Goal: Task Accomplishment & Management: Complete application form

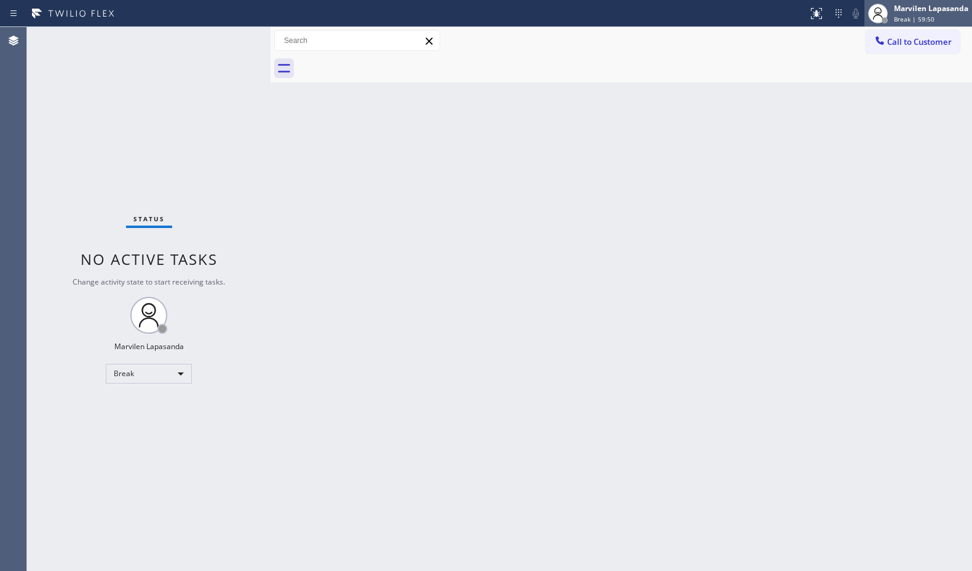
click at [870, 10] on icon at bounding box center [877, 13] width 15 height 15
click at [888, 10] on div at bounding box center [877, 13] width 27 height 27
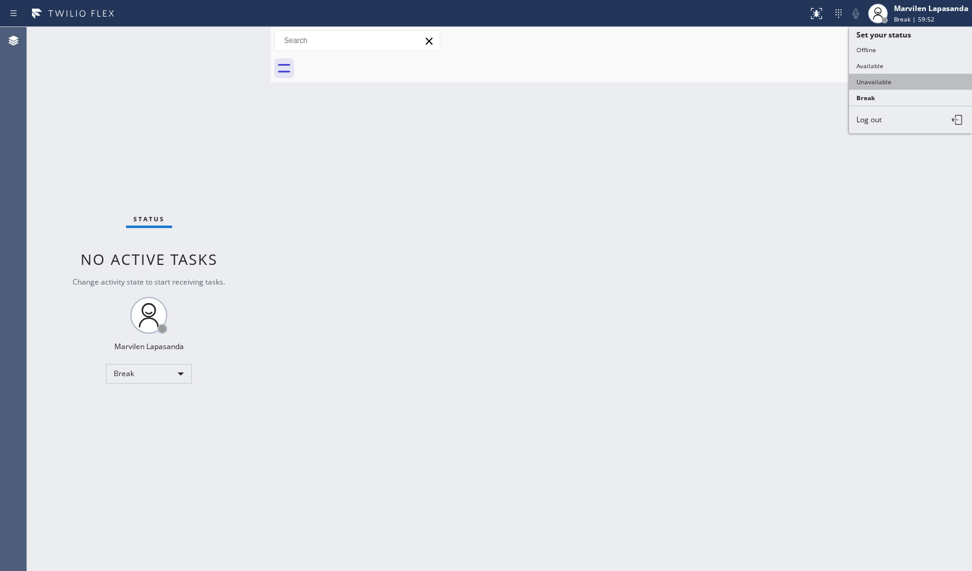
click at [883, 78] on button "Unavailable" at bounding box center [910, 82] width 123 height 16
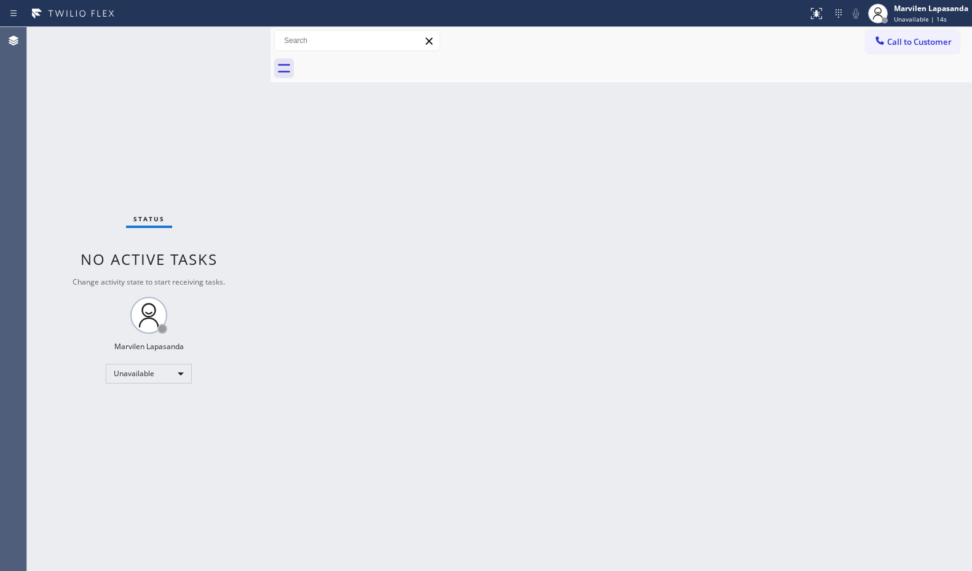
click at [748, 46] on div "Call to Customer Outbound call Location Search location Your caller id phone nu…" at bounding box center [620, 41] width 701 height 22
click at [915, 17] on span "Unavailable | 4:04" at bounding box center [921, 19] width 55 height 9
click at [886, 65] on button "Available" at bounding box center [910, 66] width 123 height 16
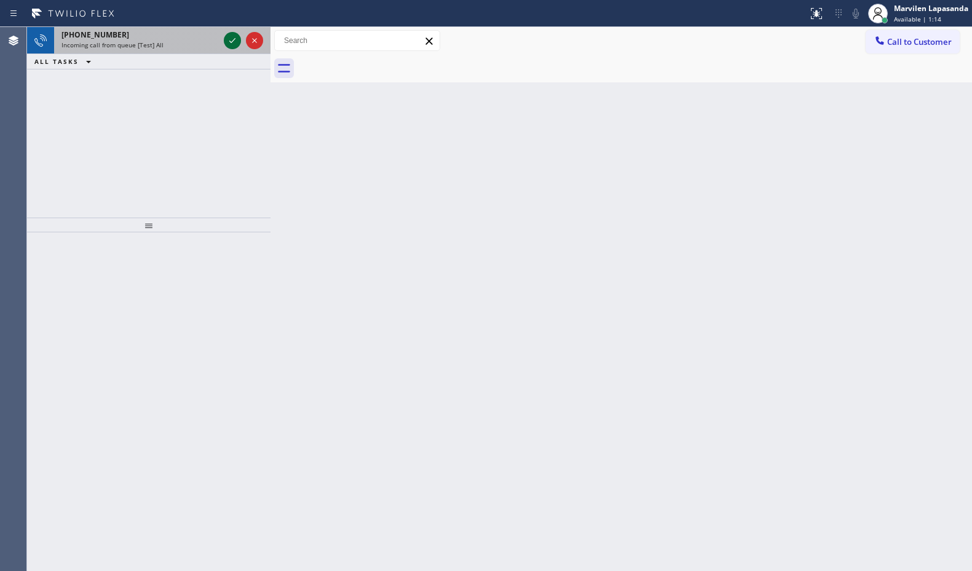
click at [237, 39] on icon at bounding box center [232, 40] width 15 height 15
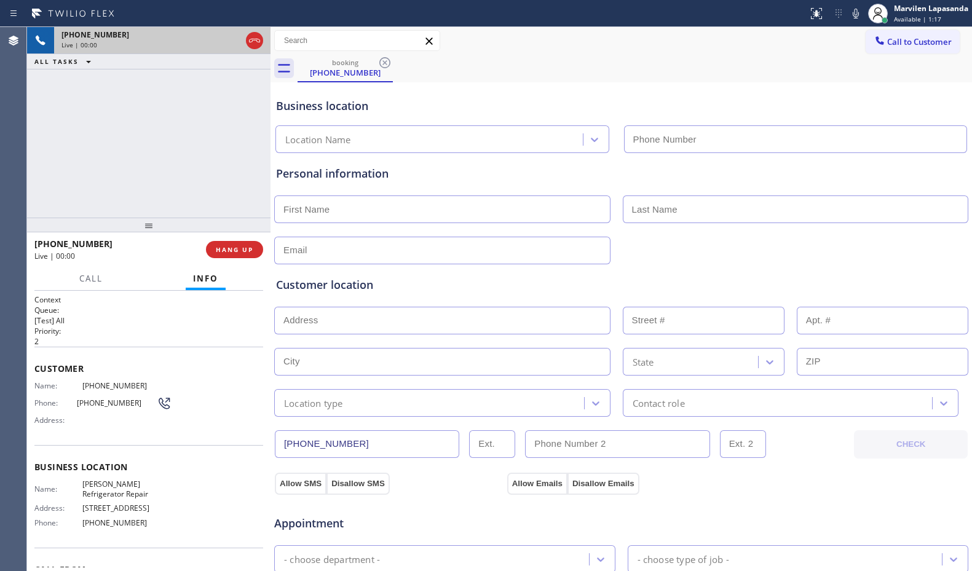
type input "[PHONE_NUMBER]"
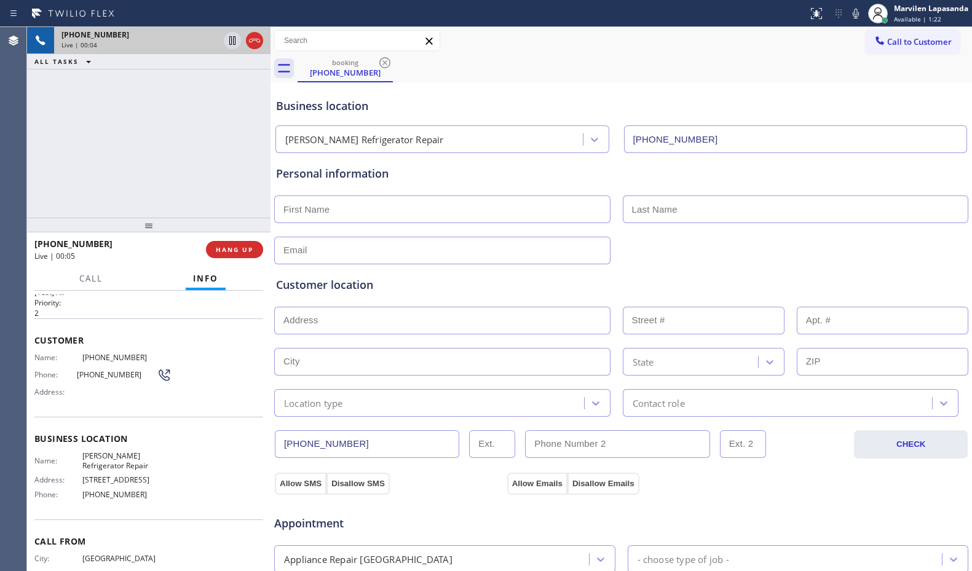
scroll to position [73, 0]
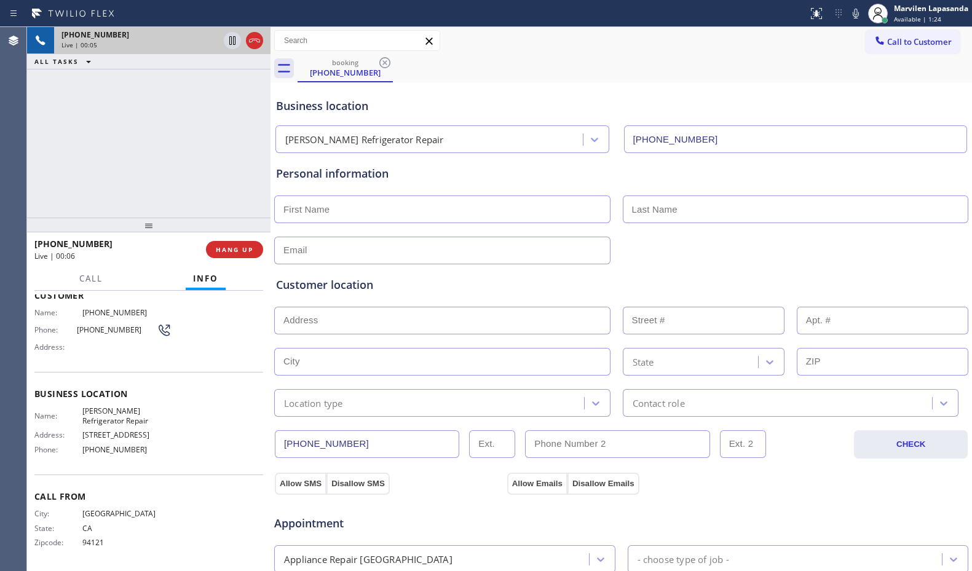
click at [96, 433] on span "[STREET_ADDRESS]" at bounding box center [127, 434] width 90 height 9
drag, startPoint x: 81, startPoint y: 317, endPoint x: 96, endPoint y: 315, distance: 16.0
click at [96, 315] on span "[PHONE_NUMBER]" at bounding box center [127, 312] width 90 height 9
copy span "(415)"
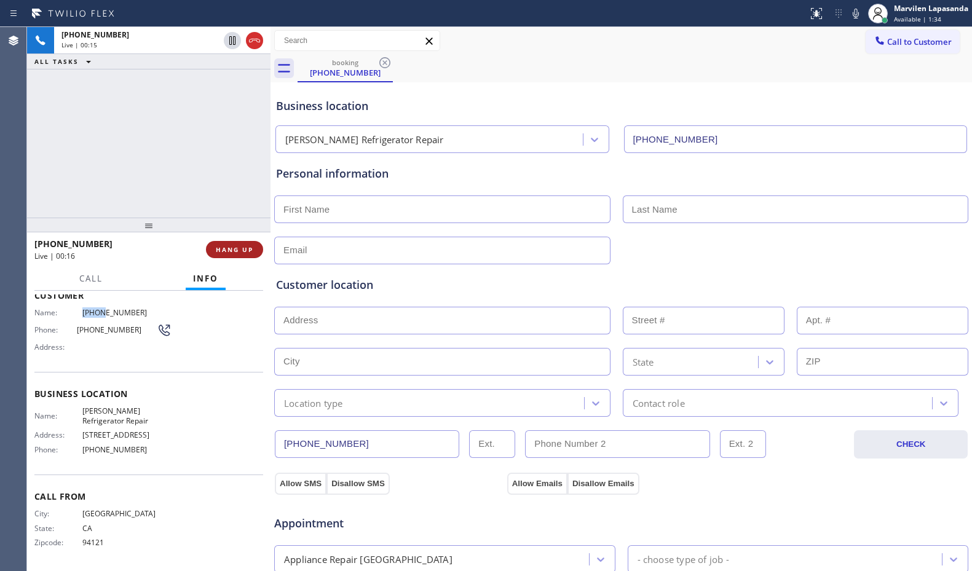
click at [225, 251] on span "HANG UP" at bounding box center [234, 249] width 37 height 9
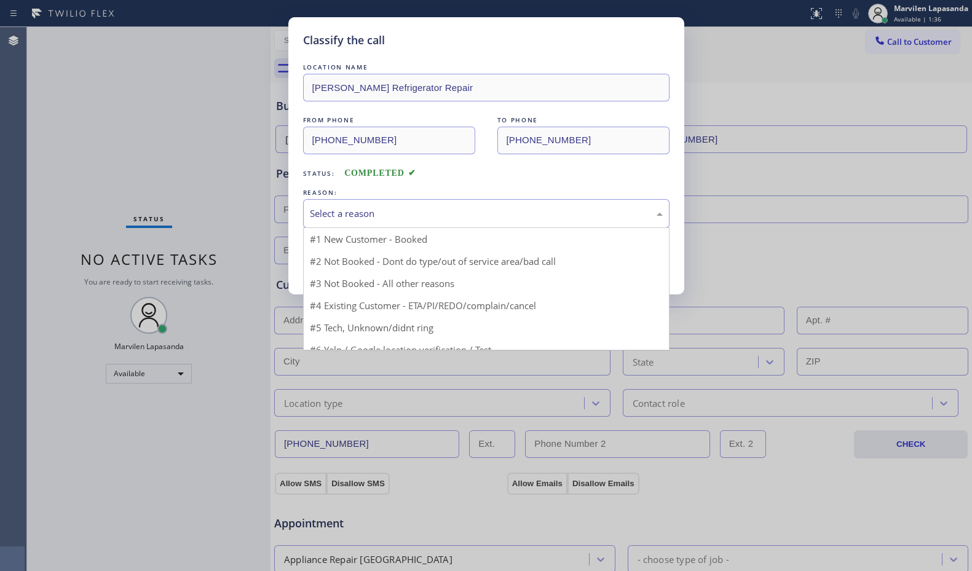
click at [342, 223] on div "Select a reason" at bounding box center [486, 213] width 366 height 29
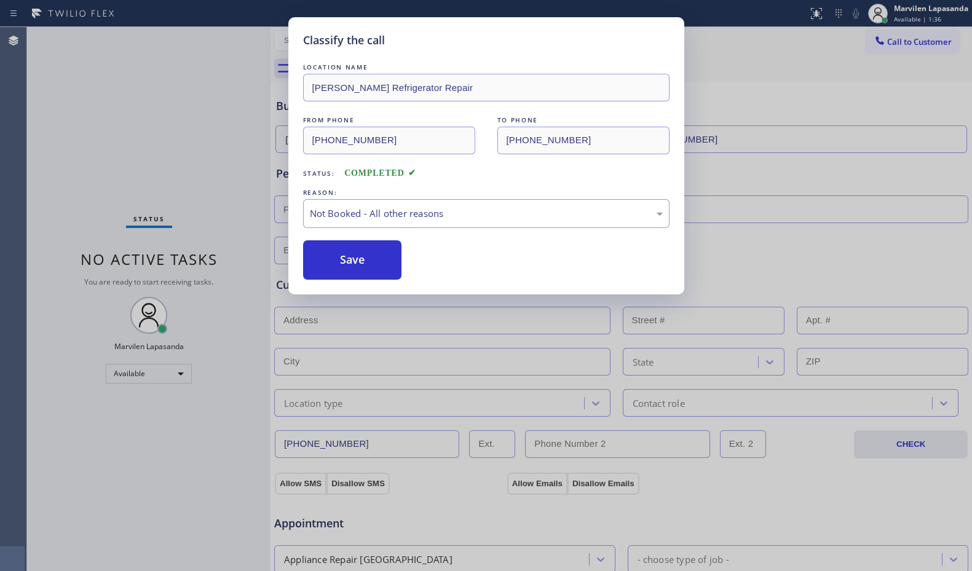
click at [341, 258] on button "Save" at bounding box center [352, 259] width 99 height 39
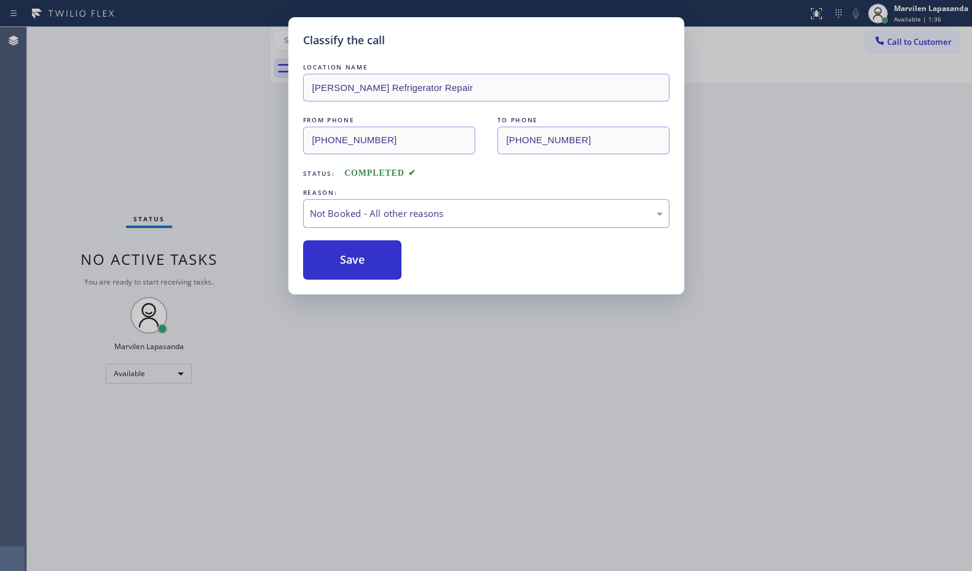
click at [341, 258] on button "Save" at bounding box center [352, 259] width 99 height 39
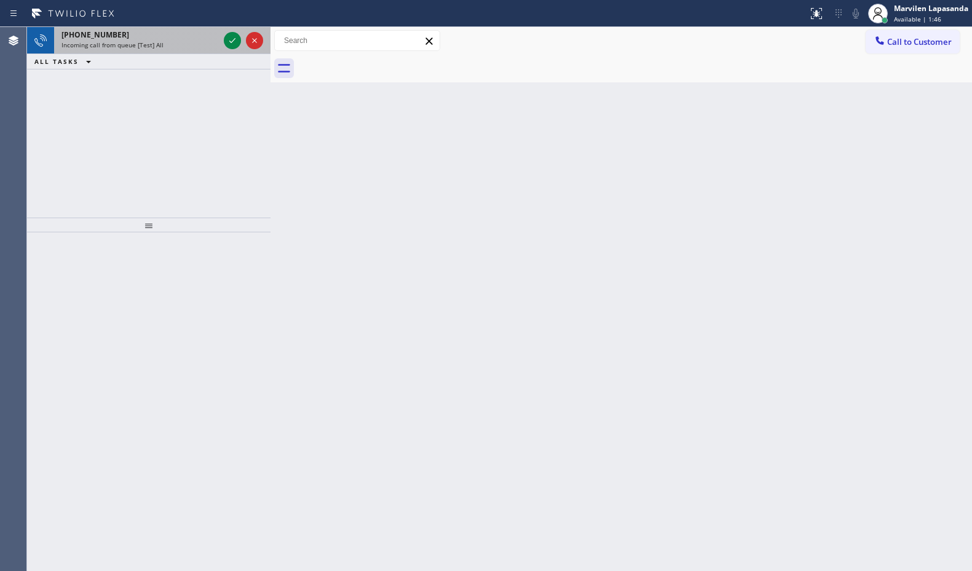
click at [167, 39] on div "[PHONE_NUMBER]" at bounding box center [139, 35] width 157 height 10
click at [170, 31] on div "[PHONE_NUMBER]" at bounding box center [139, 35] width 157 height 10
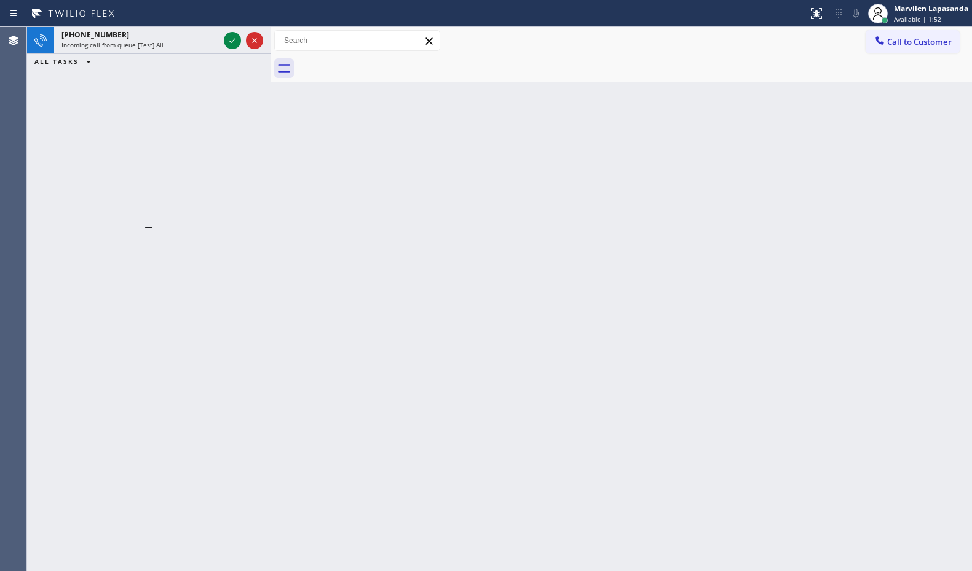
click at [170, 31] on div "[PHONE_NUMBER]" at bounding box center [139, 35] width 157 height 10
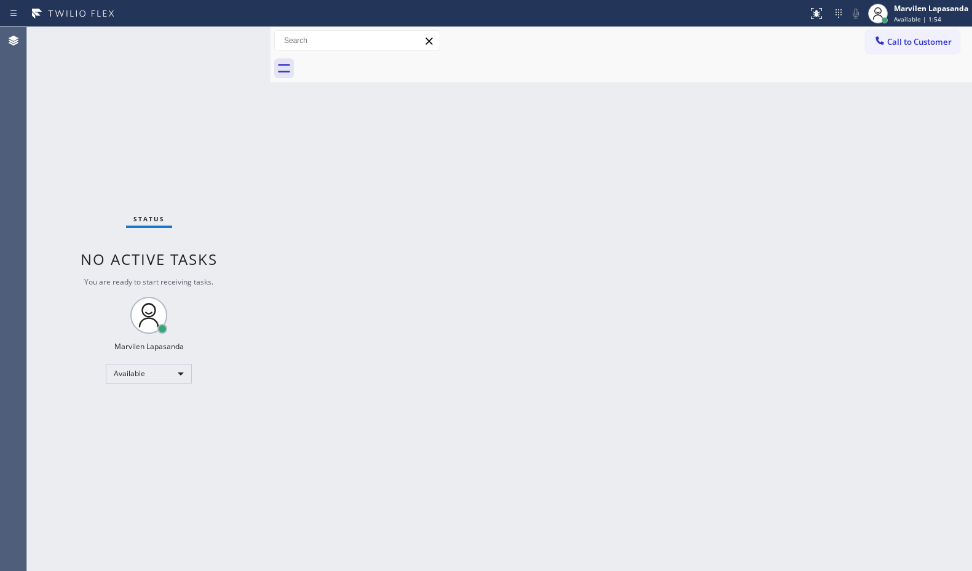
click at [170, 31] on div "Status No active tasks You are ready to start receiving tasks. Marvilen Lapasan…" at bounding box center [148, 299] width 243 height 544
click at [224, 47] on div "Status No active tasks You are ready to start receiving tasks. Marvilen Lapasan…" at bounding box center [148, 299] width 243 height 544
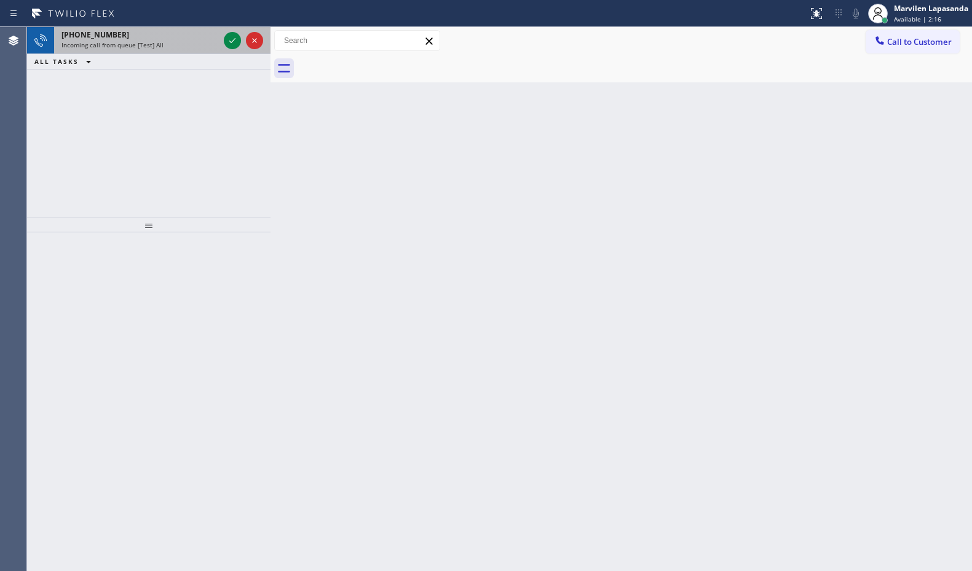
click at [165, 51] on div "[PHONE_NUMBER] Incoming call from queue [Test] All" at bounding box center [137, 40] width 167 height 27
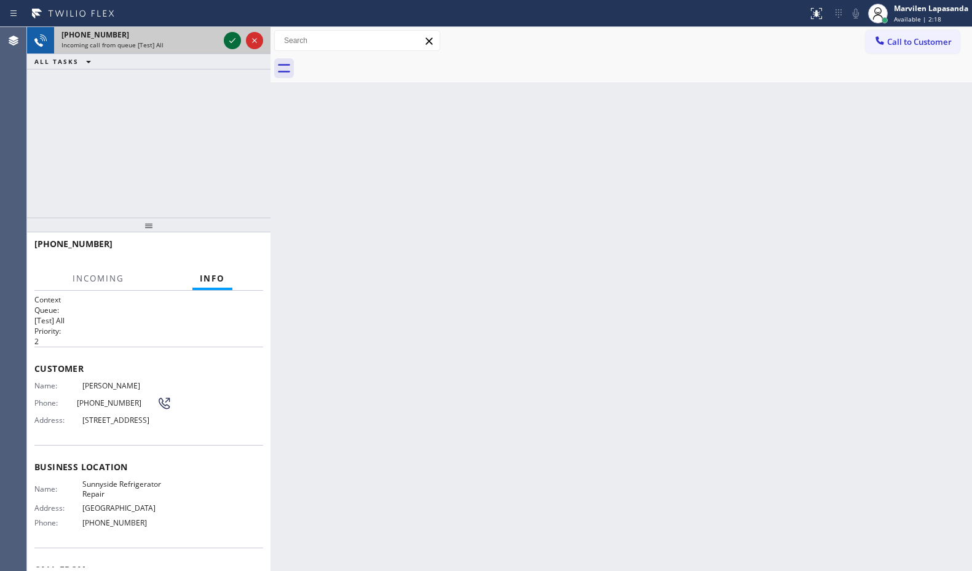
click at [229, 42] on icon at bounding box center [232, 40] width 15 height 15
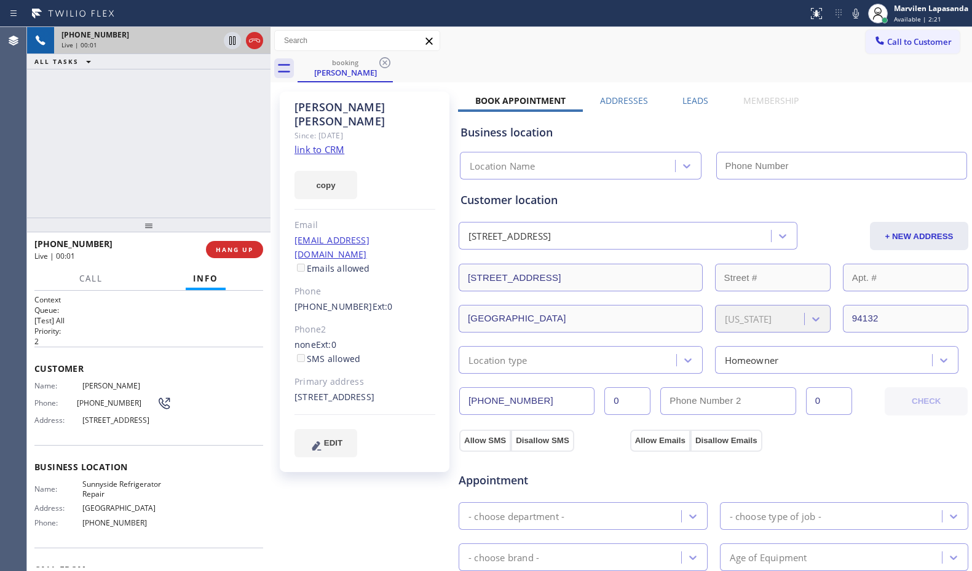
type input "[PHONE_NUMBER]"
click at [314, 143] on link "link to CRM" at bounding box center [319, 149] width 50 height 12
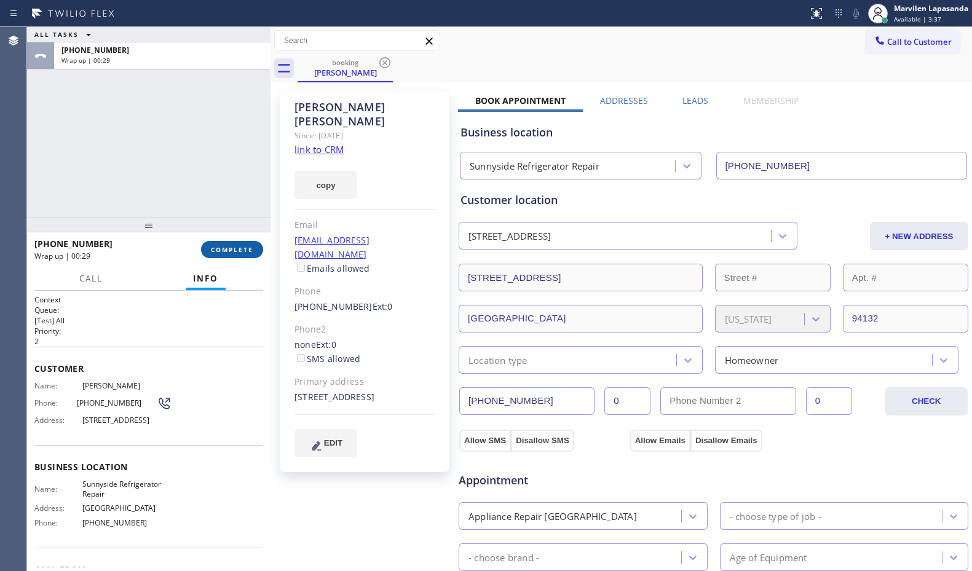
click at [222, 253] on span "COMPLETE" at bounding box center [232, 249] width 42 height 9
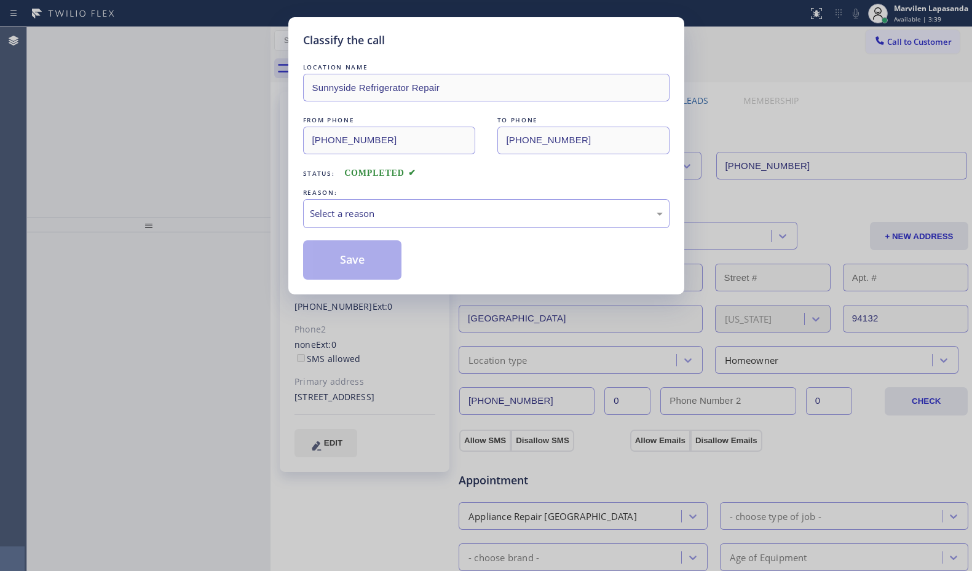
click at [338, 208] on div "Select a reason" at bounding box center [486, 214] width 353 height 14
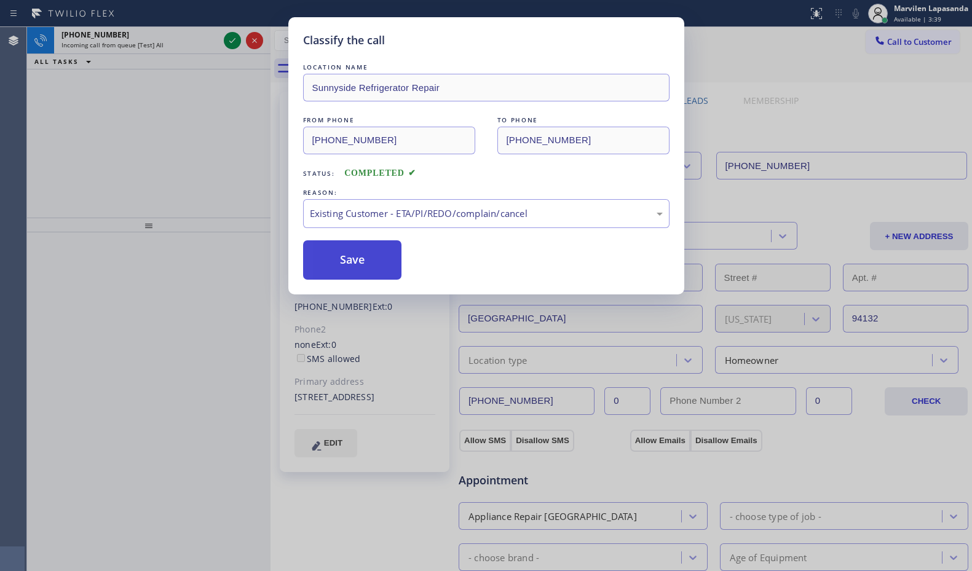
click at [333, 256] on button "Save" at bounding box center [352, 259] width 99 height 39
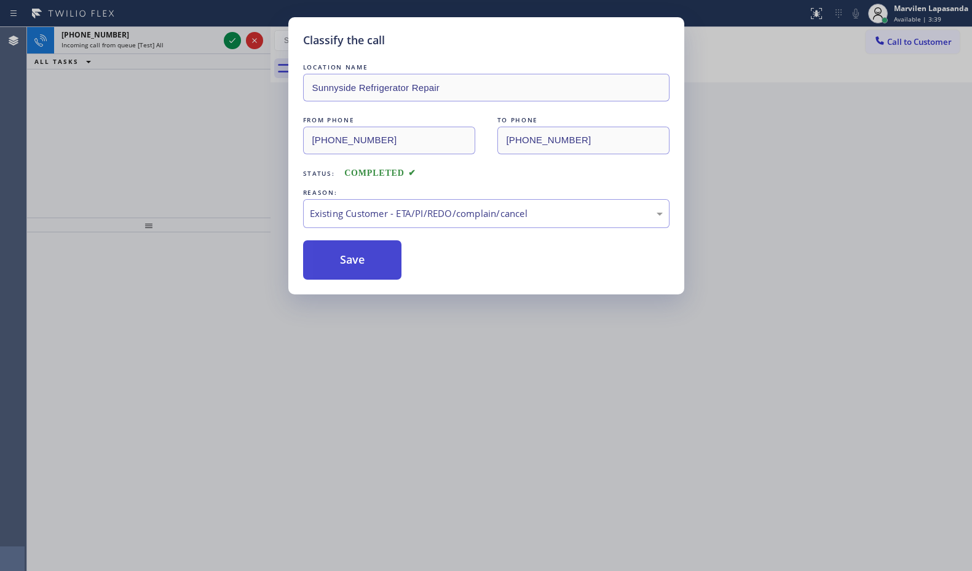
click at [333, 256] on button "Save" at bounding box center [352, 259] width 99 height 39
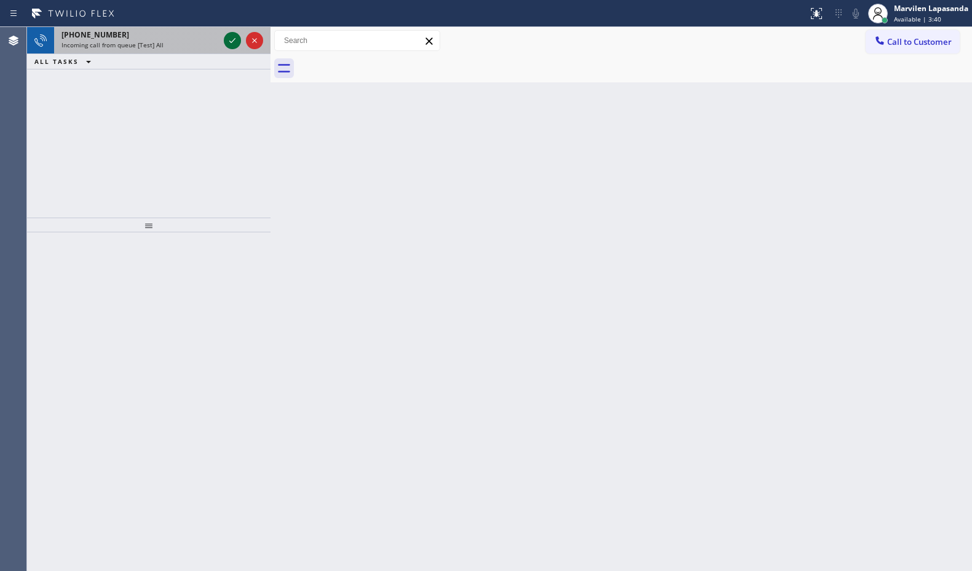
click at [230, 42] on icon at bounding box center [232, 40] width 6 height 5
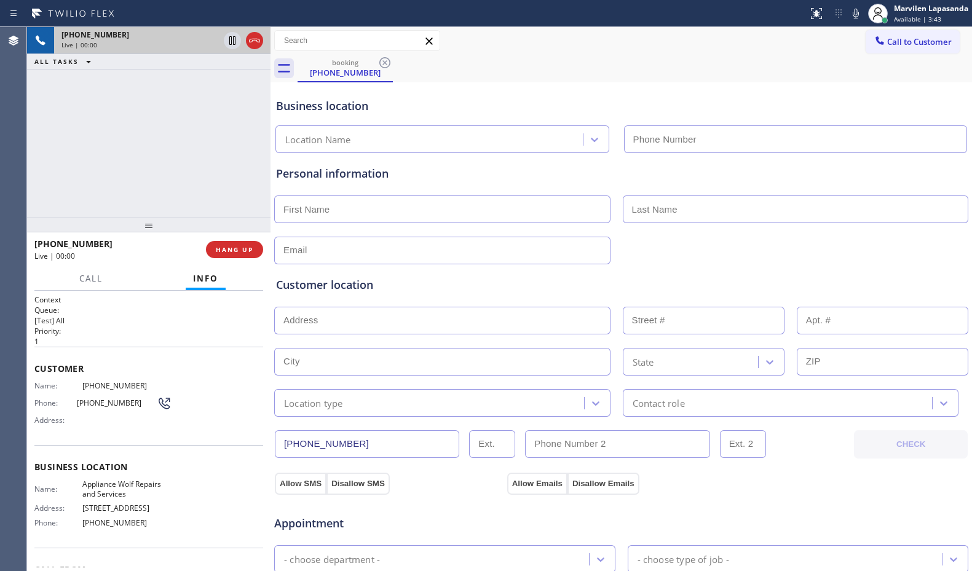
type input "[PHONE_NUMBER]"
click at [81, 474] on div "Business location Name: Appliance Wolf Repairs and Services Address: [STREET_AD…" at bounding box center [148, 496] width 229 height 103
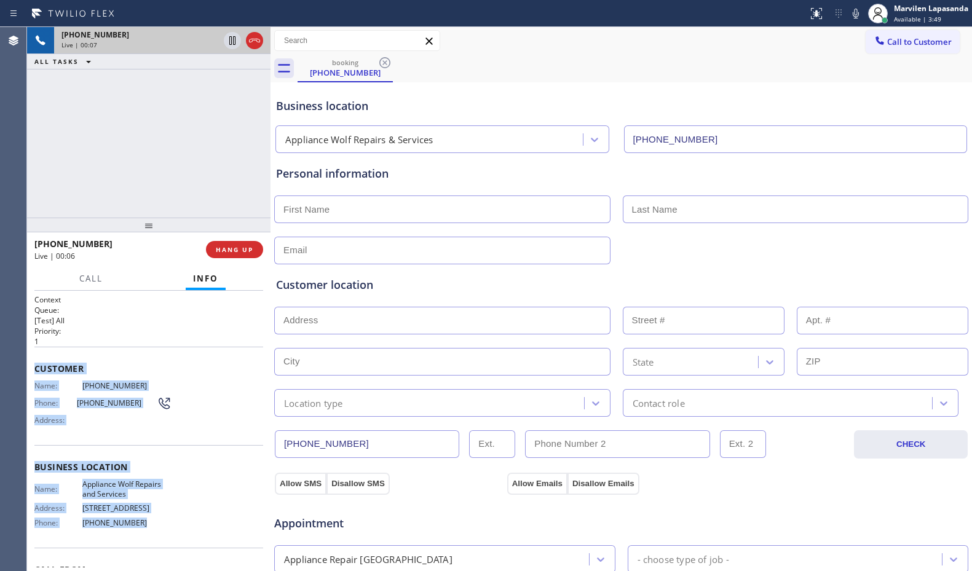
drag, startPoint x: 34, startPoint y: 364, endPoint x: 165, endPoint y: 519, distance: 203.2
click at [165, 519] on div "Context Queue: [Test] All Priority: 1 Customer Name: [PHONE_NUMBER] Phone: [PHO…" at bounding box center [148, 431] width 243 height 280
copy div "Customer Name: [PHONE_NUMBER] Phone: [PHONE_NUMBER] Address: Business location …"
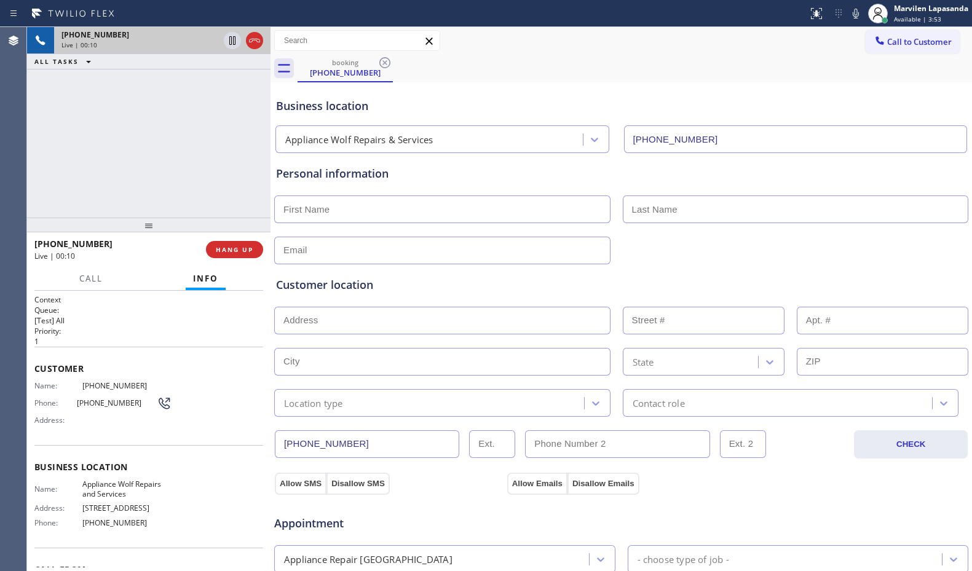
drag, startPoint x: 521, startPoint y: 35, endPoint x: 964, endPoint y: 71, distance: 445.2
click at [526, 35] on div "Call to Customer Outbound call Location Search location Your caller id phone nu…" at bounding box center [620, 41] width 701 height 22
click at [447, 98] on div "Business location" at bounding box center [621, 106] width 690 height 17
click at [422, 110] on div "Business location" at bounding box center [621, 106] width 690 height 17
click at [429, 79] on div "booking [PHONE_NUMBER]" at bounding box center [634, 69] width 674 height 28
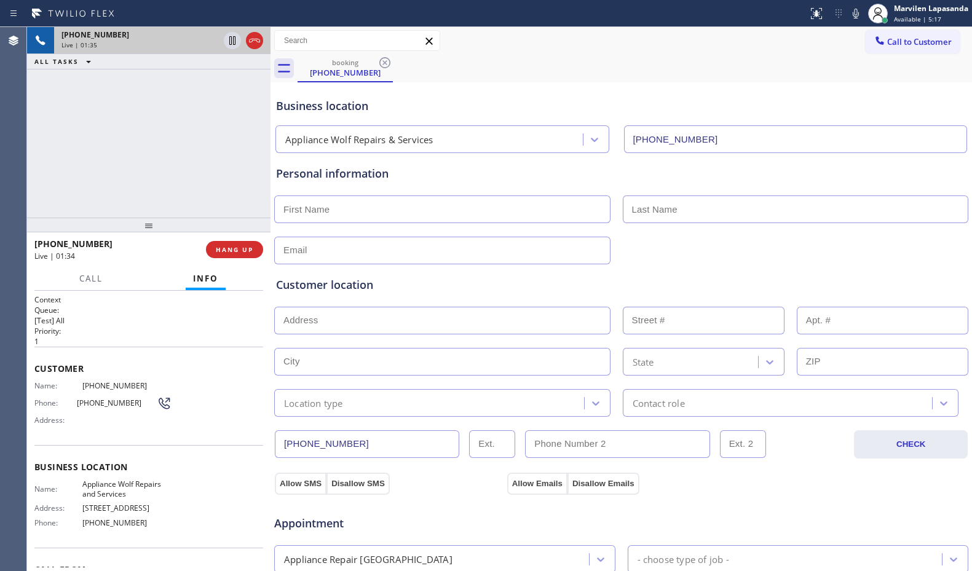
click at [429, 67] on div "booking [PHONE_NUMBER]" at bounding box center [634, 69] width 674 height 28
click at [429, 60] on div "booking [PHONE_NUMBER]" at bounding box center [634, 69] width 674 height 28
click at [436, 112] on div "Business location" at bounding box center [621, 106] width 690 height 17
click at [440, 110] on div "Business location" at bounding box center [621, 106] width 690 height 17
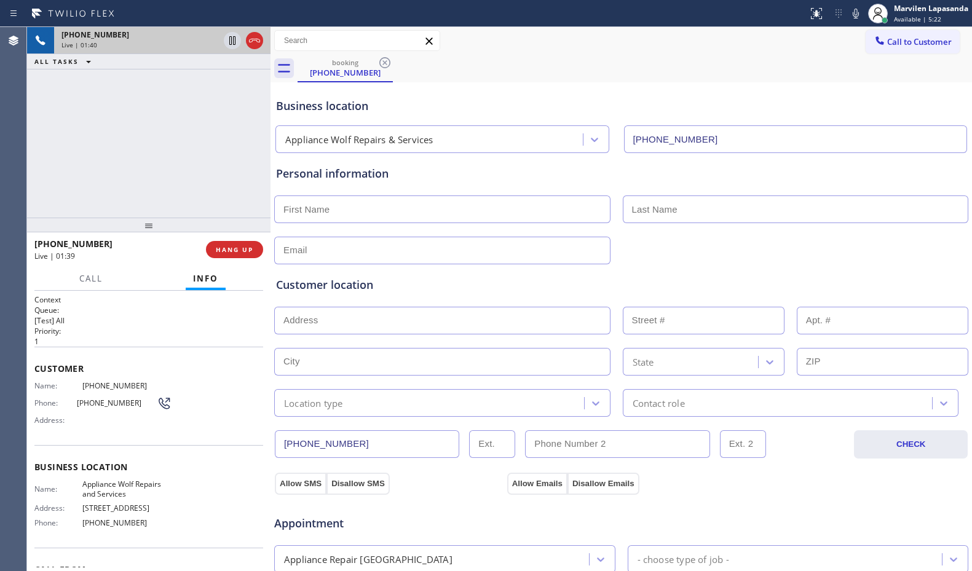
click at [369, 110] on div "Business location" at bounding box center [621, 106] width 690 height 17
click at [293, 113] on div "Business location" at bounding box center [621, 106] width 690 height 17
click at [267, 117] on div "[PHONE_NUMBER] Live | 01:41 ALL TASKS ALL TASKS ACTIVE TASKS TASKS IN WRAP UP" at bounding box center [148, 122] width 243 height 191
click at [691, 93] on div "Business location Appliance Wolf Repairs & Services [PHONE_NUMBER]" at bounding box center [621, 119] width 695 height 68
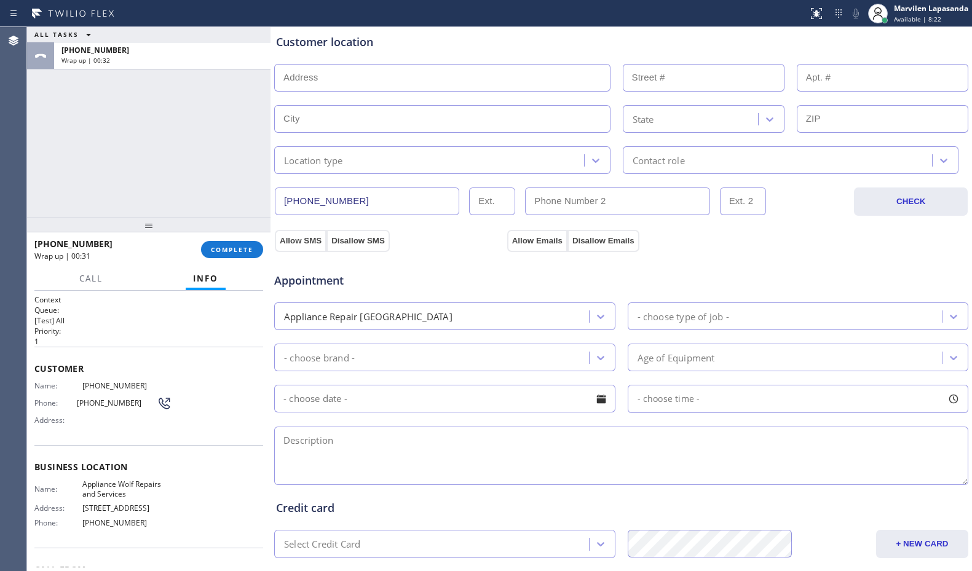
scroll to position [246, 0]
click at [360, 459] on textarea at bounding box center [621, 452] width 694 height 58
paste textarea "LG/ SBS Washer/ Error code U5/ [STREET_ADDRESS]/ Appliance Wolf Repairs and Ser…"
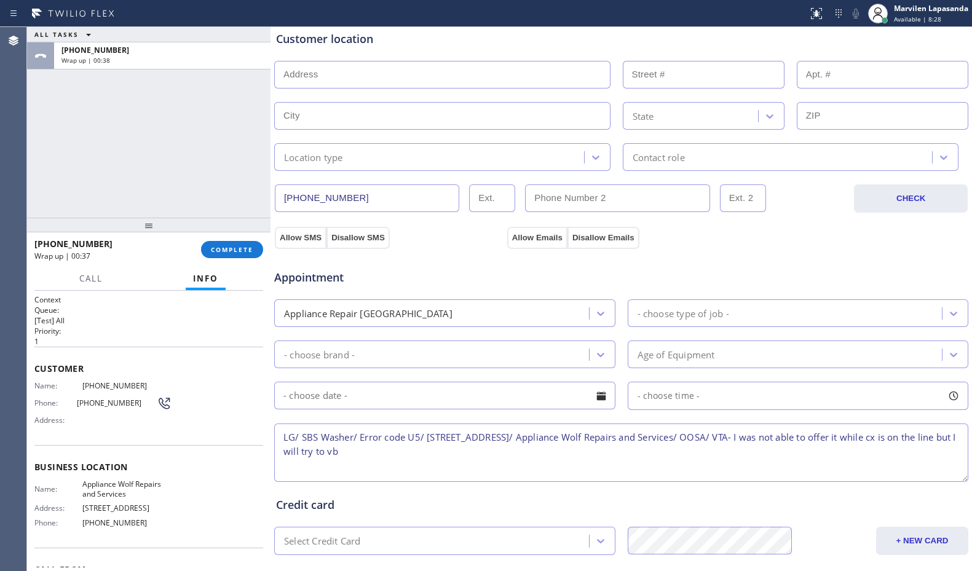
drag, startPoint x: 428, startPoint y: 436, endPoint x: 661, endPoint y: 439, distance: 233.6
click at [661, 439] on textarea "LG/ SBS Washer/ Error code U5/ [STREET_ADDRESS]/ Appliance Wolf Repairs and Ser…" at bounding box center [621, 452] width 694 height 58
type textarea "LG/ SBS Washer/ Error code U5/ [STREET_ADDRESS]/ Appliance Wolf Repairs and Ser…"
click at [309, 74] on input "text" at bounding box center [442, 75] width 336 height 28
paste input "[STREET_ADDRESS]"
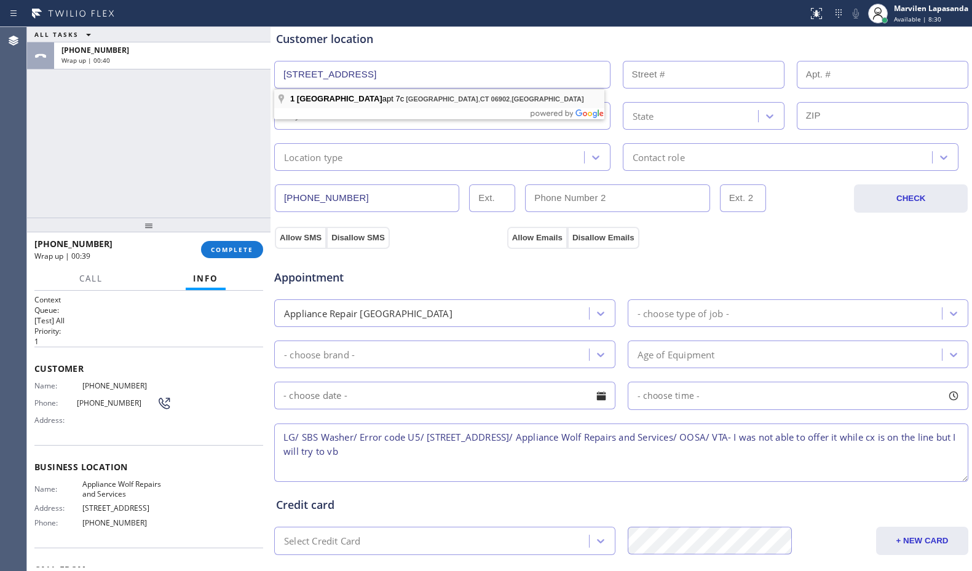
type input "[STREET_ADDRESS]"
type input "1"
type input "[GEOGRAPHIC_DATA]"
type input "06902"
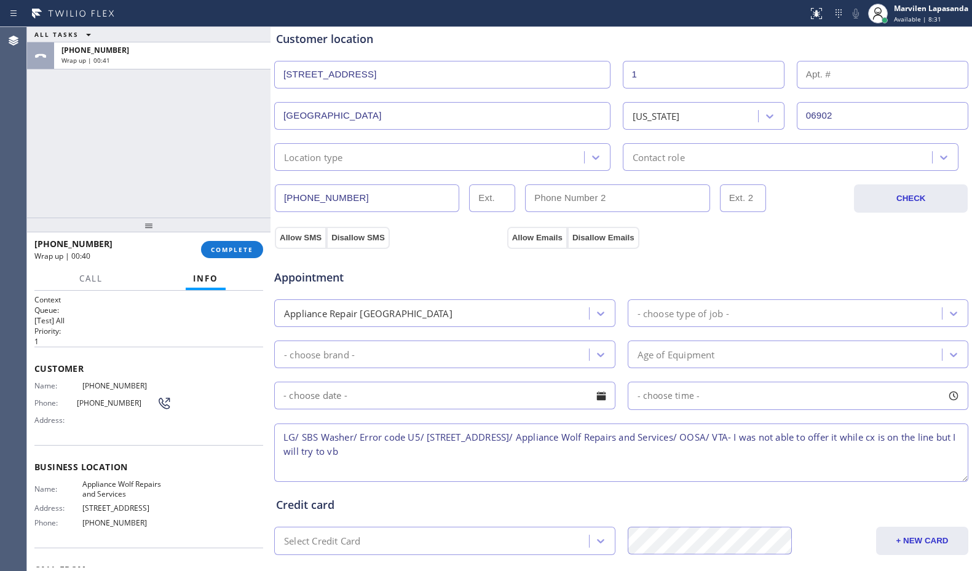
click at [304, 160] on div "Location type" at bounding box center [313, 157] width 59 height 14
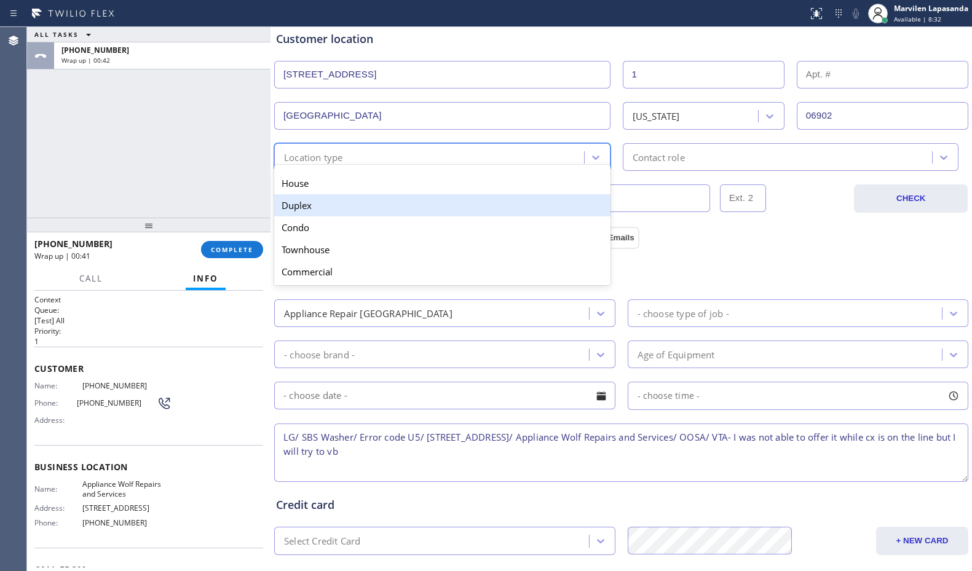
click at [303, 194] on div "Duplex" at bounding box center [442, 205] width 336 height 22
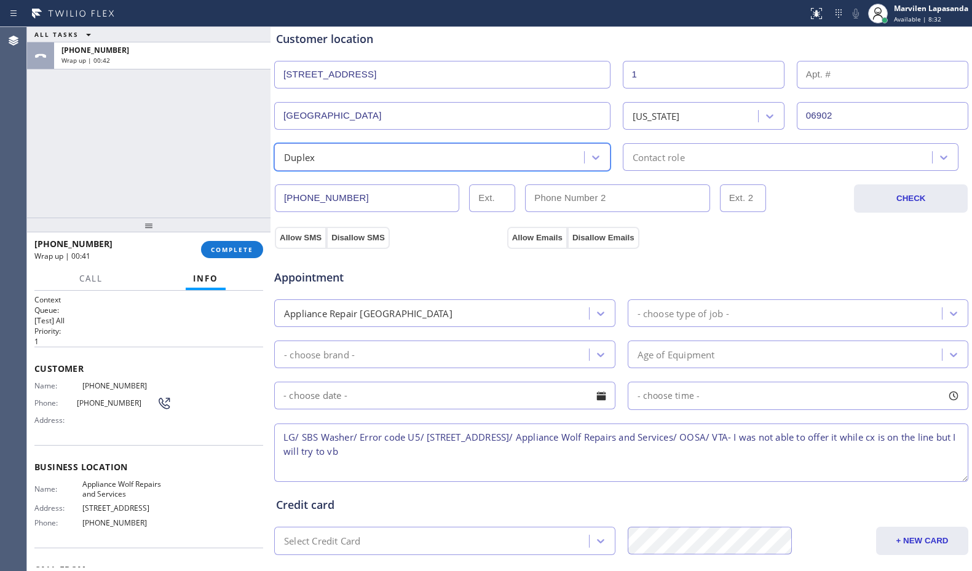
click at [325, 159] on div "Duplex" at bounding box center [431, 157] width 306 height 22
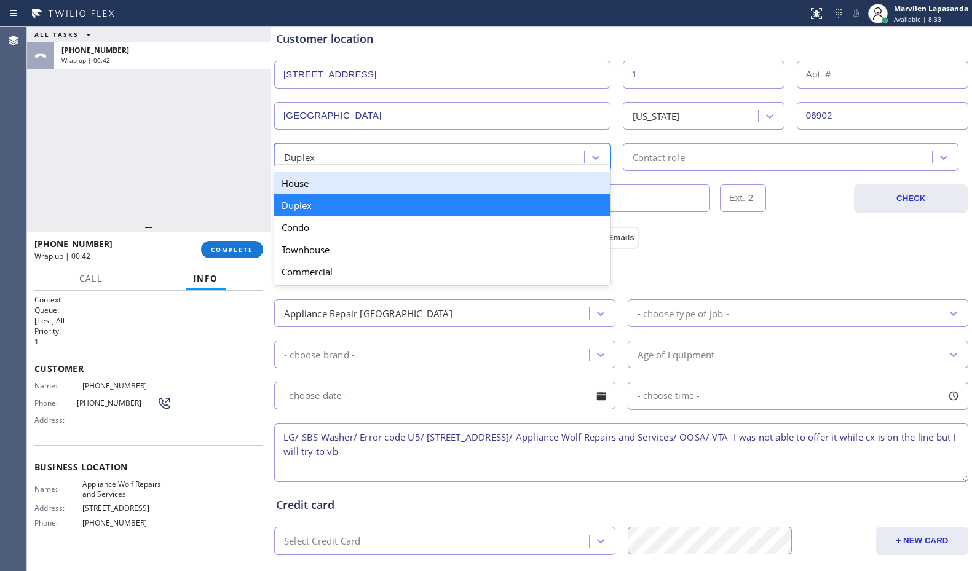
click at [316, 189] on div "House" at bounding box center [442, 183] width 336 height 22
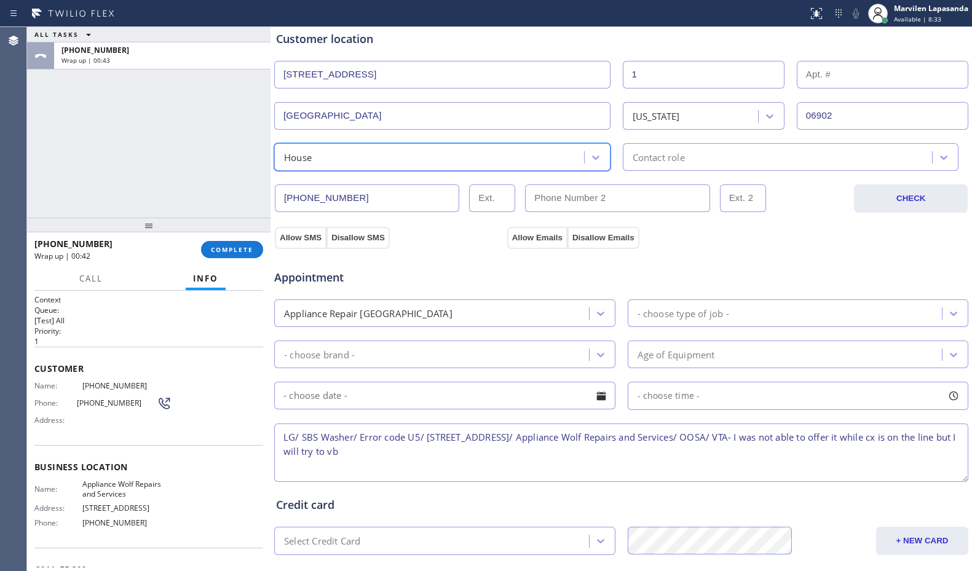
click at [664, 154] on div "Contact role" at bounding box center [658, 157] width 52 height 14
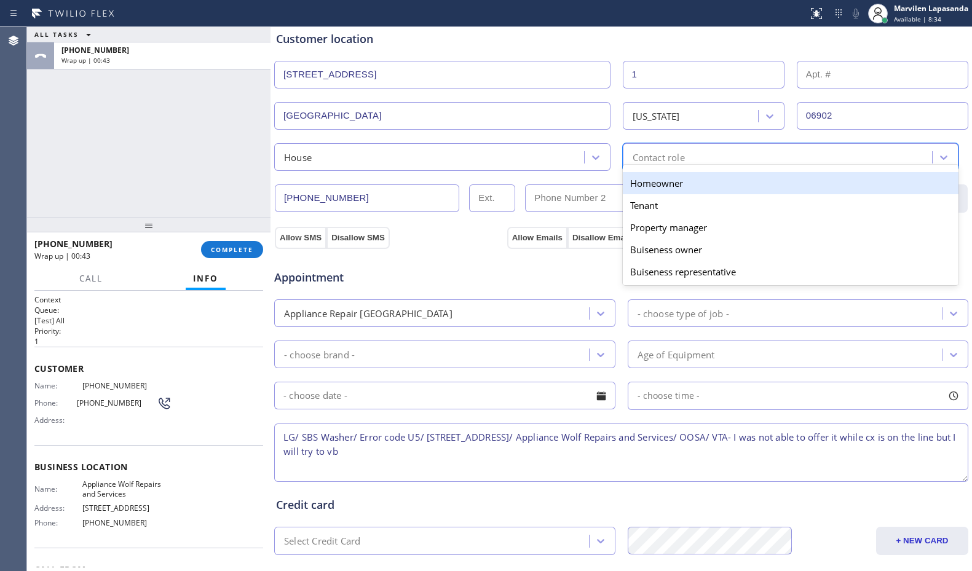
click at [648, 187] on div "Homeowner" at bounding box center [791, 183] width 336 height 22
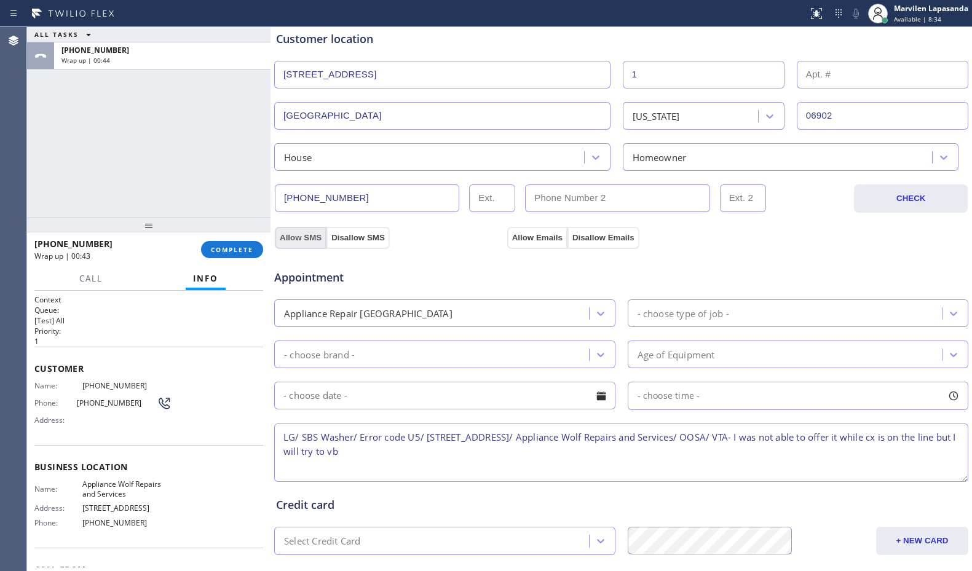
click at [293, 242] on button "Allow SMS" at bounding box center [301, 238] width 52 height 22
click at [538, 241] on button "Allow Emails" at bounding box center [537, 238] width 60 height 22
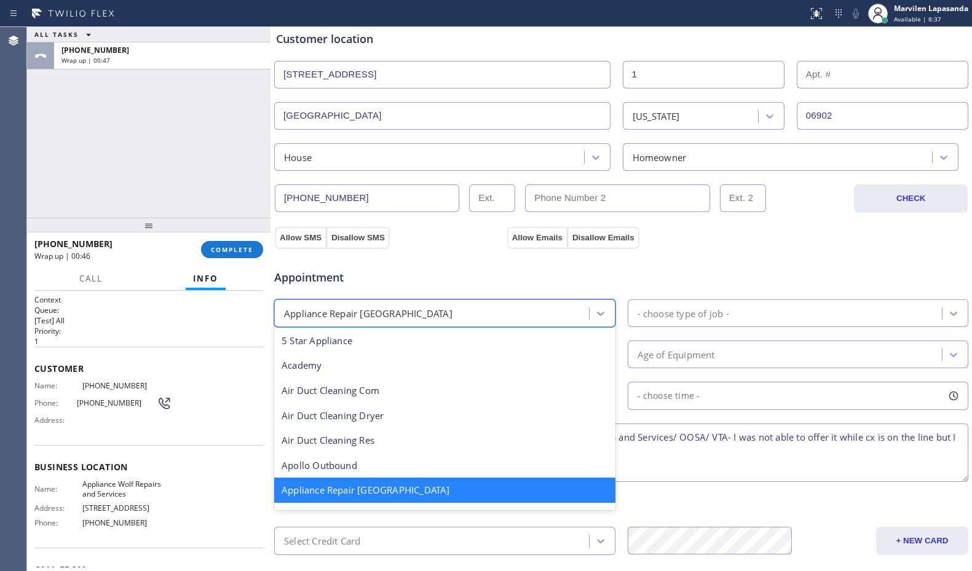
click at [454, 309] on div "Appliance Repair [GEOGRAPHIC_DATA]" at bounding box center [433, 313] width 311 height 22
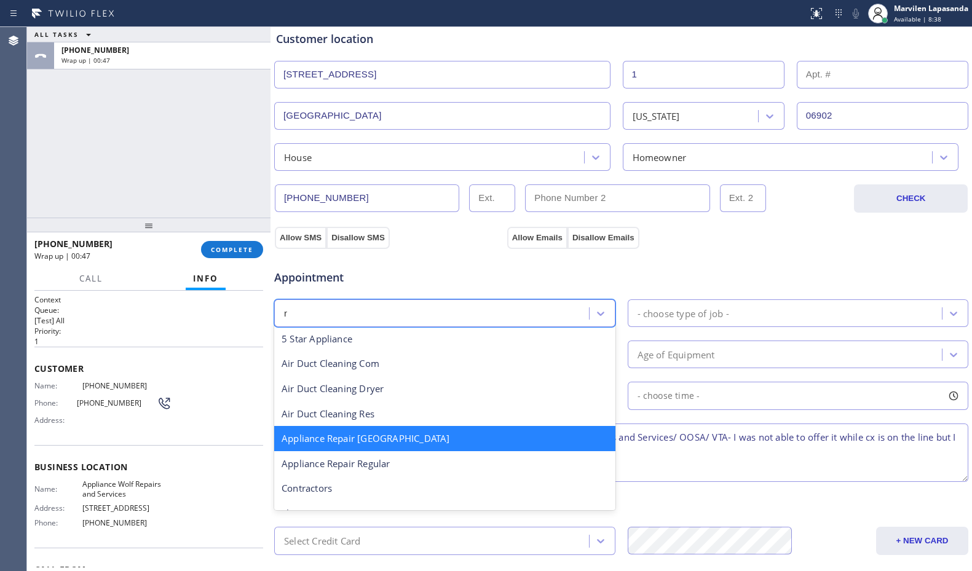
type input "re"
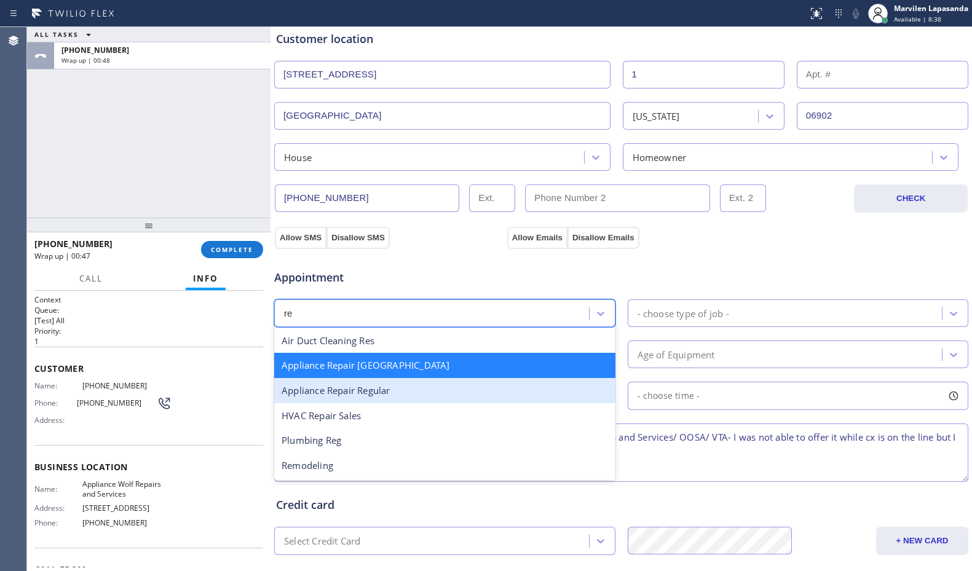
click at [411, 381] on div "Appliance Repair Regular" at bounding box center [444, 390] width 341 height 25
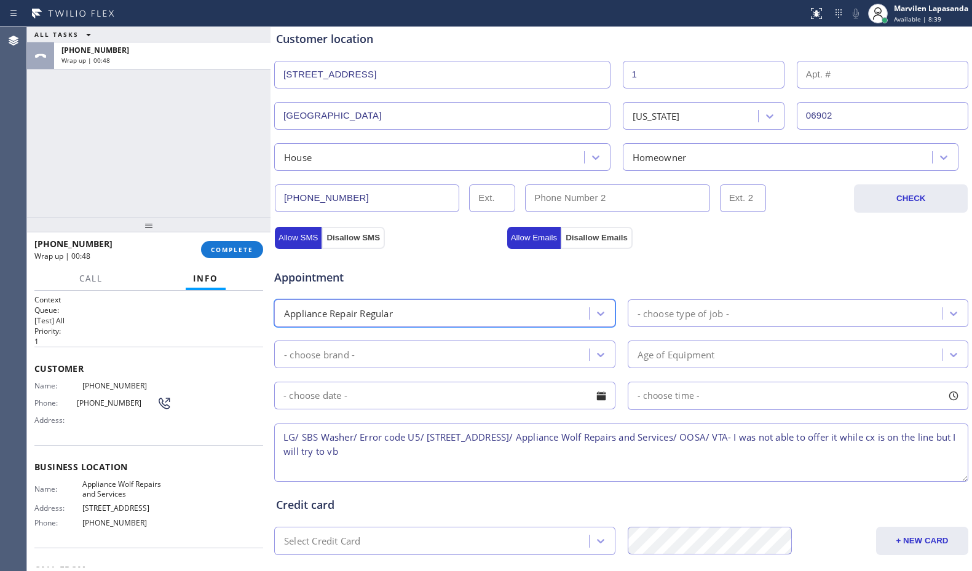
click at [660, 319] on div "- choose type of job -" at bounding box center [683, 313] width 92 height 14
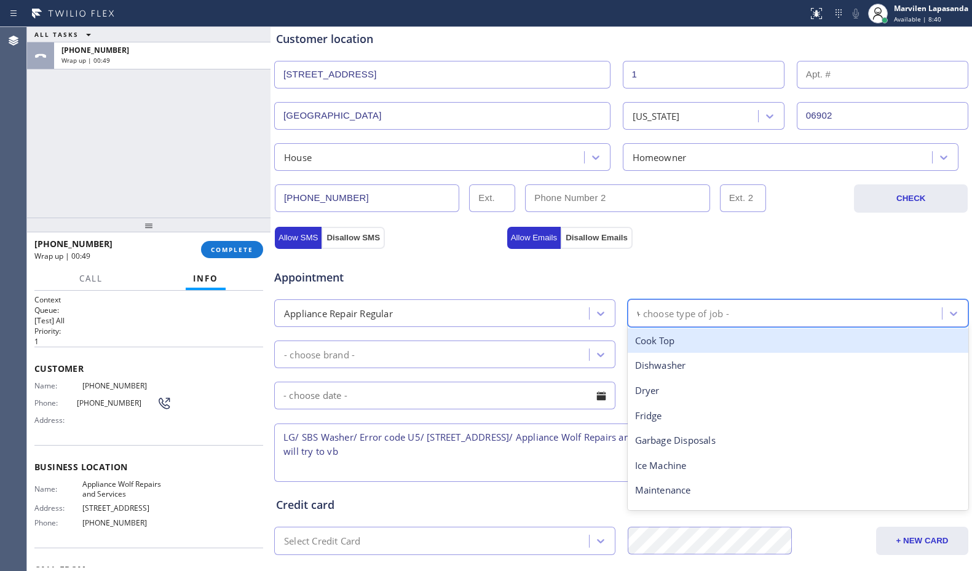
type input "wa"
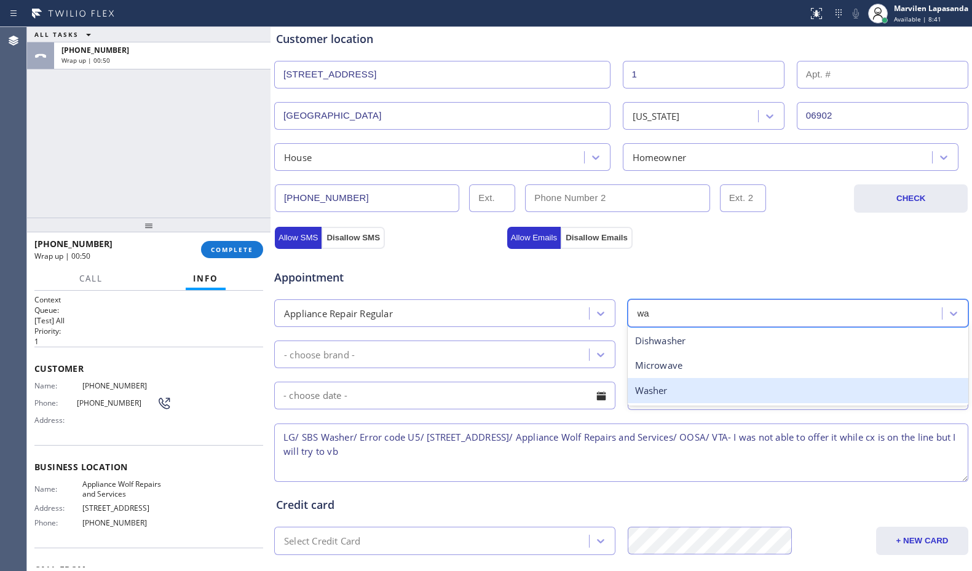
click at [647, 395] on div "Washer" at bounding box center [798, 390] width 341 height 25
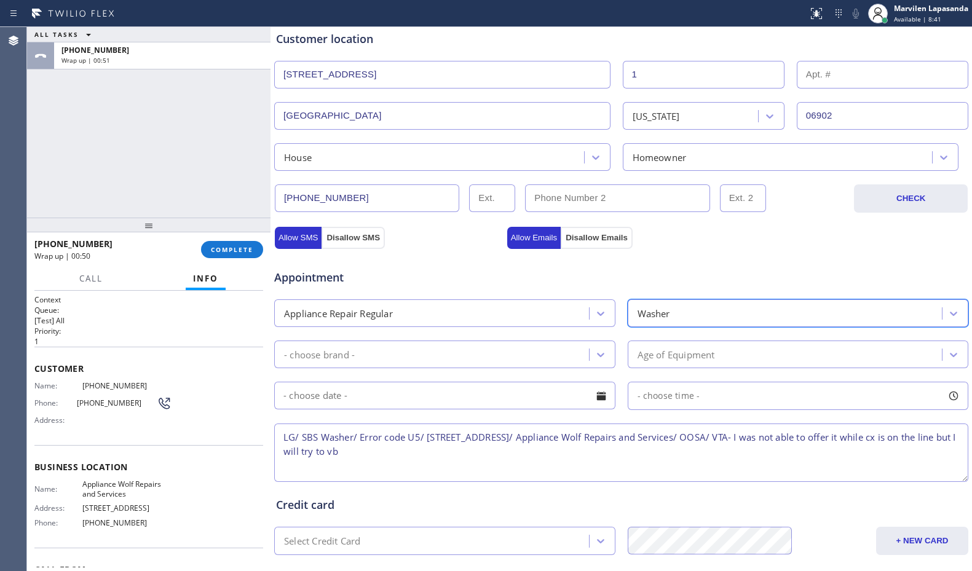
click at [389, 357] on div "- choose brand -" at bounding box center [433, 355] width 311 height 22
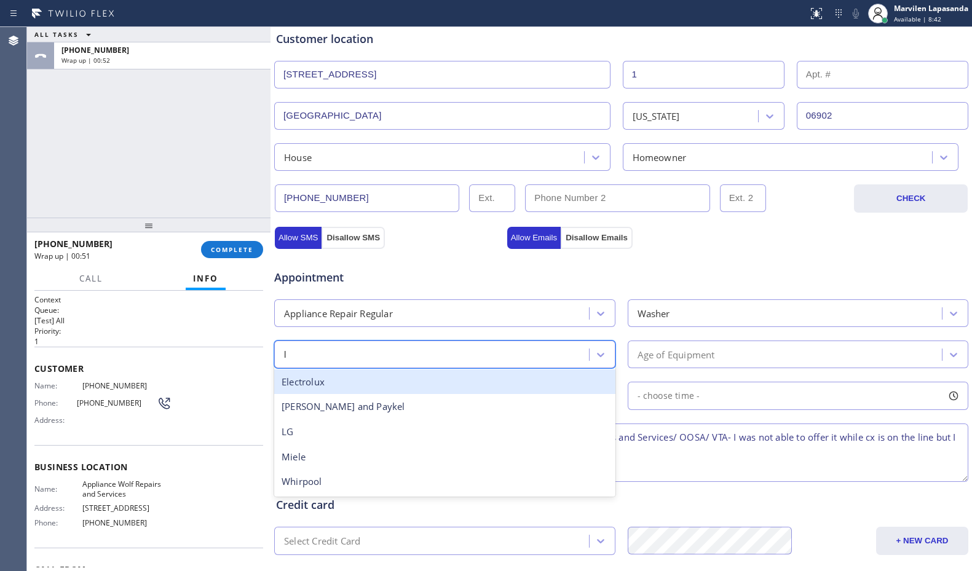
type input "lg"
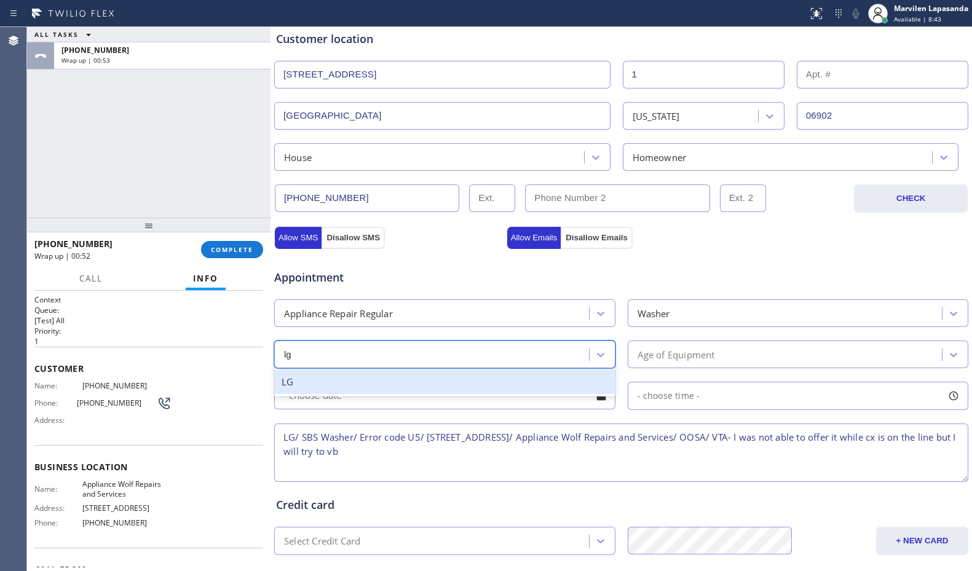
click at [358, 374] on div "LG" at bounding box center [444, 381] width 341 height 25
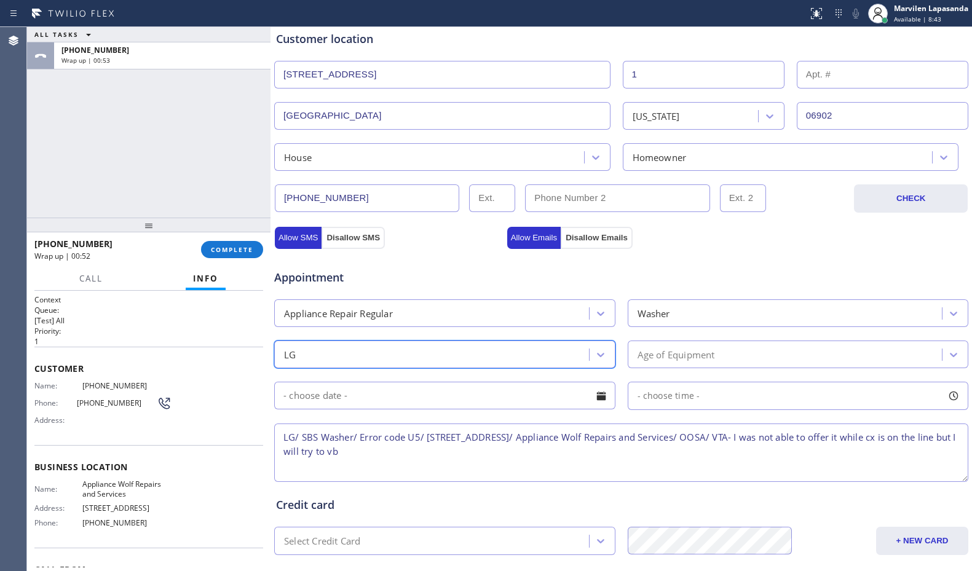
click at [670, 350] on div "Age of Equipment" at bounding box center [675, 354] width 77 height 14
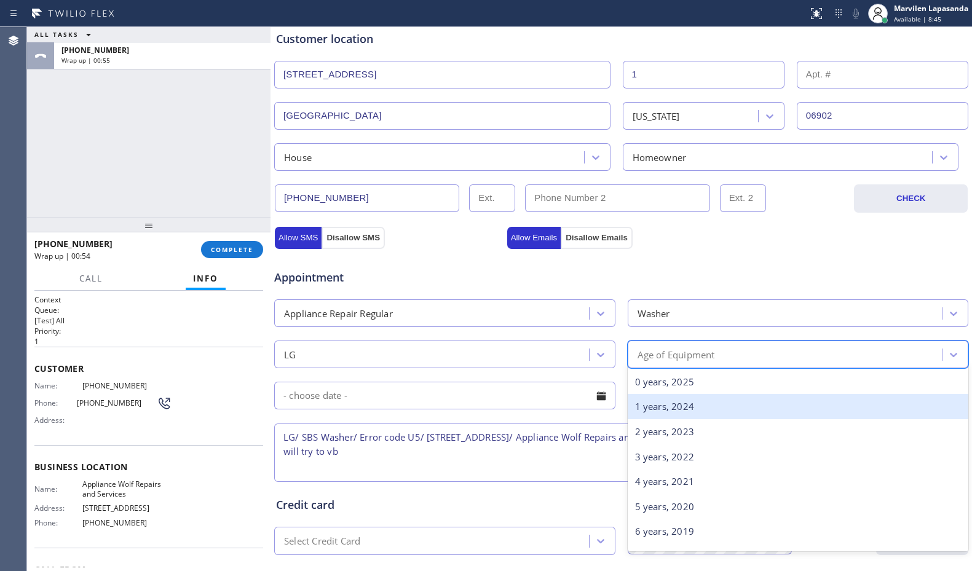
click at [672, 406] on div "1 years, 2024" at bounding box center [798, 406] width 341 height 25
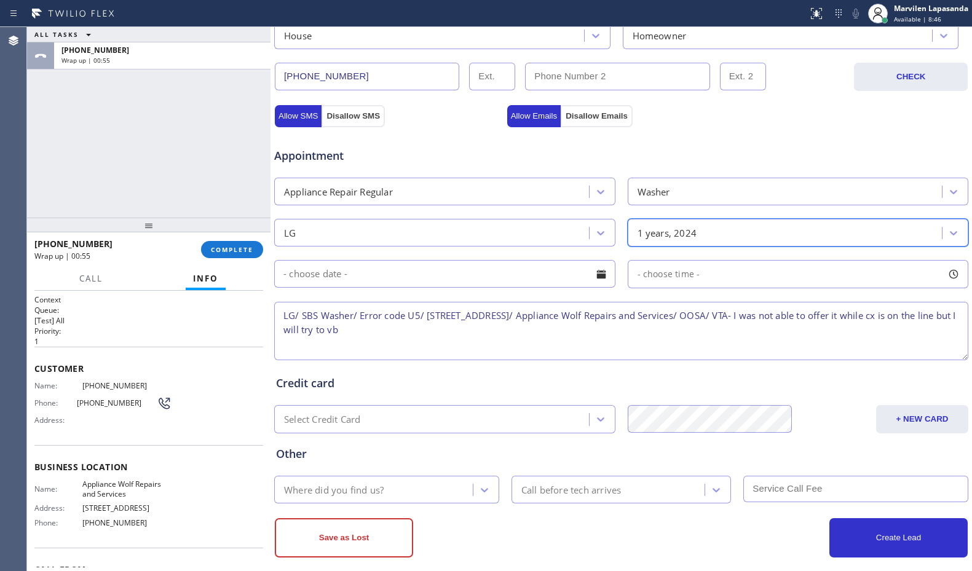
scroll to position [382, 0]
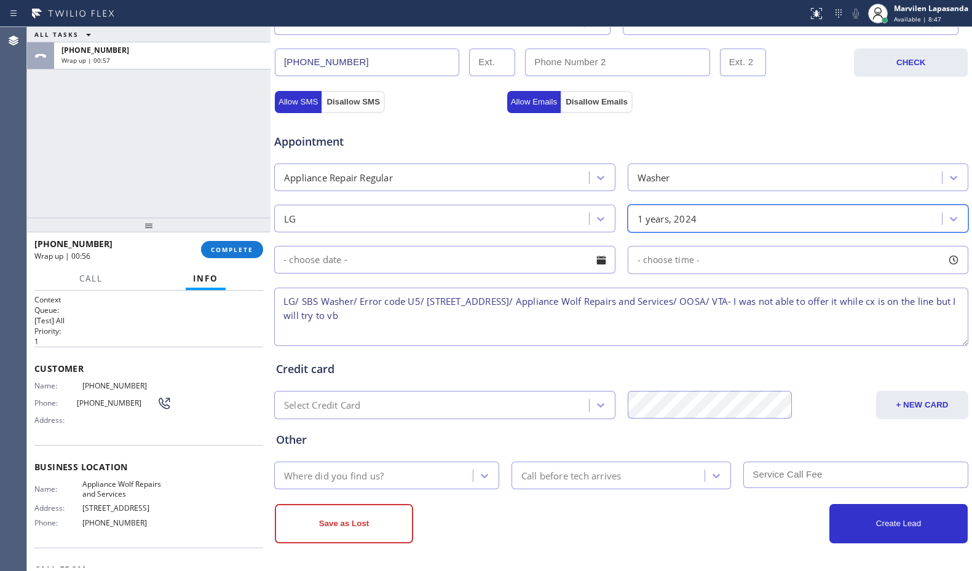
click at [309, 484] on div "Where did you find us?" at bounding box center [375, 476] width 195 height 22
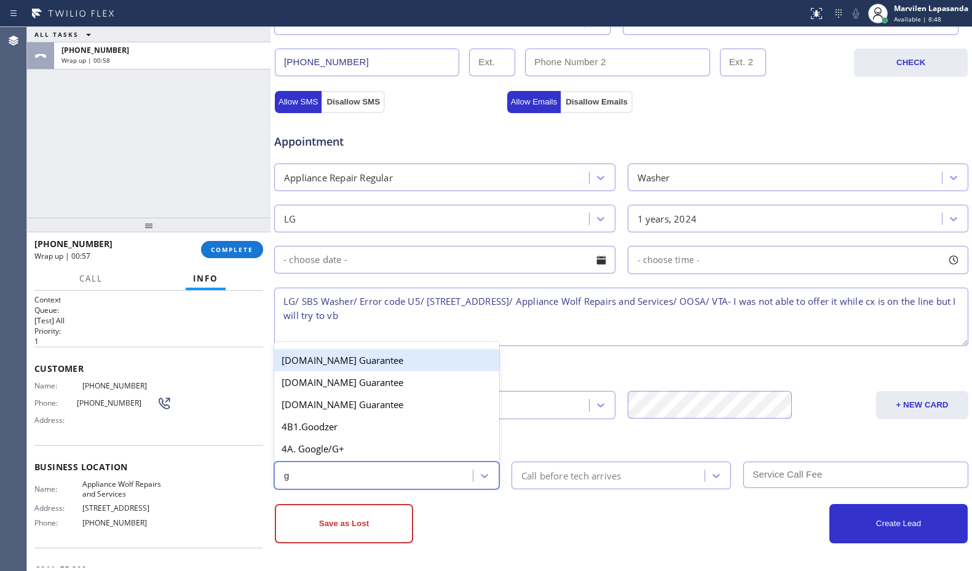
type input "go"
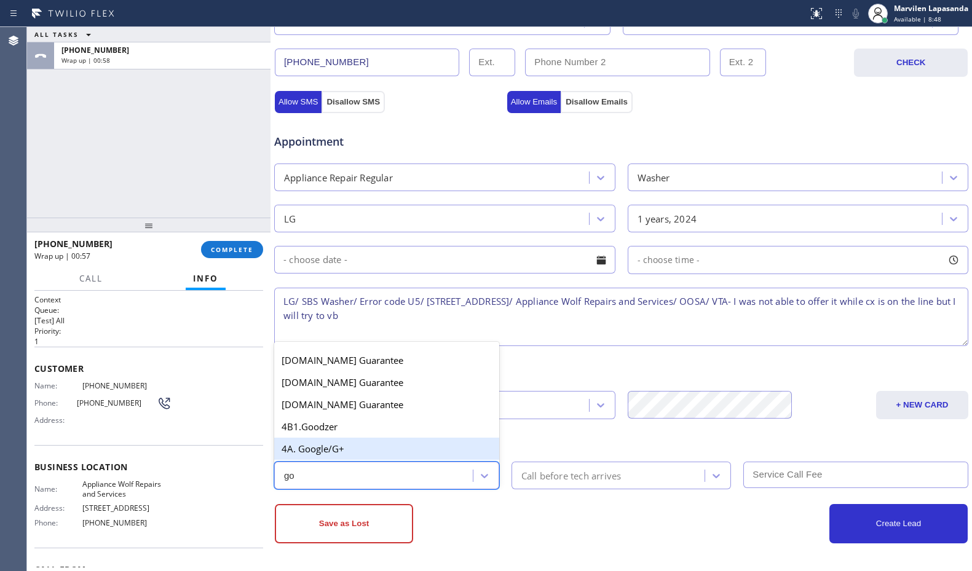
click at [323, 449] on div "4A. Google/G+" at bounding box center [386, 449] width 225 height 22
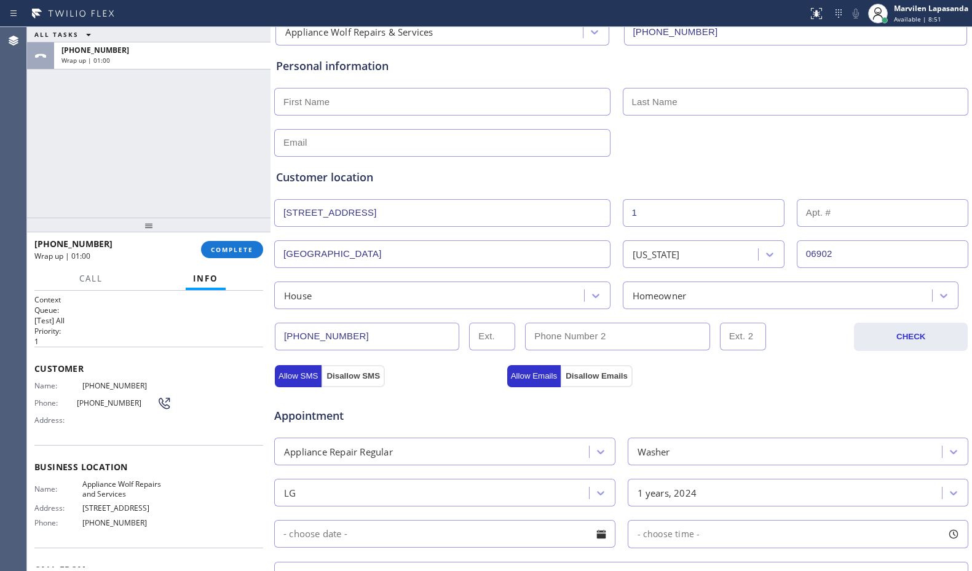
scroll to position [13, 0]
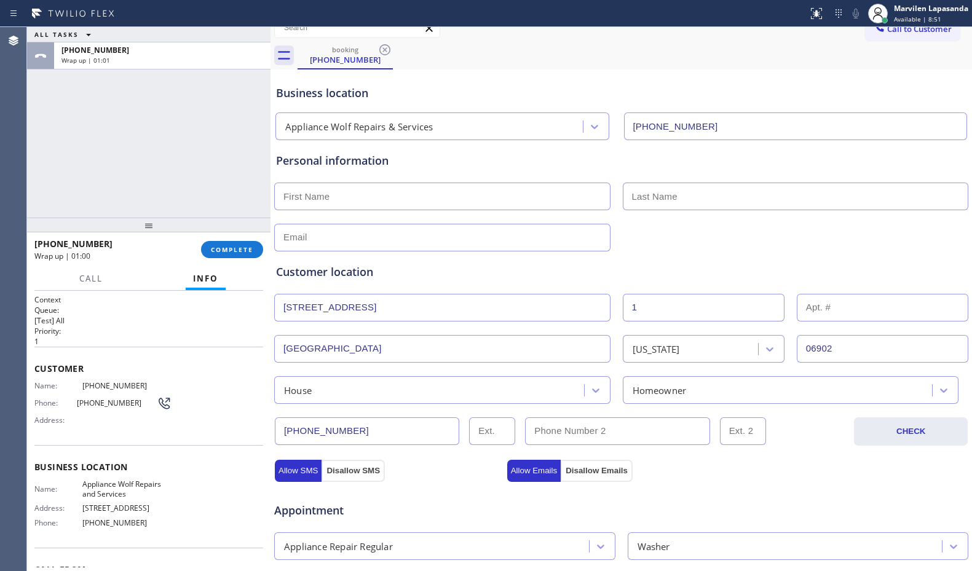
click at [367, 207] on input "text" at bounding box center [442, 197] width 336 height 28
type input "Azti"
type input "..."
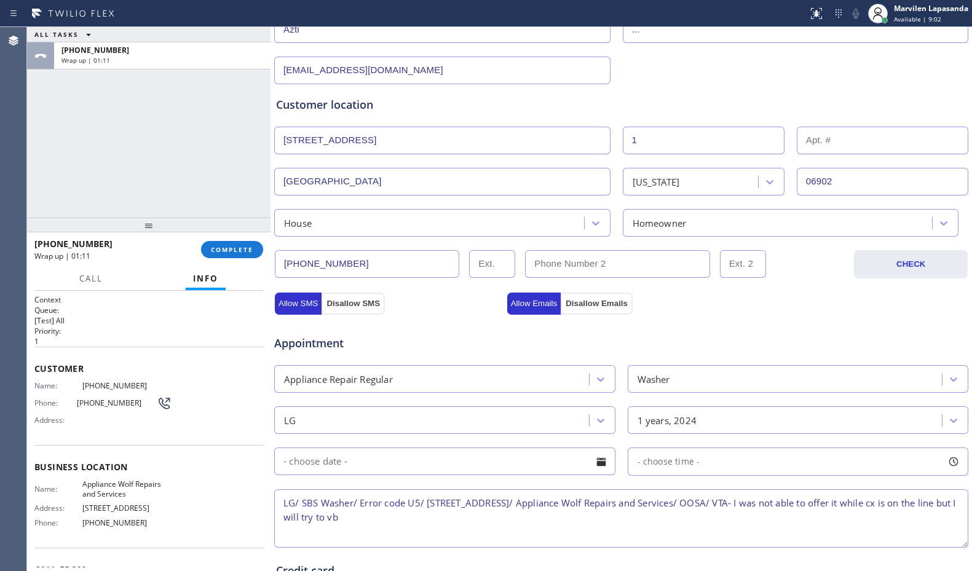
scroll to position [197, 0]
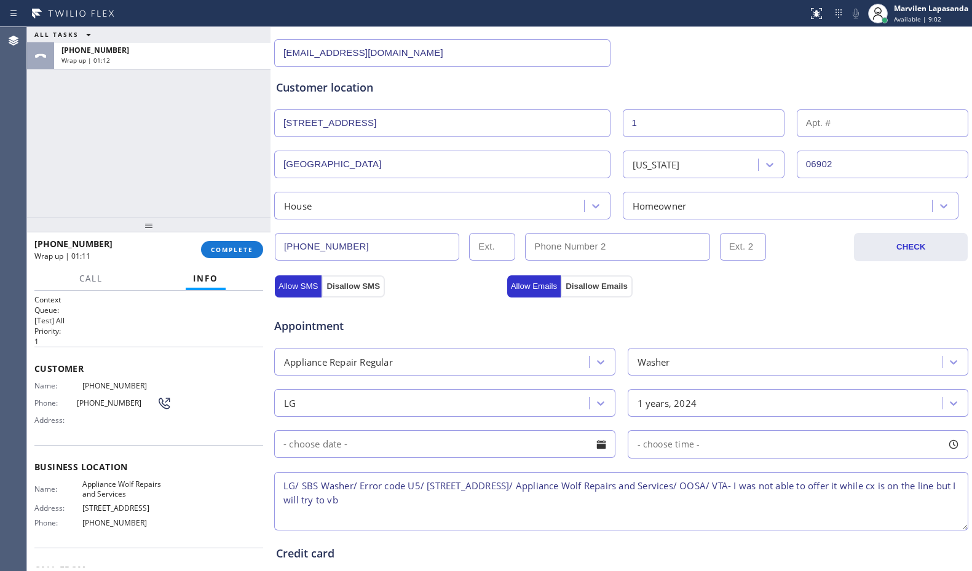
type input "[EMAIL_ADDRESS][DOMAIN_NAME]"
click at [466, 318] on span "Appointment" at bounding box center [389, 326] width 230 height 17
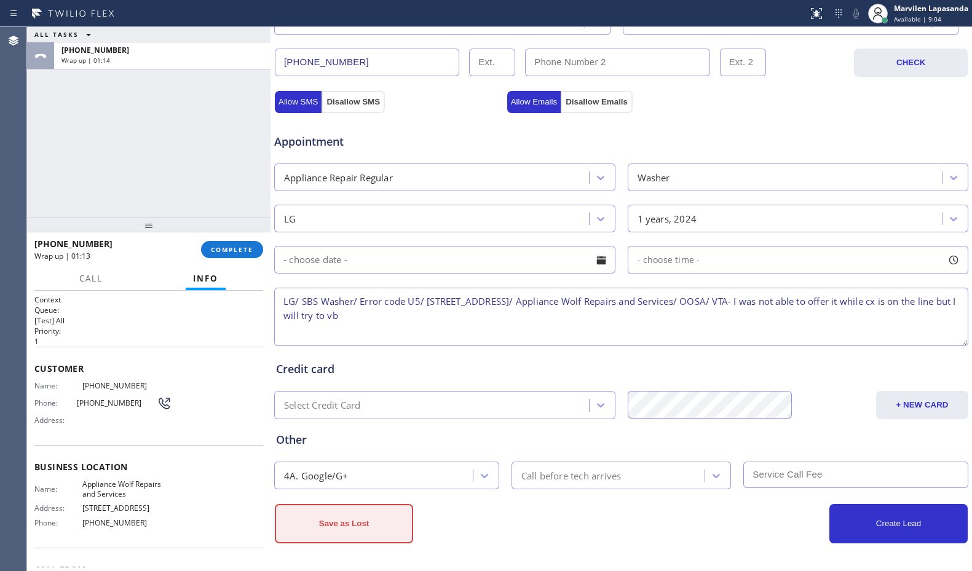
click at [345, 519] on button "Save as Lost" at bounding box center [344, 523] width 138 height 39
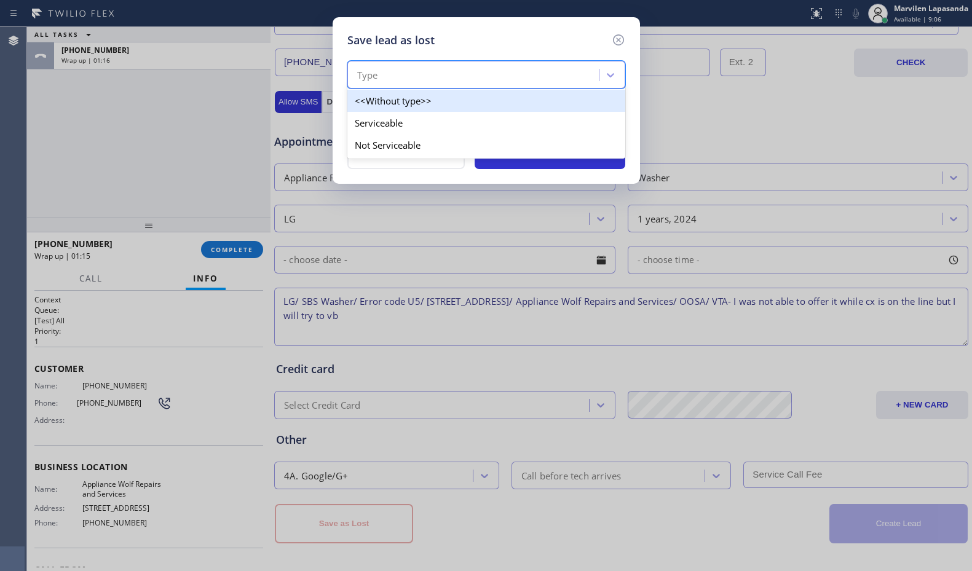
click at [369, 67] on div "Type" at bounding box center [475, 76] width 248 height 22
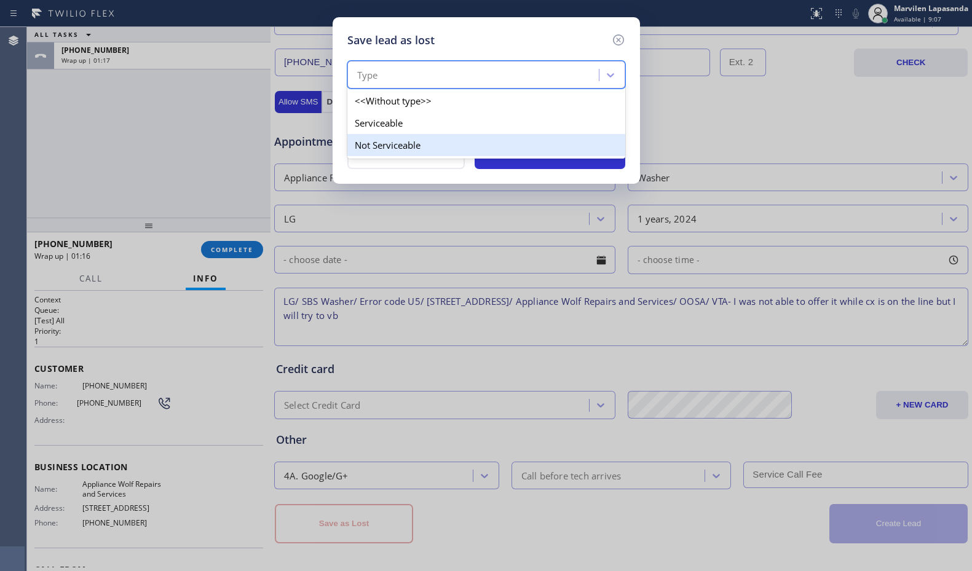
click at [381, 148] on div "Not Serviceable" at bounding box center [486, 145] width 278 height 22
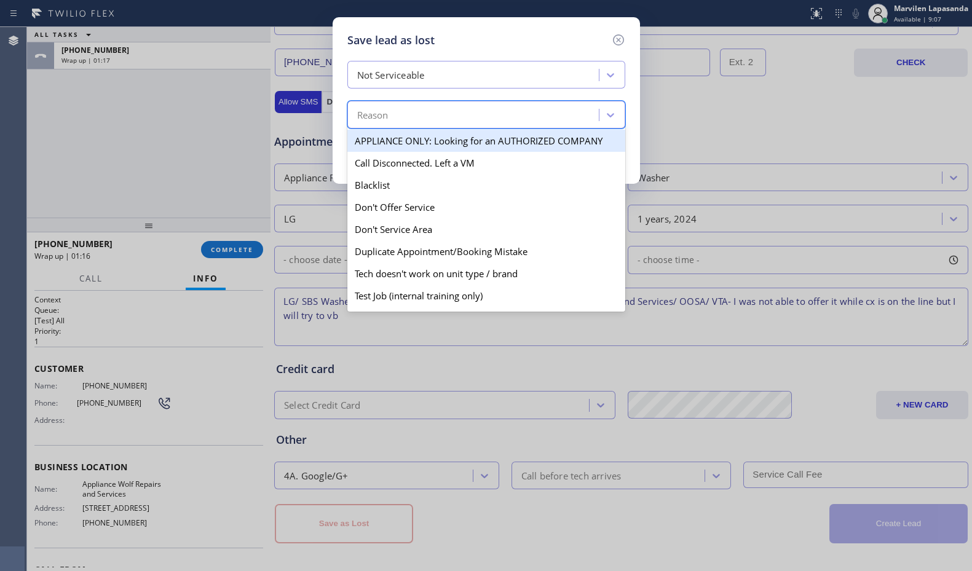
click at [380, 120] on div "Reason" at bounding box center [372, 115] width 31 height 14
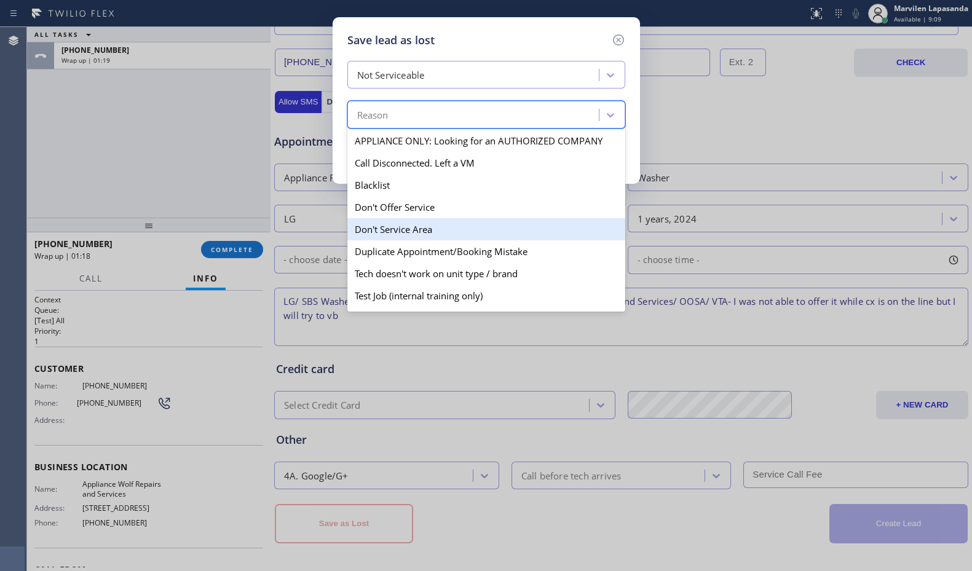
click at [396, 237] on div "Don't Service Area" at bounding box center [486, 229] width 278 height 22
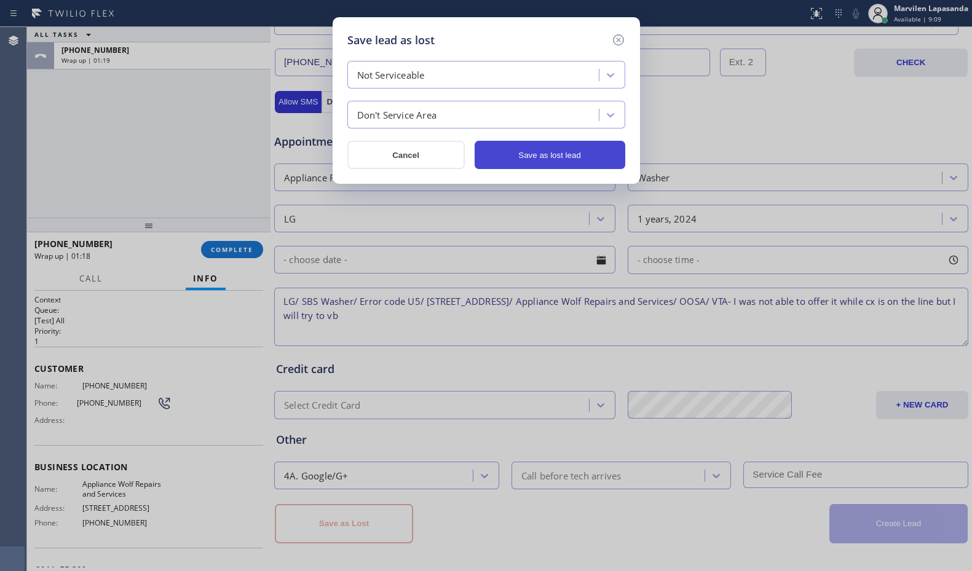
click at [548, 160] on button "Save as lost lead" at bounding box center [549, 155] width 151 height 28
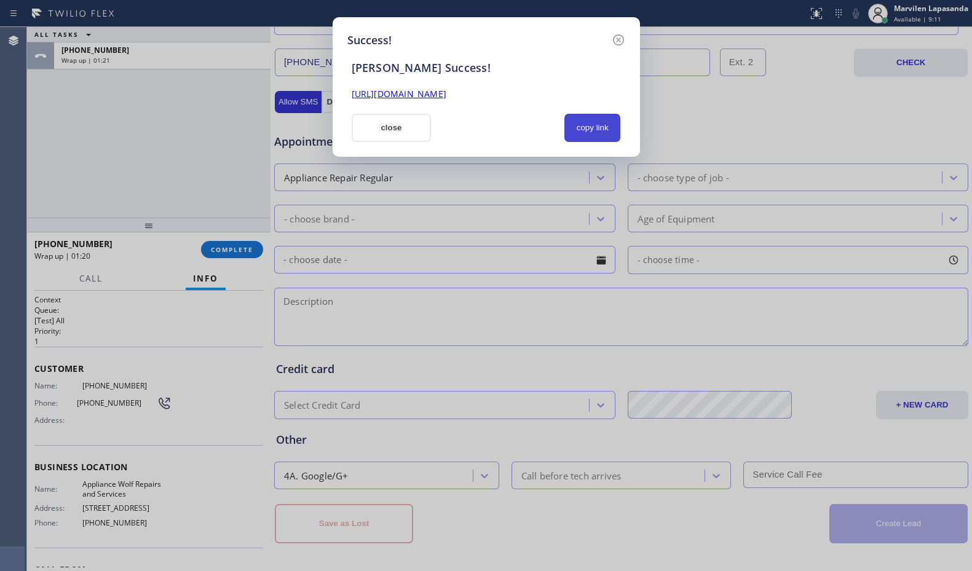
click at [581, 133] on button "copy link" at bounding box center [592, 128] width 57 height 28
click at [446, 96] on link "[URL][DOMAIN_NAME]" at bounding box center [399, 94] width 95 height 12
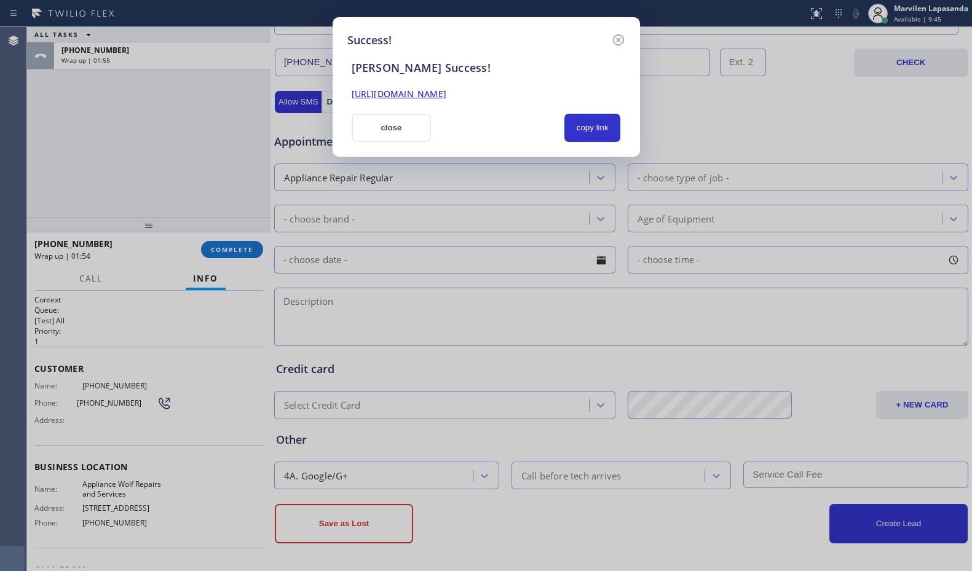
click at [361, 112] on div "[PERSON_NAME] Success! [URL][DOMAIN_NAME] close copy link" at bounding box center [486, 95] width 278 height 93
click at [369, 120] on button "close" at bounding box center [392, 128] width 80 height 28
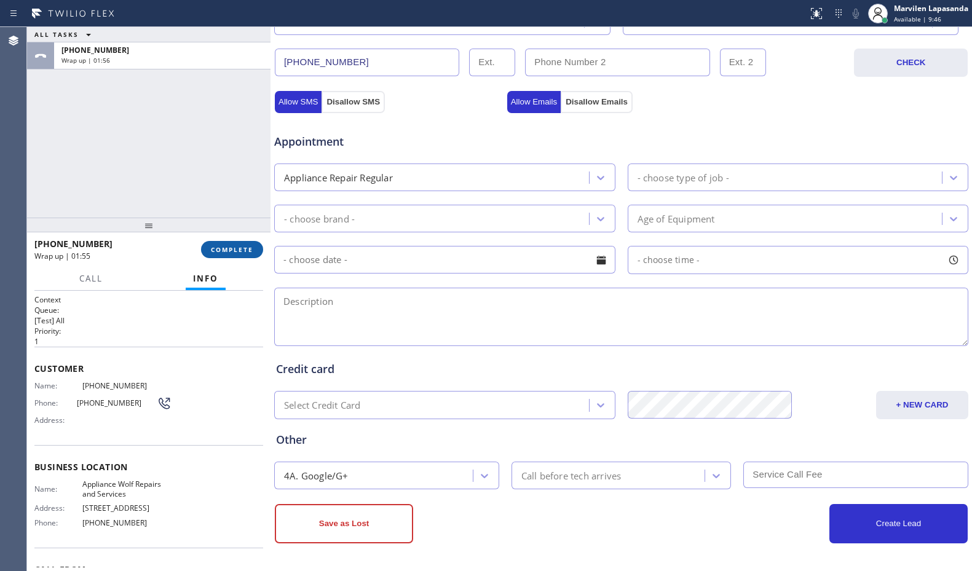
click at [248, 243] on button "COMPLETE" at bounding box center [232, 249] width 62 height 17
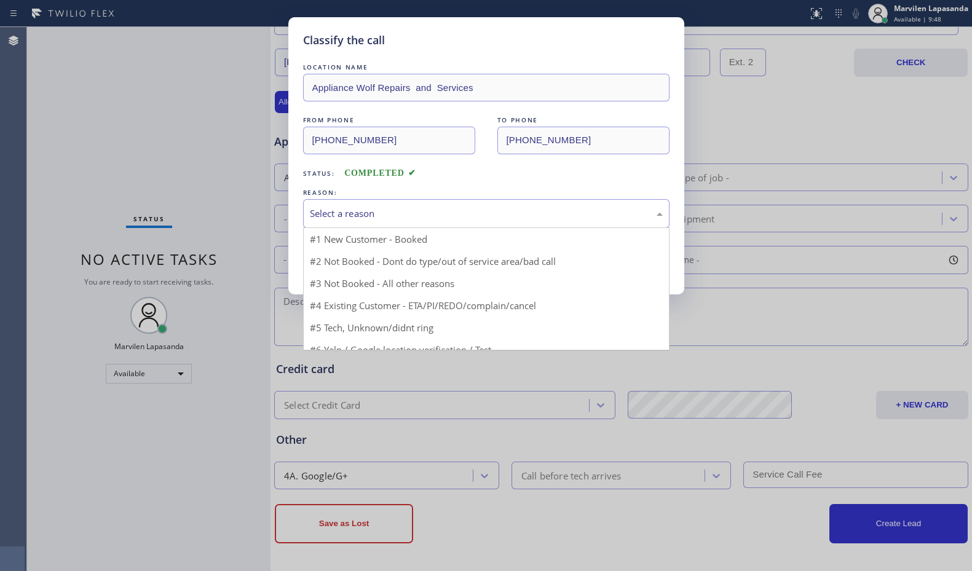
click at [352, 213] on div "Select a reason" at bounding box center [486, 214] width 353 height 14
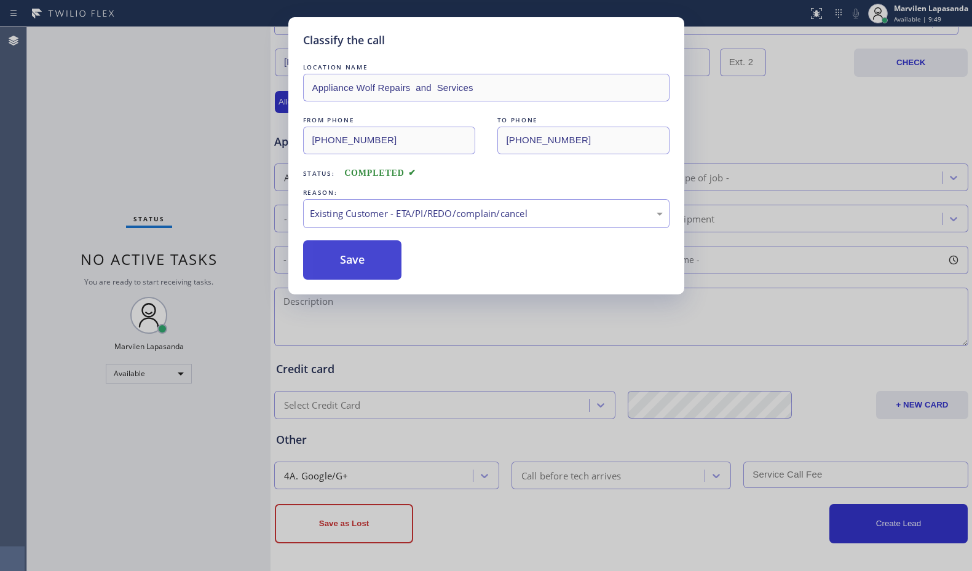
click at [331, 250] on button "Save" at bounding box center [352, 259] width 99 height 39
click at [333, 254] on button "Save" at bounding box center [352, 259] width 99 height 39
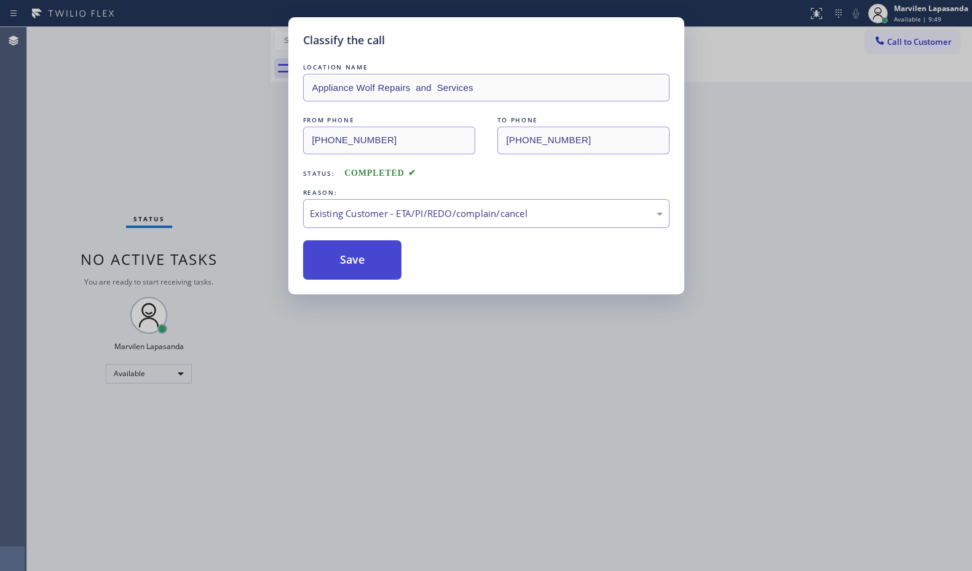
click at [333, 254] on button "Save" at bounding box center [352, 259] width 99 height 39
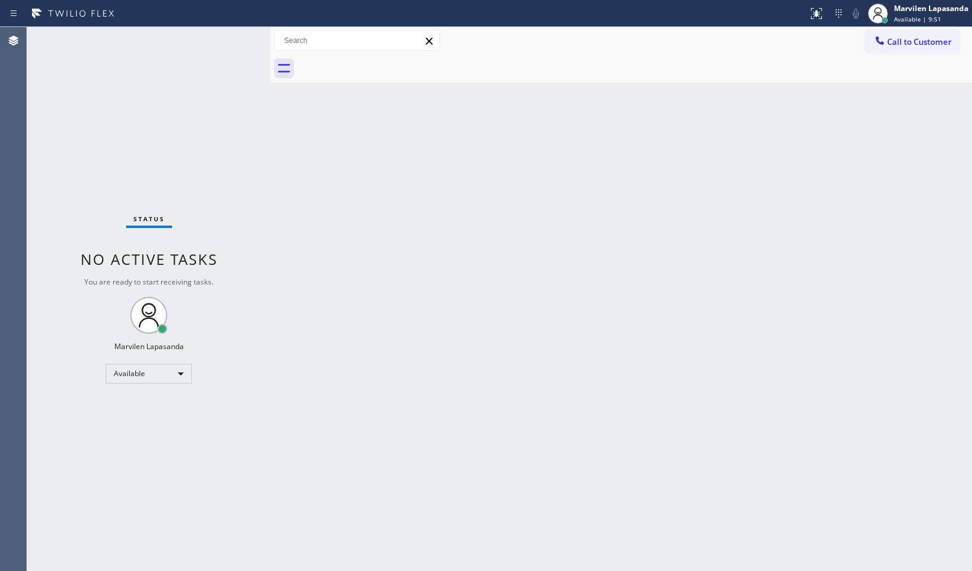
click at [532, 183] on div "Back to Dashboard Change Sender ID Customers Technicians Select a contact Outbo…" at bounding box center [620, 299] width 701 height 544
click at [246, 42] on div "Status No active tasks You are ready to start receiving tasks. Marvilen Lapasan…" at bounding box center [148, 299] width 243 height 544
click at [230, 39] on div "Status No active tasks You are ready to start receiving tasks. Marvilen Lapasan…" at bounding box center [148, 299] width 243 height 544
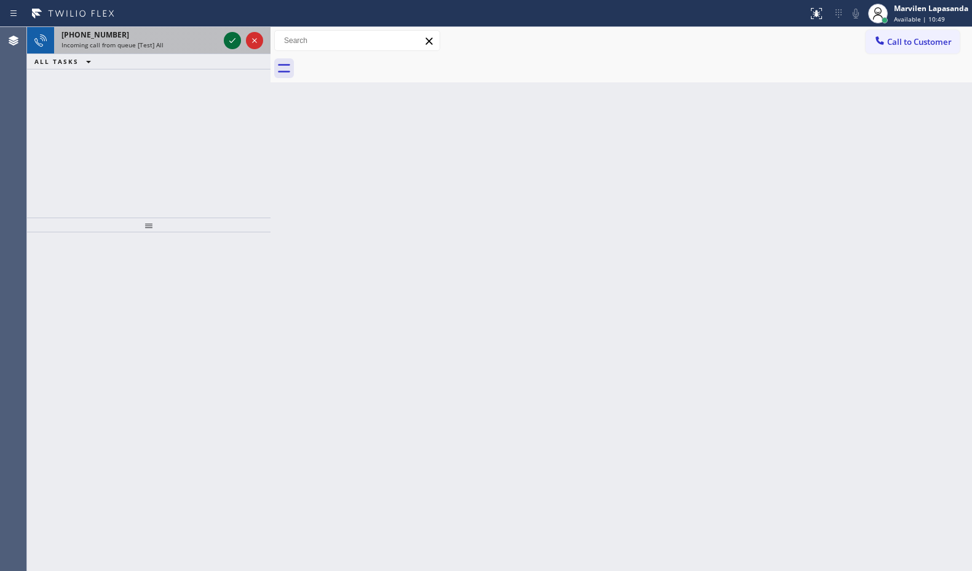
click at [230, 39] on icon at bounding box center [232, 40] width 15 height 15
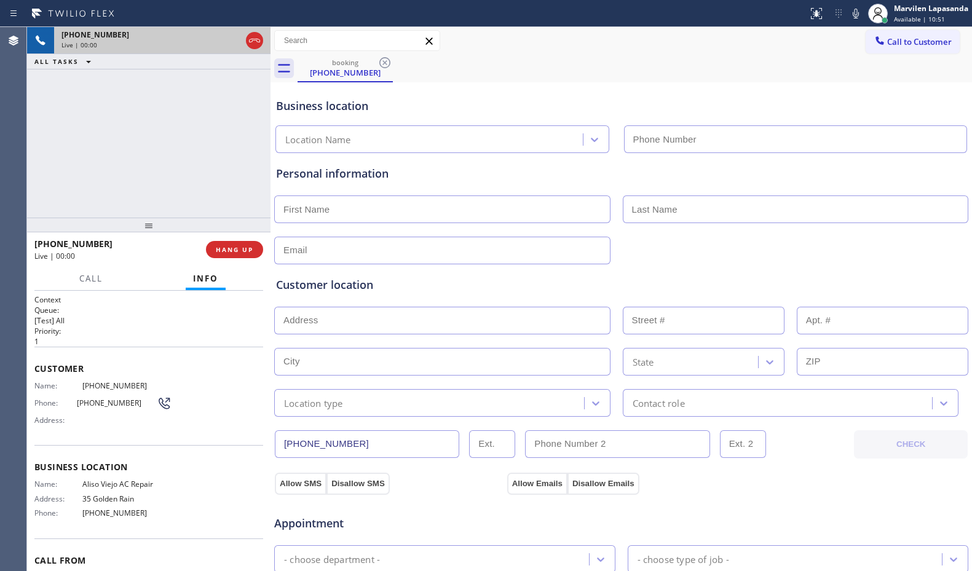
type input "[PHONE_NUMBER]"
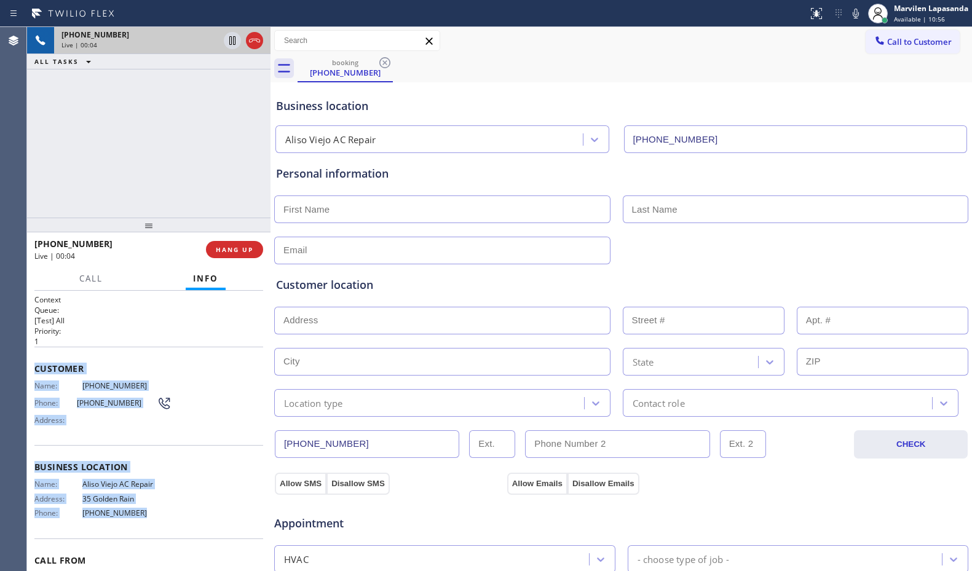
drag, startPoint x: 33, startPoint y: 366, endPoint x: 163, endPoint y: 531, distance: 209.6
click at [163, 531] on div "Context Queue: [Test] All Priority: 1 Customer Name: [PHONE_NUMBER] Phone: [PHO…" at bounding box center [148, 431] width 243 height 280
copy div "Customer Name: [PHONE_NUMBER] Phone: [PHONE_NUMBER] Address: Business location …"
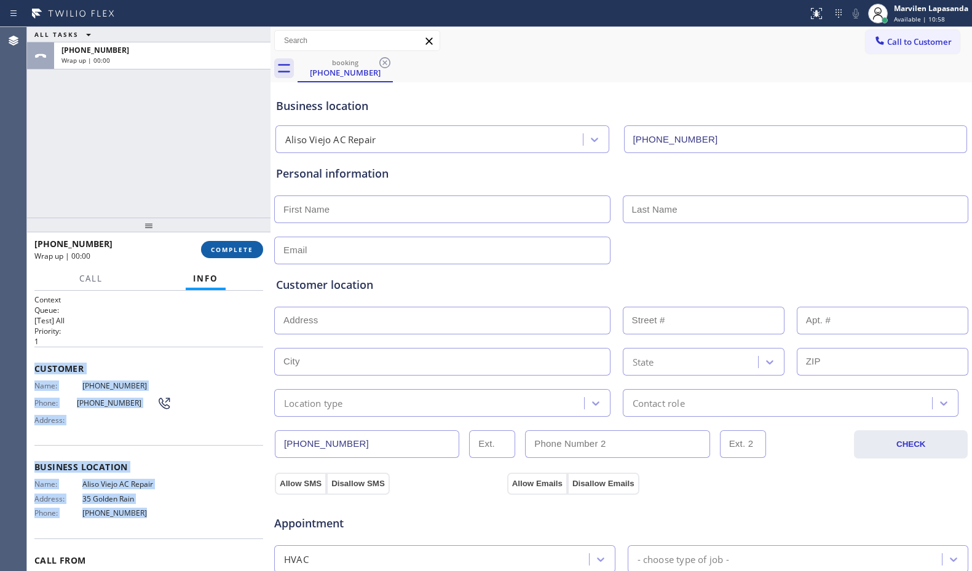
click at [221, 243] on button "COMPLETE" at bounding box center [232, 249] width 62 height 17
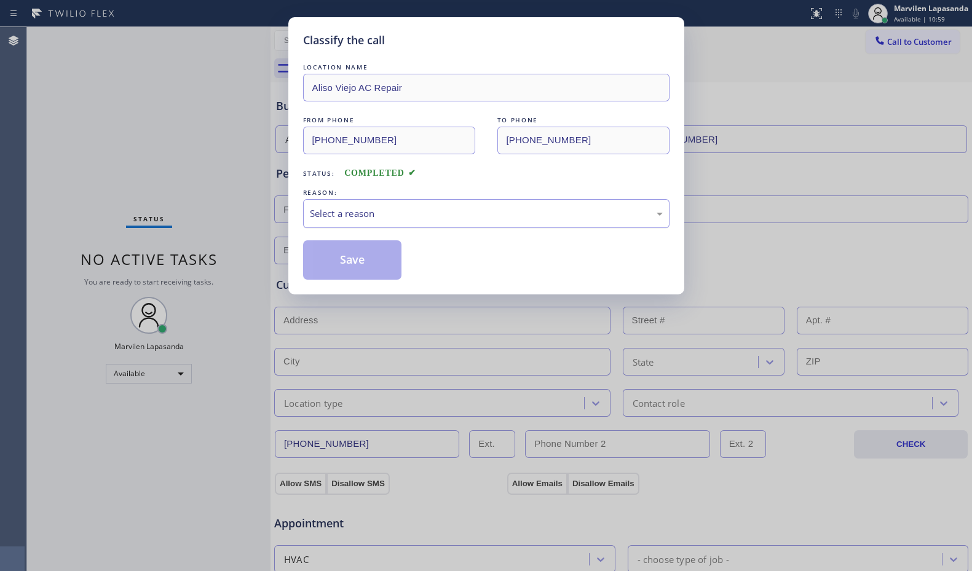
click at [380, 216] on div "Select a reason" at bounding box center [486, 214] width 353 height 14
click at [357, 266] on button "Save" at bounding box center [352, 259] width 99 height 39
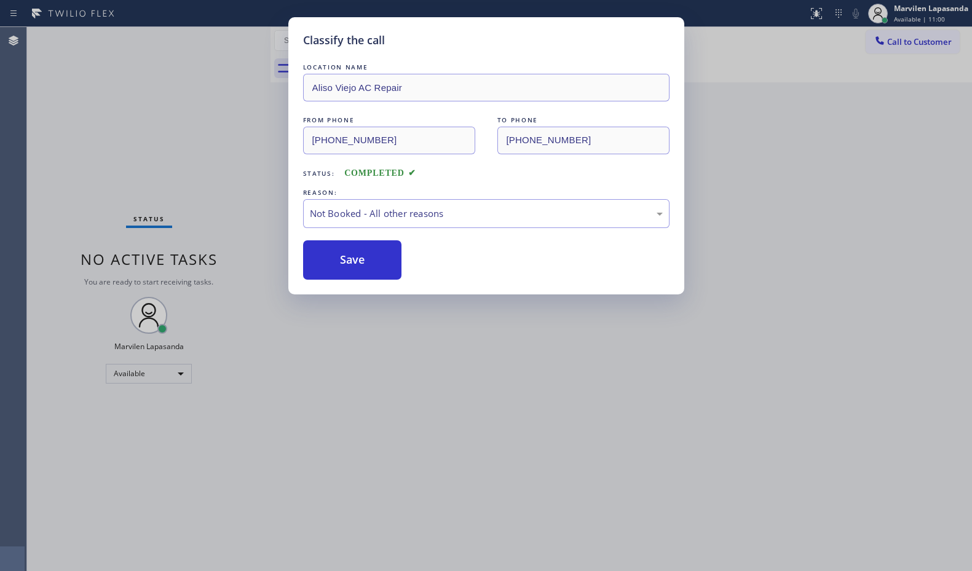
click at [357, 266] on button "Save" at bounding box center [352, 259] width 99 height 39
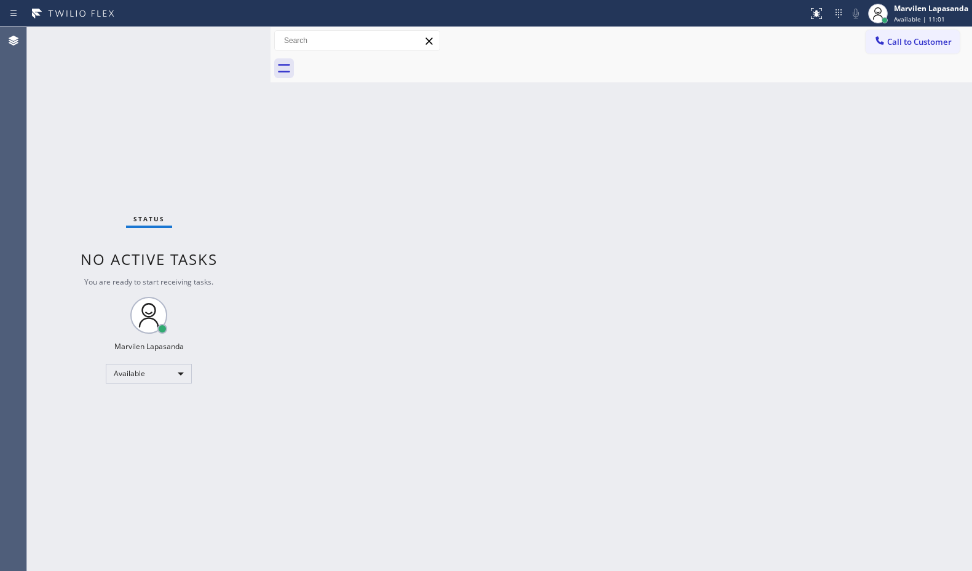
click at [230, 39] on div "Status No active tasks You are ready to start receiving tasks. Marvilen Lapasan…" at bounding box center [148, 299] width 243 height 544
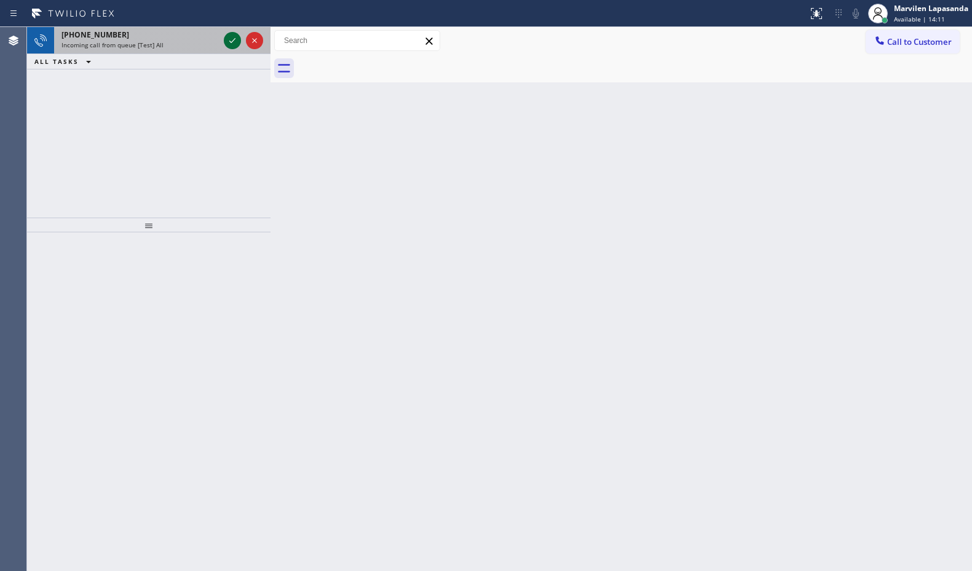
click at [230, 39] on icon at bounding box center [232, 40] width 15 height 15
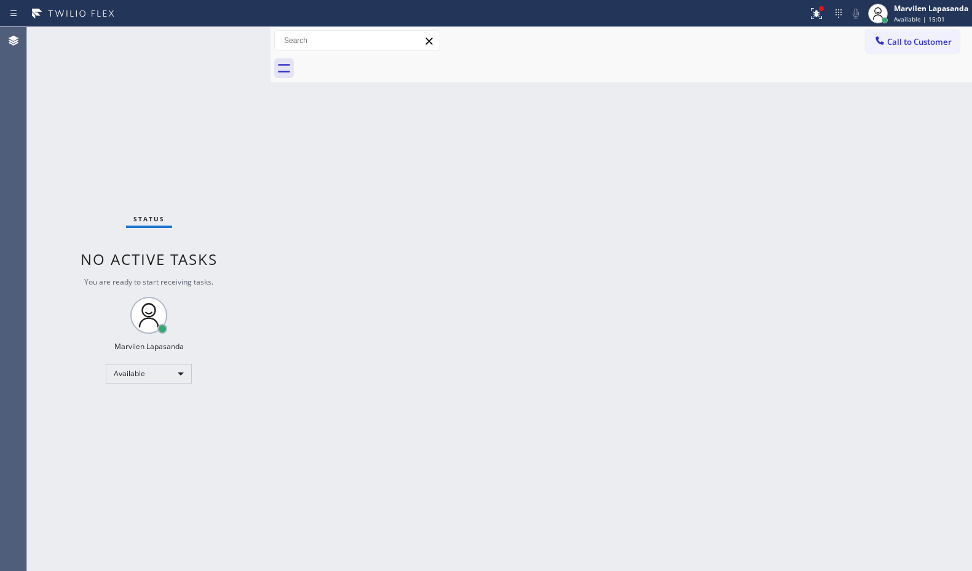
click at [230, 37] on div "Status No active tasks You are ready to start receiving tasks. Marvilen Lapasan…" at bounding box center [148, 299] width 243 height 544
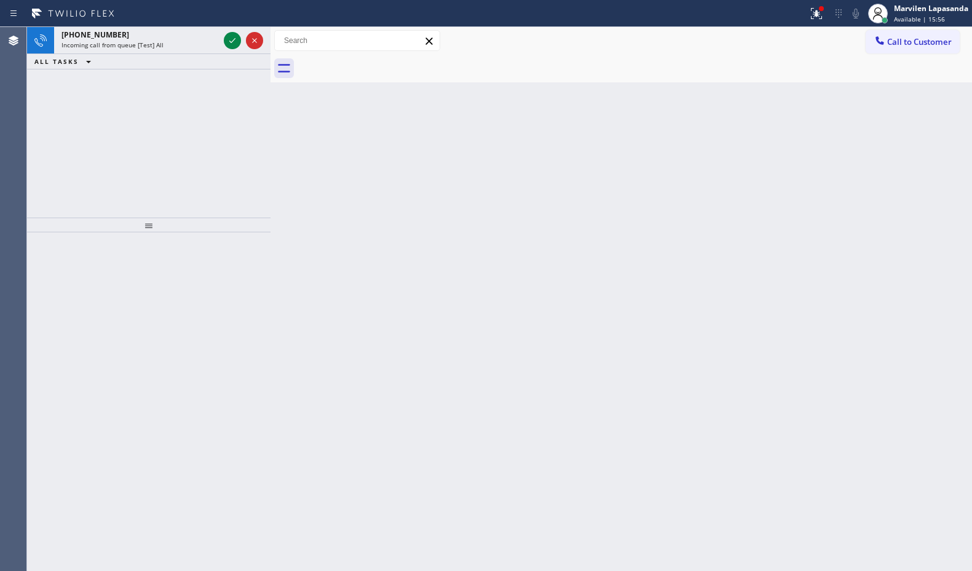
click at [234, 96] on div "[PHONE_NUMBER] Incoming call from queue [Test] All ALL TASKS ALL TASKS ACTIVE T…" at bounding box center [148, 122] width 243 height 191
click at [227, 41] on icon at bounding box center [232, 40] width 15 height 15
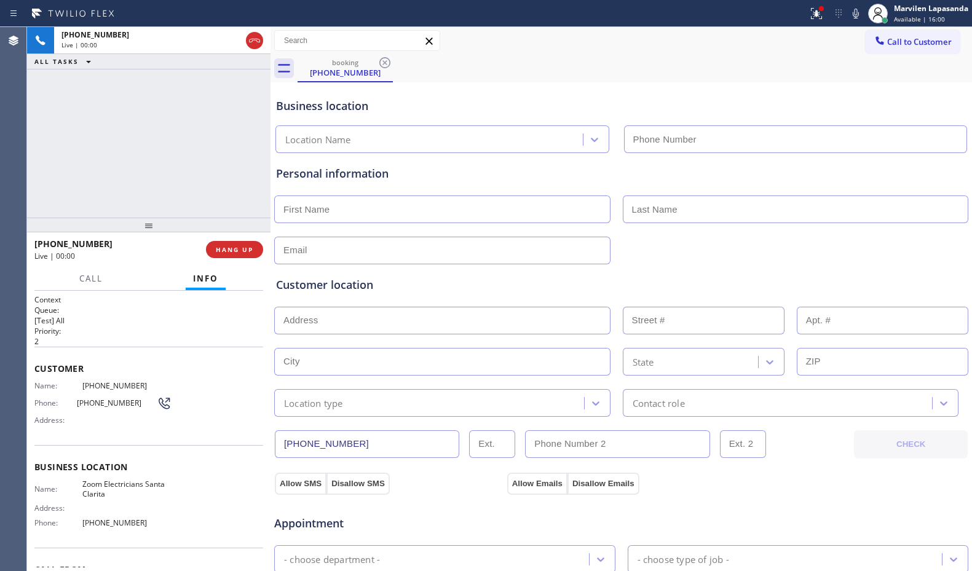
type input "[PHONE_NUMBER]"
click at [93, 480] on span "Zoom Electricians Santa Clarita" at bounding box center [127, 488] width 90 height 19
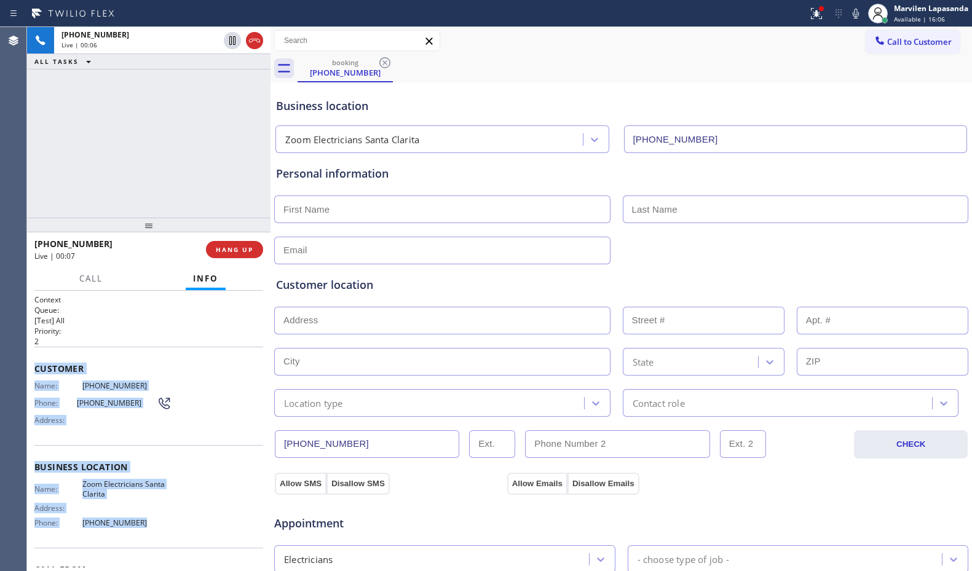
drag, startPoint x: 32, startPoint y: 366, endPoint x: 131, endPoint y: 531, distance: 192.7
click at [131, 531] on div "Context Queue: [Test] All Priority: 2 Customer Name: [PHONE_NUMBER] Phone: [PHO…" at bounding box center [148, 431] width 243 height 280
copy div "Customer Name: [PHONE_NUMBER] Phone: [PHONE_NUMBER] Address: Business location …"
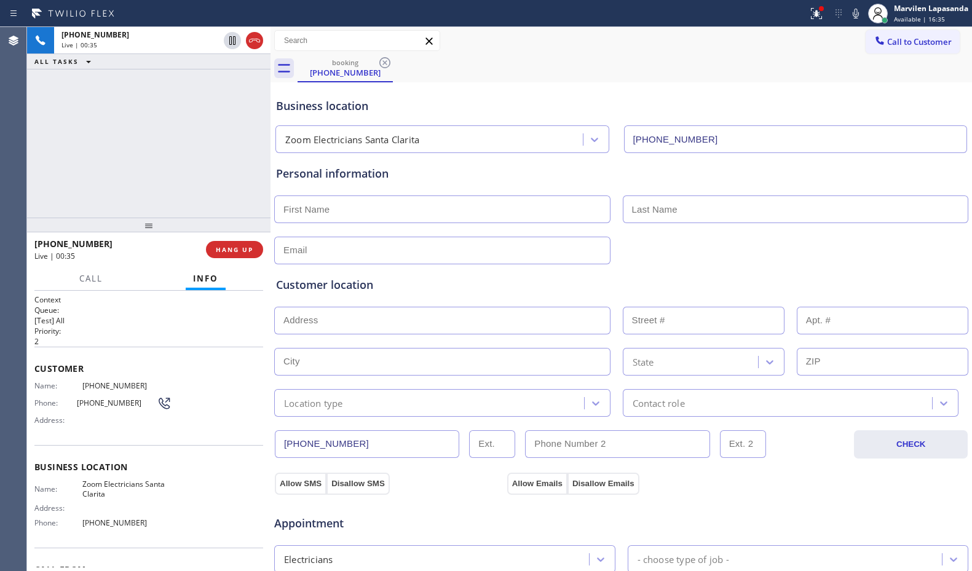
click at [192, 139] on div "[PHONE_NUMBER] Live | 00:35 ALL TASKS ALL TASKS ACTIVE TASKS TASKS IN WRAP UP" at bounding box center [148, 122] width 243 height 191
click at [855, 14] on icon at bounding box center [855, 13] width 15 height 15
click at [238, 85] on div "[PHONE_NUMBER] Live | 03:14 ALL TASKS ALL TASKS ACTIVE TASKS TASKS IN WRAP UP" at bounding box center [148, 122] width 243 height 191
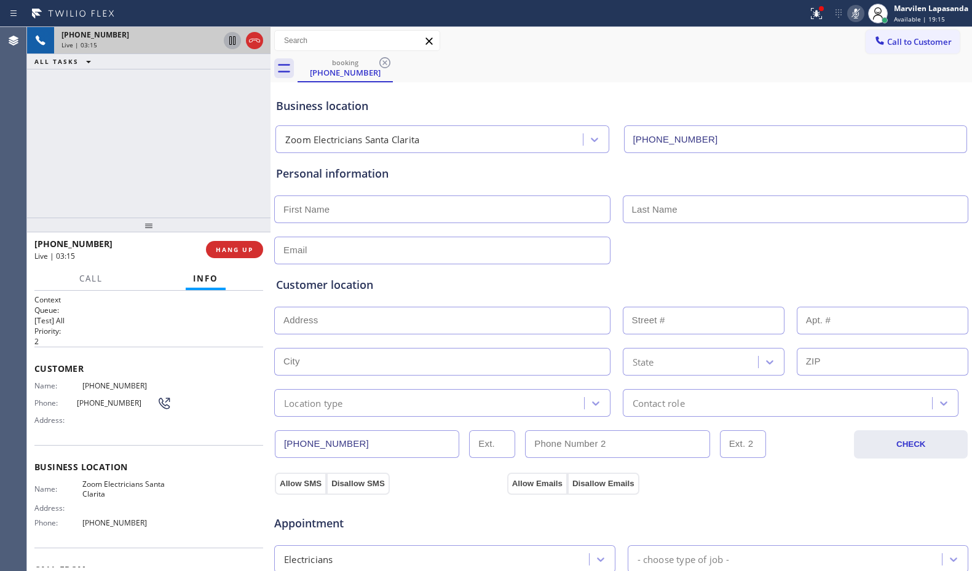
click at [235, 44] on icon at bounding box center [232, 40] width 6 height 9
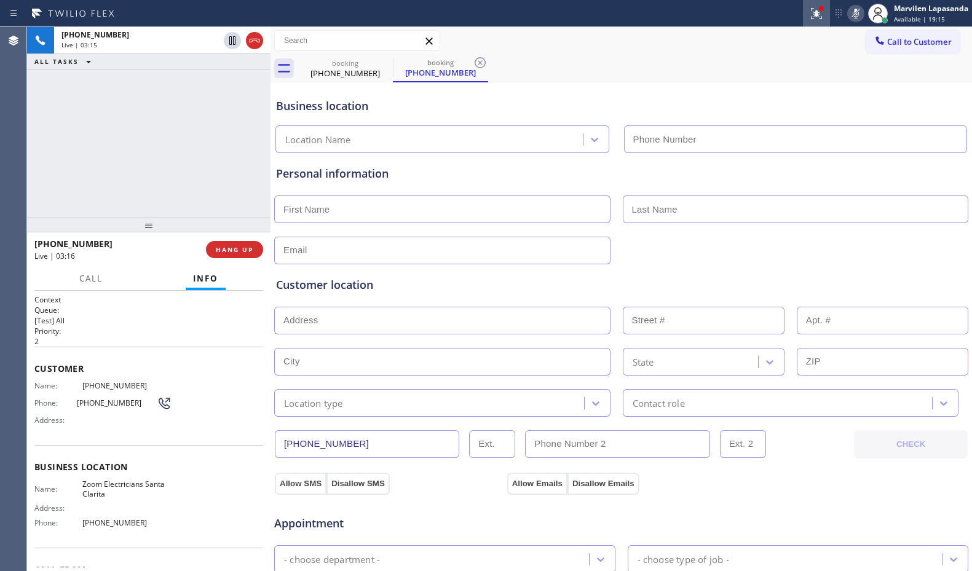
type input "[PHONE_NUMBER]"
click at [817, 21] on button at bounding box center [816, 13] width 27 height 27
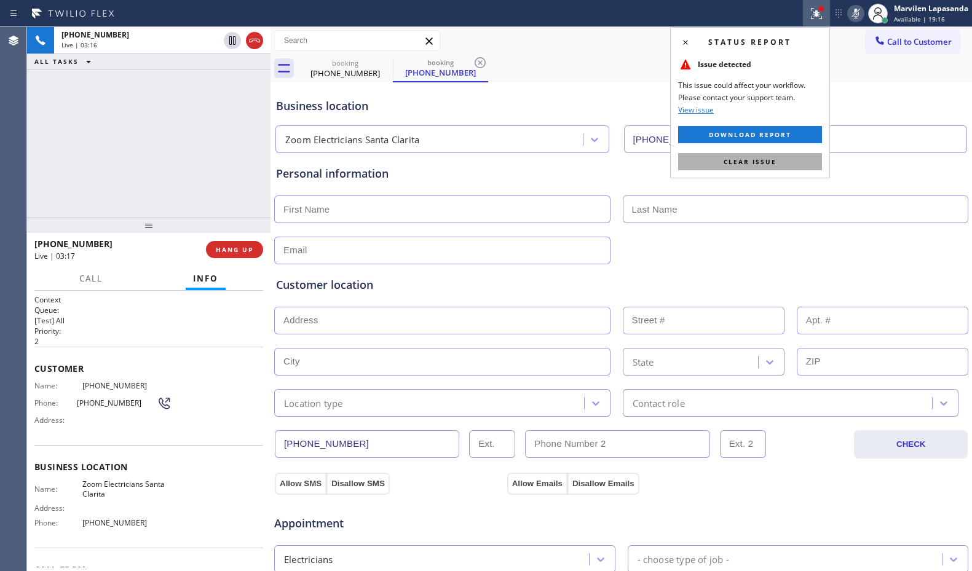
click at [723, 167] on button "Clear issue" at bounding box center [750, 161] width 144 height 17
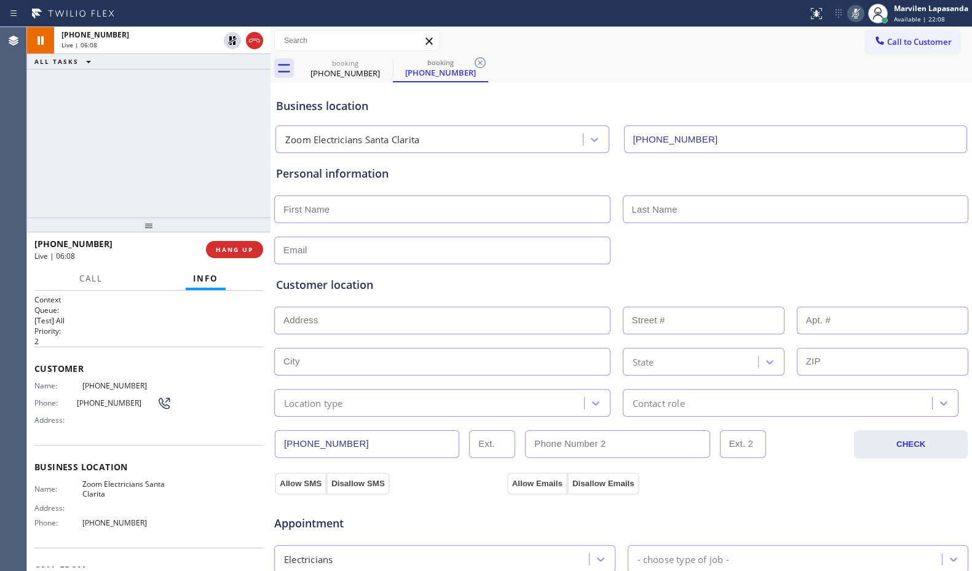
drag, startPoint x: 551, startPoint y: 22, endPoint x: 770, endPoint y: 2, distance: 219.1
click at [551, 22] on div at bounding box center [404, 14] width 798 height 20
click at [854, 14] on rect at bounding box center [855, 12] width 9 height 9
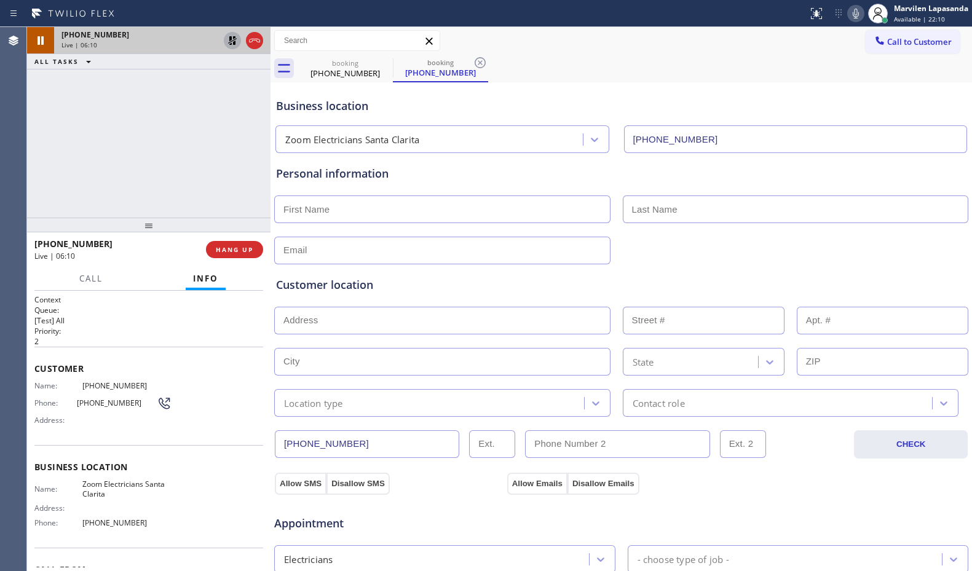
click at [228, 41] on icon at bounding box center [232, 40] width 15 height 15
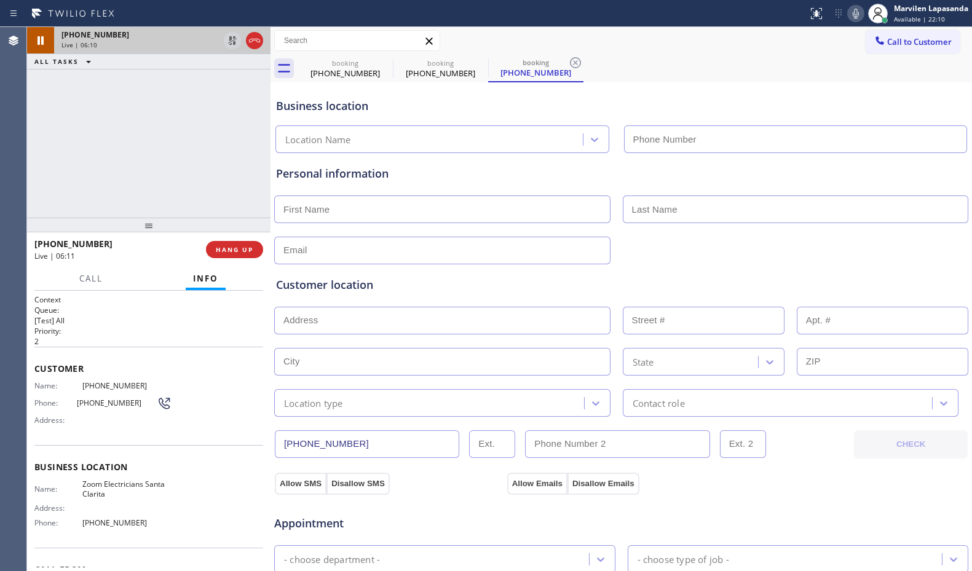
type input "[PHONE_NUMBER]"
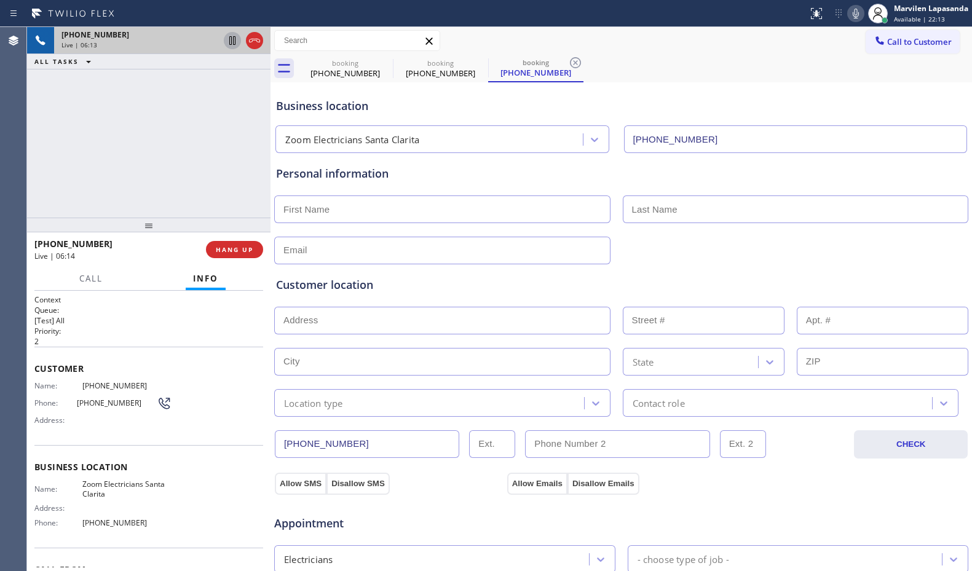
scroll to position [73, 0]
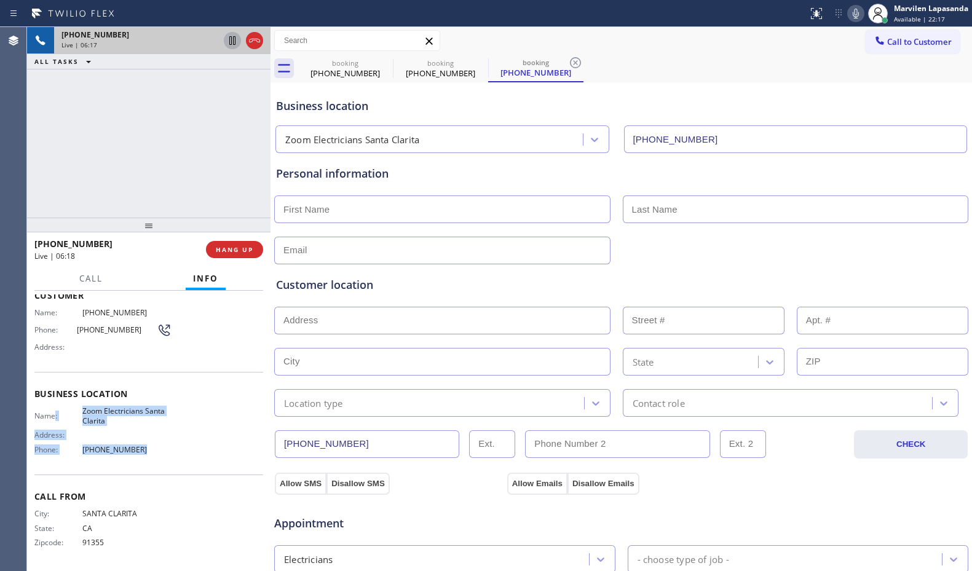
drag, startPoint x: 145, startPoint y: 455, endPoint x: 55, endPoint y: 405, distance: 102.6
click at [55, 405] on div "Business location Name: Zoom Electricians Santa Clarita Address: Phone: [PHONE_…" at bounding box center [148, 423] width 229 height 103
click at [50, 168] on div "[PHONE_NUMBER] Live | 06:24 ALL TASKS ALL TASKS ACTIVE TASKS TASKS IN WRAP UP" at bounding box center [148, 122] width 243 height 191
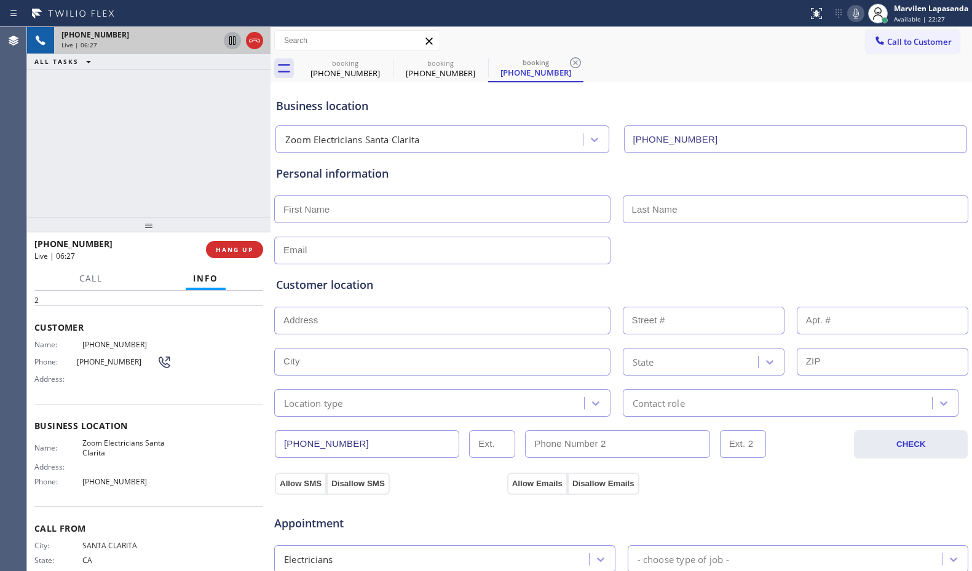
scroll to position [12, 0]
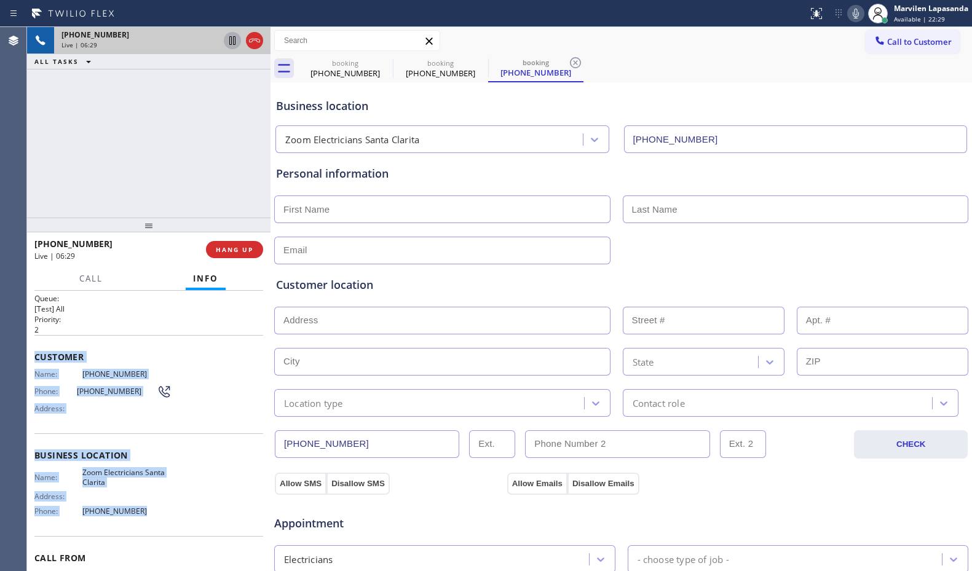
drag, startPoint x: 34, startPoint y: 349, endPoint x: 158, endPoint y: 509, distance: 202.4
click at [158, 509] on div "Context Queue: [Test] All Priority: 2 Customer Name: [PHONE_NUMBER] Phone: [PHO…" at bounding box center [148, 431] width 243 height 280
copy div "Customer Name: [PHONE_NUMBER] Phone: [PHONE_NUMBER] Address: Business location …"
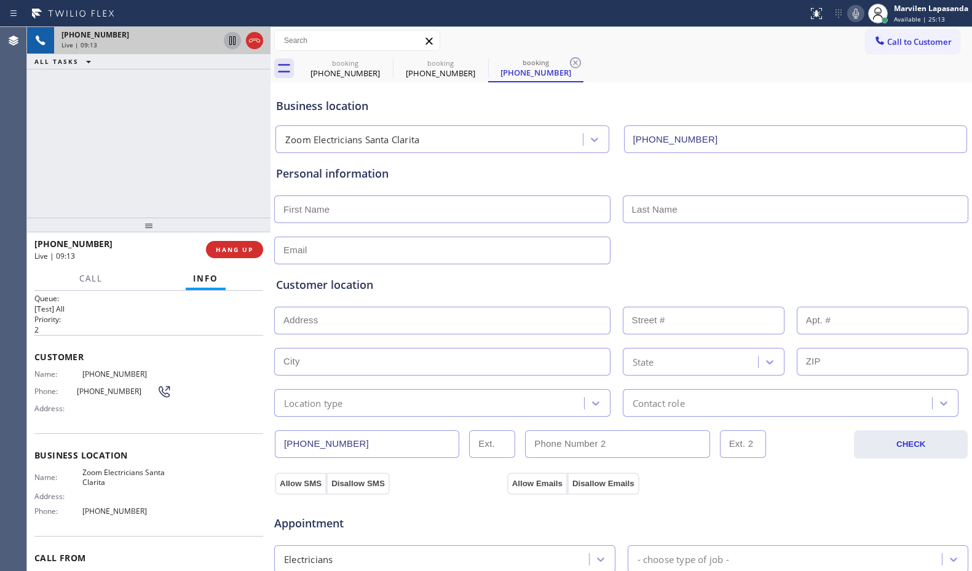
click at [478, 108] on div "Business location" at bounding box center [621, 106] width 690 height 17
click at [210, 251] on button "HANG UP" at bounding box center [234, 249] width 57 height 17
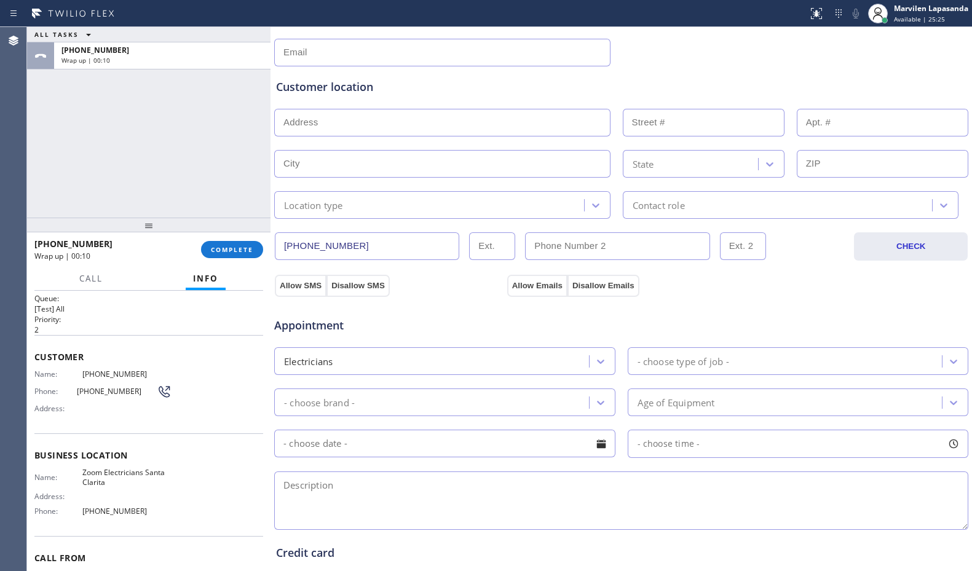
scroll to position [246, 0]
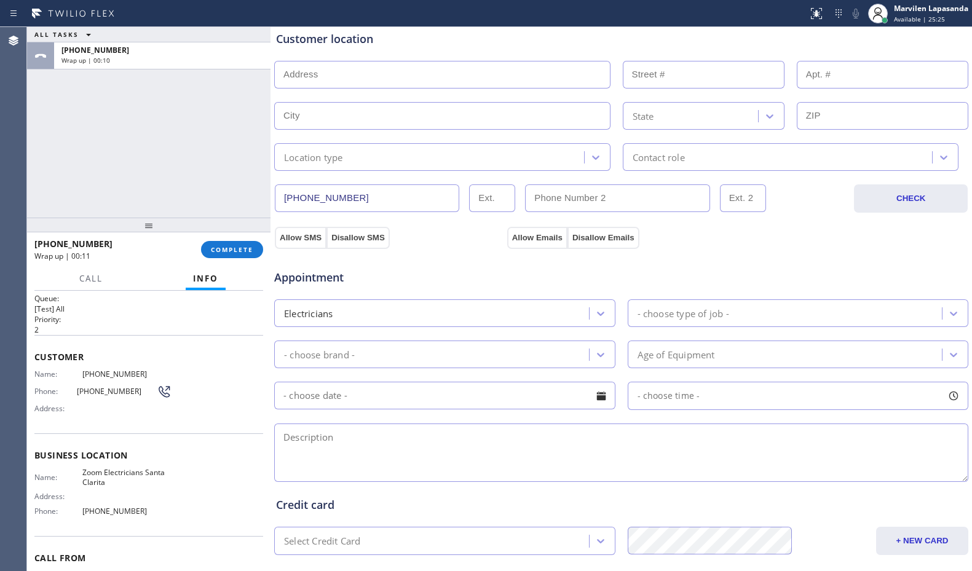
click at [377, 454] on textarea at bounding box center [621, 452] width 694 height 58
paste textarea "9-12/ NO SCF/ Install ceiling fan/ House-HO/ [STREET_ADDRESS]/ Zoom Electrician…"
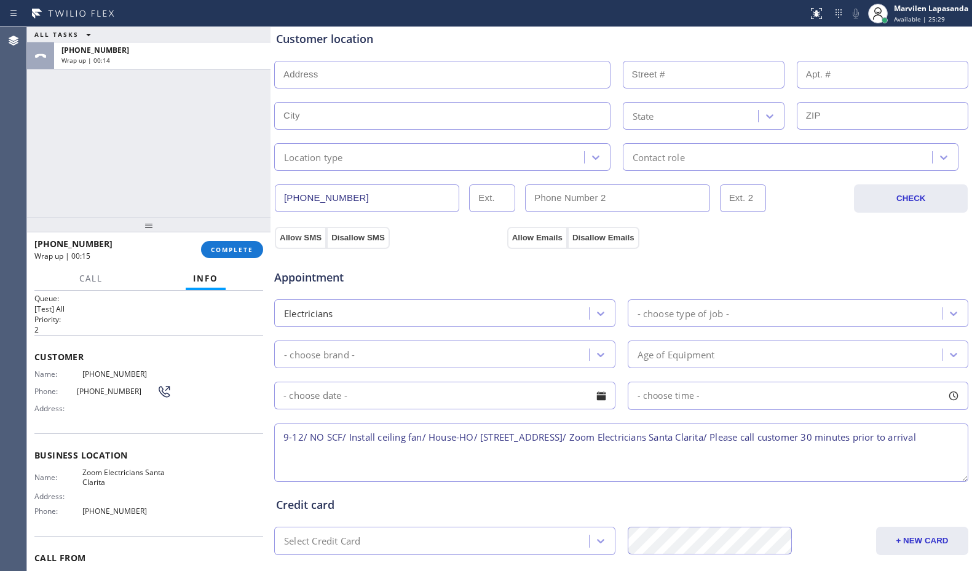
drag, startPoint x: 480, startPoint y: 438, endPoint x: 675, endPoint y: 435, distance: 195.5
click at [675, 435] on textarea "9-12/ NO SCF/ Install ceiling fan/ House-HO/ [STREET_ADDRESS]/ Zoom Electrician…" at bounding box center [621, 452] width 694 height 58
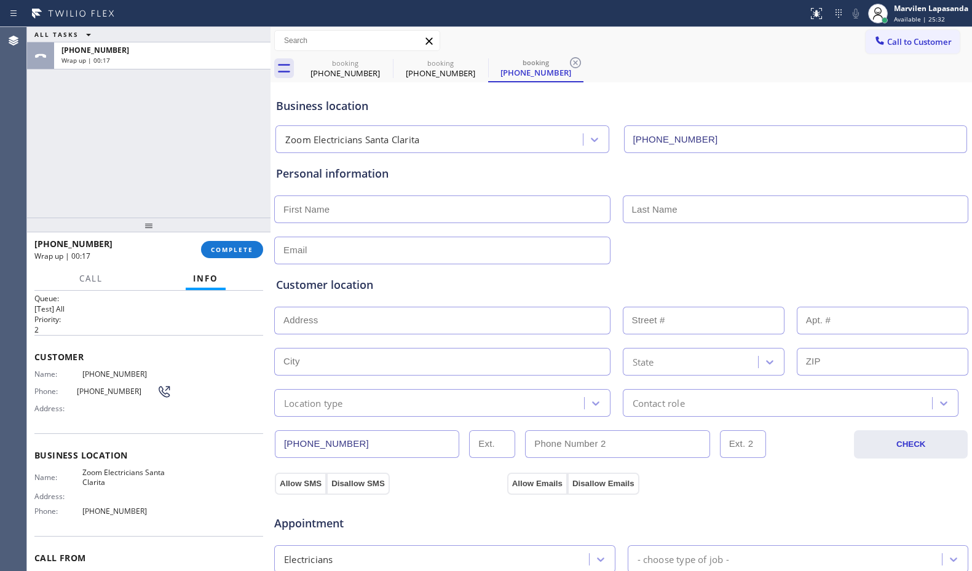
type textarea "9-12/ NO SCF/ Install ceiling fan/ House-HO/ [STREET_ADDRESS]/ Zoom Electrician…"
click at [315, 316] on input "text" at bounding box center [442, 321] width 336 height 28
paste input "[STREET_ADDRESS]"
type input "[STREET_ADDRESS]"
type input "29358"
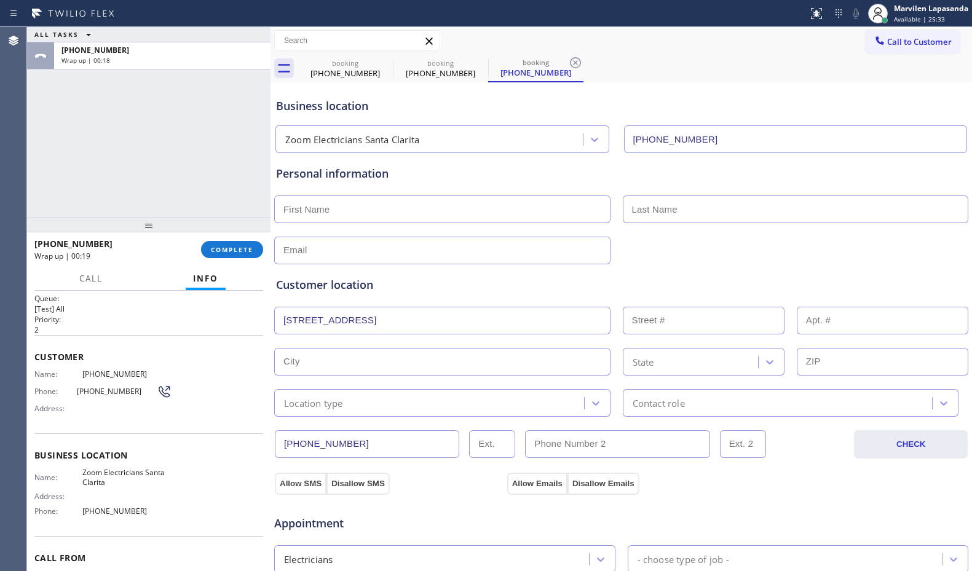
type input "Val Verde"
type input "91384"
click at [329, 211] on input "text" at bounding box center [442, 209] width 336 height 28
click at [301, 216] on input "text" at bounding box center [442, 209] width 336 height 28
paste input "[PERSON_NAME]"
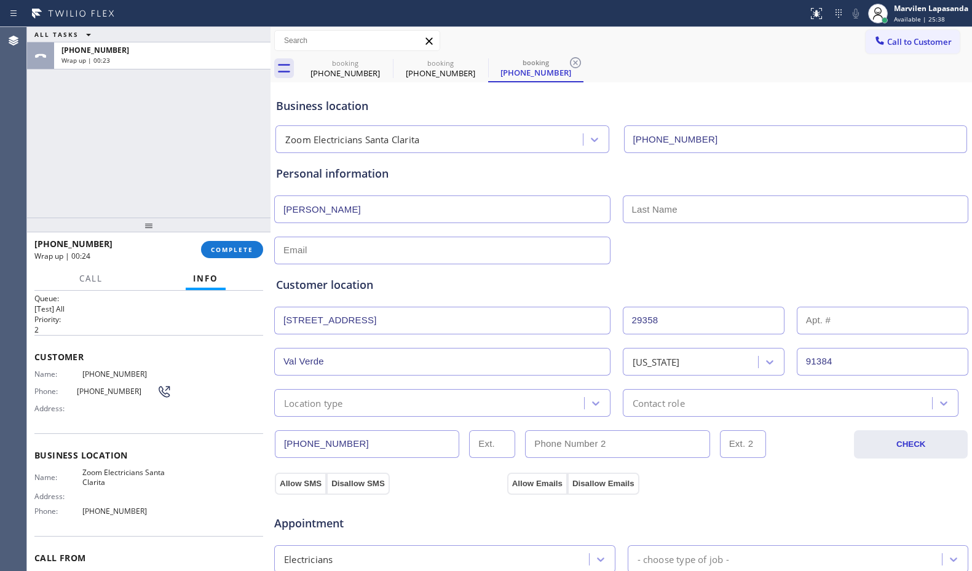
type input "[PERSON_NAME]"
click at [696, 208] on input "text" at bounding box center [796, 209] width 346 height 28
click at [654, 203] on input "text" at bounding box center [796, 209] width 346 height 28
paste input "Able"
type input "Able"
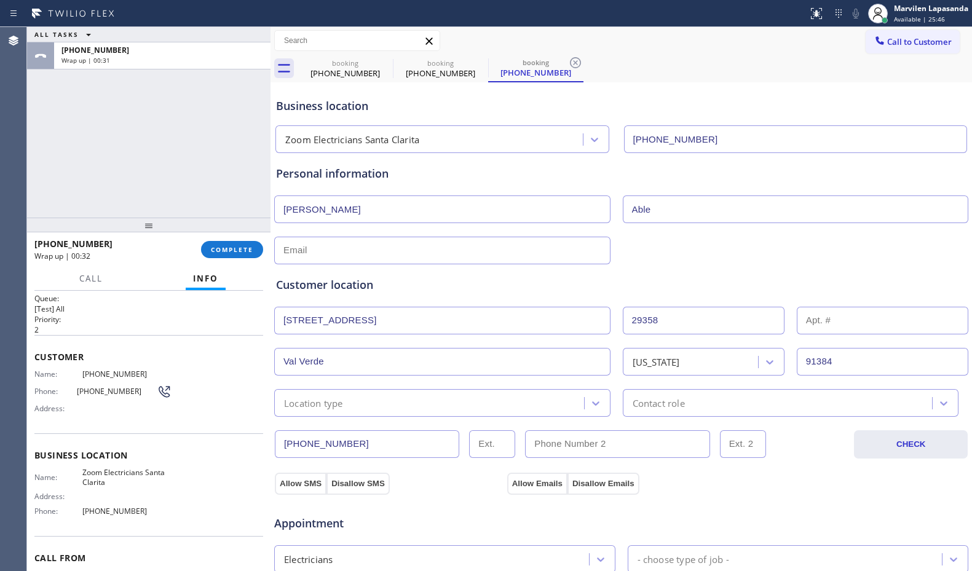
click at [372, 258] on input "text" at bounding box center [442, 251] width 336 height 28
paste input "[EMAIL_ADDRESS][DOMAIN_NAME]"
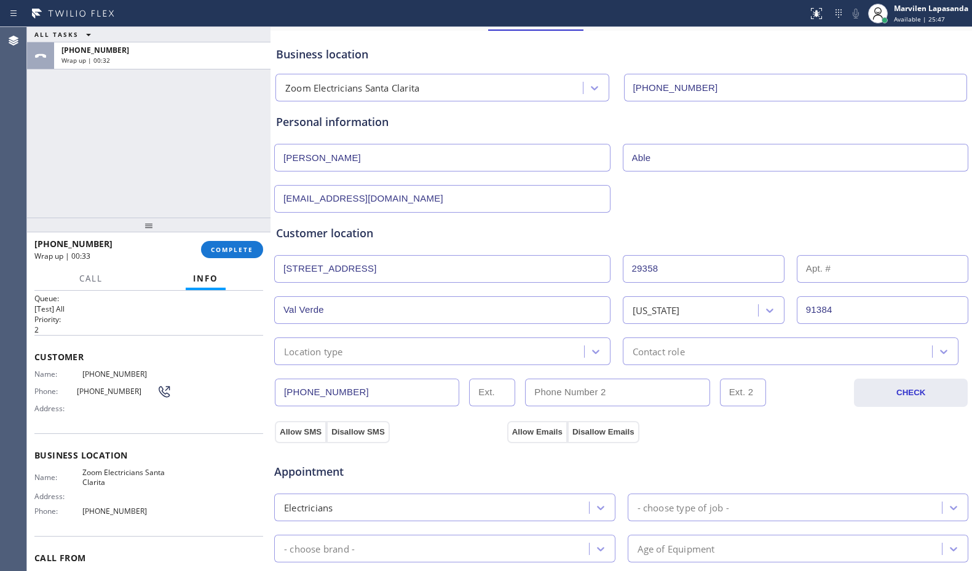
scroll to position [123, 0]
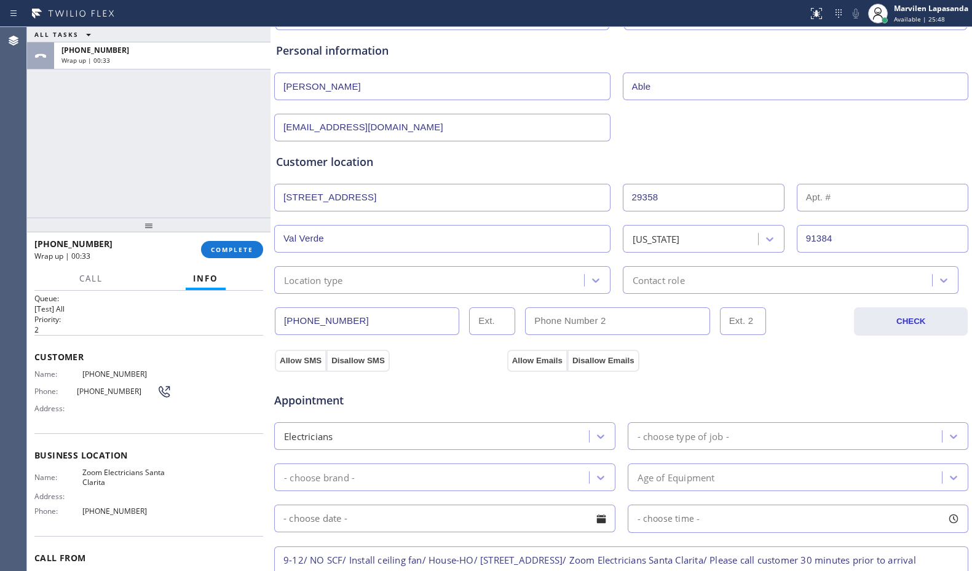
type input "[EMAIL_ADDRESS][DOMAIN_NAME]"
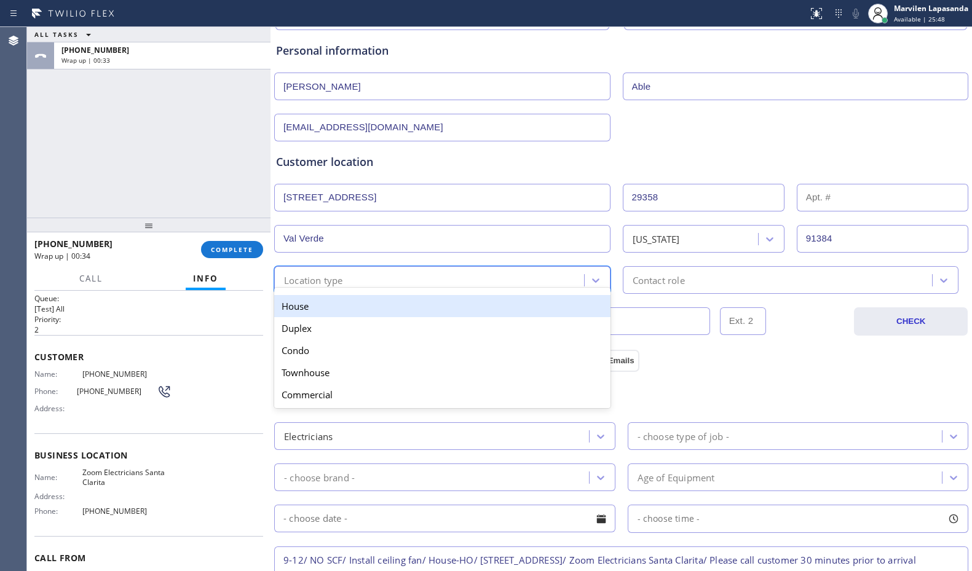
click at [309, 284] on div "Location type" at bounding box center [313, 280] width 59 height 14
click at [301, 316] on div "House" at bounding box center [442, 306] width 336 height 22
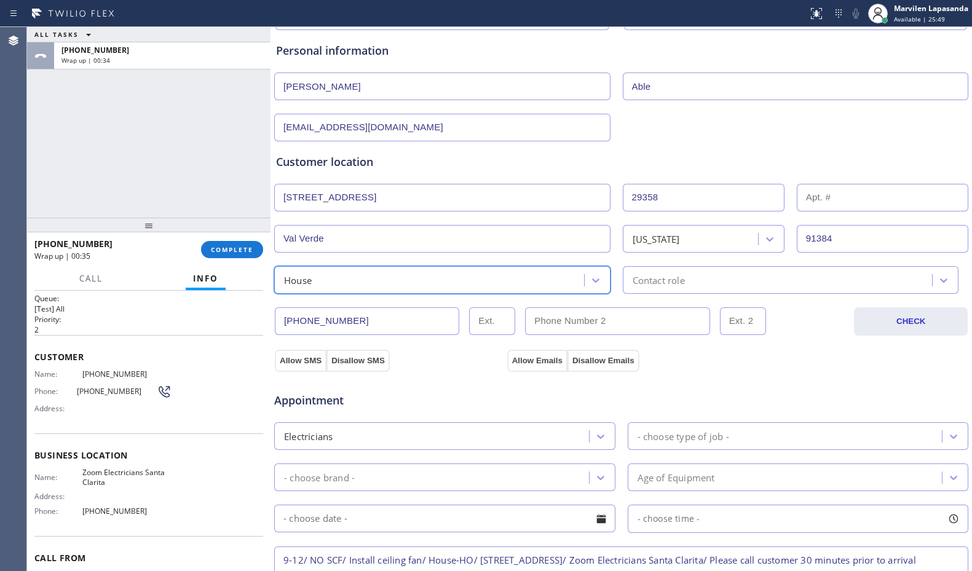
click at [642, 284] on div "Contact role" at bounding box center [658, 280] width 52 height 14
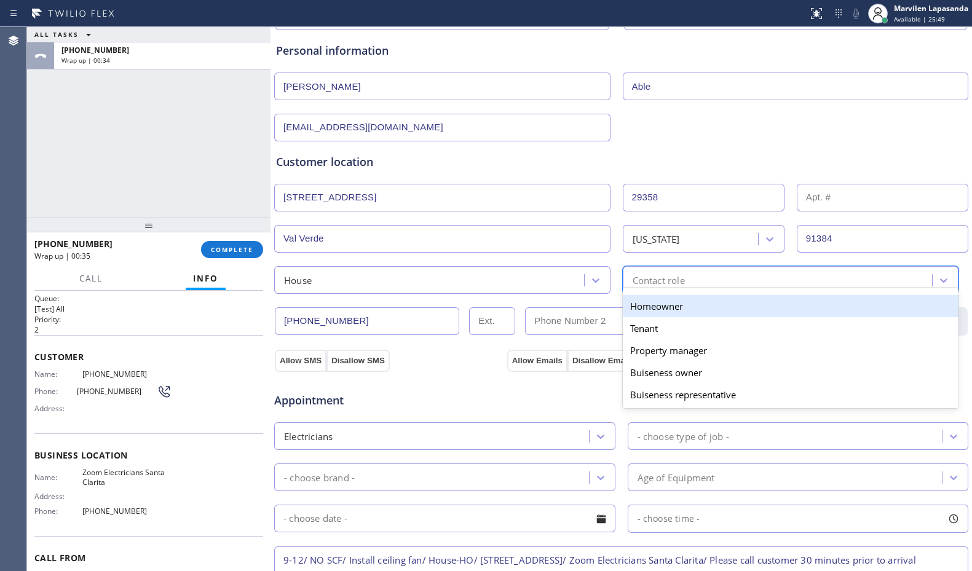
click at [647, 307] on div "Homeowner" at bounding box center [791, 306] width 336 height 22
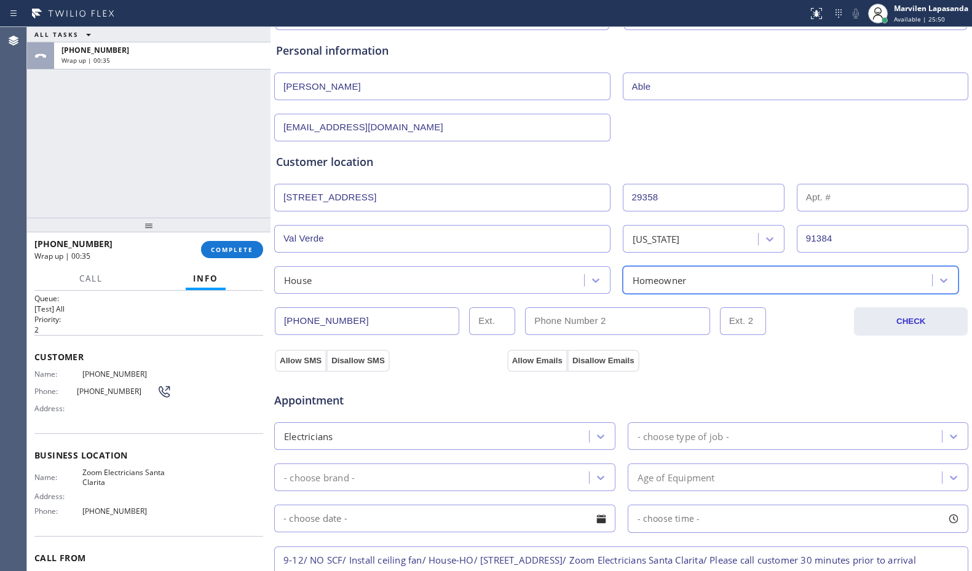
scroll to position [307, 0]
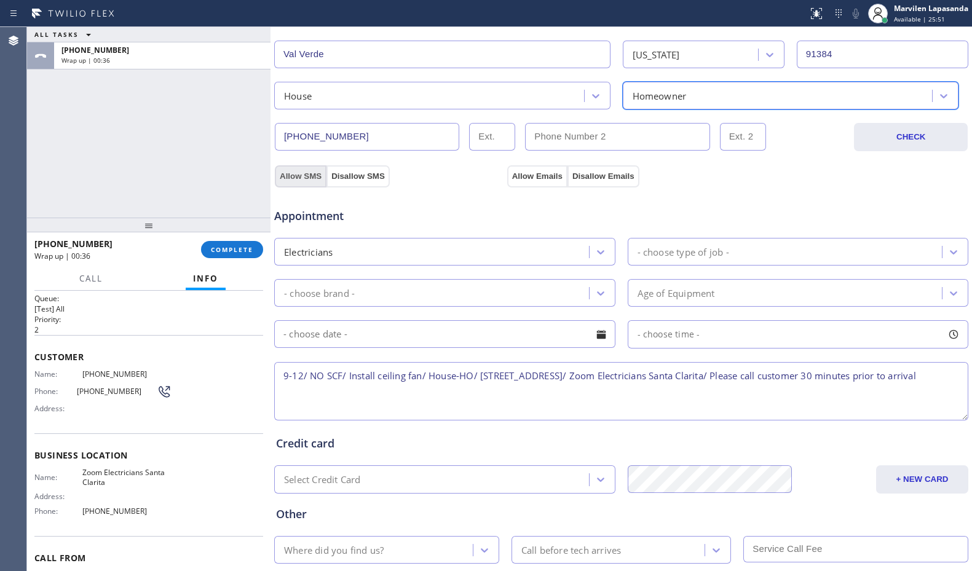
click at [292, 165] on button "Allow SMS" at bounding box center [301, 176] width 52 height 22
click at [293, 173] on button "Allow SMS" at bounding box center [301, 176] width 52 height 22
click at [538, 182] on div "Appointment Electricians - choose type of job - - choose brand - Age of Equipme…" at bounding box center [621, 302] width 695 height 241
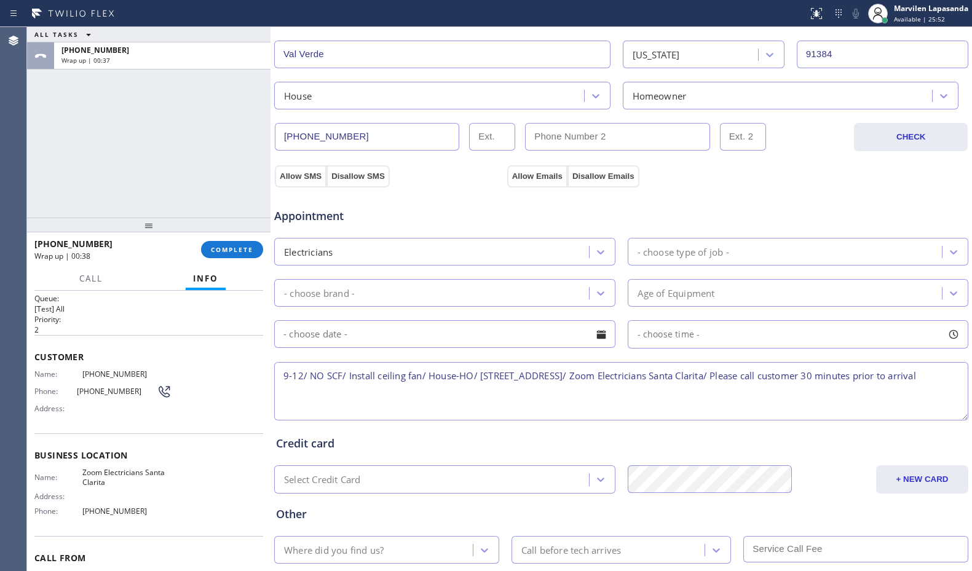
click at [538, 182] on div "Appointment Electricians - choose type of job - - choose brand - Age of Equipme…" at bounding box center [621, 302] width 695 height 241
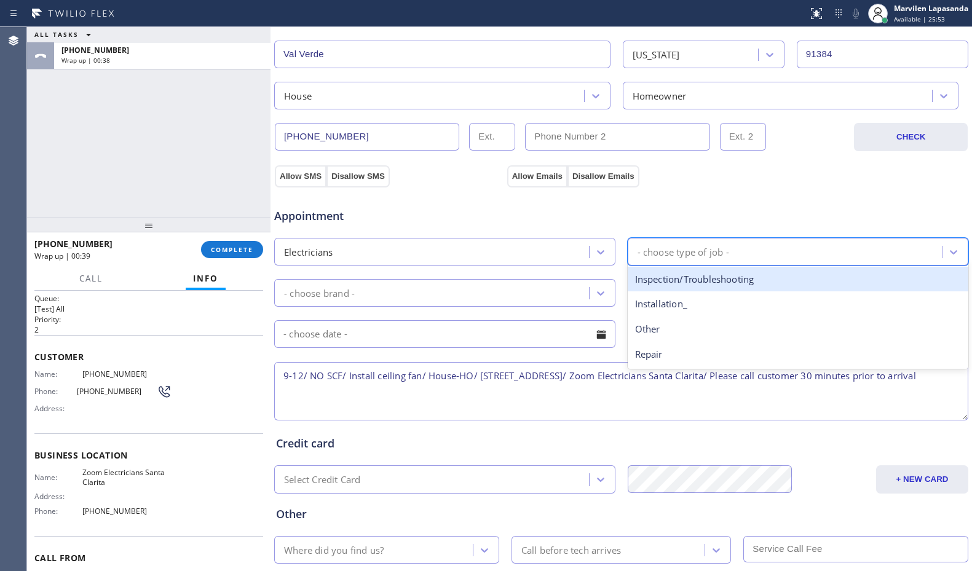
click at [669, 253] on div "- choose type of job -" at bounding box center [683, 252] width 92 height 14
click at [681, 302] on div "Installation_" at bounding box center [798, 303] width 341 height 25
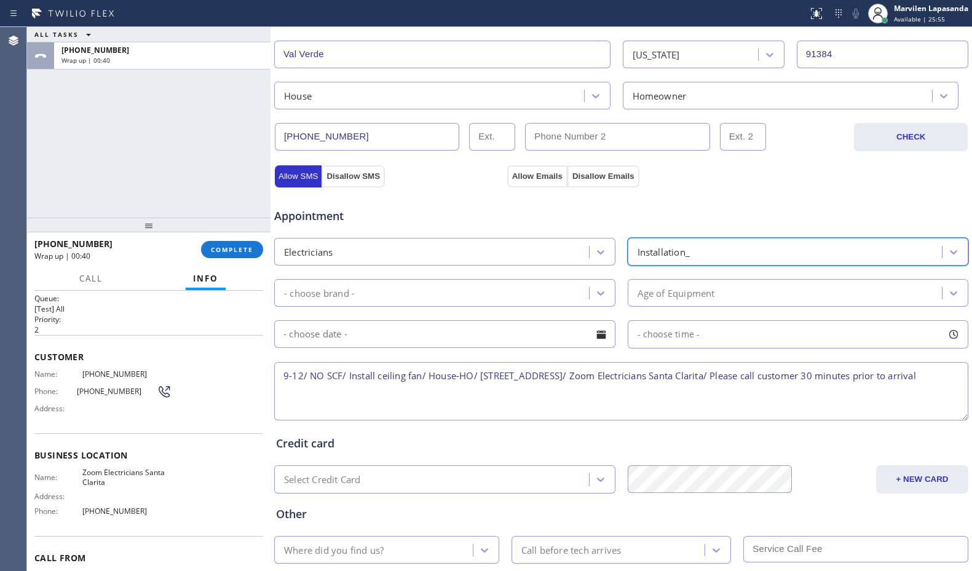
click at [377, 287] on div "- choose brand -" at bounding box center [433, 293] width 311 height 22
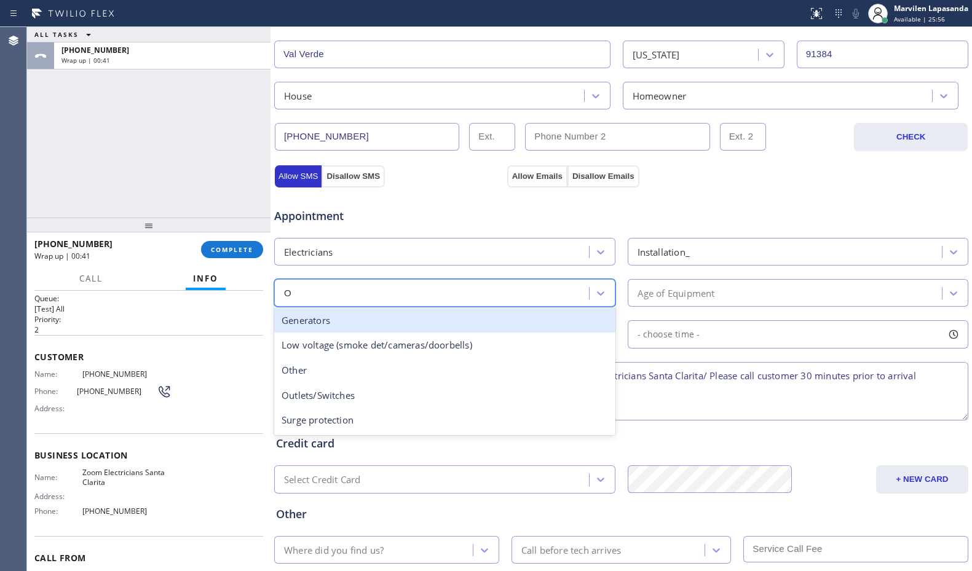
type input "OT"
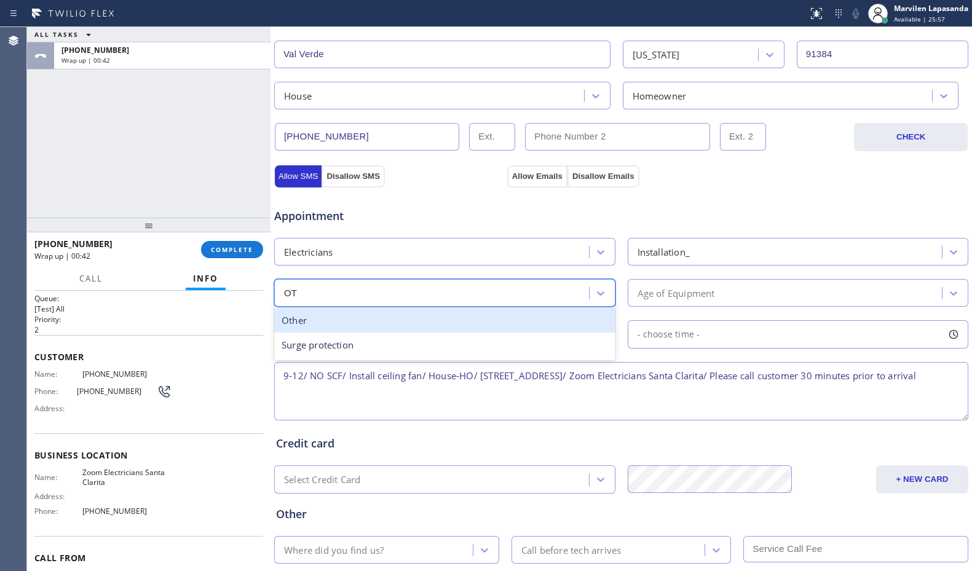
drag, startPoint x: 358, startPoint y: 322, endPoint x: 372, endPoint y: 323, distance: 13.5
click at [359, 322] on div "Other" at bounding box center [444, 320] width 341 height 25
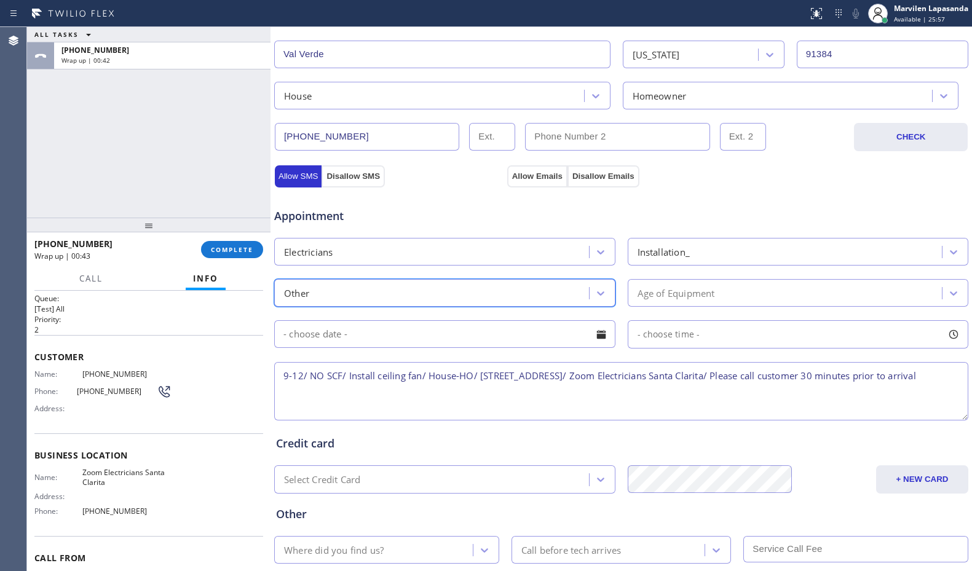
drag, startPoint x: 672, startPoint y: 283, endPoint x: 671, endPoint y: 292, distance: 9.4
click at [672, 285] on div "Age of Equipment" at bounding box center [786, 293] width 311 height 22
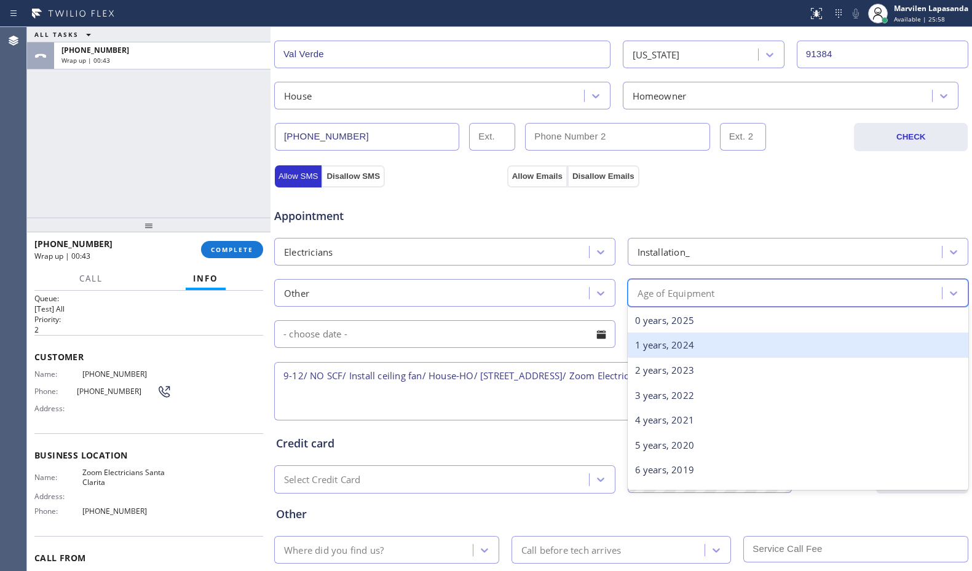
click at [650, 336] on div "1 years, 2024" at bounding box center [798, 345] width 341 height 25
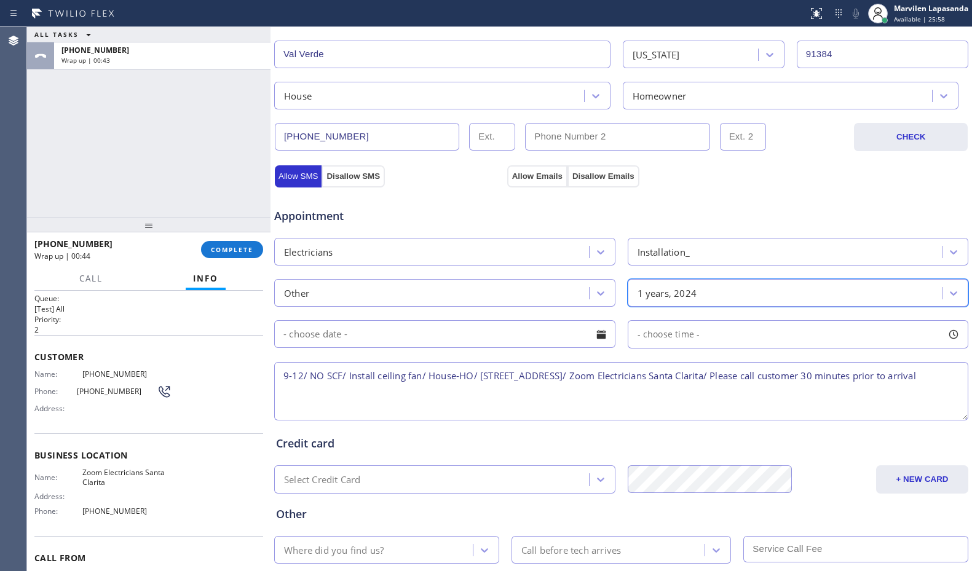
click at [599, 334] on div at bounding box center [601, 334] width 21 height 21
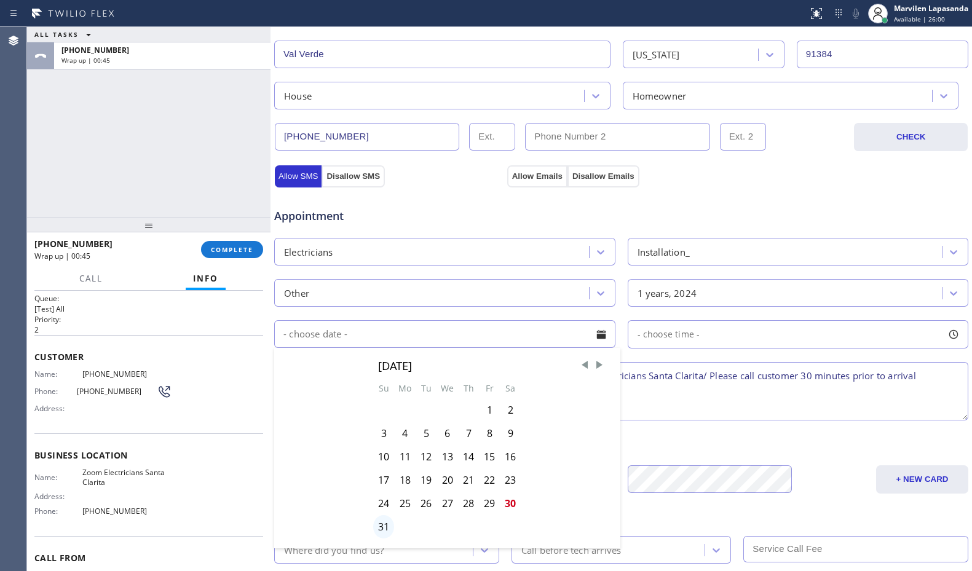
click at [379, 528] on div "31" at bounding box center [383, 526] width 21 height 23
type input "[DATE]"
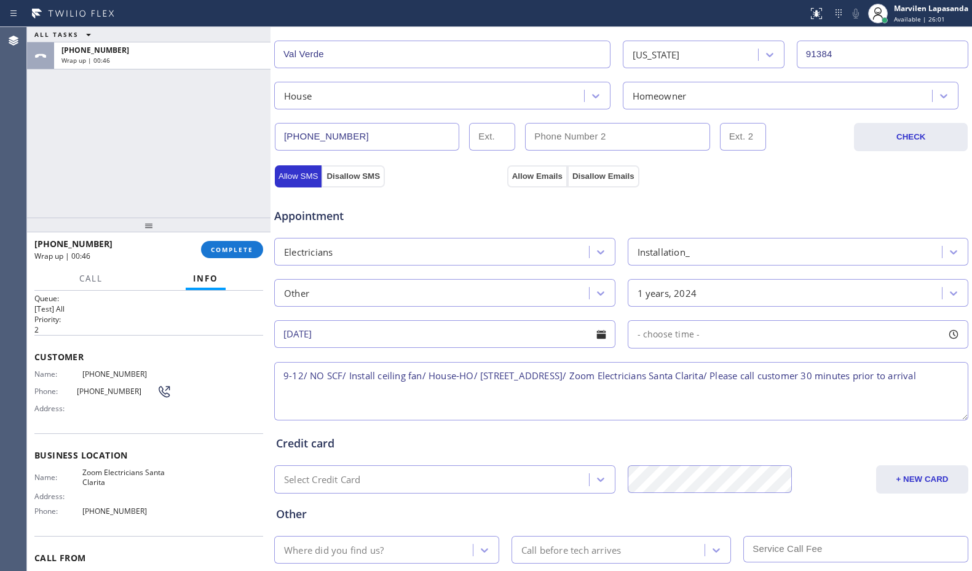
click at [943, 331] on div at bounding box center [953, 334] width 21 height 21
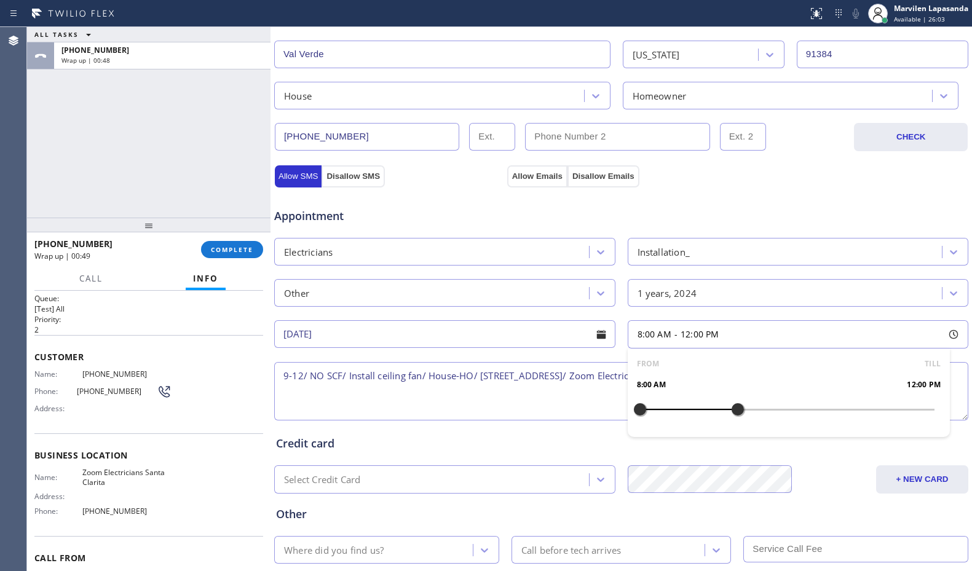
drag, startPoint x: 632, startPoint y: 409, endPoint x: 734, endPoint y: 419, distance: 102.5
click at [734, 419] on div at bounding box center [737, 409] width 15 height 26
drag, startPoint x: 638, startPoint y: 414, endPoint x: 659, endPoint y: 414, distance: 21.5
click at [659, 414] on div at bounding box center [663, 409] width 15 height 26
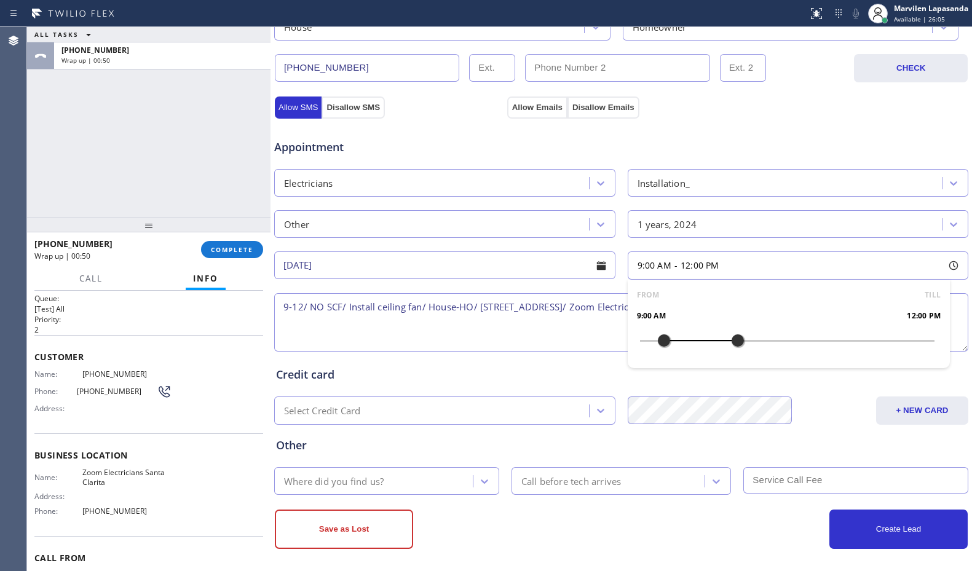
scroll to position [382, 0]
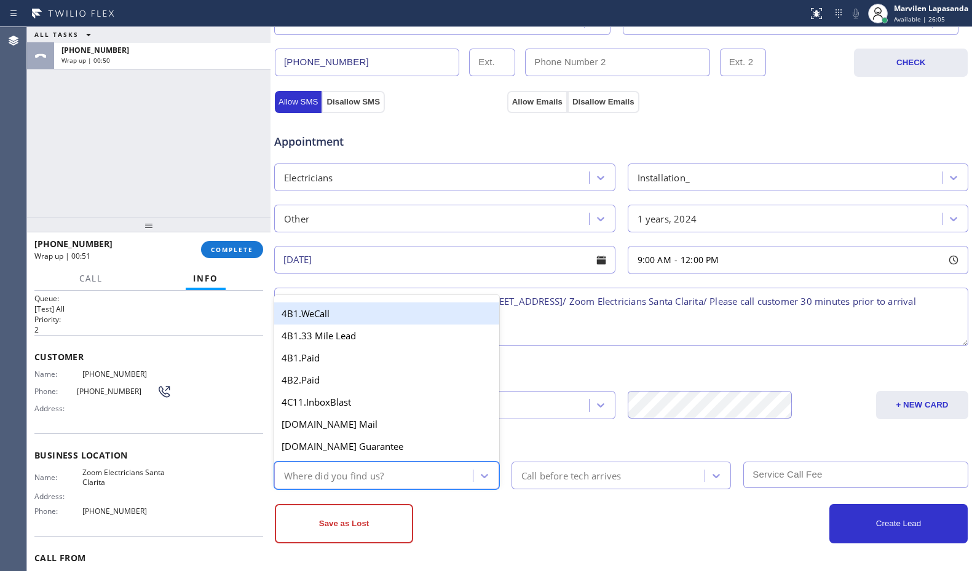
click at [308, 473] on div "Where did you find us?" at bounding box center [334, 475] width 100 height 14
type input "GO"
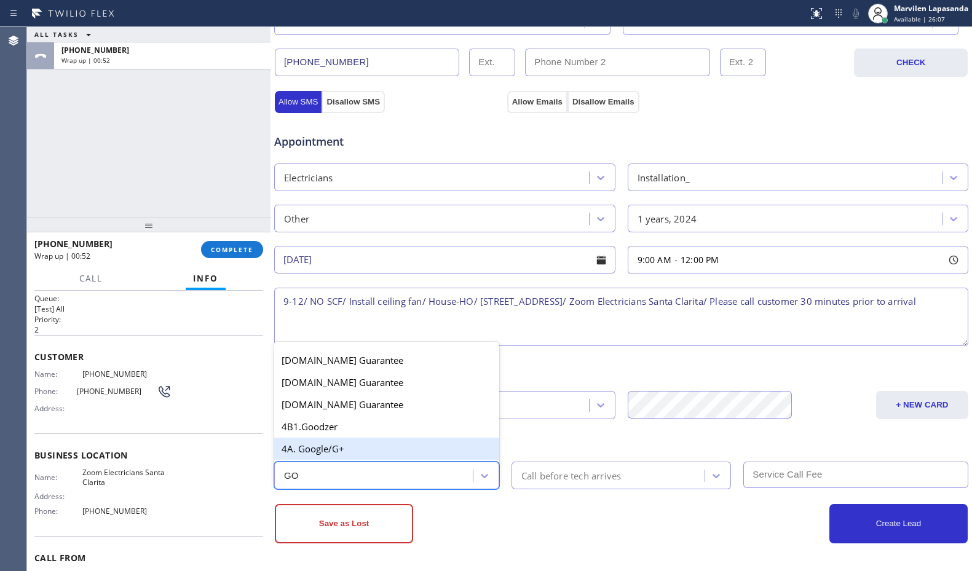
click at [348, 451] on div "4A. Google/G+" at bounding box center [386, 449] width 225 height 22
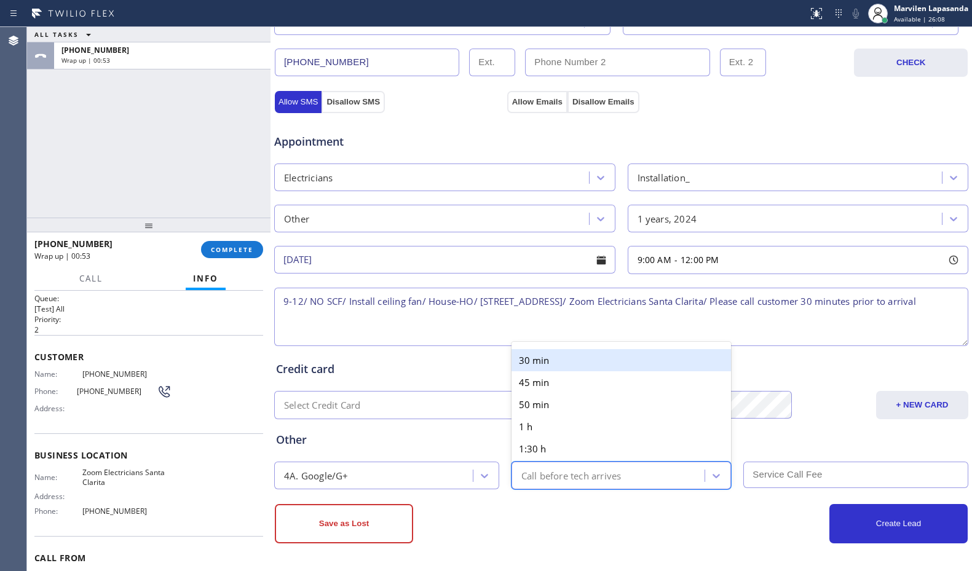
click at [602, 473] on div "Call before tech arrives" at bounding box center [571, 475] width 100 height 14
click at [564, 363] on div "30 min" at bounding box center [621, 360] width 220 height 22
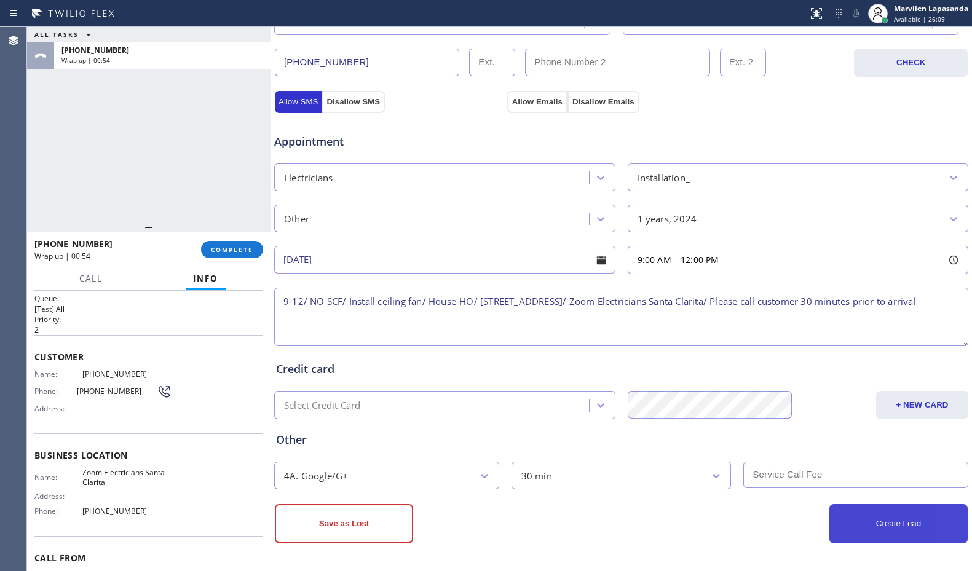
click at [837, 520] on button "Create Lead" at bounding box center [898, 523] width 138 height 39
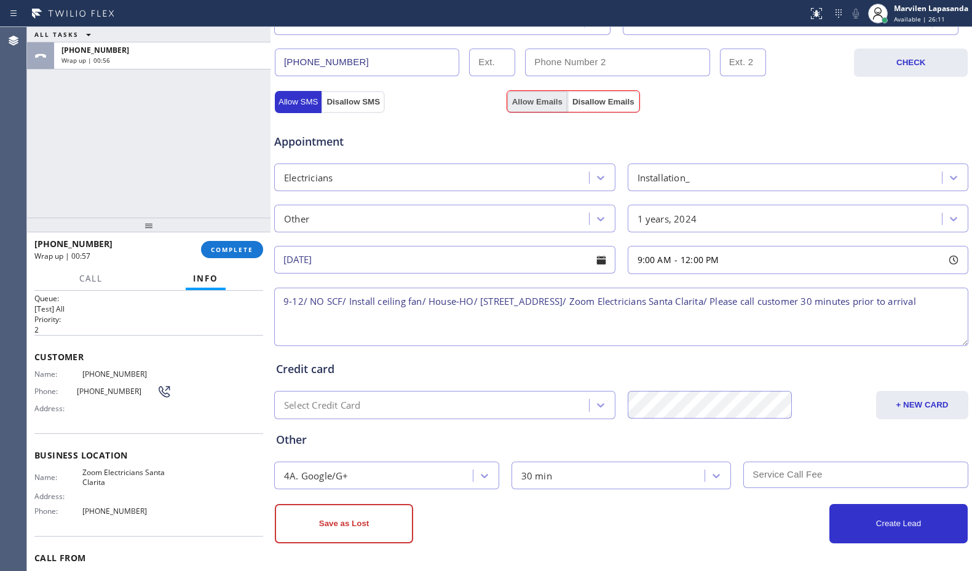
click at [545, 105] on button "Allow Emails" at bounding box center [537, 102] width 60 height 22
click at [911, 532] on button "Create Lead" at bounding box center [898, 523] width 138 height 39
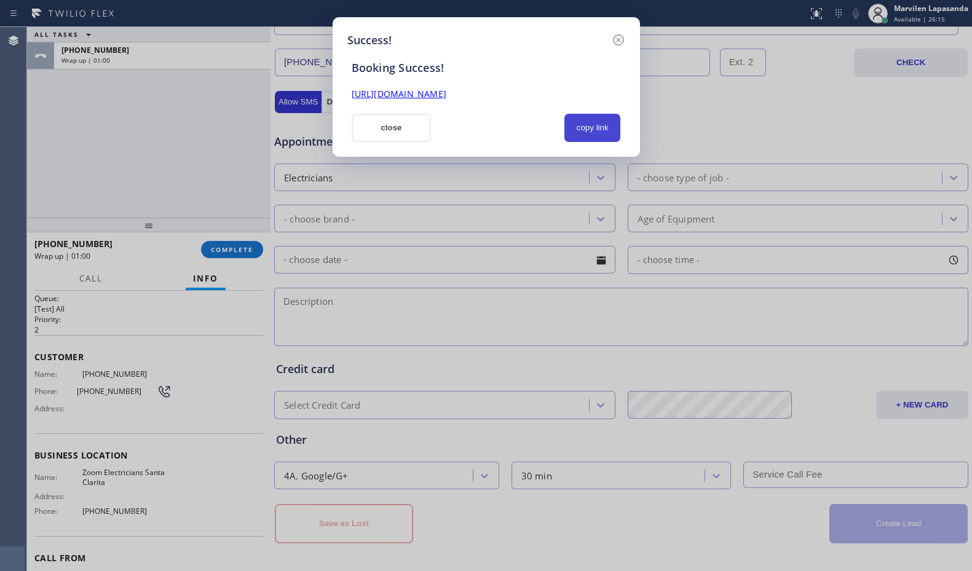
click at [607, 139] on button "copy link" at bounding box center [592, 128] width 57 height 28
click at [446, 96] on link "[URL][DOMAIN_NAME]" at bounding box center [399, 94] width 95 height 12
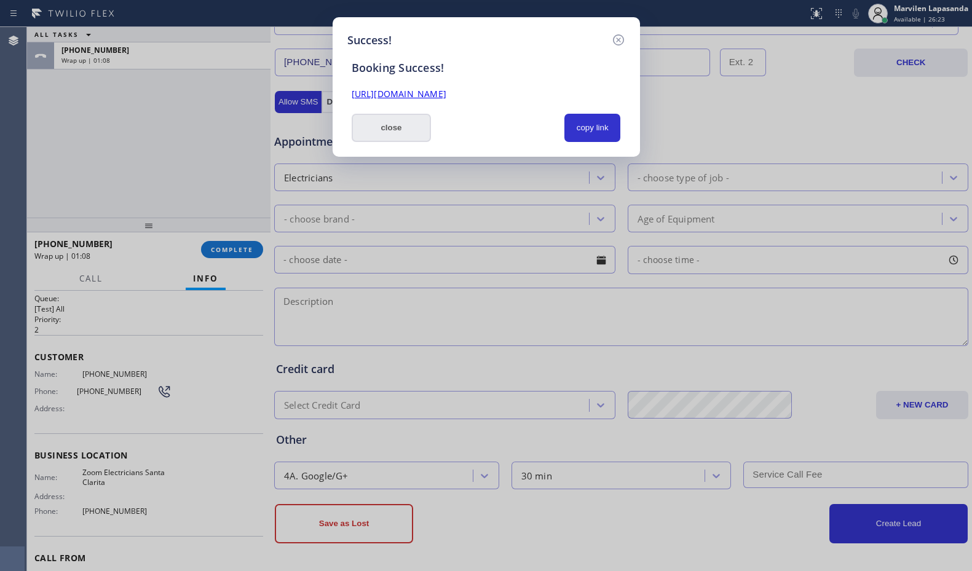
click at [422, 125] on button "close" at bounding box center [392, 128] width 80 height 28
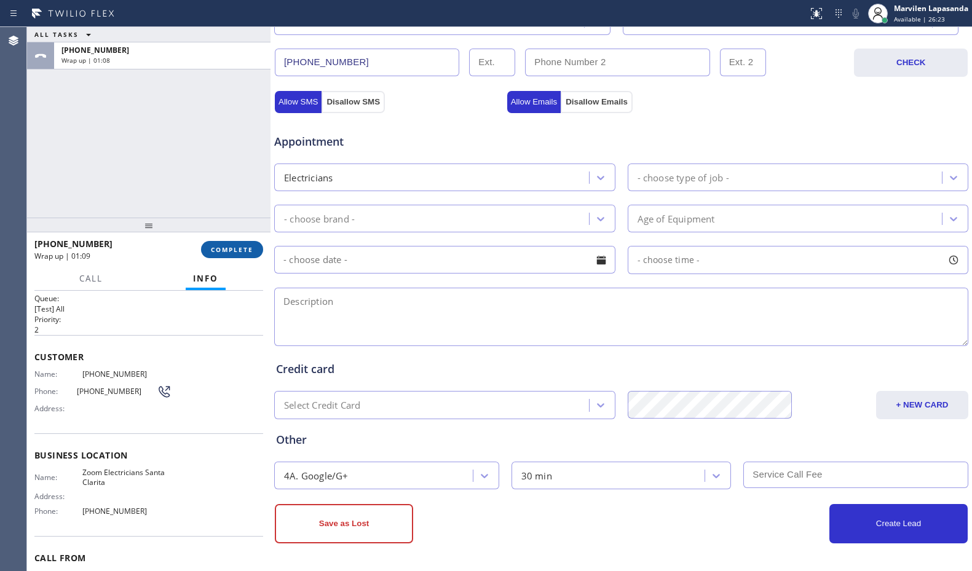
click at [219, 256] on button "COMPLETE" at bounding box center [232, 249] width 62 height 17
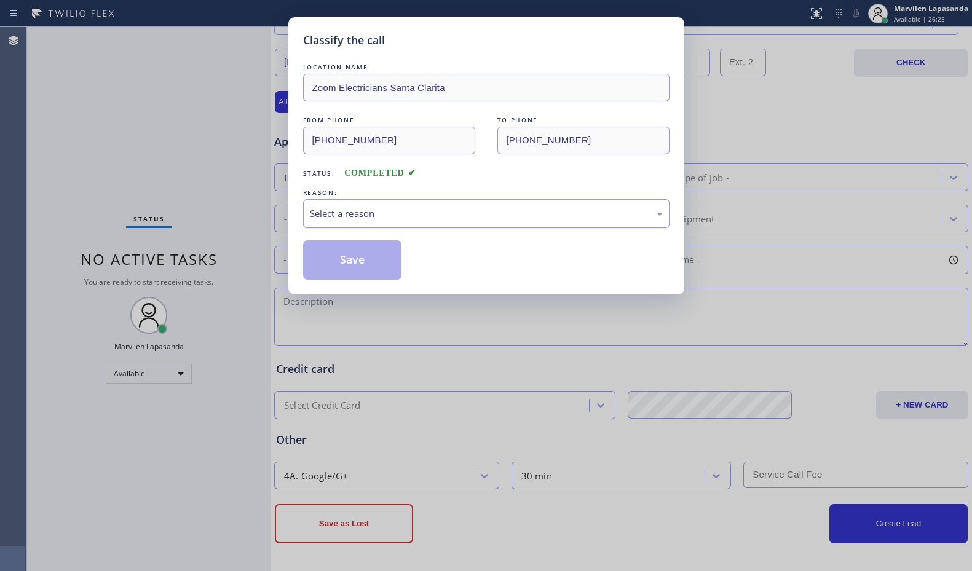
drag, startPoint x: 337, startPoint y: 208, endPoint x: 337, endPoint y: 222, distance: 14.8
click at [337, 210] on div "Select a reason" at bounding box center [486, 214] width 353 height 14
click at [336, 258] on button "Save" at bounding box center [352, 259] width 99 height 39
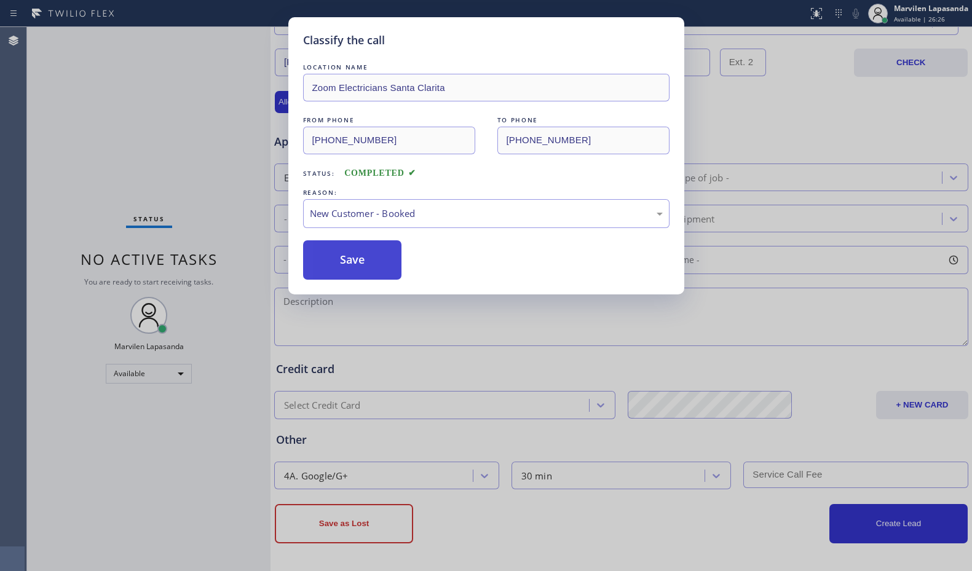
click at [336, 258] on button "Save" at bounding box center [352, 259] width 99 height 39
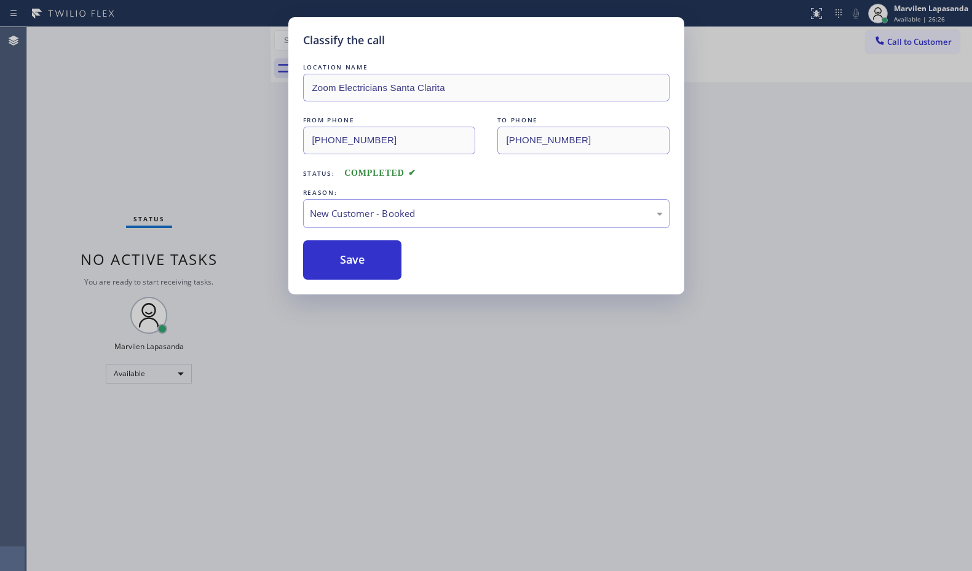
click at [189, 116] on div "Classify the call LOCATION NAME Zoom Electricians Santa Clarita FROM PHONE [PHO…" at bounding box center [486, 285] width 972 height 571
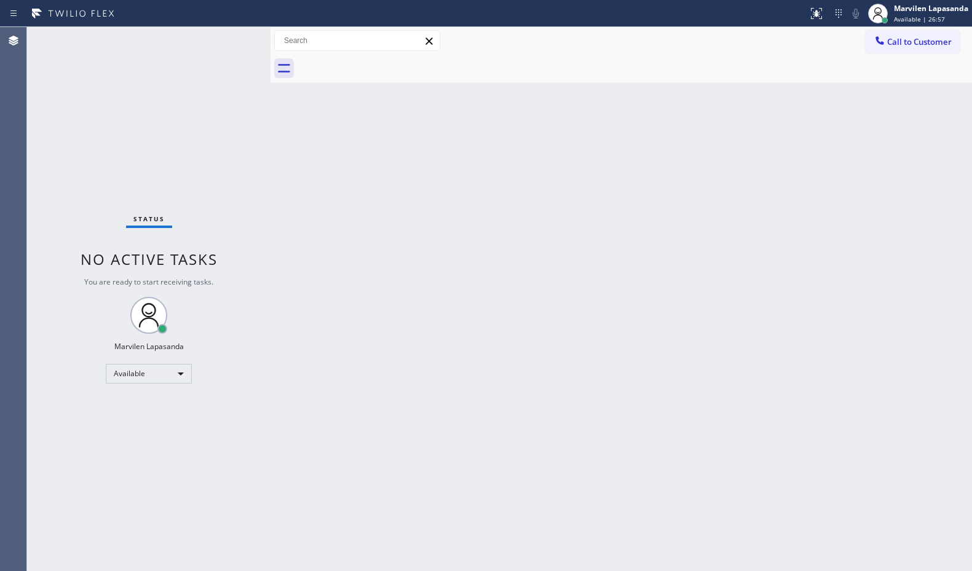
click at [248, 144] on div "Status No active tasks You are ready to start receiving tasks. Marvilen Lapasan…" at bounding box center [148, 299] width 243 height 544
drag, startPoint x: 238, startPoint y: 47, endPoint x: 232, endPoint y: 35, distance: 14.0
click at [237, 45] on div "Status No active tasks You are ready to start receiving tasks. Marvilen Lapasan…" at bounding box center [148, 299] width 243 height 544
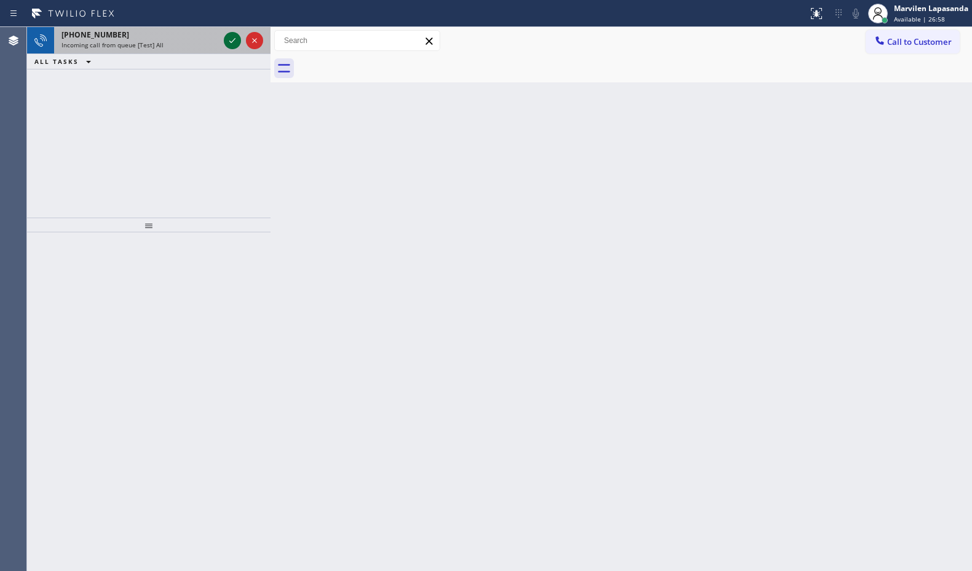
click at [230, 40] on icon at bounding box center [232, 40] width 15 height 15
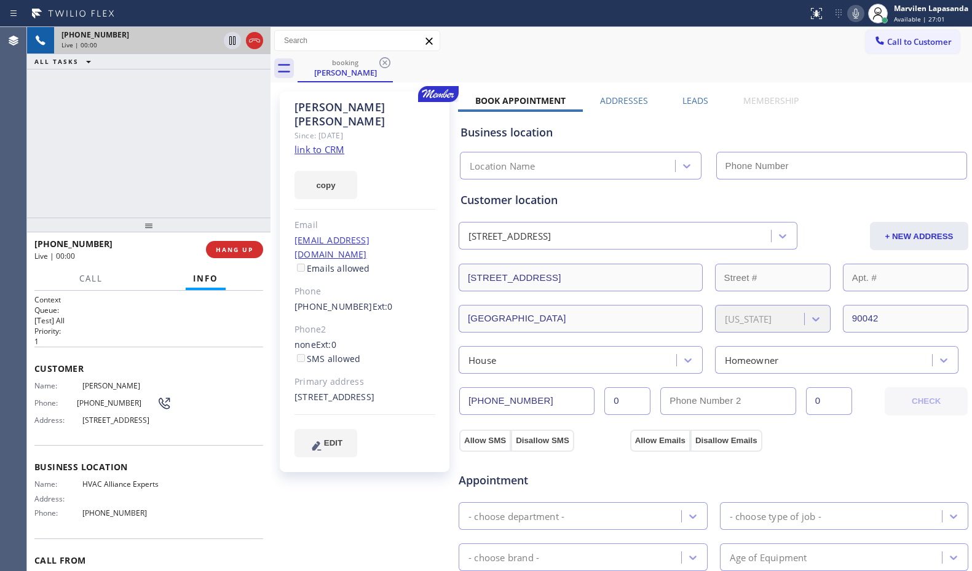
type input "[PHONE_NUMBER]"
click at [387, 157] on div "copy" at bounding box center [364, 178] width 141 height 42
click at [325, 143] on link "link to CRM" at bounding box center [319, 149] width 50 height 12
click at [425, 293] on div "[PERSON_NAME] Since: [DATE] link to CRM copy Email [EMAIL_ADDRESS][DOMAIN_NAME]…" at bounding box center [365, 282] width 170 height 380
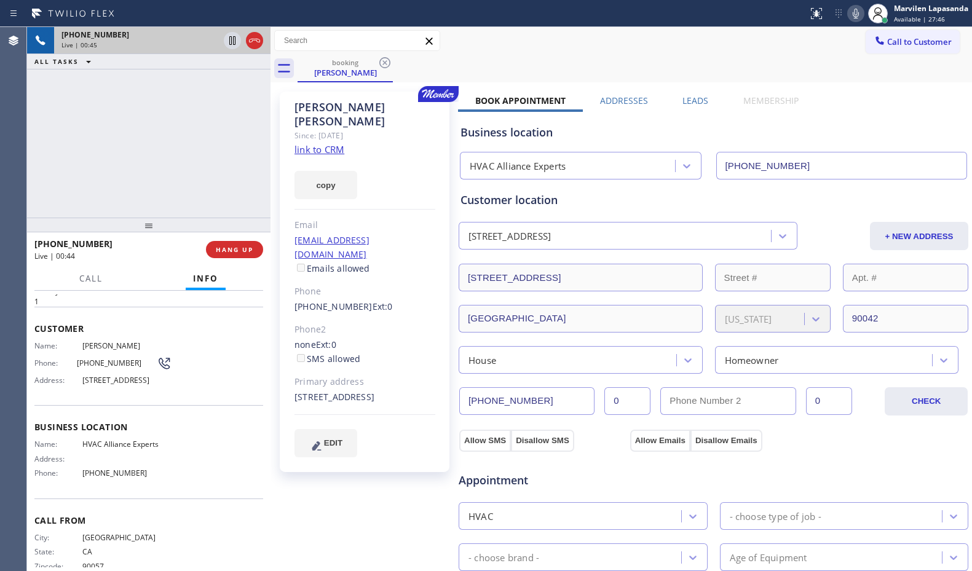
scroll to position [12, 0]
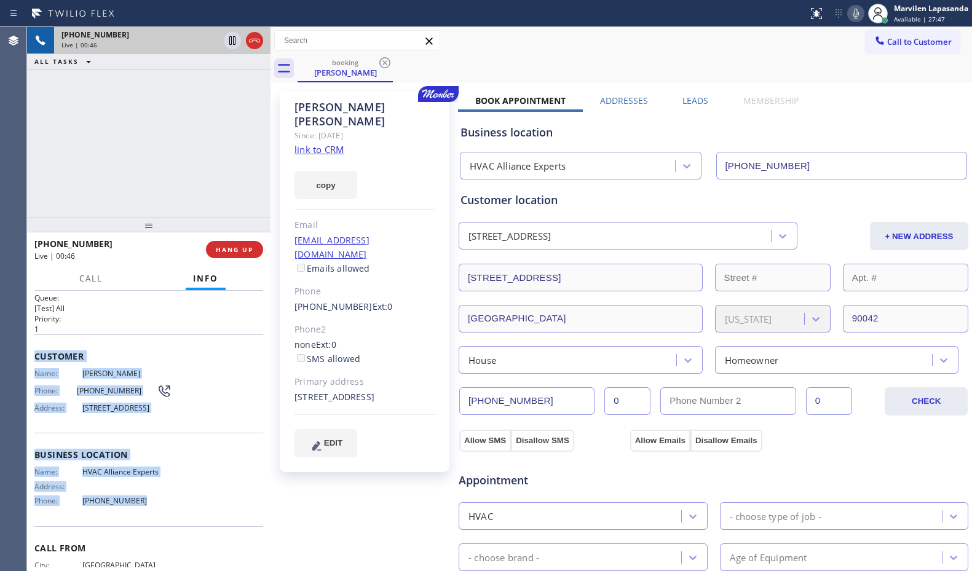
drag, startPoint x: 32, startPoint y: 353, endPoint x: 179, endPoint y: 517, distance: 220.2
click at [179, 517] on div "Context Queue: [Test] All Priority: 1 Customer Name: [PERSON_NAME] Phone: [PHON…" at bounding box center [148, 431] width 243 height 280
copy div "Customer Name: [PERSON_NAME] Phone: [PHONE_NUMBER] Address: [STREET_ADDRESS] Bu…"
click at [232, 43] on icon at bounding box center [232, 40] width 15 height 15
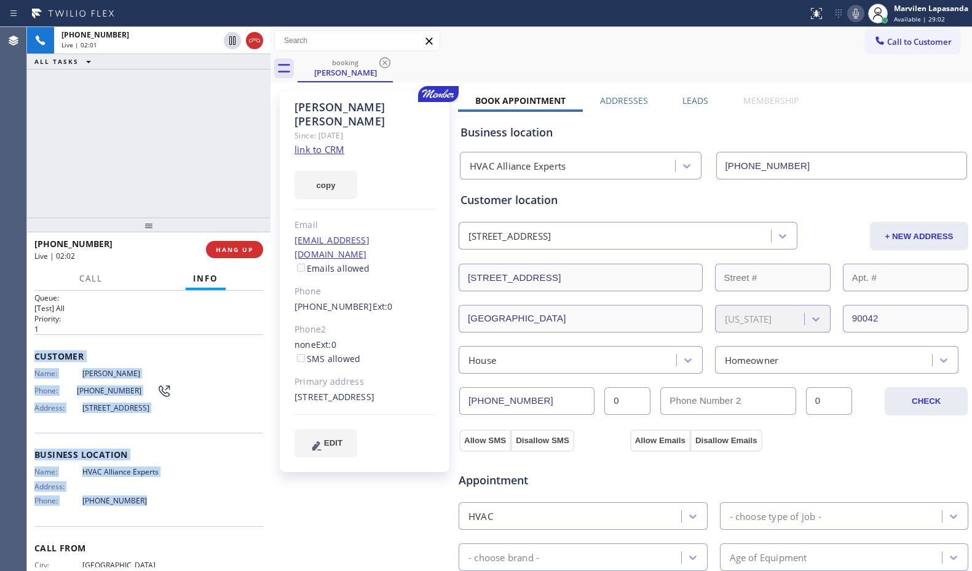
click at [855, 15] on icon at bounding box center [855, 13] width 15 height 15
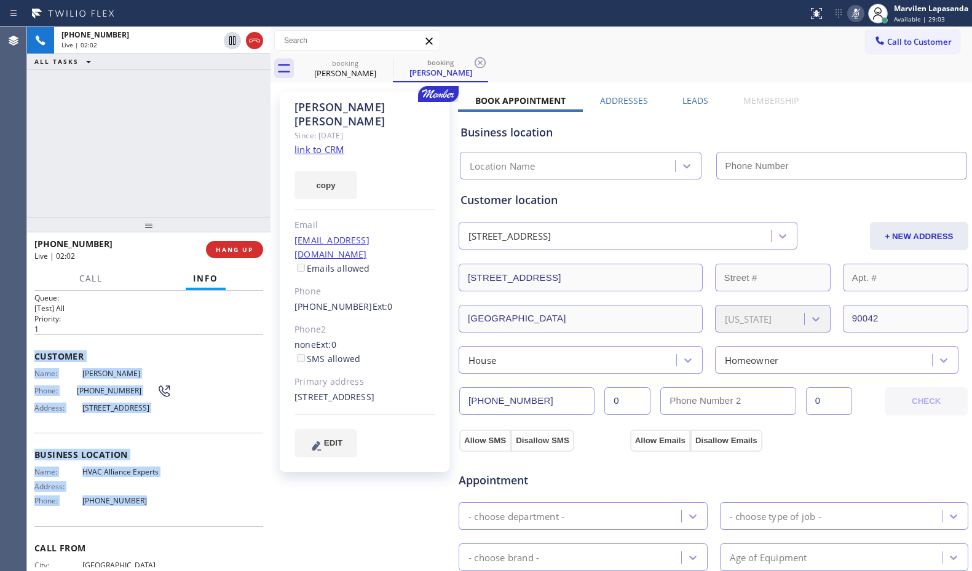
type input "[PHONE_NUMBER]"
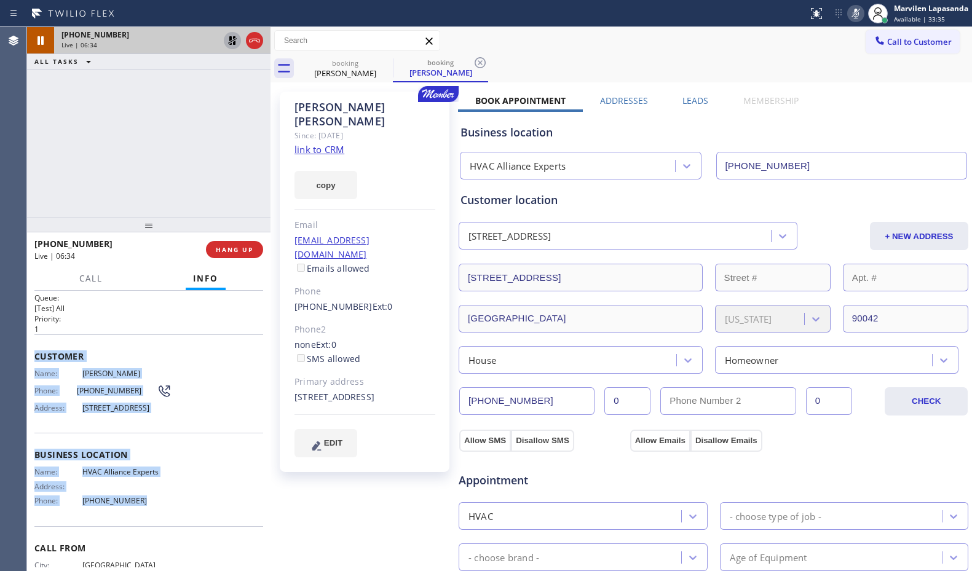
click at [235, 45] on icon at bounding box center [232, 40] width 15 height 15
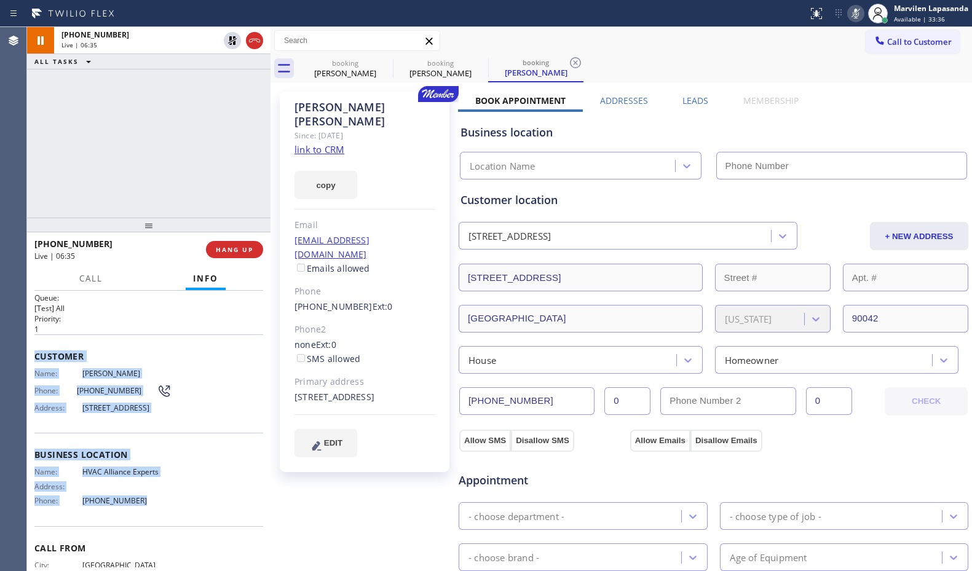
click at [858, 18] on icon at bounding box center [855, 13] width 15 height 15
type input "[PHONE_NUMBER]"
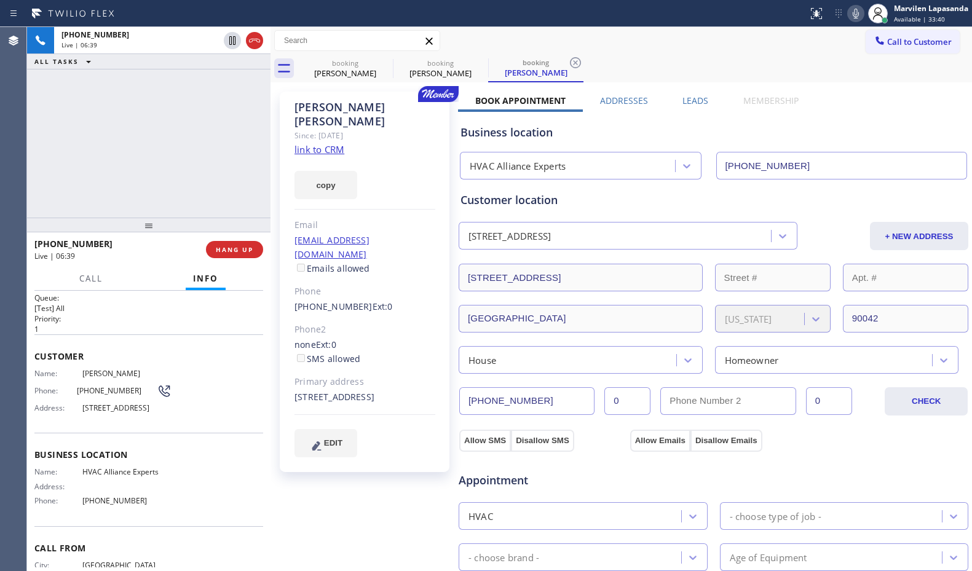
click at [179, 171] on div "[PHONE_NUMBER] Live | 06:39 ALL TASKS ALL TASKS ACTIVE TASKS TASKS IN WRAP UP" at bounding box center [148, 122] width 243 height 191
click at [218, 170] on div "[PHONE_NUMBER] Live | 06:40 ALL TASKS ALL TASKS ACTIVE TASKS TASKS IN WRAP UP" at bounding box center [148, 122] width 243 height 191
click at [227, 99] on div "[PHONE_NUMBER] Live | 06:43 ALL TASKS ALL TASKS ACTIVE TASKS TASKS IN WRAP UP" at bounding box center [148, 122] width 243 height 191
click at [490, 39] on div "Call to Customer Outbound call Location Search location Your caller id phone nu…" at bounding box center [620, 41] width 701 height 22
click at [867, 100] on div "Book Appointment Addresses Leads Membership Business location HVAC Alliance Exp…" at bounding box center [713, 501] width 511 height 812
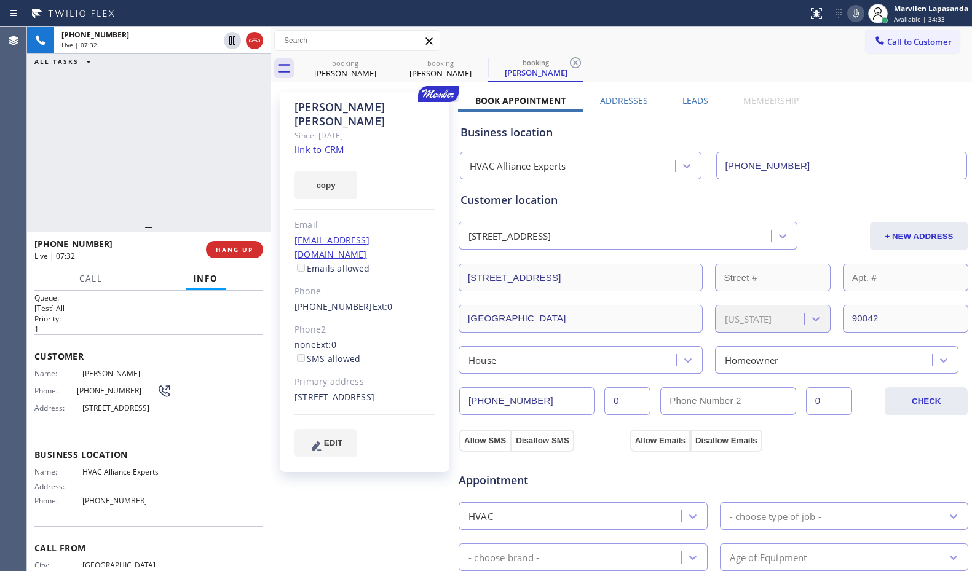
click at [208, 166] on div "[PHONE_NUMBER] Live | 07:32 ALL TASKS ALL TASKS ACTIVE TASKS TASKS IN WRAP UP" at bounding box center [148, 122] width 243 height 191
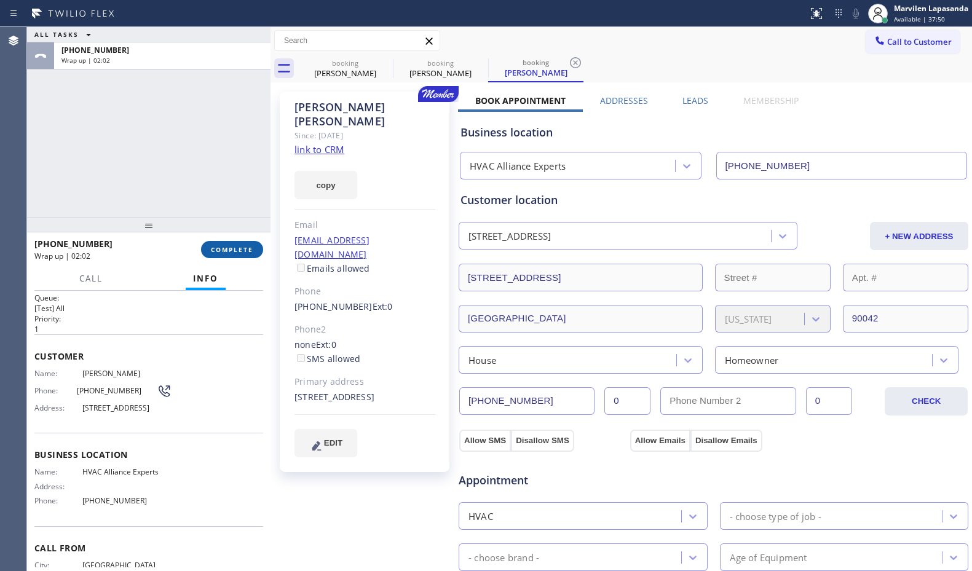
click at [224, 253] on span "COMPLETE" at bounding box center [232, 249] width 42 height 9
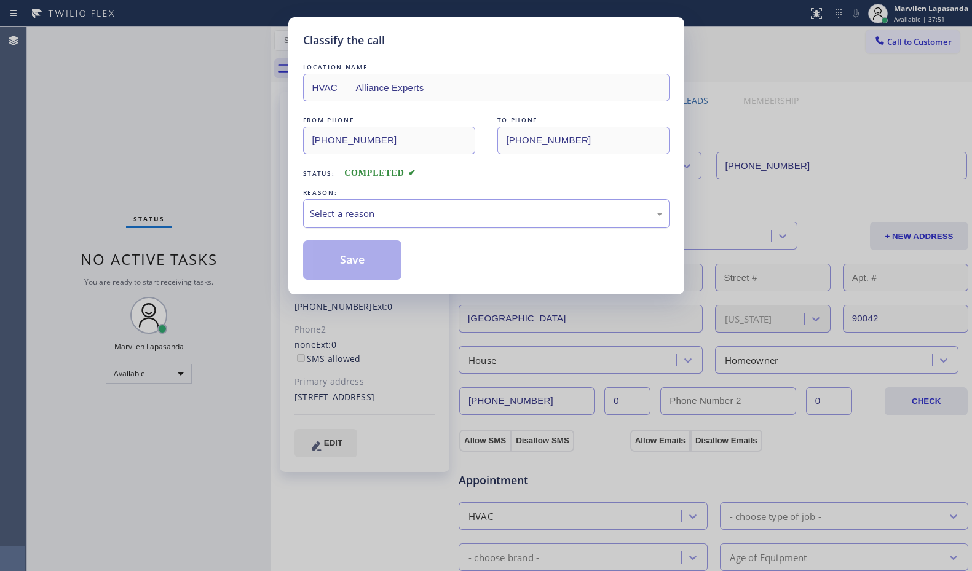
click at [335, 203] on div "Select a reason" at bounding box center [486, 213] width 366 height 29
drag, startPoint x: 340, startPoint y: 251, endPoint x: 971, endPoint y: 79, distance: 654.3
click at [339, 251] on button "Save" at bounding box center [352, 259] width 99 height 39
click at [338, 251] on button "Save" at bounding box center [352, 259] width 99 height 39
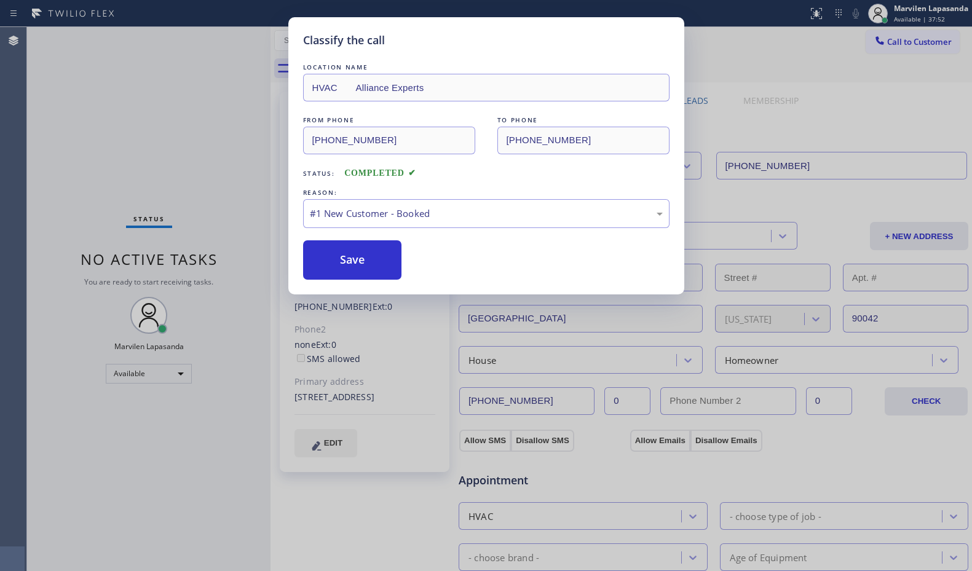
click at [210, 104] on div "Classify the call LOCATION NAME HVAC Alliance Experts FROM PHONE [PHONE_NUMBER]…" at bounding box center [486, 285] width 972 height 571
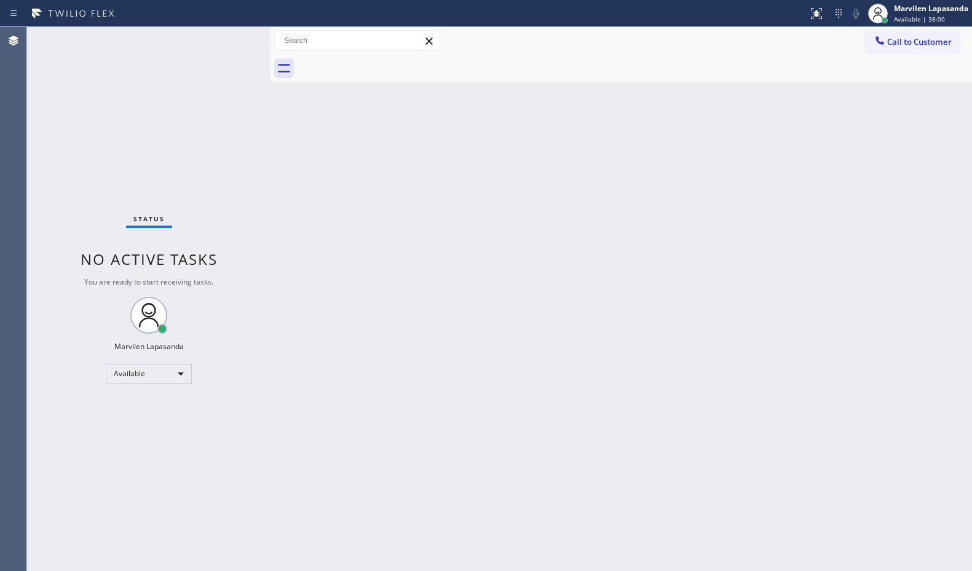
click at [230, 36] on div "Status No active tasks You are ready to start receiving tasks. Marvilen Lapasan…" at bounding box center [148, 299] width 243 height 544
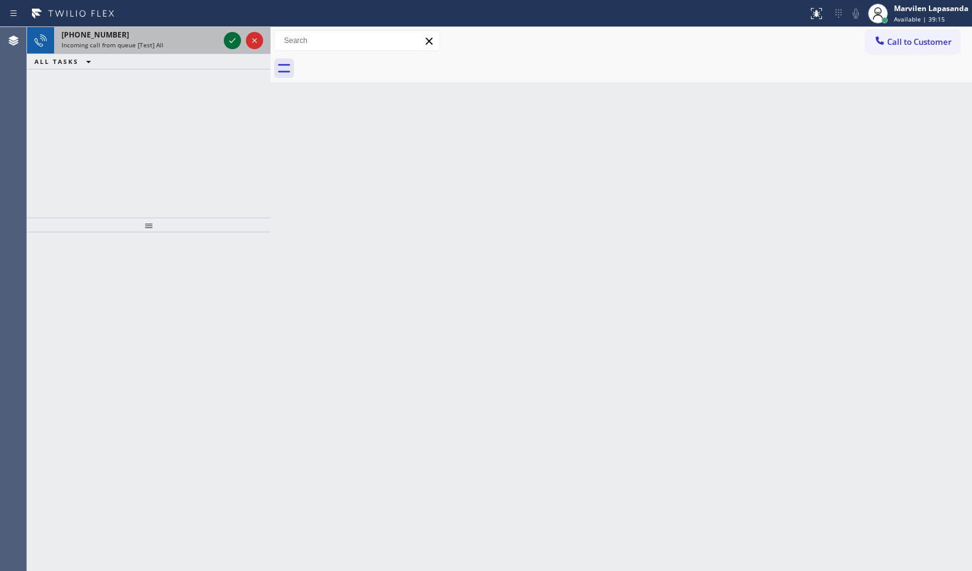
click at [230, 36] on icon at bounding box center [232, 40] width 15 height 15
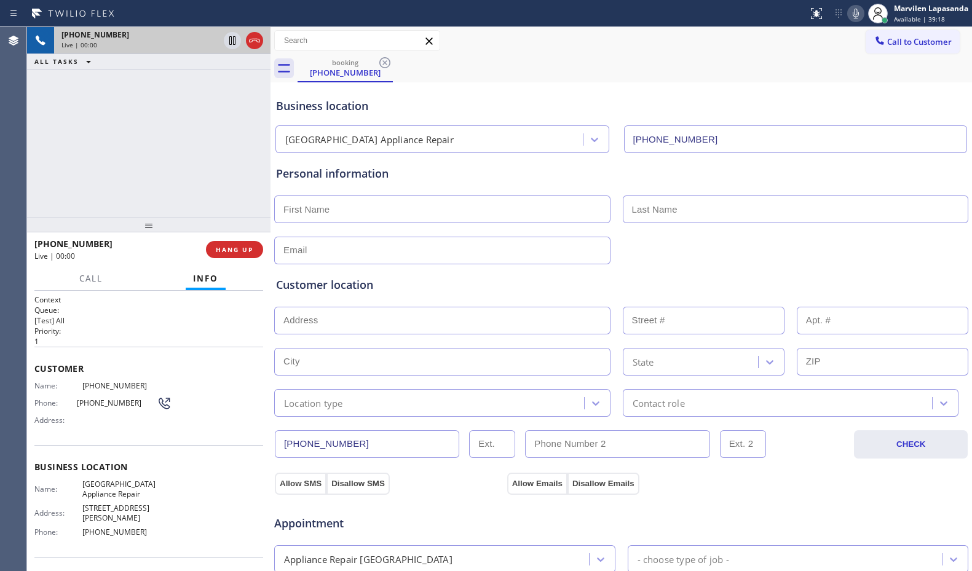
type input "[PHONE_NUMBER]"
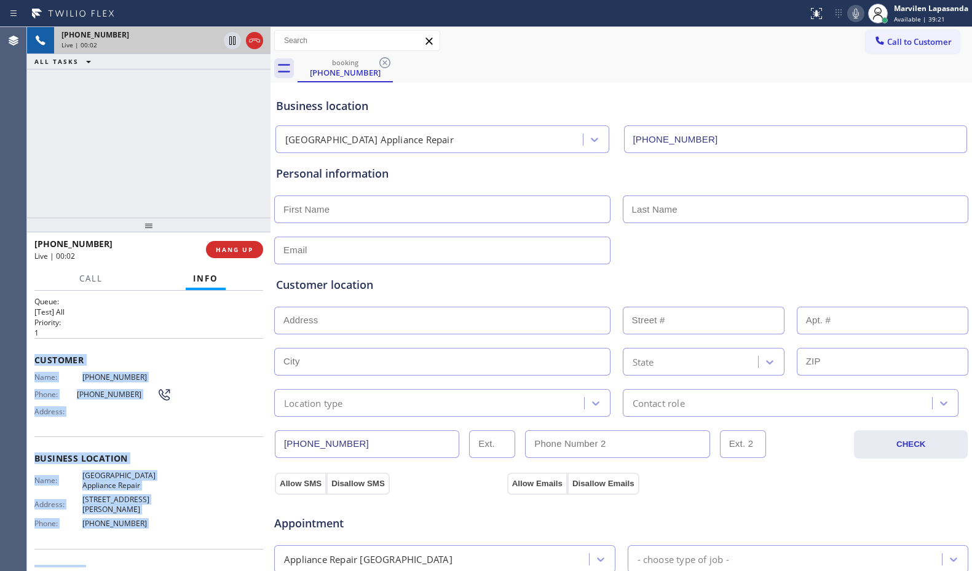
scroll to position [23, 0]
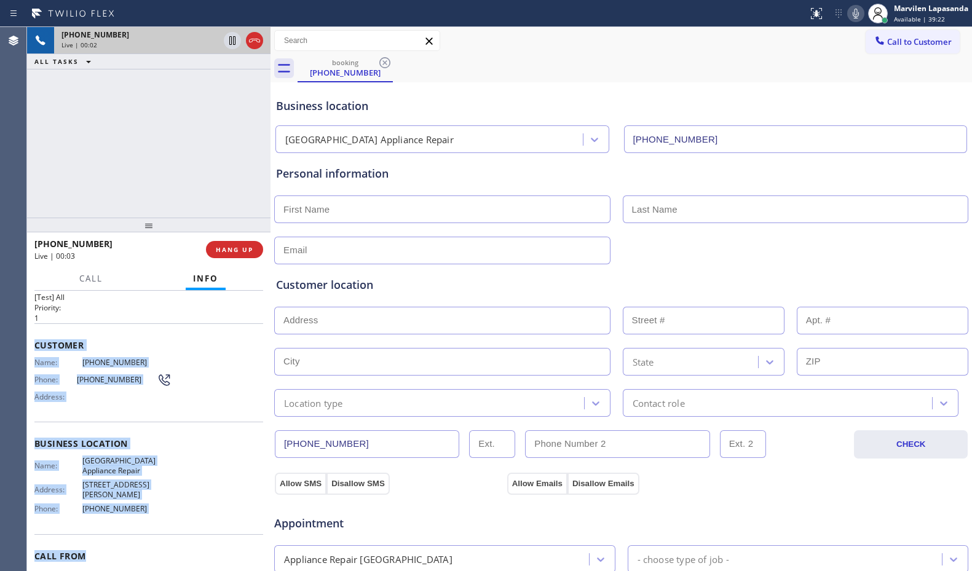
drag, startPoint x: 33, startPoint y: 367, endPoint x: 141, endPoint y: 516, distance: 183.9
click at [141, 516] on div "Context Queue: [Test] All Priority: 1 Customer Name: [PHONE_NUMBER] Phone: [PHO…" at bounding box center [148, 431] width 243 height 280
click at [120, 441] on span "Business location" at bounding box center [148, 444] width 229 height 12
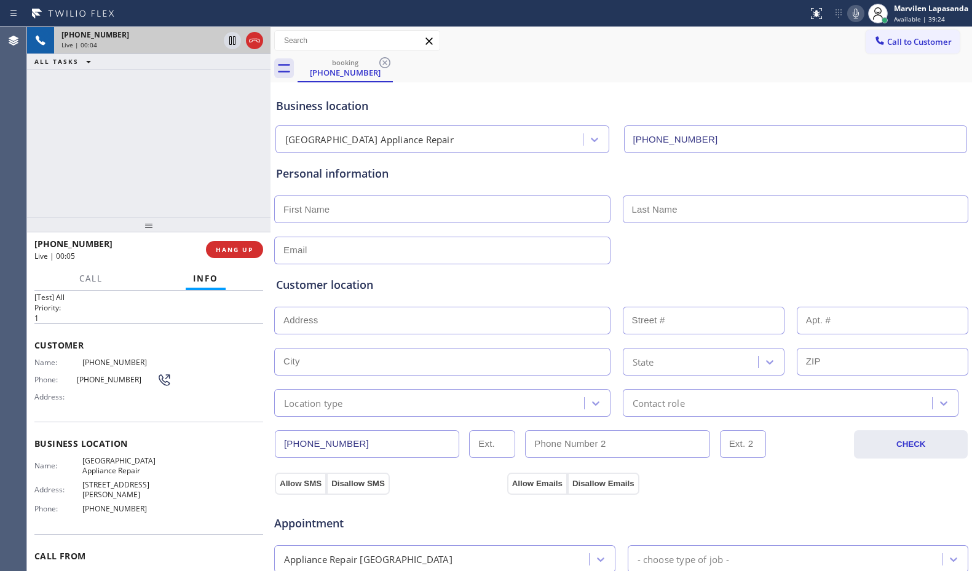
click at [93, 415] on div "Customer Name: [PHONE_NUMBER] Phone: [PHONE_NUMBER] Address:" at bounding box center [148, 372] width 229 height 98
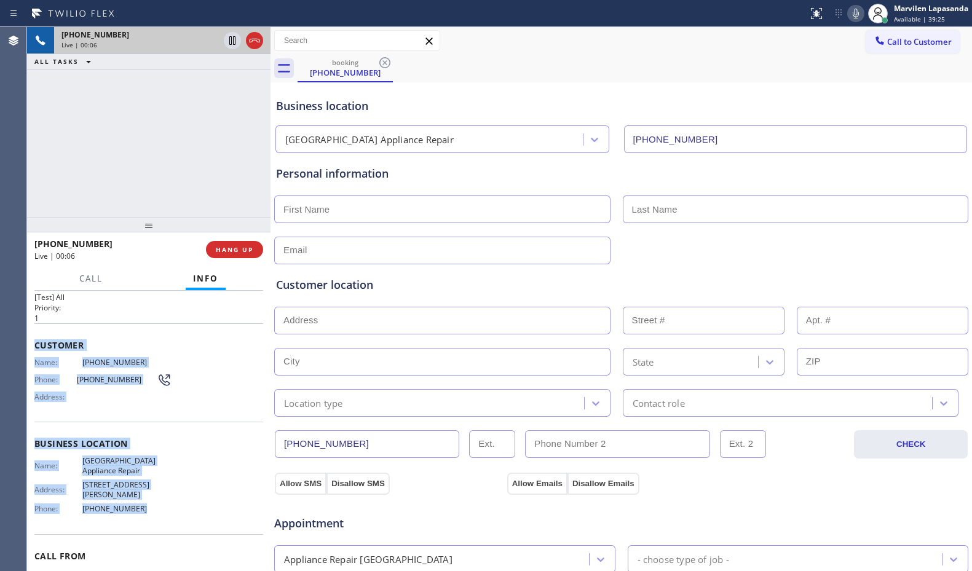
drag, startPoint x: 33, startPoint y: 344, endPoint x: 146, endPoint y: 508, distance: 198.4
click at [146, 508] on div "Context Queue: [Test] All Priority: 1 Customer Name: [PHONE_NUMBER] Phone: [PHO…" at bounding box center [148, 431] width 243 height 280
copy div "Customer Name: [PHONE_NUMBER] Phone: [PHONE_NUMBER] Address: Business location …"
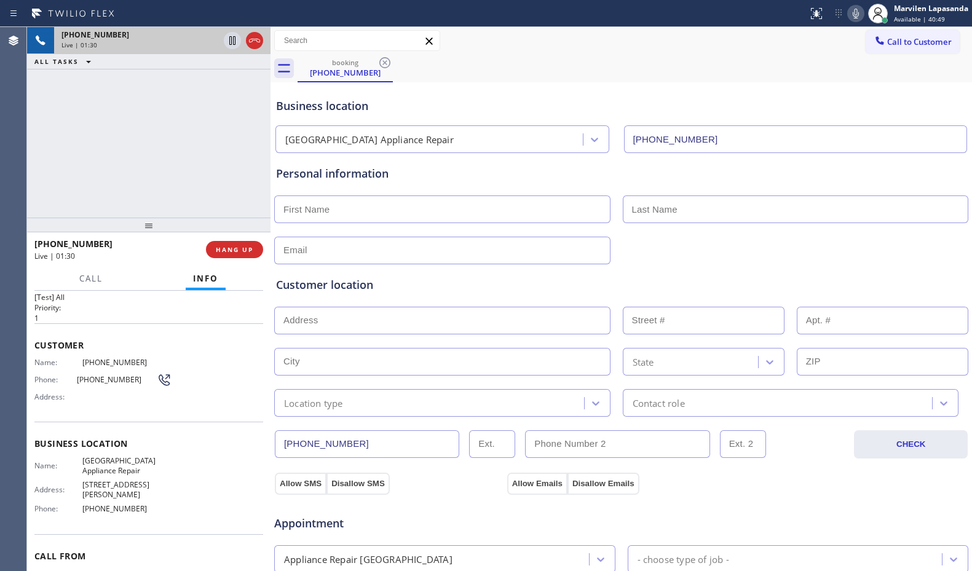
click at [176, 140] on div "[PHONE_NUMBER] Live | 01:30 ALL TASKS ALL TASKS ACTIVE TASKS TASKS IN WRAP UP" at bounding box center [148, 122] width 243 height 191
click at [183, 108] on div "[PHONE_NUMBER] Live | 07:45 ALL TASKS ALL TASKS ACTIVE TASKS TASKS IN WRAP UP" at bounding box center [148, 122] width 243 height 191
click at [230, 44] on icon at bounding box center [232, 40] width 15 height 15
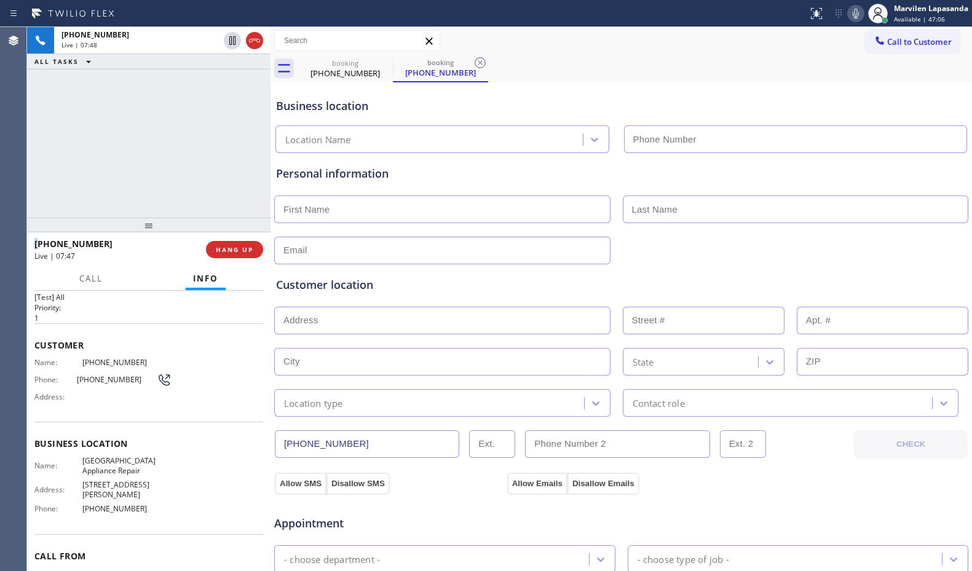
type input "[PHONE_NUMBER]"
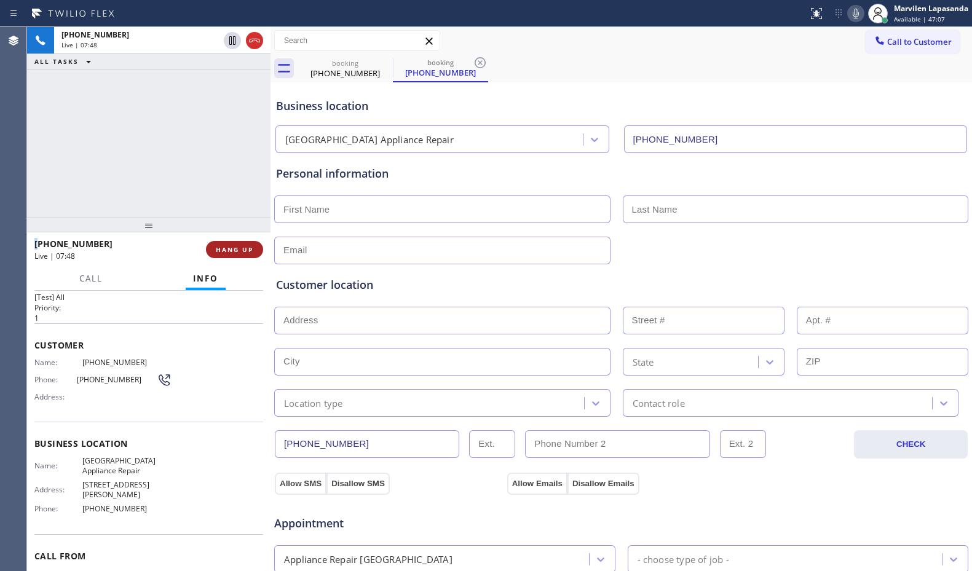
click at [235, 251] on span "HANG UP" at bounding box center [234, 249] width 37 height 9
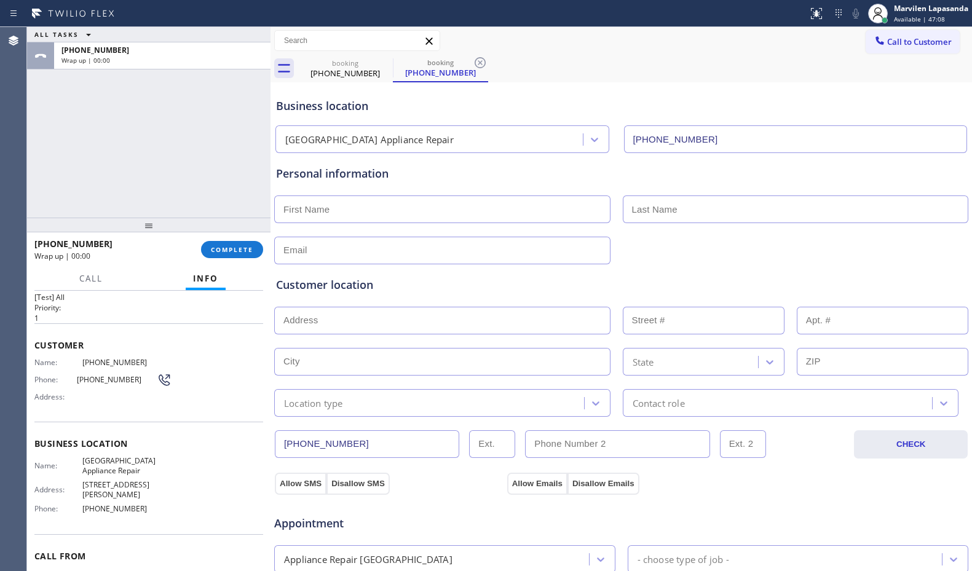
click at [897, 106] on div "Business location" at bounding box center [621, 106] width 690 height 17
click at [359, 252] on input "text" at bounding box center [442, 251] width 336 height 28
paste input "[PERSON_NAME][EMAIL_ADDRESS][DOMAIN_NAME]"
type input "[PERSON_NAME][EMAIL_ADDRESS][DOMAIN_NAME]"
click at [314, 202] on input "text" at bounding box center [442, 209] width 336 height 28
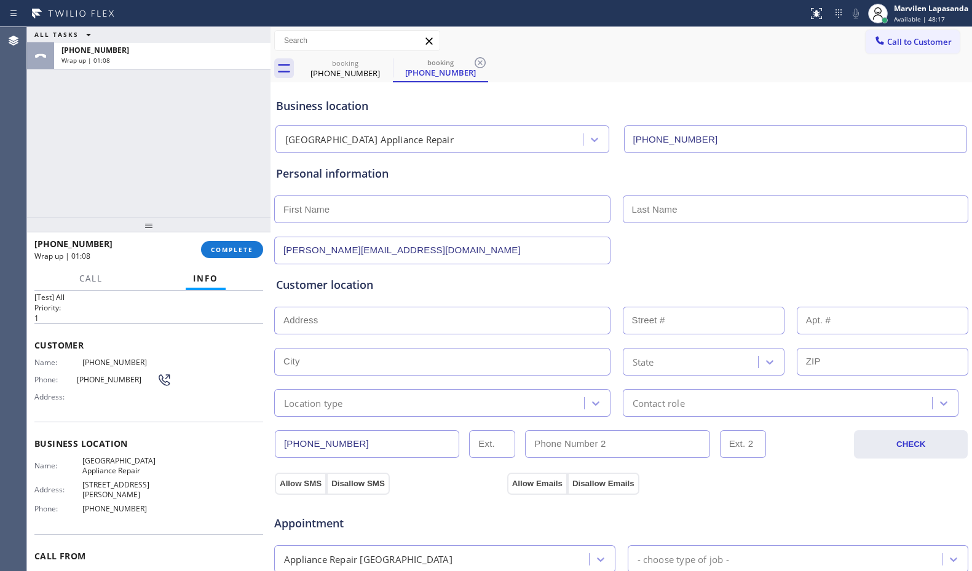
paste input "[PERSON_NAME]"
type input "[PERSON_NAME]"
click at [685, 214] on input "text" at bounding box center [796, 209] width 346 height 28
click at [652, 215] on input "text" at bounding box center [796, 209] width 346 height 28
paste input "[PERSON_NAME]"
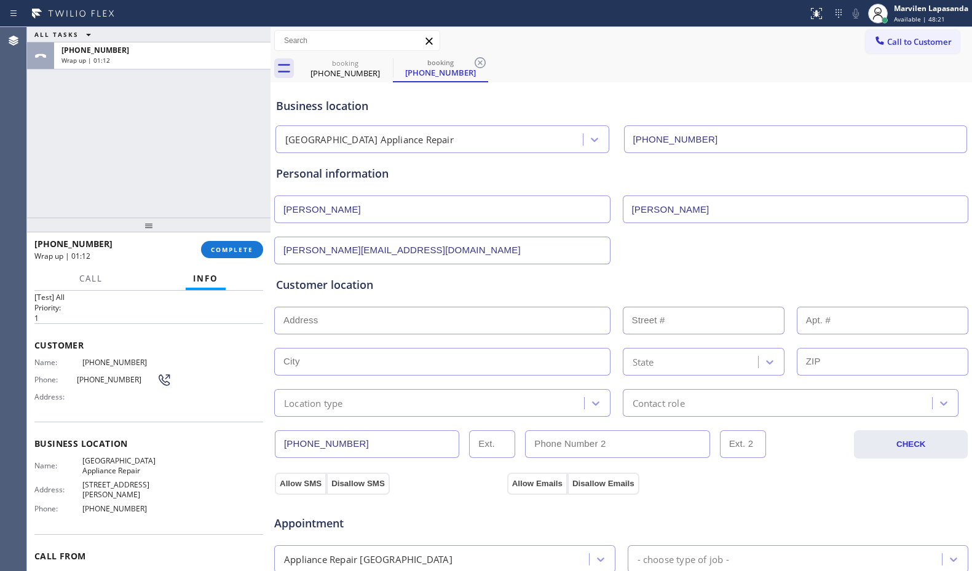
type input "[PERSON_NAME]"
click at [654, 282] on div "Customer location" at bounding box center [621, 285] width 690 height 17
click at [307, 324] on input "text" at bounding box center [442, 321] width 336 height 28
paste input "[STREET_ADDRESS]"
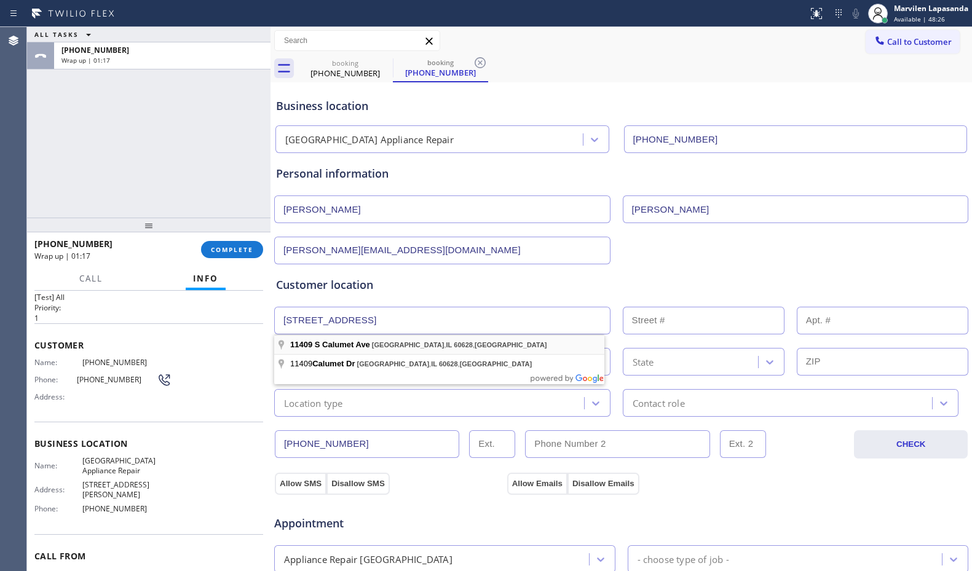
type input "[STREET_ADDRESS]"
type input "11409"
type input "[GEOGRAPHIC_DATA]"
type input "60628"
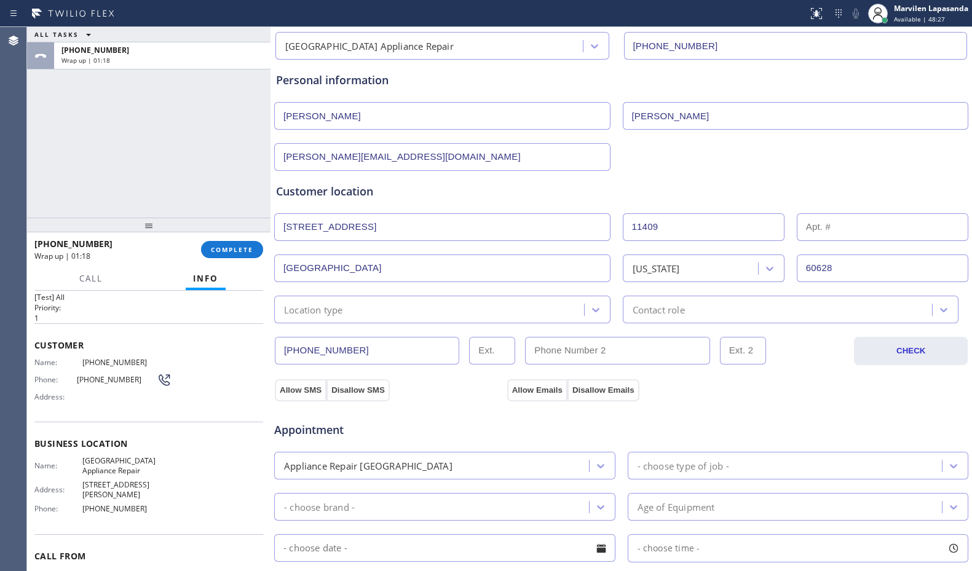
scroll to position [123, 0]
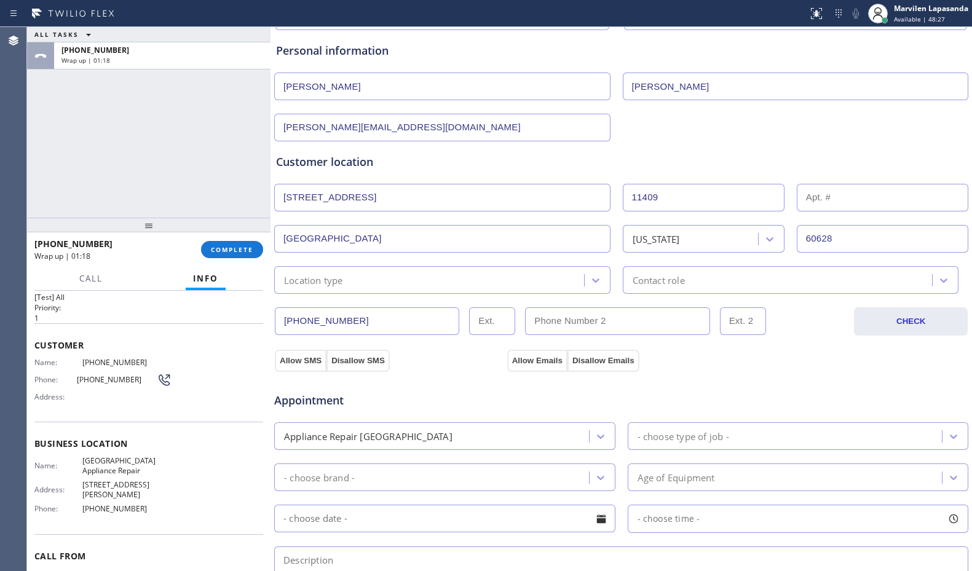
click at [305, 287] on div "Location type" at bounding box center [442, 280] width 336 height 28
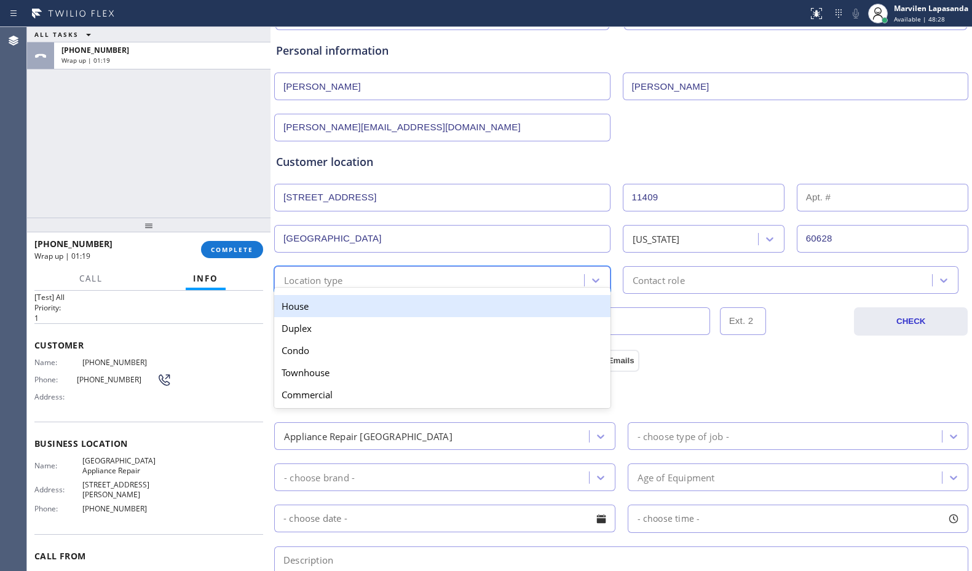
click at [305, 307] on div "House" at bounding box center [442, 306] width 336 height 22
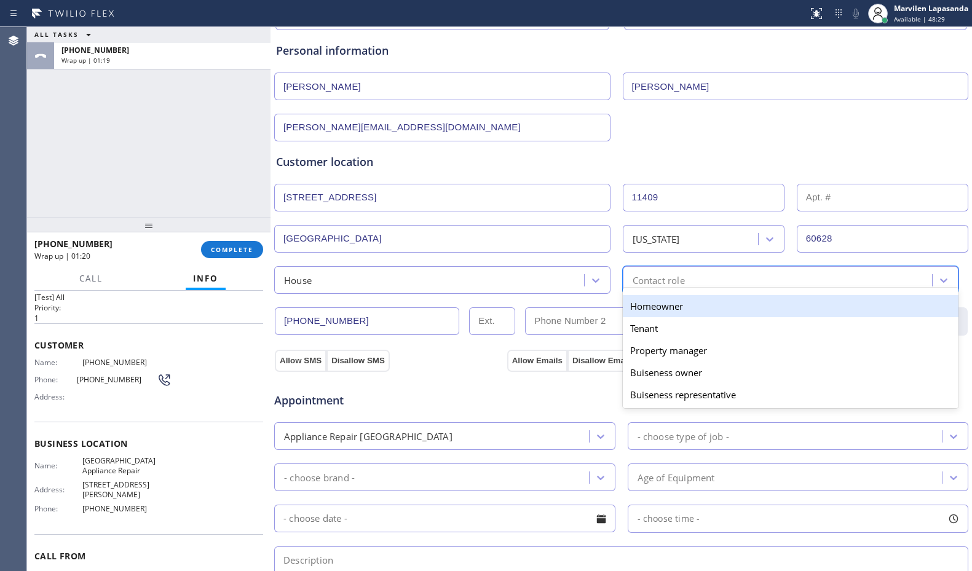
click at [636, 291] on div "option Homeowner focused, 1 of 5. 5 results available. Use Up and Down to choos…" at bounding box center [791, 280] width 336 height 28
click at [638, 305] on div "Homeowner" at bounding box center [791, 306] width 336 height 22
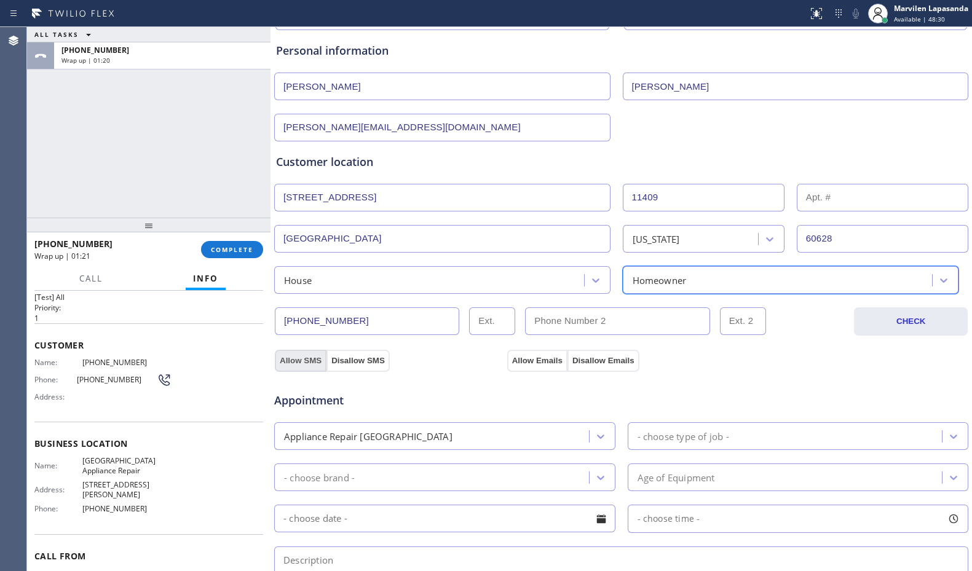
click at [308, 355] on button "Allow SMS" at bounding box center [301, 361] width 52 height 22
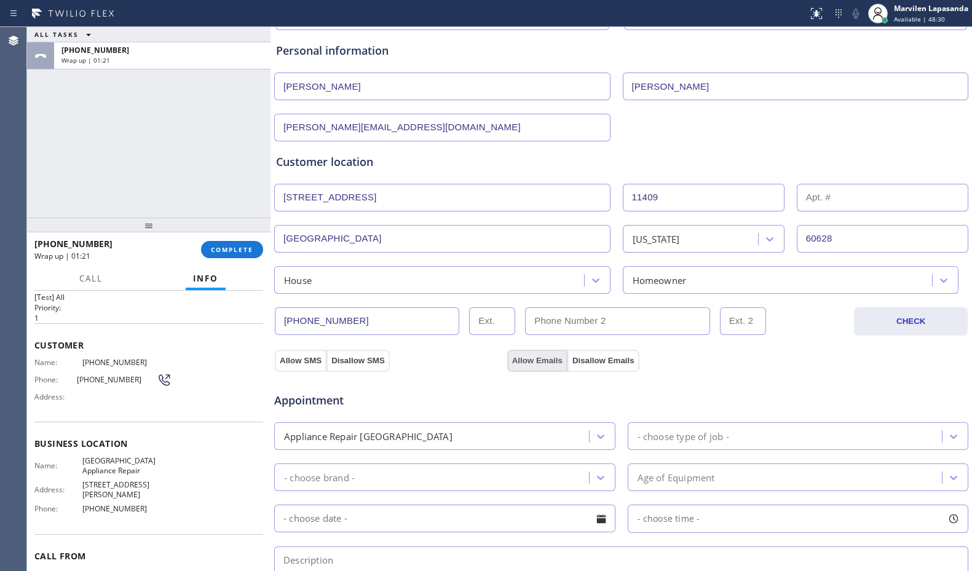
click at [521, 358] on button "Allow Emails" at bounding box center [537, 361] width 60 height 22
click at [524, 358] on button "Allow Emails" at bounding box center [537, 361] width 60 height 22
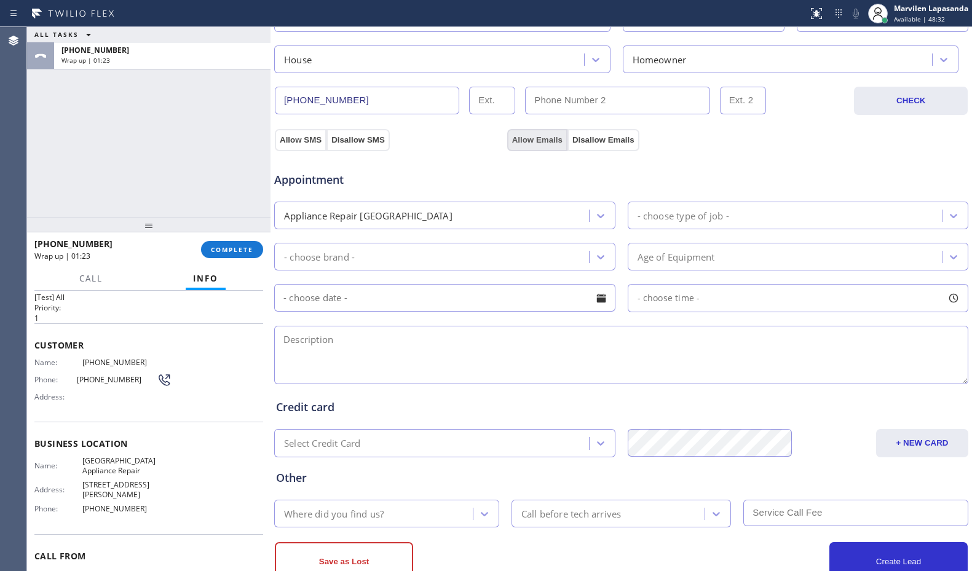
scroll to position [382, 0]
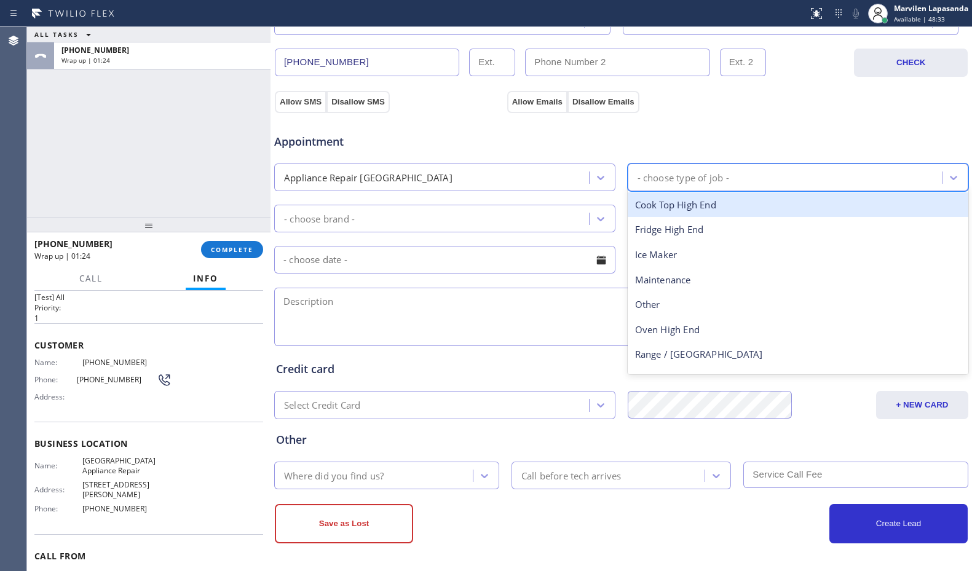
click at [671, 176] on div "- choose type of job -" at bounding box center [683, 177] width 92 height 14
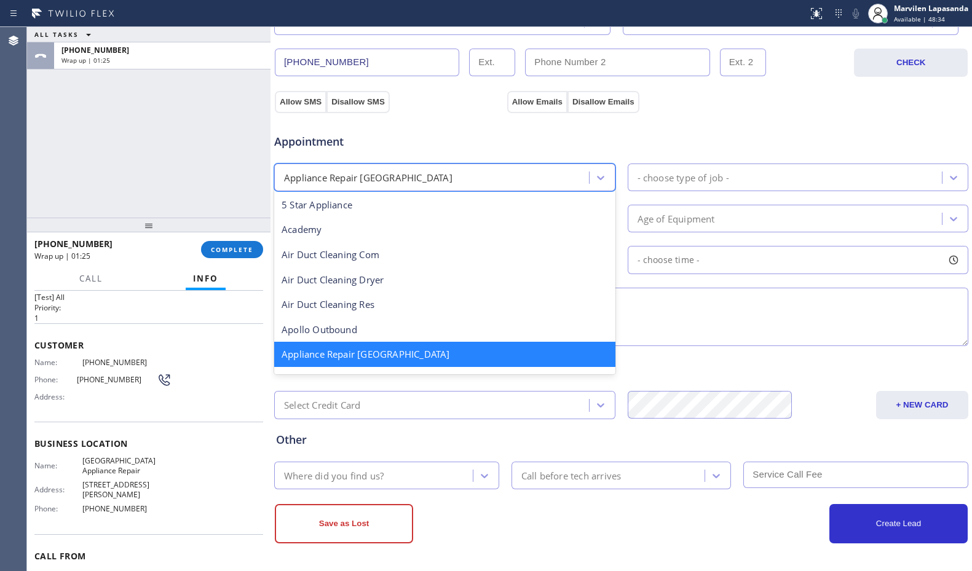
click at [417, 173] on div "Appliance Repair [GEOGRAPHIC_DATA]" at bounding box center [433, 178] width 311 height 22
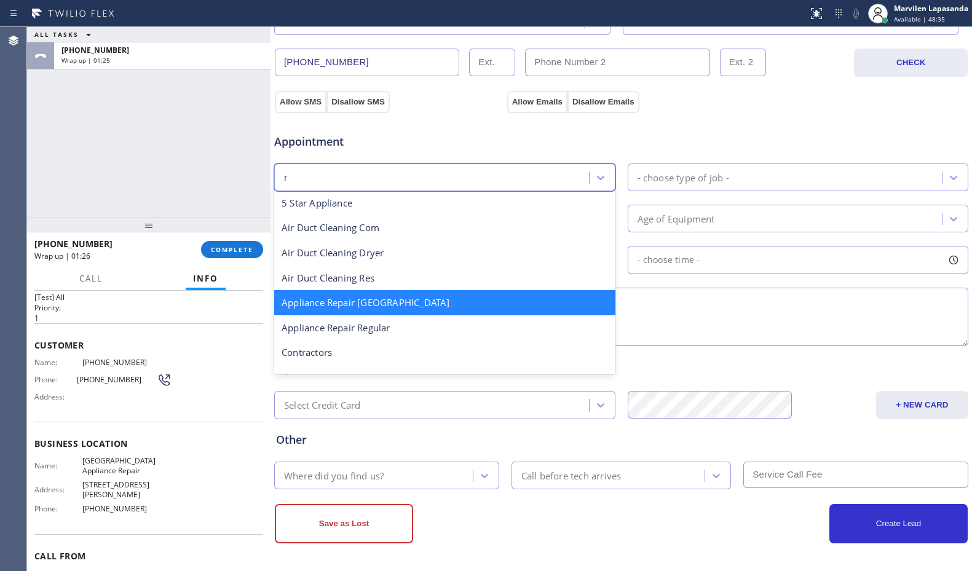
type input "re"
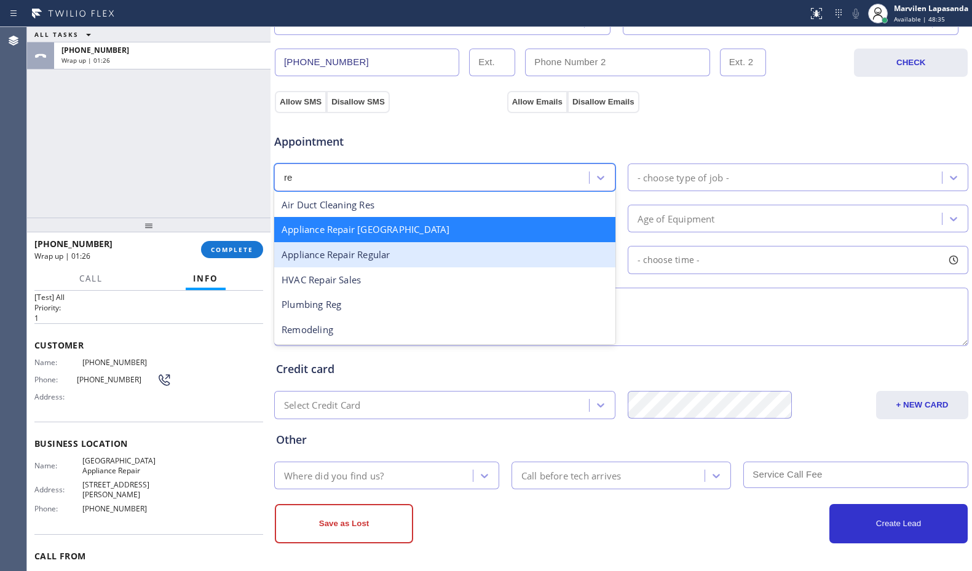
click at [414, 256] on div "Appliance Repair Regular" at bounding box center [444, 254] width 341 height 25
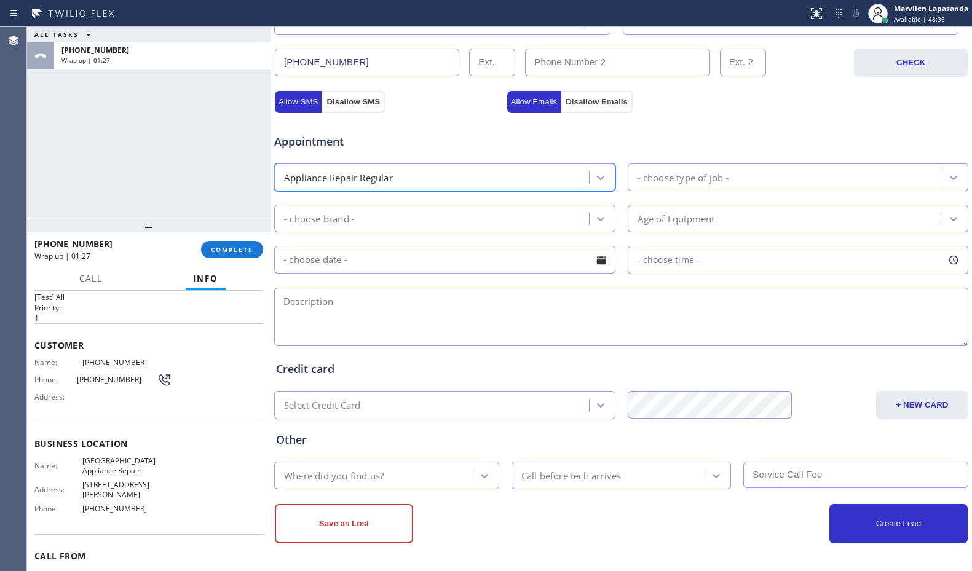
click at [648, 182] on div "- choose type of job -" at bounding box center [683, 177] width 92 height 14
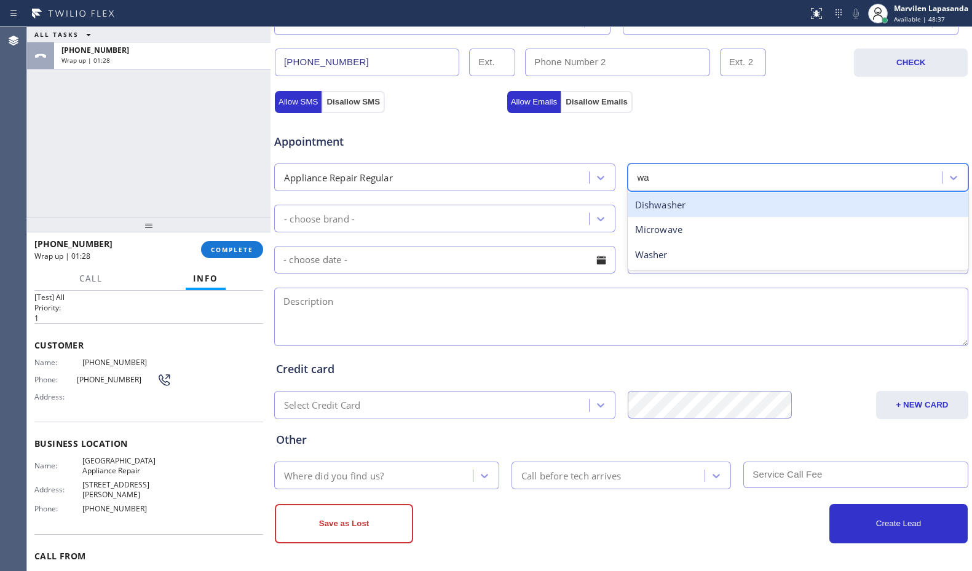
type input "was"
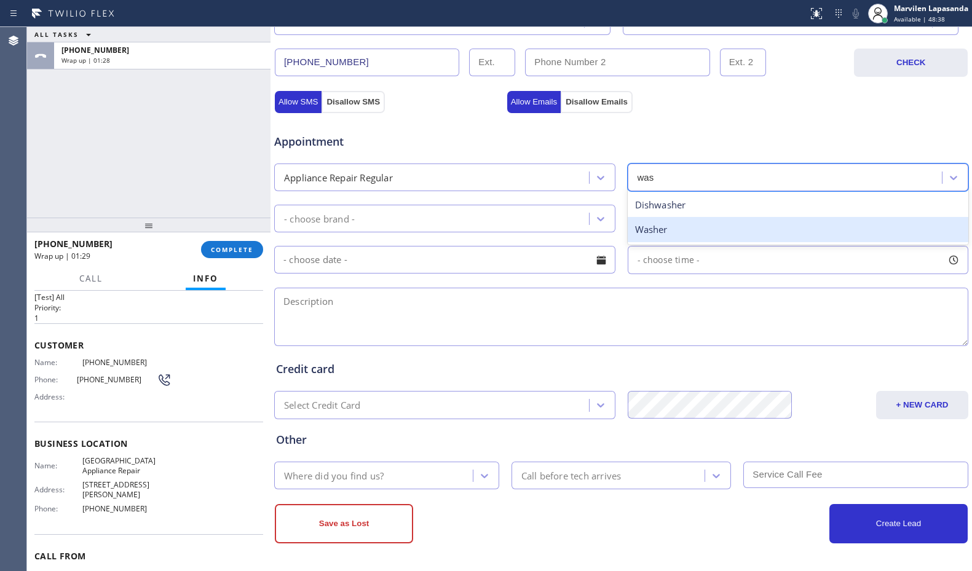
click at [653, 229] on div "Washer" at bounding box center [798, 229] width 341 height 25
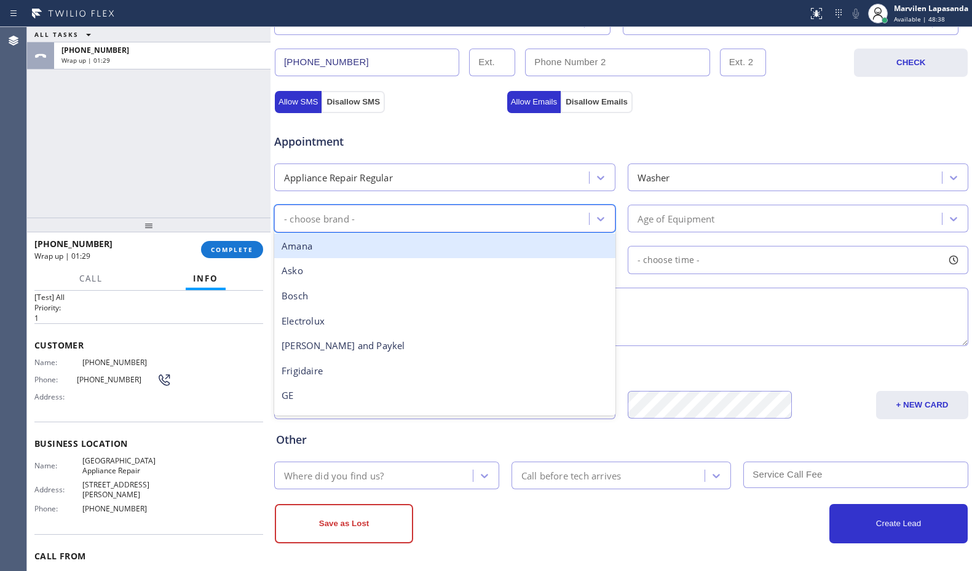
click at [535, 214] on div "- choose brand -" at bounding box center [433, 219] width 311 height 22
type input "ke"
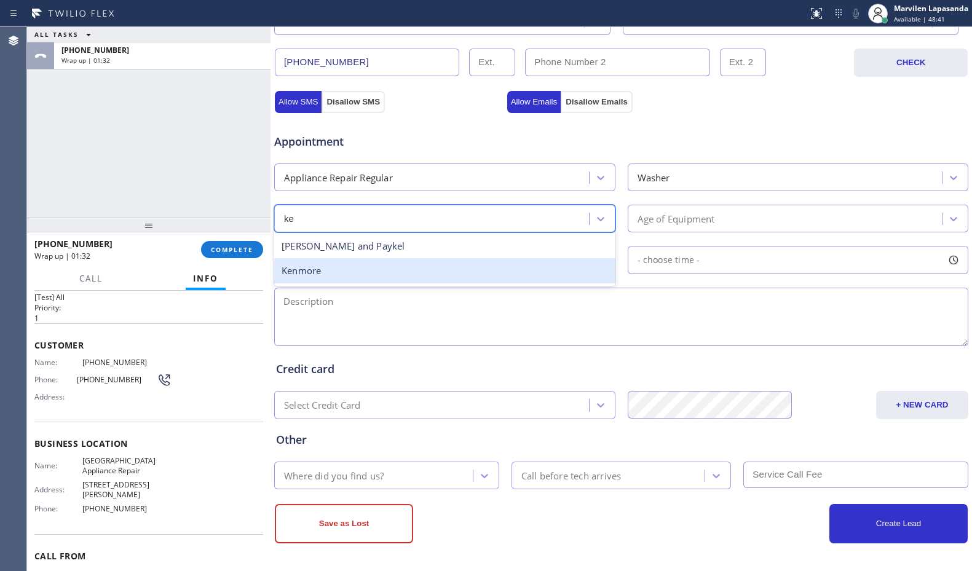
drag, startPoint x: 418, startPoint y: 264, endPoint x: 451, endPoint y: 263, distance: 32.6
click at [417, 264] on div "Kenmore" at bounding box center [444, 270] width 341 height 25
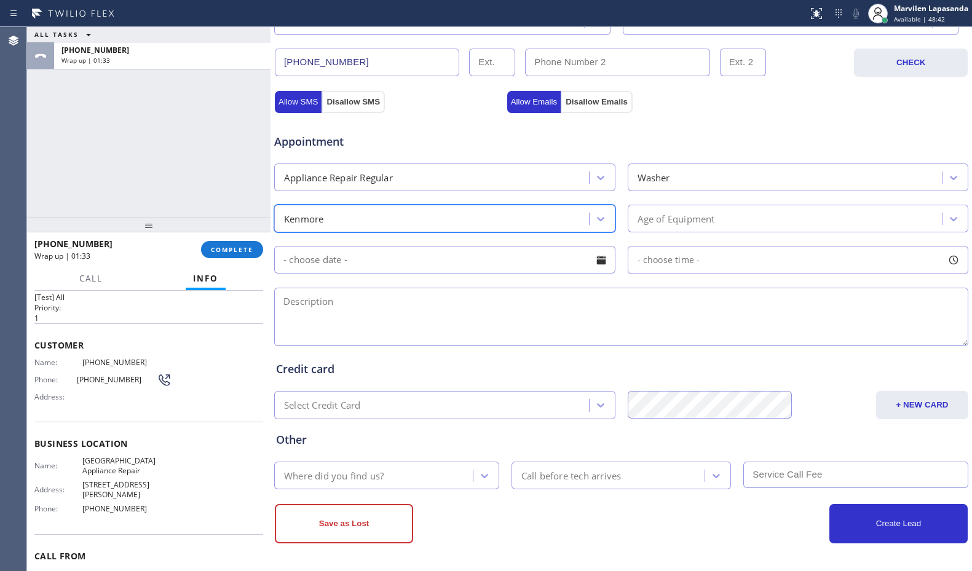
click at [699, 205] on div "Age of Equipment" at bounding box center [798, 219] width 341 height 28
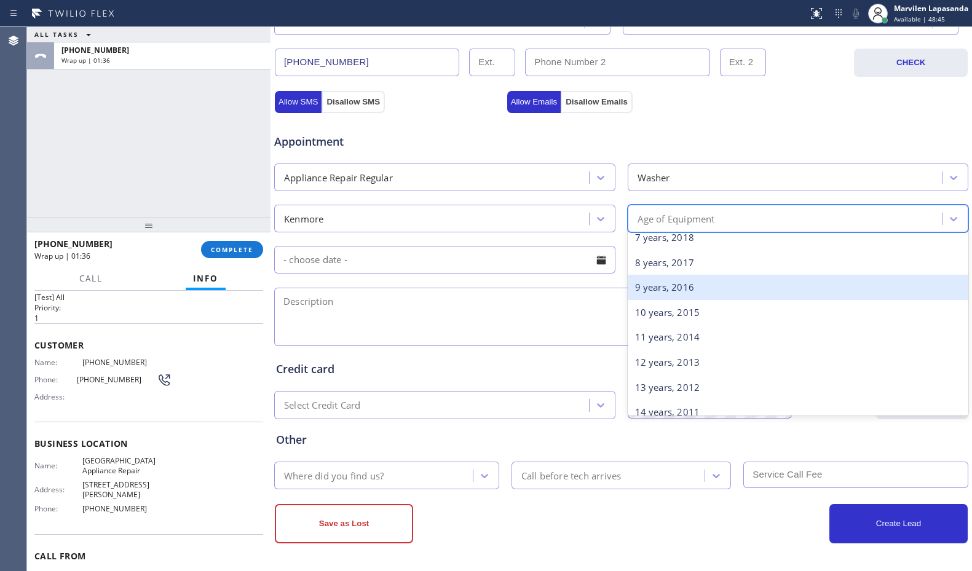
scroll to position [184, 0]
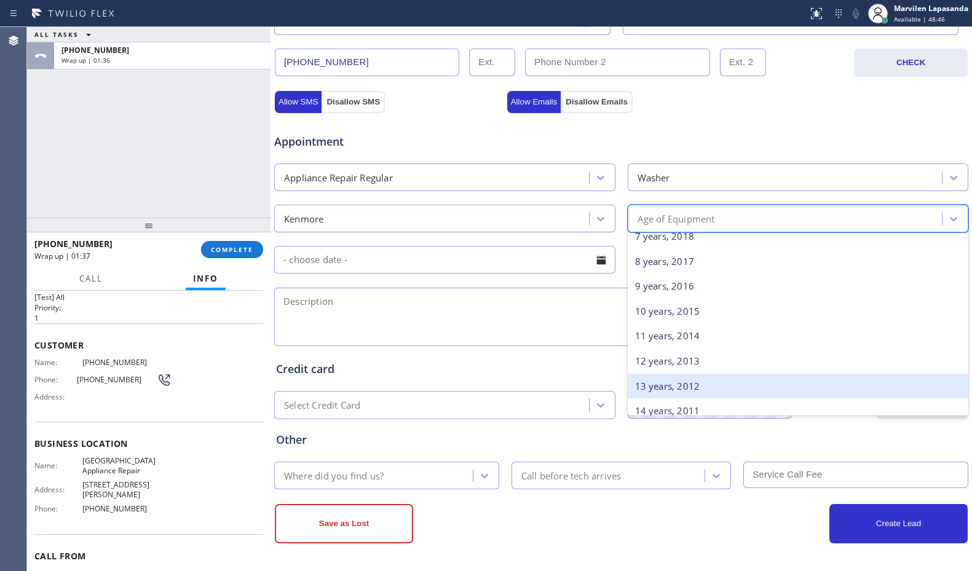
click at [687, 388] on div "13 years, 2012" at bounding box center [798, 386] width 341 height 25
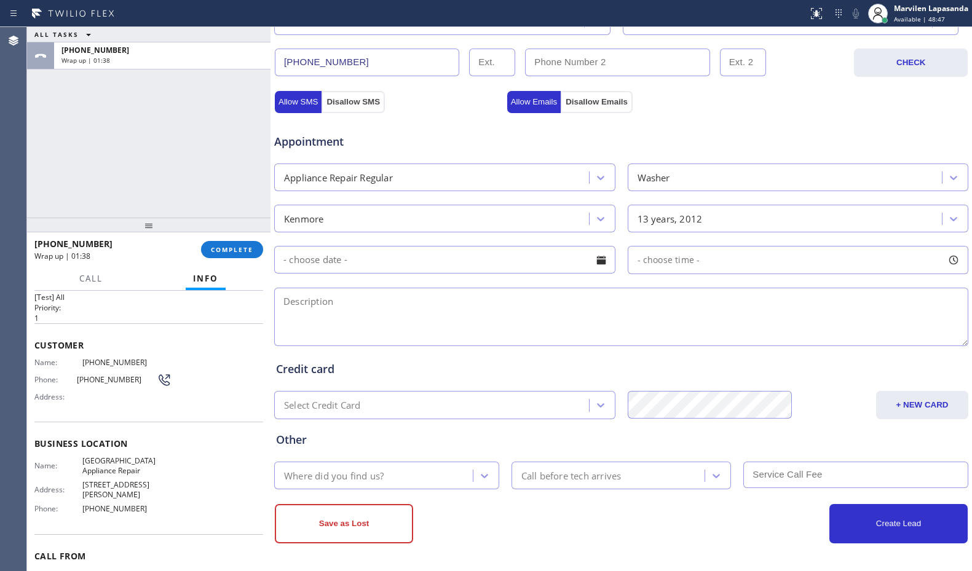
click at [601, 261] on div at bounding box center [601, 260] width 21 height 21
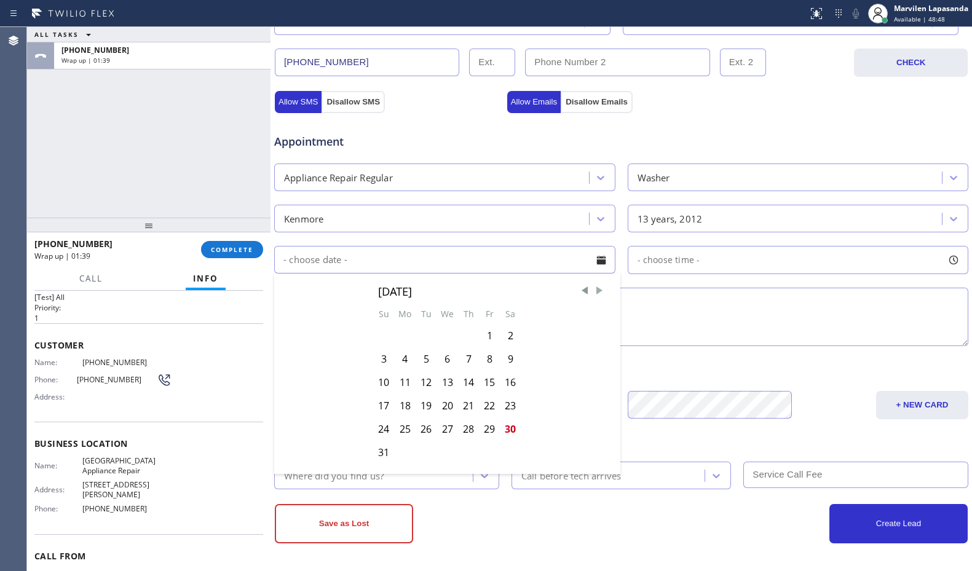
click at [597, 291] on span "Next Month" at bounding box center [599, 291] width 12 height 12
click at [504, 336] on div "6" at bounding box center [510, 335] width 21 height 23
type input "[DATE]"
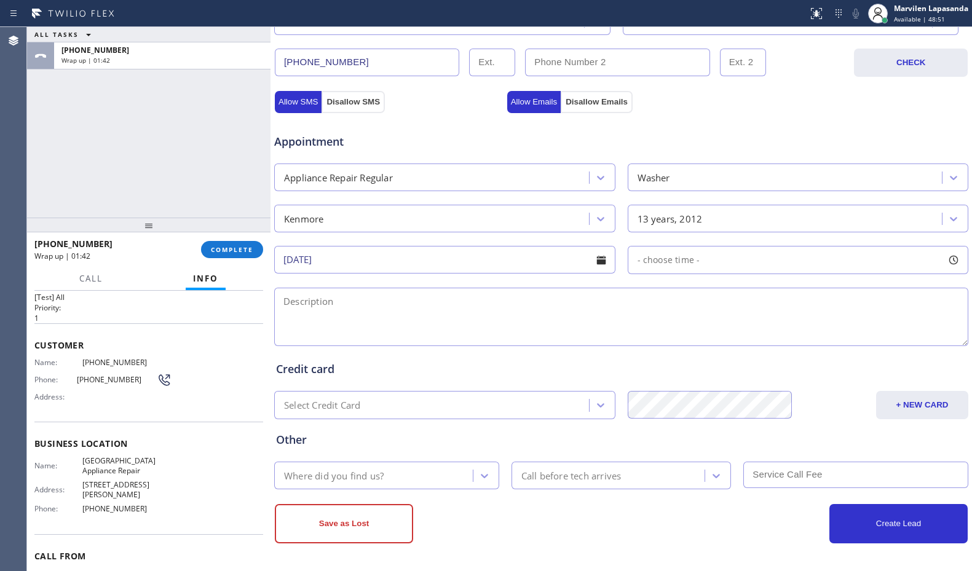
click at [943, 258] on div at bounding box center [953, 260] width 21 height 21
drag, startPoint x: 632, startPoint y: 331, endPoint x: 806, endPoint y: 339, distance: 174.1
click at [806, 339] on div at bounding box center [811, 335] width 15 height 26
drag, startPoint x: 636, startPoint y: 333, endPoint x: 734, endPoint y: 338, distance: 97.8
click at [734, 338] on div at bounding box center [737, 335] width 15 height 26
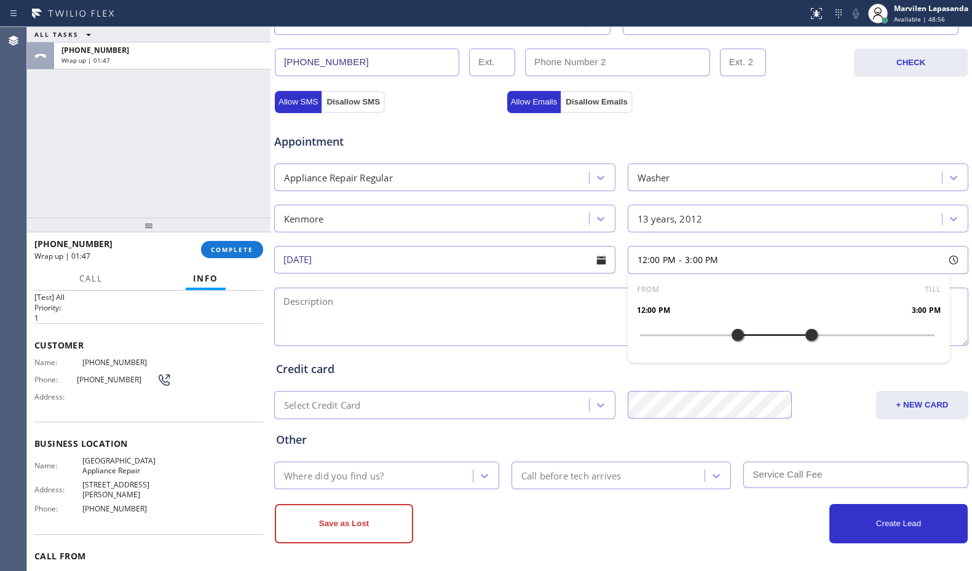
click at [552, 320] on textarea at bounding box center [621, 317] width 694 height 58
click at [374, 307] on textarea at bounding box center [621, 317] width 694 height 58
paste textarea "12-3/ NO SCF/ Kenmore (not sure)/ Stand Alone Washer/ It is not turning on/ 201…"
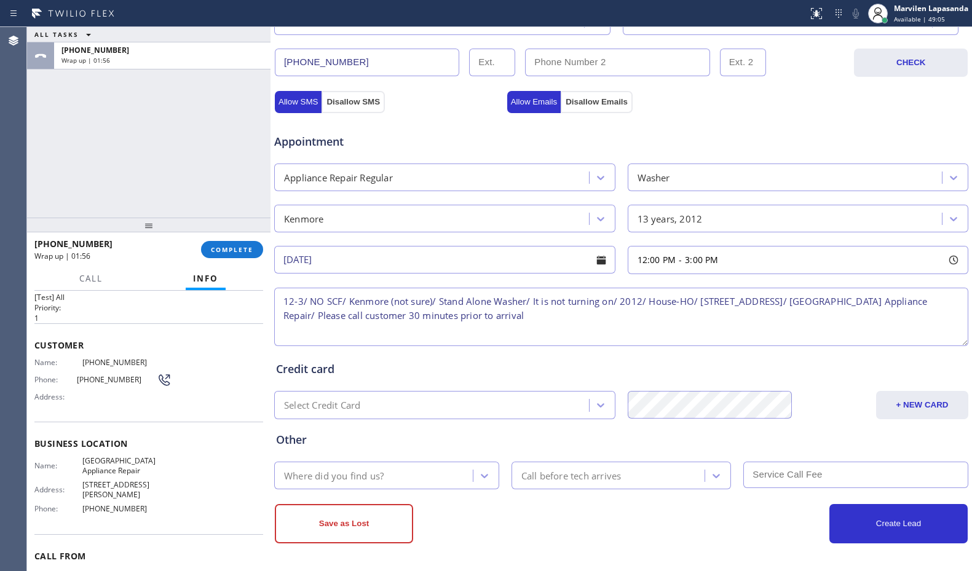
type textarea "12-3/ NO SCF/ Kenmore (not sure)/ Stand Alone Washer/ It is not turning on/ 201…"
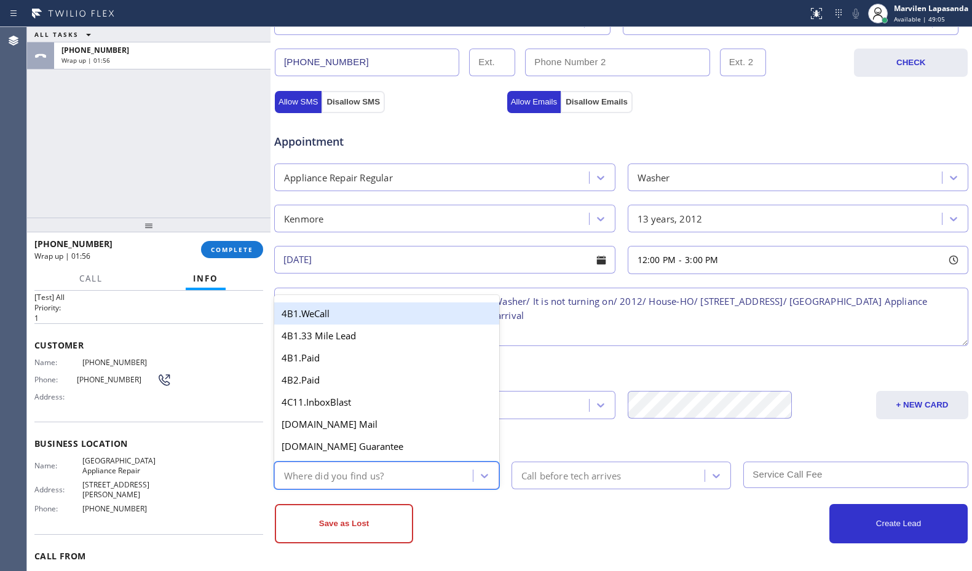
click at [364, 482] on div "Where did you find us?" at bounding box center [334, 475] width 100 height 14
type input "go"
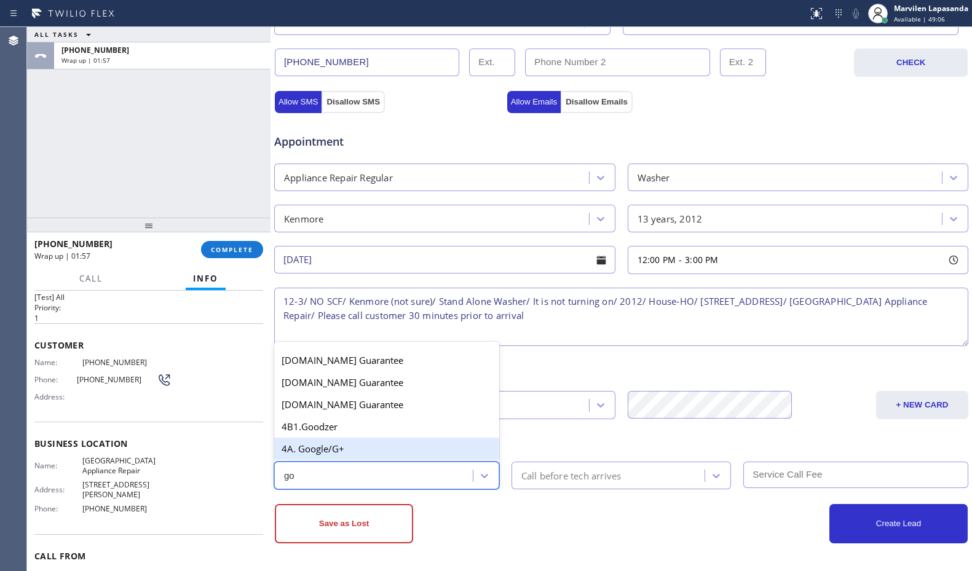
click at [366, 447] on div "4A. Google/G+" at bounding box center [386, 449] width 225 height 22
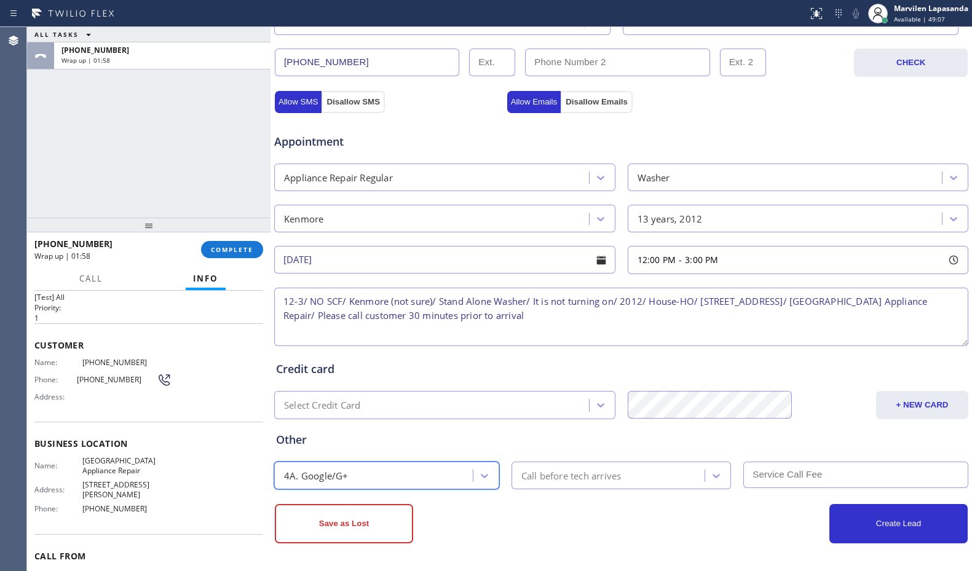
click at [548, 469] on div "Call before tech arrives" at bounding box center [571, 475] width 100 height 14
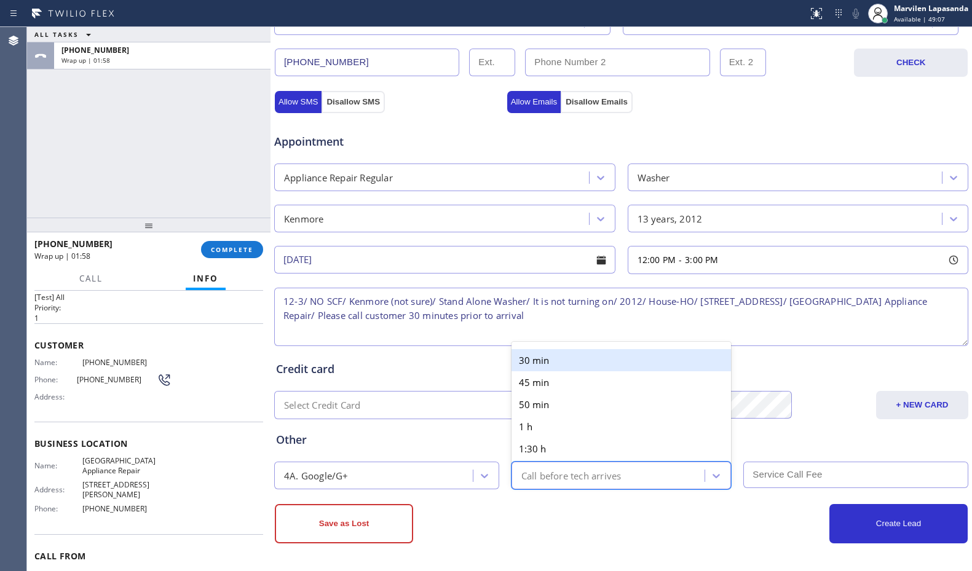
click at [548, 364] on div "30 min" at bounding box center [621, 360] width 220 height 22
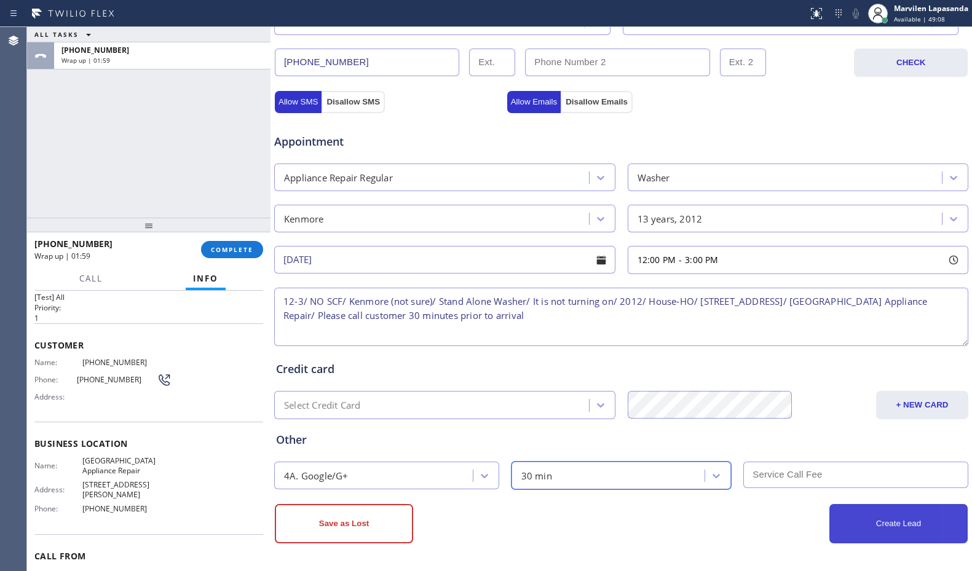
click at [889, 532] on button "Create Lead" at bounding box center [898, 523] width 138 height 39
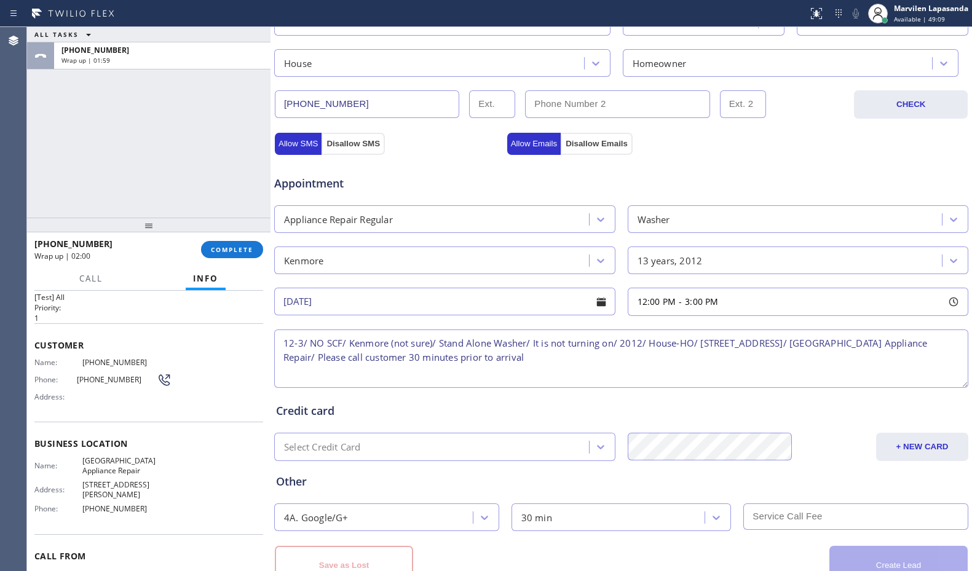
scroll to position [423, 0]
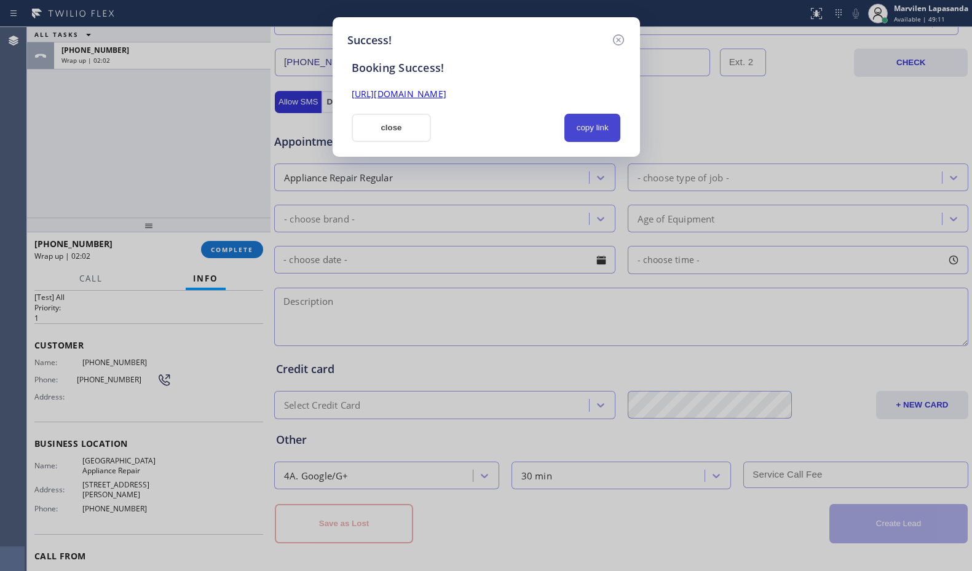
click at [593, 116] on button "copy link" at bounding box center [592, 128] width 57 height 28
click at [446, 95] on link "[URL][DOMAIN_NAME]" at bounding box center [399, 94] width 95 height 12
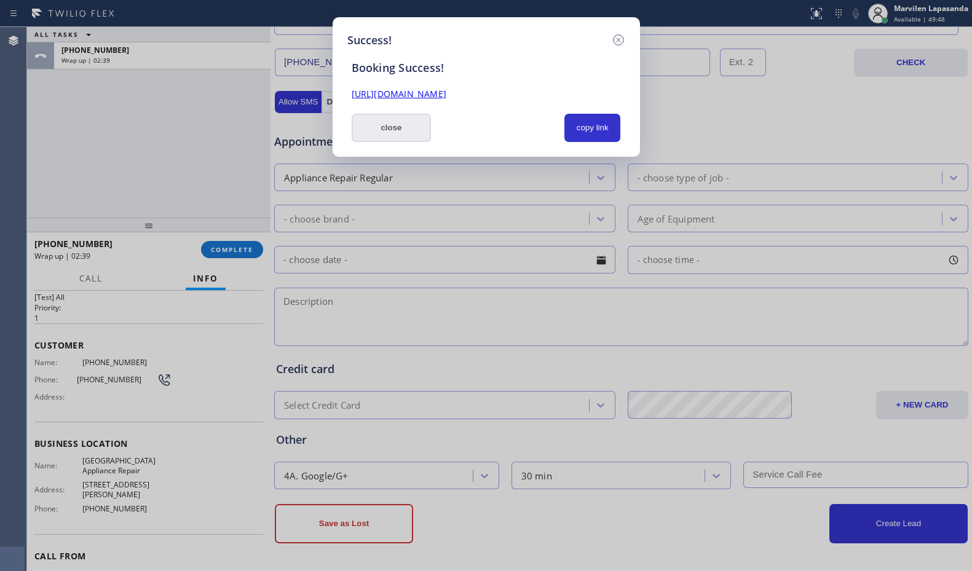
click at [389, 135] on button "close" at bounding box center [392, 128] width 80 height 28
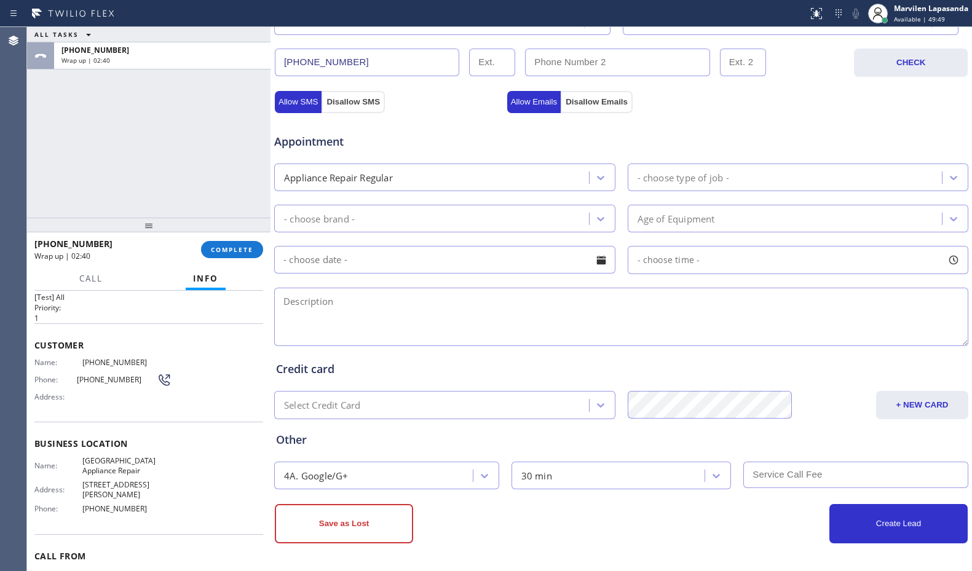
scroll to position [239, 0]
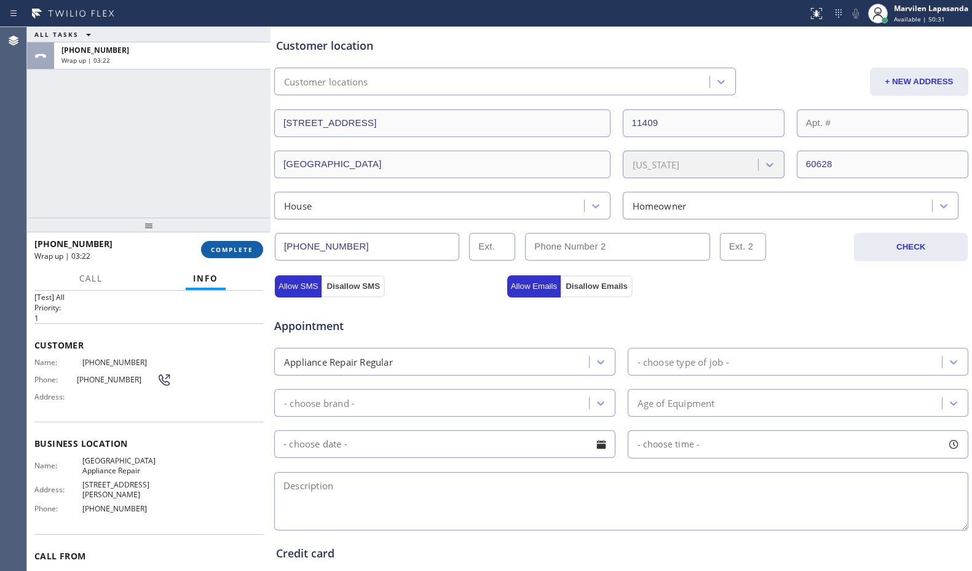
click at [238, 250] on span "COMPLETE" at bounding box center [232, 249] width 42 height 9
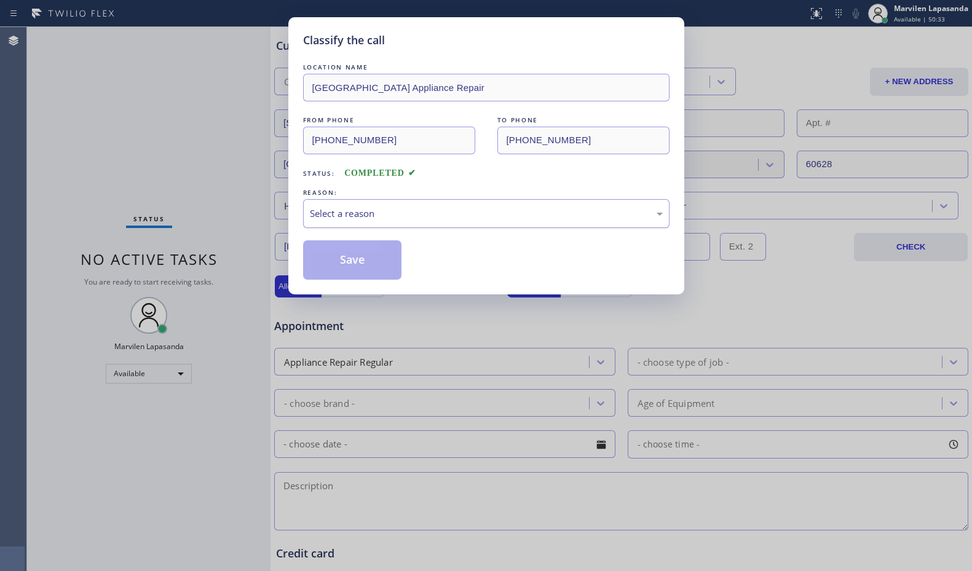
click at [337, 213] on div "Select a reason" at bounding box center [486, 214] width 353 height 14
click at [336, 261] on button "Save" at bounding box center [352, 259] width 99 height 39
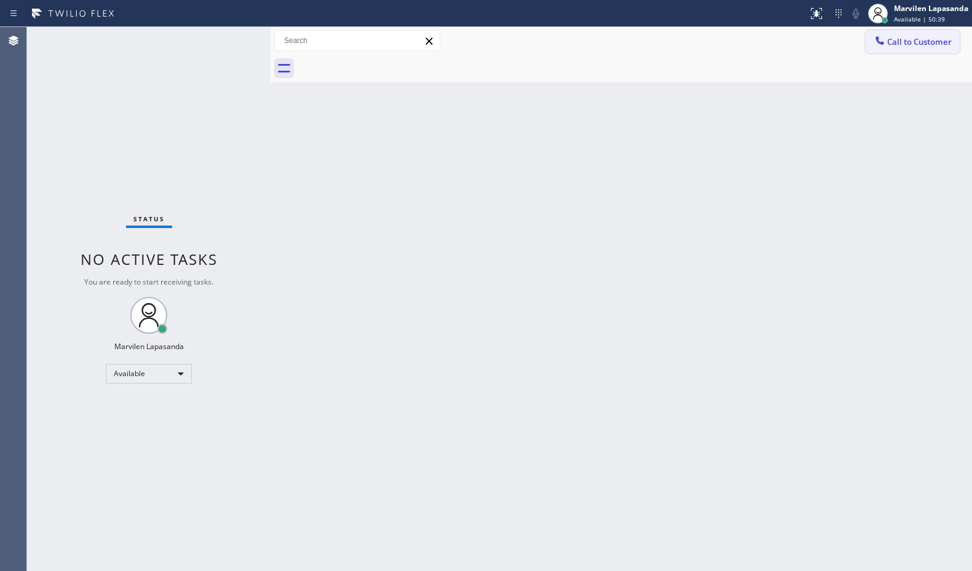
click at [910, 41] on span "Call to Customer" at bounding box center [919, 41] width 65 height 11
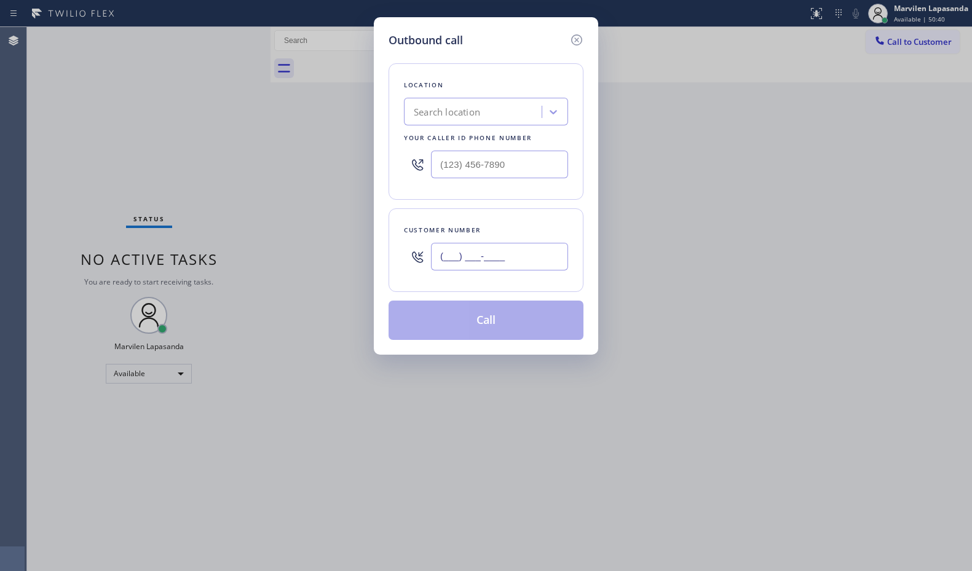
click at [516, 266] on input "(___) ___-____" at bounding box center [499, 257] width 137 height 28
paste input "703) 268-1518"
type input "[PHONE_NUMBER]"
click at [481, 159] on input "(___) ___-____" at bounding box center [499, 165] width 137 height 28
paste input "203) 456-2492"
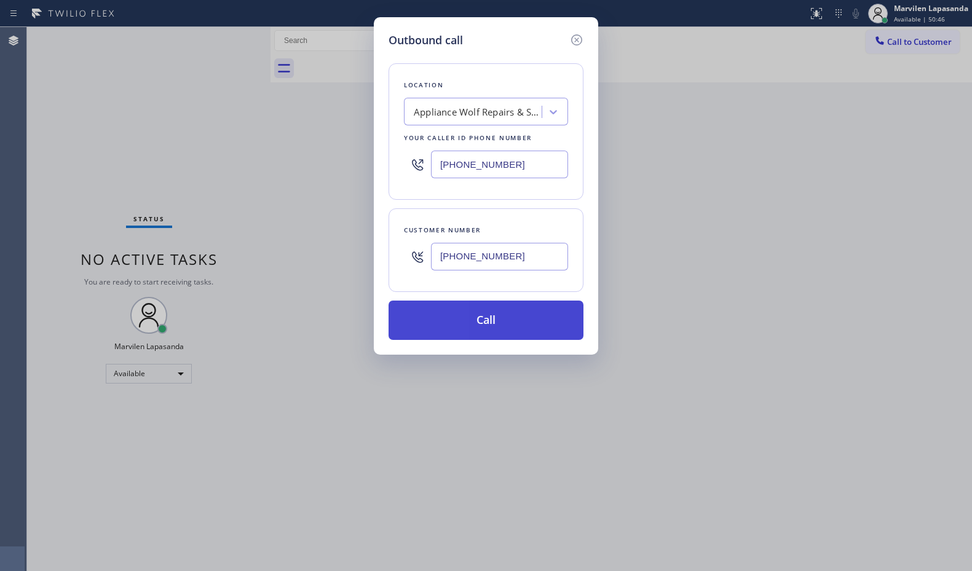
type input "[PHONE_NUMBER]"
click at [497, 323] on button "Call" at bounding box center [485, 320] width 195 height 39
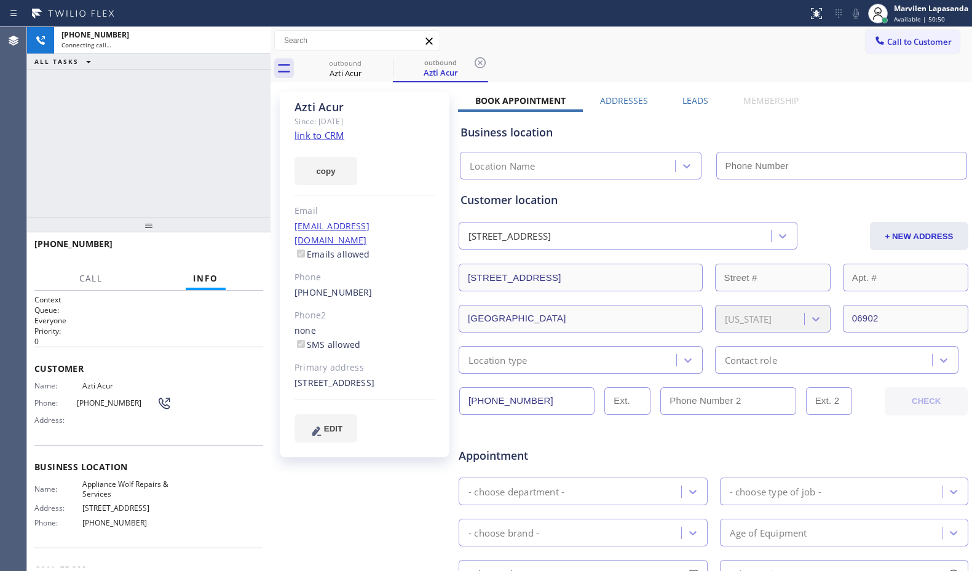
click at [318, 138] on link "link to CRM" at bounding box center [319, 135] width 50 height 12
type input "[PHONE_NUMBER]"
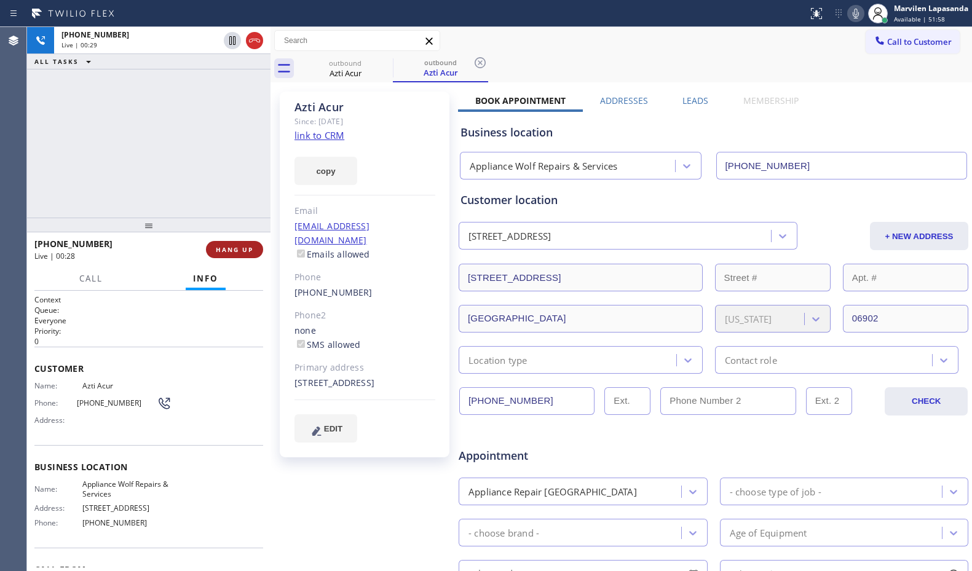
click at [239, 242] on button "HANG UP" at bounding box center [234, 249] width 57 height 17
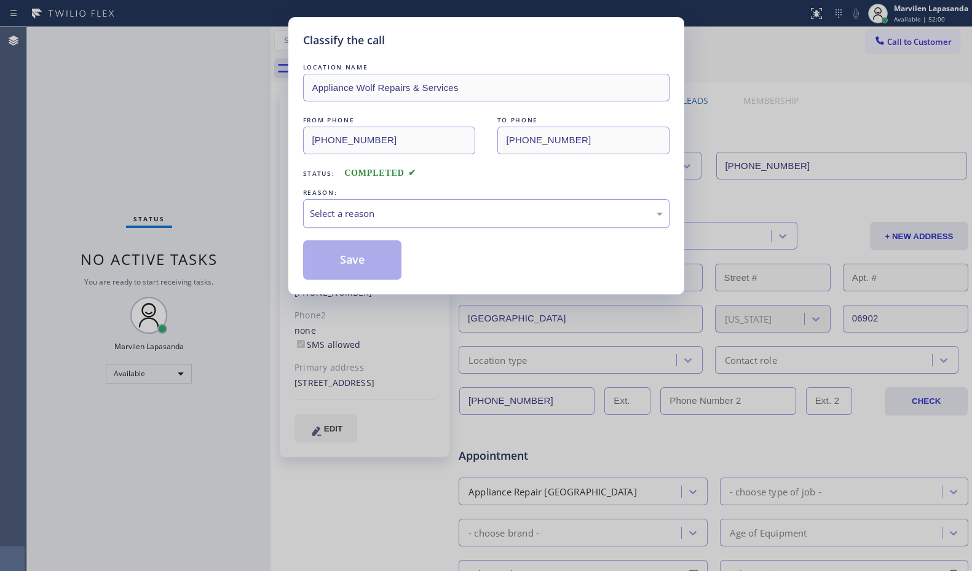
click at [326, 224] on div "Select a reason" at bounding box center [486, 213] width 366 height 29
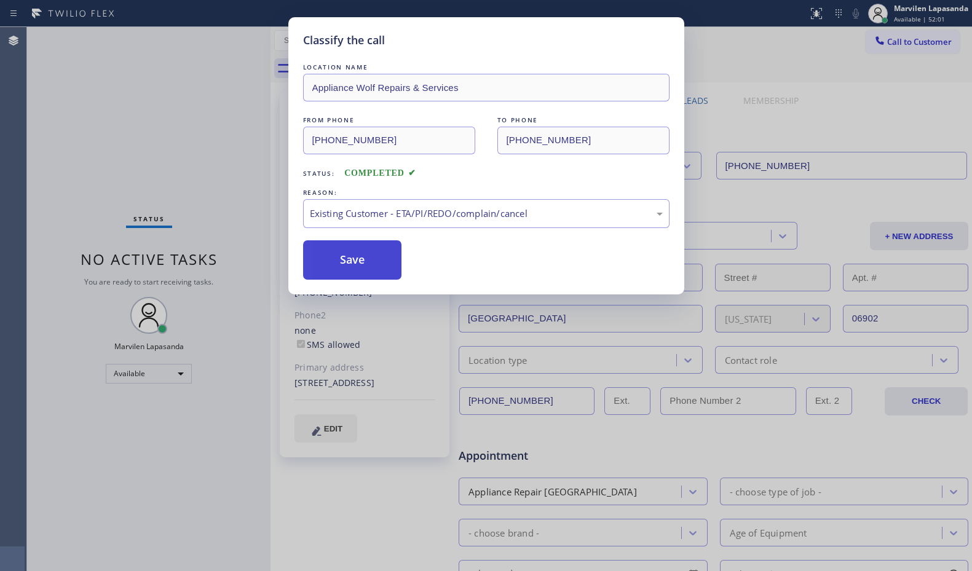
click at [334, 262] on button "Save" at bounding box center [352, 259] width 99 height 39
drag, startPoint x: 334, startPoint y: 262, endPoint x: 331, endPoint y: 14, distance: 248.3
click at [334, 257] on button "Save" at bounding box center [352, 259] width 99 height 39
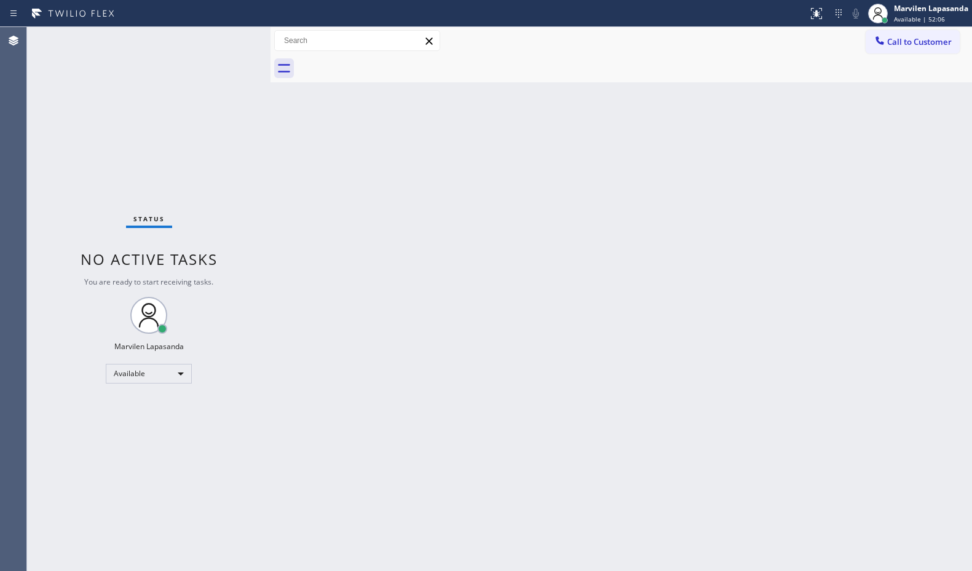
click at [278, 147] on div "Back to Dashboard Change Sender ID Customers Technicians Select a contact Outbo…" at bounding box center [620, 299] width 701 height 544
click at [232, 42] on div "Status No active tasks You are ready to start receiving tasks. Marvilen Lapasan…" at bounding box center [148, 299] width 243 height 544
click at [232, 38] on div "Status No active tasks You are ready to start receiving tasks. Marvilen Lapasan…" at bounding box center [148, 299] width 243 height 544
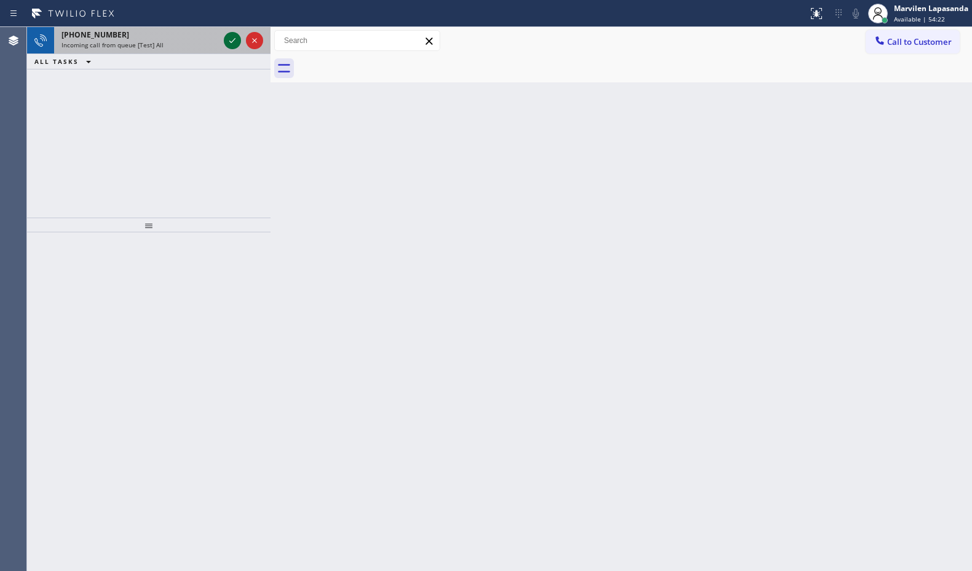
click at [232, 38] on icon at bounding box center [232, 40] width 15 height 15
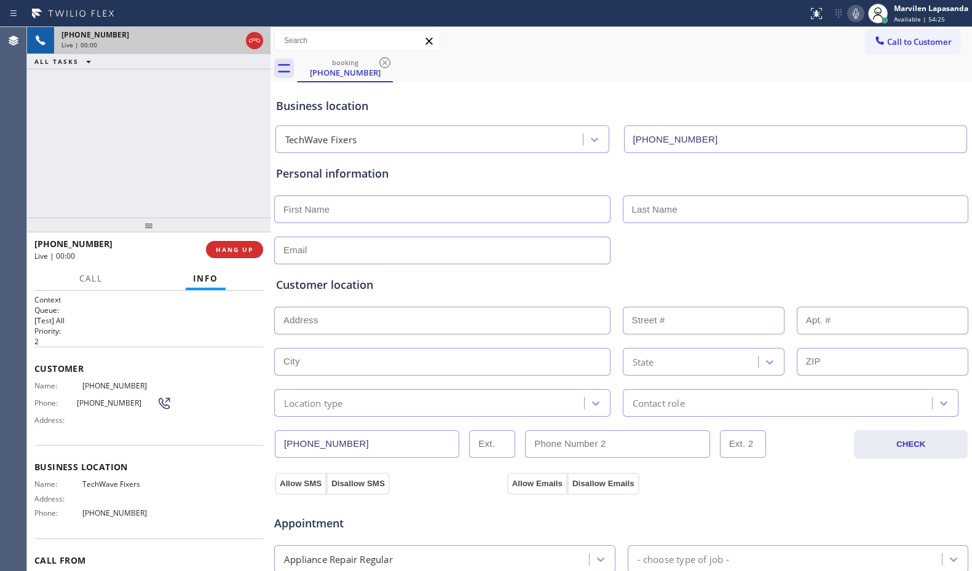
type input "[PHONE_NUMBER]"
click at [60, 399] on span "Phone:" at bounding box center [55, 402] width 42 height 9
click at [33, 380] on div "Context Queue: [Test] All Priority: 2 Customer Name: [PHONE_NUMBER] Phone: [PHO…" at bounding box center [148, 431] width 243 height 280
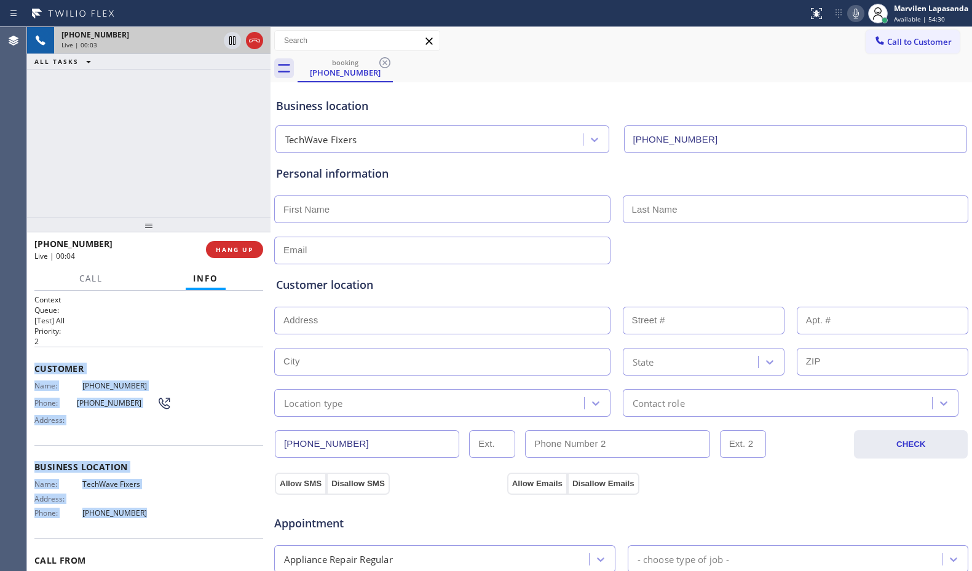
drag, startPoint x: 33, startPoint y: 364, endPoint x: 172, endPoint y: 526, distance: 213.1
click at [172, 526] on div "Context Queue: [Test] All Priority: 2 Customer Name: [PHONE_NUMBER] Phone: [PHO…" at bounding box center [148, 431] width 243 height 280
copy div "Customer Name: [PHONE_NUMBER] Phone: [PHONE_NUMBER] Address: Business location …"
click at [197, 386] on div "Name: [PHONE_NUMBER] Phone: [PHONE_NUMBER] Address:" at bounding box center [148, 405] width 229 height 49
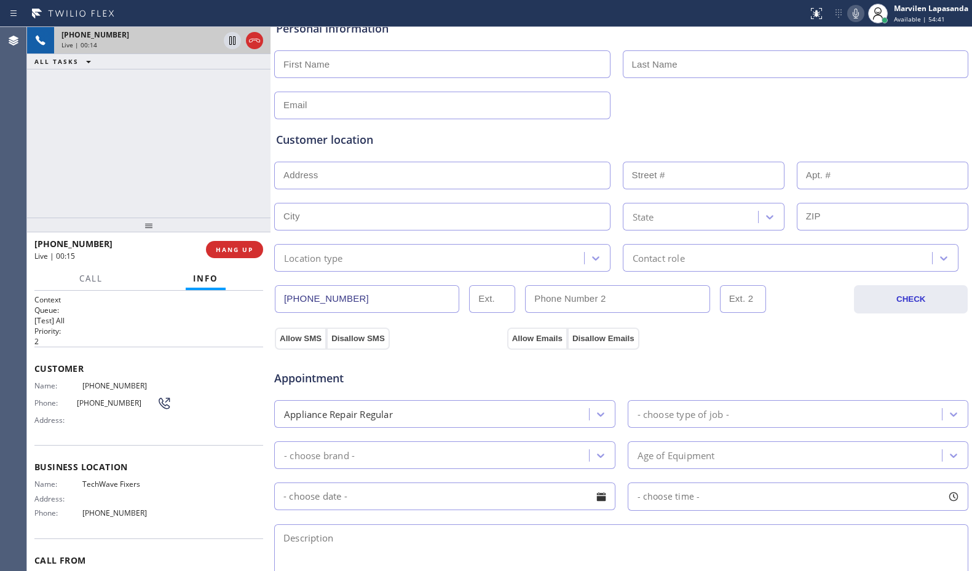
scroll to position [184, 0]
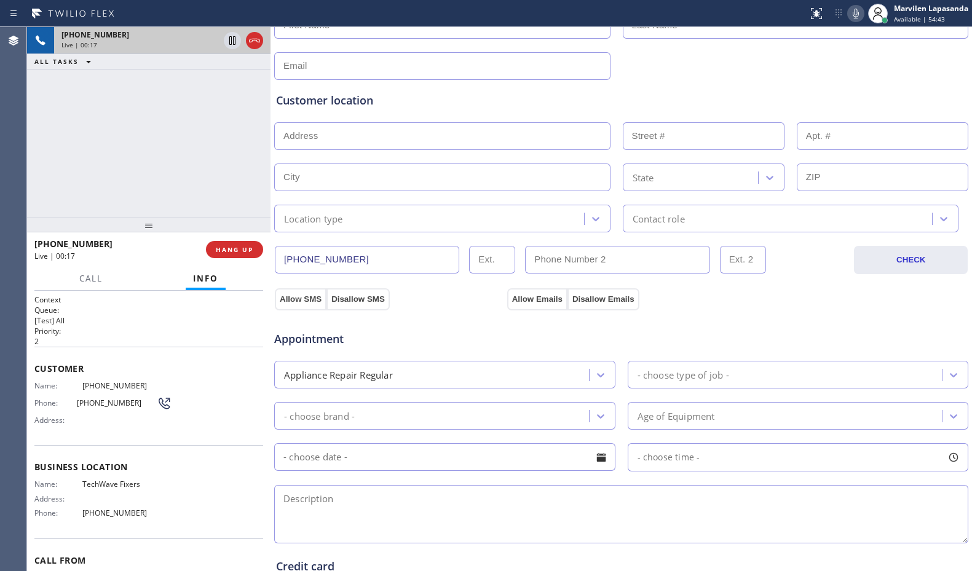
click at [189, 384] on div "Name: [PHONE_NUMBER] Phone: [PHONE_NUMBER] Address:" at bounding box center [148, 405] width 229 height 49
click at [191, 377] on div "Customer Name: [PHONE_NUMBER] Phone: [PHONE_NUMBER] Address:" at bounding box center [148, 396] width 229 height 98
click at [216, 319] on p "[Test] All" at bounding box center [148, 320] width 229 height 10
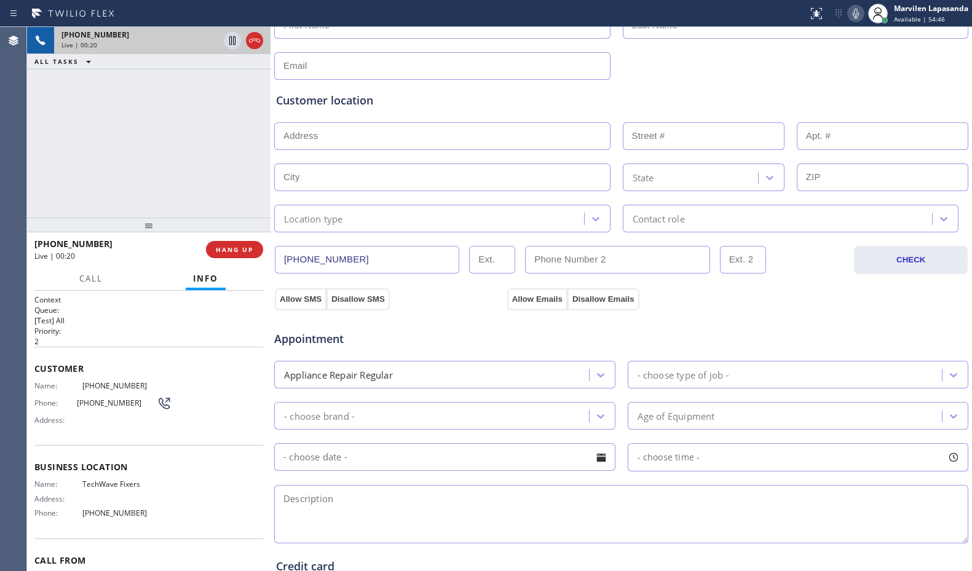
click at [247, 294] on div "Context Queue: [Test] All Priority: 2 Customer Name: [PHONE_NUMBER] Phone: [PHO…" at bounding box center [148, 431] width 243 height 280
click at [247, 287] on div "Call Info" at bounding box center [148, 279] width 229 height 25
click at [229, 254] on button "HANG UP" at bounding box center [234, 249] width 57 height 17
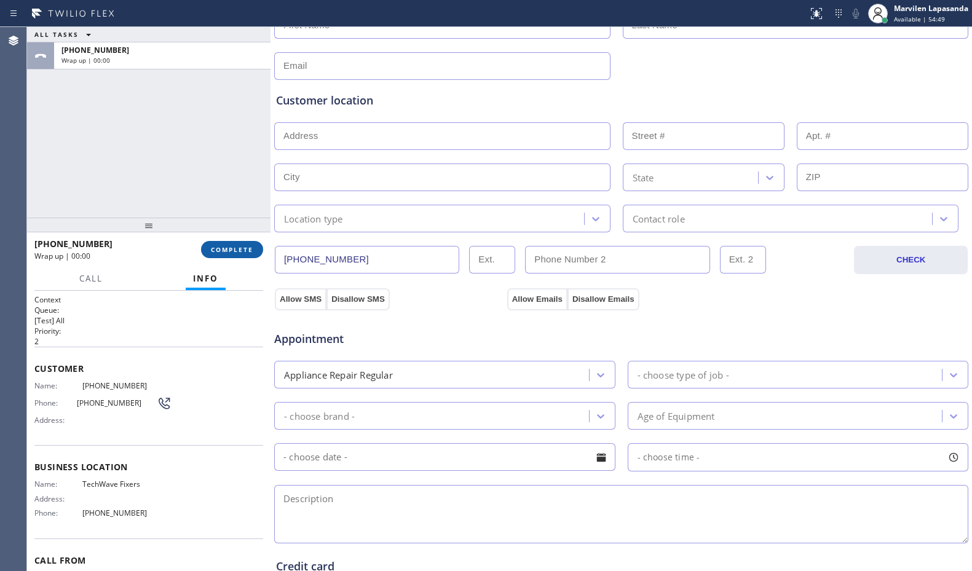
click at [229, 254] on button "COMPLETE" at bounding box center [232, 249] width 62 height 17
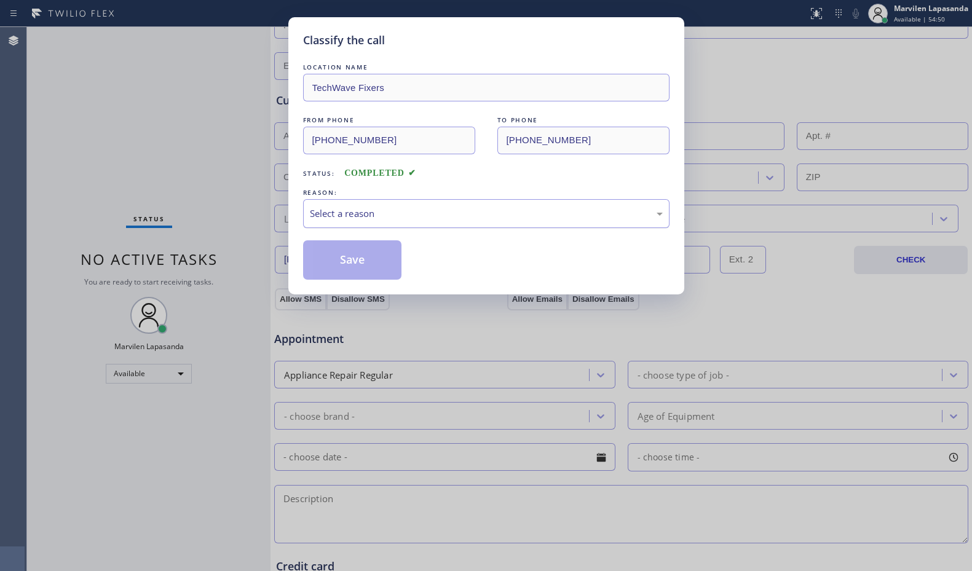
click at [340, 223] on div "Select a reason" at bounding box center [486, 213] width 366 height 29
click at [334, 258] on button "Save" at bounding box center [352, 259] width 99 height 39
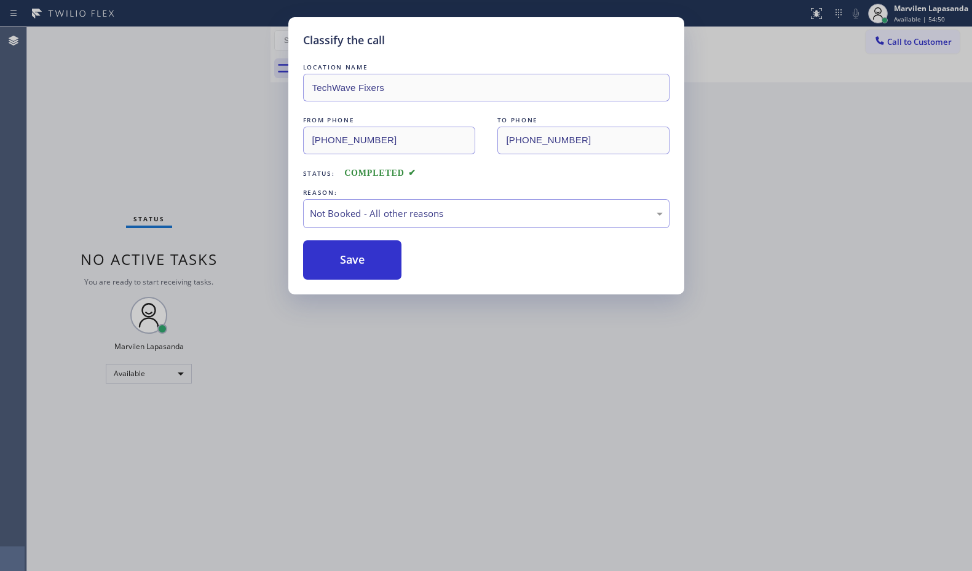
click at [334, 258] on button "Save" at bounding box center [352, 259] width 99 height 39
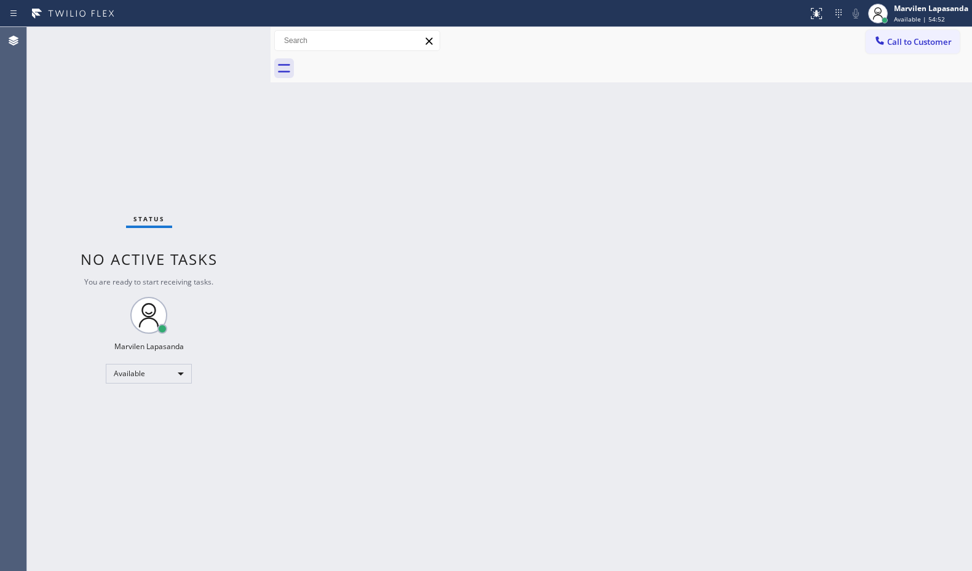
click at [232, 39] on div "Status No active tasks You are ready to start receiving tasks. Marvilen Lapasan…" at bounding box center [148, 299] width 243 height 544
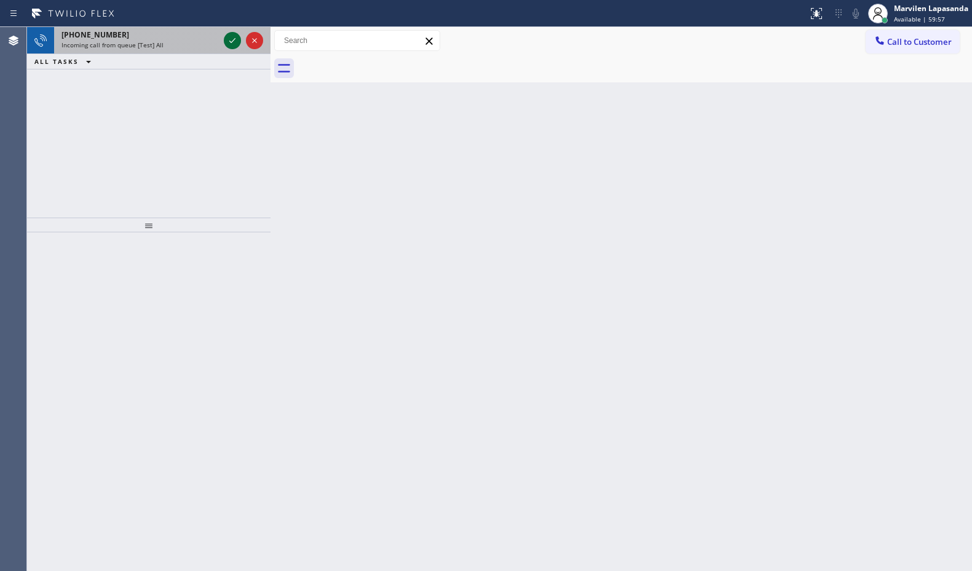
click at [229, 42] on icon at bounding box center [232, 40] width 15 height 15
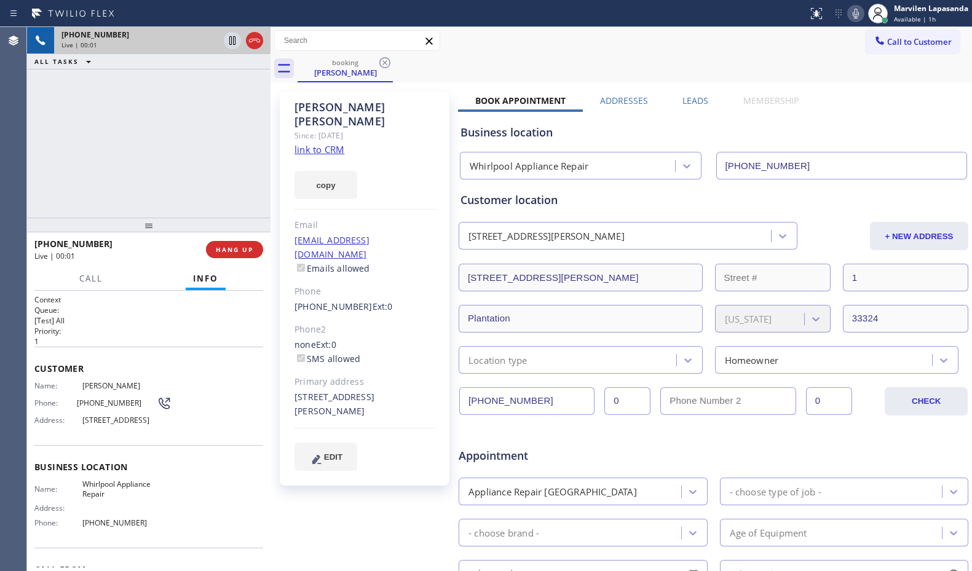
type input "[PHONE_NUMBER]"
click at [67, 425] on span "Address:" at bounding box center [58, 419] width 48 height 9
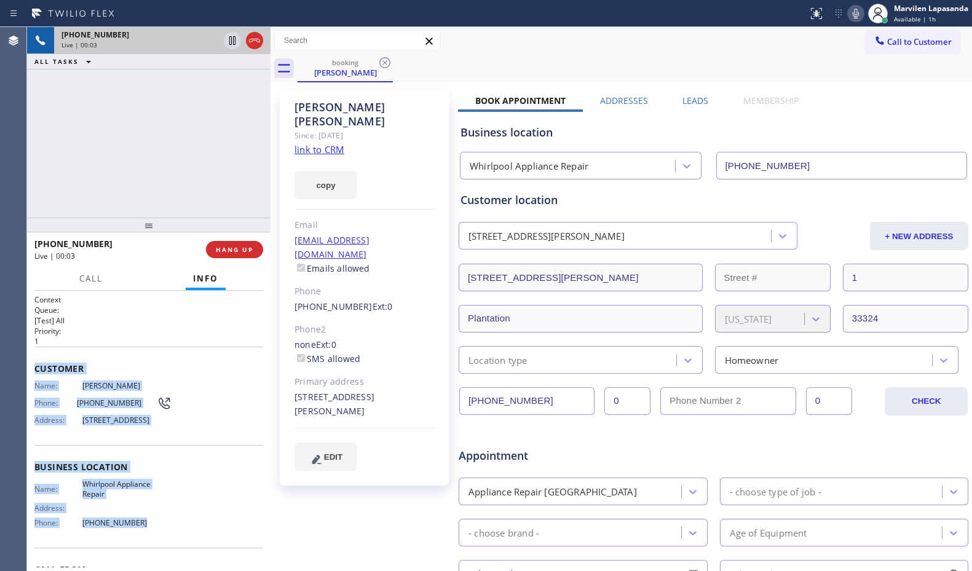
drag, startPoint x: 34, startPoint y: 362, endPoint x: 179, endPoint y: 542, distance: 231.6
click at [179, 542] on div "Context Queue: [Test] All Priority: 1 Customer Name: [PERSON_NAME] Phone: [PHON…" at bounding box center [148, 431] width 243 height 280
click at [161, 496] on div "Business location Name: Whirlpool Appliance Repair Address: Phone: [PHONE_NUMBE…" at bounding box center [148, 496] width 229 height 103
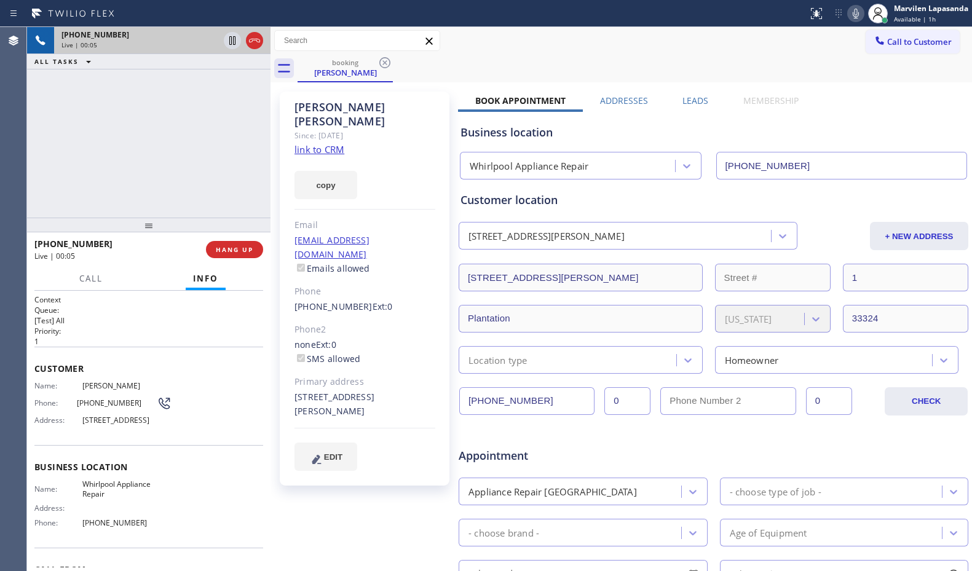
click at [98, 445] on div "Customer Name: [PERSON_NAME] Phone: [PHONE_NUMBER] Address: [STREET_ADDRESS]" at bounding box center [148, 396] width 229 height 98
click at [53, 349] on div "Customer Name: [PERSON_NAME] Phone: [PHONE_NUMBER] Address: [STREET_ADDRESS]" at bounding box center [148, 396] width 229 height 98
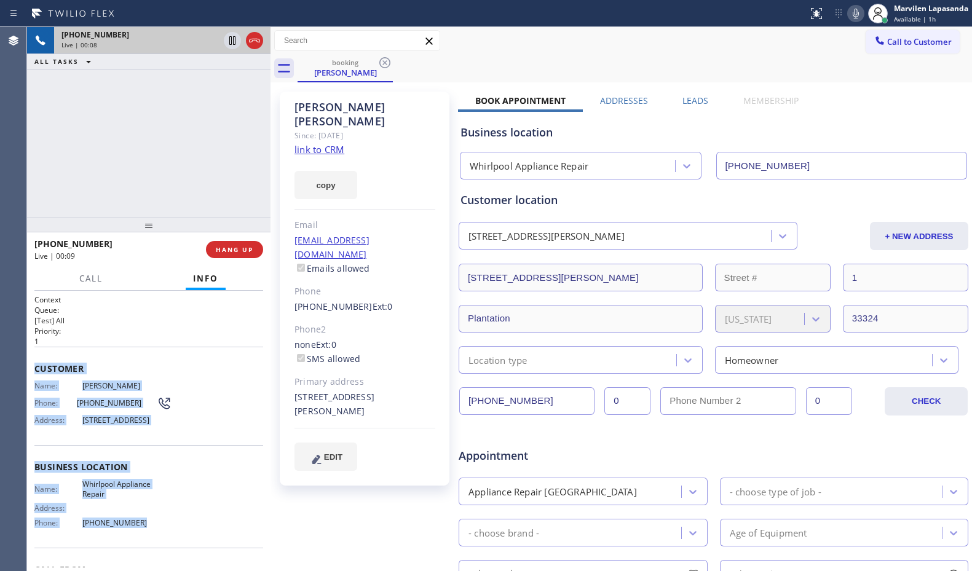
drag, startPoint x: 33, startPoint y: 364, endPoint x: 132, endPoint y: 542, distance: 203.0
click at [132, 542] on div "Context Queue: [Test] All Priority: 1 Customer Name: [PERSON_NAME] Phone: [PHON…" at bounding box center [148, 431] width 243 height 280
copy div "Customer Name: [PERSON_NAME] Phone: [PHONE_NUMBER] Address: [STREET_ADDRESS] Bu…"
click at [313, 143] on link "link to CRM" at bounding box center [319, 149] width 50 height 12
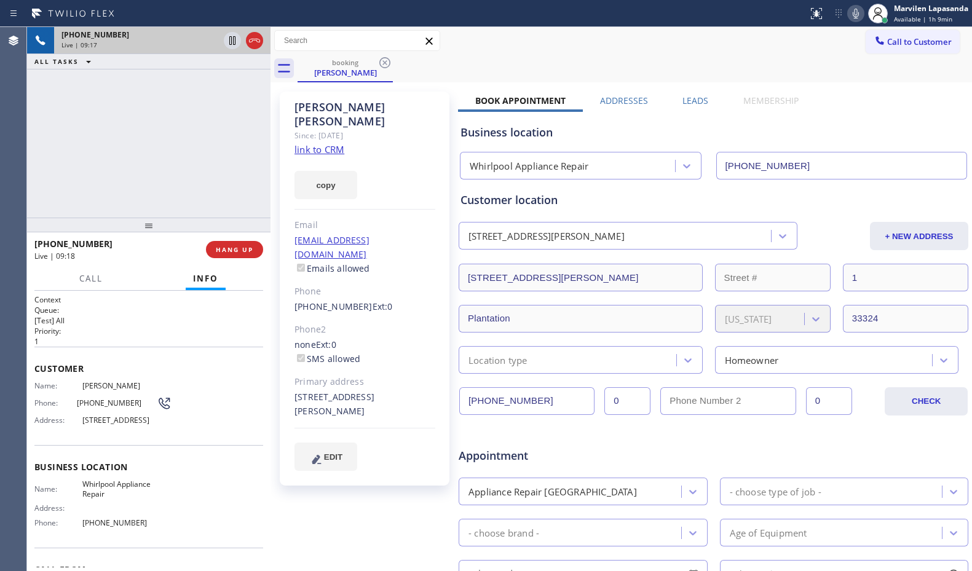
click at [400, 142] on div "[PERSON_NAME] Since: [DATE] link to CRM copy Email [EMAIL_ADDRESS][DOMAIN_NAME]…" at bounding box center [365, 289] width 170 height 394
click at [212, 251] on button "HANG UP" at bounding box center [234, 249] width 57 height 17
click at [218, 251] on span "HANG UP" at bounding box center [234, 249] width 37 height 9
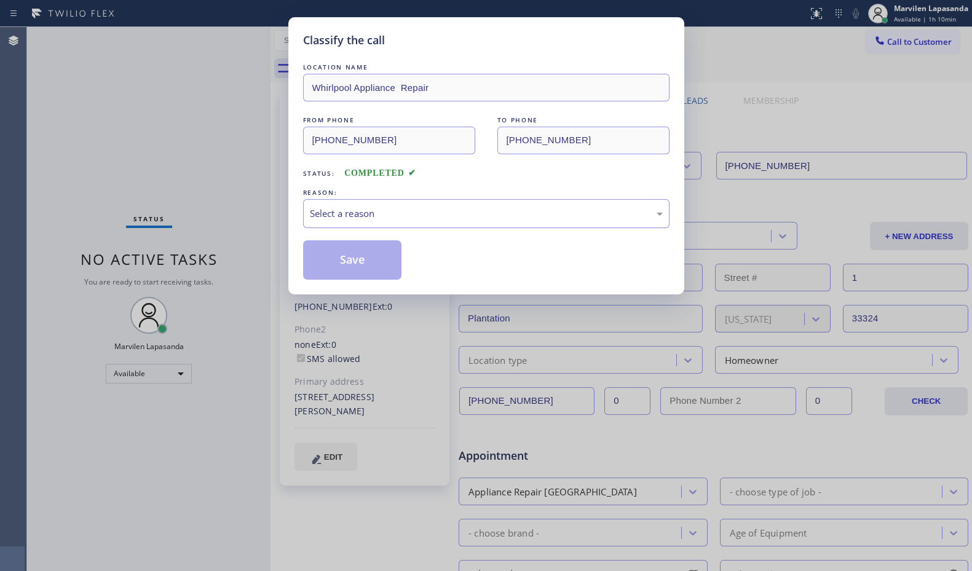
click at [336, 217] on div "Select a reason" at bounding box center [486, 214] width 353 height 14
click at [334, 218] on div "Tech, Unknown/didnt ring" at bounding box center [486, 214] width 353 height 14
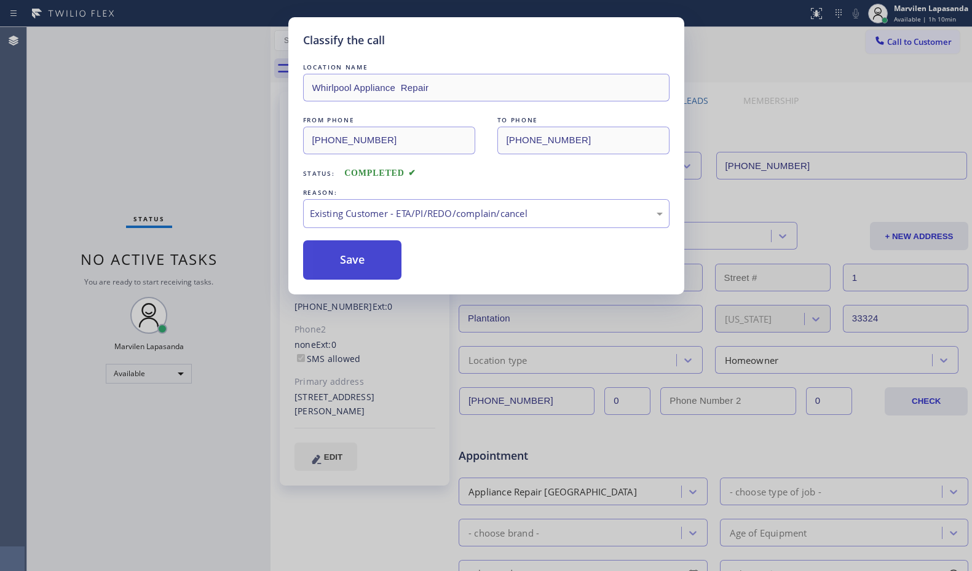
click at [341, 259] on button "Save" at bounding box center [352, 259] width 99 height 39
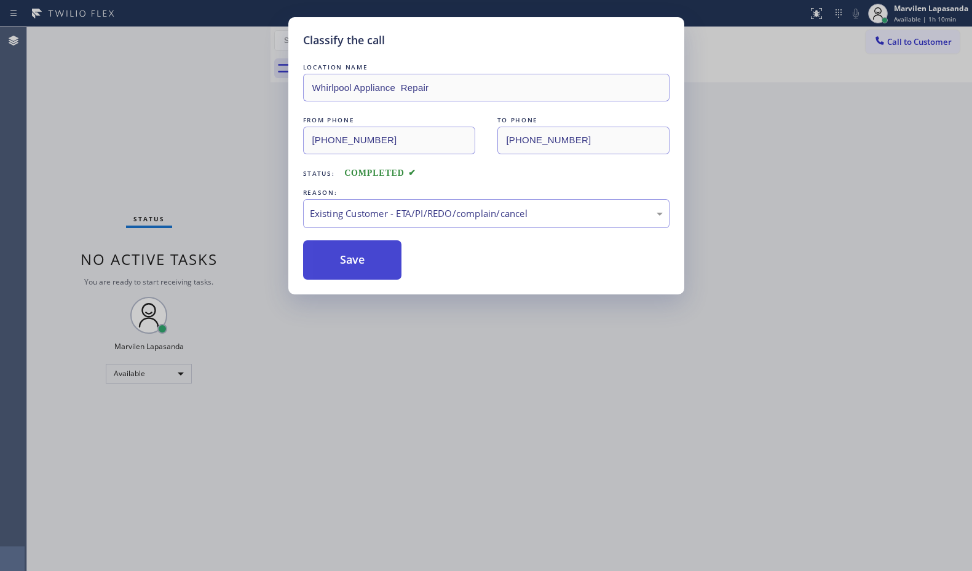
click at [341, 259] on button "Save" at bounding box center [352, 259] width 99 height 39
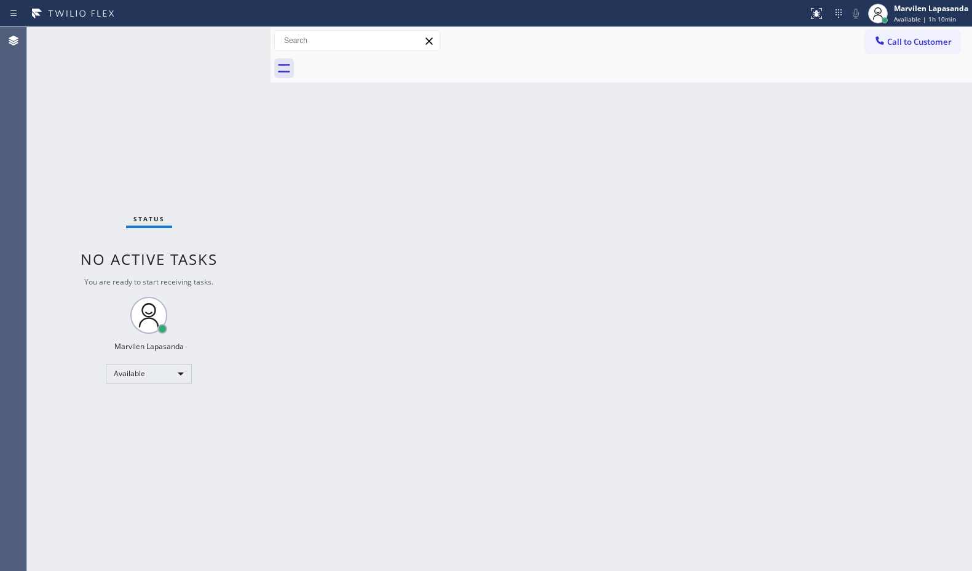
click at [230, 37] on div "Status No active tasks You are ready to start receiving tasks. Marvilen Lapasan…" at bounding box center [148, 299] width 243 height 544
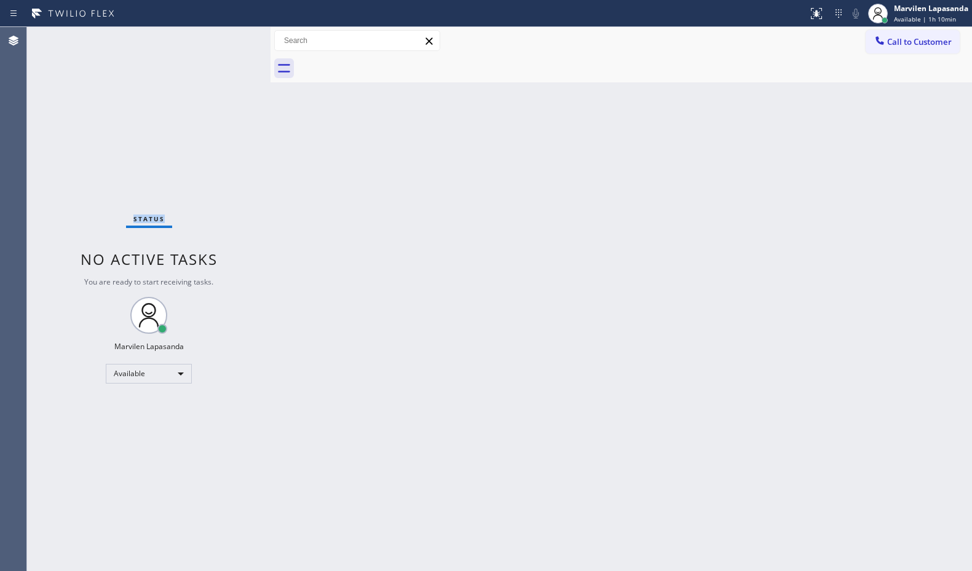
click at [230, 37] on div "Status No active tasks You are ready to start receiving tasks. Marvilen Lapasan…" at bounding box center [148, 299] width 243 height 544
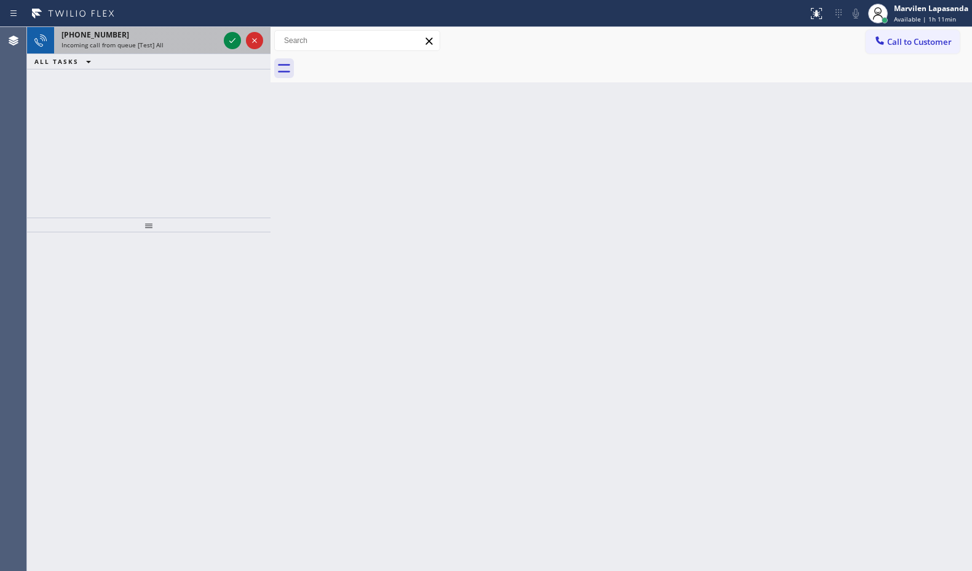
click at [182, 45] on div "Incoming call from queue [Test] All" at bounding box center [139, 45] width 157 height 9
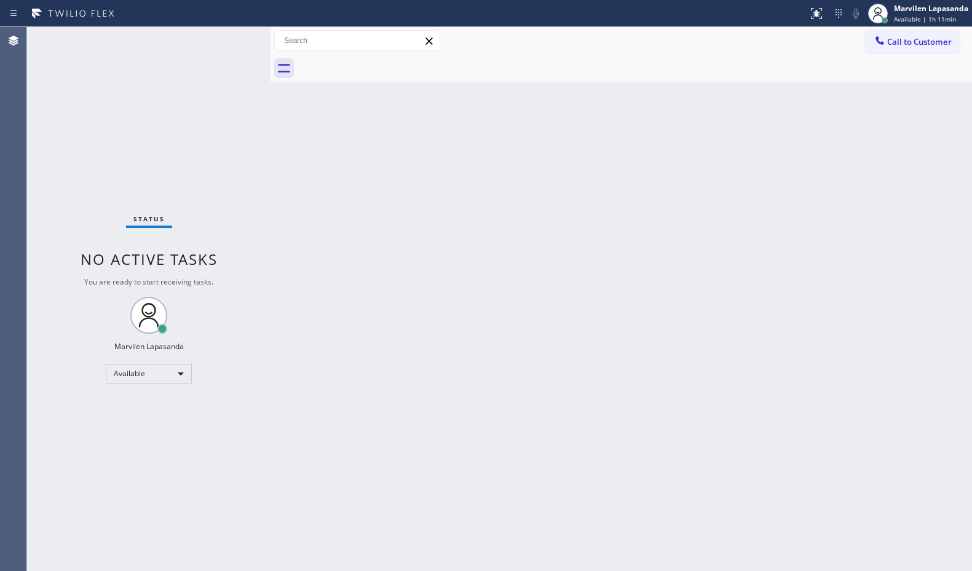
click at [229, 36] on div "Status No active tasks You are ready to start receiving tasks. Marvilen Lapasan…" at bounding box center [148, 299] width 243 height 544
click at [562, 33] on div "Call to Customer Outbound call Location Appliance Wolf Repairs & Services Your …" at bounding box center [620, 41] width 701 height 22
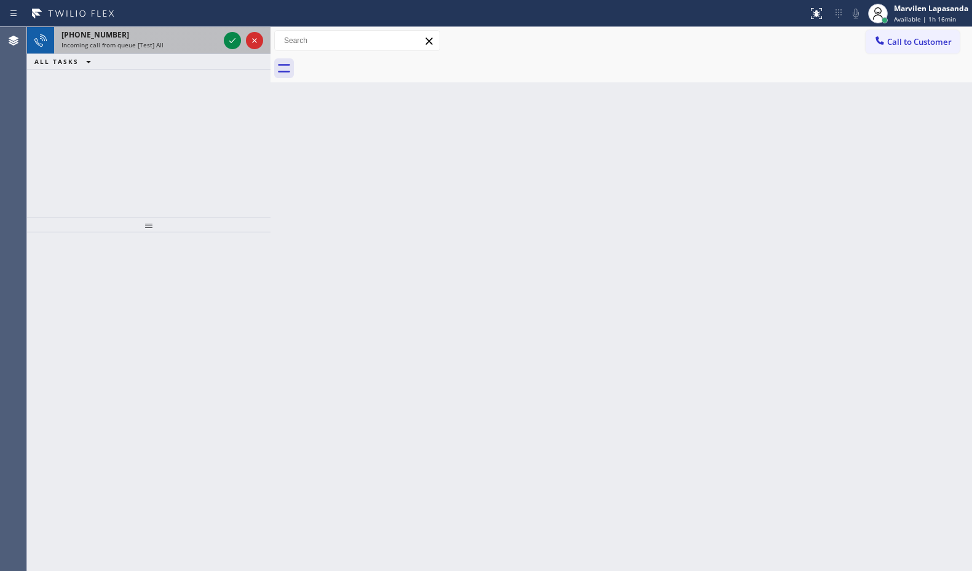
click at [157, 37] on div "[PHONE_NUMBER]" at bounding box center [139, 35] width 157 height 10
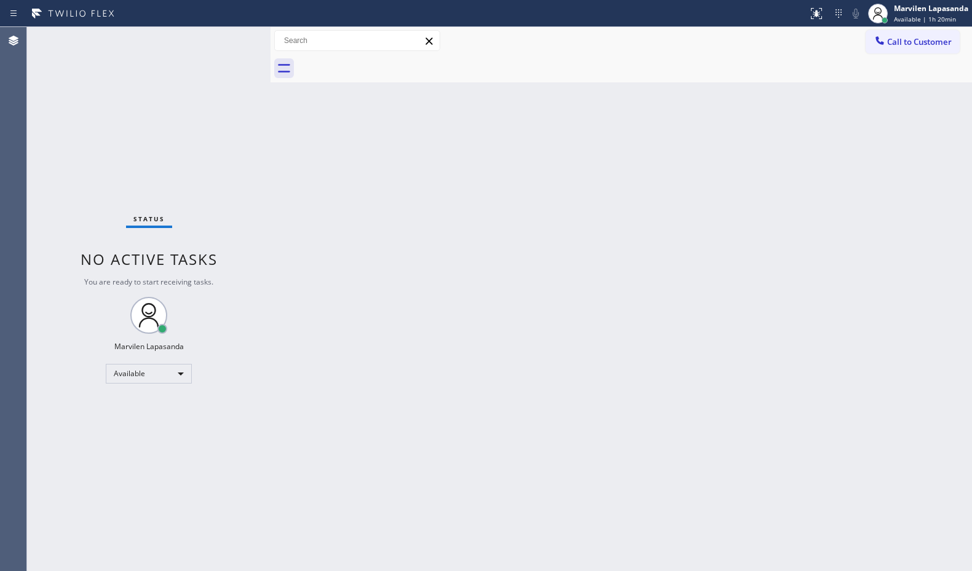
click at [280, 144] on div "Back to Dashboard Change Sender ID Customers Technicians Select a contact Outbo…" at bounding box center [620, 299] width 701 height 544
click at [249, 65] on div "Status No active tasks You are ready to start receiving tasks. Marvilen Lapasan…" at bounding box center [148, 299] width 243 height 544
drag, startPoint x: 451, startPoint y: 132, endPoint x: 187, endPoint y: 43, distance: 277.7
click at [388, 125] on div "Back to Dashboard Change Sender ID Customers Technicians Select a contact Outbo…" at bounding box center [620, 299] width 701 height 544
drag, startPoint x: 248, startPoint y: 41, endPoint x: 239, endPoint y: 42, distance: 9.4
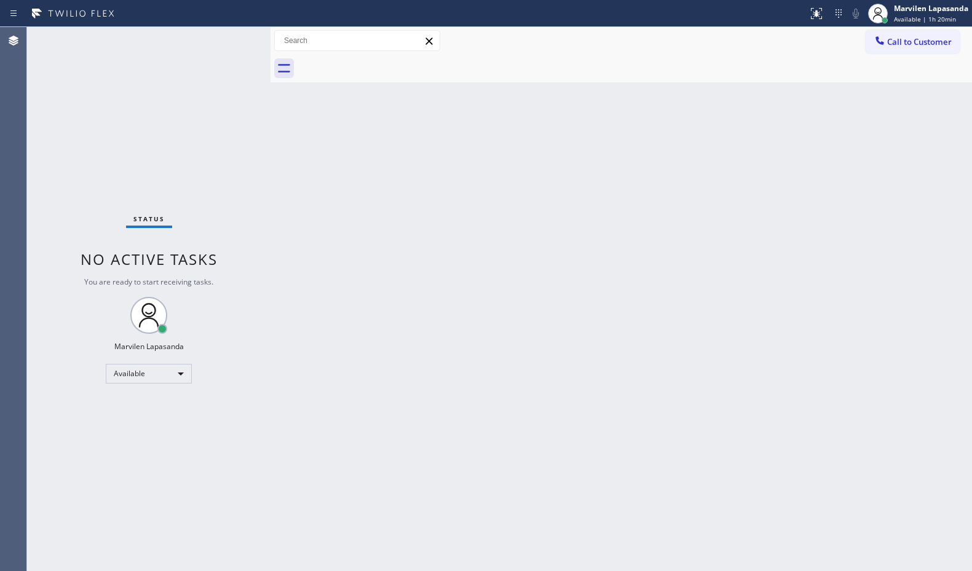
click at [242, 42] on div "Status No active tasks You are ready to start receiving tasks. Marvilen Lapasan…" at bounding box center [148, 299] width 243 height 544
click at [235, 41] on div "Status No active tasks You are ready to start receiving tasks. Marvilen Lapasan…" at bounding box center [148, 299] width 243 height 544
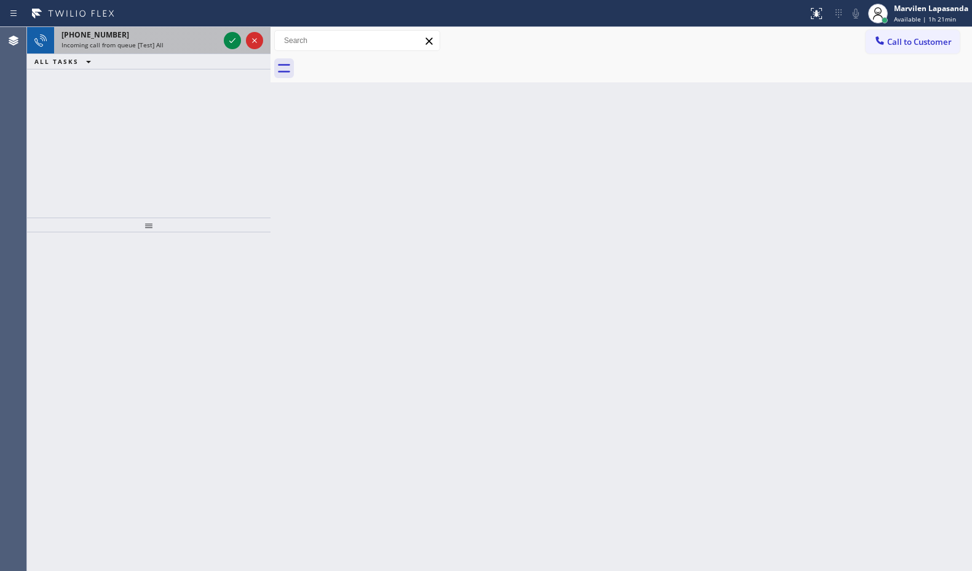
click at [182, 32] on div "[PHONE_NUMBER]" at bounding box center [139, 35] width 157 height 10
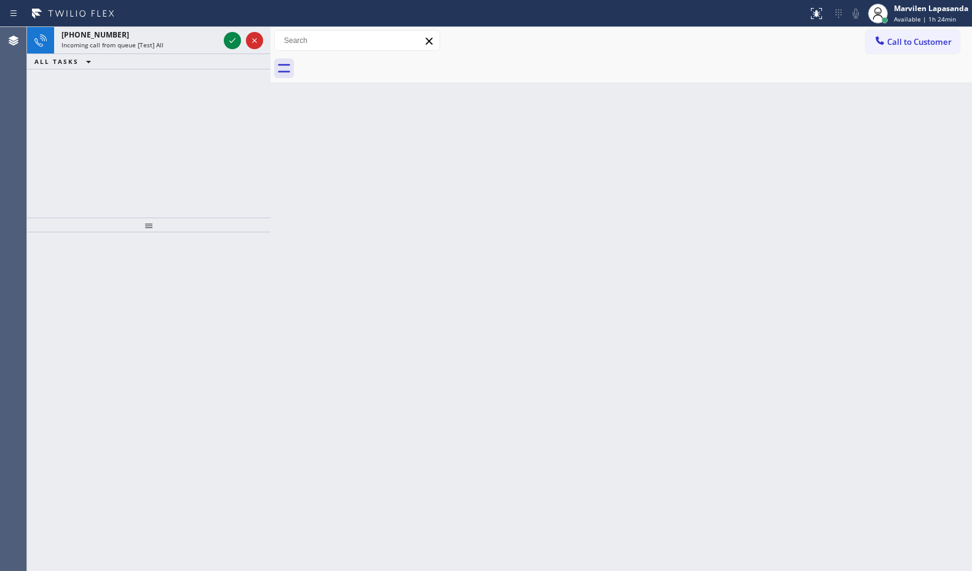
click at [197, 53] on div "[PHONE_NUMBER] Incoming call from queue [Test] All" at bounding box center [137, 40] width 167 height 27
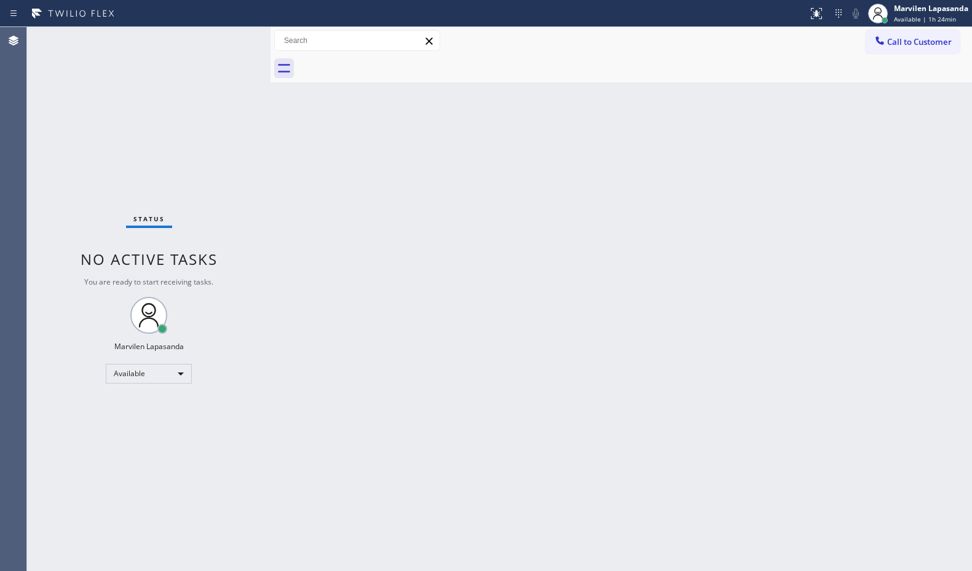
click at [195, 37] on div "Status No active tasks You are ready to start receiving tasks. Marvilen Lapasan…" at bounding box center [148, 299] width 243 height 544
click at [232, 39] on div "Status No active tasks You are ready to start receiving tasks. Marvilen Lapasan…" at bounding box center [148, 299] width 243 height 544
click at [490, 74] on div at bounding box center [634, 69] width 674 height 28
drag, startPoint x: 490, startPoint y: 79, endPoint x: 484, endPoint y: 85, distance: 8.3
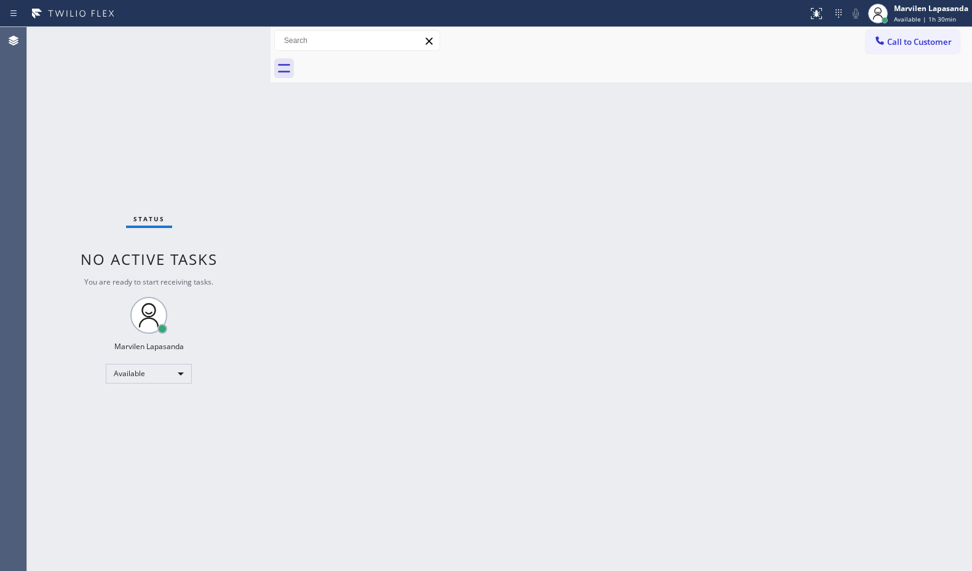
click at [489, 80] on div at bounding box center [634, 69] width 674 height 28
drag, startPoint x: 238, startPoint y: 31, endPoint x: 224, endPoint y: 43, distance: 18.7
click at [235, 36] on div "Status No active tasks You are ready to start receiving tasks. Marvilen Lapasan…" at bounding box center [148, 299] width 243 height 544
click at [232, 38] on div "Status No active tasks You are ready to start receiving tasks. Marvilen Lapasan…" at bounding box center [148, 299] width 243 height 544
drag, startPoint x: 239, startPoint y: 31, endPoint x: 233, endPoint y: 35, distance: 7.2
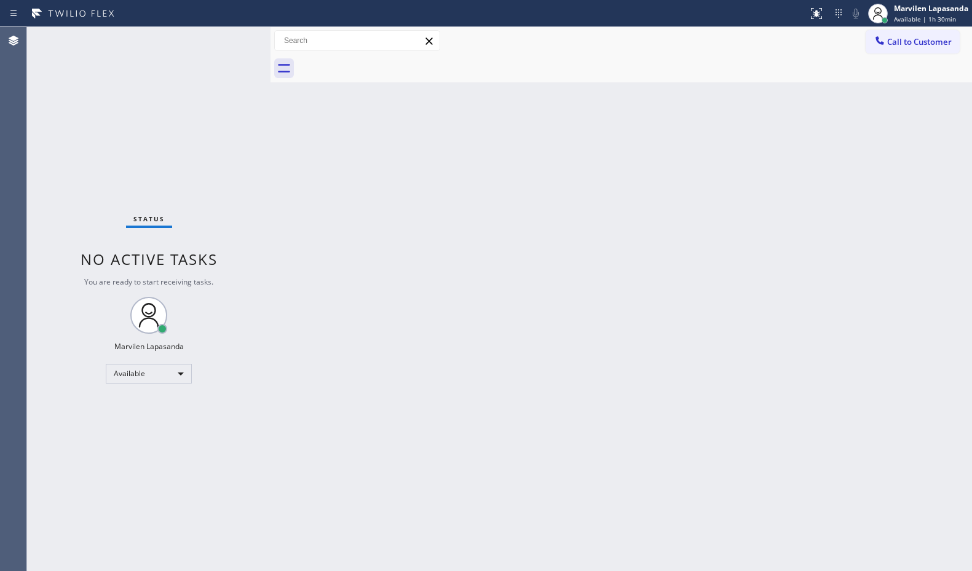
click at [236, 33] on div "Status No active tasks You are ready to start receiving tasks. Marvilen Lapasan…" at bounding box center [148, 299] width 243 height 544
click at [233, 35] on div "Status No active tasks You are ready to start receiving tasks. Marvilen Lapasan…" at bounding box center [148, 299] width 243 height 544
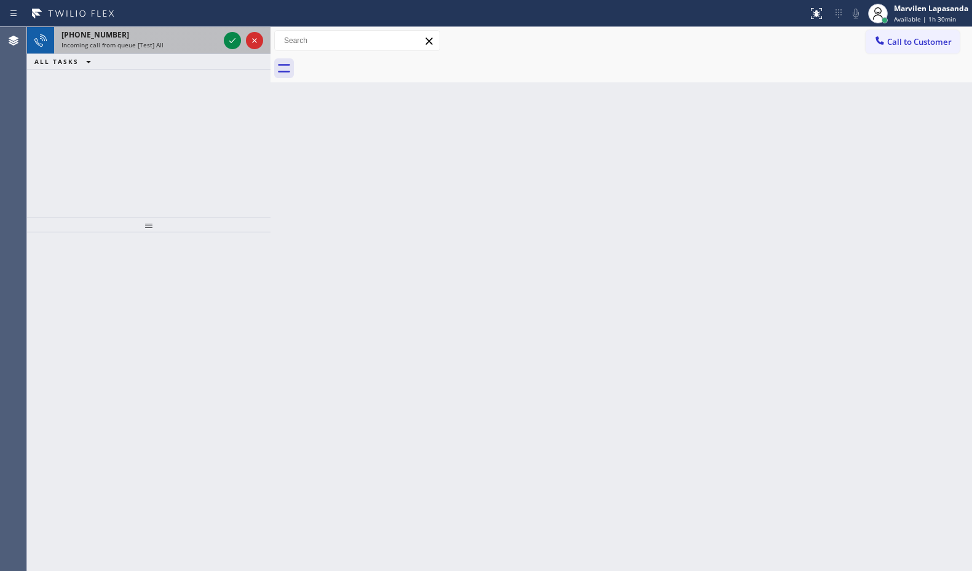
drag, startPoint x: 192, startPoint y: 39, endPoint x: 213, endPoint y: 38, distance: 20.9
click at [192, 39] on div "[PHONE_NUMBER]" at bounding box center [139, 35] width 157 height 10
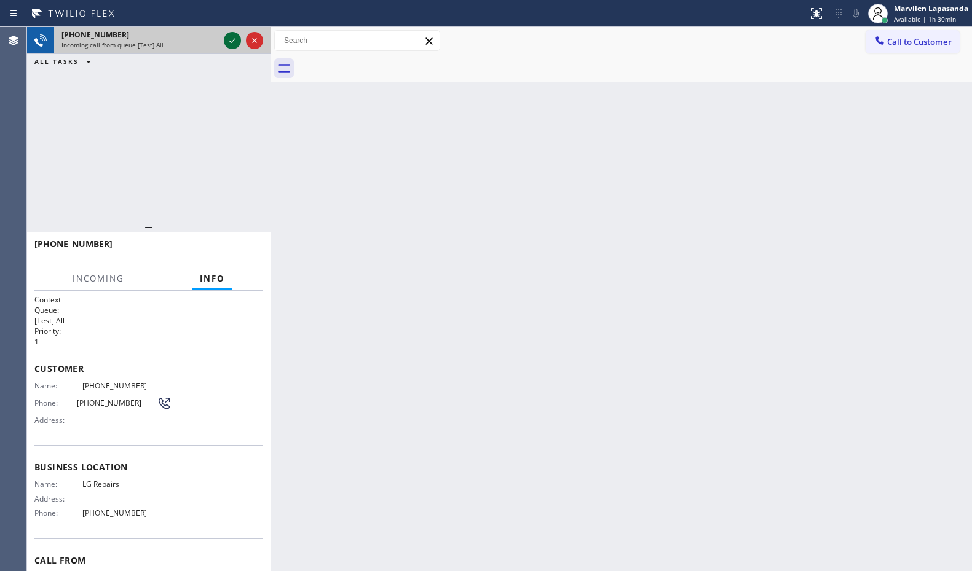
click at [236, 38] on icon at bounding box center [232, 40] width 15 height 15
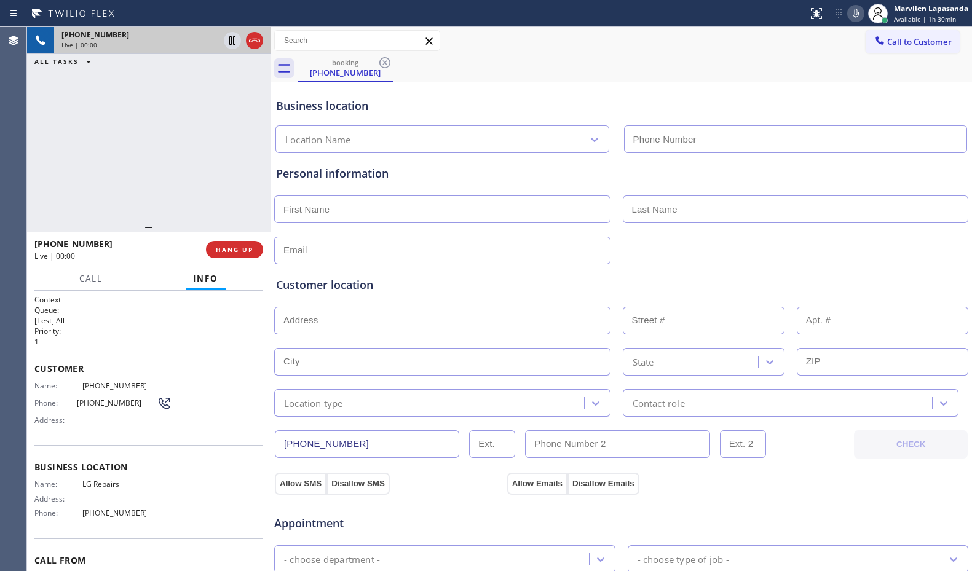
type input "[PHONE_NUMBER]"
click at [60, 427] on div "Name: [PHONE_NUMBER] Phone: [PHONE_NUMBER] Address:" at bounding box center [102, 405] width 137 height 49
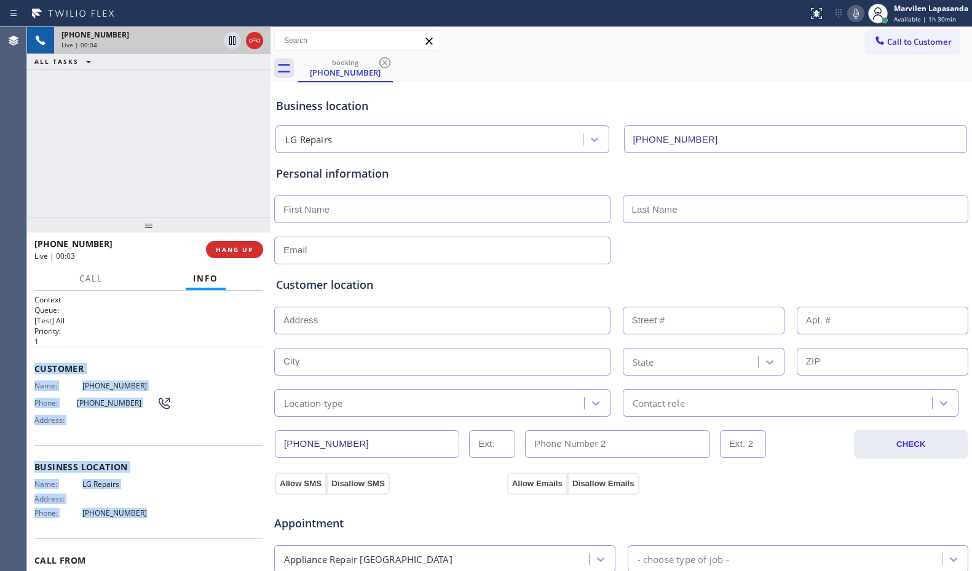
drag, startPoint x: 34, startPoint y: 361, endPoint x: 151, endPoint y: 518, distance: 195.5
click at [151, 518] on div "Context Queue: [Test] All Priority: 1 Customer Name: [PHONE_NUMBER] Phone: [PHO…" at bounding box center [148, 431] width 243 height 280
copy div "Customer Name: [PHONE_NUMBER] Phone: [PHONE_NUMBER] Address: Business location …"
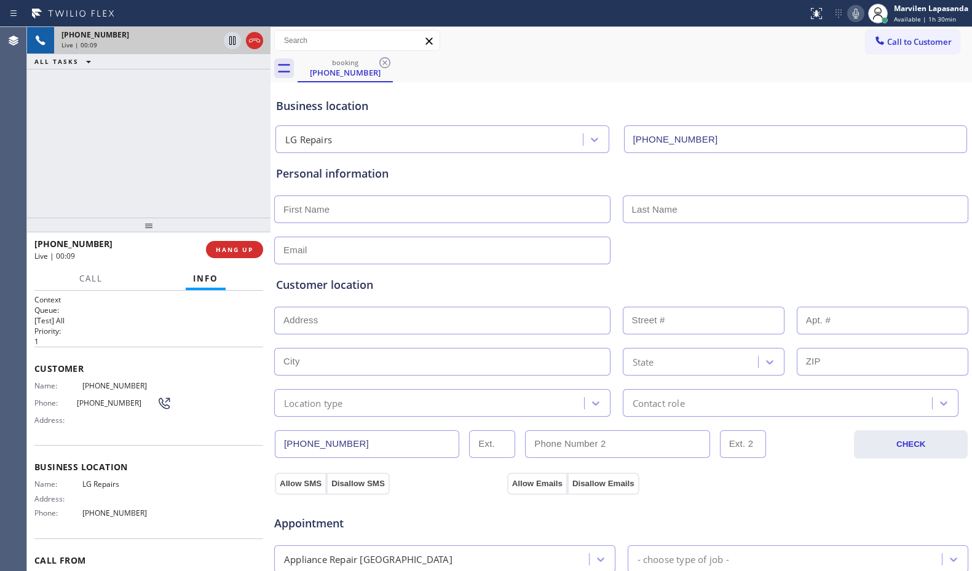
click at [144, 132] on div "[PHONE_NUMBER] Live | 00:09 ALL TASKS ALL TASKS ACTIVE TASKS TASKS IN WRAP UP" at bounding box center [148, 122] width 243 height 191
click at [728, 73] on div "booking [PHONE_NUMBER]" at bounding box center [634, 69] width 674 height 28
click at [211, 136] on div "[PHONE_NUMBER] Live | 00:12 ALL TASKS ALL TASKS ACTIVE TASKS TASKS IN WRAP UP" at bounding box center [148, 122] width 243 height 191
click at [227, 250] on span "HANG UP" at bounding box center [234, 249] width 37 height 9
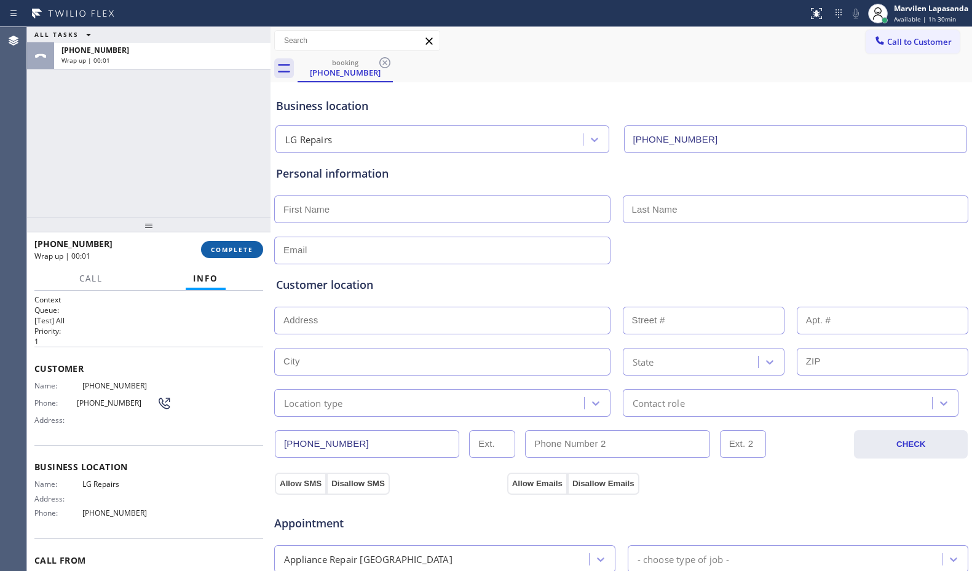
click at [227, 250] on span "COMPLETE" at bounding box center [232, 249] width 42 height 9
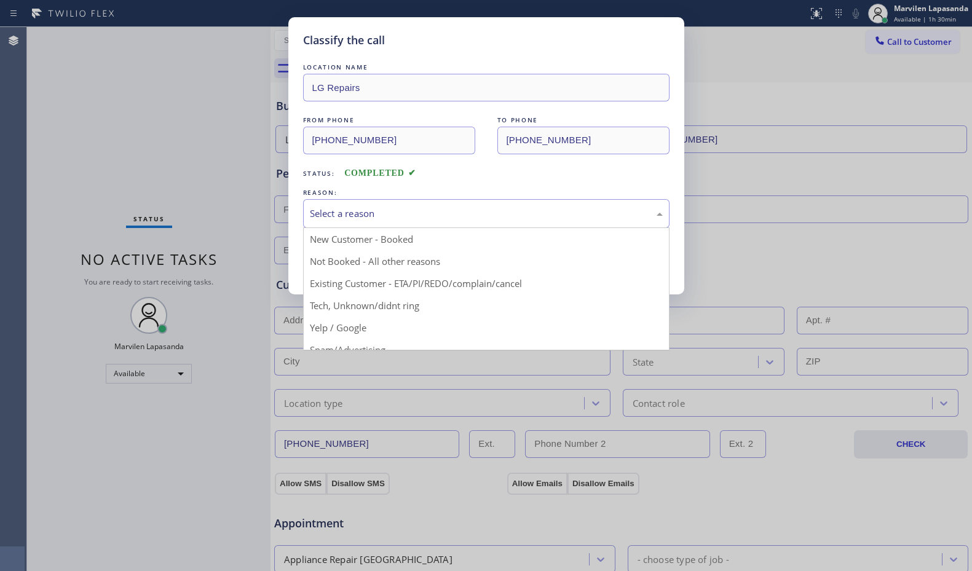
click at [360, 212] on div "Select a reason" at bounding box center [486, 214] width 353 height 14
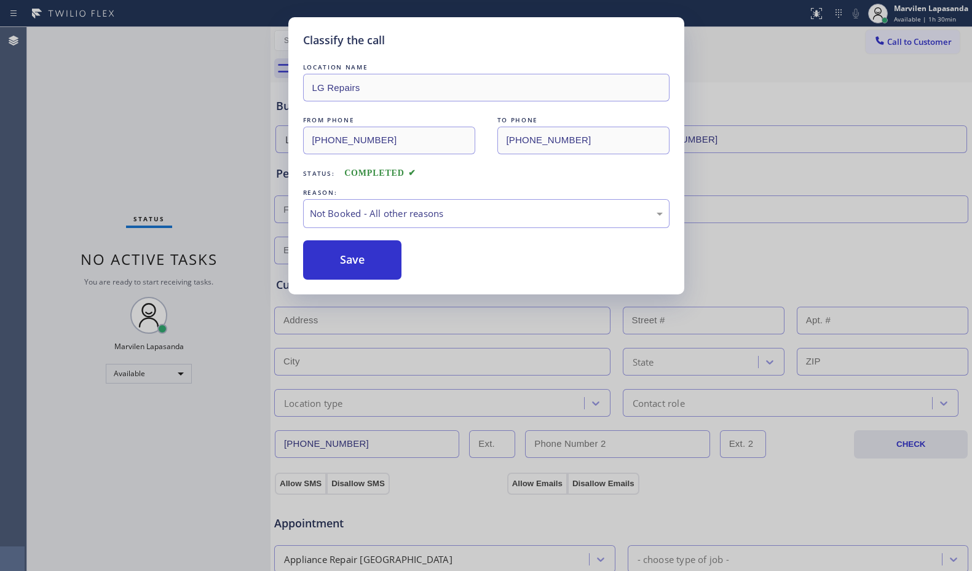
click at [340, 264] on button "Save" at bounding box center [352, 259] width 99 height 39
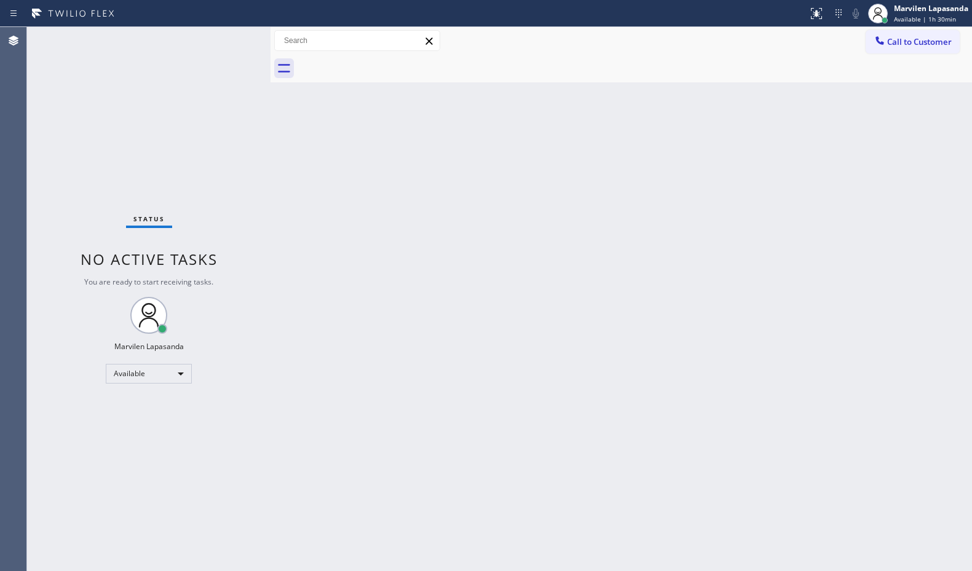
click at [340, 264] on div "Back to Dashboard Change Sender ID Customers Technicians Select a contact Outbo…" at bounding box center [620, 299] width 701 height 544
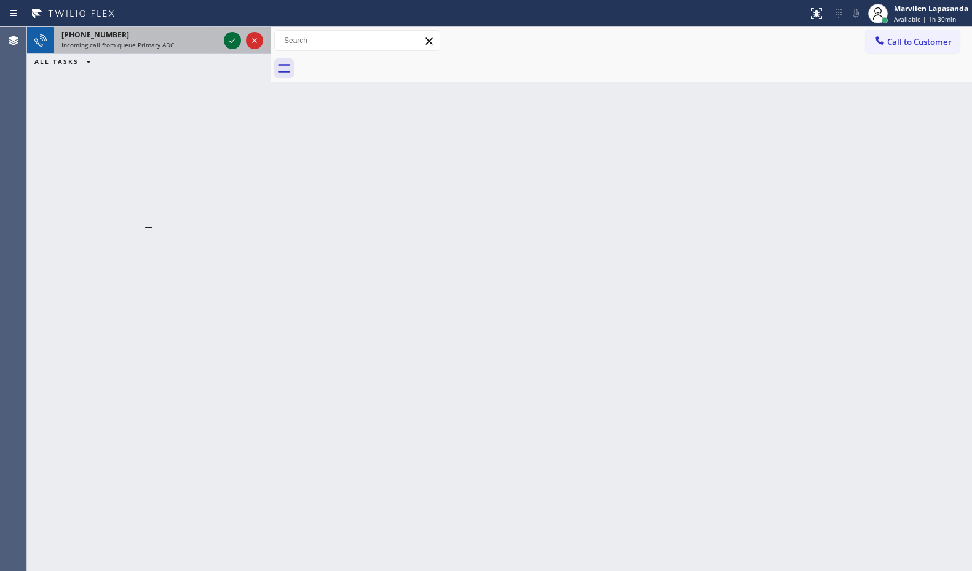
click at [234, 39] on icon at bounding box center [232, 40] width 15 height 15
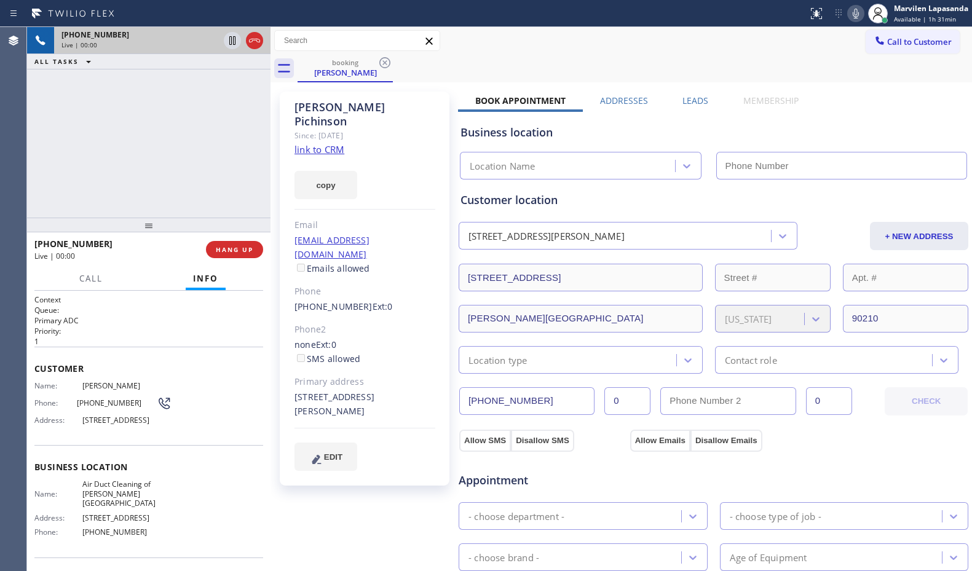
type input "[PHONE_NUMBER]"
click at [146, 154] on div "[PHONE_NUMBER] Live | 00:02 ALL TASKS ALL TASKS ACTIVE TASKS TASKS IN WRAP UP" at bounding box center [148, 122] width 243 height 191
click at [319, 143] on link "link to CRM" at bounding box center [319, 149] width 50 height 12
drag, startPoint x: 758, startPoint y: 29, endPoint x: 832, endPoint y: 26, distance: 73.8
click at [765, 30] on div "Call to Customer Outbound call Location Appliance Wolf Repairs & Services Your …" at bounding box center [620, 41] width 701 height 28
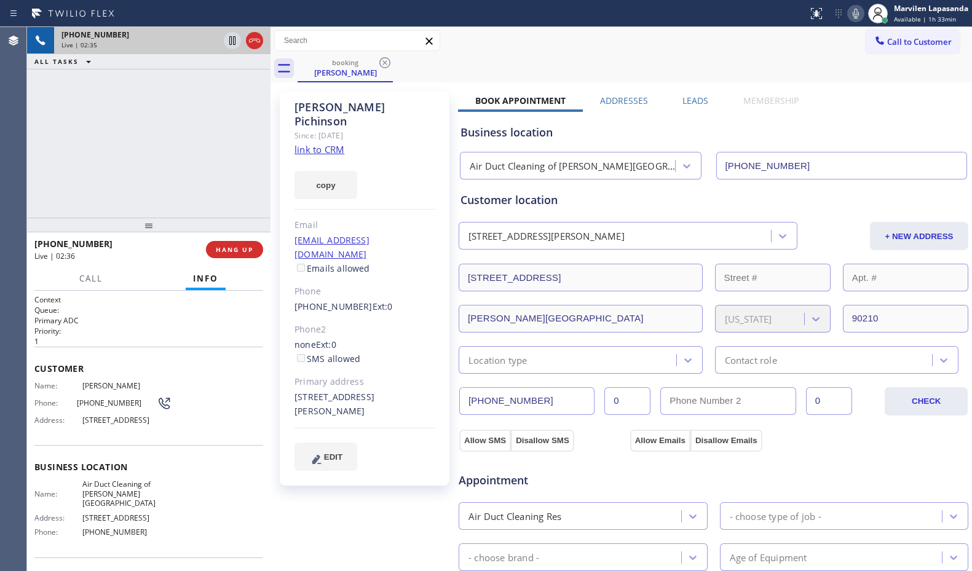
click at [852, 18] on icon at bounding box center [855, 13] width 15 height 15
click at [228, 43] on icon at bounding box center [232, 40] width 15 height 15
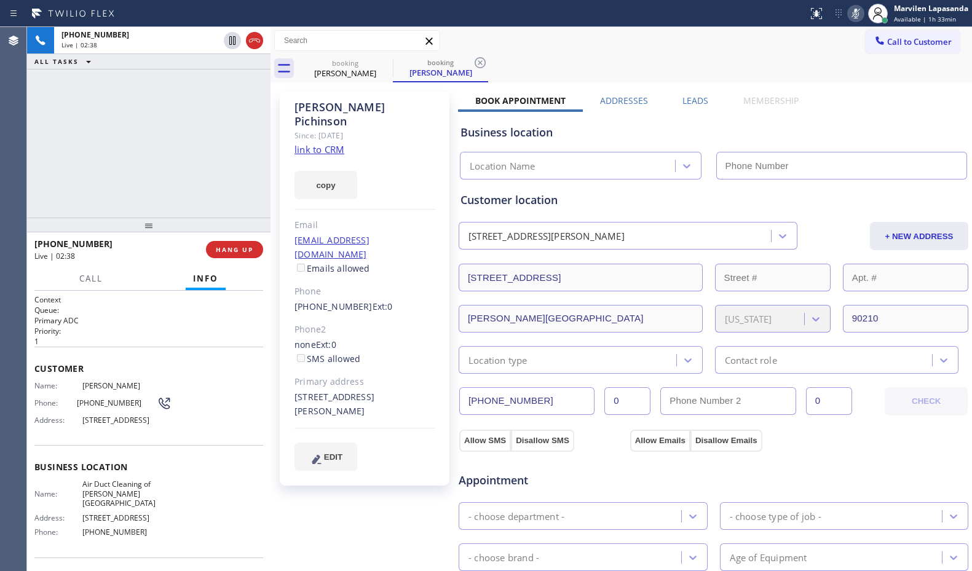
type input "[PHONE_NUMBER]"
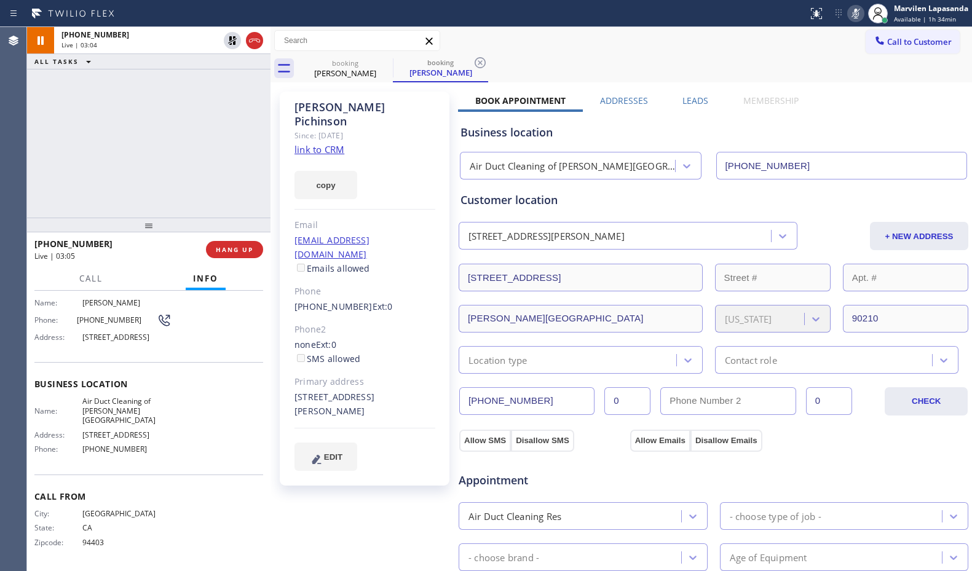
scroll to position [31, 0]
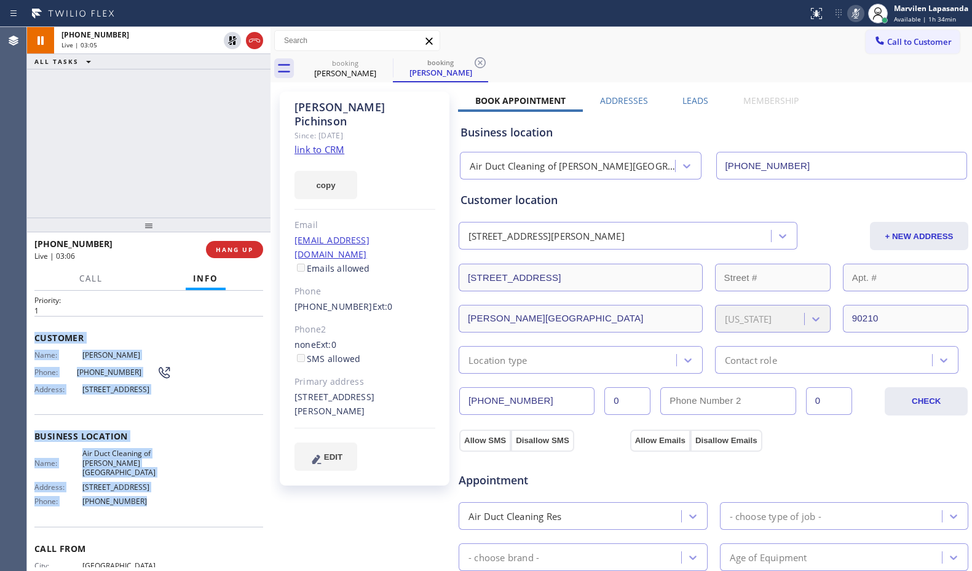
drag, startPoint x: 32, startPoint y: 335, endPoint x: 148, endPoint y: 508, distance: 208.7
click at [148, 508] on div "Context Queue: Primary ADC Priority: 1 Customer Name: [PERSON_NAME] Phone: [PHO…" at bounding box center [148, 431] width 243 height 280
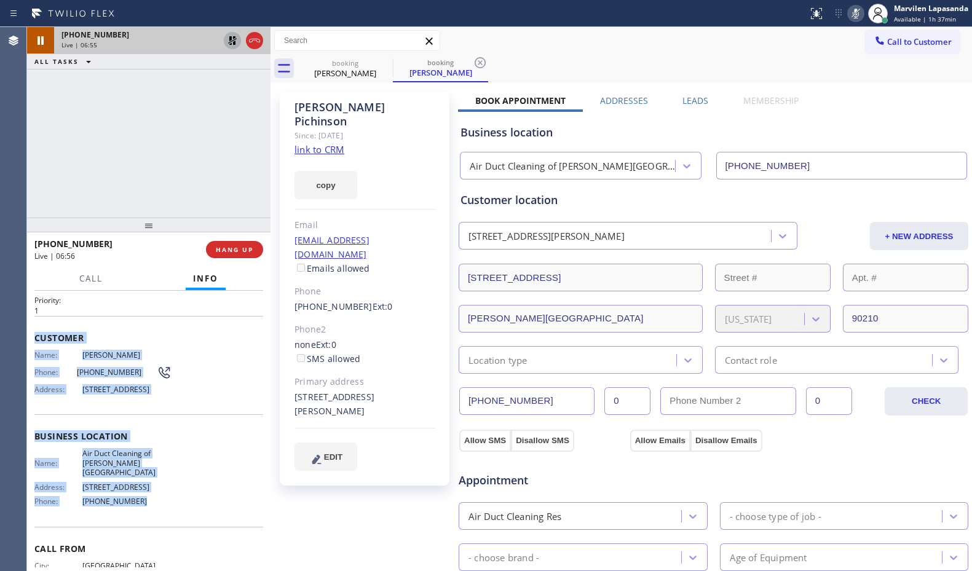
click at [235, 45] on icon at bounding box center [232, 40] width 15 height 15
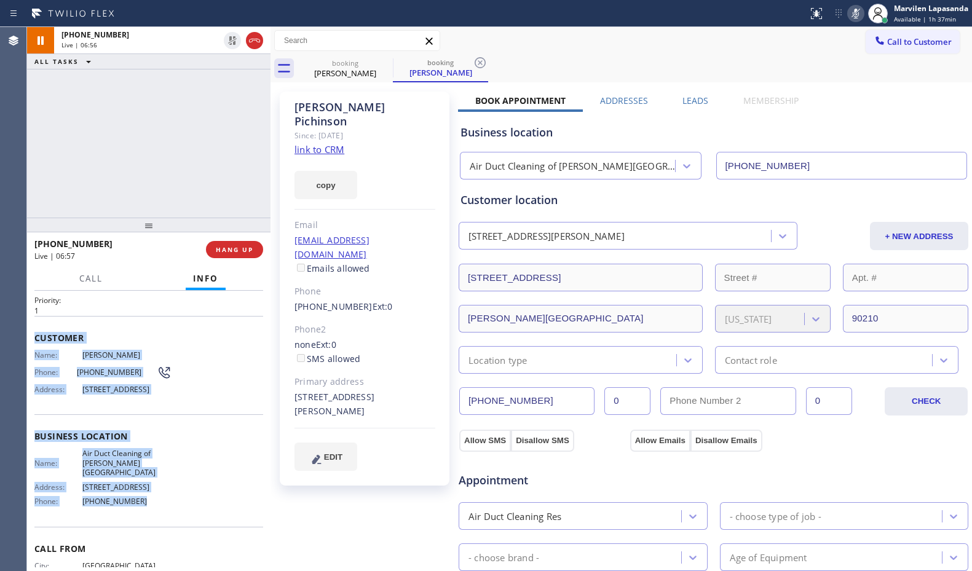
click at [851, 12] on icon at bounding box center [855, 13] width 15 height 15
type input "[PHONE_NUMBER]"
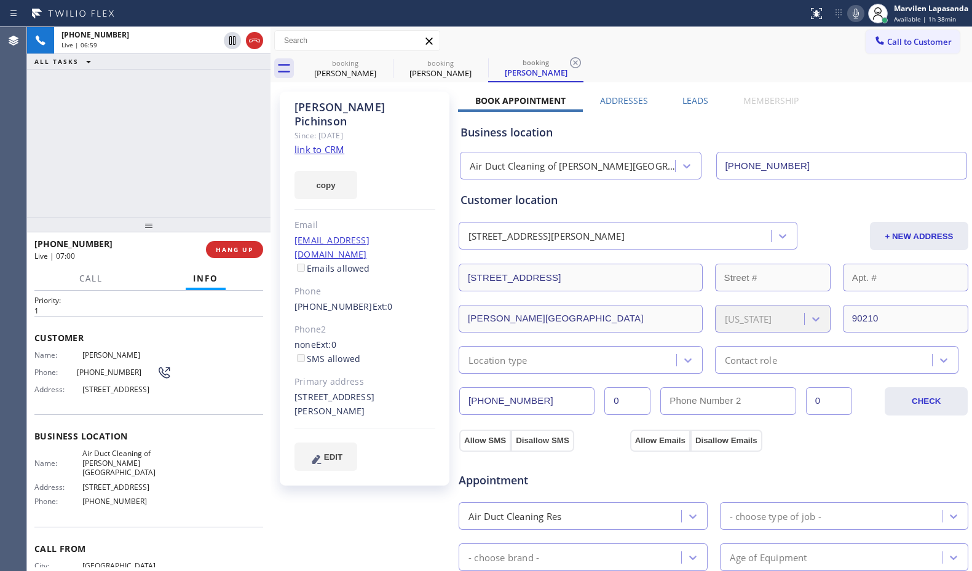
click at [187, 119] on div "[PHONE_NUMBER] Live | 06:59 ALL TASKS ALL TASKS ACTIVE TASKS TASKS IN WRAP UP" at bounding box center [148, 122] width 243 height 191
click at [187, 119] on div "[PHONE_NUMBER] Live | 07:00 ALL TASKS ALL TASKS ACTIVE TASKS TASKS IN WRAP UP" at bounding box center [148, 122] width 243 height 191
click at [187, 119] on div "[PHONE_NUMBER] Live | 07:01 ALL TASKS ALL TASKS ACTIVE TASKS TASKS IN WRAP UP" at bounding box center [148, 122] width 243 height 191
click at [428, 182] on div "copy" at bounding box center [364, 178] width 141 height 42
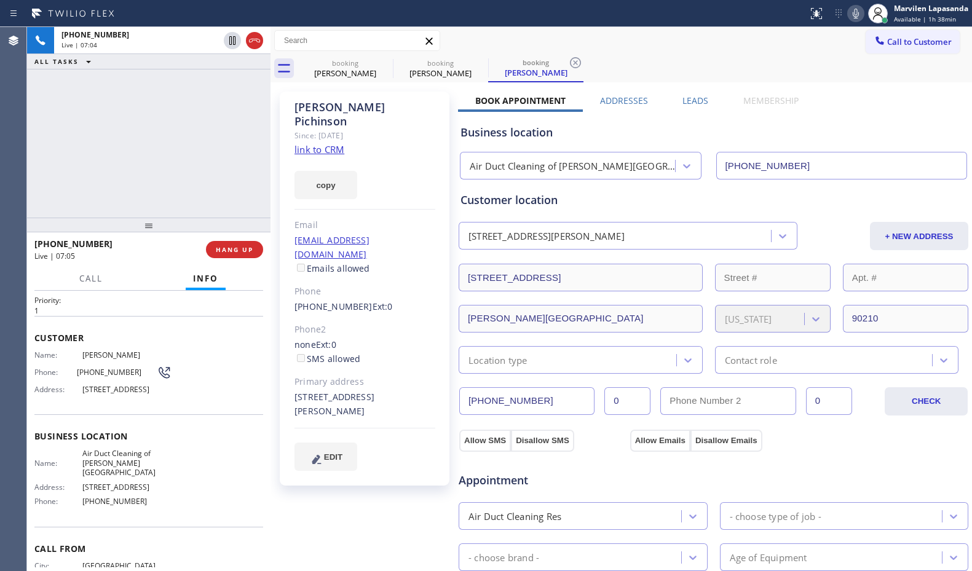
click at [428, 182] on div "copy" at bounding box center [364, 178] width 141 height 42
click at [428, 197] on div "[PERSON_NAME] Since: [DATE] link to CRM copy Email [EMAIL_ADDRESS][DOMAIN_NAME]…" at bounding box center [365, 289] width 170 height 394
click at [468, 12] on div at bounding box center [404, 14] width 798 height 20
click at [471, 49] on div "Call to Customer Outbound call Location Appliance Wolf Repairs & Services Your …" at bounding box center [620, 41] width 701 height 22
click at [474, 27] on div "Call to Customer Outbound call Location Appliance Wolf Repairs & Services Your …" at bounding box center [620, 41] width 701 height 28
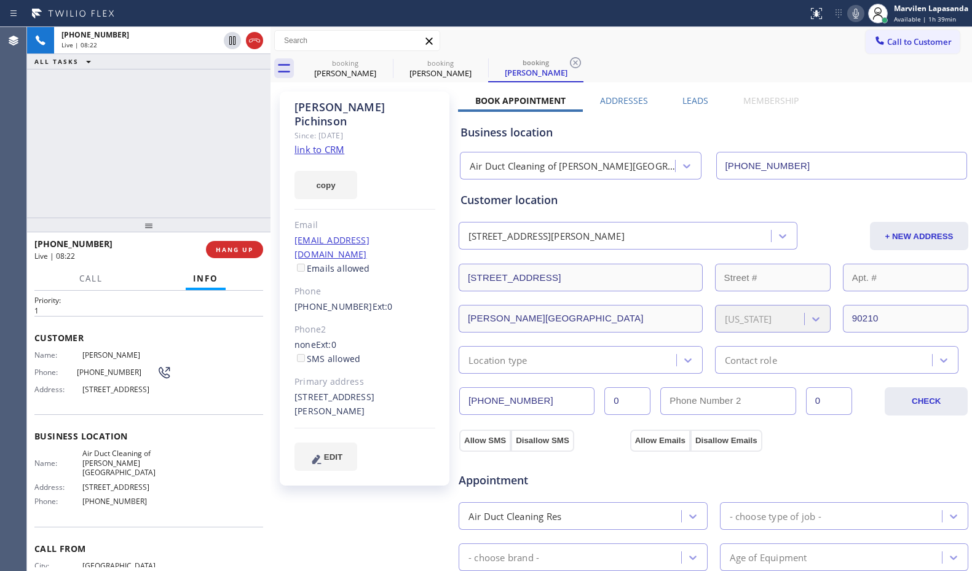
click at [474, 20] on div at bounding box center [404, 14] width 798 height 20
click at [476, 8] on div at bounding box center [404, 14] width 798 height 20
click at [473, 39] on div "Call to Customer Outbound call Location Appliance Wolf Repairs & Services Your …" at bounding box center [620, 41] width 701 height 22
click at [614, 15] on div at bounding box center [404, 14] width 798 height 20
click at [724, 28] on div "Call to Customer Outbound call Location Appliance Wolf Repairs & Services Your …" at bounding box center [620, 41] width 701 height 28
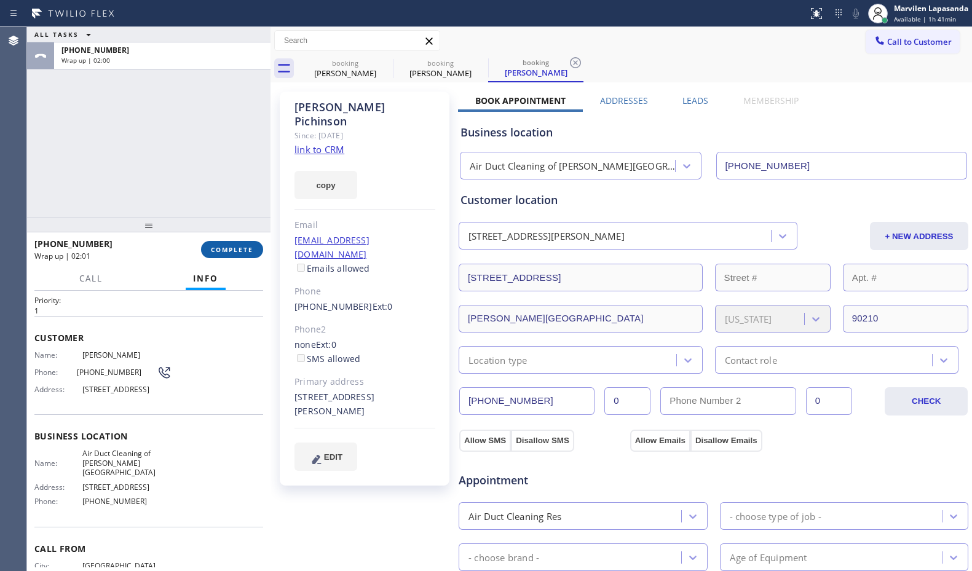
click at [226, 249] on span "COMPLETE" at bounding box center [232, 249] width 42 height 9
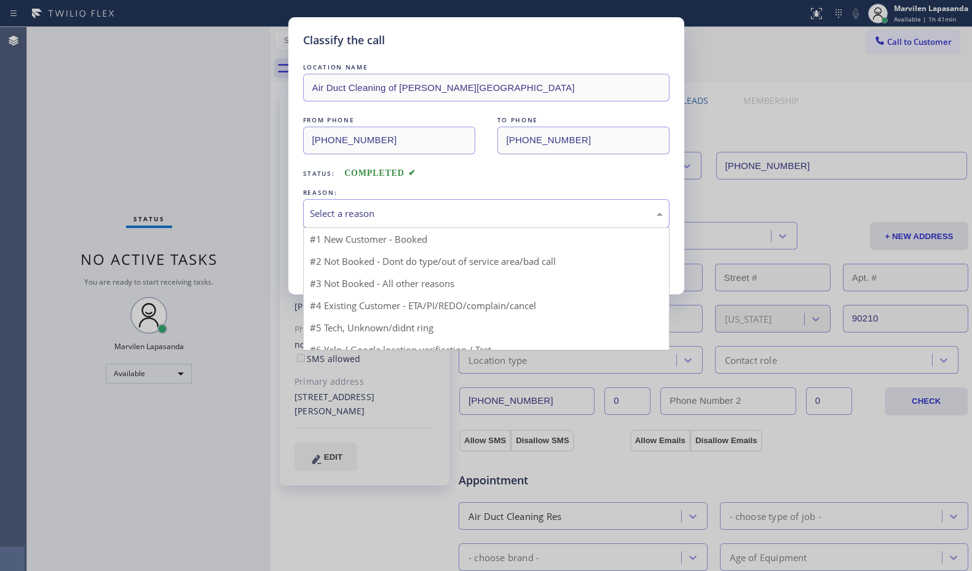
click at [329, 211] on div "Select a reason" at bounding box center [486, 214] width 353 height 14
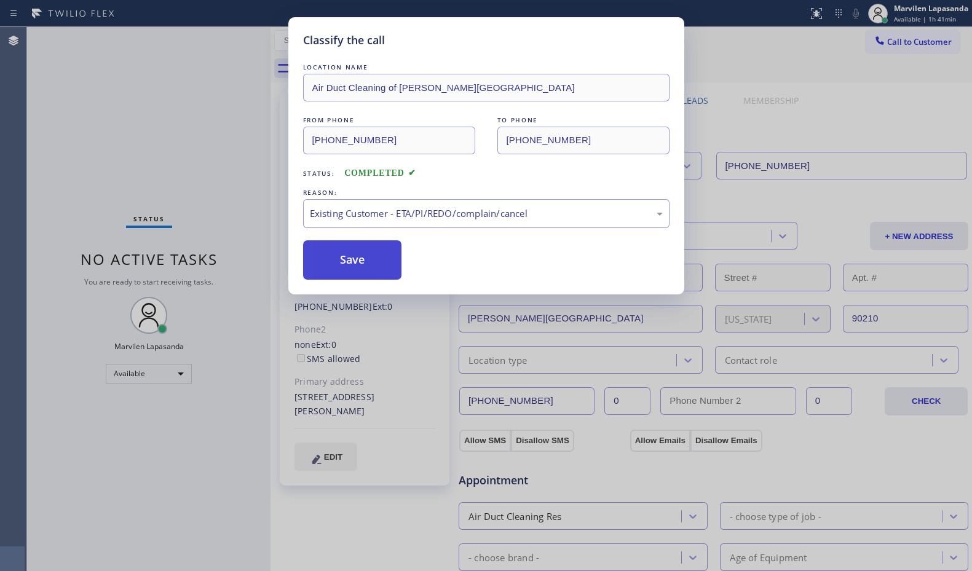
click at [326, 259] on button "Save" at bounding box center [352, 259] width 99 height 39
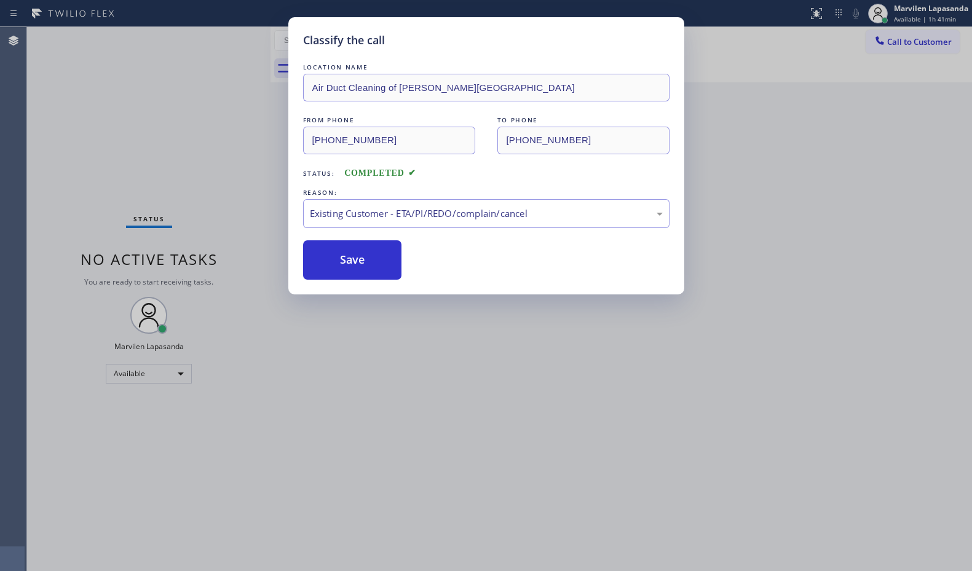
click at [229, 39] on div "Classify the call LOCATION NAME [PERSON_NAME] Appliance Repair and Service FROM…" at bounding box center [499, 299] width 945 height 544
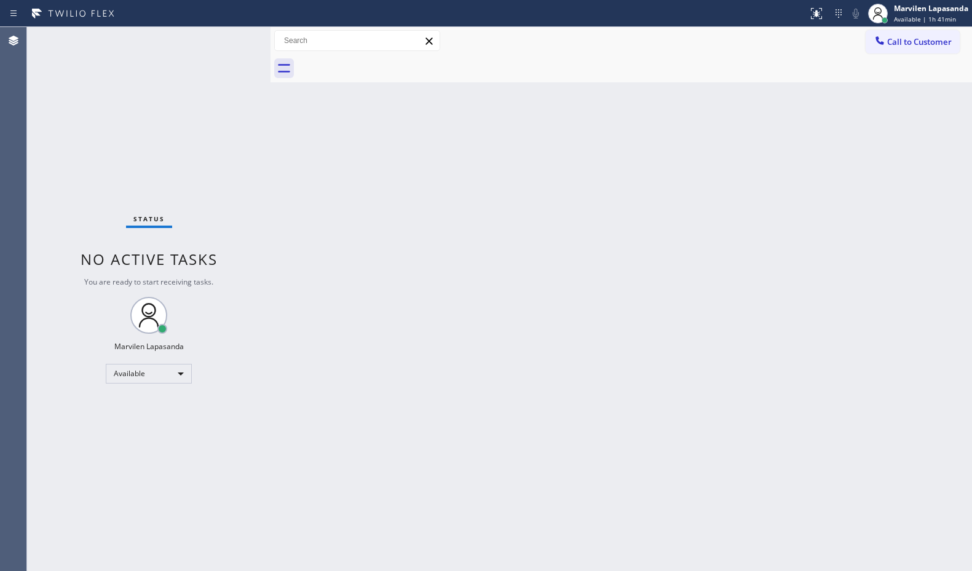
click at [231, 38] on div "Status No active tasks You are ready to start receiving tasks. Marvilen Lapasan…" at bounding box center [148, 299] width 243 height 544
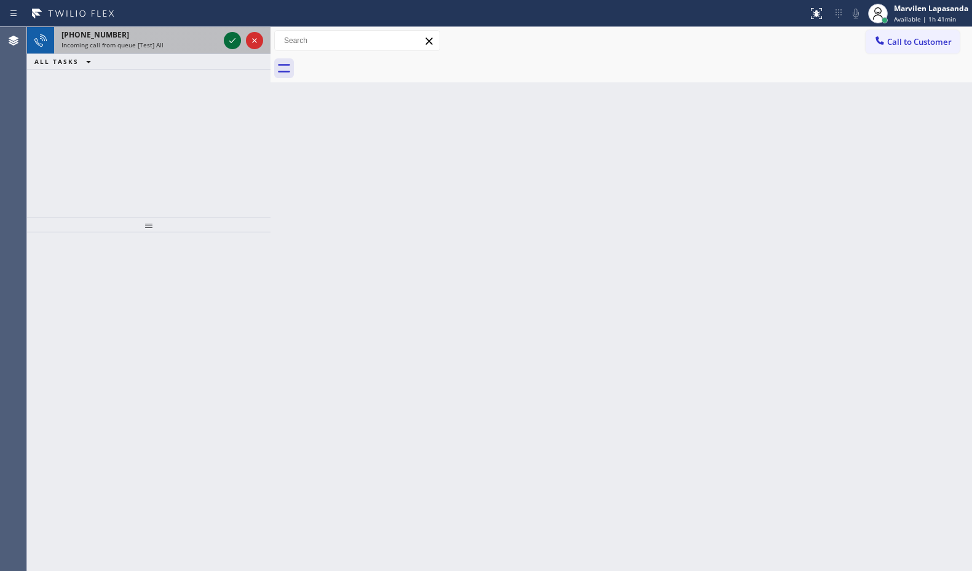
click at [237, 41] on icon at bounding box center [232, 40] width 15 height 15
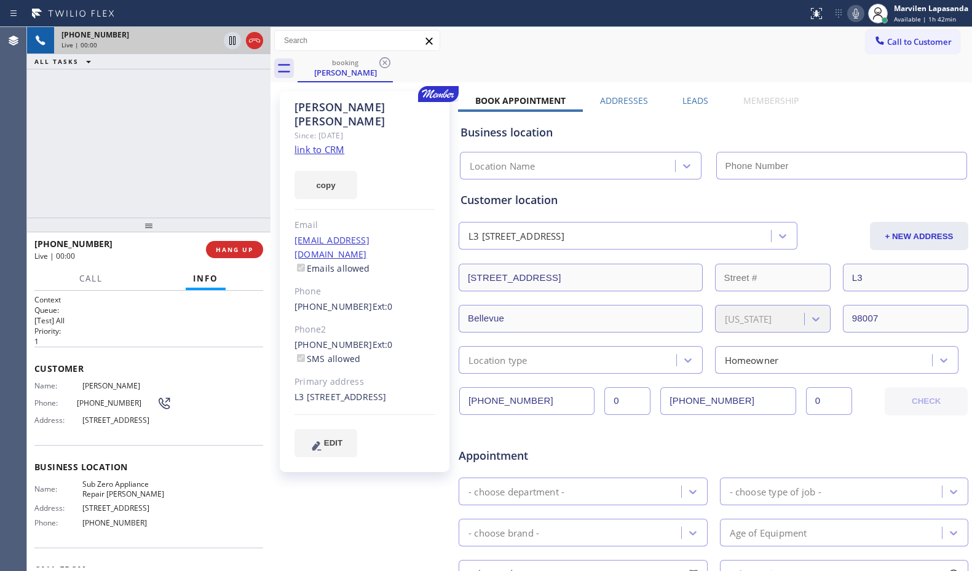
type input "[PHONE_NUMBER]"
click at [179, 148] on div "[PHONE_NUMBER] Live | 00:02 ALL TASKS ALL TASKS ACTIVE TASKS TASKS IN WRAP UP" at bounding box center [148, 122] width 243 height 191
click at [320, 143] on link "link to CRM" at bounding box center [319, 149] width 50 height 12
click at [586, 37] on div "Call to Customer Outbound call Location Appliance Wolf Repairs & Services Your …" at bounding box center [620, 41] width 701 height 22
click at [230, 44] on icon at bounding box center [232, 40] width 15 height 15
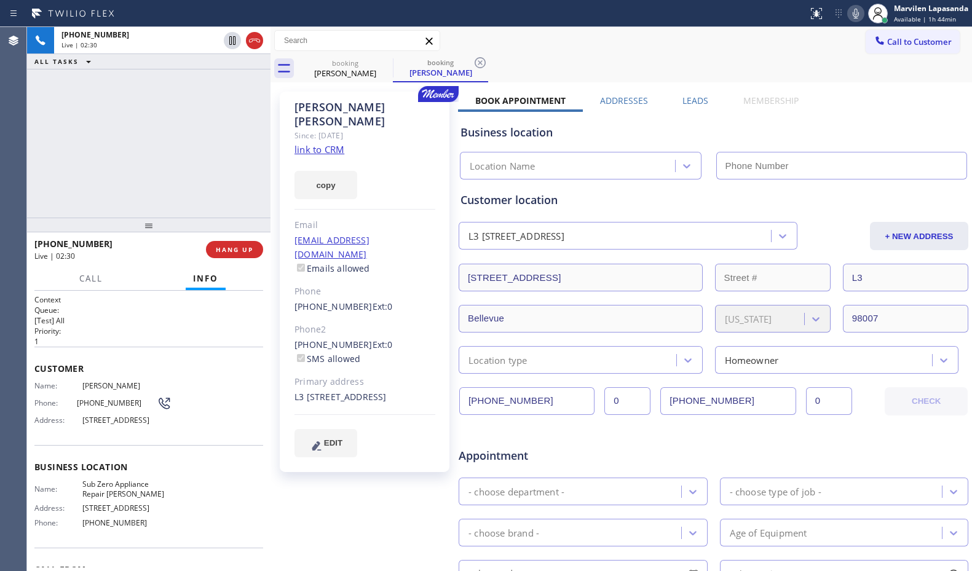
click at [859, 18] on icon at bounding box center [855, 13] width 15 height 15
type input "[PHONE_NUMBER]"
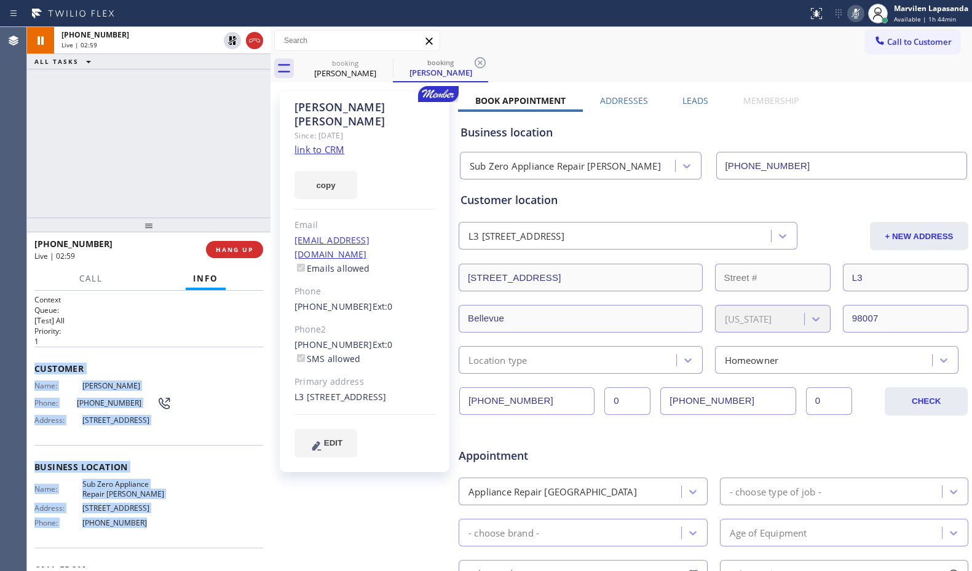
drag, startPoint x: 33, startPoint y: 366, endPoint x: 179, endPoint y: 542, distance: 229.1
click at [179, 542] on div "Context Queue: [Test] All Priority: 1 Customer Name: [PERSON_NAME] Phone: [PHON…" at bounding box center [148, 431] width 243 height 280
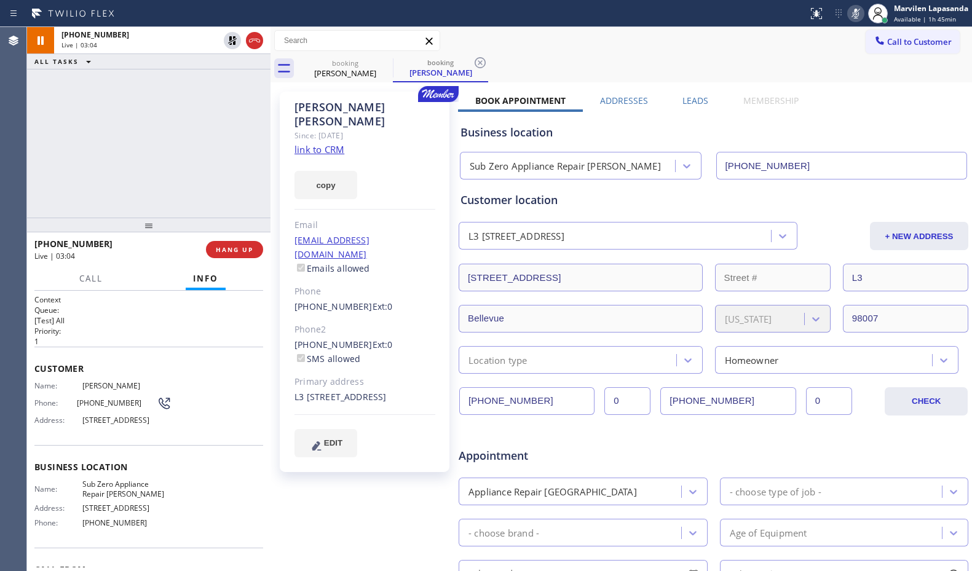
click at [511, 37] on div "Call to Customer Outbound call Location Appliance Wolf Repairs & Services Your …" at bounding box center [620, 41] width 701 height 22
click at [849, 17] on icon at bounding box center [855, 13] width 15 height 15
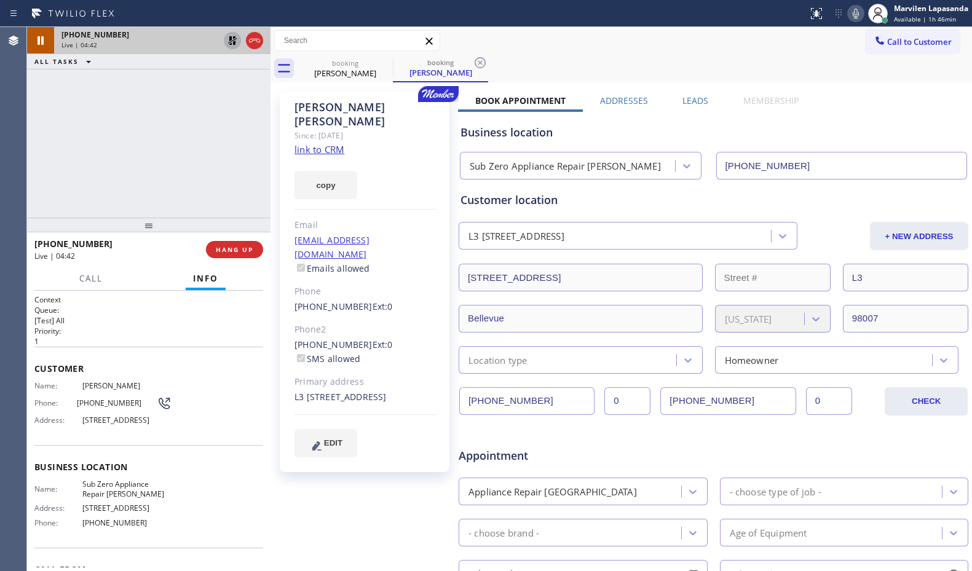
click at [237, 39] on icon at bounding box center [232, 40] width 15 height 15
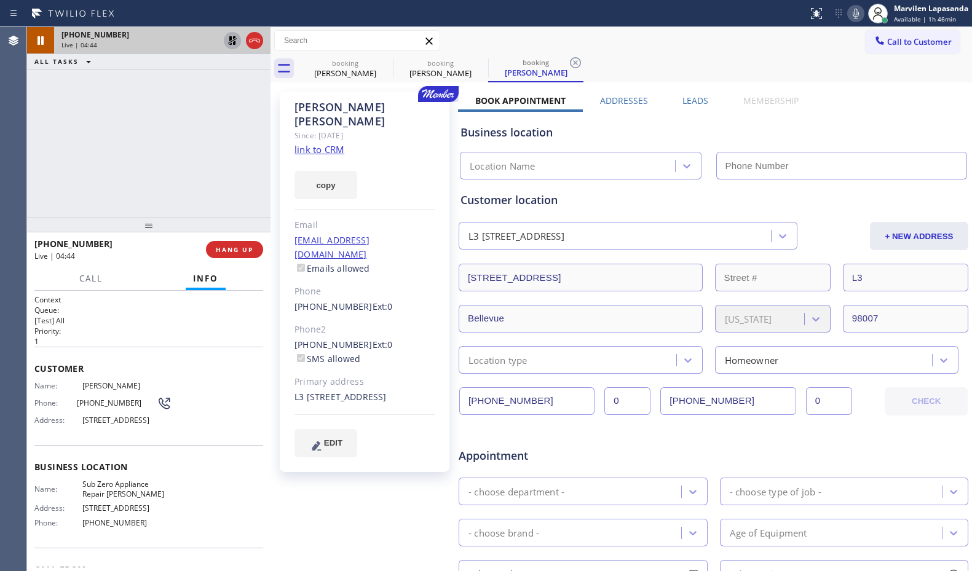
type input "[PHONE_NUMBER]"
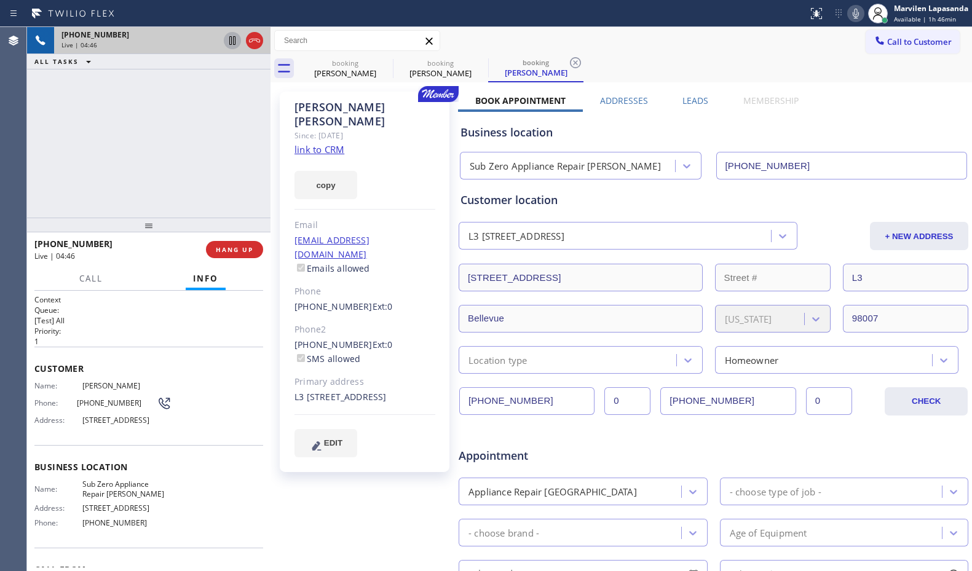
click at [176, 144] on div "[PHONE_NUMBER] Live | 04:46 ALL TASKS ALL TASKS ACTIVE TASKS TASKS IN WRAP UP" at bounding box center [148, 122] width 243 height 191
click at [175, 144] on div "[PHONE_NUMBER] Live | 04:46 ALL TASKS ALL TASKS ACTIVE TASKS TASKS IN WRAP UP" at bounding box center [148, 122] width 243 height 191
click at [175, 144] on div "[PHONE_NUMBER] Live | 04:52 ALL TASKS ALL TASKS ACTIVE TASKS TASKS IN WRAP UP" at bounding box center [148, 122] width 243 height 191
click at [173, 155] on div "[PHONE_NUMBER] Live | 04:52 ALL TASKS ALL TASKS ACTIVE TASKS TASKS IN WRAP UP" at bounding box center [148, 122] width 243 height 191
click at [210, 172] on div "[PHONE_NUMBER] Live | 04:53 ALL TASKS ALL TASKS ACTIVE TASKS TASKS IN WRAP UP" at bounding box center [148, 122] width 243 height 191
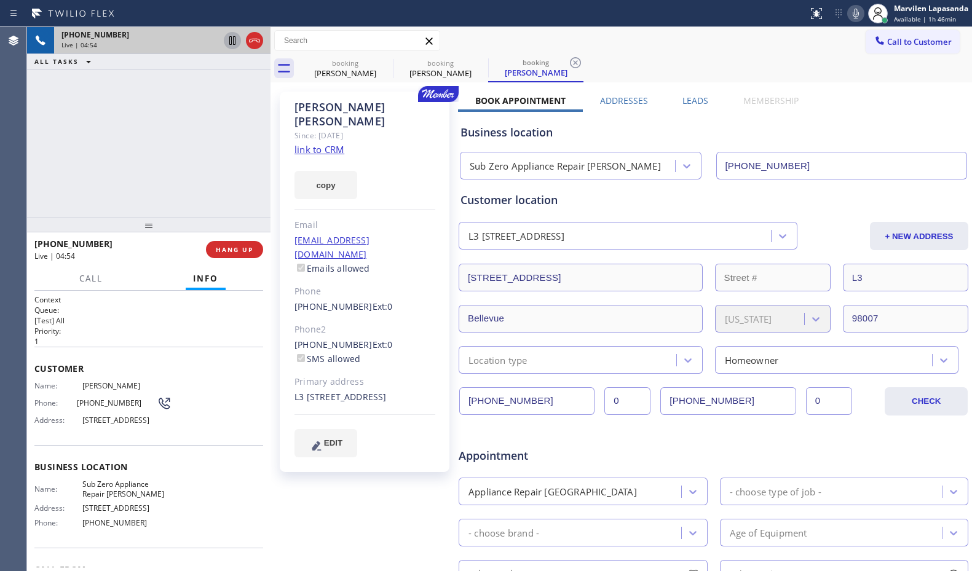
click at [201, 156] on div "[PHONE_NUMBER] Live | 04:54 ALL TASKS ALL TASKS ACTIVE TASKS TASKS IN WRAP UP" at bounding box center [148, 122] width 243 height 191
click at [219, 162] on div "[PHONE_NUMBER] Live | 04:55 ALL TASKS ALL TASKS ACTIVE TASKS TASKS IN WRAP UP" at bounding box center [148, 122] width 243 height 191
click at [266, 167] on div "[PHONE_NUMBER] Live | 04:56 ALL TASKS ALL TASKS ACTIVE TASKS TASKS IN WRAP UP" at bounding box center [148, 122] width 243 height 191
click at [251, 166] on div "[PHONE_NUMBER] Live | 04:56 ALL TASKS ALL TASKS ACTIVE TASKS TASKS IN WRAP UP" at bounding box center [148, 122] width 243 height 191
click at [277, 168] on div "[PERSON_NAME] Since: [DATE] link to CRM copy Email [EMAIL_ADDRESS][DOMAIN_NAME]…" at bounding box center [366, 483] width 184 height 797
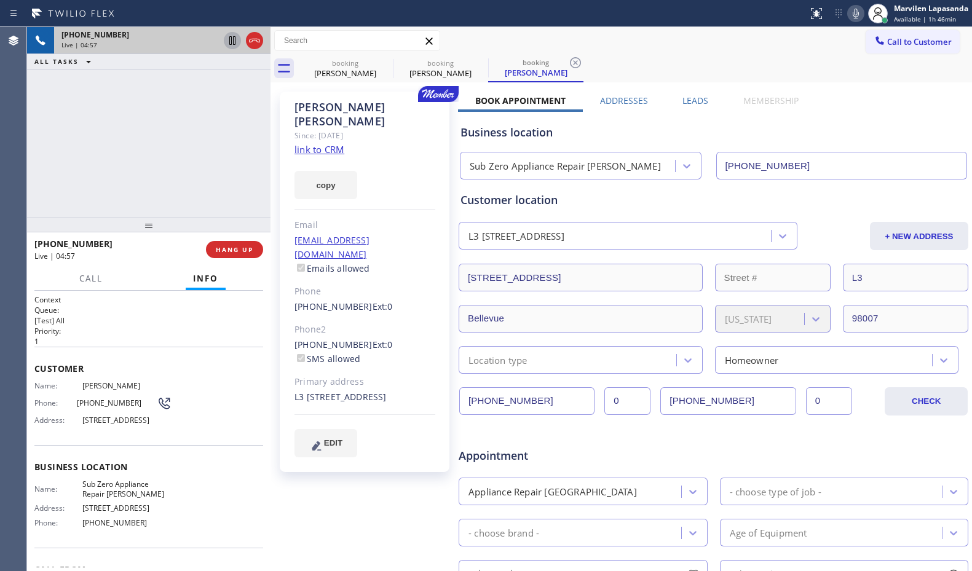
click at [245, 167] on div "[PHONE_NUMBER] Live | 04:57 ALL TASKS ALL TASKS ACTIVE TASKS TASKS IN WRAP UP" at bounding box center [148, 122] width 243 height 191
click at [276, 169] on div "[PERSON_NAME] Since: [DATE] link to CRM copy Email [EMAIL_ADDRESS][DOMAIN_NAME]…" at bounding box center [366, 483] width 184 height 797
click at [244, 168] on div "[PHONE_NUMBER] Live | 05:00 ALL TASKS ALL TASKS ACTIVE TASKS TASKS IN WRAP UP" at bounding box center [148, 122] width 243 height 191
click at [270, 168] on div at bounding box center [270, 299] width 0 height 544
click at [283, 168] on div "[PERSON_NAME] Since: [DATE] link to CRM copy Email [EMAIL_ADDRESS][DOMAIN_NAME]…" at bounding box center [365, 282] width 170 height 380
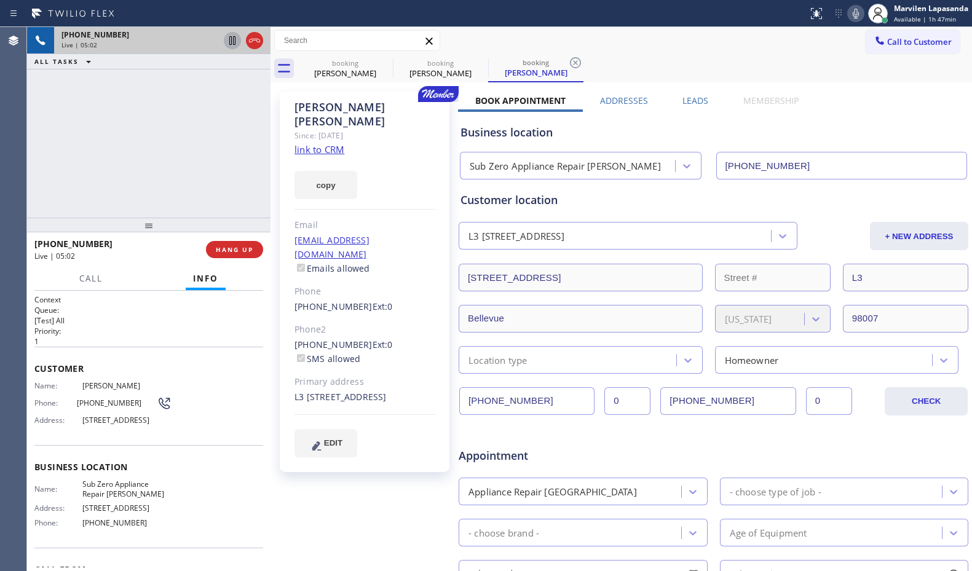
click at [201, 147] on div "[PHONE_NUMBER] Live | 05:02 ALL TASKS ALL TASKS ACTIVE TASKS TASKS IN WRAP UP" at bounding box center [148, 122] width 243 height 191
click at [585, 34] on div "Call to Customer Outbound call Location Appliance Wolf Repairs & Services Your …" at bounding box center [620, 41] width 701 height 22
click at [734, 50] on div "Call to Customer Outbound call Location Appliance Wolf Repairs & Services Your …" at bounding box center [620, 41] width 701 height 22
click at [396, 167] on div "copy" at bounding box center [364, 178] width 141 height 42
click at [199, 149] on div "[PHONE_NUMBER] Live | 05:12 ALL TASKS ALL TASKS ACTIVE TASKS TASKS IN WRAP UP" at bounding box center [148, 122] width 243 height 191
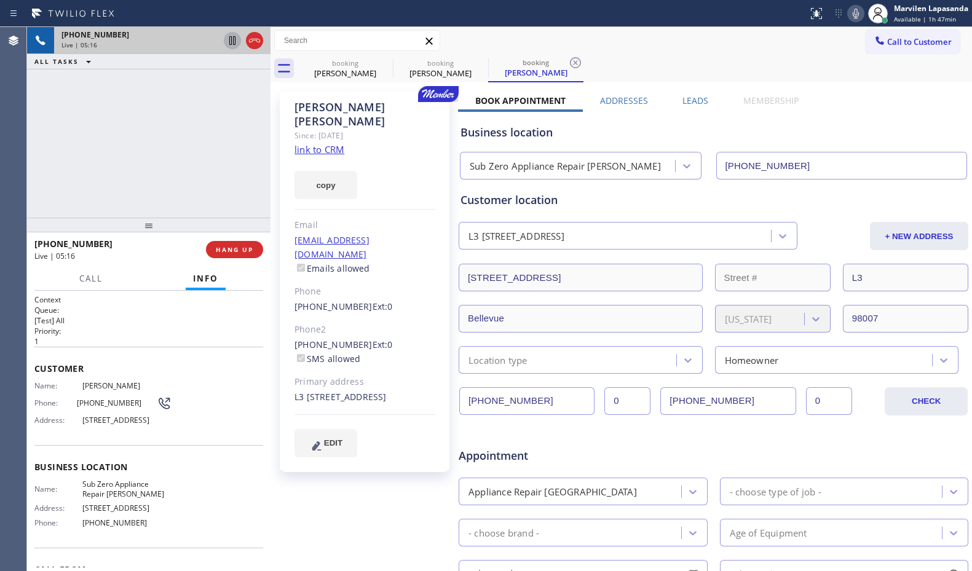
click at [235, 174] on div "[PHONE_NUMBER] Live | 05:16 ALL TASKS ALL TASKS ACTIVE TASKS TASKS IN WRAP UP" at bounding box center [148, 122] width 243 height 191
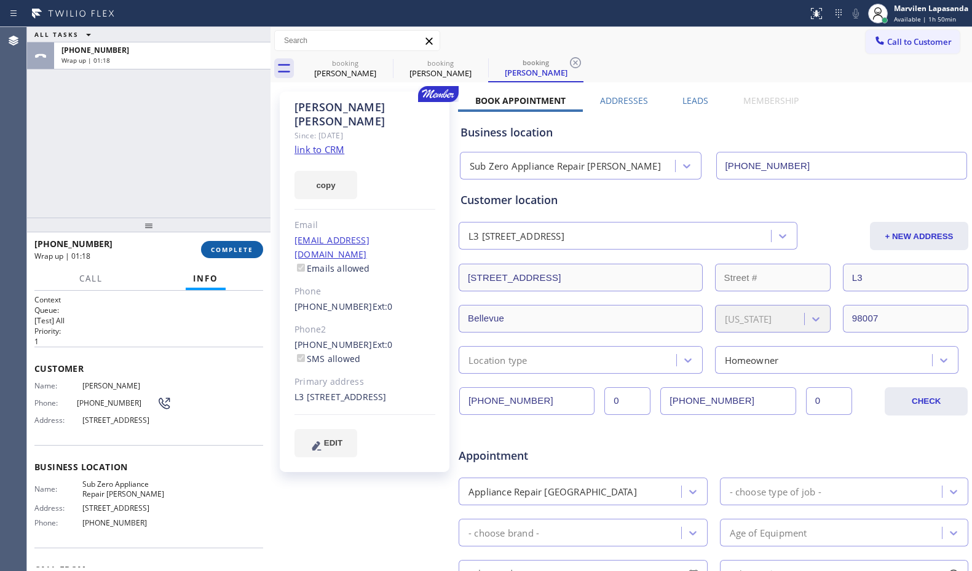
click at [219, 248] on span "COMPLETE" at bounding box center [232, 249] width 42 height 9
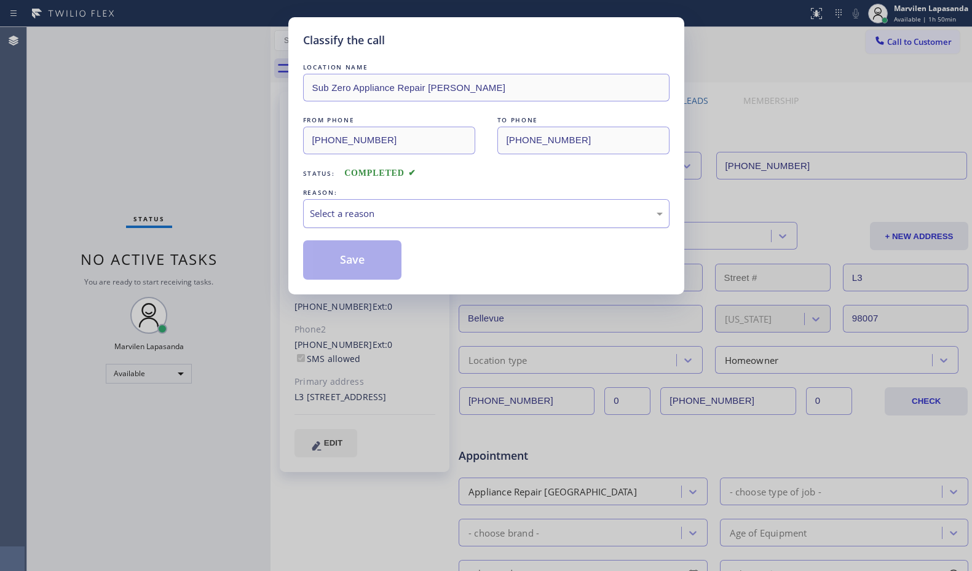
click at [333, 218] on div "Select a reason" at bounding box center [486, 214] width 353 height 14
click at [334, 261] on button "Save" at bounding box center [352, 259] width 99 height 39
click at [231, 79] on div "Classify the call LOCATION NAME Sub Zero Appliance Repair [PERSON_NAME] FROM PH…" at bounding box center [486, 285] width 972 height 571
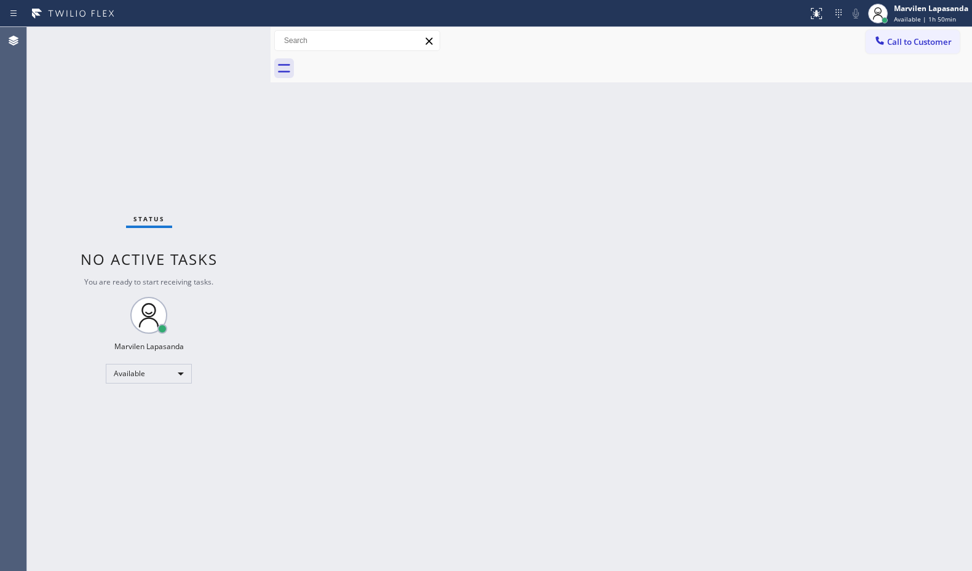
drag, startPoint x: 342, startPoint y: 149, endPoint x: 278, endPoint y: 120, distance: 70.1
click at [342, 150] on div "Back to Dashboard Change Sender ID Customers Technicians Select a contact Outbo…" at bounding box center [620, 299] width 701 height 544
click at [232, 39] on div "Status No active tasks You are ready to start receiving tasks. Marvilen Lapasan…" at bounding box center [148, 299] width 243 height 544
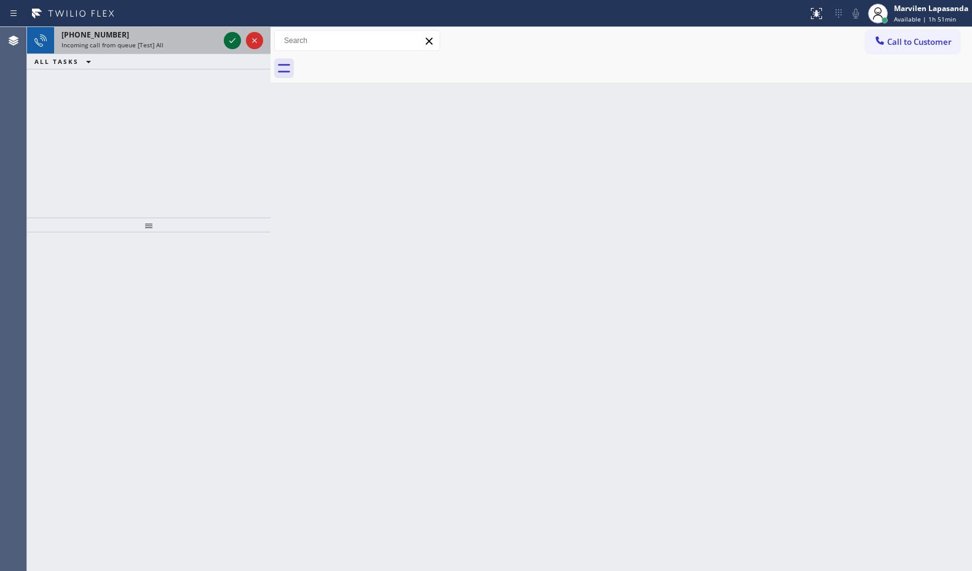
click at [232, 39] on icon at bounding box center [232, 40] width 15 height 15
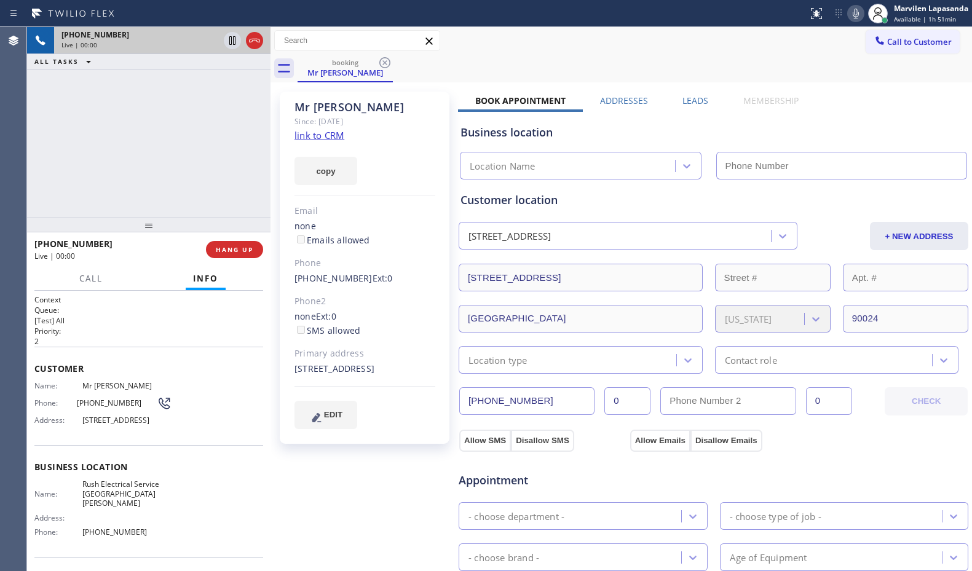
type input "[PHONE_NUMBER]"
click at [321, 136] on link "link to CRM" at bounding box center [319, 135] width 50 height 12
click at [229, 42] on icon at bounding box center [232, 40] width 6 height 9
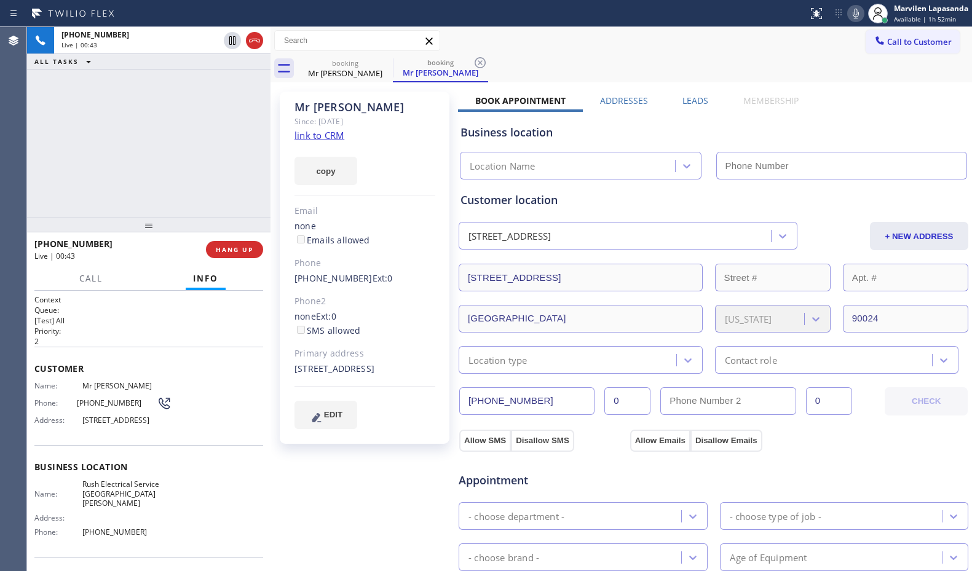
click at [853, 17] on icon at bounding box center [855, 13] width 15 height 15
type input "[PHONE_NUMBER]"
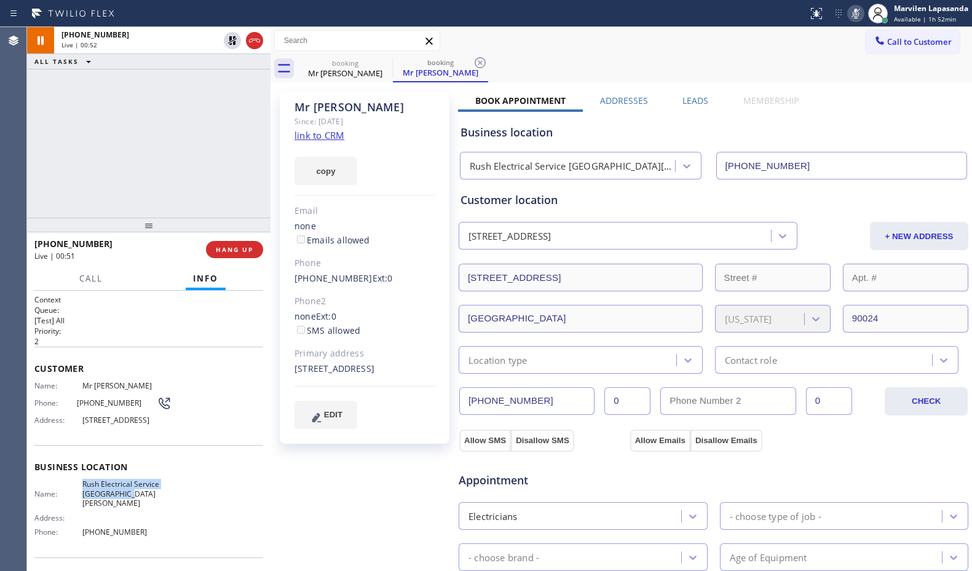
drag, startPoint x: 79, startPoint y: 490, endPoint x: 130, endPoint y: 508, distance: 54.6
click at [130, 508] on div "Name: Rush Electrical Service [GEOGRAPHIC_DATA][PERSON_NAME] Address: Phone: [P…" at bounding box center [102, 510] width 137 height 62
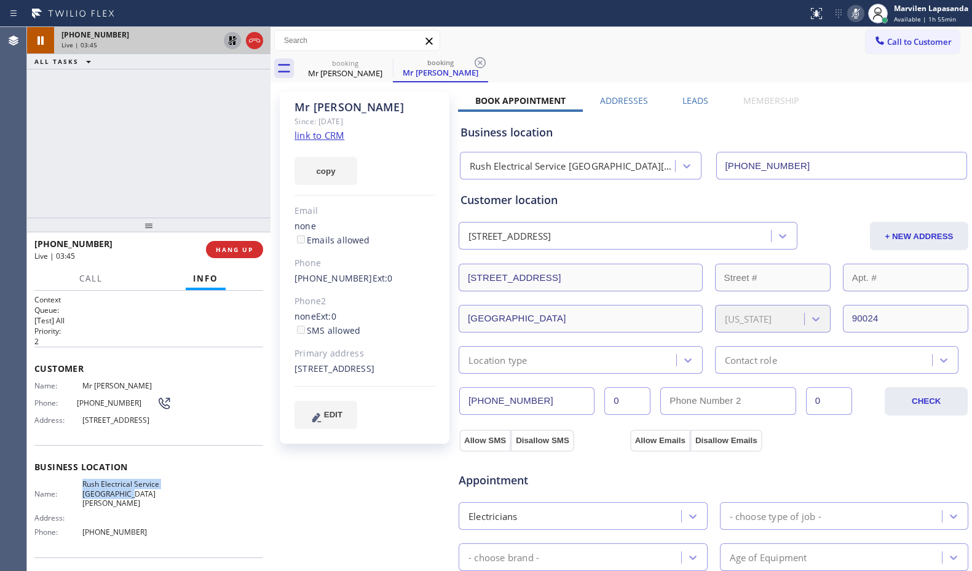
click at [229, 39] on icon at bounding box center [232, 40] width 9 height 9
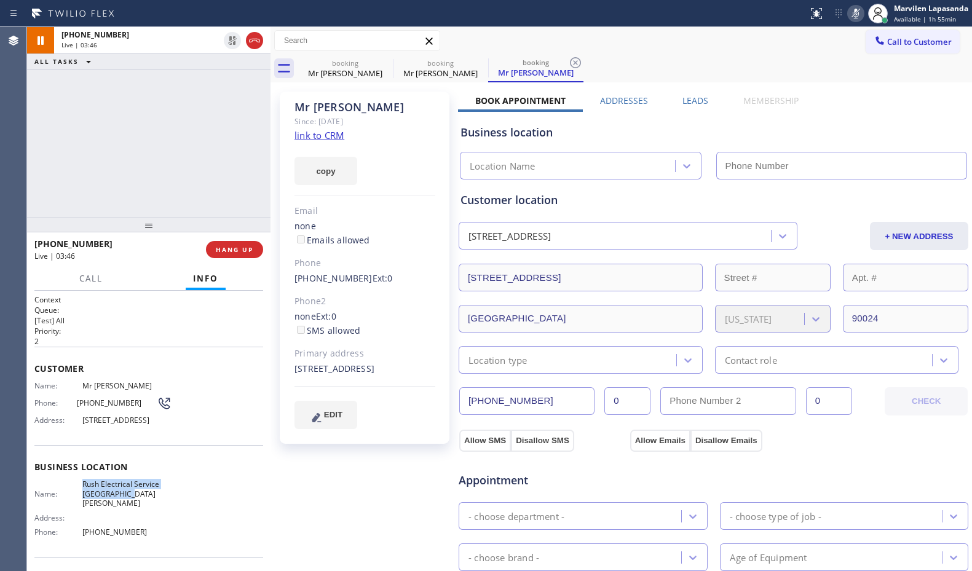
click at [857, 12] on icon at bounding box center [855, 13] width 15 height 15
type input "[PHONE_NUMBER]"
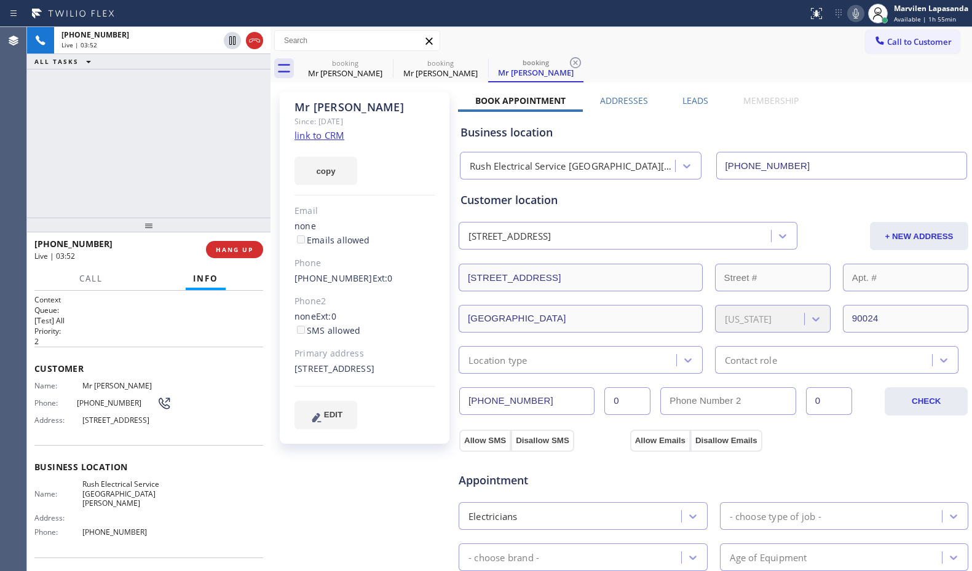
click at [216, 415] on div "Name: Mr [PERSON_NAME] Phone: [PHONE_NUMBER] Address: [STREET_ADDRESS]" at bounding box center [148, 405] width 229 height 49
click at [37, 170] on div "[PHONE_NUMBER] Live | 03:56 ALL TASKS ALL TASKS ACTIVE TASKS TASKS IN WRAP UP" at bounding box center [148, 122] width 243 height 191
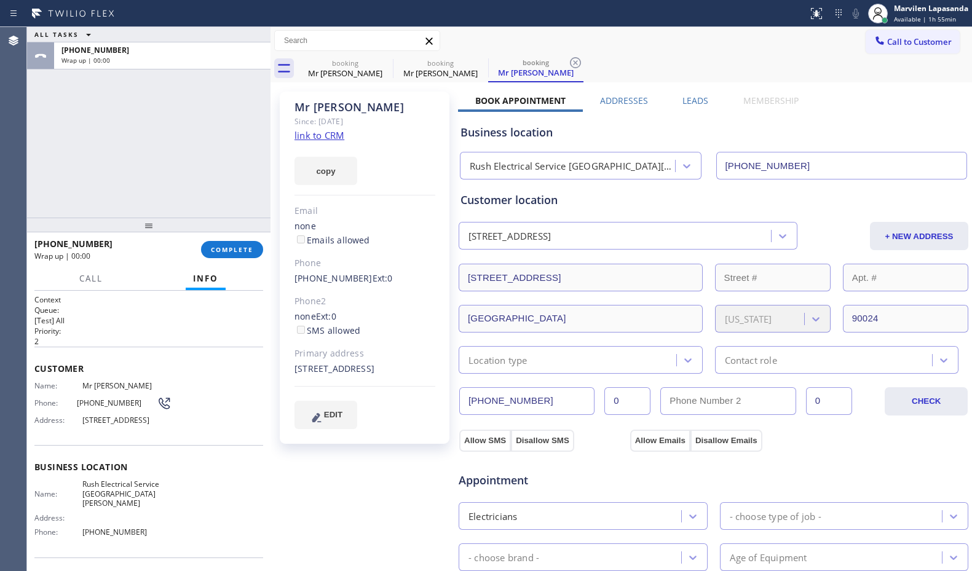
click at [147, 165] on div "ALL TASKS ALL TASKS ACTIVE TASKS TASKS IN WRAP UP [PHONE_NUMBER] Wrap up | 00:00" at bounding box center [148, 122] width 243 height 191
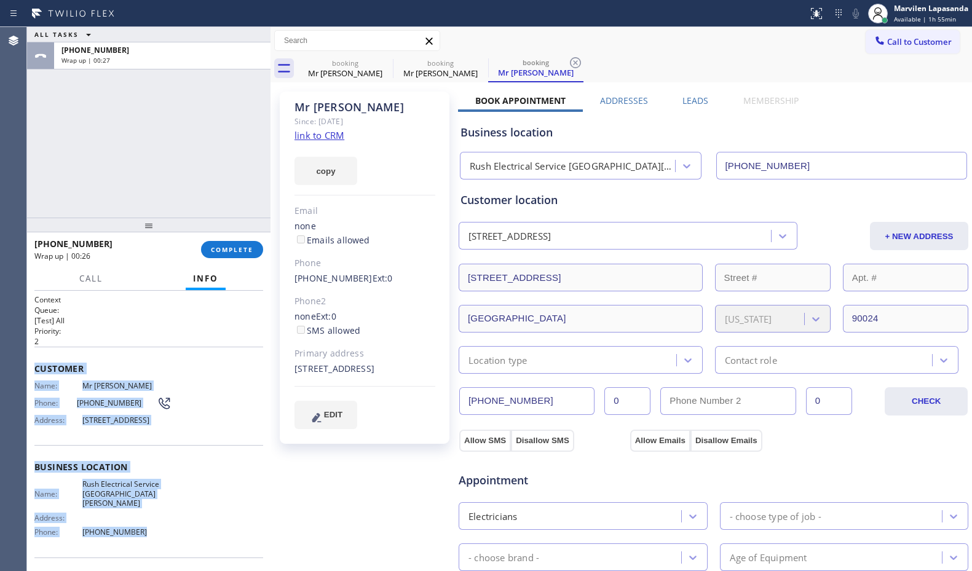
drag, startPoint x: 30, startPoint y: 360, endPoint x: 145, endPoint y: 532, distance: 207.3
click at [145, 532] on div "Context Queue: [Test] All Priority: 2 Customer Name: Mr [PERSON_NAME] Phone: [P…" at bounding box center [148, 431] width 243 height 280
click at [214, 246] on span "COMPLETE" at bounding box center [232, 249] width 42 height 9
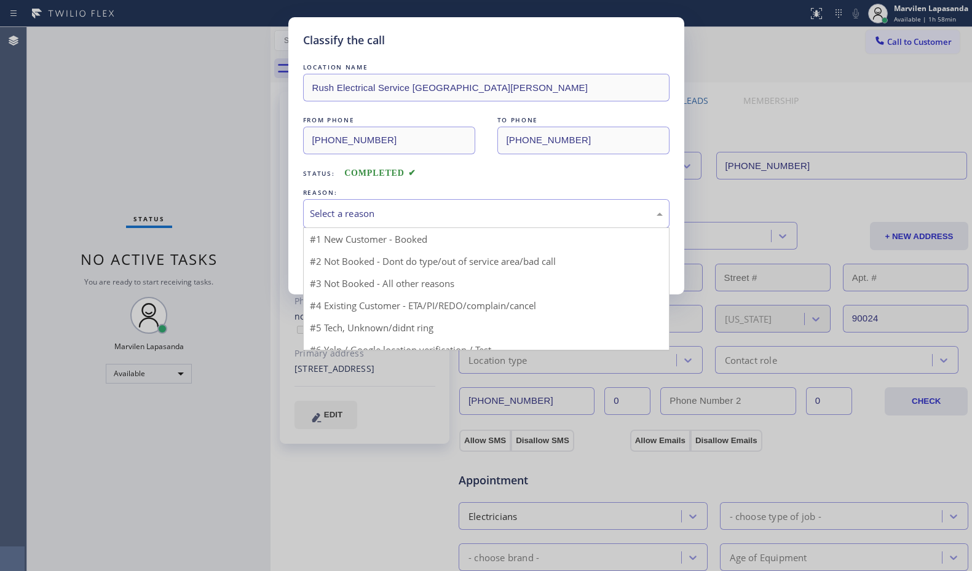
click at [343, 218] on div "Select a reason" at bounding box center [486, 214] width 353 height 14
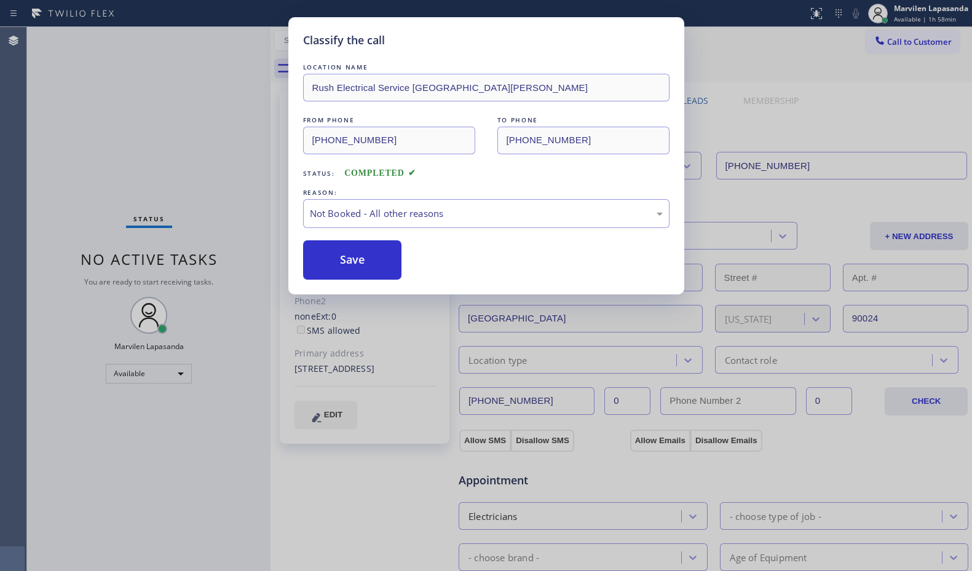
click at [339, 270] on button "Save" at bounding box center [352, 259] width 99 height 39
click at [240, 129] on div "Classify the call LOCATION NAME Rush Electrical Service [GEOGRAPHIC_DATA][PERSO…" at bounding box center [486, 285] width 972 height 571
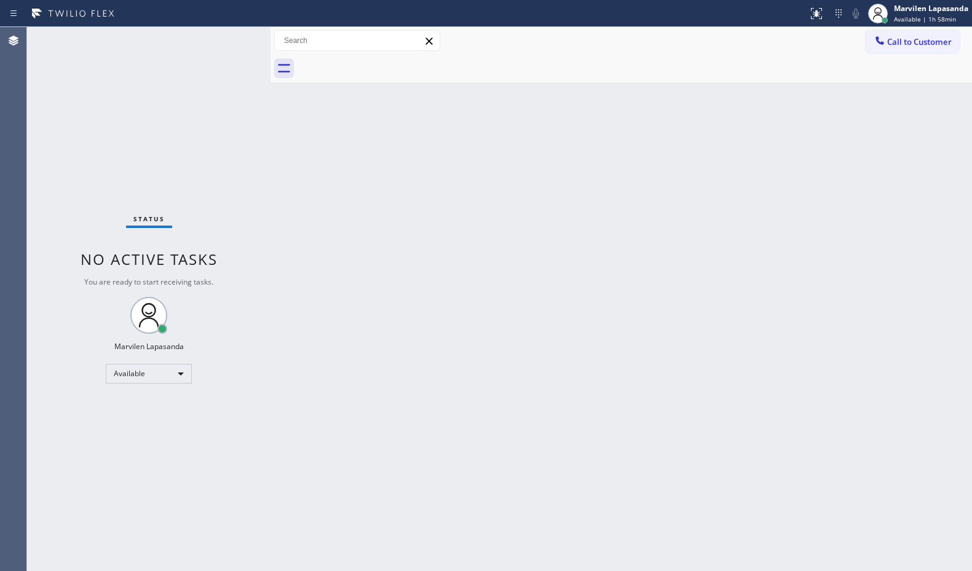
click at [581, 134] on div "Back to Dashboard Change Sender ID Customers Technicians Select a contact Outbo…" at bounding box center [620, 299] width 701 height 544
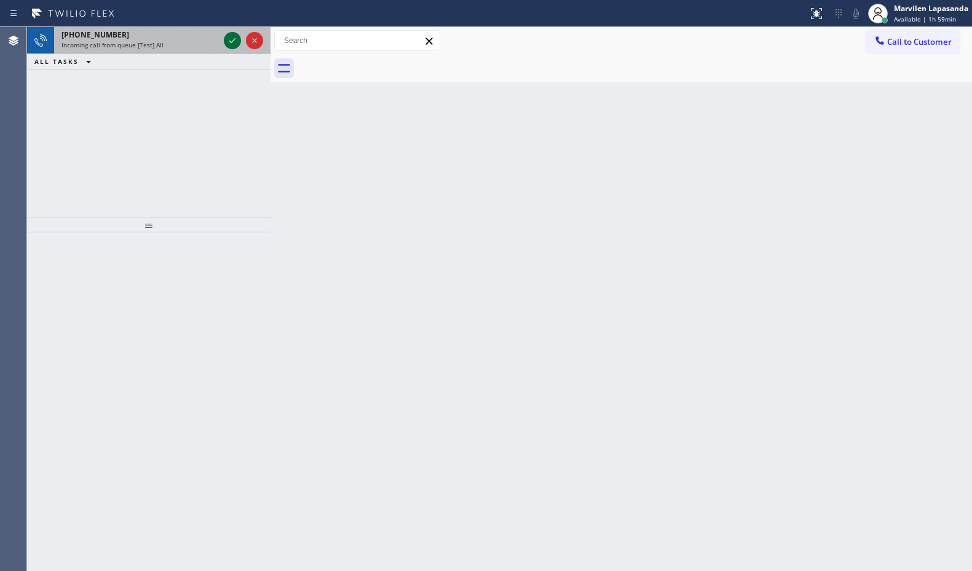
click at [232, 41] on icon at bounding box center [232, 40] width 6 height 5
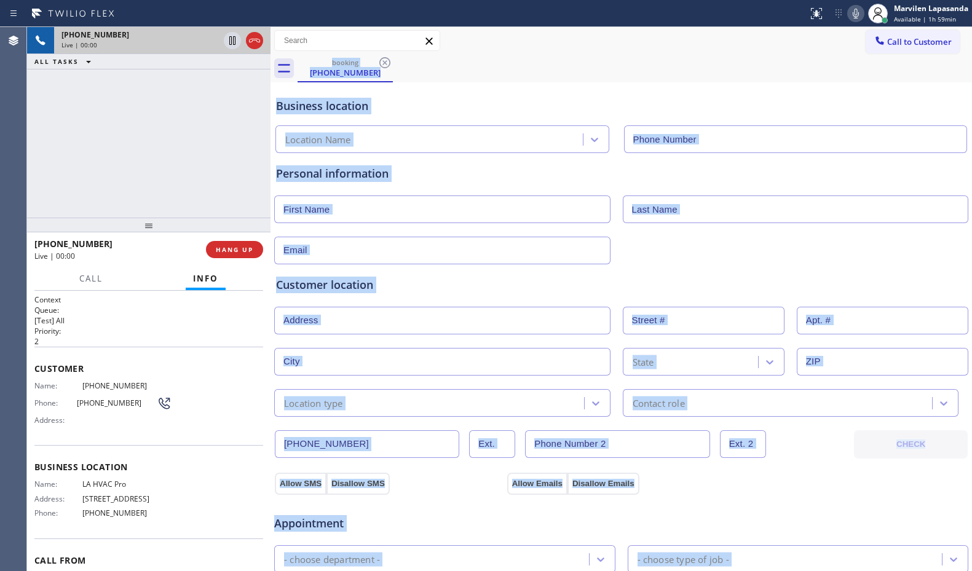
type input "[PHONE_NUMBER]"
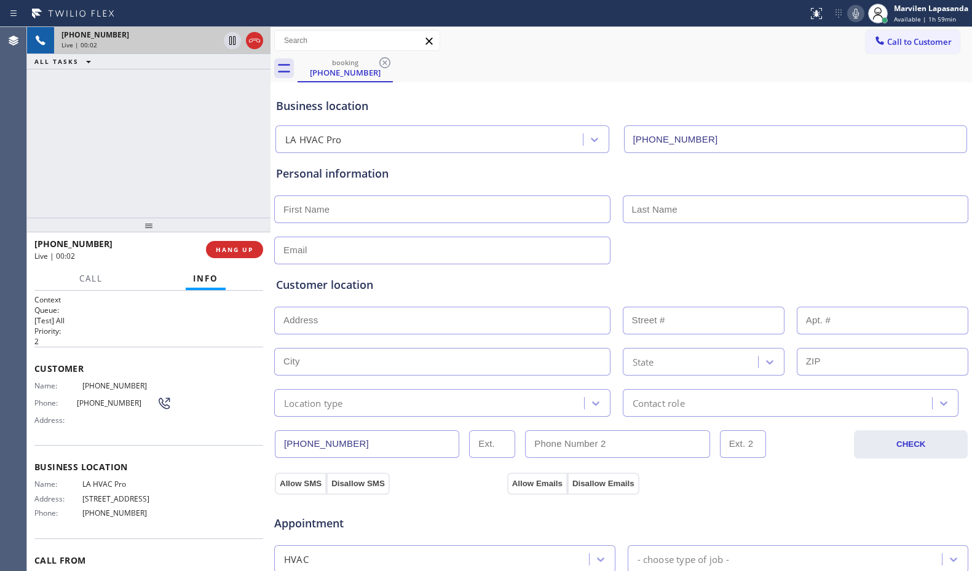
click at [218, 429] on div "Name: [PHONE_NUMBER] Phone: [PHONE_NUMBER] Address:" at bounding box center [148, 405] width 229 height 49
click at [223, 402] on div "Name: [PHONE_NUMBER] Phone: [PHONE_NUMBER] Address:" at bounding box center [148, 405] width 229 height 49
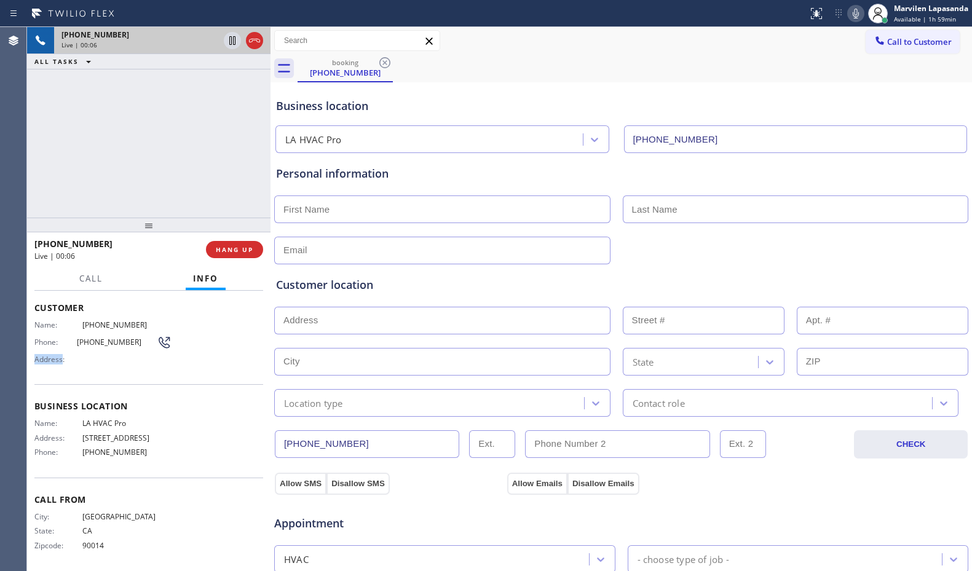
scroll to position [64, 0]
click at [65, 486] on div "Call From City: [GEOGRAPHIC_DATA]: [US_STATE] Zipcode: 90014" at bounding box center [148, 520] width 229 height 93
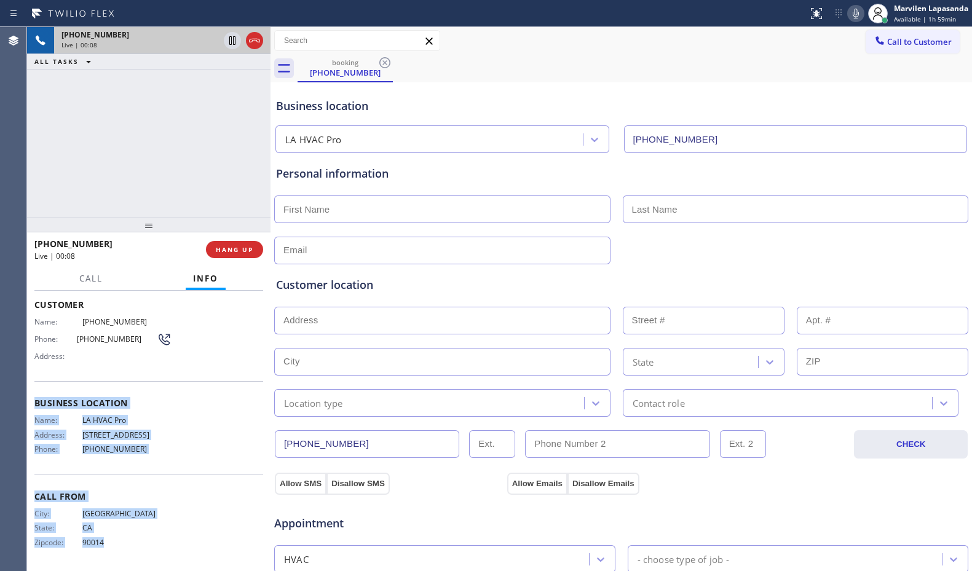
drag, startPoint x: 31, startPoint y: 396, endPoint x: 133, endPoint y: 545, distance: 180.7
click at [133, 545] on div "Context Queue: [Test] All Priority: 2 Customer Name: [PHONE_NUMBER] Phone: [PHO…" at bounding box center [148, 431] width 243 height 280
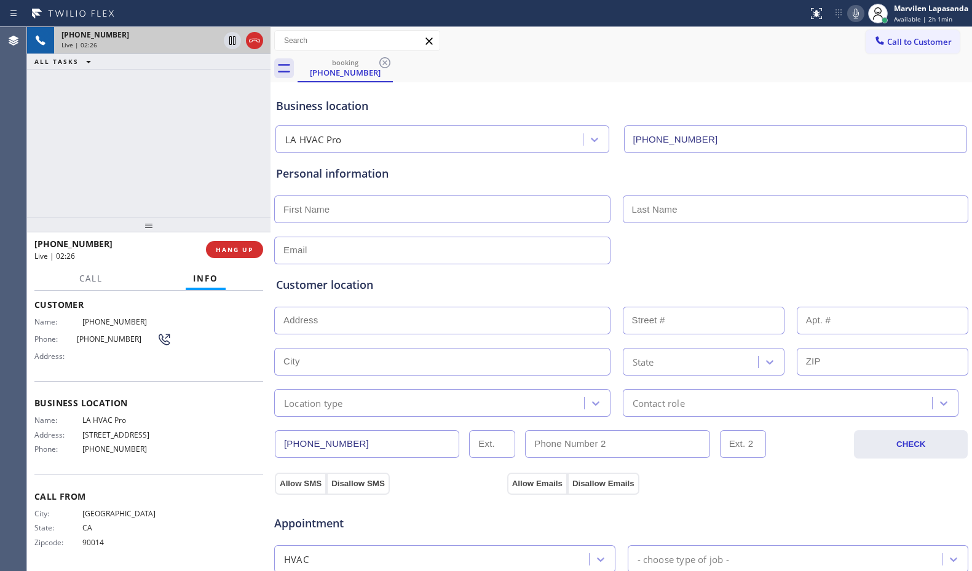
click at [680, 73] on div "booking [PHONE_NUMBER]" at bounding box center [634, 69] width 674 height 28
click at [833, 54] on div "Call to Customer Outbound call Location Appliance Wolf Repairs & Services Your …" at bounding box center [620, 41] width 701 height 28
click at [856, 18] on icon at bounding box center [855, 13] width 15 height 15
click at [227, 112] on div "[PHONE_NUMBER] Live | 02:28 ALL TASKS ALL TASKS ACTIVE TASKS TASKS IN WRAP UP" at bounding box center [148, 122] width 243 height 191
click at [228, 45] on icon at bounding box center [232, 40] width 15 height 15
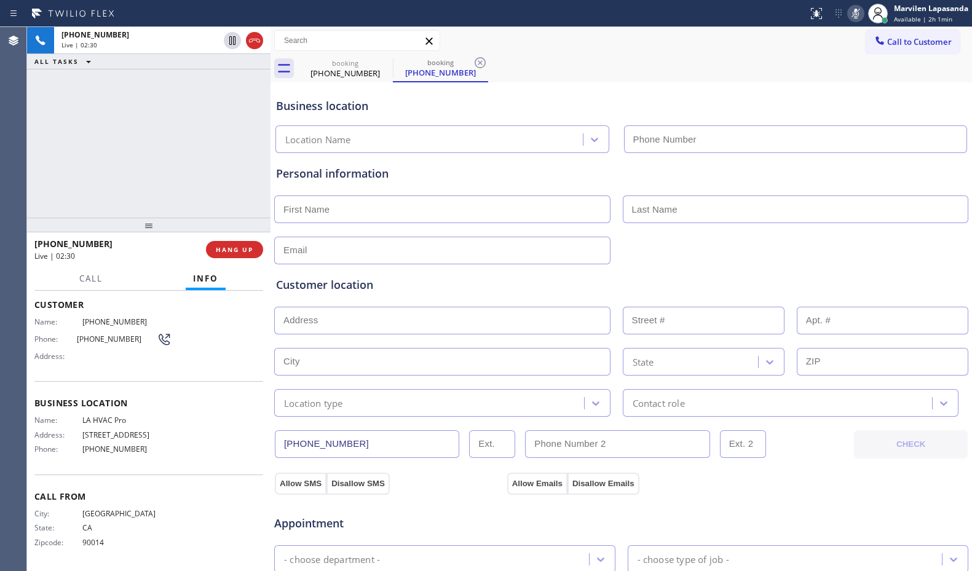
type input "[PHONE_NUMBER]"
click at [682, 14] on div at bounding box center [404, 14] width 798 height 20
click at [852, 19] on icon at bounding box center [855, 13] width 15 height 15
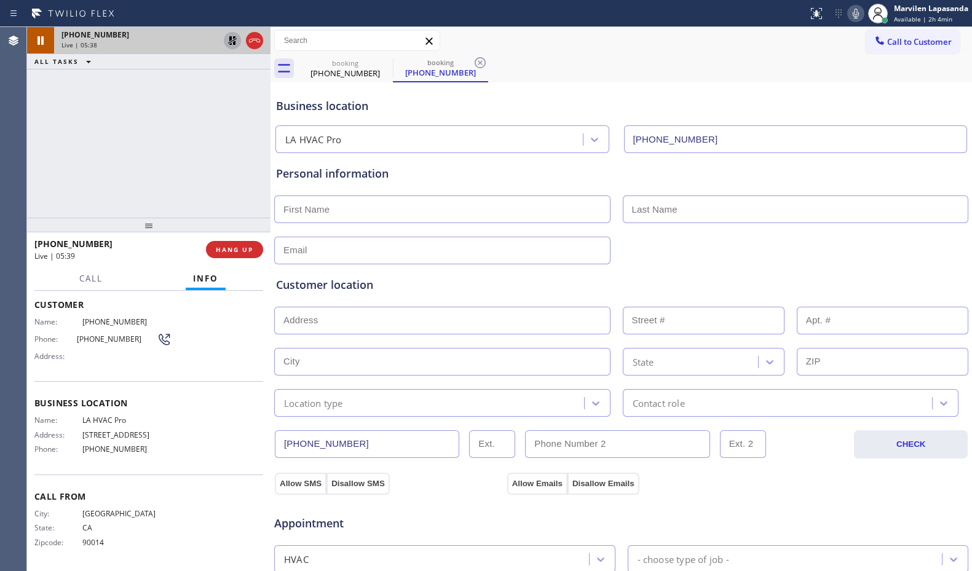
click at [232, 42] on icon at bounding box center [232, 40] width 15 height 15
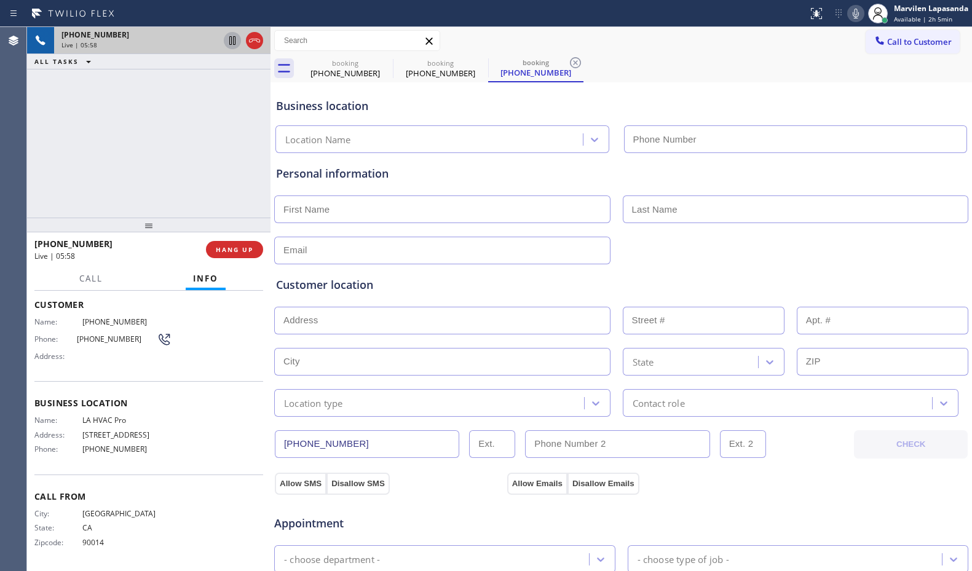
click at [591, 32] on div "Call to Customer Outbound call Location Appliance Wolf Repairs & Services Your …" at bounding box center [620, 41] width 701 height 22
click at [572, 26] on div "Status report No issues detected If you experience an issue, please download th…" at bounding box center [486, 13] width 972 height 27
click at [714, 33] on div "Call to Customer Outbound call Location Appliance Wolf Repairs & Services Your …" at bounding box center [620, 41] width 701 height 22
click at [918, 97] on div "Business location Location Name" at bounding box center [621, 119] width 695 height 68
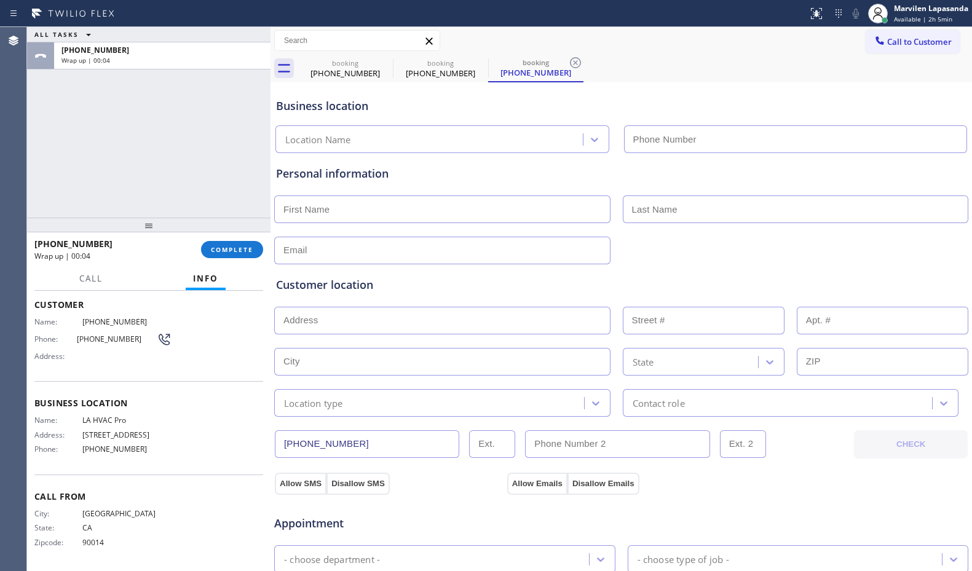
click at [572, 44] on div "Call to Customer Outbound call Location Appliance Wolf Repairs & Services Your …" at bounding box center [620, 41] width 701 height 22
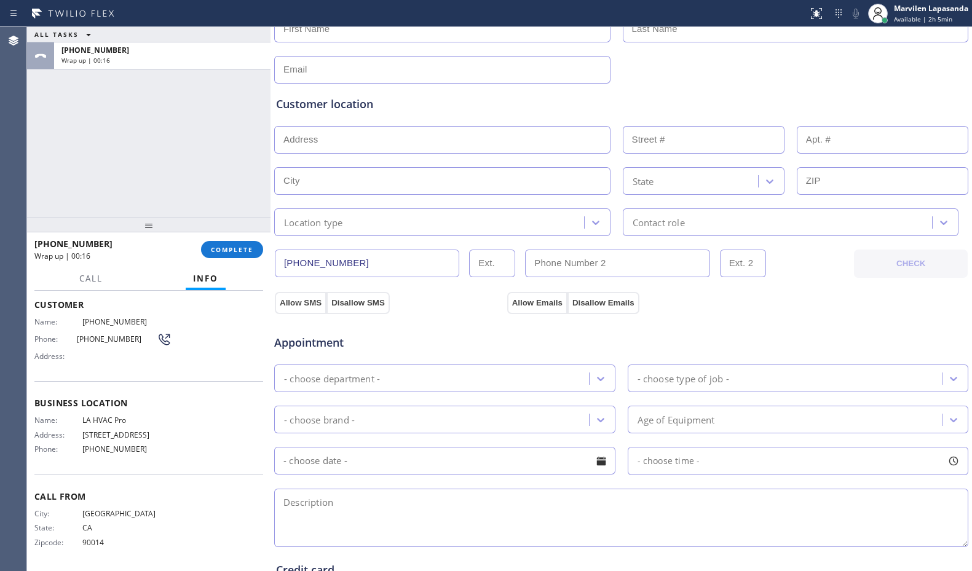
scroll to position [184, 0]
click at [336, 494] on textarea at bounding box center [621, 514] width 694 height 58
paste textarea "Central/ Rooftop/ Check refrigerant levels, coils and overall performance/ 9002…"
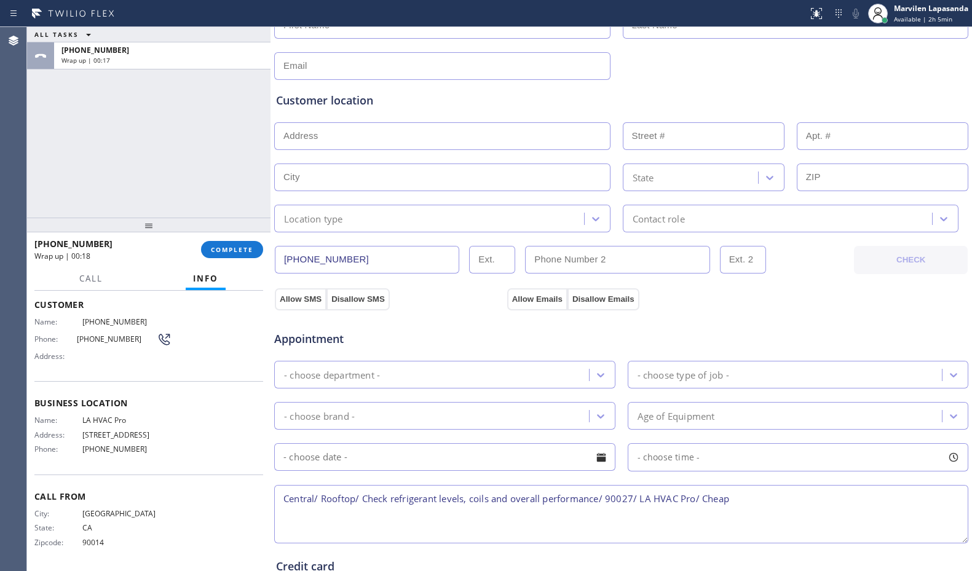
scroll to position [123, 0]
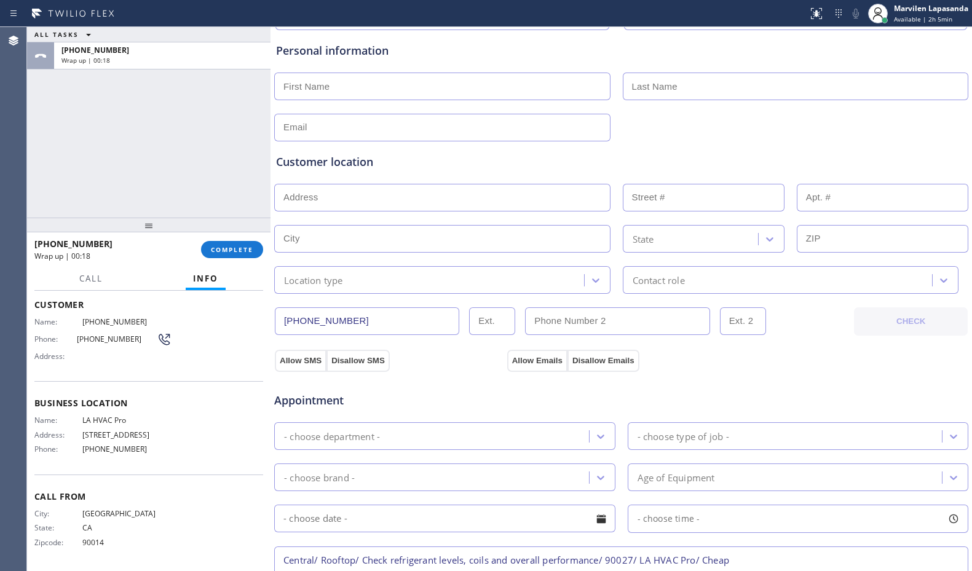
type textarea "Central/ Rooftop/ Check refrigerant levels, coils and overall performance/ 9002…"
click at [336, 432] on div "- choose department -" at bounding box center [332, 436] width 96 height 14
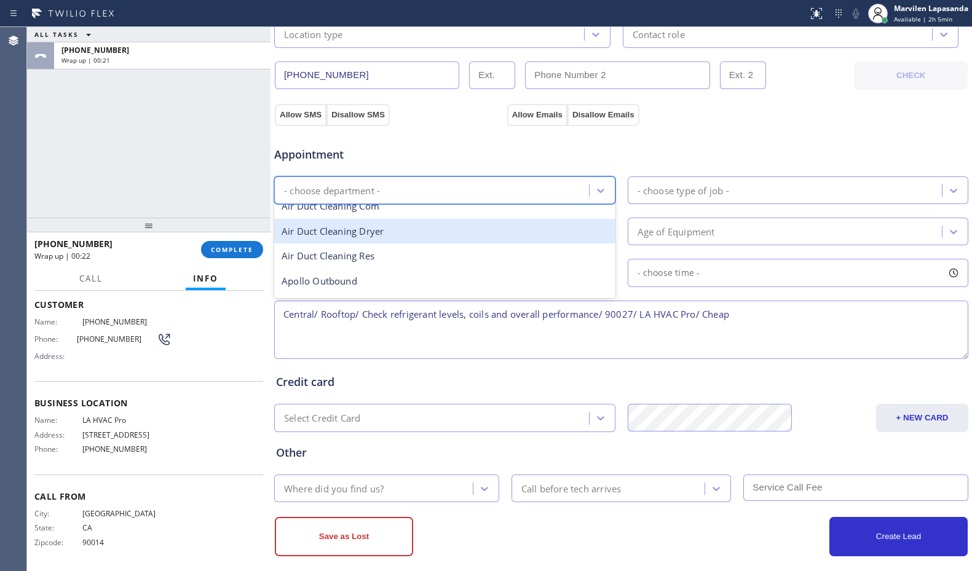
scroll to position [0, 0]
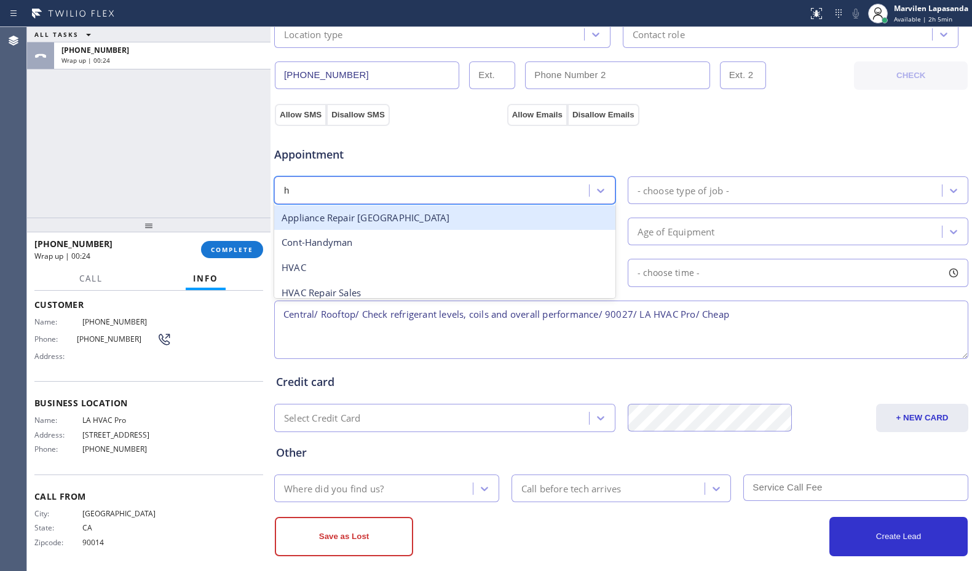
type input "hv"
click at [324, 221] on div "HVAC" at bounding box center [444, 217] width 341 height 25
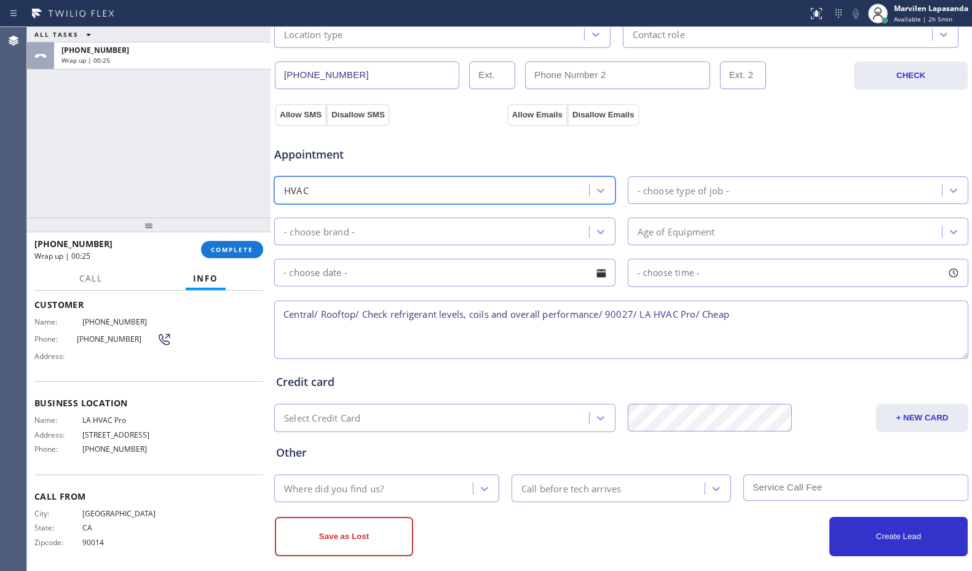
click at [686, 192] on div "- choose type of job -" at bounding box center [683, 190] width 92 height 14
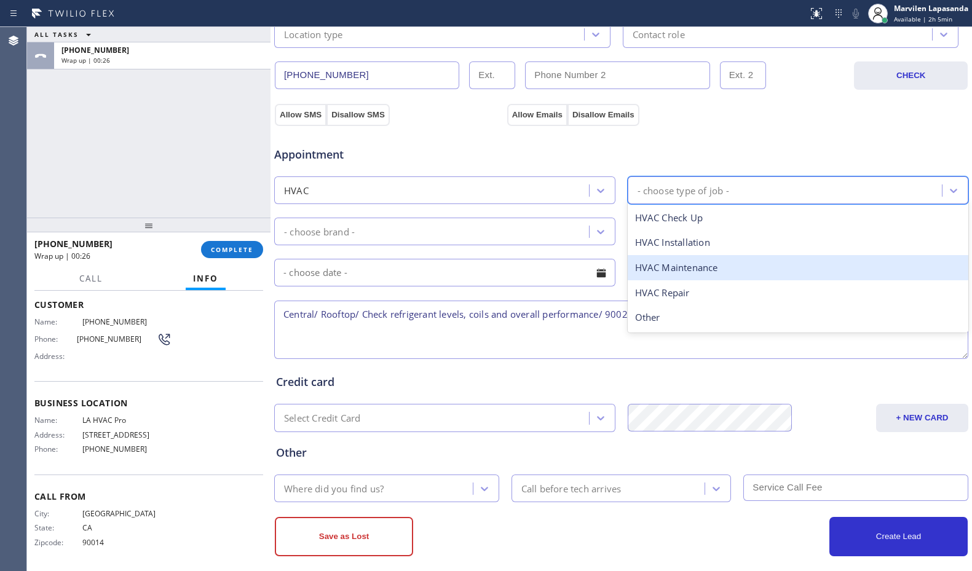
click at [663, 269] on div "HVAC Maintenance" at bounding box center [798, 267] width 341 height 25
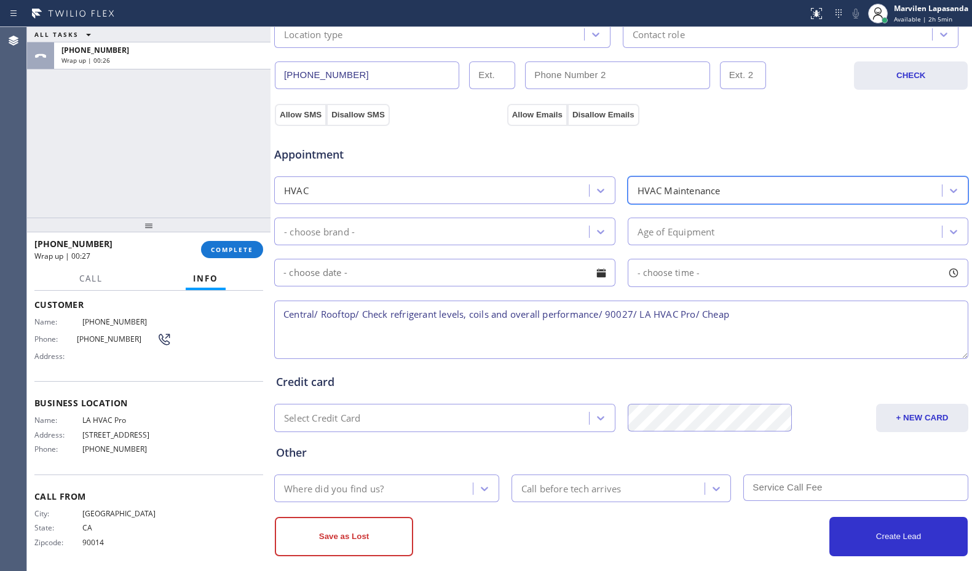
click at [460, 236] on div "- choose brand -" at bounding box center [433, 232] width 311 height 22
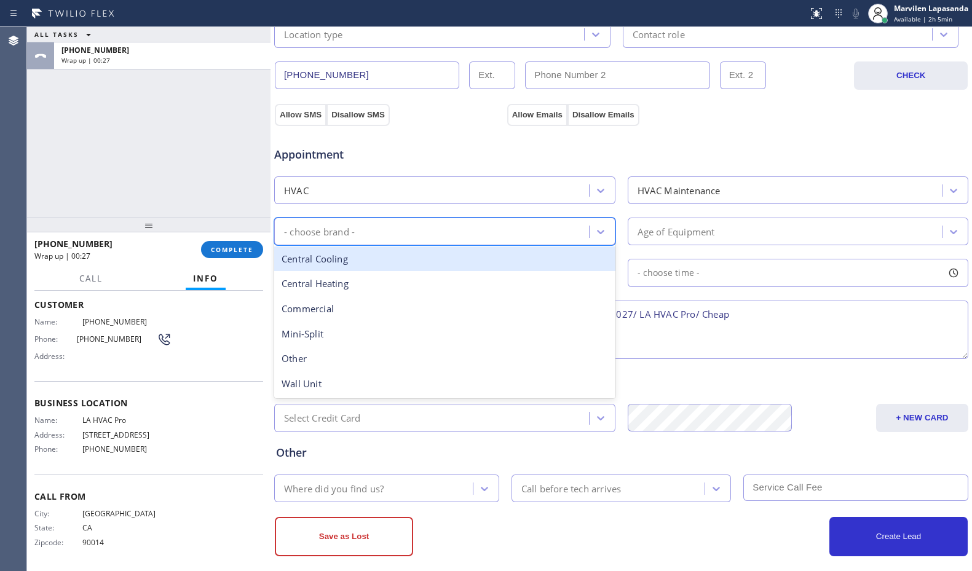
click at [411, 259] on div "Central Cooling" at bounding box center [444, 258] width 341 height 25
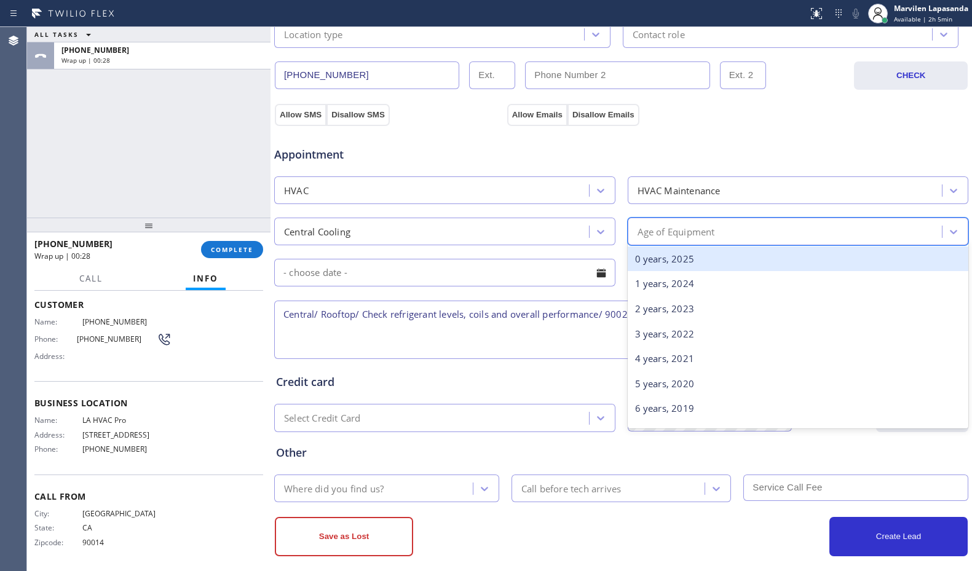
click at [690, 231] on div "Age of Equipment" at bounding box center [675, 231] width 77 height 14
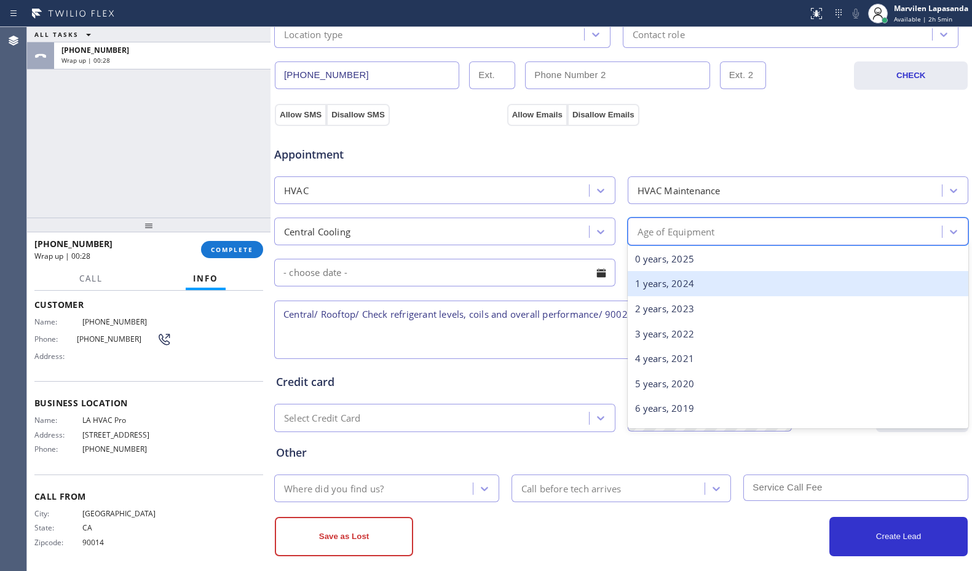
click at [668, 281] on div "1 years, 2024" at bounding box center [798, 283] width 341 height 25
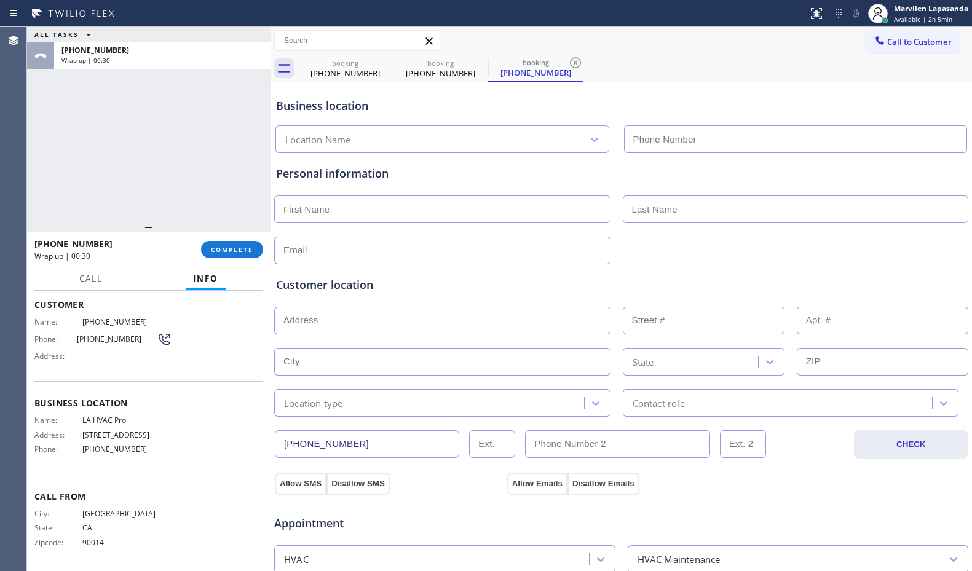
click at [327, 212] on input "text" at bounding box center [442, 209] width 336 height 28
type input "Mr"
click at [656, 157] on div "Personal information Mr" at bounding box center [621, 208] width 695 height 111
type input "(___) ___-____"
click at [679, 144] on input "(___) ___-____" at bounding box center [796, 139] width 344 height 28
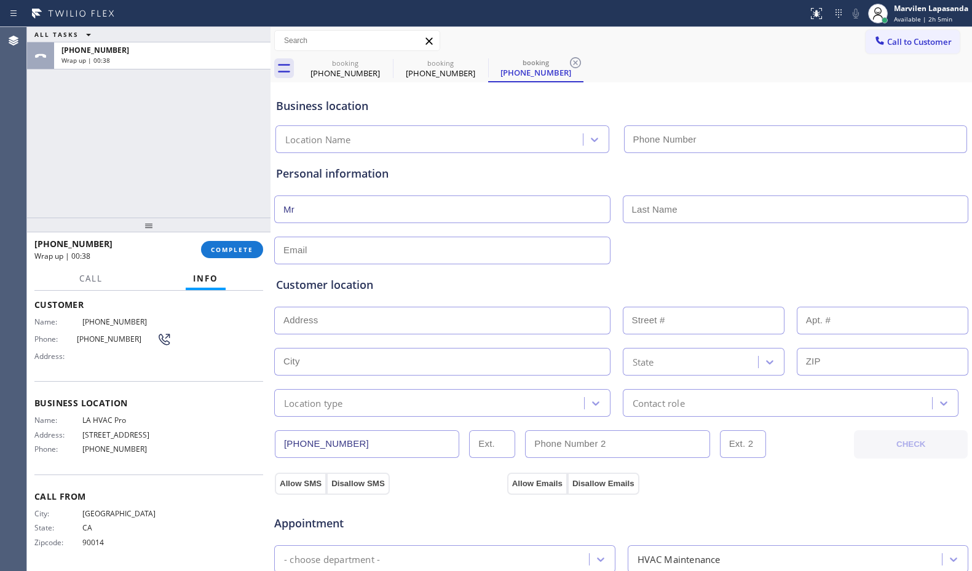
click at [404, 146] on div "Location Name" at bounding box center [431, 140] width 304 height 22
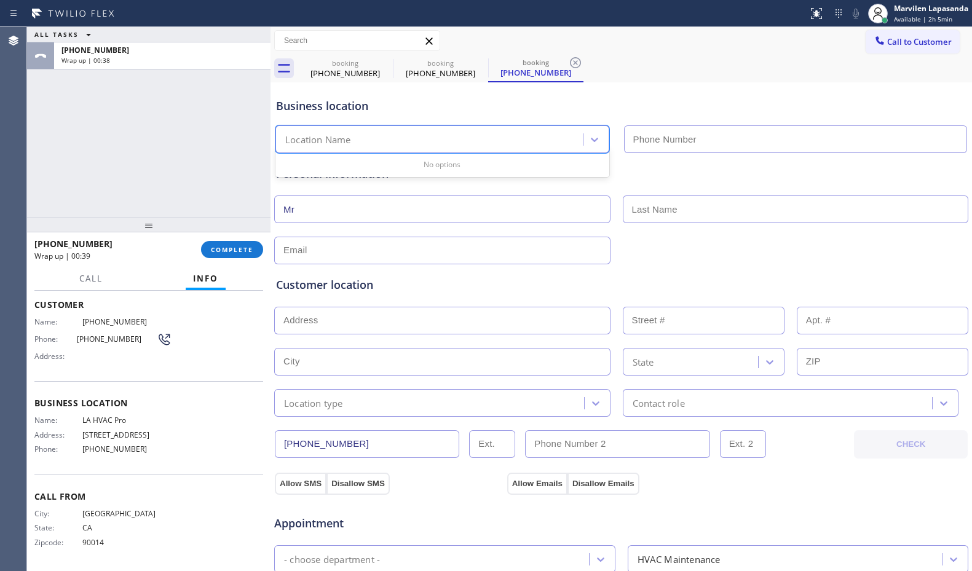
paste input "LA HVAC Pro"
type input "LA HVAC Pro"
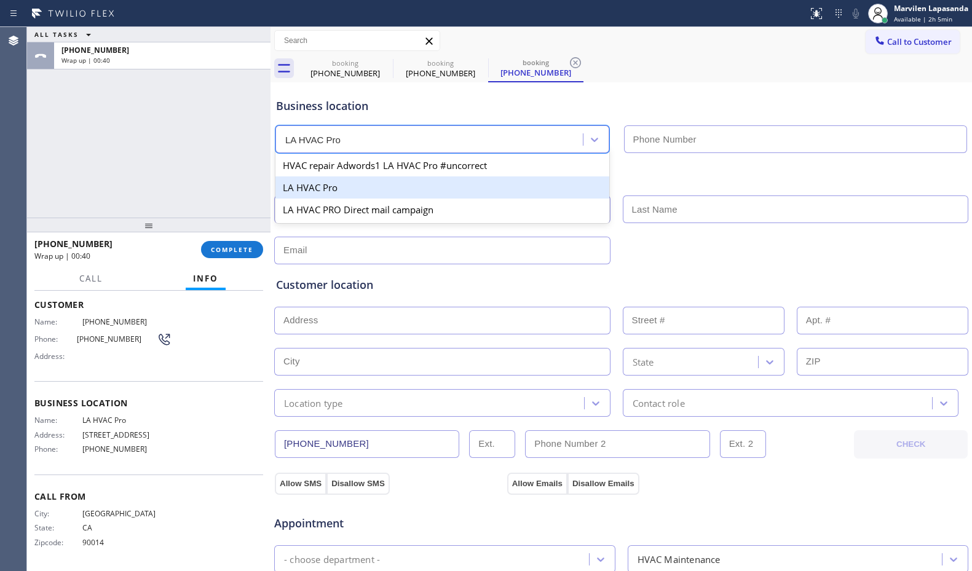
click at [376, 190] on div "LA HVAC Pro" at bounding box center [442, 187] width 334 height 22
type input "[PHONE_NUMBER]"
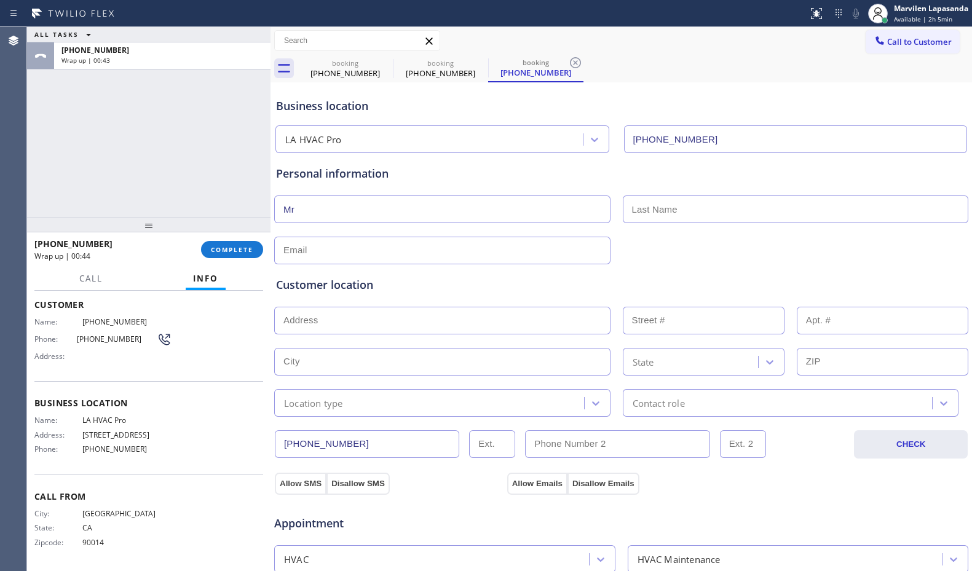
click at [621, 82] on div "Business location LA HVAC Pro [PHONE_NUMBER]" at bounding box center [621, 117] width 695 height 73
click at [312, 255] on input "text" at bounding box center [442, 251] width 336 height 28
click at [714, 201] on input "text" at bounding box center [796, 209] width 346 height 28
type input "..."
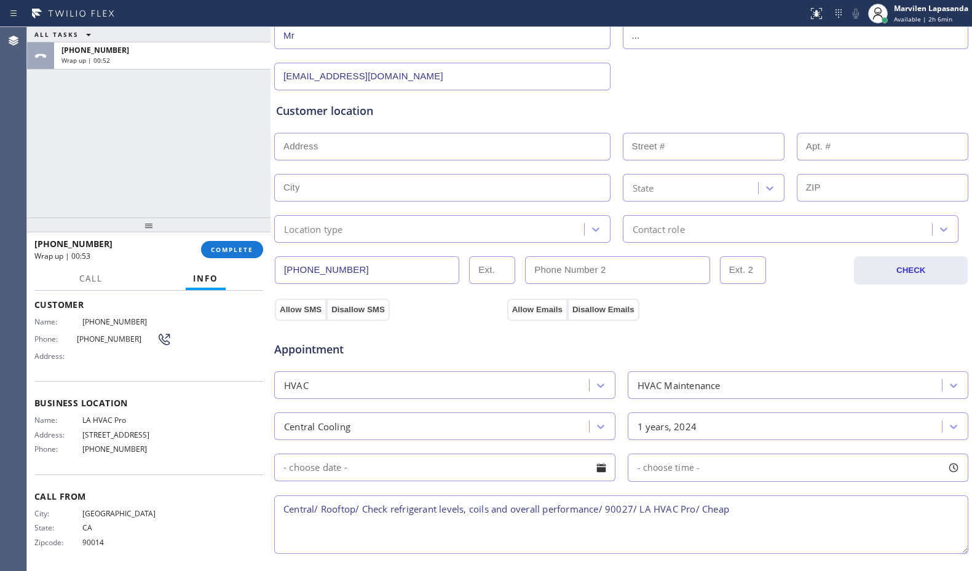
scroll to position [184, 0]
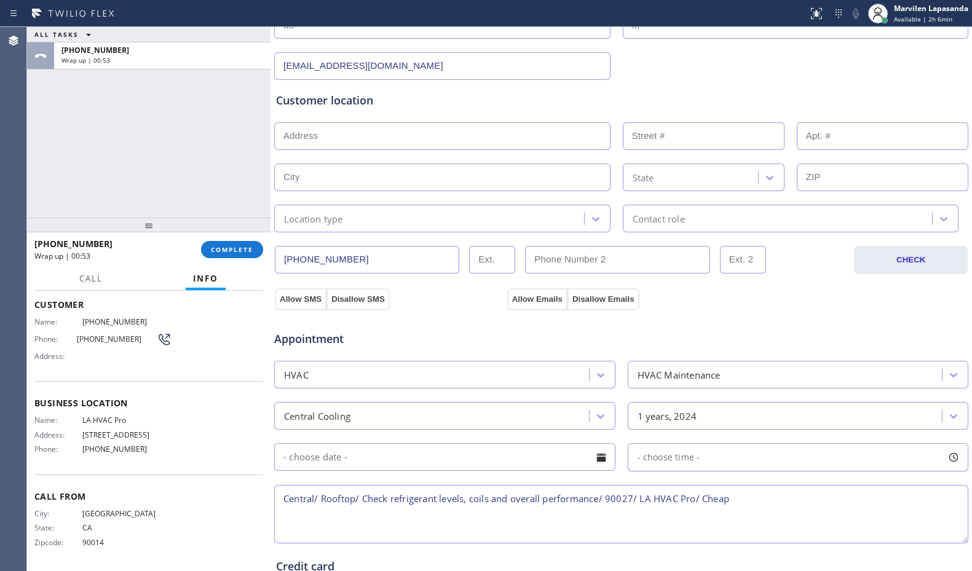
type input "[EMAIL_ADDRESS][DOMAIN_NAME]"
click at [337, 138] on input "text" at bounding box center [442, 136] width 336 height 28
click at [480, 85] on div "Customer location >> ADD NEW ADDRESS << + NEW ADDRESS 90027 State Location type…" at bounding box center [621, 156] width 695 height 152
click at [398, 136] on input "90027" at bounding box center [442, 136] width 336 height 28
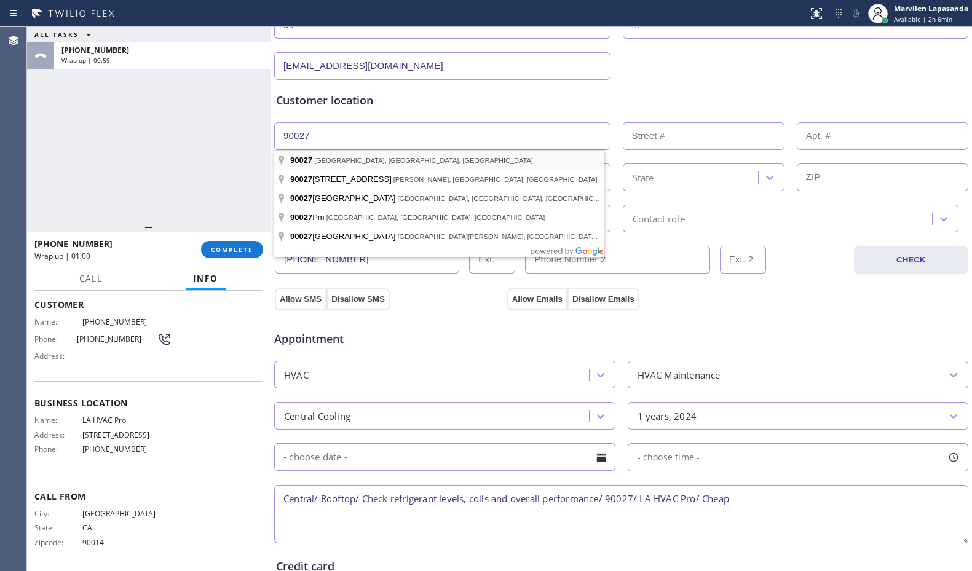
type input "[GEOGRAPHIC_DATA], [GEOGRAPHIC_DATA]"
type input "[GEOGRAPHIC_DATA]"
type input "90027"
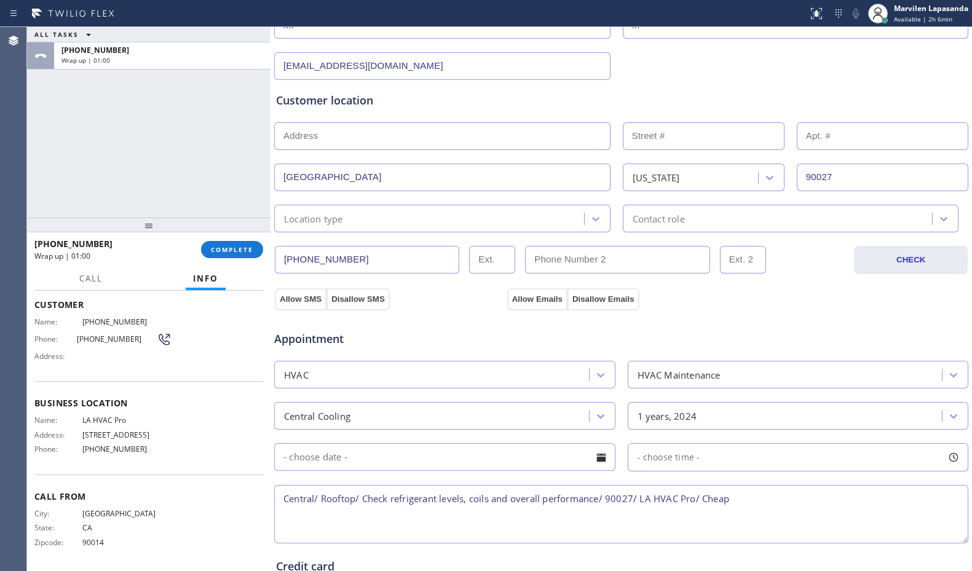
click at [364, 141] on input "text" at bounding box center [442, 136] width 336 height 28
type input ","
click at [679, 142] on input "text" at bounding box center [704, 136] width 162 height 28
type input ","
click at [376, 224] on div "Location type" at bounding box center [431, 219] width 306 height 22
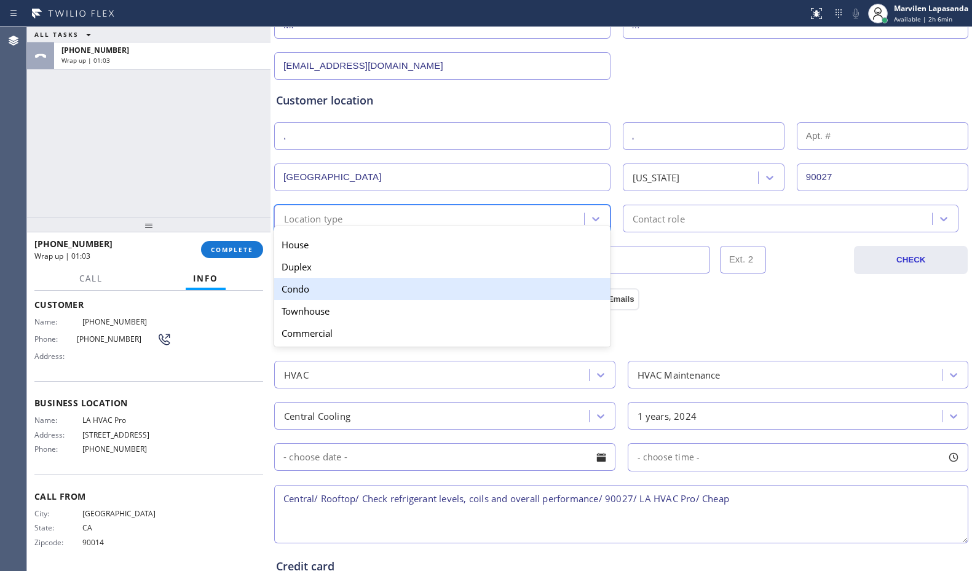
click at [320, 296] on div "Condo" at bounding box center [442, 289] width 336 height 22
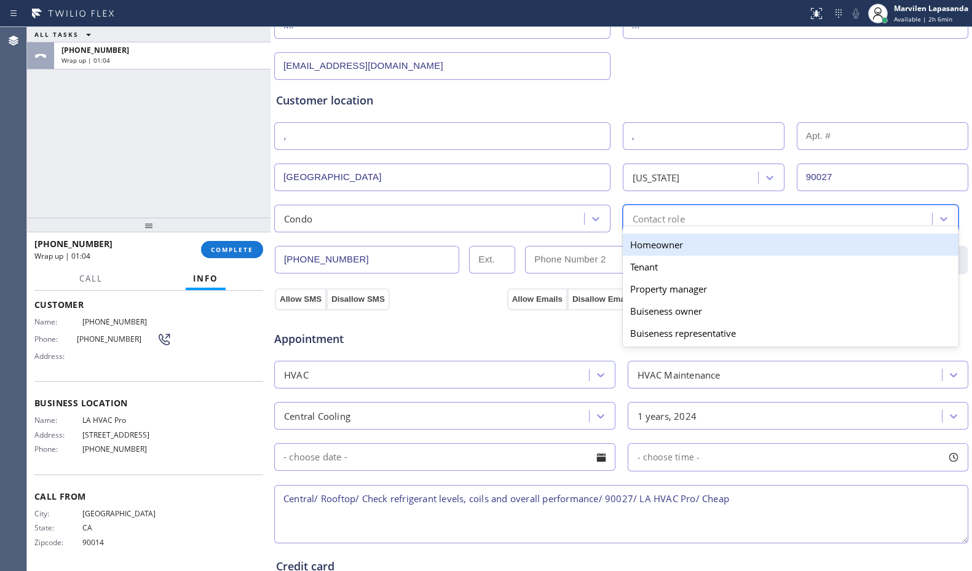
click at [683, 227] on div "option Homeowner focused, 1 of 5. 5 results available. Use Up and Down to choos…" at bounding box center [791, 219] width 336 height 28
click at [662, 252] on div "Homeowner" at bounding box center [791, 245] width 336 height 22
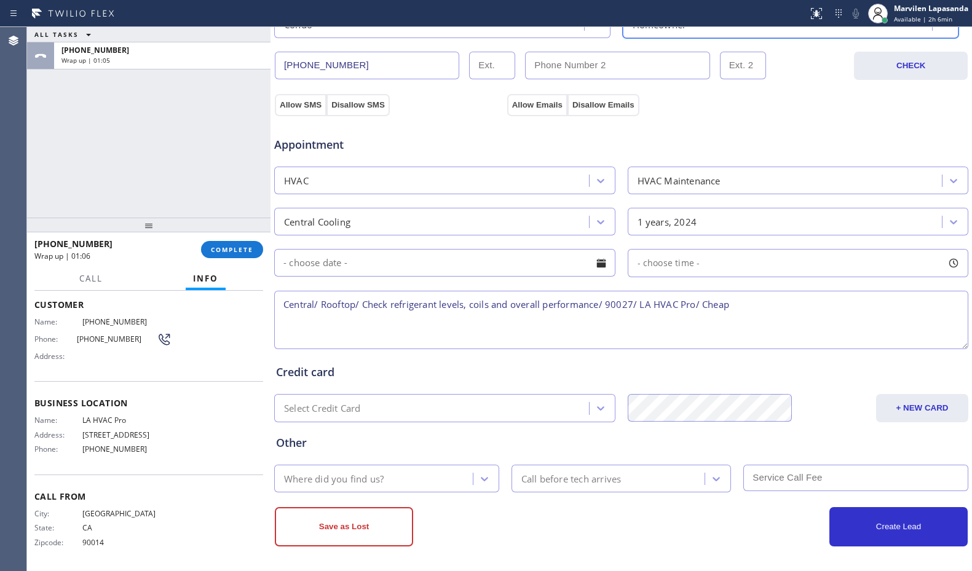
scroll to position [382, 0]
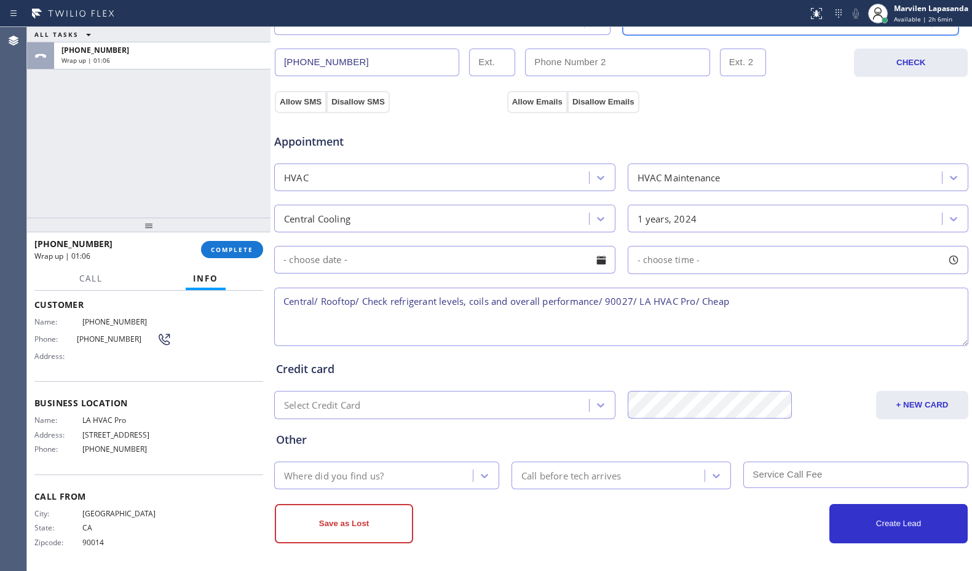
click at [323, 472] on div "Where did you find us?" at bounding box center [334, 475] width 100 height 14
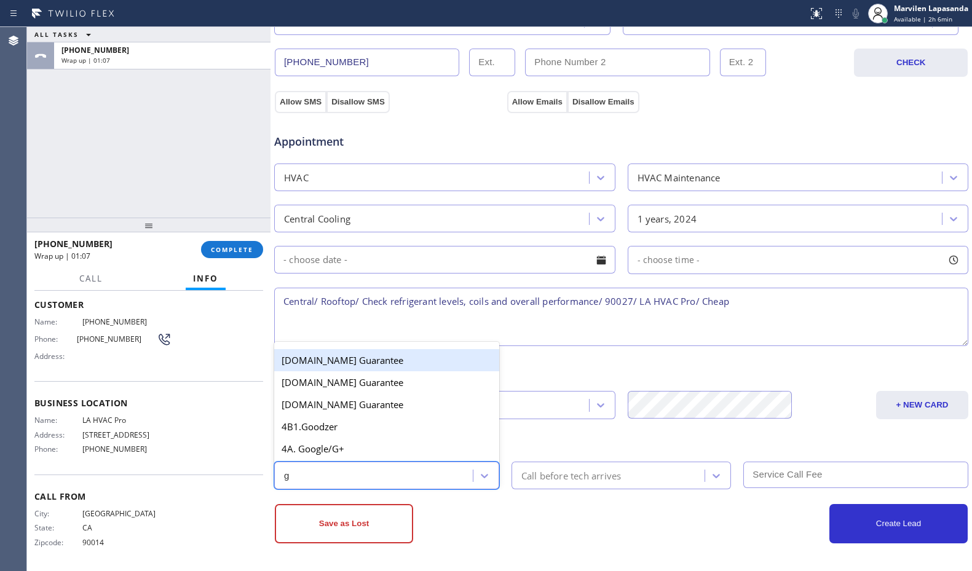
type input "go"
click at [336, 450] on div "4A. Google/G+" at bounding box center [386, 449] width 225 height 22
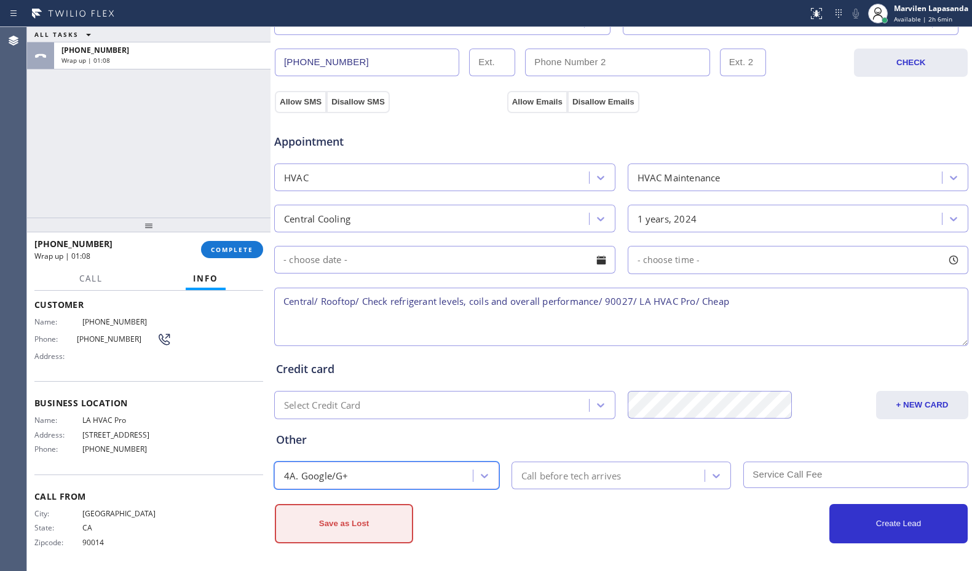
click at [343, 518] on button "Save as Lost" at bounding box center [344, 523] width 138 height 39
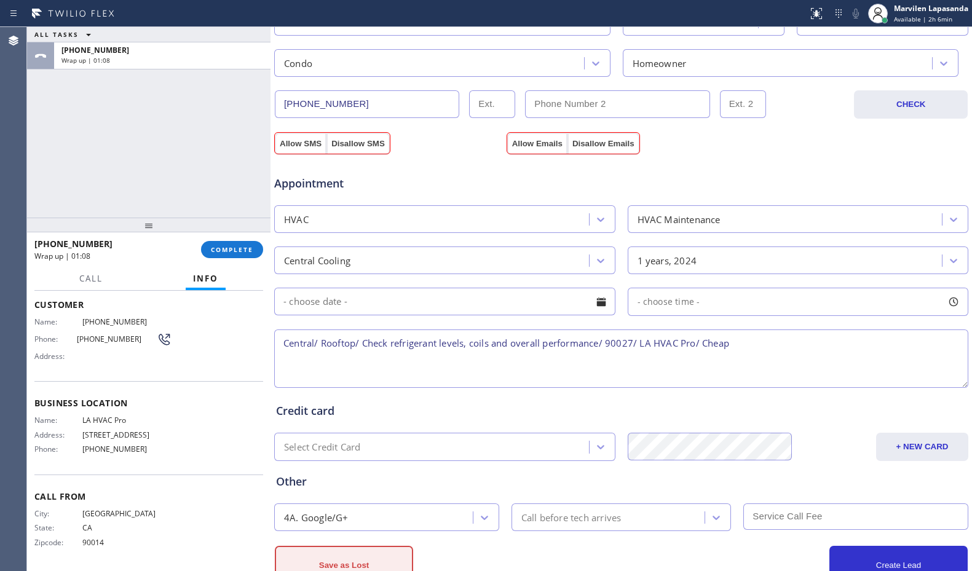
scroll to position [423, 0]
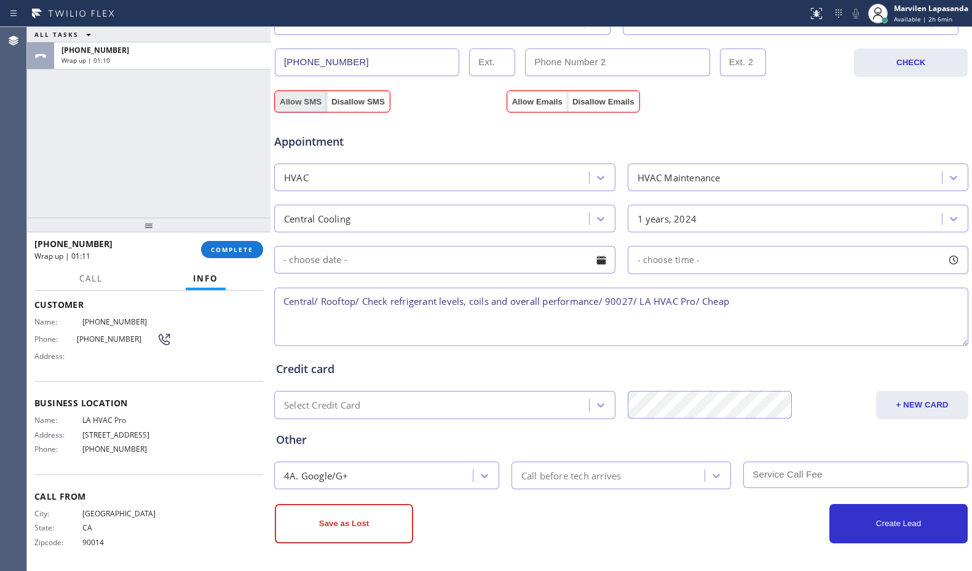
click at [299, 94] on button "Allow SMS" at bounding box center [301, 102] width 52 height 22
click at [300, 95] on button "Allow SMS" at bounding box center [301, 102] width 52 height 22
click at [534, 98] on button "Allow Emails" at bounding box center [537, 102] width 60 height 22
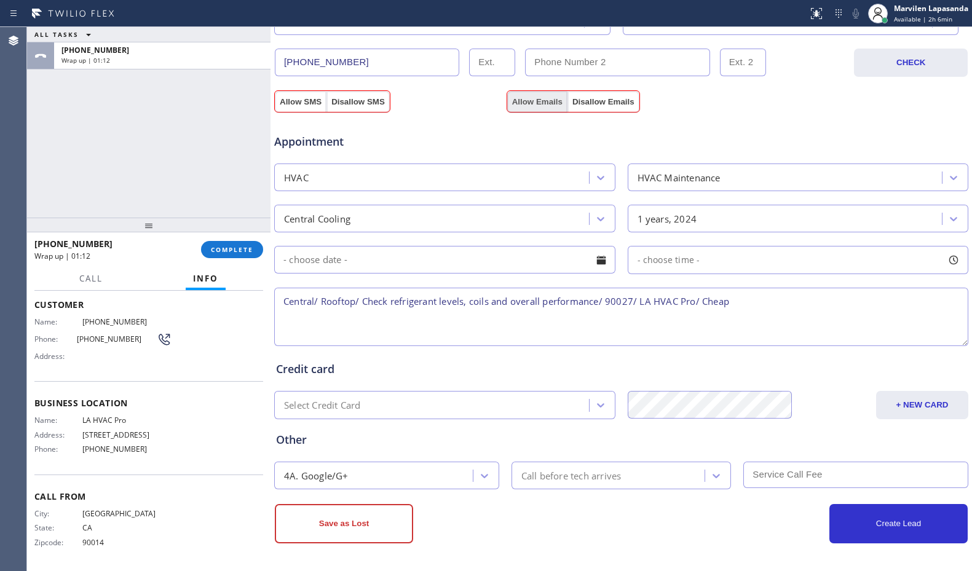
click at [534, 98] on button "Allow Emails" at bounding box center [537, 102] width 60 height 22
click at [346, 537] on button "Save as Lost" at bounding box center [344, 523] width 138 height 39
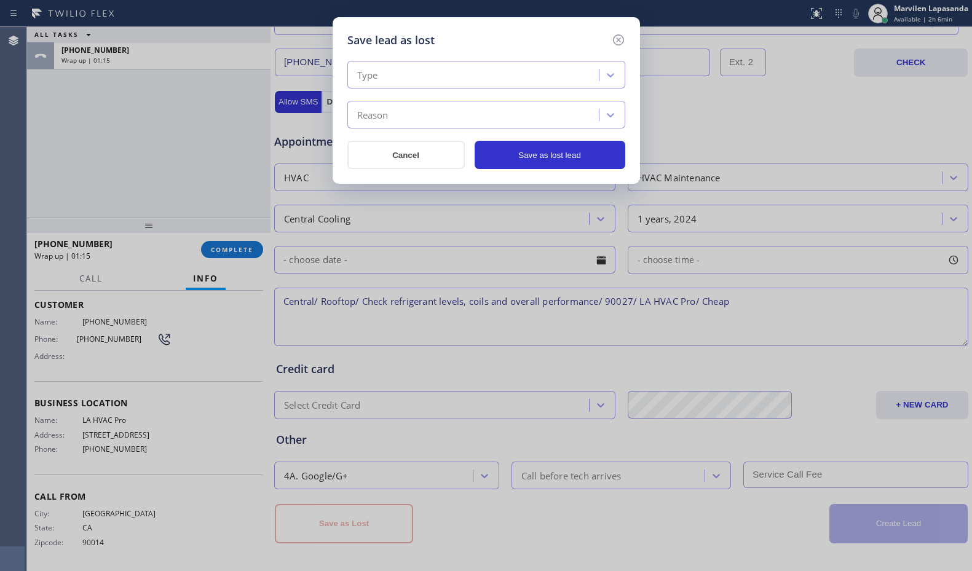
click at [394, 79] on div "Type" at bounding box center [475, 76] width 248 height 22
click at [400, 79] on div "Type" at bounding box center [475, 76] width 248 height 22
click at [618, 39] on icon at bounding box center [617, 39] width 11 height 11
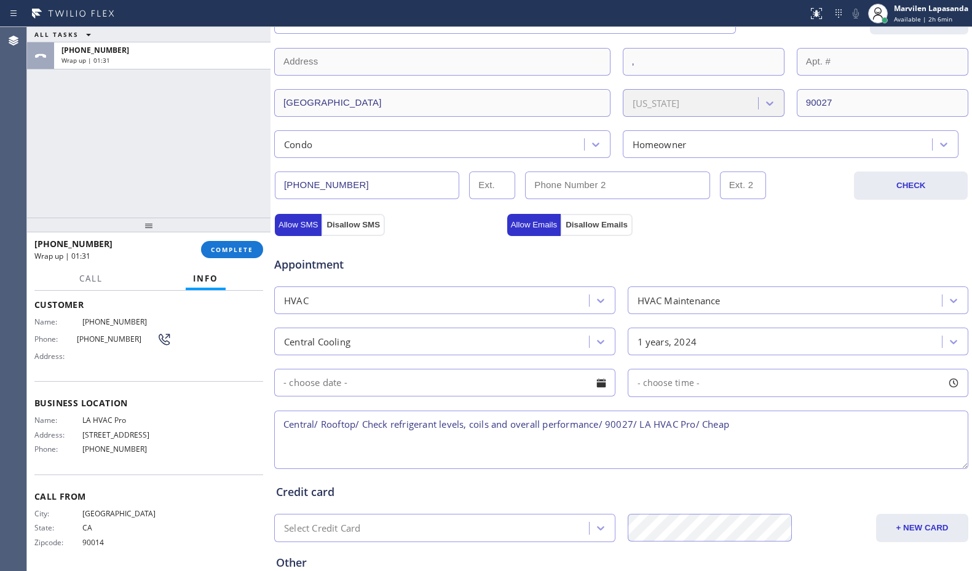
scroll to position [178, 0]
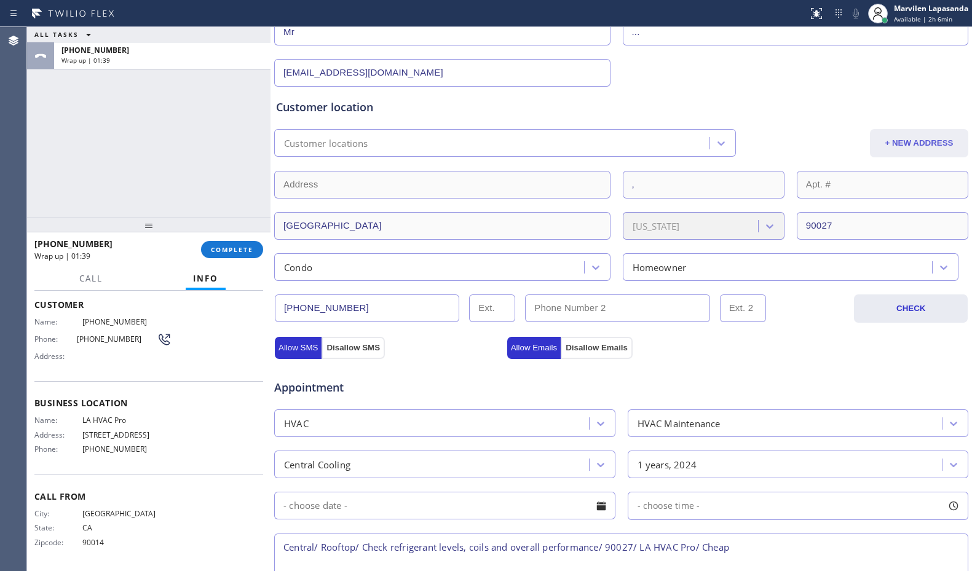
click at [907, 137] on button "+ NEW ADDRESS" at bounding box center [919, 143] width 98 height 28
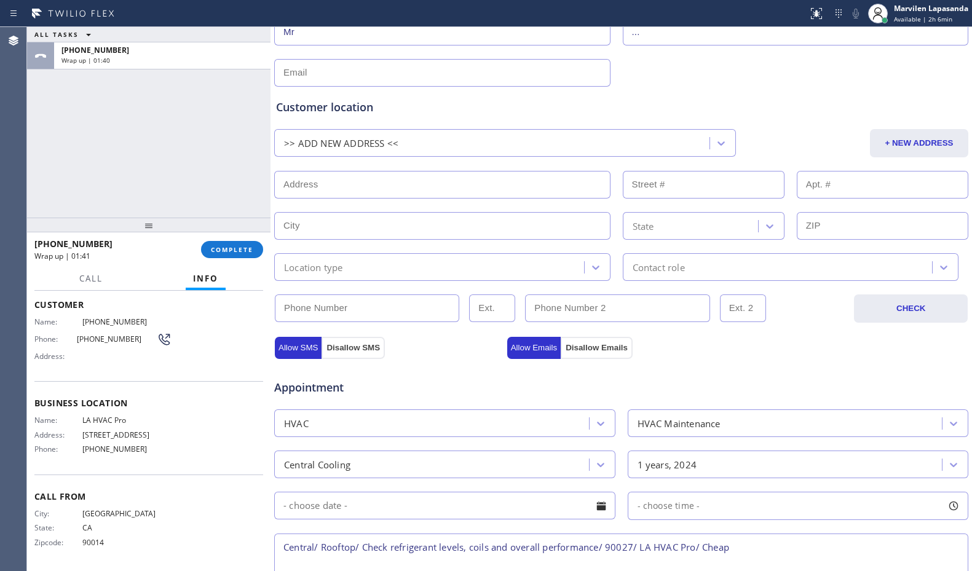
click at [344, 175] on input "text" at bounding box center [442, 185] width 336 height 28
click at [320, 186] on input "text" at bounding box center [442, 185] width 336 height 28
paste input "90027"
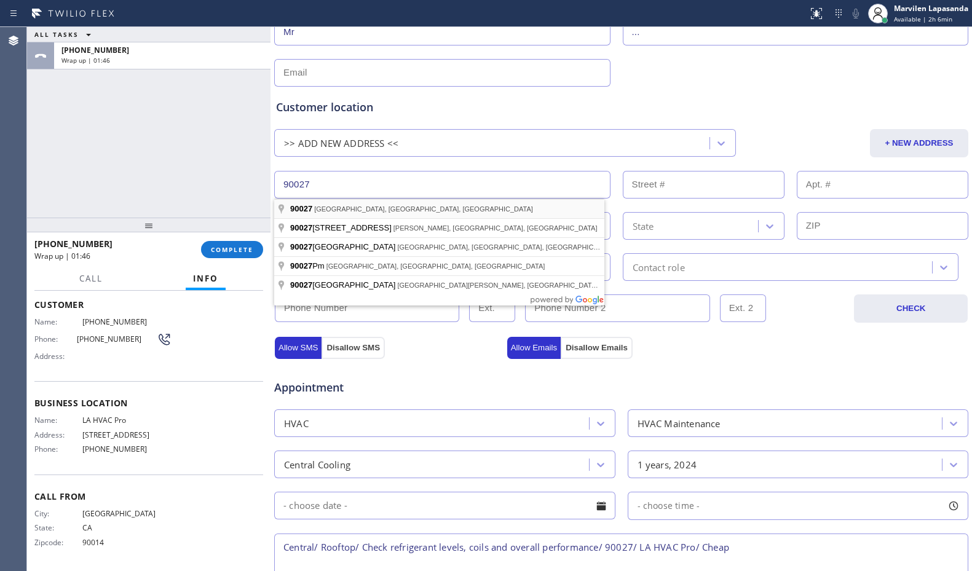
type input "[GEOGRAPHIC_DATA], [GEOGRAPHIC_DATA]"
type input "[GEOGRAPHIC_DATA]"
type input "90027"
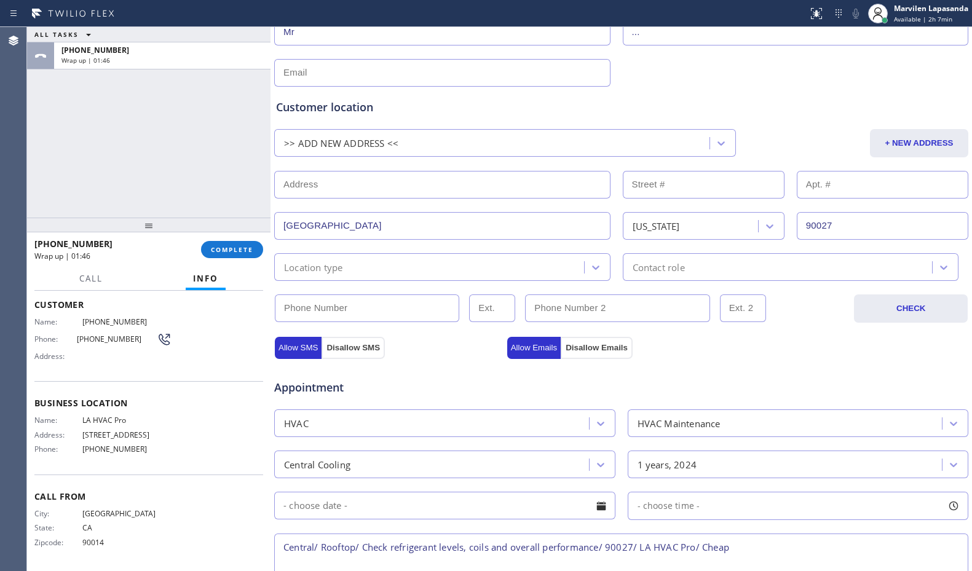
click at [319, 189] on input "text" at bounding box center [442, 185] width 336 height 28
type input ","
click at [661, 191] on input "text" at bounding box center [704, 185] width 162 height 28
type input ","
click at [434, 372] on div "Appointment" at bounding box center [389, 381] width 232 height 29
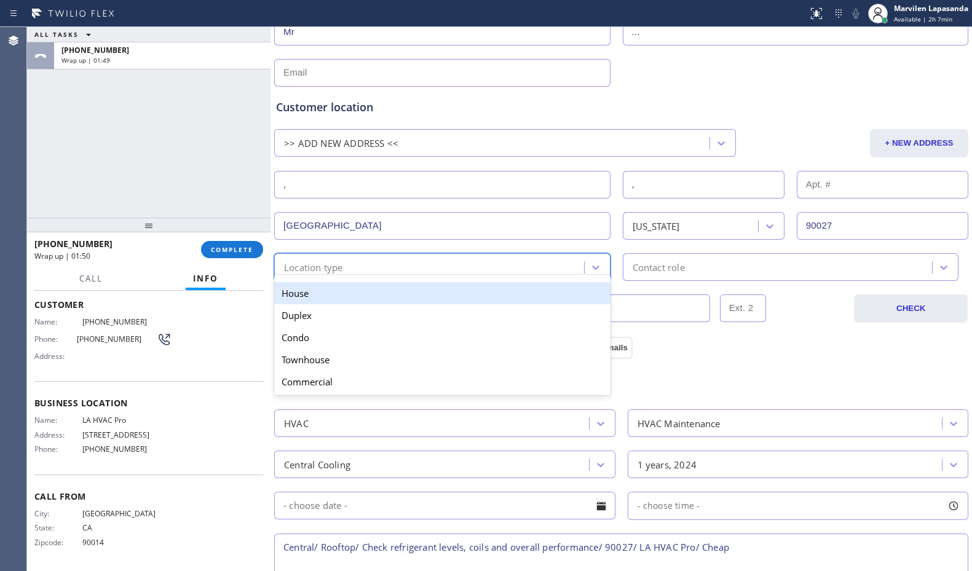
click at [328, 278] on div "option Condo, selected. option House focused, 1 of 5. 5 results available. Use …" at bounding box center [442, 267] width 336 height 28
click at [315, 302] on div "House" at bounding box center [442, 293] width 336 height 22
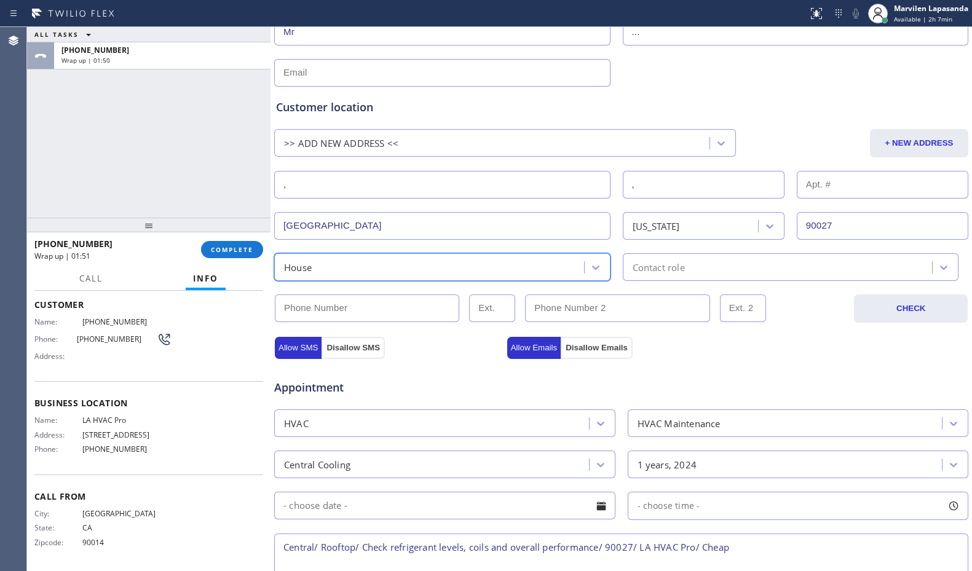
click at [700, 272] on div "Contact role" at bounding box center [779, 267] width 306 height 22
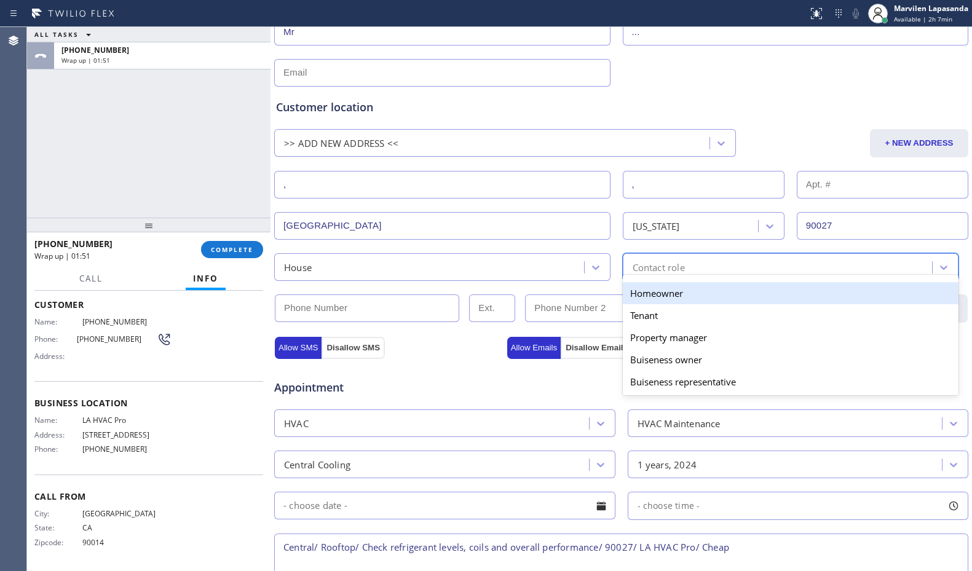
click at [674, 296] on div "Homeowner" at bounding box center [791, 293] width 336 height 22
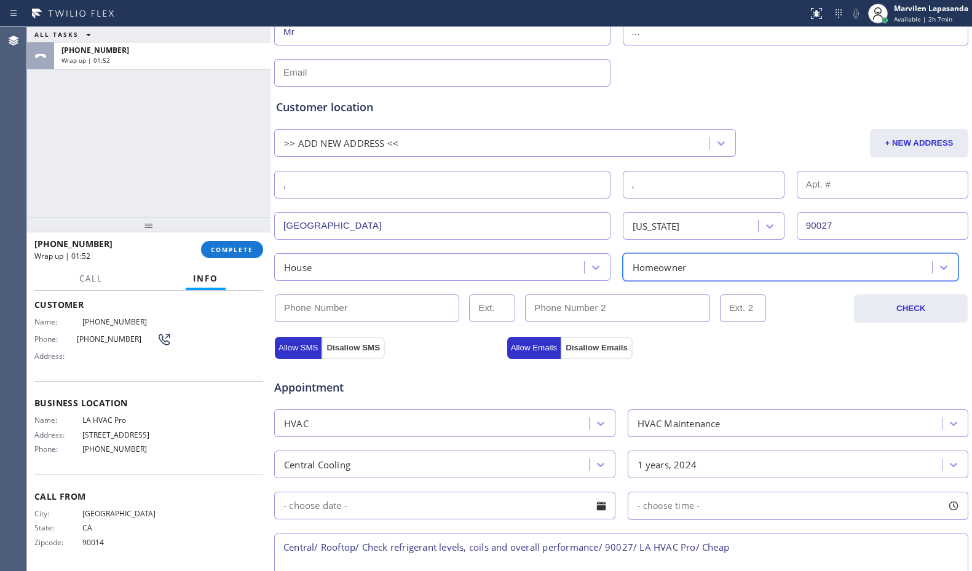
type input "(___) ___-____"
click at [398, 311] on input "(___) ___-____" at bounding box center [367, 308] width 184 height 28
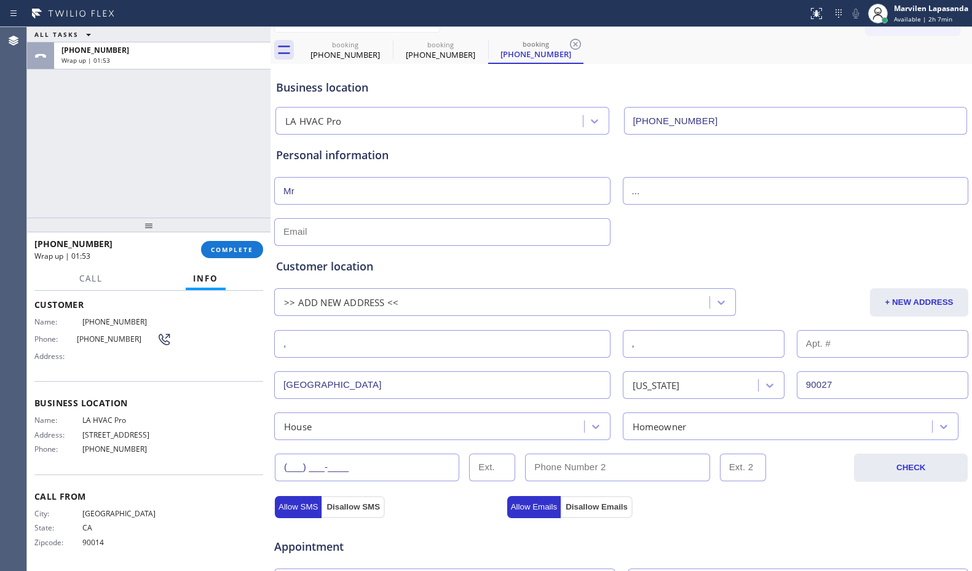
scroll to position [0, 0]
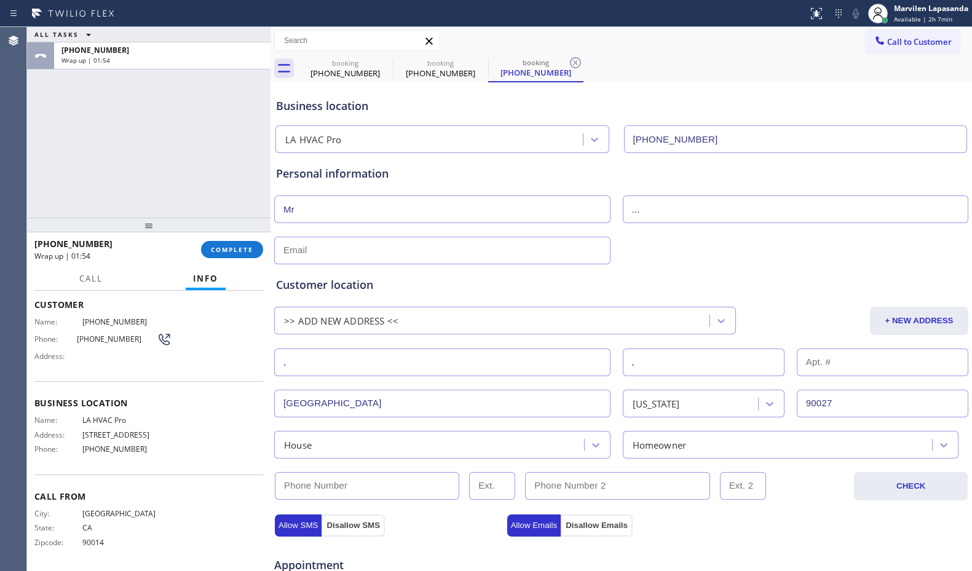
click at [412, 257] on input "text" at bounding box center [442, 251] width 336 height 28
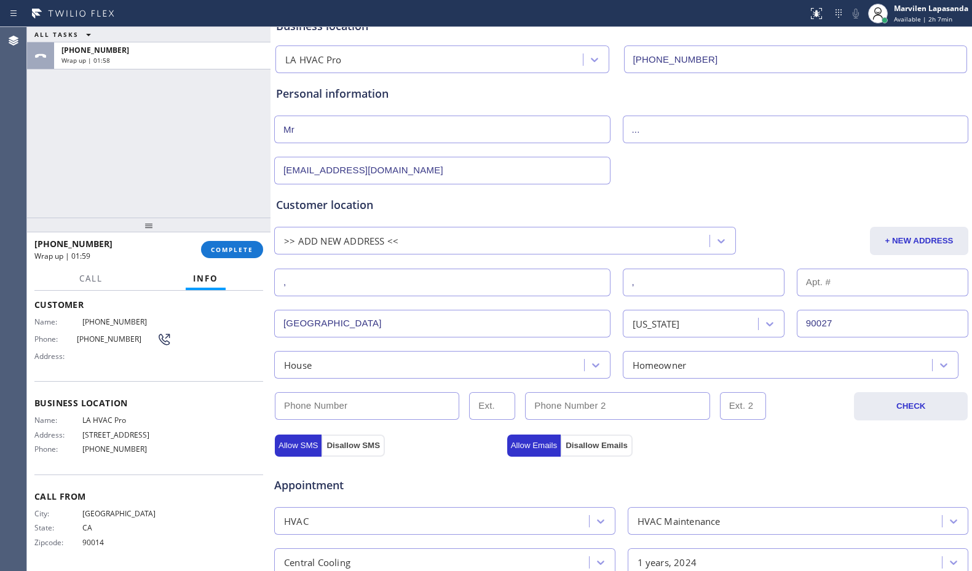
scroll to position [307, 0]
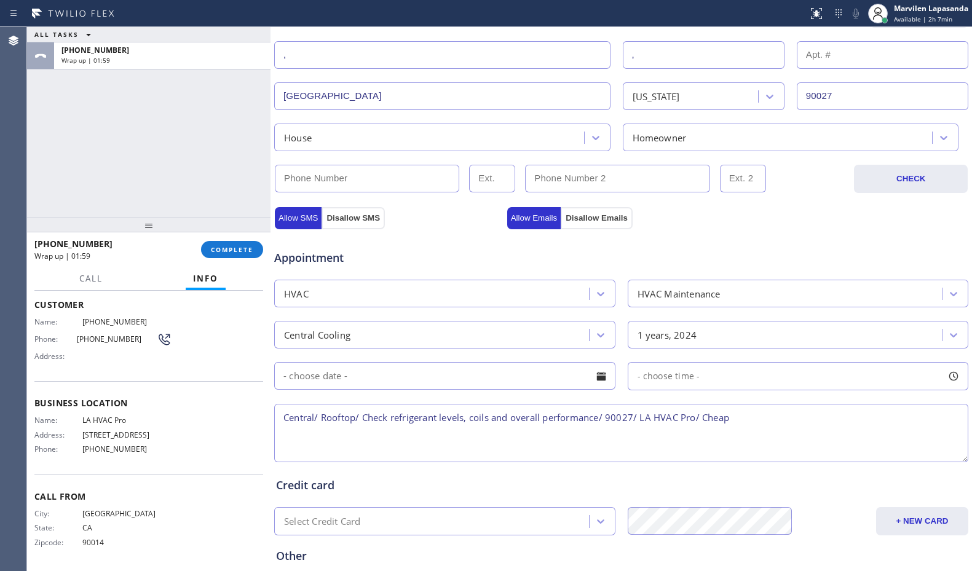
type input "[EMAIL_ADDRESS][DOMAIN_NAME]"
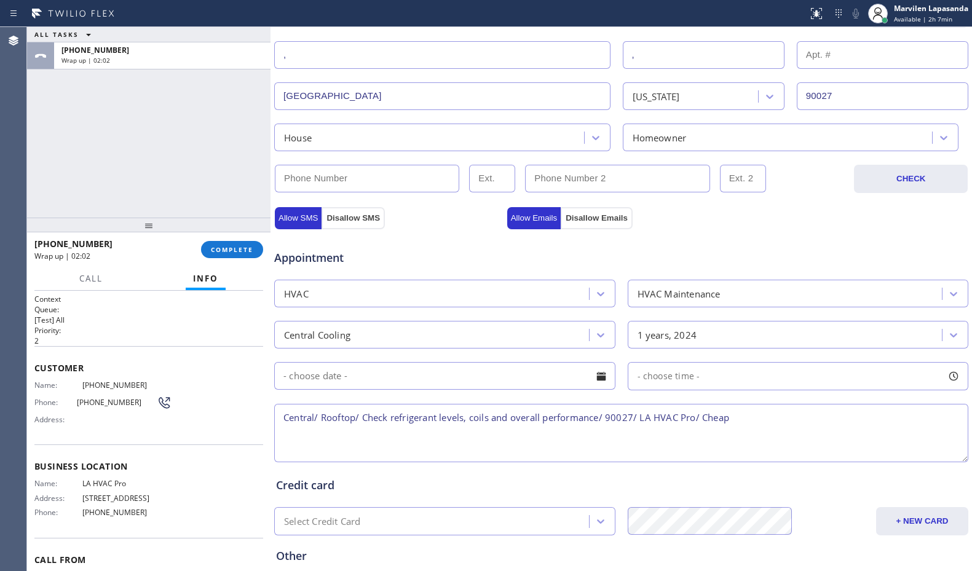
scroll to position [0, 0]
drag, startPoint x: 77, startPoint y: 385, endPoint x: 130, endPoint y: 390, distance: 53.6
click at [130, 390] on div "Name: [PHONE_NUMBER]" at bounding box center [102, 385] width 137 height 9
click at [338, 184] on input "(___) ___-____" at bounding box center [367, 179] width 184 height 28
paste input "323) 698-4059"
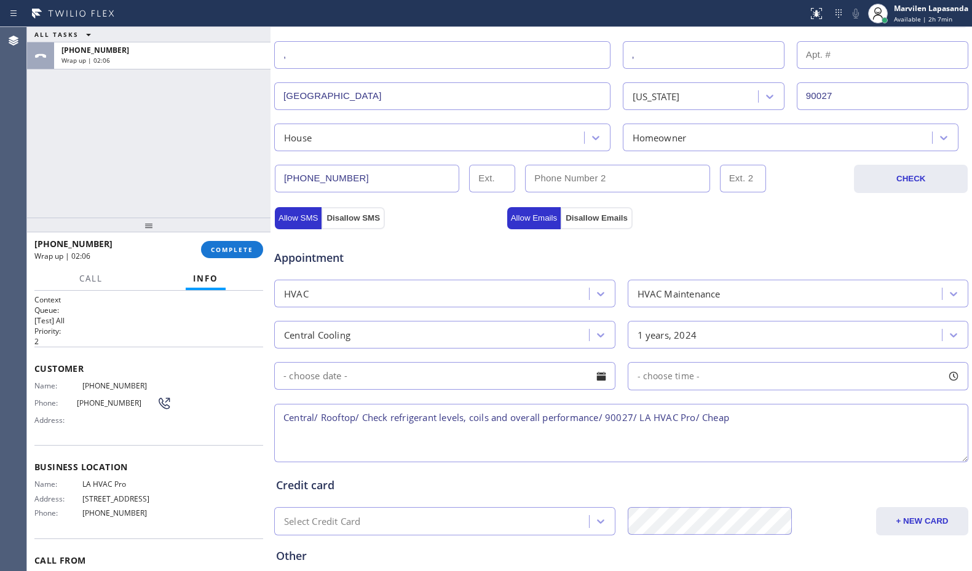
type input "[PHONE_NUMBER]"
click at [409, 236] on div "Appointment" at bounding box center [621, 250] width 696 height 31
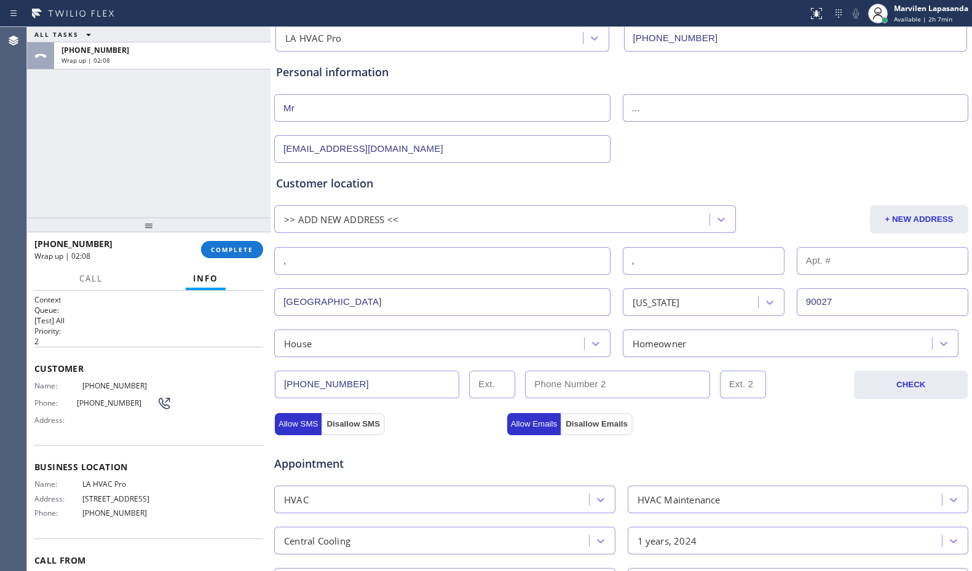
scroll to position [123, 0]
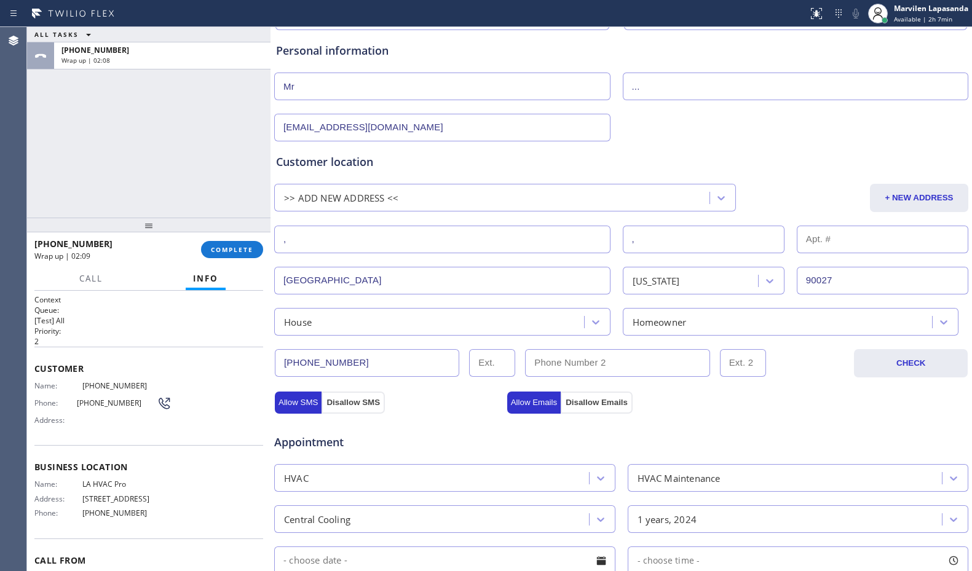
click at [331, 326] on div "House" at bounding box center [431, 322] width 306 height 22
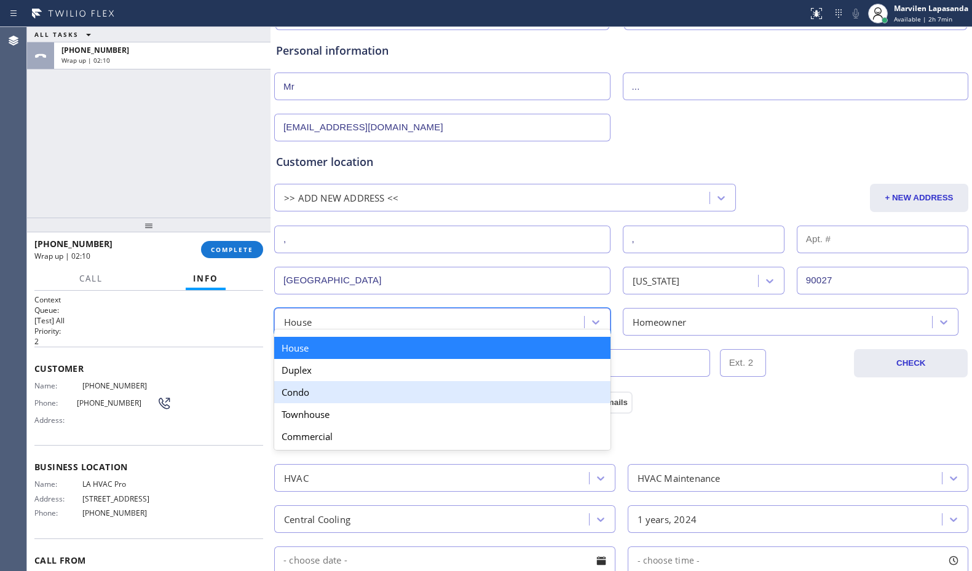
click at [318, 395] on div "Condo" at bounding box center [442, 392] width 336 height 22
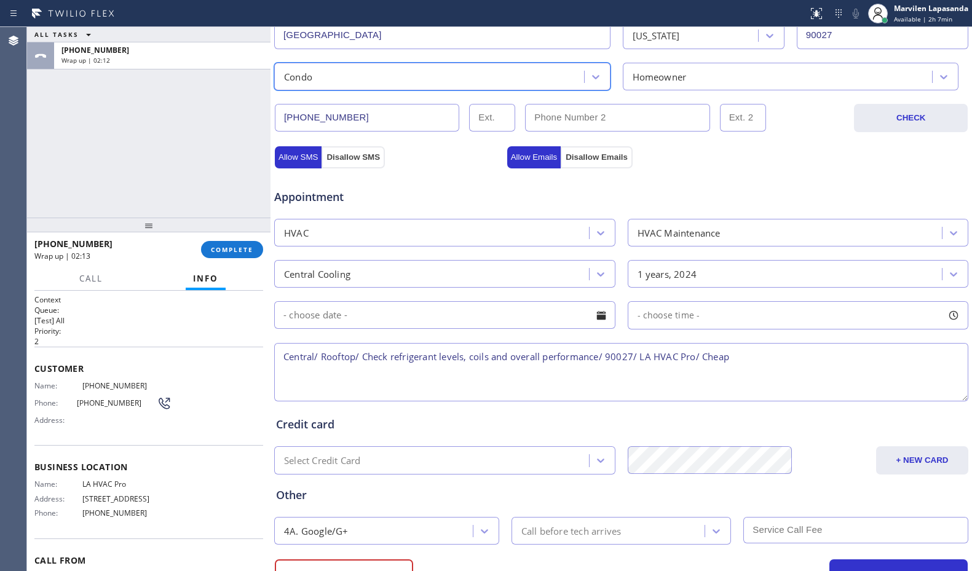
scroll to position [423, 0]
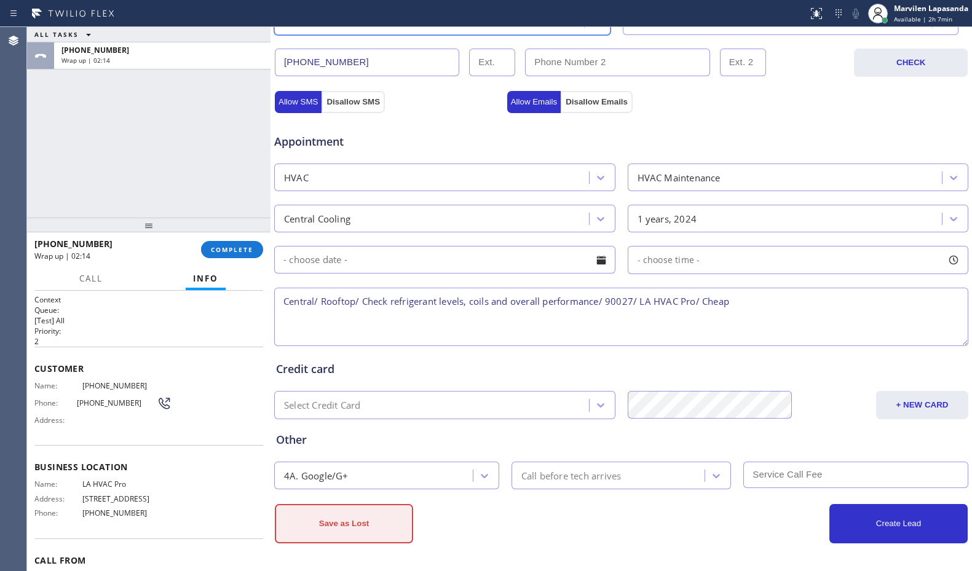
click at [347, 532] on button "Save as Lost" at bounding box center [344, 523] width 138 height 39
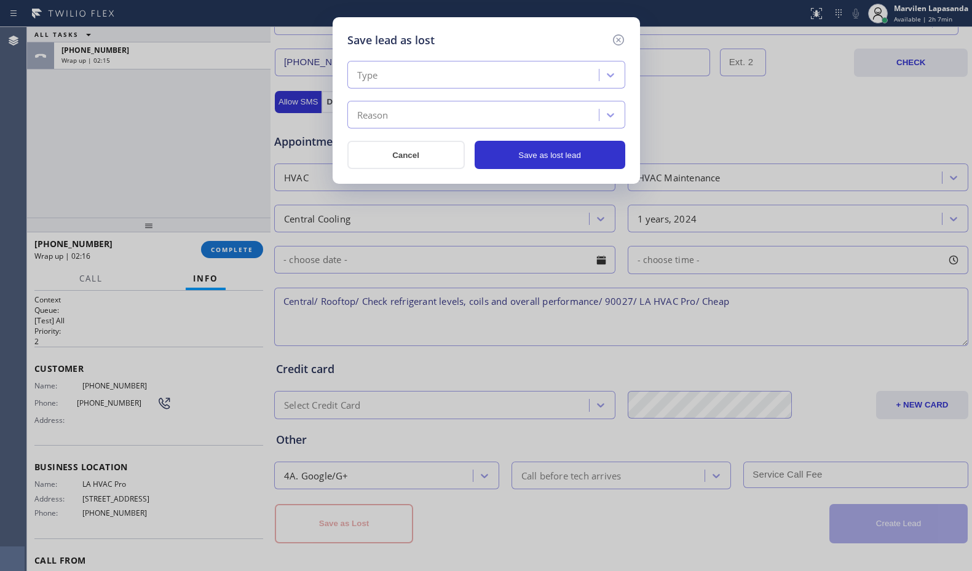
click at [410, 73] on div "Type" at bounding box center [475, 76] width 248 height 22
click at [619, 39] on icon at bounding box center [617, 39] width 11 height 11
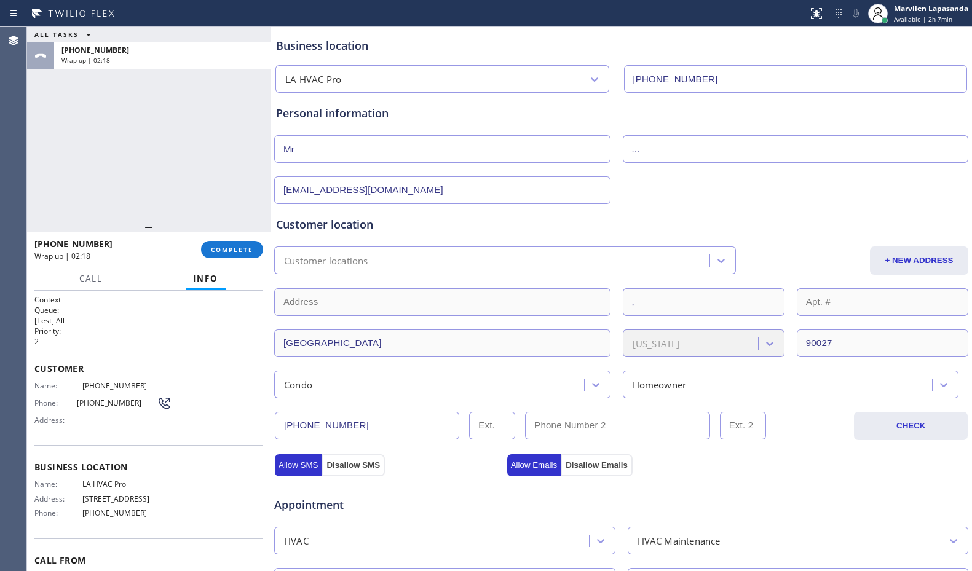
scroll to position [0, 0]
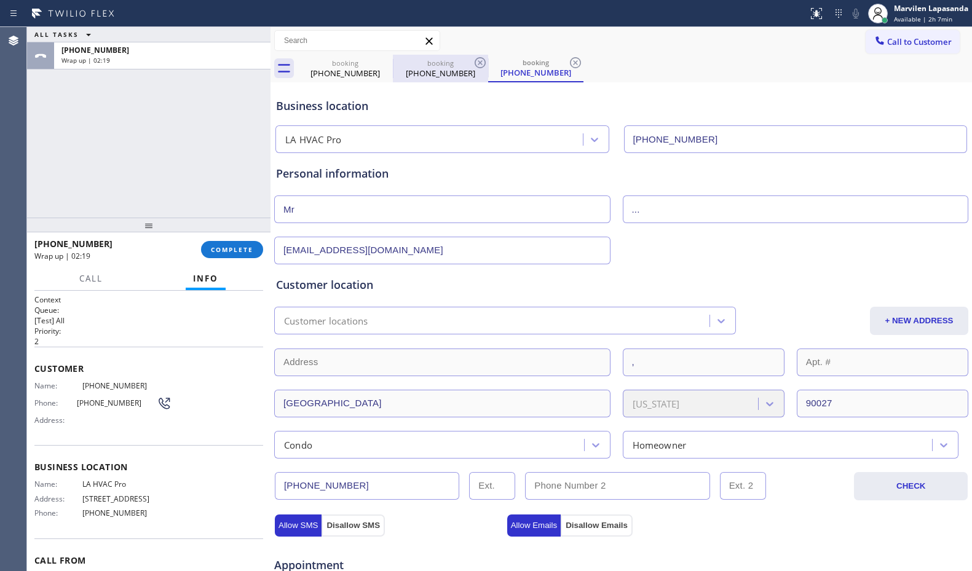
click at [441, 74] on div "[PHONE_NUMBER]" at bounding box center [440, 73] width 93 height 11
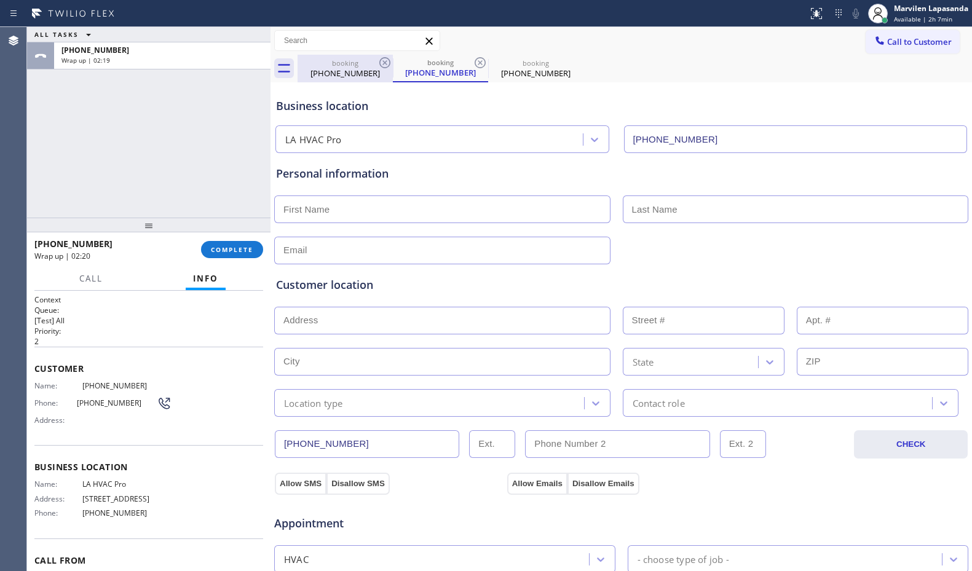
click at [356, 73] on div "[PHONE_NUMBER]" at bounding box center [345, 73] width 93 height 11
click at [439, 71] on div "[PHONE_NUMBER]" at bounding box center [440, 73] width 93 height 11
click at [337, 74] on div "[PHONE_NUMBER]" at bounding box center [345, 73] width 93 height 11
click at [331, 208] on input "text" at bounding box center [442, 209] width 336 height 28
type input "Mr"
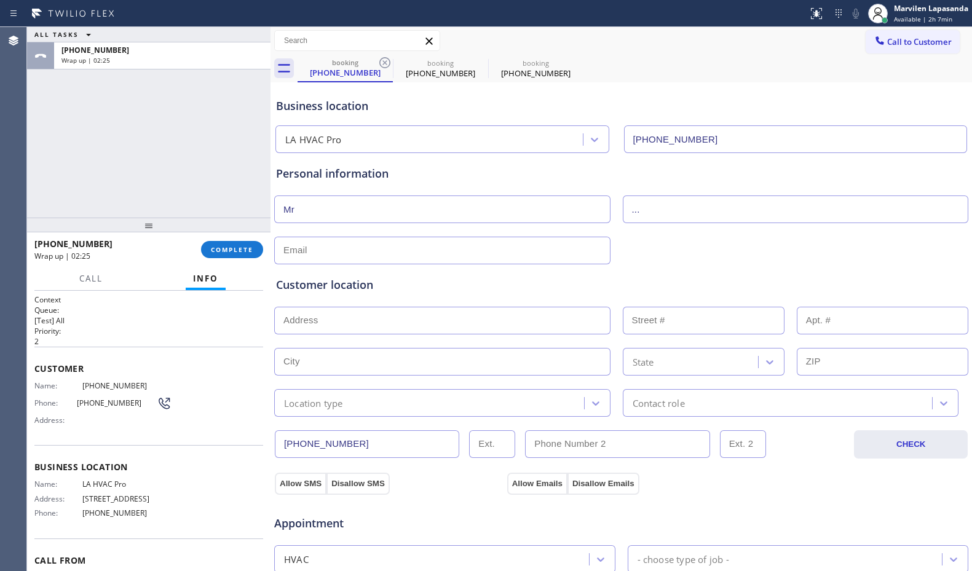
type input "..."
type input "[EMAIL_ADDRESS][DOMAIN_NAME]"
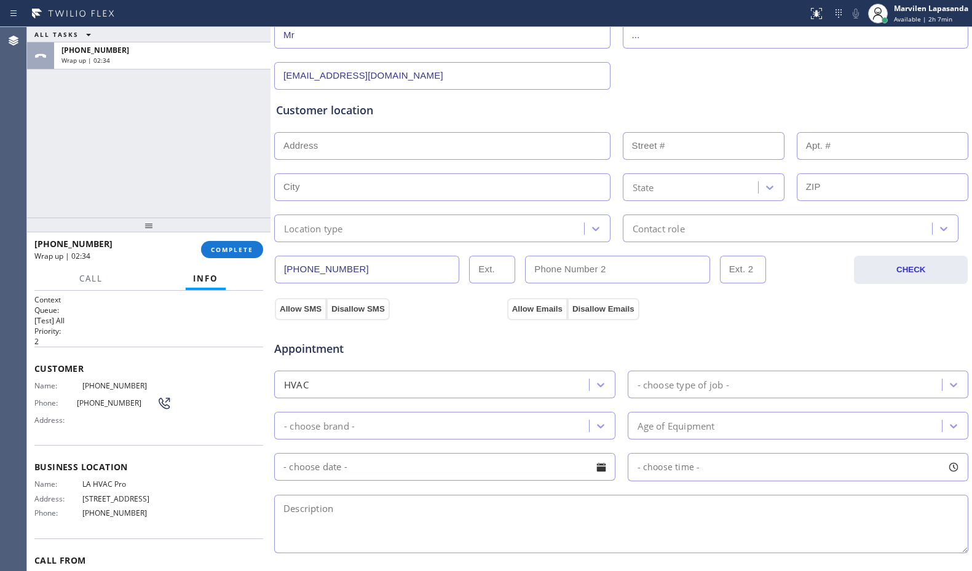
scroll to position [184, 0]
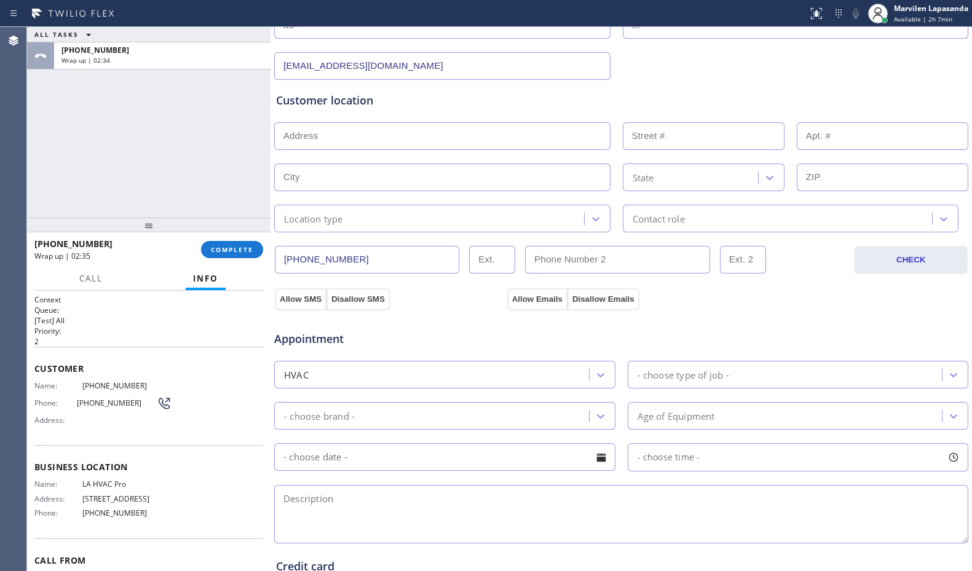
click at [326, 138] on input "text" at bounding box center [442, 136] width 336 height 28
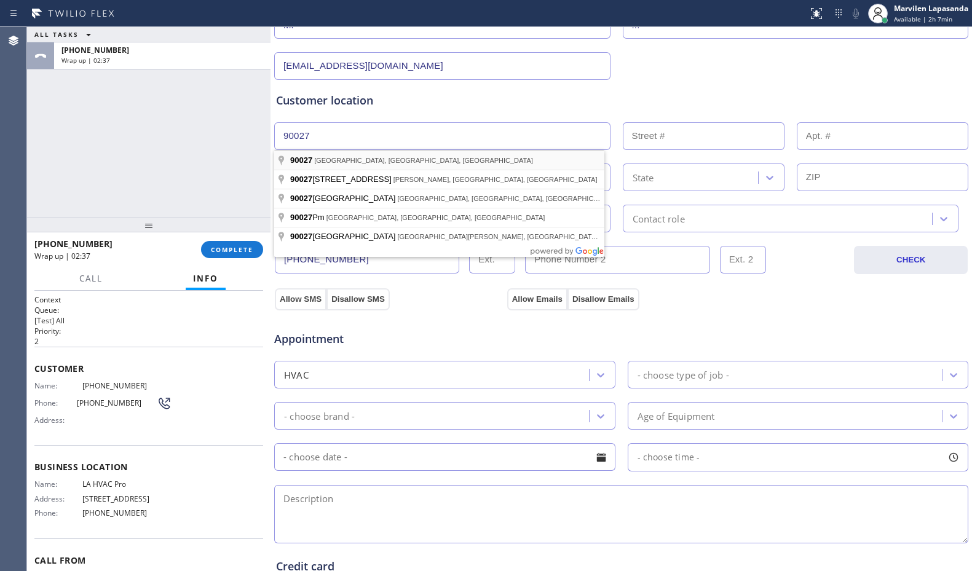
type input "[GEOGRAPHIC_DATA], [GEOGRAPHIC_DATA]"
type input "[GEOGRAPHIC_DATA]"
type input "90027"
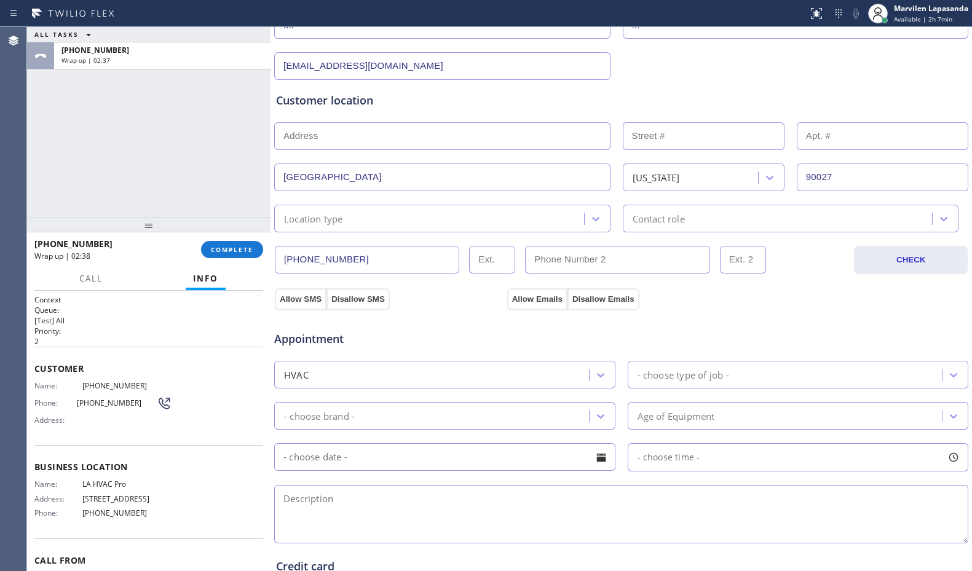
click at [332, 143] on input "text" at bounding box center [442, 136] width 336 height 28
type input ","
click at [621, 138] on div at bounding box center [708, 136] width 174 height 28
click at [638, 135] on input "text" at bounding box center [704, 136] width 162 height 28
type input ","
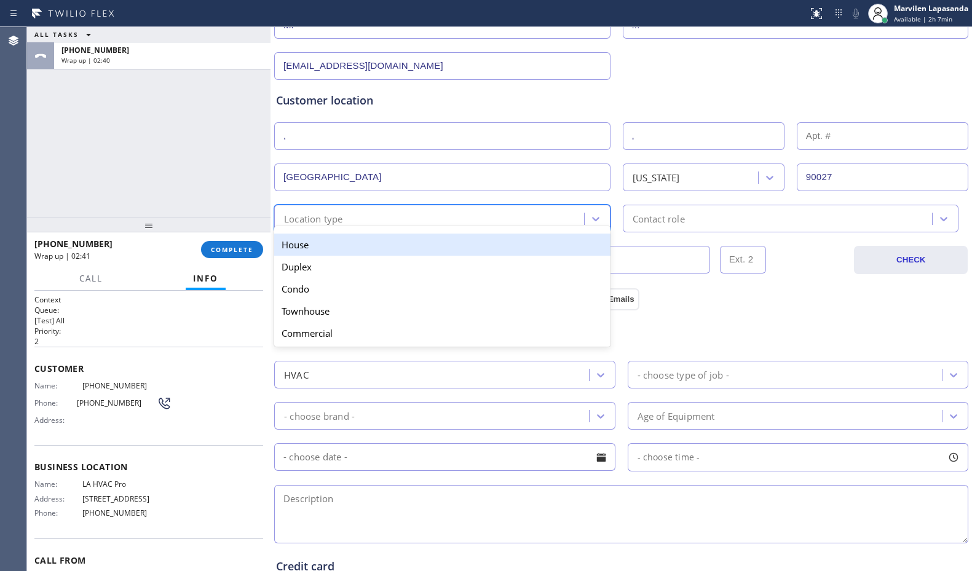
click at [349, 219] on div "Location type" at bounding box center [431, 219] width 306 height 22
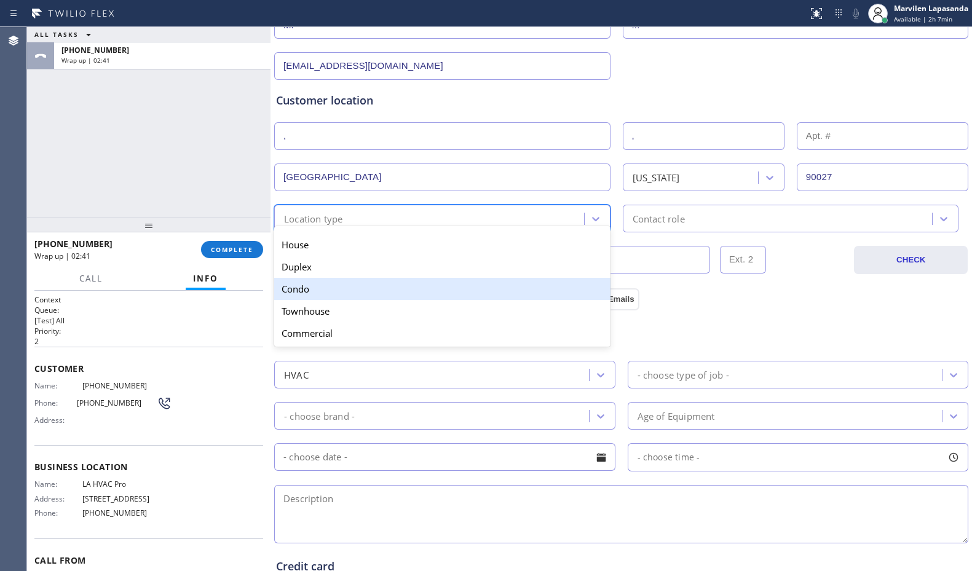
drag, startPoint x: 307, startPoint y: 288, endPoint x: 454, endPoint y: 252, distance: 150.7
click at [310, 288] on div "Condo" at bounding box center [442, 289] width 336 height 22
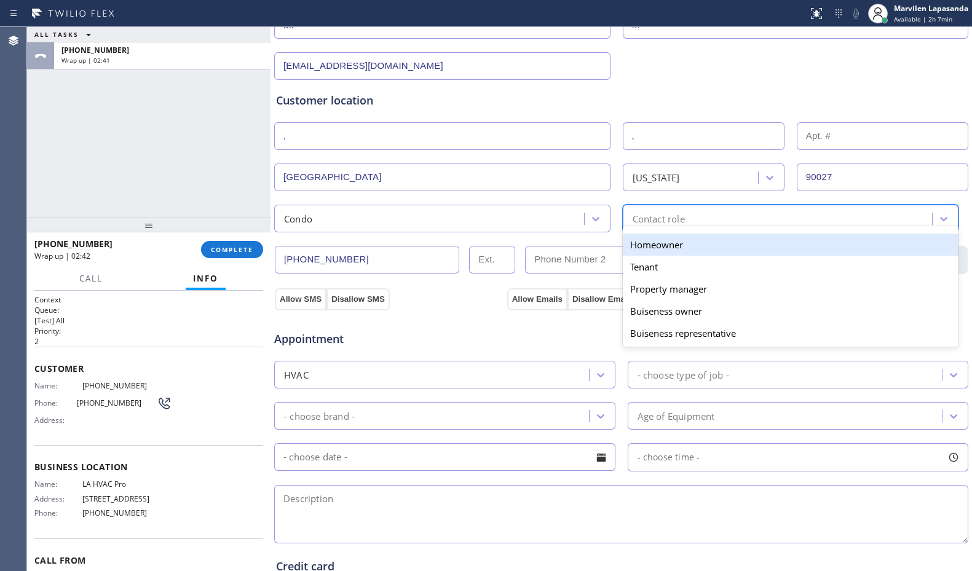
click at [703, 211] on div "Contact role" at bounding box center [779, 219] width 306 height 22
click at [666, 239] on div "Homeowner" at bounding box center [791, 245] width 336 height 22
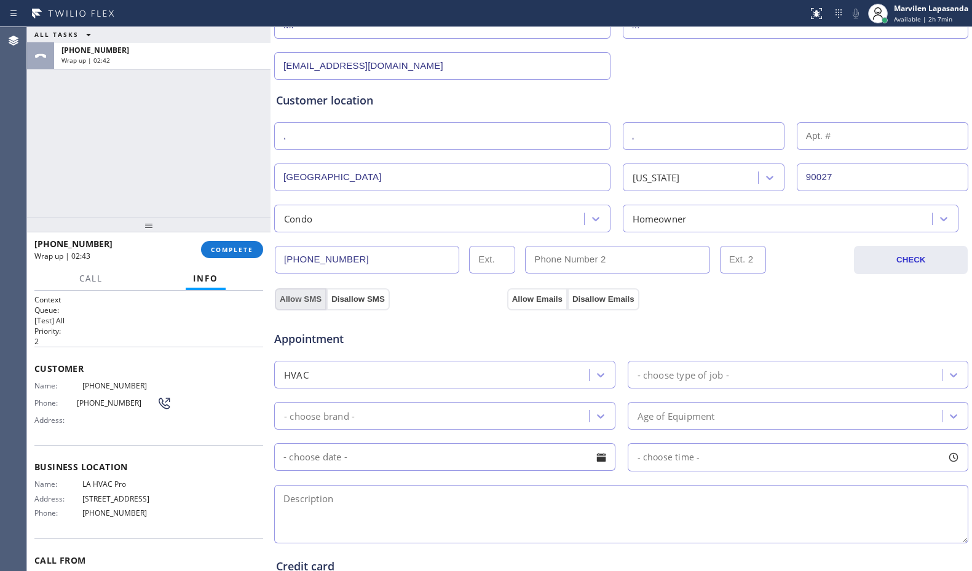
click at [303, 299] on button "Allow SMS" at bounding box center [301, 299] width 52 height 22
click at [526, 298] on button "Allow Emails" at bounding box center [537, 299] width 60 height 22
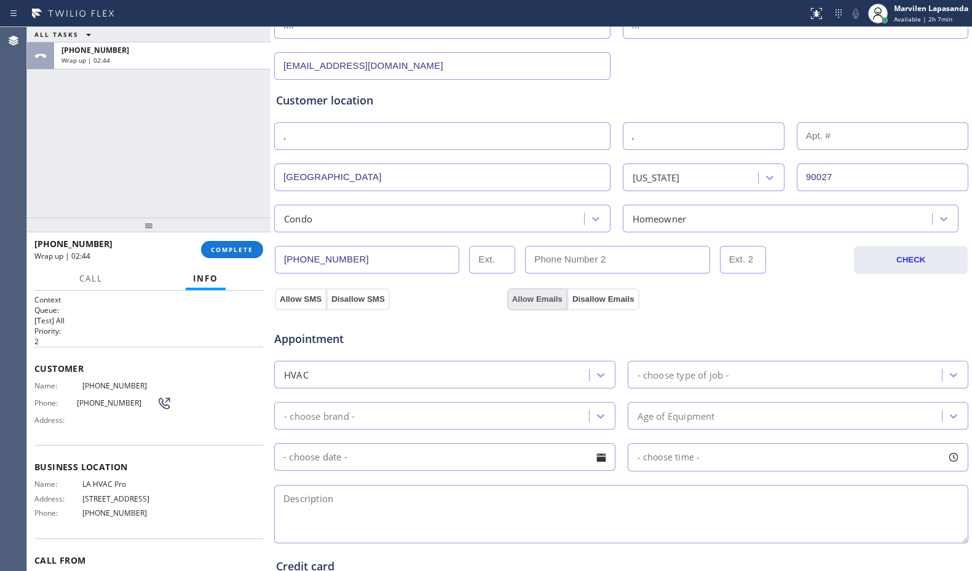
click at [526, 298] on button "Allow Emails" at bounding box center [537, 299] width 60 height 22
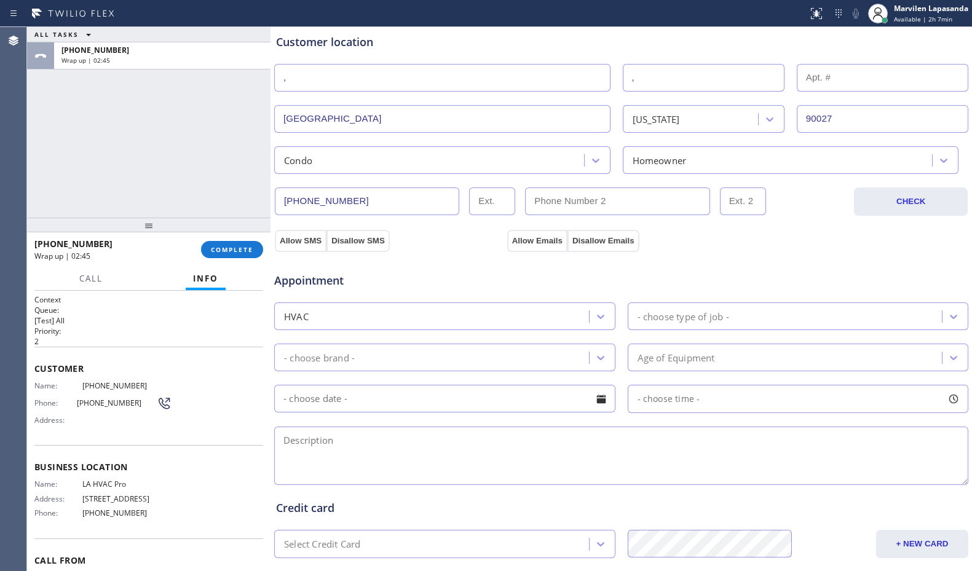
scroll to position [307, 0]
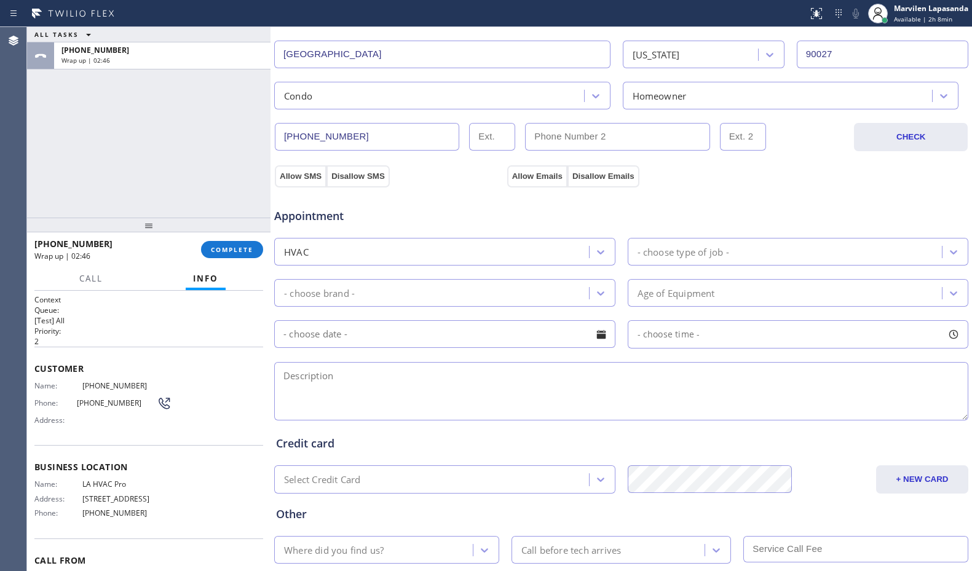
click at [730, 256] on div "- choose type of job -" at bounding box center [786, 252] width 311 height 22
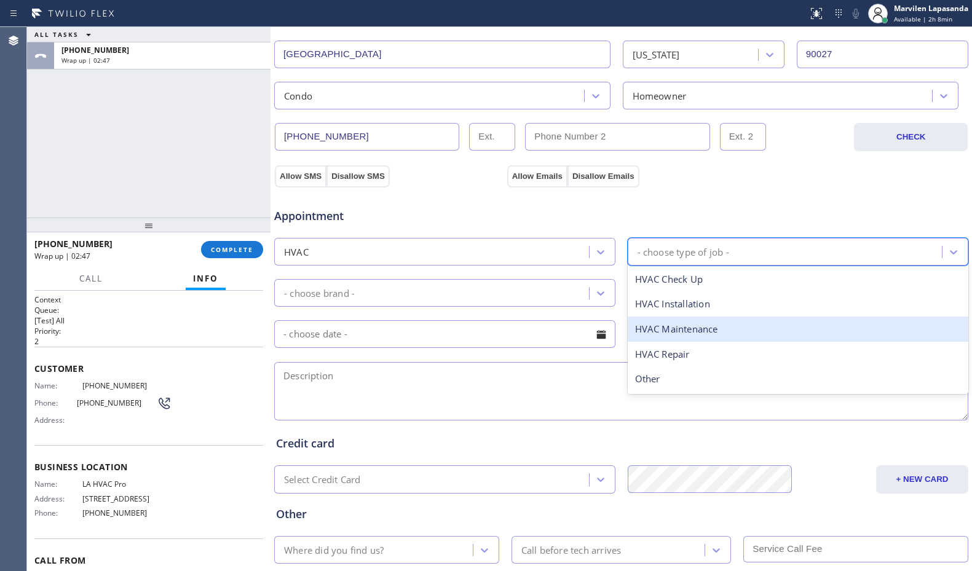
click at [661, 331] on div "HVAC Maintenance" at bounding box center [798, 329] width 341 height 25
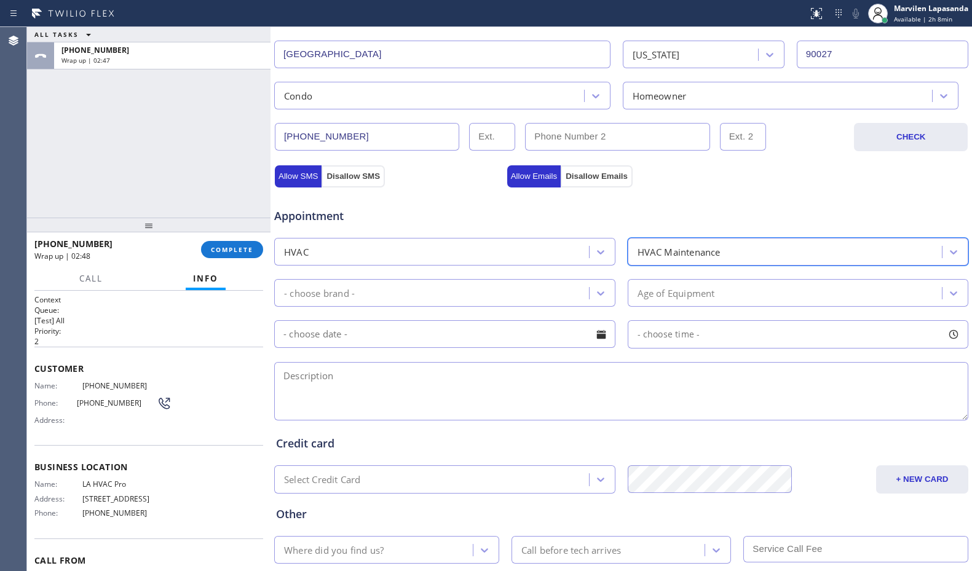
click at [309, 293] on div "- choose brand -" at bounding box center [319, 293] width 71 height 14
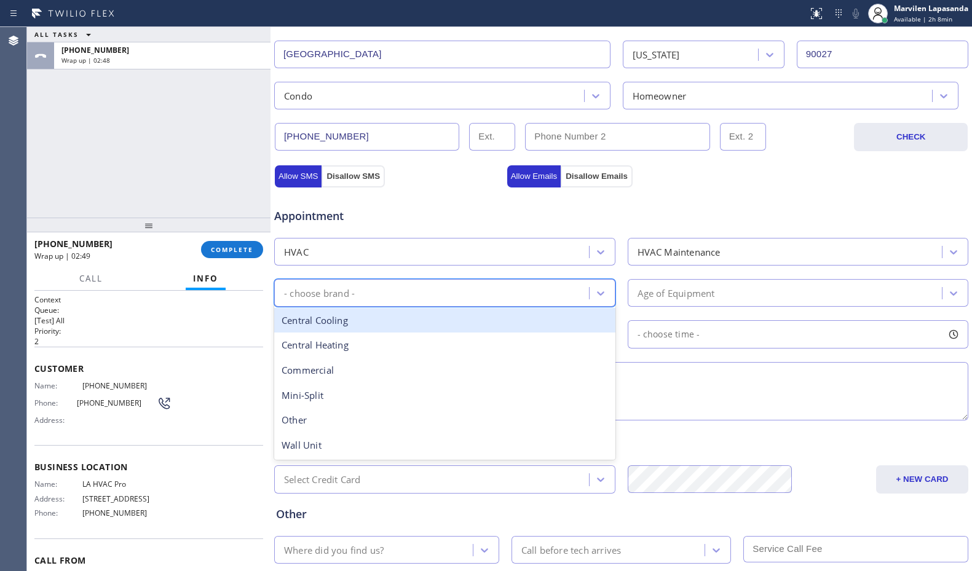
click at [325, 320] on div "Central Cooling" at bounding box center [444, 320] width 341 height 25
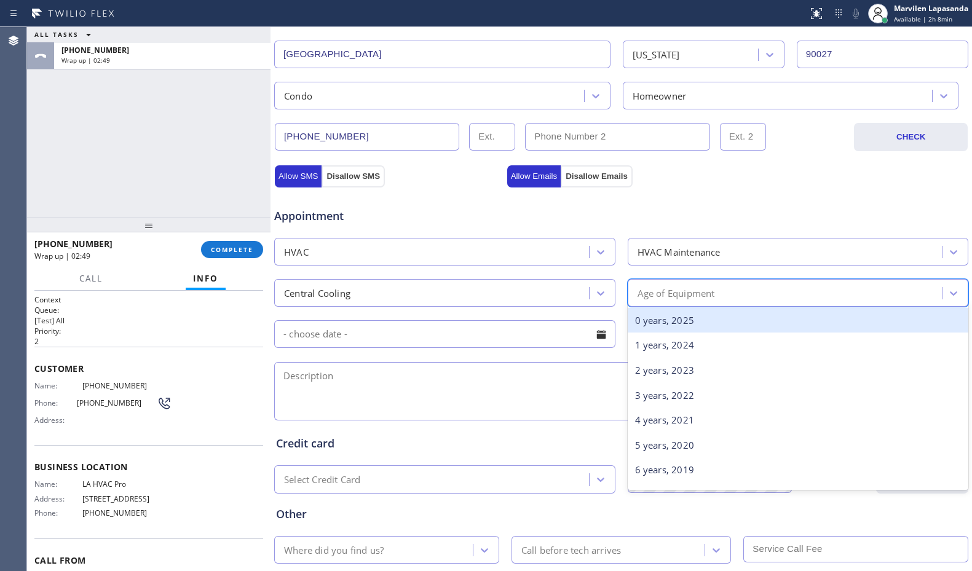
click at [662, 290] on div "Age of Equipment" at bounding box center [675, 293] width 77 height 14
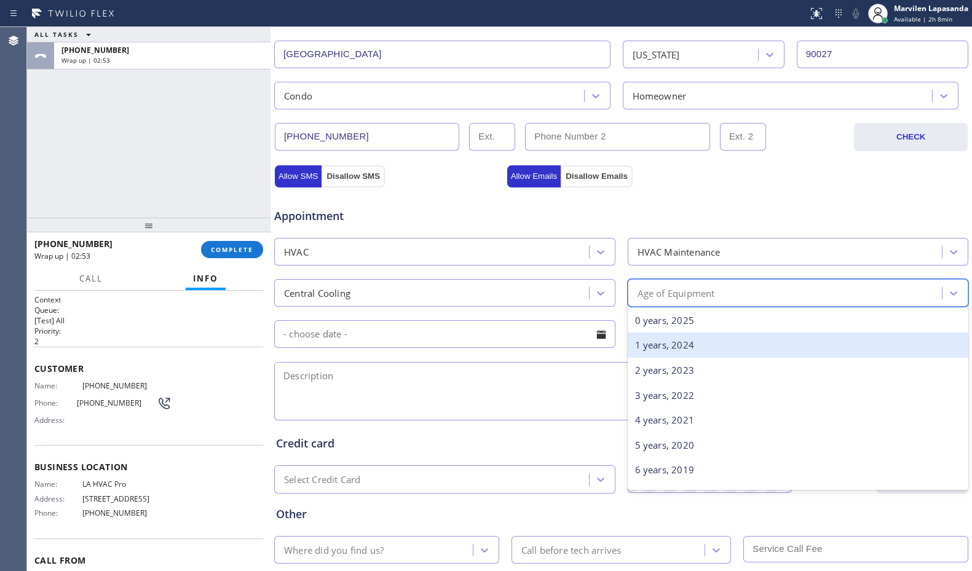
click at [663, 342] on div "1 years, 2024" at bounding box center [798, 345] width 341 height 25
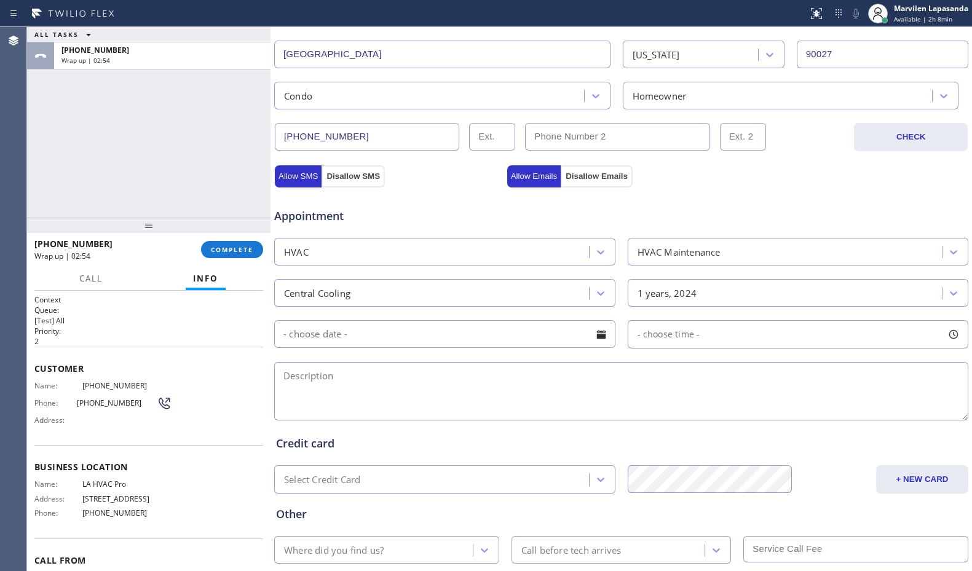
click at [478, 392] on textarea at bounding box center [621, 391] width 694 height 58
click at [410, 400] on textarea at bounding box center [621, 391] width 694 height 58
paste textarea "Central/ Rooftop/ Check refrigerant levels, coils and overall performance/ 9002…"
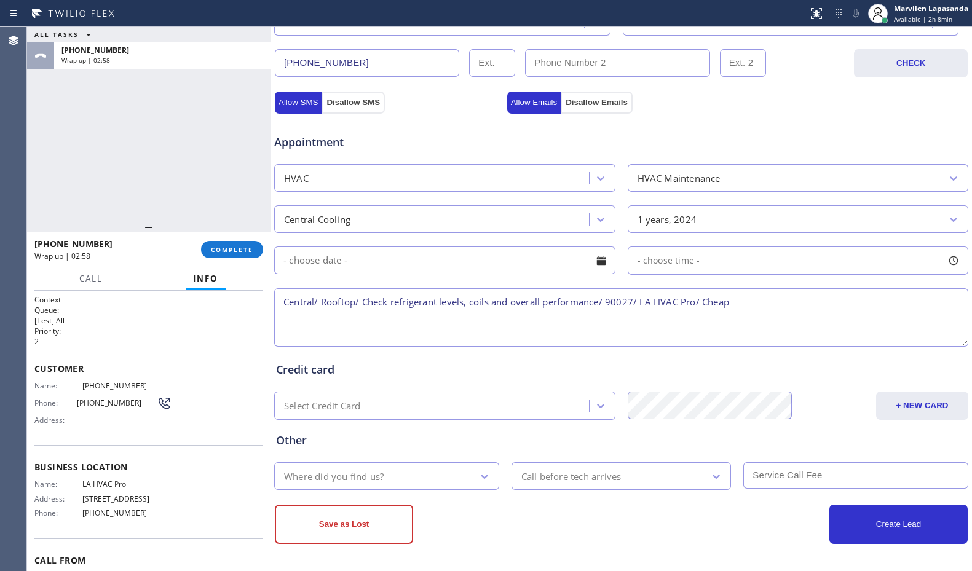
scroll to position [382, 0]
type textarea "Central/ Rooftop/ Check refrigerant levels, coils and overall performance/ 9002…"
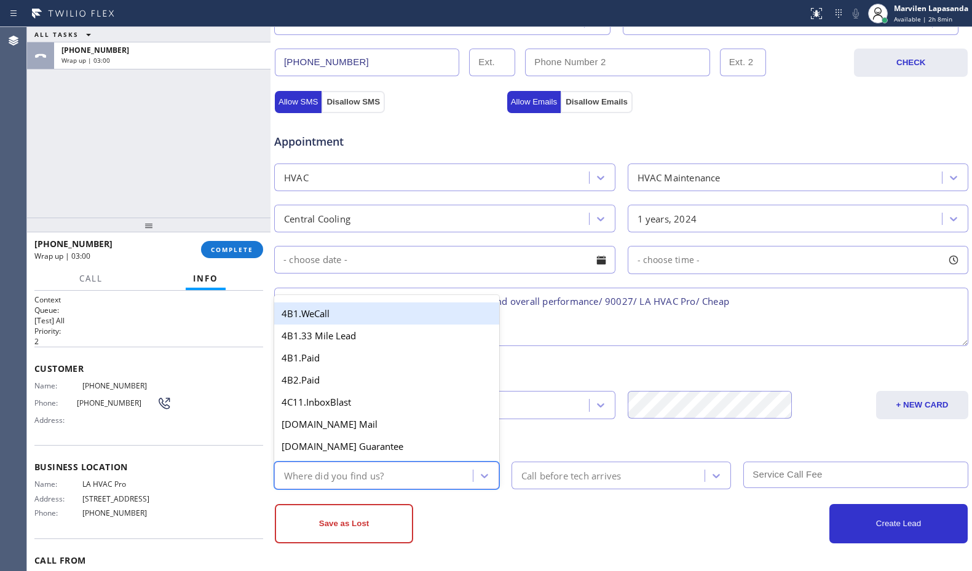
click at [368, 482] on div "Where did you find us?" at bounding box center [334, 475] width 100 height 14
type input "go"
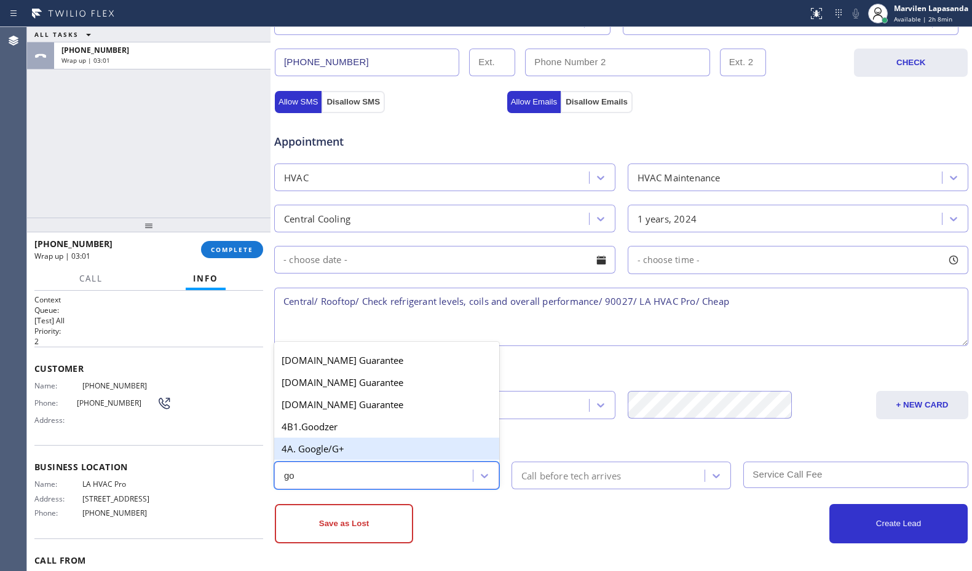
click at [363, 455] on div "4A. Google/G+" at bounding box center [386, 449] width 225 height 22
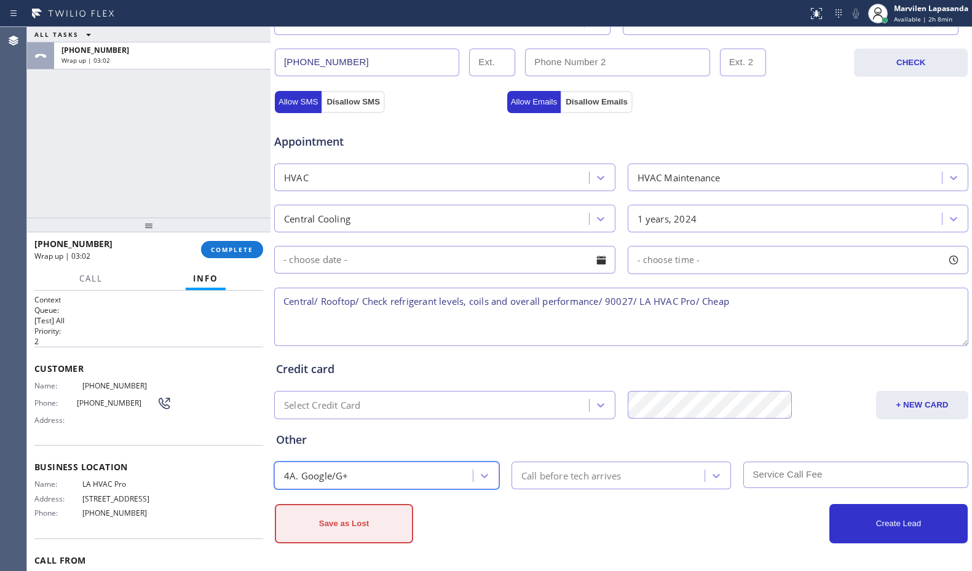
click at [344, 524] on button "Save as Lost" at bounding box center [344, 523] width 138 height 39
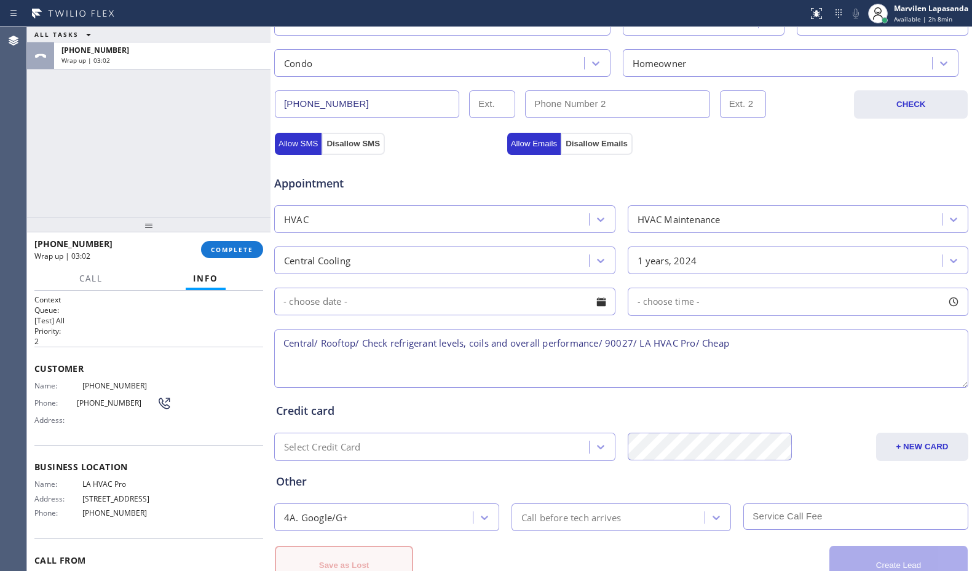
scroll to position [423, 0]
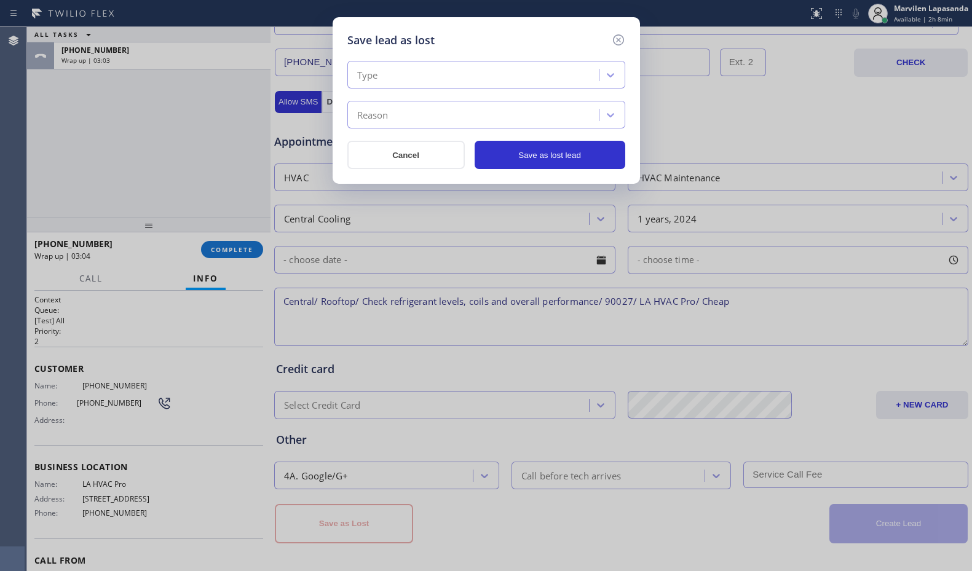
click at [403, 76] on div "Type" at bounding box center [475, 76] width 248 height 22
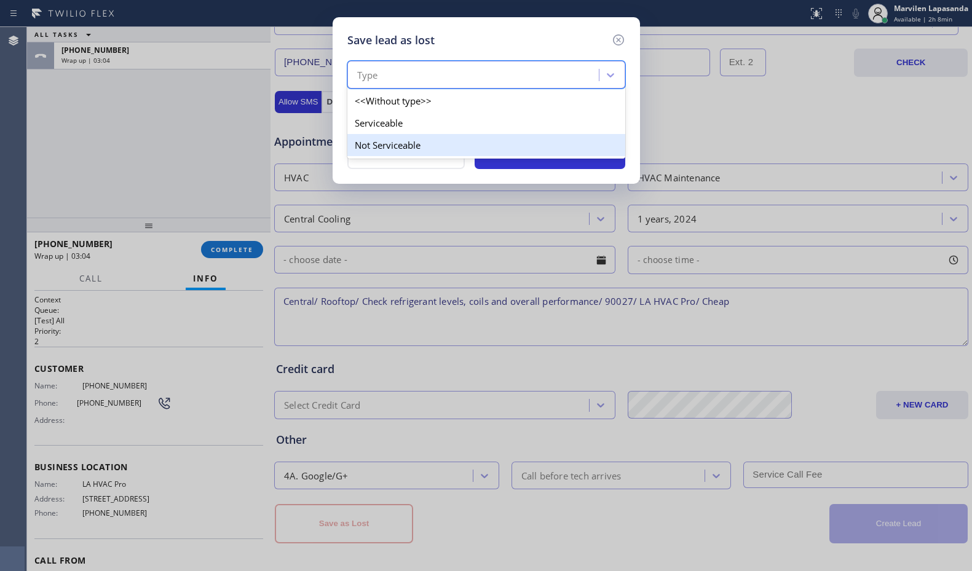
click at [390, 142] on div "Not Serviceable" at bounding box center [486, 145] width 278 height 22
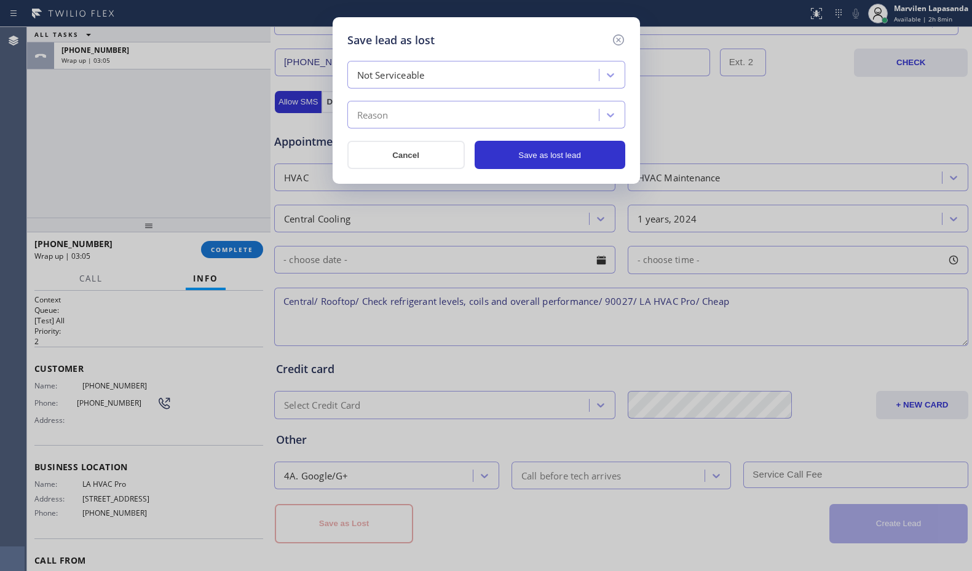
click at [390, 117] on div "Reason" at bounding box center [475, 115] width 248 height 22
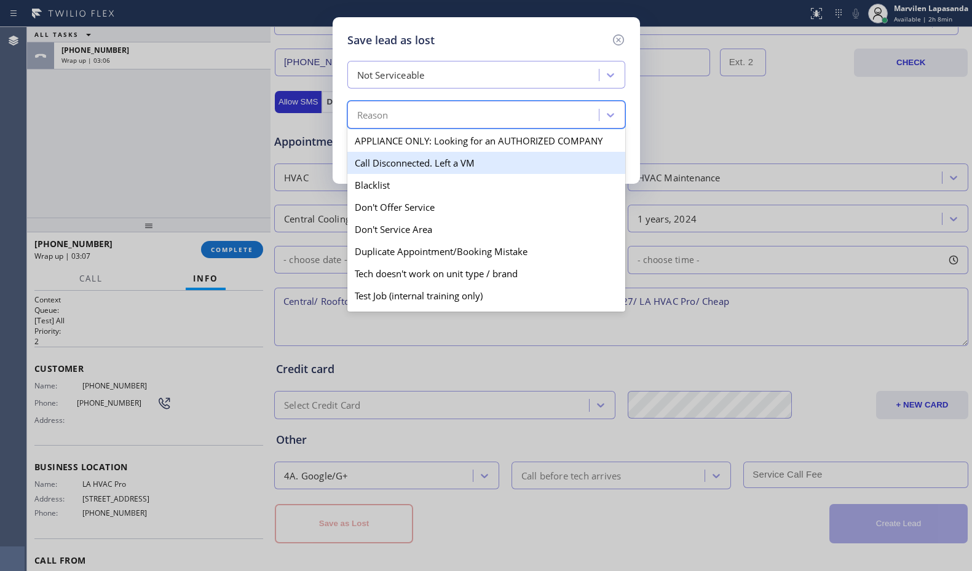
click at [395, 68] on div "Not Serviceable" at bounding box center [391, 75] width 68 height 14
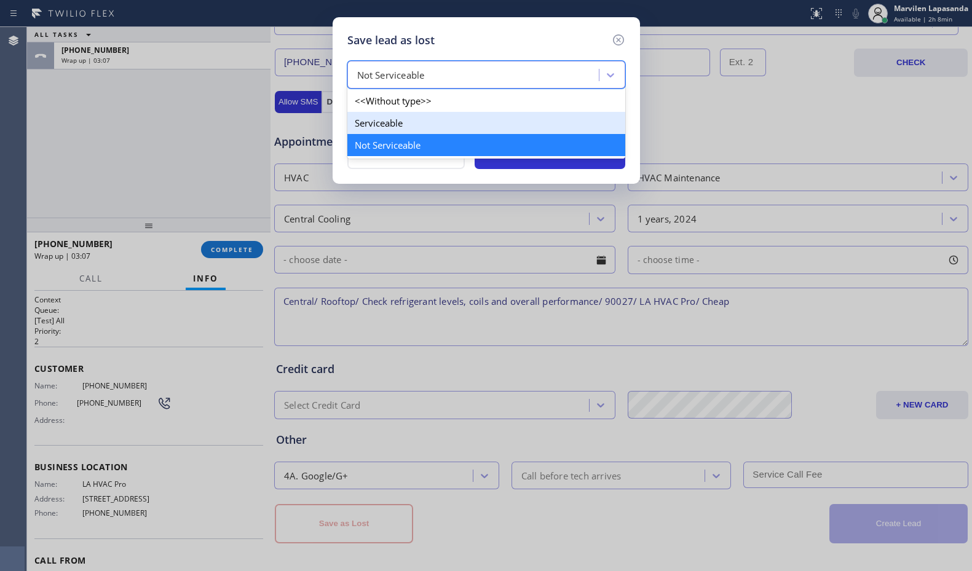
click at [387, 118] on div "Serviceable" at bounding box center [486, 123] width 278 height 22
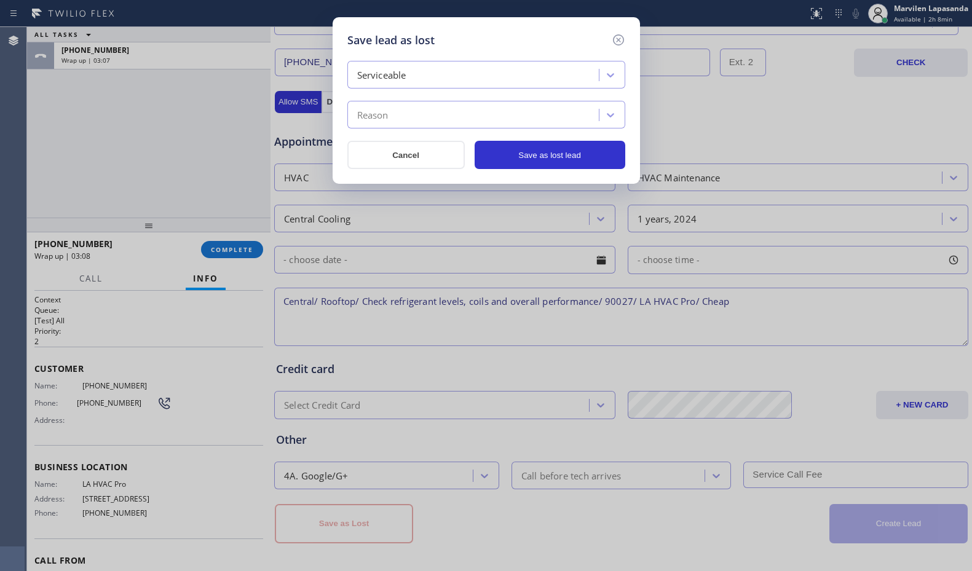
click at [383, 120] on div "Reason" at bounding box center [372, 115] width 31 height 14
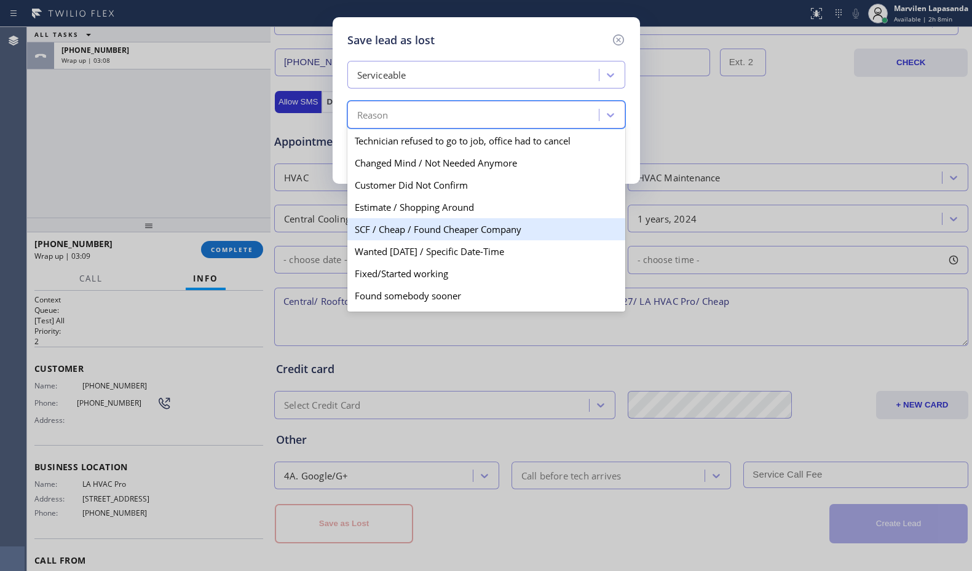
click at [394, 229] on div "SCF / Cheap / Found Cheaper Company" at bounding box center [486, 229] width 278 height 22
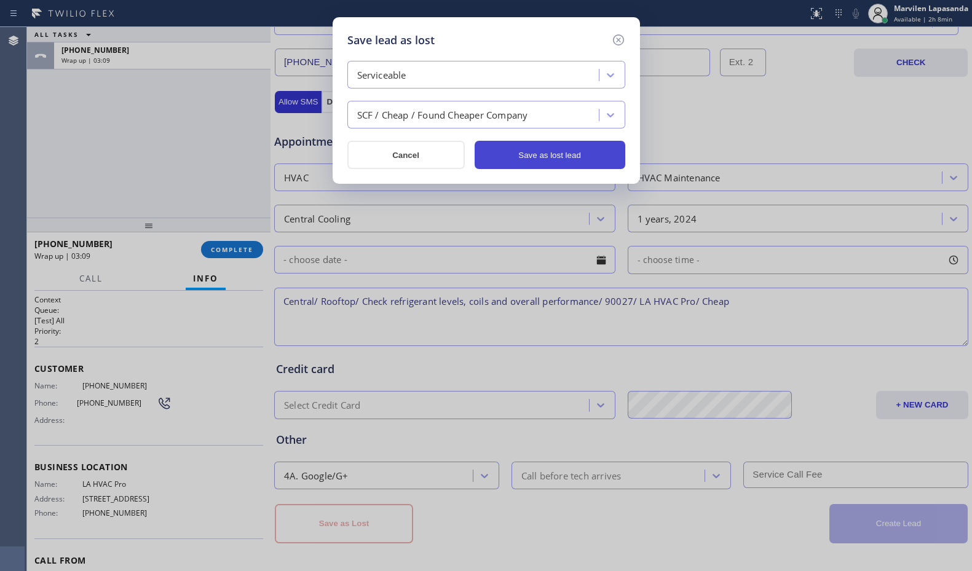
click at [536, 154] on button "Save as lost lead" at bounding box center [549, 155] width 151 height 28
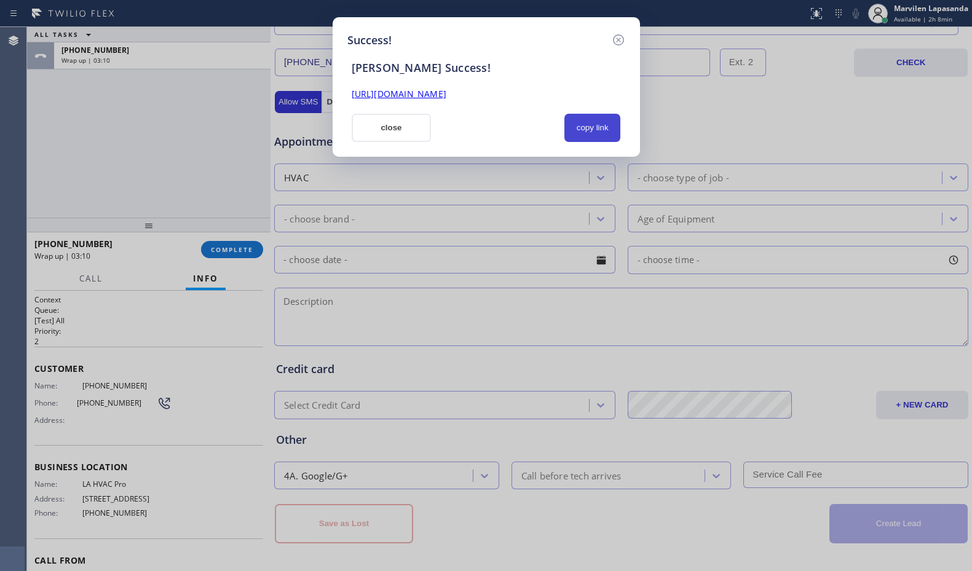
click at [582, 129] on button "copy link" at bounding box center [592, 128] width 57 height 28
click at [446, 94] on link "[URL][DOMAIN_NAME]" at bounding box center [399, 94] width 95 height 12
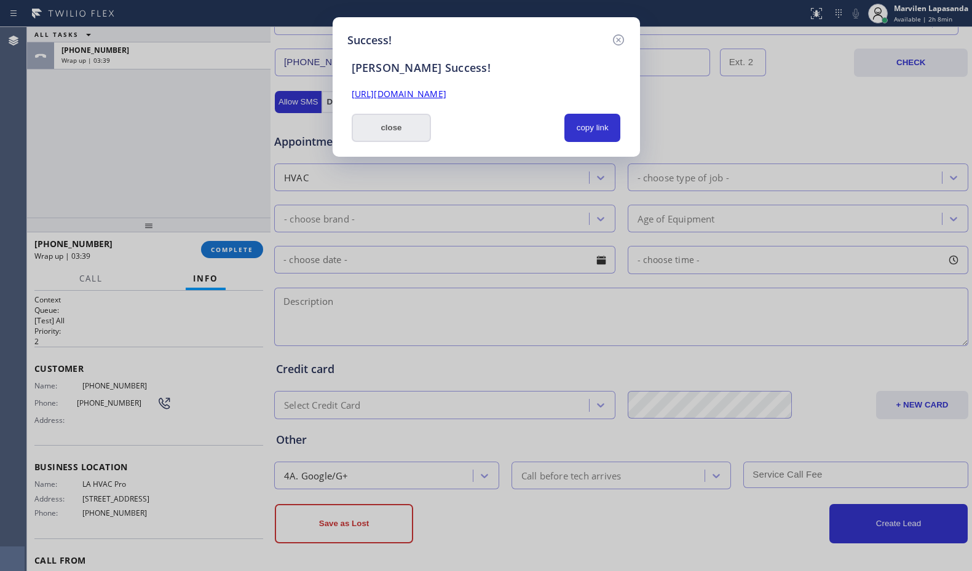
click at [388, 123] on button "close" at bounding box center [392, 128] width 80 height 28
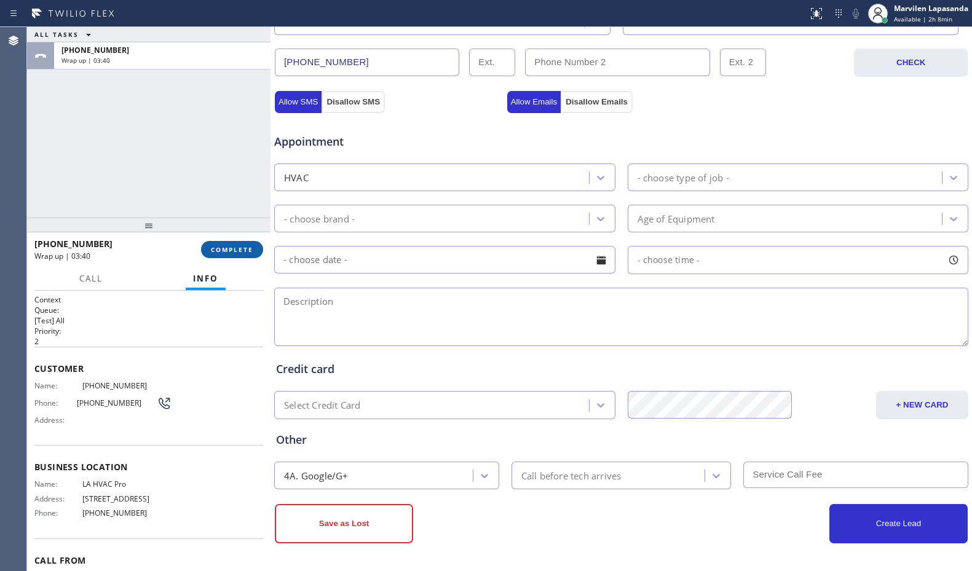
click at [214, 251] on span "COMPLETE" at bounding box center [232, 249] width 42 height 9
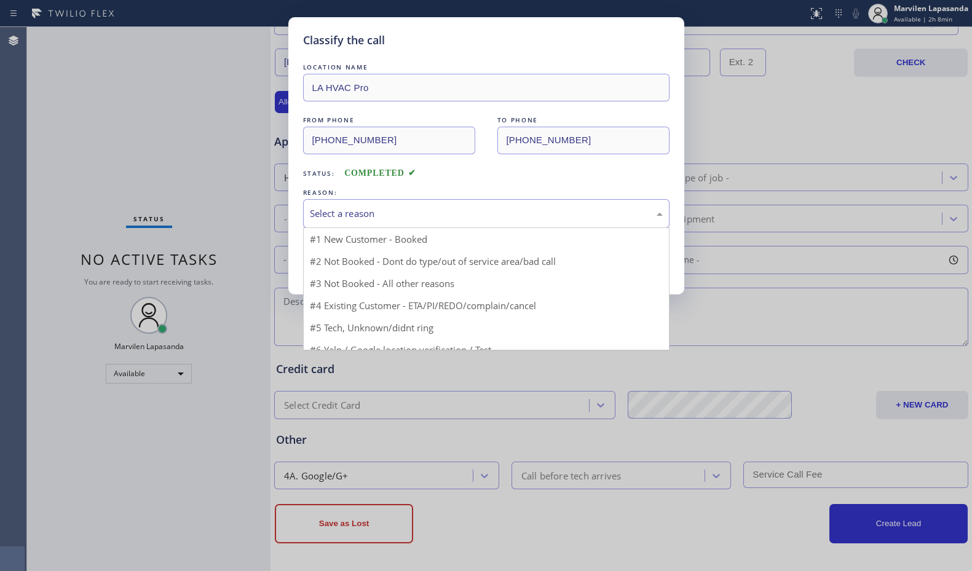
click at [342, 211] on div "Select a reason" at bounding box center [486, 214] width 353 height 14
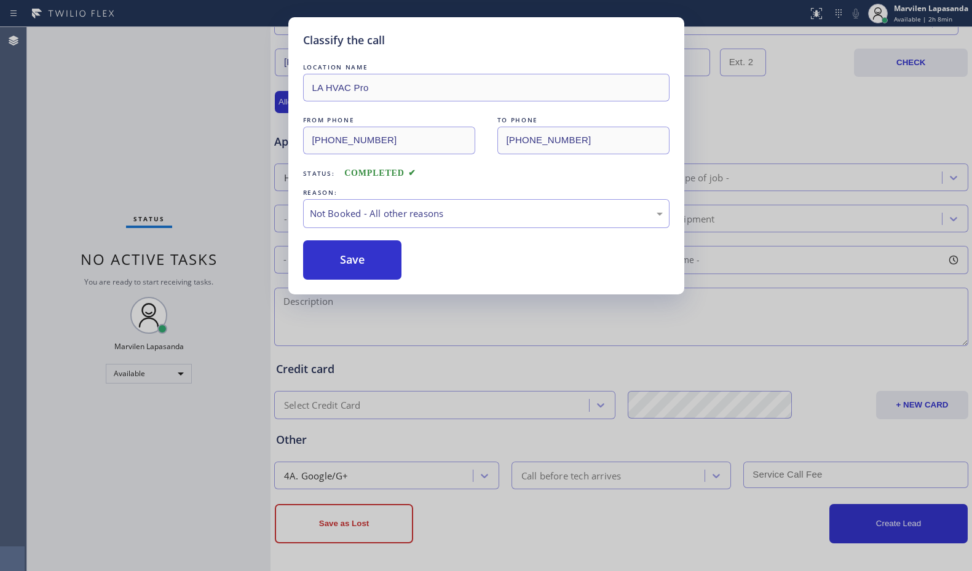
click at [339, 261] on button "Save" at bounding box center [352, 259] width 99 height 39
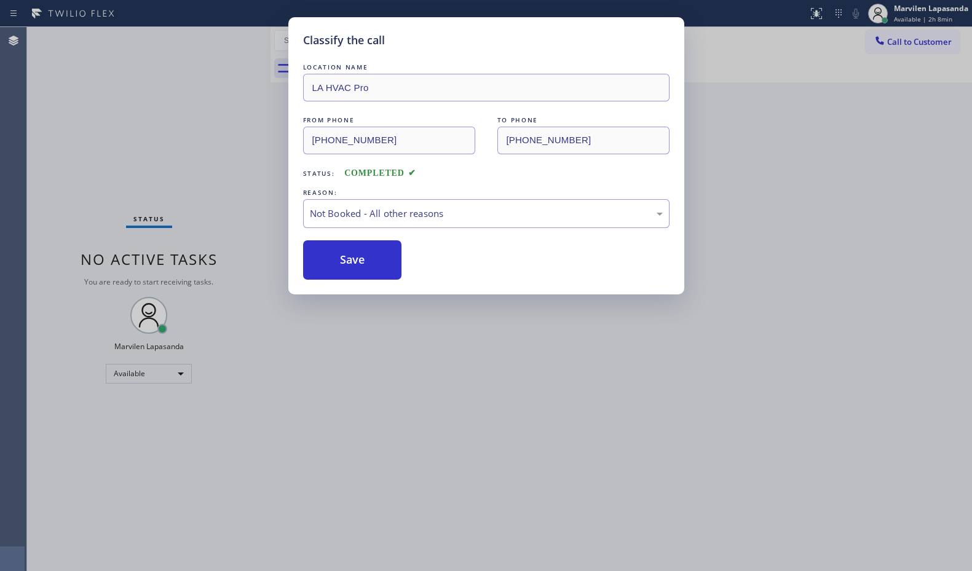
click at [226, 114] on div "Classify the call LOCATION NAME LA HVAC Pro FROM PHONE [PHONE_NUMBER] TO PHONE …" at bounding box center [486, 285] width 972 height 571
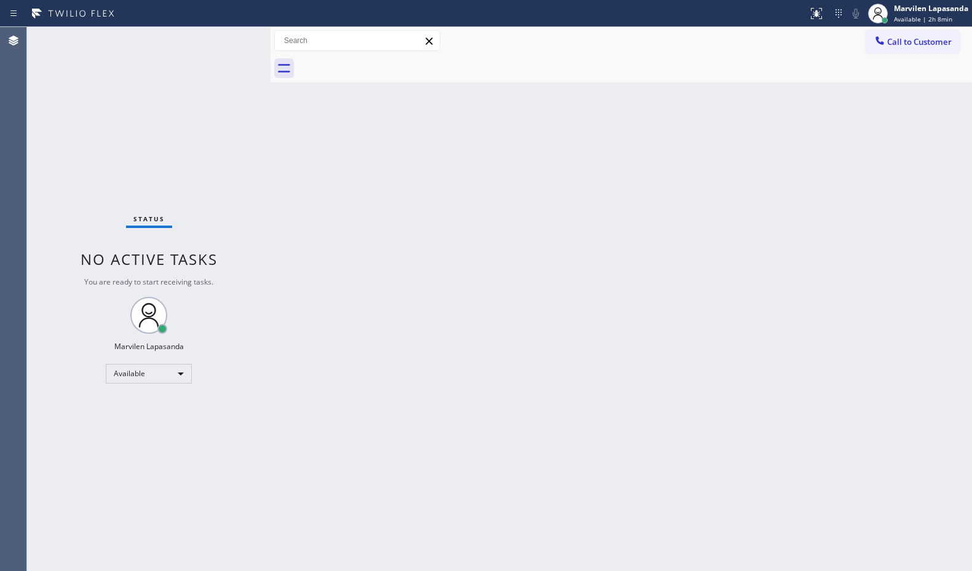
click at [848, 90] on div "Back to Dashboard Change Sender ID Customers Technicians Select a contact Outbo…" at bounding box center [620, 299] width 701 height 544
click at [315, 373] on div "Back to Dashboard Change Sender ID Customers Technicians Select a contact Outbo…" at bounding box center [620, 299] width 701 height 544
click at [441, 85] on div "Back to Dashboard Change Sender ID Customers Technicians Select a contact Outbo…" at bounding box center [620, 299] width 701 height 544
click at [927, 23] on div "Marvilen Lapasanda Available | 2h 13min" at bounding box center [931, 13] width 81 height 22
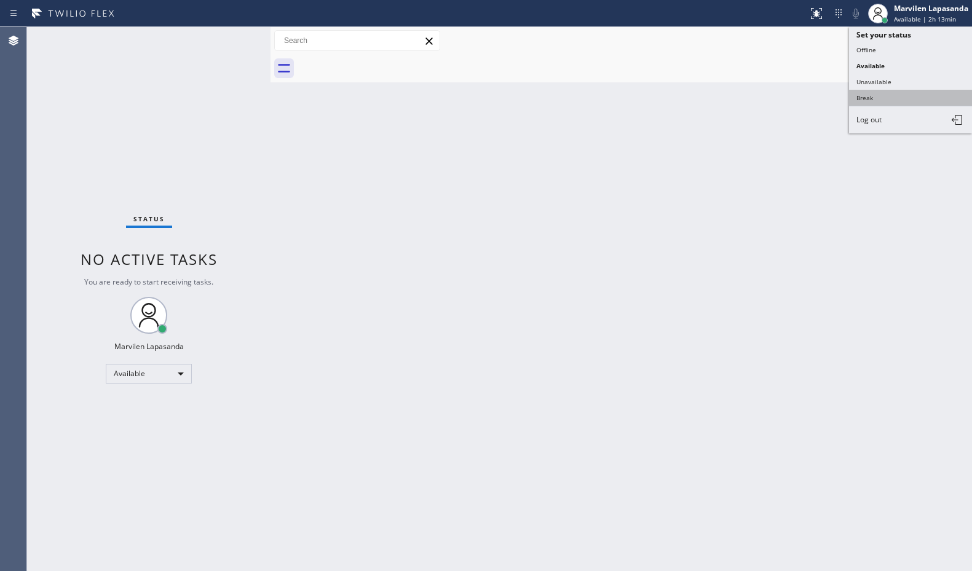
click at [891, 101] on button "Break" at bounding box center [910, 98] width 123 height 16
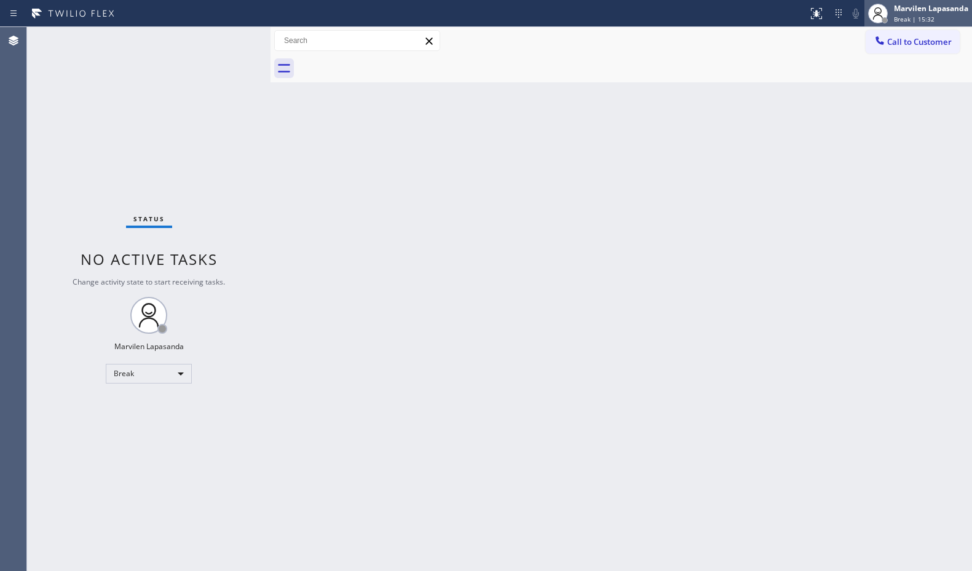
click at [914, 23] on div "Marvilen Lapasanda Break | 15:32" at bounding box center [931, 13] width 81 height 22
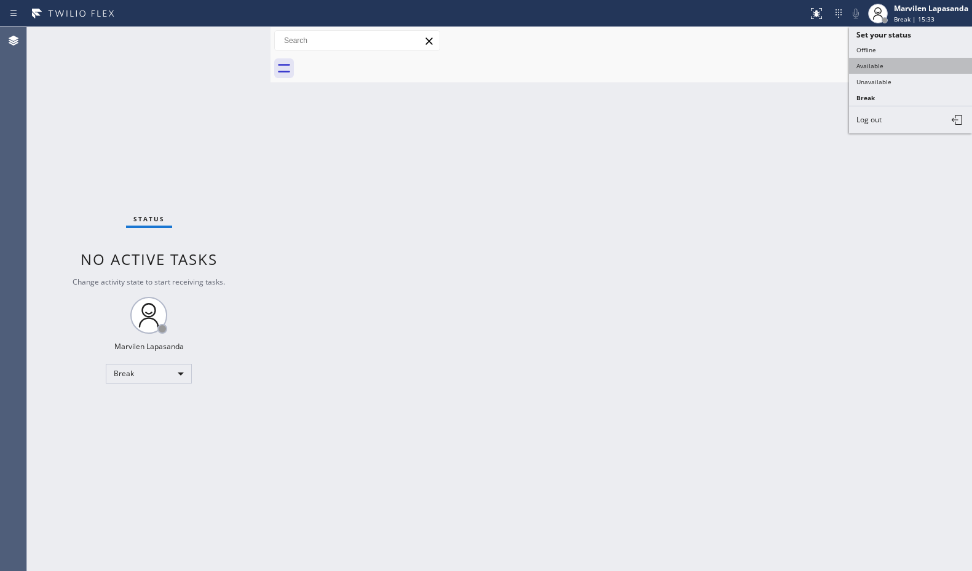
click at [888, 68] on button "Available" at bounding box center [910, 66] width 123 height 16
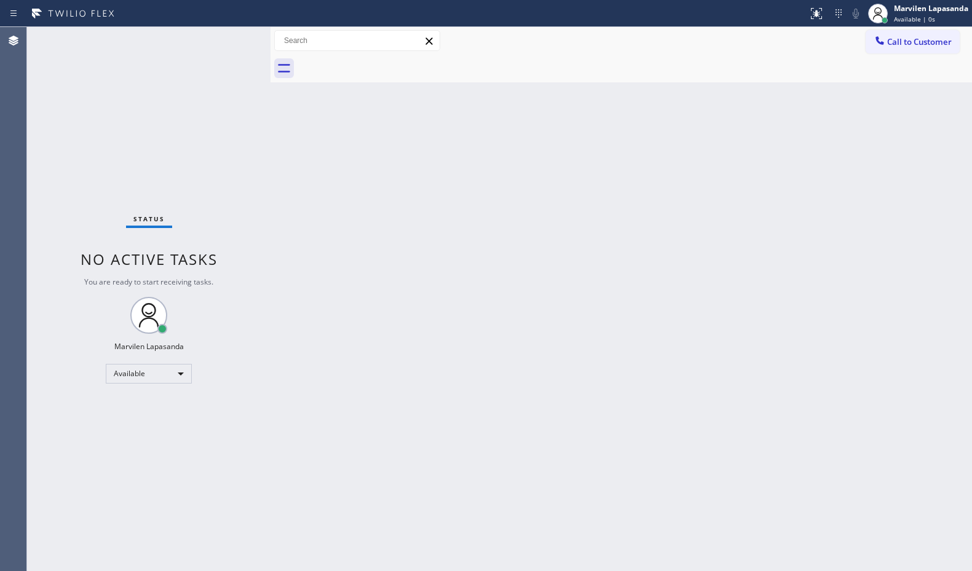
click at [637, 89] on div "Back to Dashboard Change Sender ID Customers Technicians Select a contact Outbo…" at bounding box center [620, 299] width 701 height 544
click at [624, 88] on div "Back to Dashboard Change Sender ID Customers Technicians Select a contact Outbo…" at bounding box center [620, 299] width 701 height 544
click at [844, 259] on div "Back to Dashboard Change Sender ID Customers Technicians Select a contact Outbo…" at bounding box center [620, 299] width 701 height 544
drag, startPoint x: 859, startPoint y: 223, endPoint x: 915, endPoint y: 162, distance: 82.2
click at [881, 207] on div "Back to Dashboard Change Sender ID Customers Technicians Select a contact Outbo…" at bounding box center [620, 299] width 701 height 544
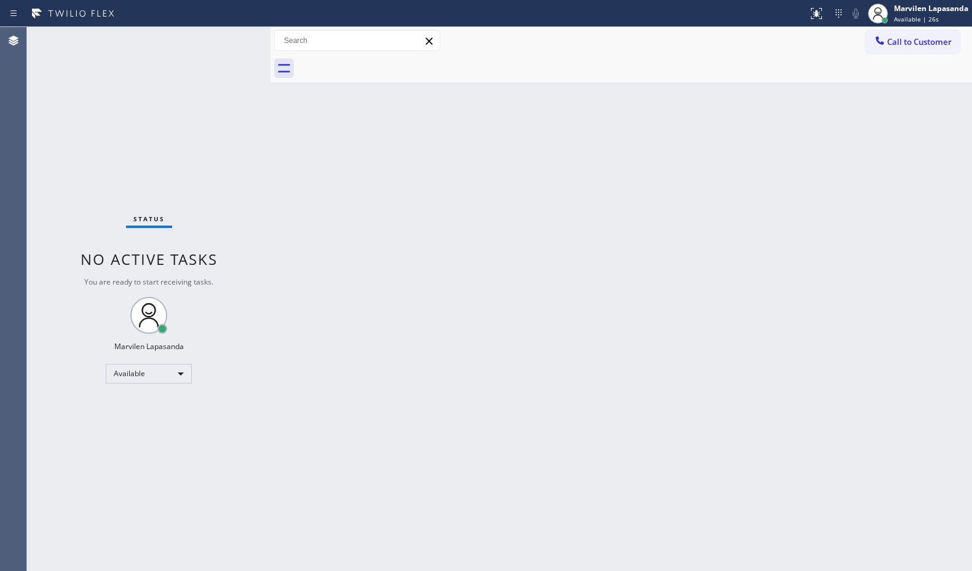
click at [377, 173] on div "Back to Dashboard Change Sender ID Customers Technicians Select a contact Outbo…" at bounding box center [620, 299] width 701 height 544
click at [508, 61] on div at bounding box center [634, 69] width 674 height 28
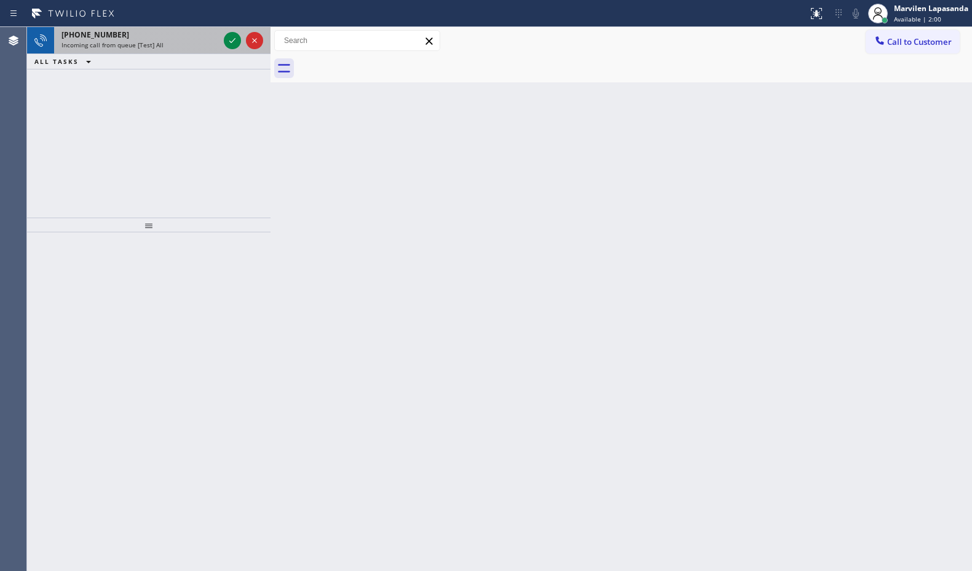
click at [167, 35] on div "[PHONE_NUMBER]" at bounding box center [139, 35] width 157 height 10
click at [210, 37] on div "[PHONE_NUMBER]" at bounding box center [139, 35] width 157 height 10
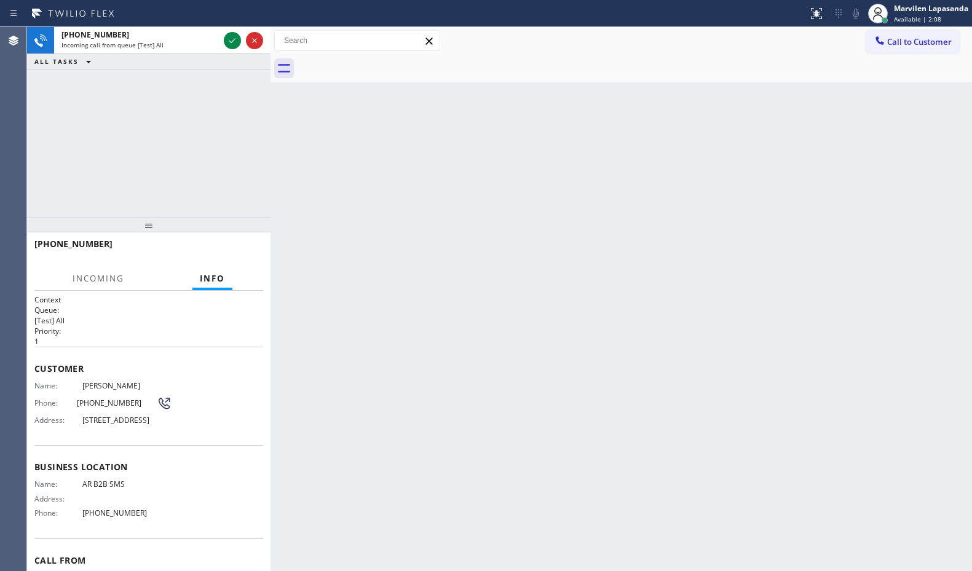
click at [278, 167] on div "Back to Dashboard Change Sender ID Customers Technicians Select a contact Outbo…" at bounding box center [620, 299] width 701 height 544
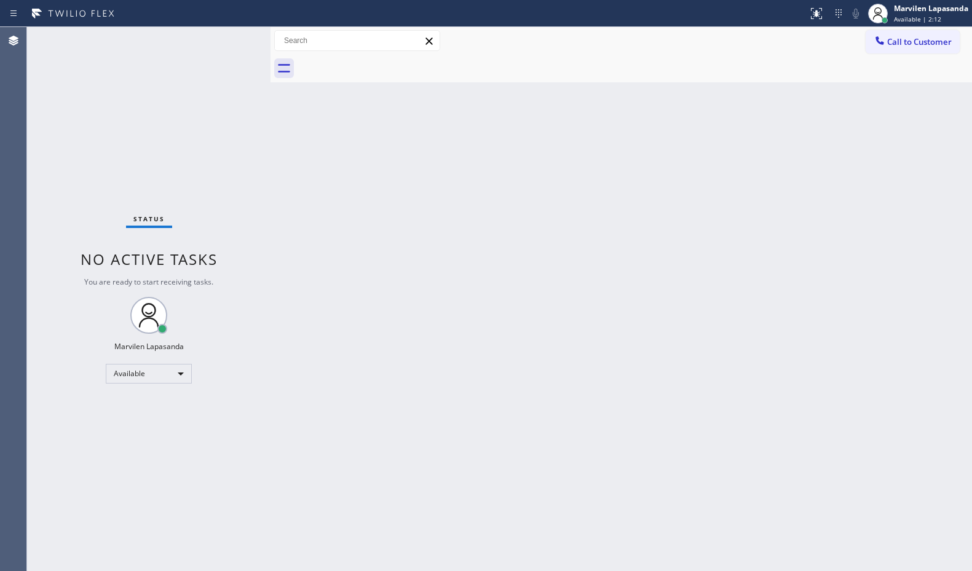
click at [227, 61] on div "Status No active tasks You are ready to start receiving tasks. Marvilen Lapasan…" at bounding box center [148, 299] width 243 height 544
click at [227, 47] on div "Status No active tasks You are ready to start receiving tasks. Marvilen Lapasan…" at bounding box center [148, 299] width 243 height 544
click at [237, 37] on div "Status No active tasks You are ready to start receiving tasks. Marvilen Lapasan…" at bounding box center [148, 299] width 243 height 544
click at [237, 40] on div "Status No active tasks You are ready to start receiving tasks. Marvilen Lapasan…" at bounding box center [148, 299] width 243 height 544
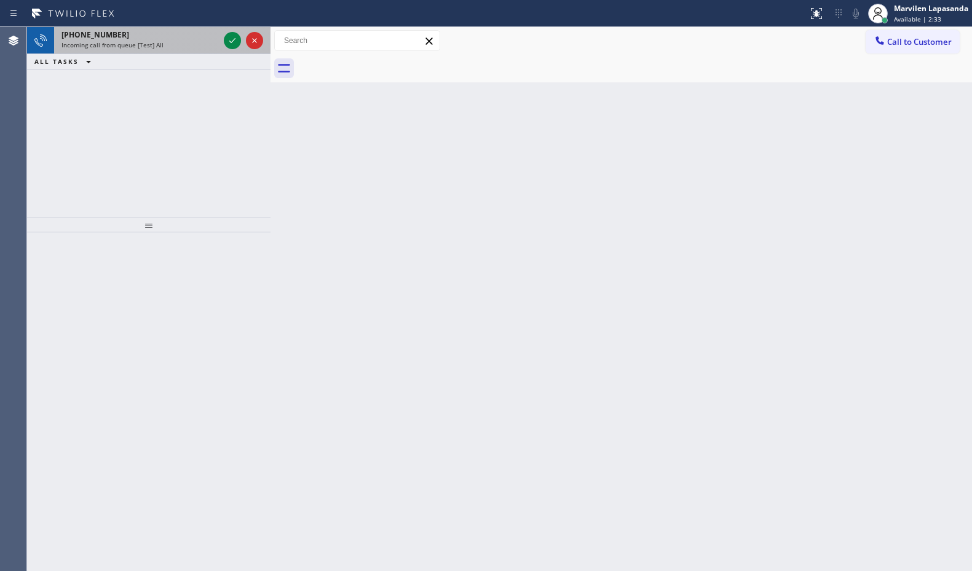
click at [197, 33] on div "[PHONE_NUMBER]" at bounding box center [139, 35] width 157 height 10
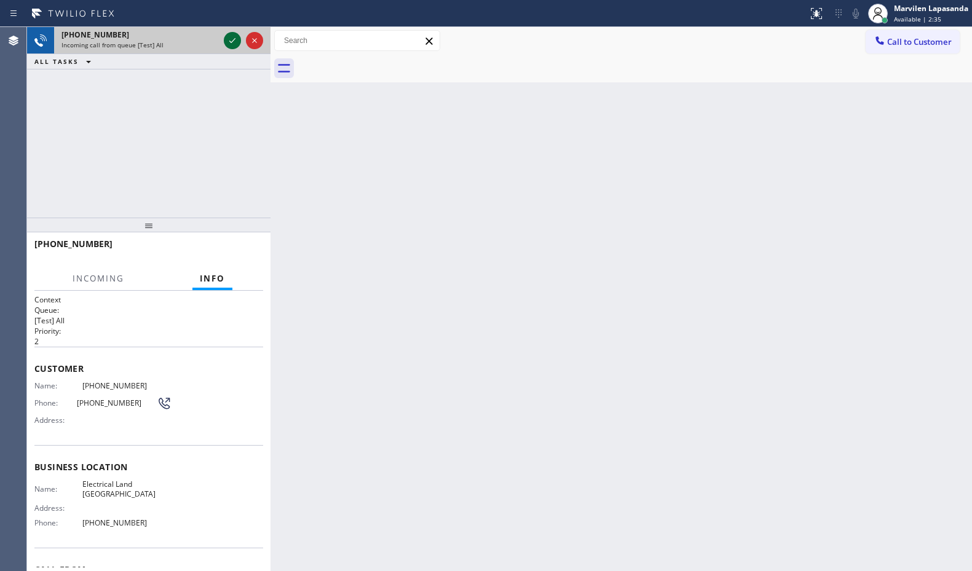
click at [229, 41] on icon at bounding box center [232, 40] width 15 height 15
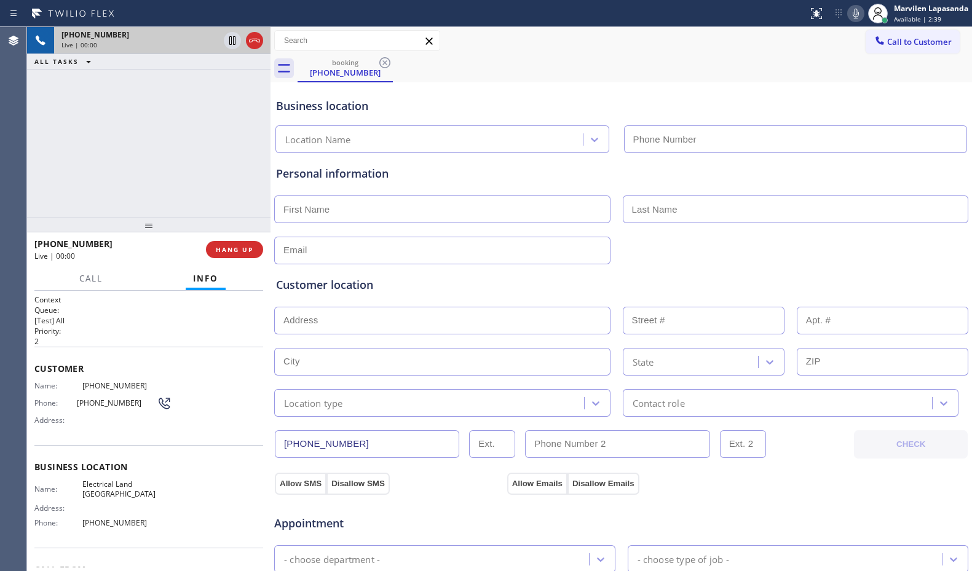
type input "[PHONE_NUMBER]"
click at [96, 139] on div "[PHONE_NUMBER] Live | 00:03 ALL TASKS ALL TASKS ACTIVE TASKS TASKS IN WRAP UP" at bounding box center [148, 122] width 243 height 191
click at [82, 333] on h2 "Priority:" at bounding box center [148, 331] width 229 height 10
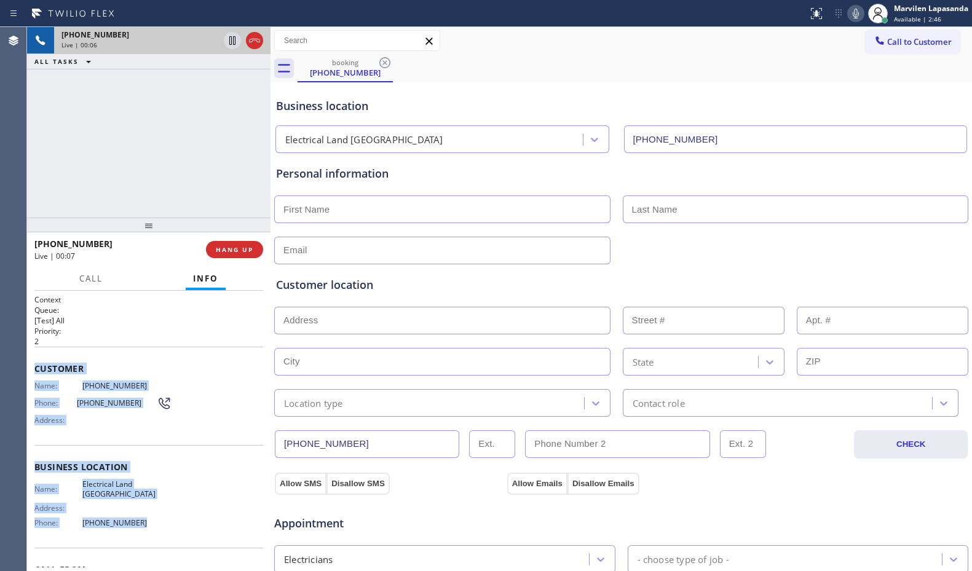
drag, startPoint x: 60, startPoint y: 397, endPoint x: 179, endPoint y: 546, distance: 191.5
click at [179, 546] on div "Context Queue: [Test] All Priority: 2 Customer Name: [PHONE_NUMBER] Phone: [PHO…" at bounding box center [148, 431] width 243 height 280
click at [37, 371] on span "Customer" at bounding box center [148, 369] width 229 height 12
drag, startPoint x: 31, startPoint y: 363, endPoint x: 139, endPoint y: 521, distance: 190.9
click at [139, 521] on div "Context Queue: [Test] All Priority: 2 Customer Name: [PHONE_NUMBER] Phone: [PHO…" at bounding box center [148, 431] width 243 height 280
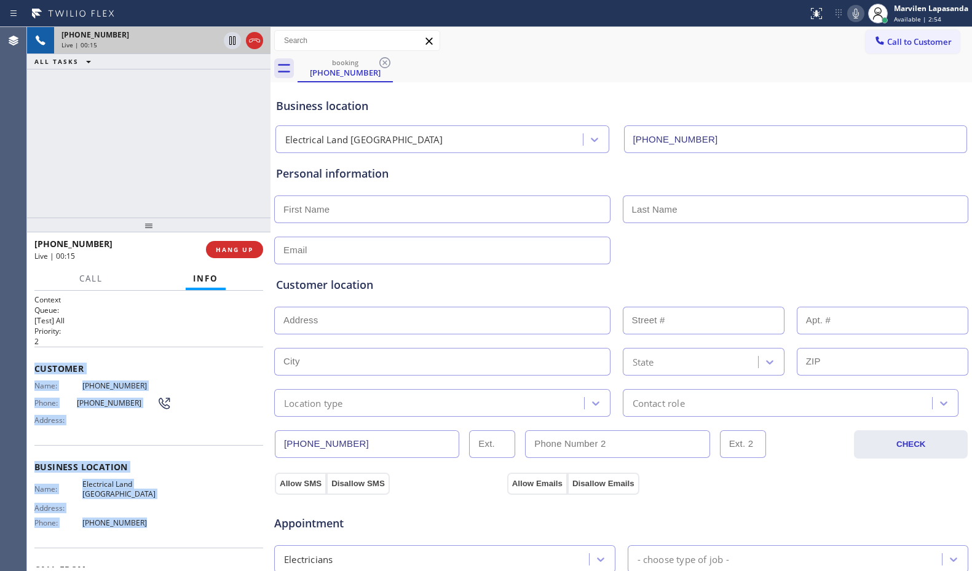
click at [181, 358] on div "Customer Name: [PHONE_NUMBER] Phone: [PHONE_NUMBER] Address:" at bounding box center [148, 396] width 229 height 98
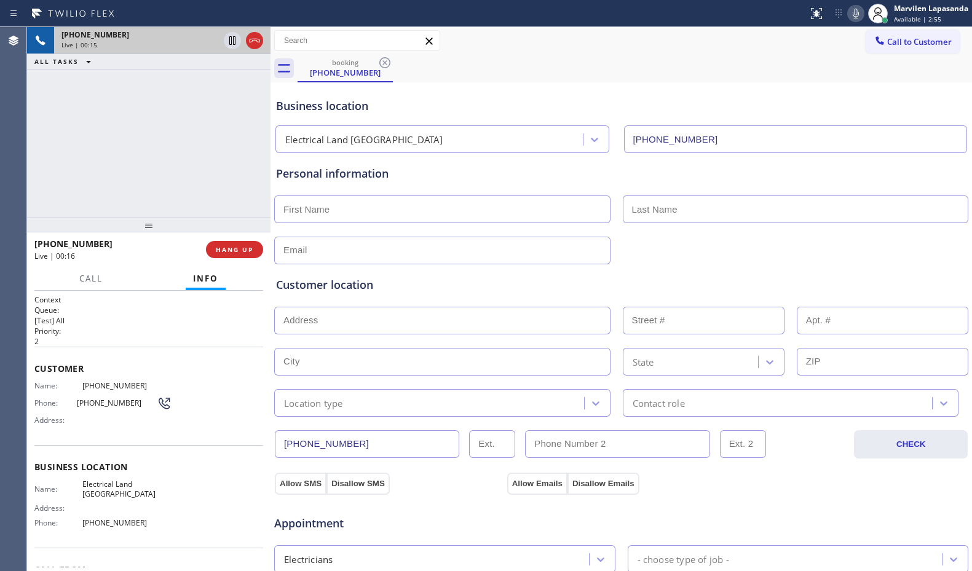
click at [64, 419] on span "Address:" at bounding box center [58, 419] width 48 height 9
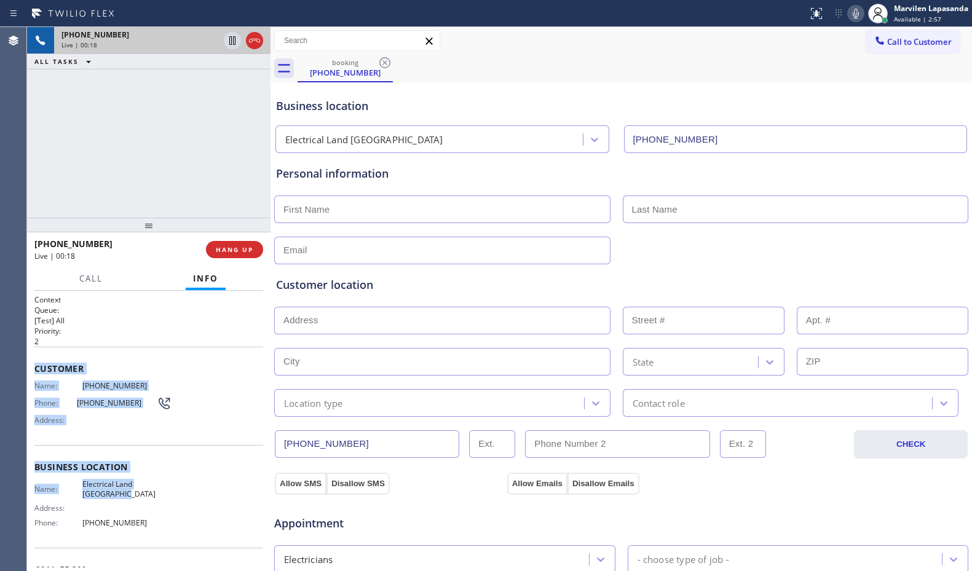
drag, startPoint x: 32, startPoint y: 364, endPoint x: 134, endPoint y: 500, distance: 169.4
click at [134, 500] on div "Context Queue: [Test] All Priority: 2 Customer Name: [PHONE_NUMBER] Phone: [PHO…" at bounding box center [148, 431] width 243 height 280
click at [159, 432] on div "Customer Name: [PHONE_NUMBER] Phone: [PHONE_NUMBER] Address:" at bounding box center [148, 396] width 229 height 98
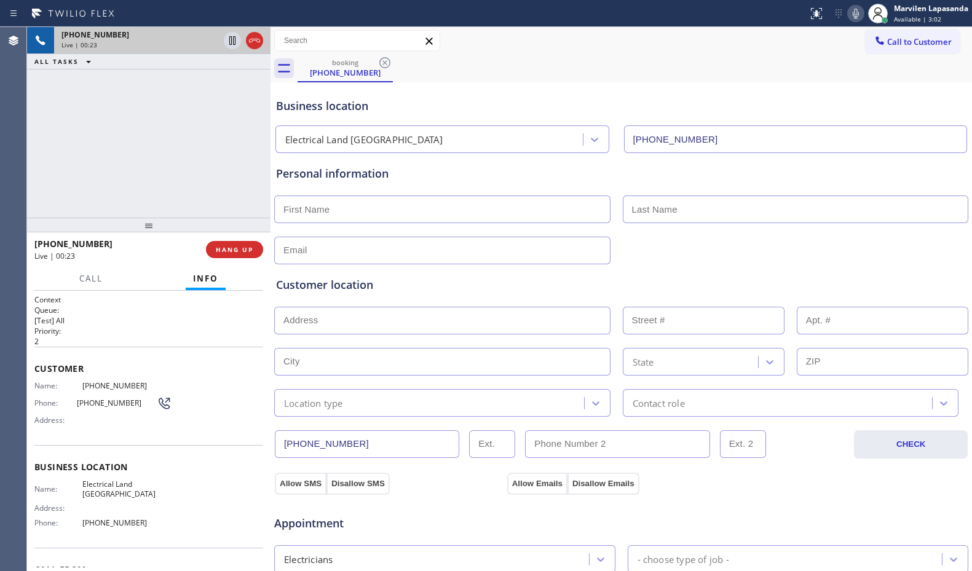
click at [119, 428] on div "Name: [PHONE_NUMBER] Phone: [PHONE_NUMBER] Address:" at bounding box center [102, 405] width 137 height 49
click at [67, 393] on div "Name: [PHONE_NUMBER] Phone: [PHONE_NUMBER] Address:" at bounding box center [102, 405] width 137 height 49
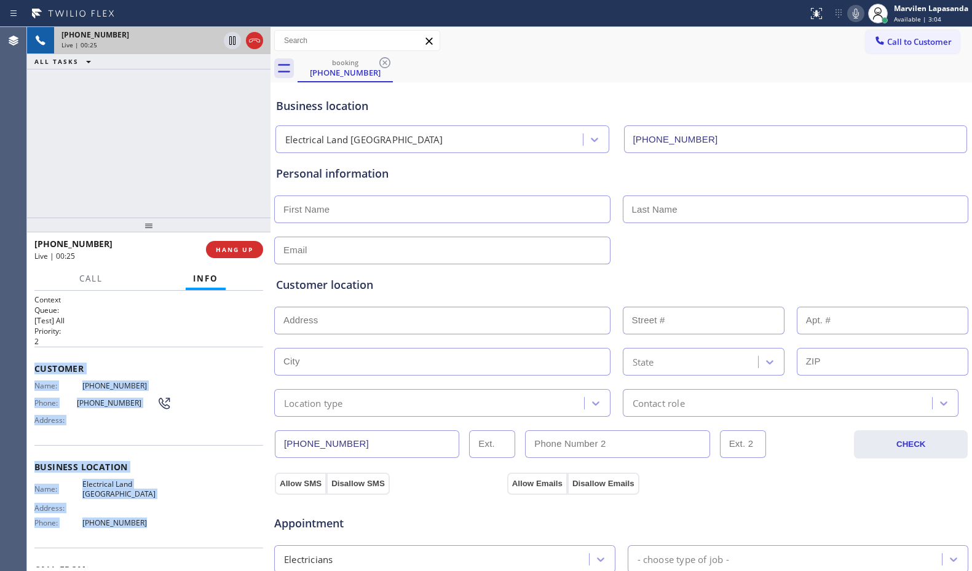
drag, startPoint x: 31, startPoint y: 365, endPoint x: 178, endPoint y: 532, distance: 221.7
click at [178, 532] on div "Context Queue: [Test] All Priority: 2 Customer Name: [PHONE_NUMBER] Phone: [PHO…" at bounding box center [148, 431] width 243 height 280
click at [152, 472] on span "Business location" at bounding box center [148, 467] width 229 height 12
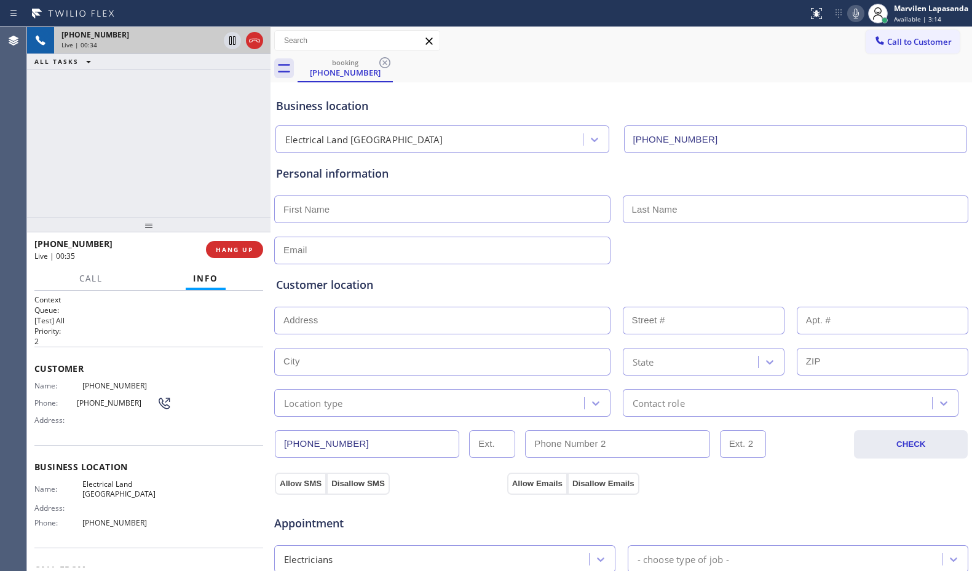
click at [91, 401] on span "[PHONE_NUMBER]" at bounding box center [117, 402] width 80 height 9
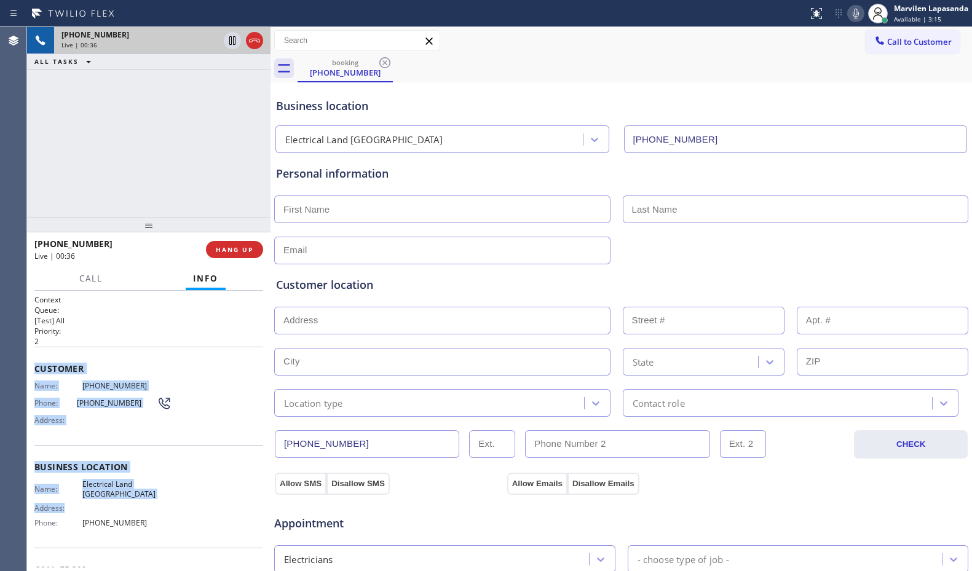
drag, startPoint x: 34, startPoint y: 365, endPoint x: 144, endPoint y: 509, distance: 181.5
click at [144, 509] on div "Context Queue: [Test] All Priority: 2 Customer Name: [PHONE_NUMBER] Phone: [PHO…" at bounding box center [148, 431] width 243 height 280
click at [164, 437] on div "Customer Name: [PHONE_NUMBER] Phone: [PHONE_NUMBER] Address:" at bounding box center [148, 396] width 229 height 98
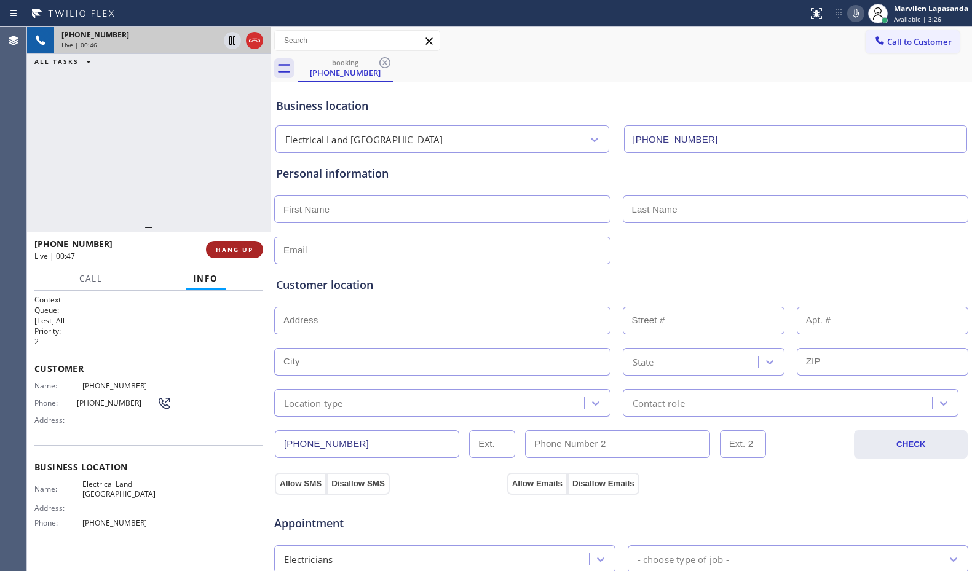
click at [242, 247] on span "HANG UP" at bounding box center [234, 249] width 37 height 9
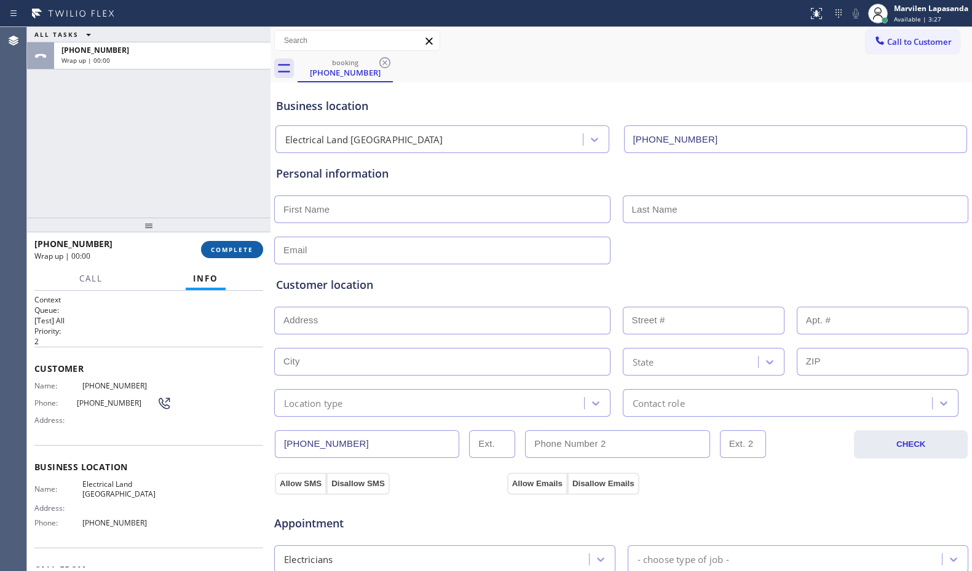
click at [242, 247] on span "COMPLETE" at bounding box center [232, 249] width 42 height 9
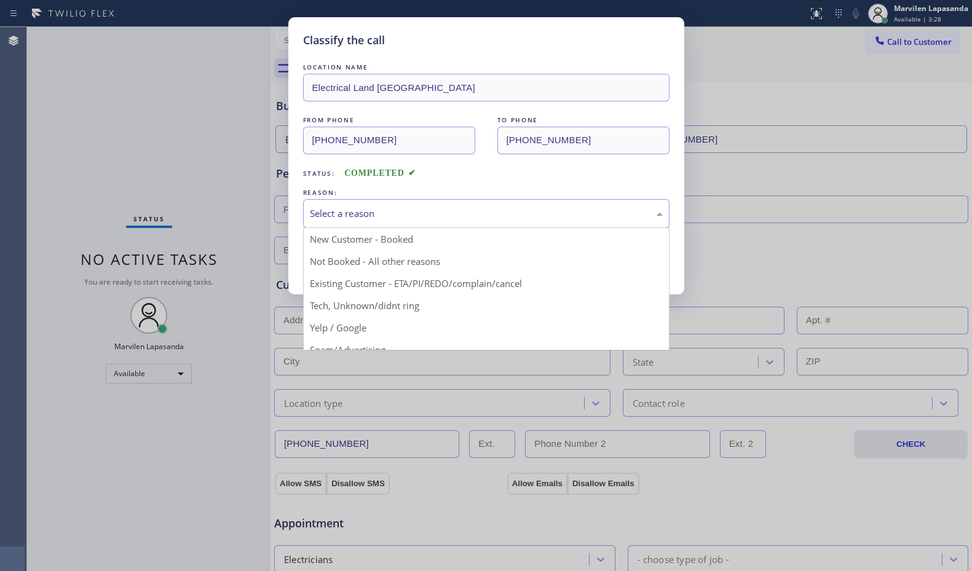
click at [332, 215] on div "Select a reason" at bounding box center [486, 214] width 353 height 14
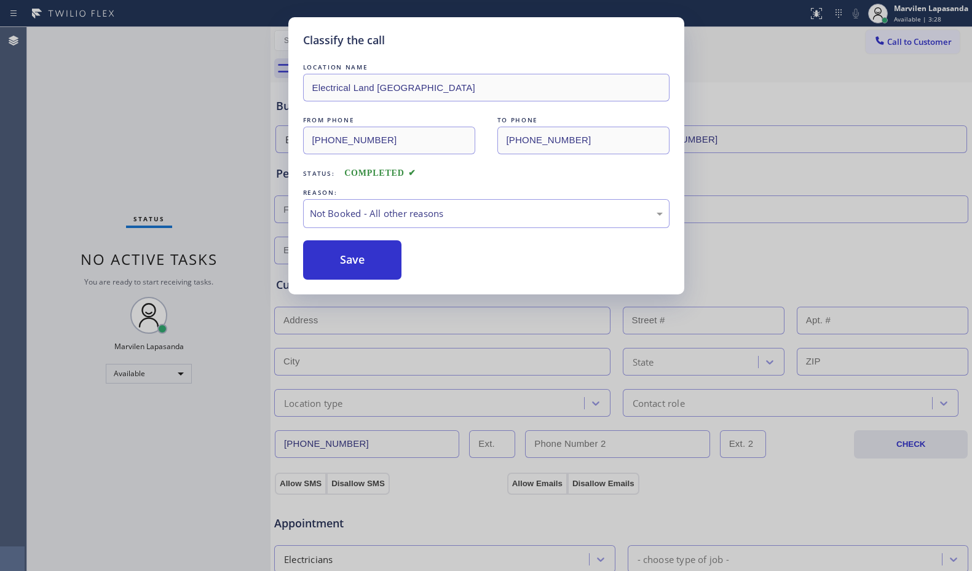
click at [337, 263] on button "Save" at bounding box center [352, 259] width 99 height 39
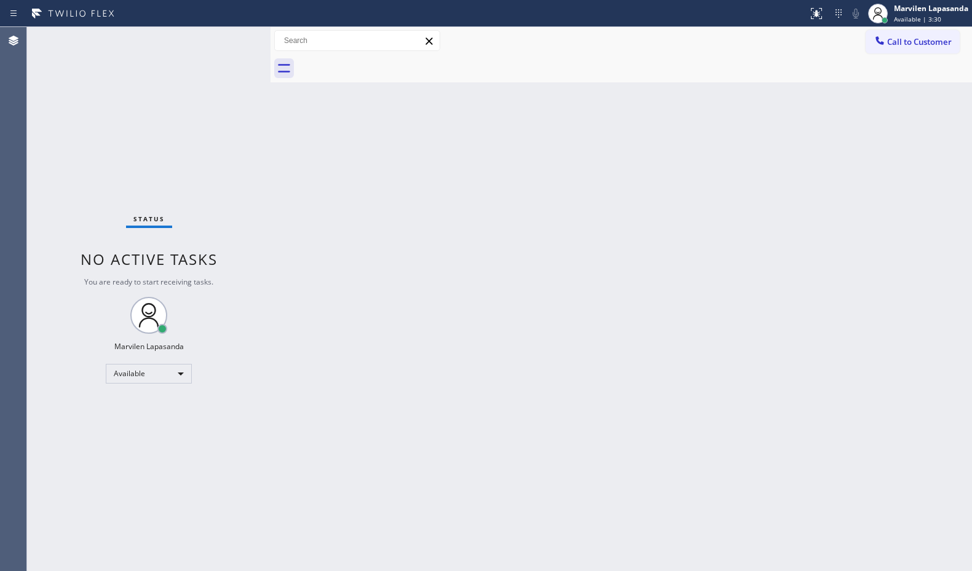
click at [231, 37] on div "Status No active tasks You are ready to start receiving tasks. Marvilen Lapasan…" at bounding box center [148, 299] width 243 height 544
click at [231, 38] on div "Status No active tasks You are ready to start receiving tasks. Marvilen Lapasan…" at bounding box center [148, 299] width 243 height 544
click at [234, 47] on div "Status No active tasks You are ready to start receiving tasks. Marvilen Lapasan…" at bounding box center [148, 299] width 243 height 544
click at [511, 227] on div "Back to Dashboard Change Sender ID Customers Technicians Select a contact Outbo…" at bounding box center [620, 299] width 701 height 544
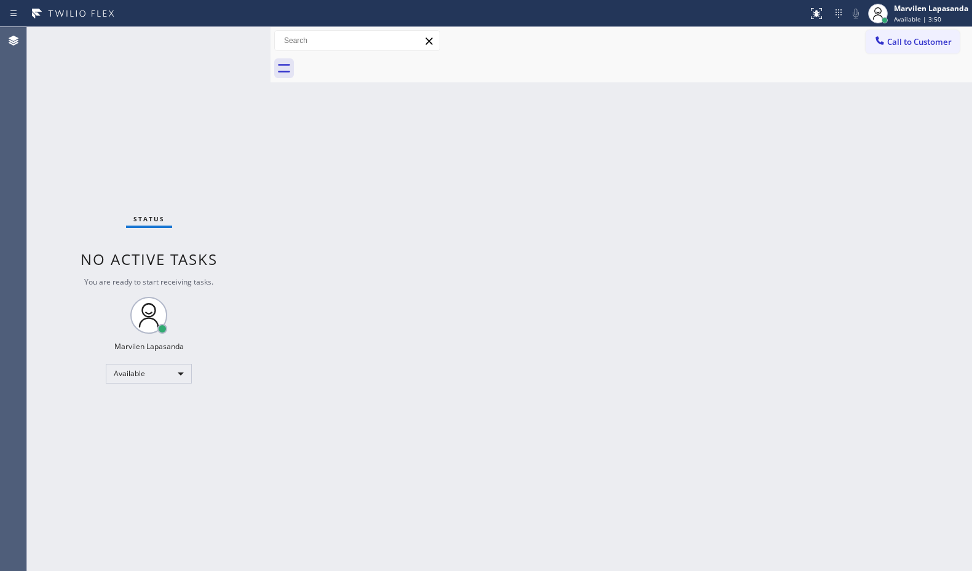
click at [506, 227] on div "Back to Dashboard Change Sender ID Customers Technicians Select a contact Outbo…" at bounding box center [620, 299] width 701 height 544
click at [505, 232] on div "Back to Dashboard Change Sender ID Customers Technicians Select a contact Outbo…" at bounding box center [620, 299] width 701 height 544
click at [509, 233] on div "Back to Dashboard Change Sender ID Customers Technicians Select a contact Outbo…" at bounding box center [620, 299] width 701 height 544
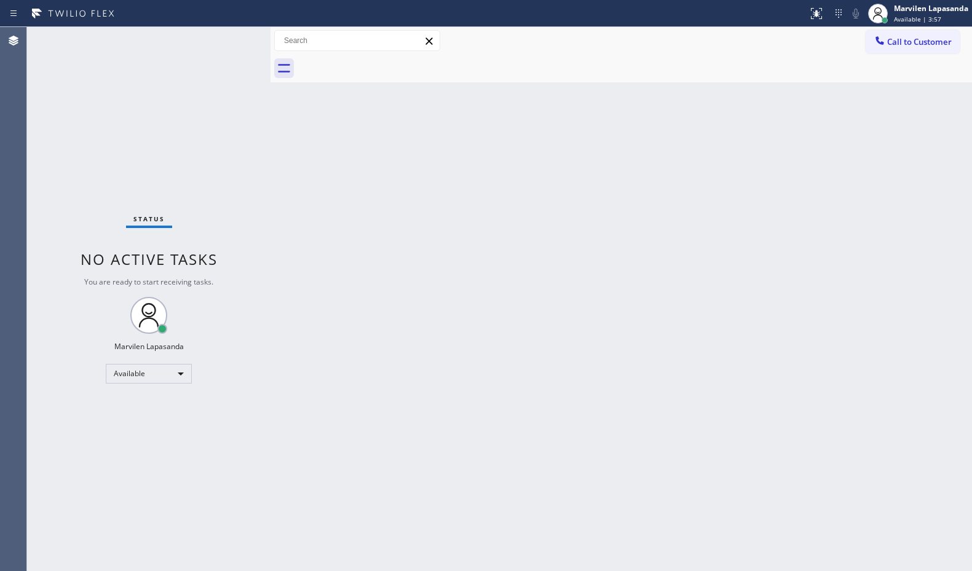
click at [510, 232] on div "Back to Dashboard Change Sender ID Customers Technicians Select a contact Outbo…" at bounding box center [620, 299] width 701 height 544
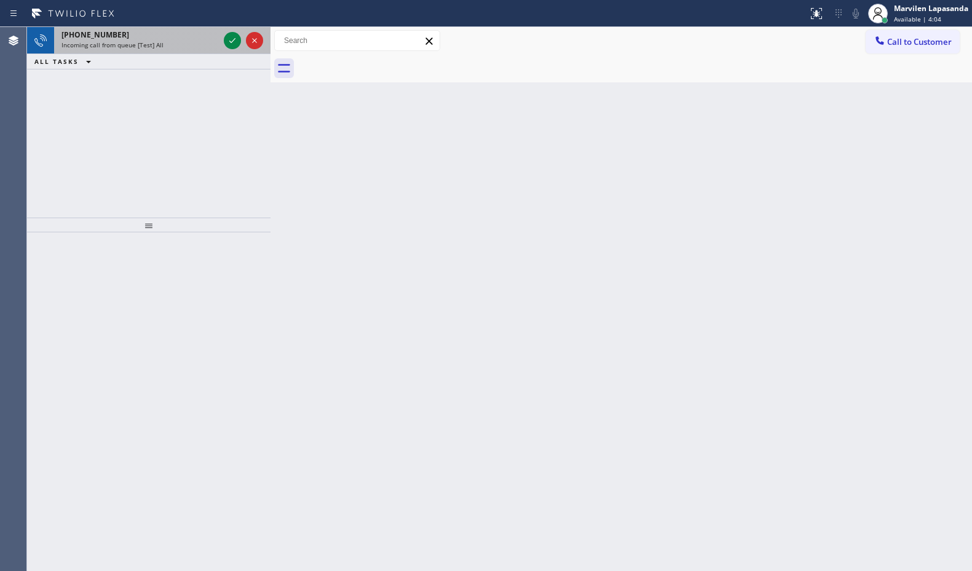
click at [190, 47] on div "Incoming call from queue [Test] All" at bounding box center [139, 45] width 157 height 9
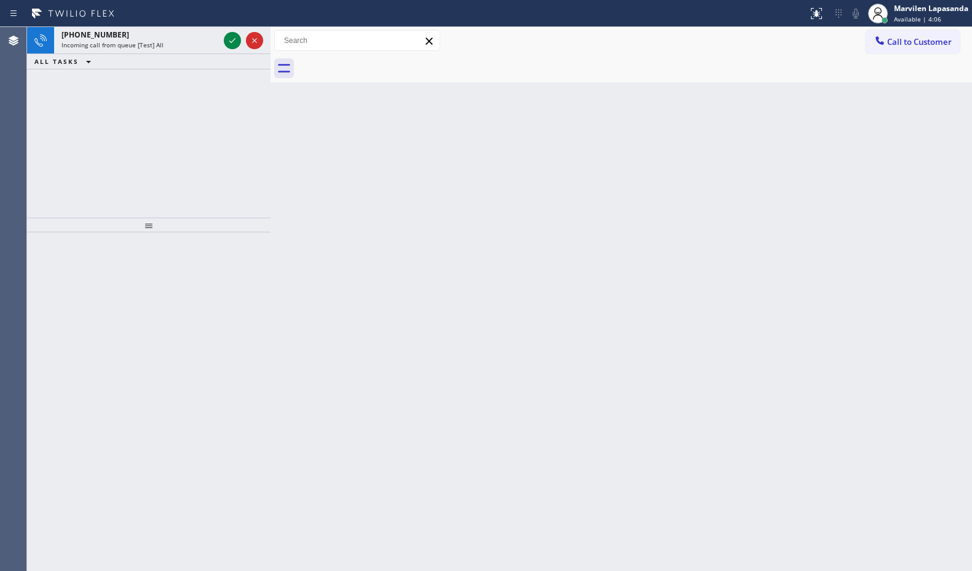
click at [190, 47] on div "Incoming call from queue [Test] All" at bounding box center [139, 45] width 157 height 9
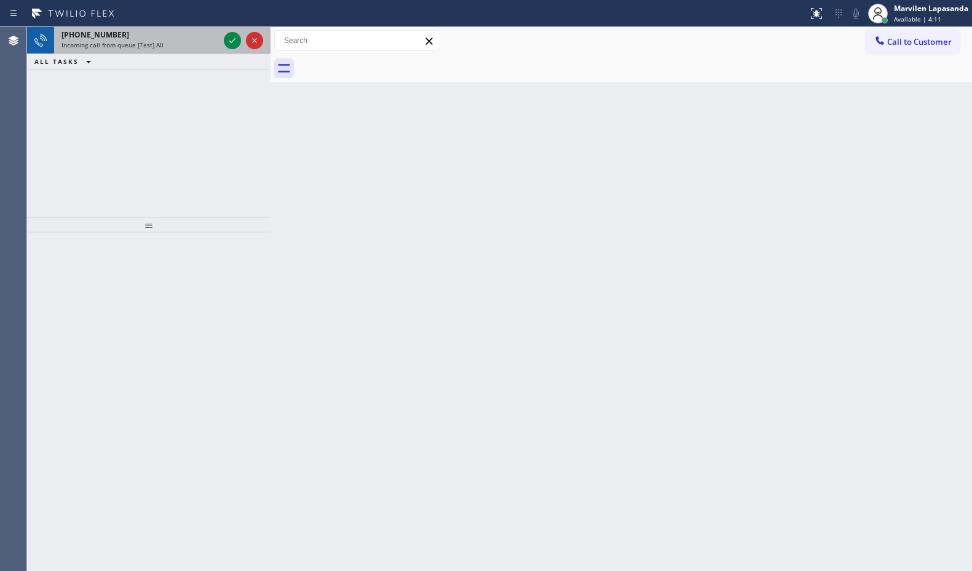
click at [165, 37] on div "[PHONE_NUMBER]" at bounding box center [139, 35] width 157 height 10
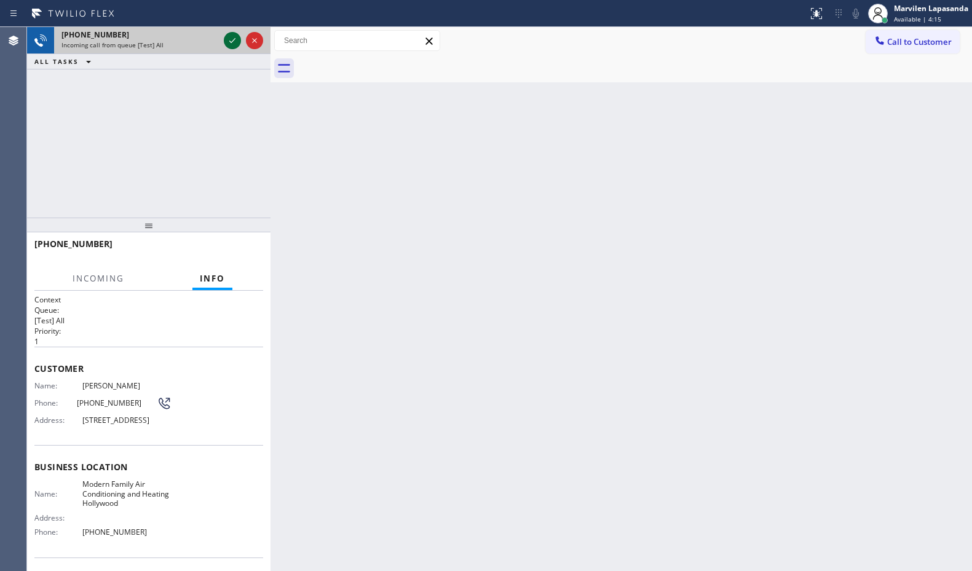
click at [227, 46] on icon at bounding box center [232, 40] width 15 height 15
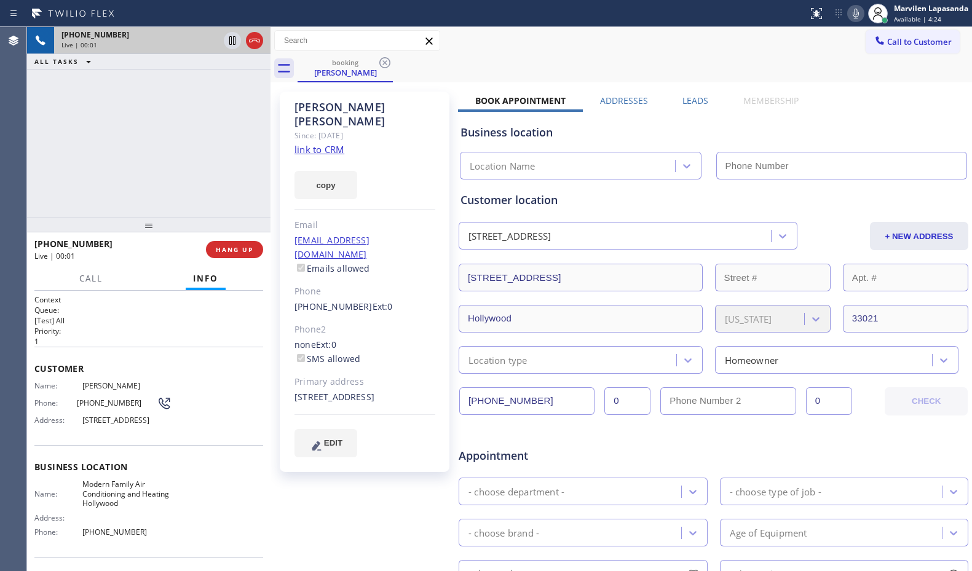
type input "[PHONE_NUMBER]"
click at [250, 147] on div "[PHONE_NUMBER] Live | 00:03 ALL TASKS ALL TASKS ACTIVE TASKS TASKS IN WRAP UP" at bounding box center [148, 122] width 243 height 191
click at [236, 133] on div "[PHONE_NUMBER] Live | 00:05 ALL TASKS ALL TASKS ACTIVE TASKS TASKS IN WRAP UP" at bounding box center [148, 122] width 243 height 191
click at [325, 143] on link "link to CRM" at bounding box center [319, 149] width 50 height 12
click at [242, 101] on div "[PHONE_NUMBER] Live | 00:14 ALL TASKS ALL TASKS ACTIVE TASKS TASKS IN WRAP UP" at bounding box center [148, 122] width 243 height 191
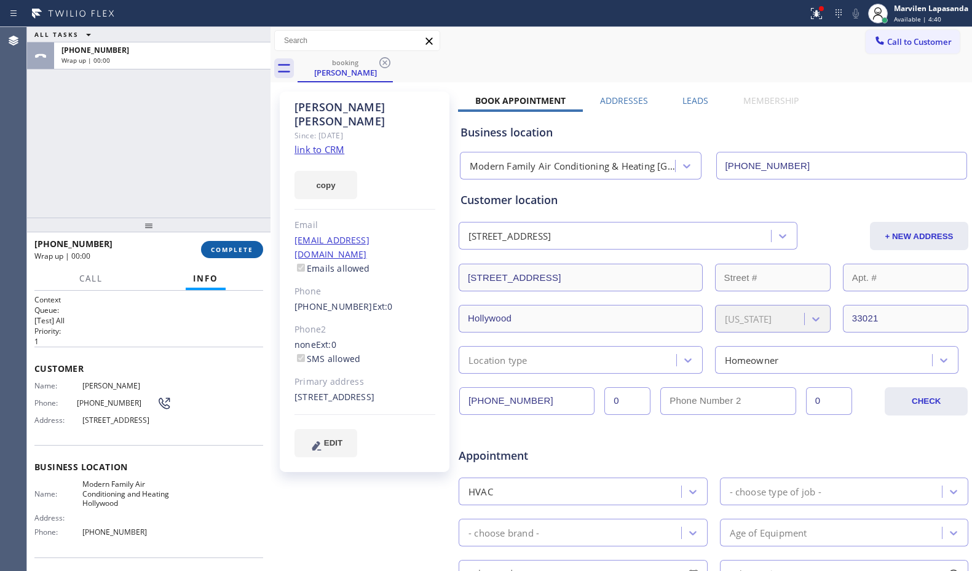
click at [226, 248] on span "COMPLETE" at bounding box center [232, 249] width 42 height 9
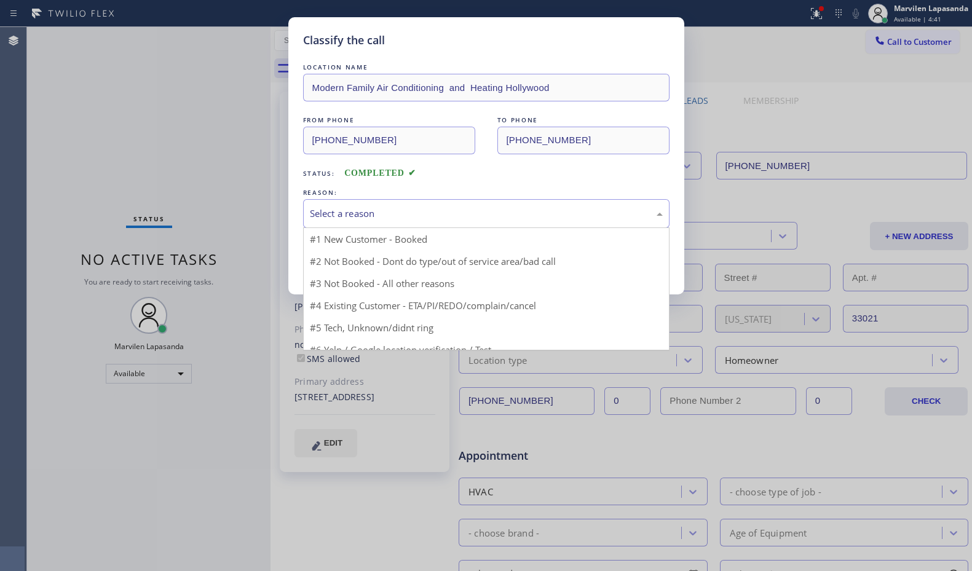
click at [348, 203] on div "Select a reason" at bounding box center [486, 213] width 366 height 29
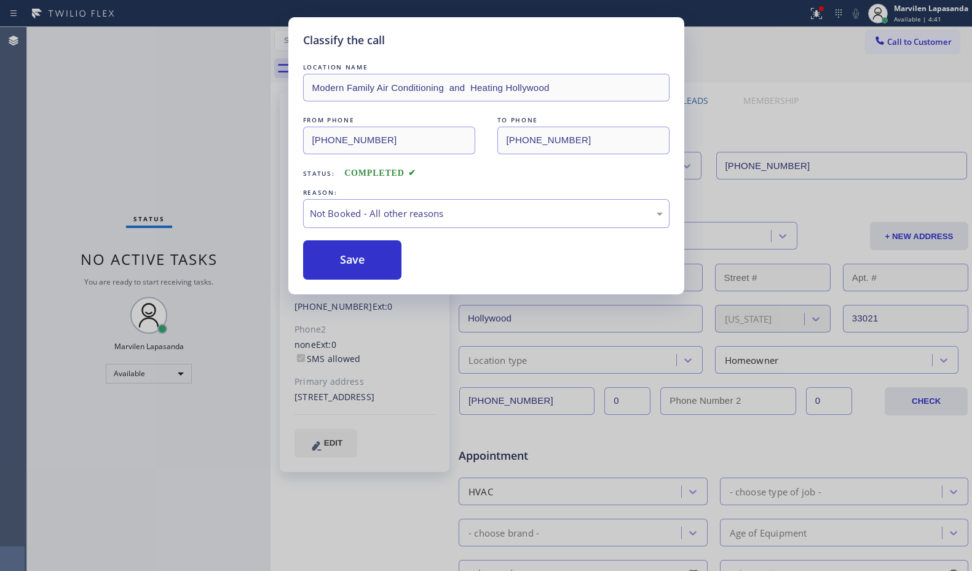
click at [337, 256] on button "Save" at bounding box center [352, 259] width 99 height 39
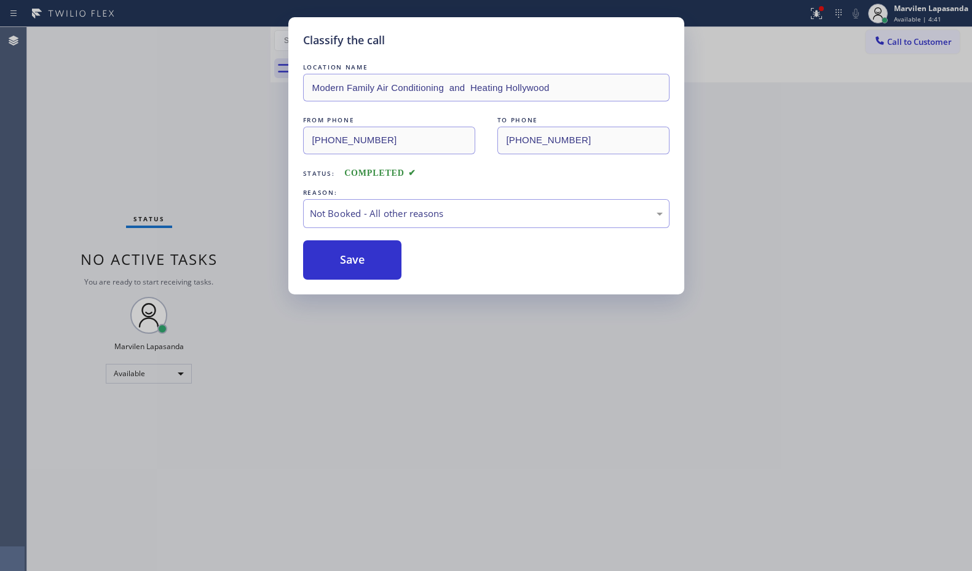
click at [337, 256] on button "Save" at bounding box center [352, 259] width 99 height 39
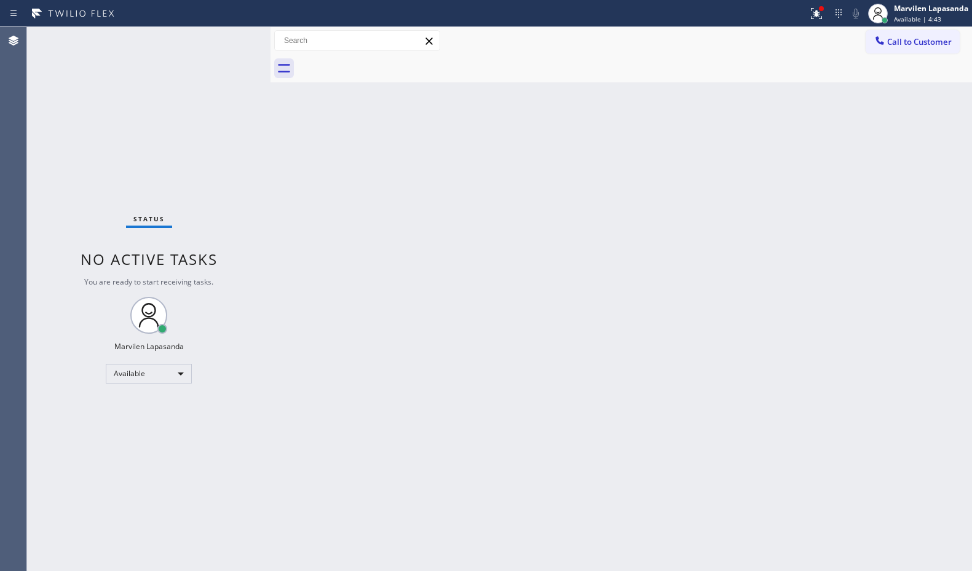
click at [228, 50] on div "Status No active tasks You are ready to start receiving tasks. Marvilen Lapasan…" at bounding box center [148, 299] width 243 height 544
click at [230, 40] on div "Status No active tasks You are ready to start receiving tasks. Marvilen Lapasan…" at bounding box center [148, 299] width 243 height 544
click at [226, 33] on div "Status No active tasks You are ready to start receiving tasks. Marvilen Lapasan…" at bounding box center [148, 299] width 243 height 544
click at [822, 15] on icon at bounding box center [816, 13] width 15 height 15
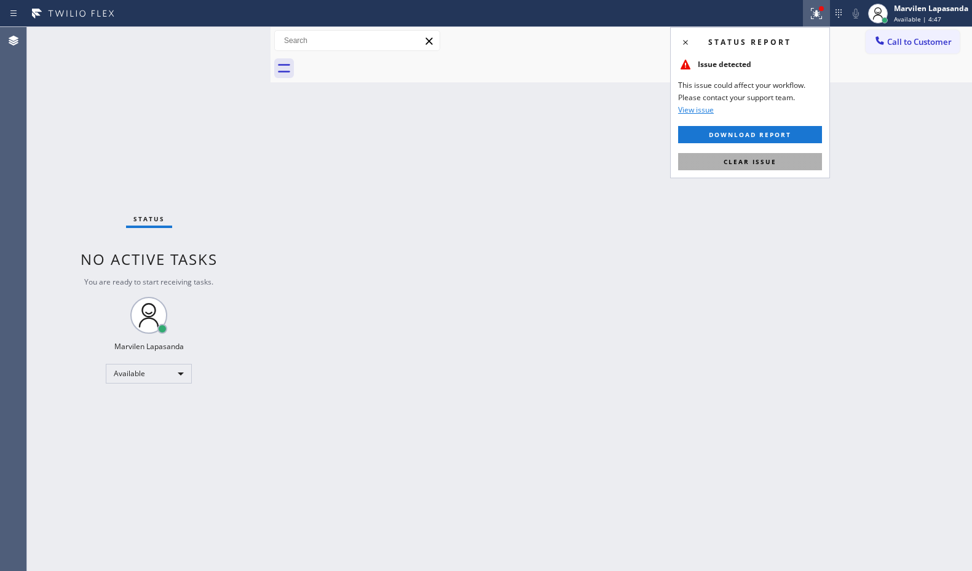
click at [760, 157] on span "Clear issue" at bounding box center [749, 161] width 53 height 9
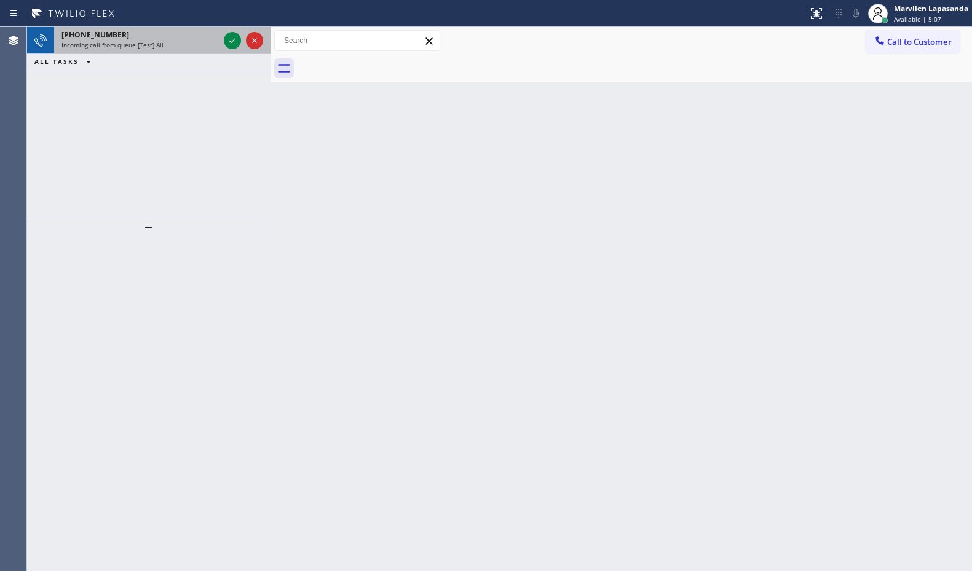
click at [178, 41] on div "Incoming call from queue [Test] All" at bounding box center [139, 45] width 157 height 9
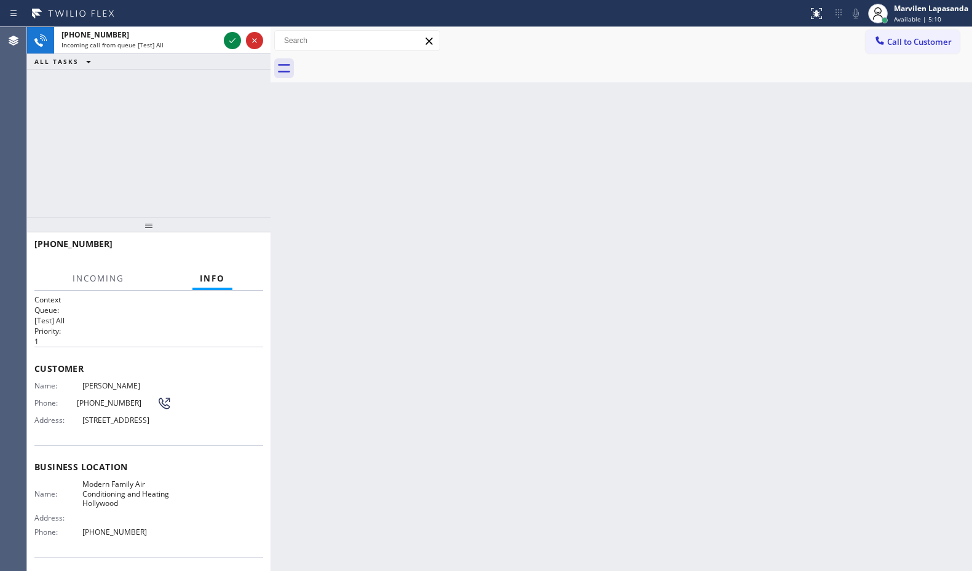
click at [410, 238] on div "Back to Dashboard Change Sender ID Customers Technicians Select a contact Outbo…" at bounding box center [620, 299] width 701 height 544
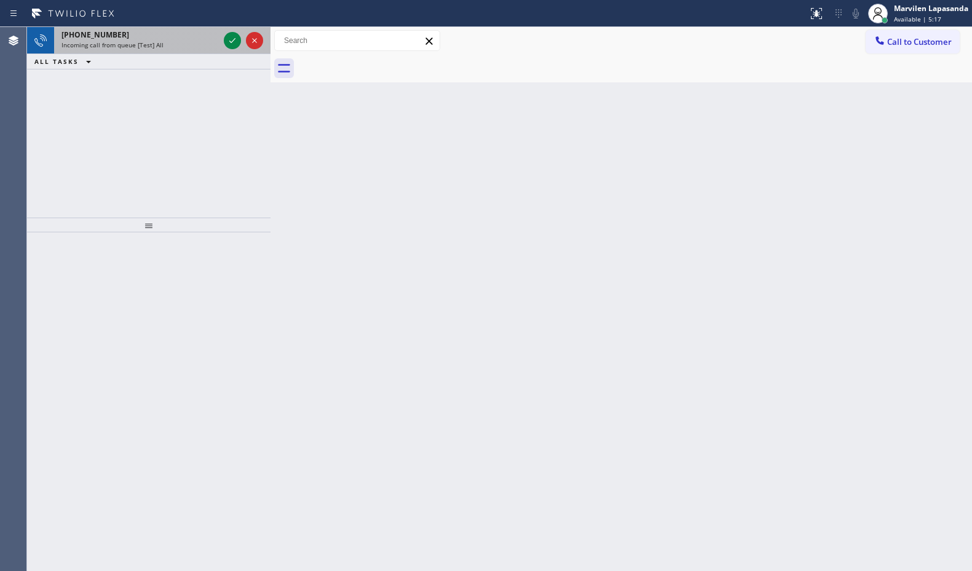
click at [187, 30] on div "[PHONE_NUMBER]" at bounding box center [139, 35] width 157 height 10
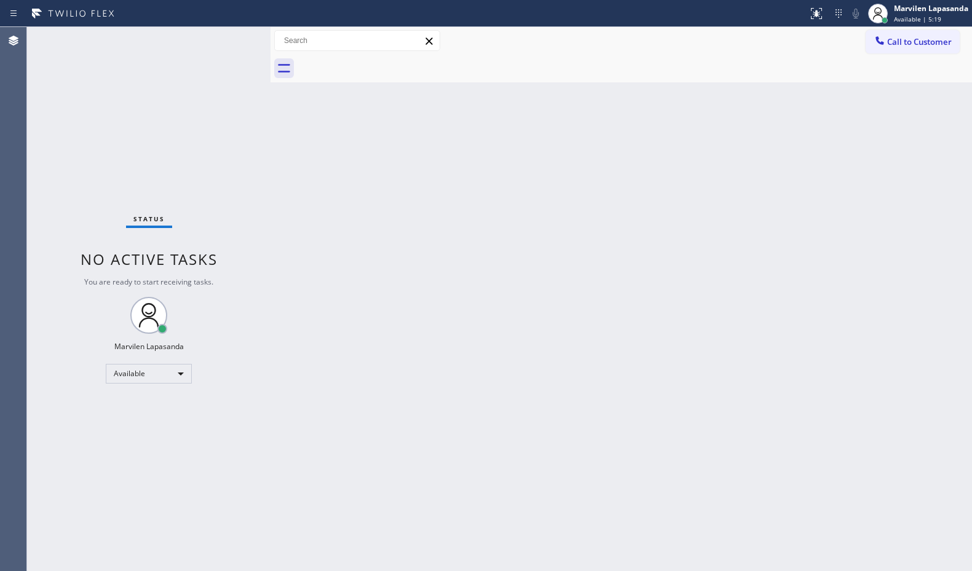
click at [225, 90] on div "Status No active tasks You are ready to start receiving tasks. Marvilen Lapasan…" at bounding box center [148, 299] width 243 height 544
click at [680, 52] on div "Call to Customer Outbound call Location Appliance Wolf Repairs & Services Your …" at bounding box center [620, 41] width 701 height 28
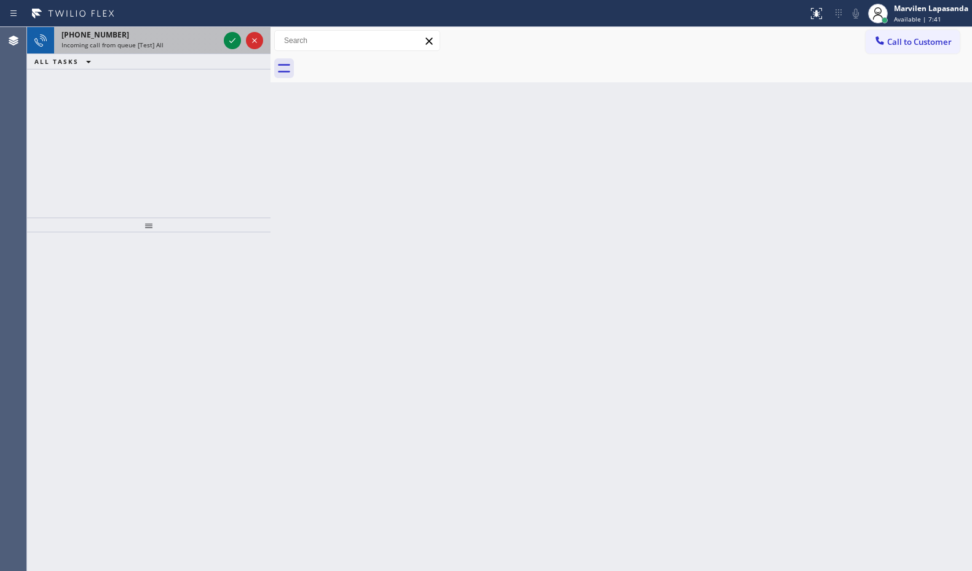
click at [165, 47] on div "Incoming call from queue [Test] All" at bounding box center [139, 45] width 157 height 9
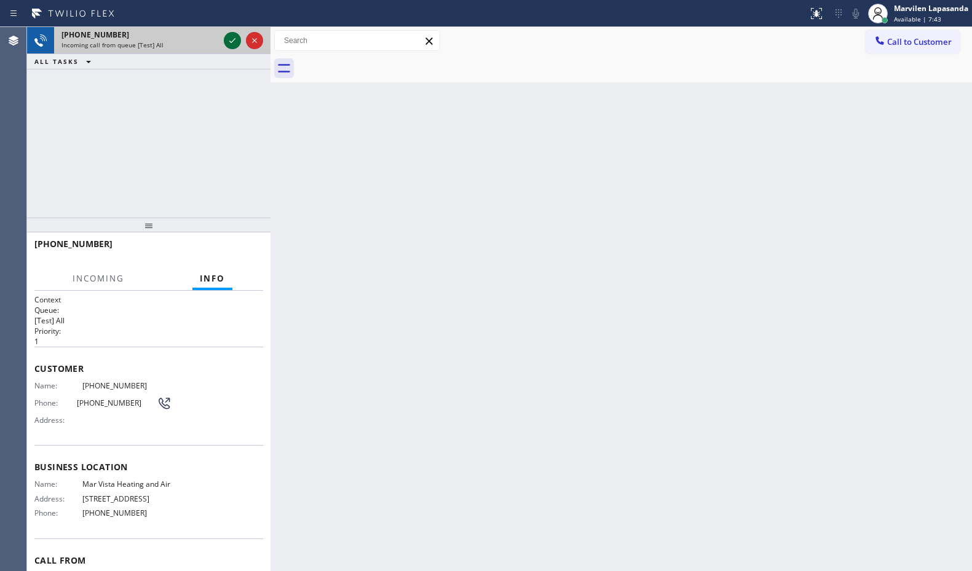
click at [235, 43] on icon at bounding box center [232, 40] width 15 height 15
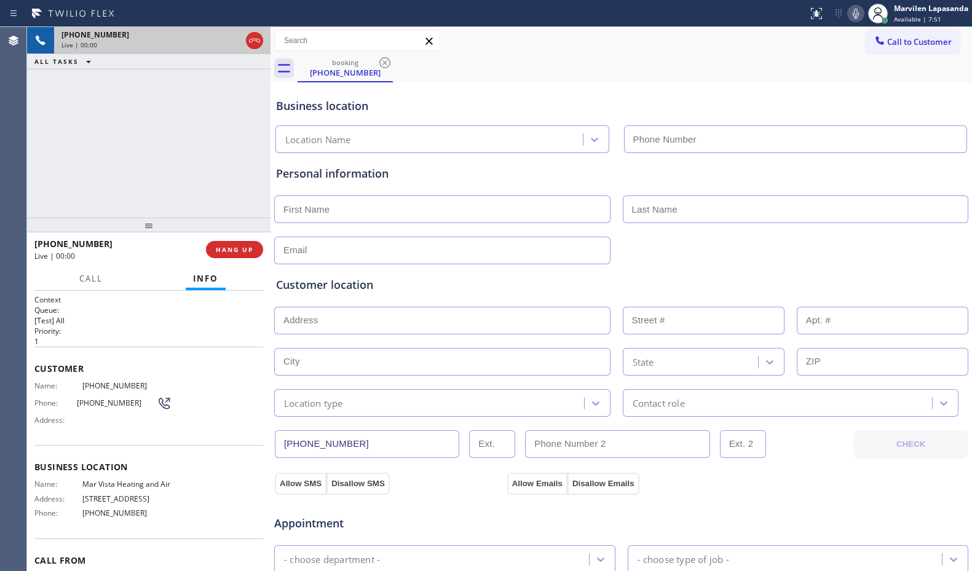
type input "[PHONE_NUMBER]"
click at [90, 422] on div "Address:" at bounding box center [102, 419] width 137 height 9
click at [45, 385] on span "Name:" at bounding box center [58, 385] width 48 height 9
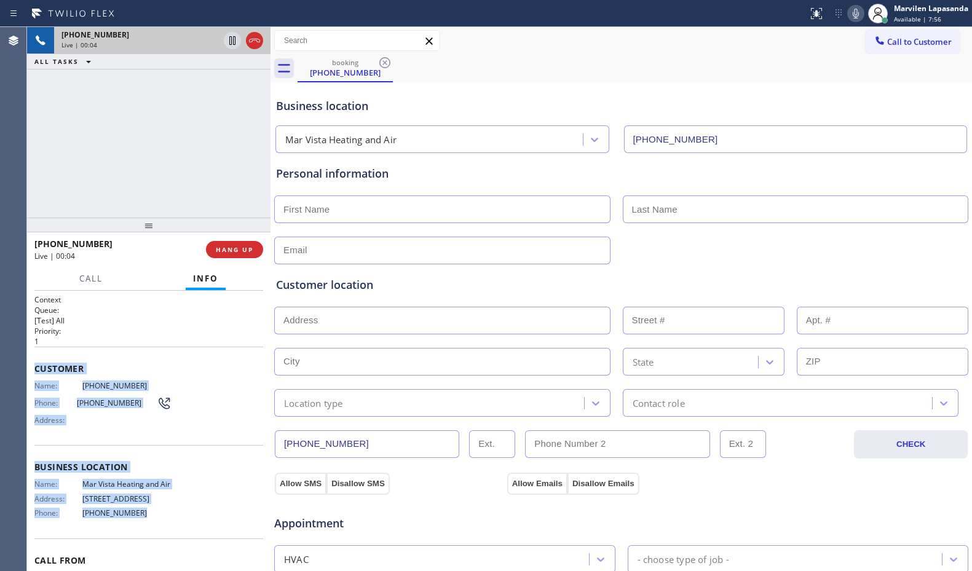
drag, startPoint x: 31, startPoint y: 369, endPoint x: 147, endPoint y: 543, distance: 208.8
click at [147, 543] on div "Context Queue: [Test] All Priority: 1 Customer Name: [PHONE_NUMBER] Phone: [PHO…" at bounding box center [148, 431] width 243 height 280
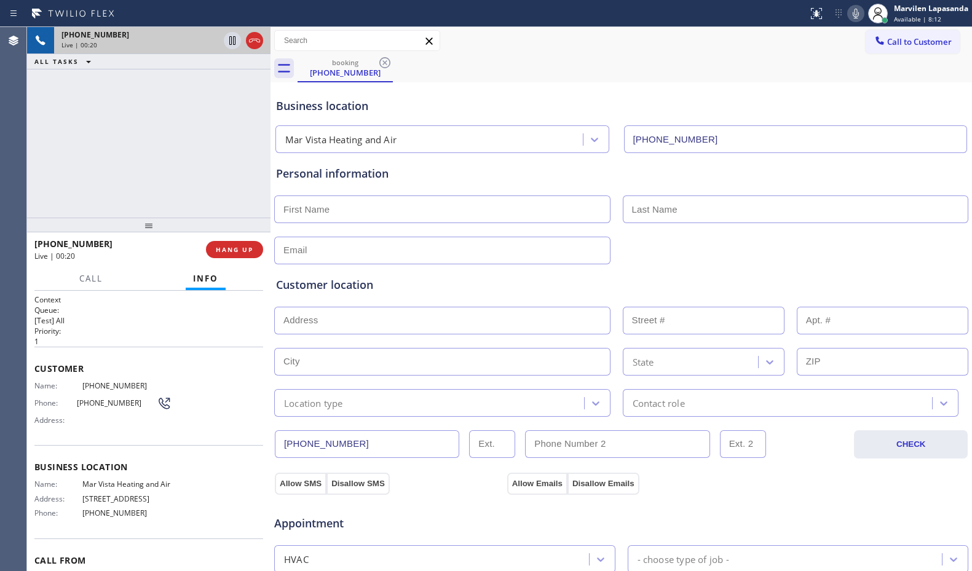
click at [324, 289] on div "Customer location" at bounding box center [621, 285] width 690 height 17
click at [722, 79] on div "booking [PHONE_NUMBER]" at bounding box center [634, 69] width 674 height 28
click at [852, 10] on icon at bounding box center [855, 13] width 15 height 15
click at [216, 116] on div "[PHONE_NUMBER] Live | 01:51 ALL TASKS ALL TASKS ACTIVE TASKS TASKS IN WRAP UP" at bounding box center [148, 122] width 243 height 191
click at [227, 42] on icon at bounding box center [232, 40] width 15 height 15
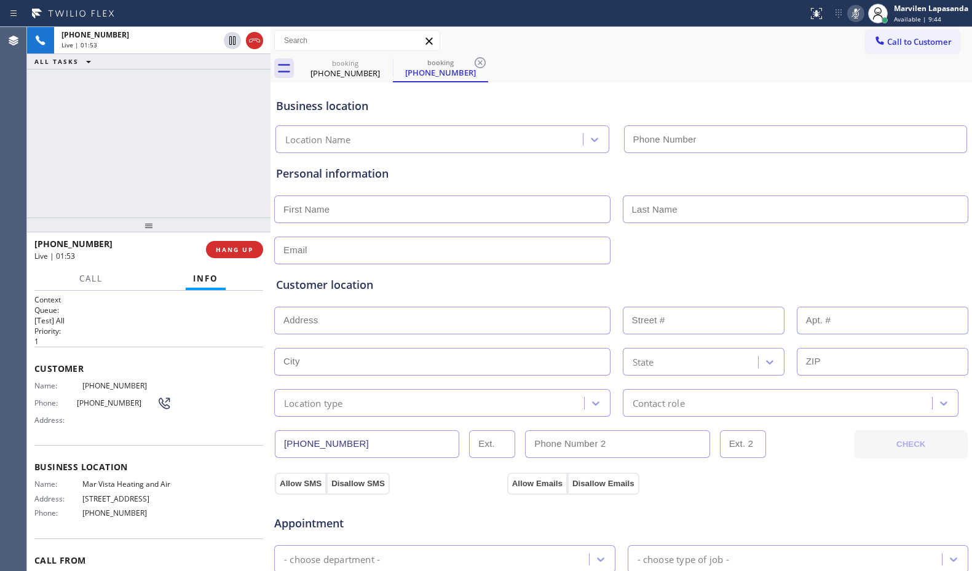
type input "[PHONE_NUMBER]"
drag, startPoint x: 48, startPoint y: 87, endPoint x: 91, endPoint y: 70, distance: 46.3
click at [48, 87] on div "[PHONE_NUMBER] Live | 03:32 ALL TASKS ALL TASKS ACTIVE TASKS TASKS IN WRAP UP" at bounding box center [148, 122] width 243 height 191
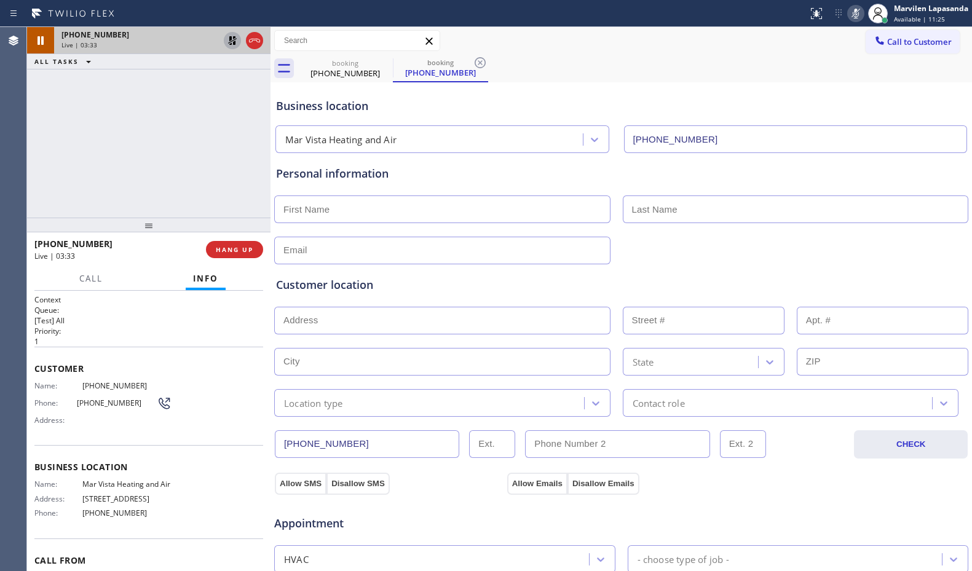
click at [229, 39] on icon at bounding box center [232, 40] width 9 height 9
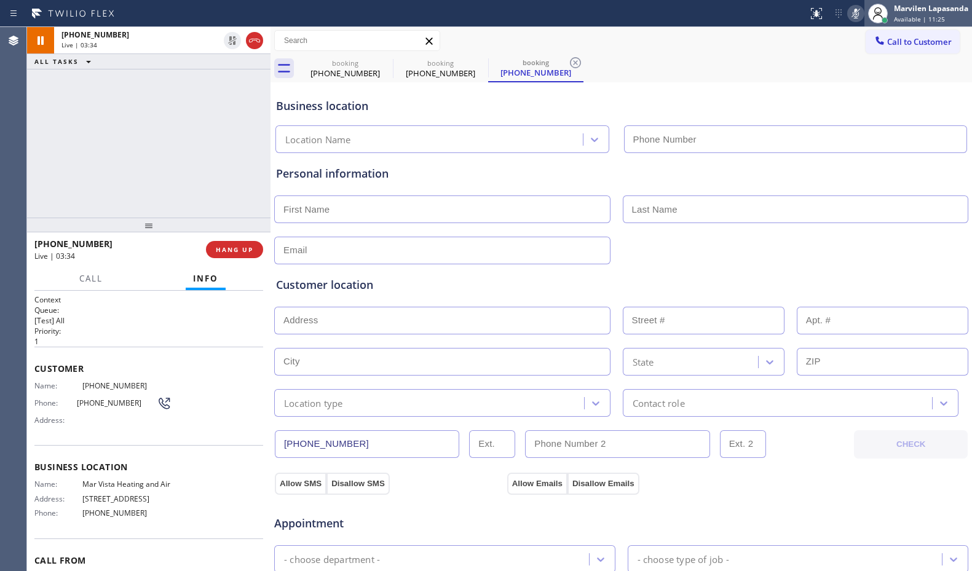
type input "[PHONE_NUMBER]"
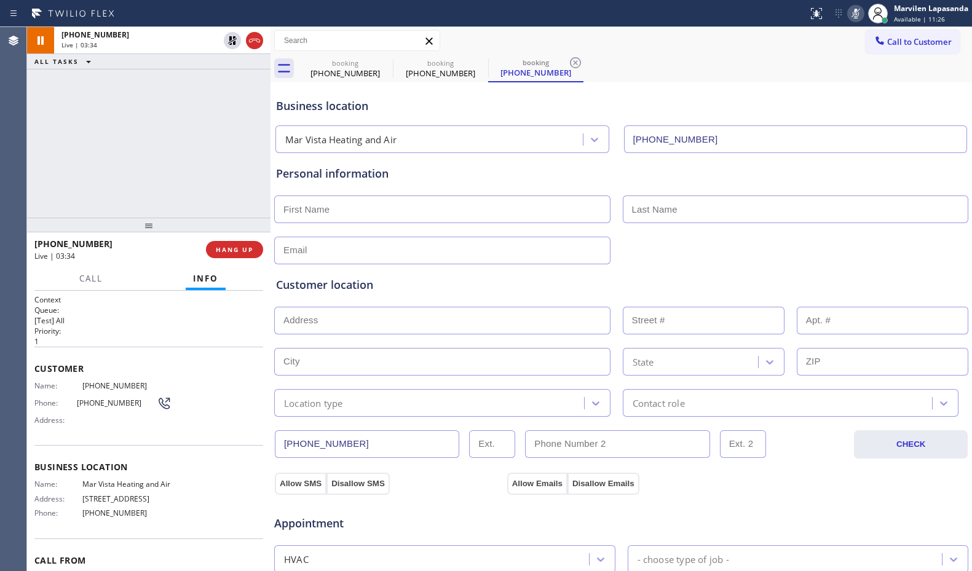
click at [856, 13] on rect at bounding box center [855, 12] width 9 height 9
click at [44, 169] on div "[PHONE_NUMBER] Live | 03:40 ALL TASKS ALL TASKS ACTIVE TASKS TASKS IN WRAP UP" at bounding box center [148, 122] width 243 height 191
click at [87, 169] on div "[PHONE_NUMBER] Live | 03:41 ALL TASKS ALL TASKS ACTIVE TASKS TASKS IN WRAP UP" at bounding box center [148, 122] width 243 height 191
click at [45, 172] on div "[PHONE_NUMBER] Live | 03:45 ALL TASKS ALL TASKS ACTIVE TASKS TASKS IN WRAP UP" at bounding box center [148, 122] width 243 height 191
click at [55, 371] on span "Customer" at bounding box center [148, 369] width 229 height 12
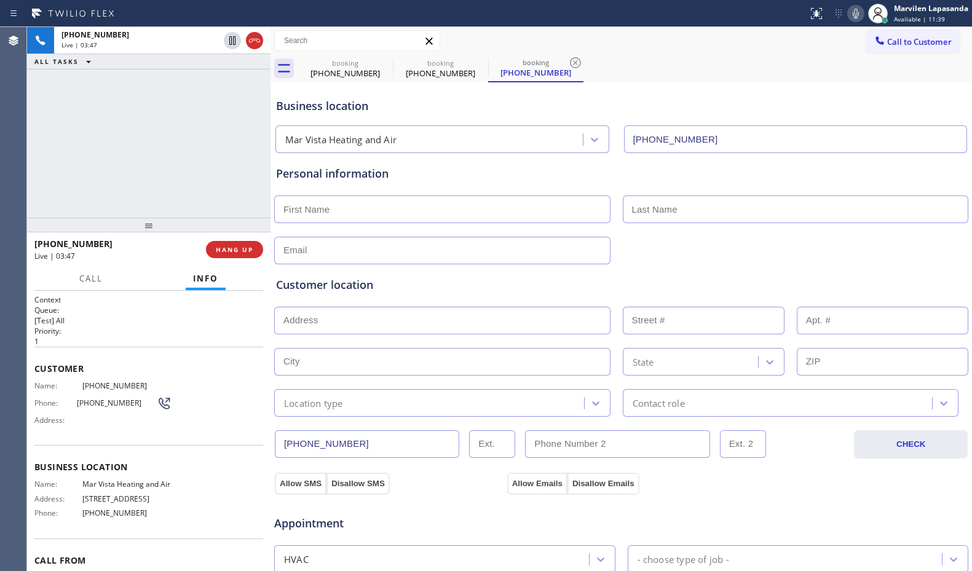
click at [34, 369] on span "Customer" at bounding box center [148, 369] width 229 height 12
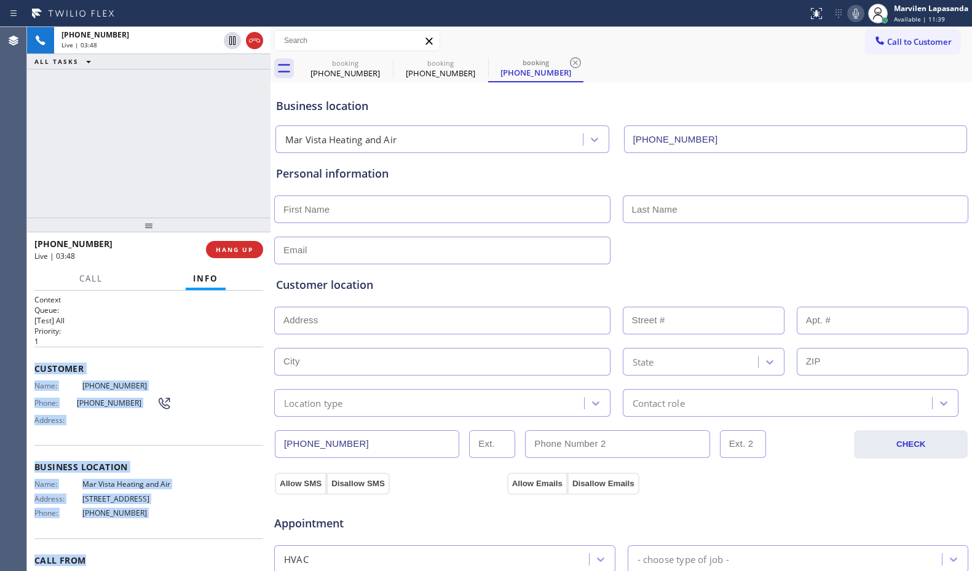
scroll to position [73, 0]
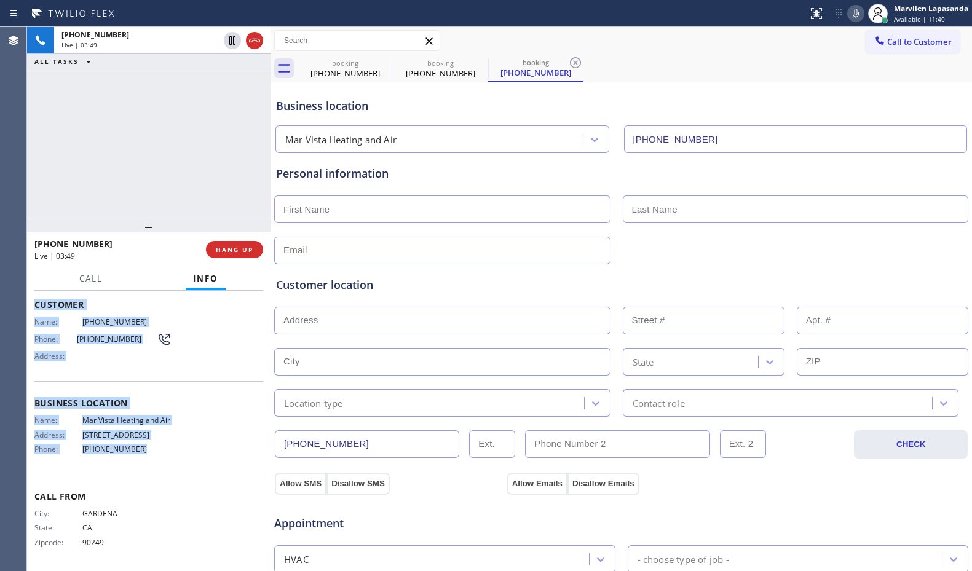
drag, startPoint x: 34, startPoint y: 366, endPoint x: 151, endPoint y: 446, distance: 141.5
click at [151, 446] on div "Context Queue: [Test] All Priority: 1 Customer Name: [PHONE_NUMBER] Phone: [PHO…" at bounding box center [148, 398] width 229 height 337
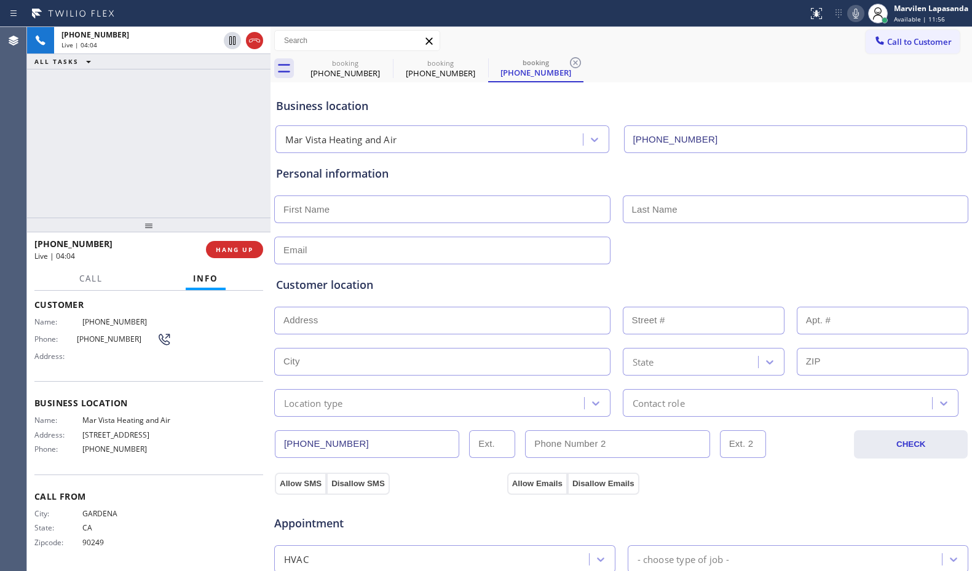
click at [481, 107] on div "Business location" at bounding box center [621, 106] width 690 height 17
drag, startPoint x: 417, startPoint y: 106, endPoint x: 369, endPoint y: 105, distance: 48.0
click at [416, 106] on div "Business location" at bounding box center [621, 106] width 690 height 17
click at [243, 108] on div "[PHONE_NUMBER] Live | 04:06 ALL TASKS ALL TASKS ACTIVE TASKS TASKS IN WRAP UP" at bounding box center [148, 122] width 243 height 191
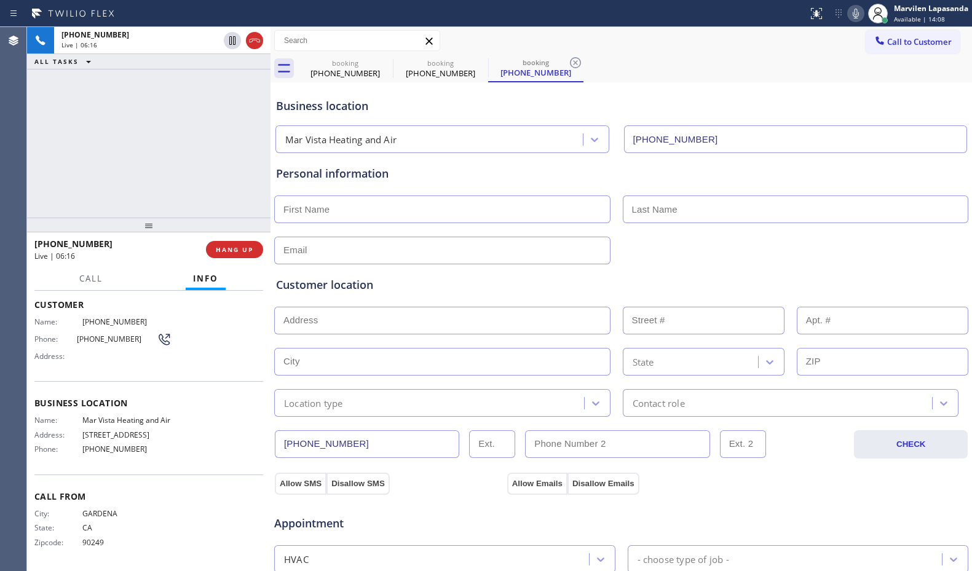
click at [791, 74] on div "booking [PHONE_NUMBER] booking [PHONE_NUMBER] booking [PHONE_NUMBER]" at bounding box center [634, 69] width 674 height 28
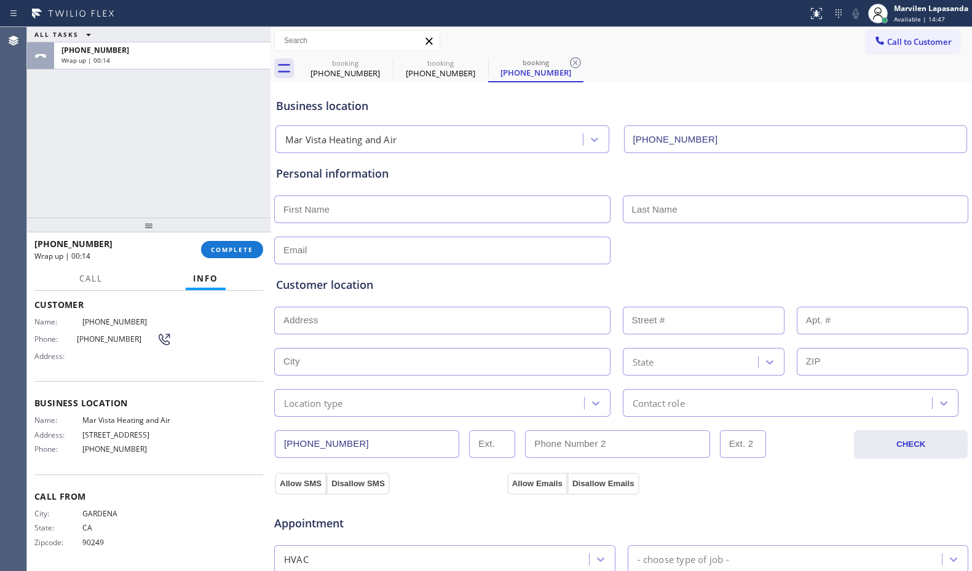
click at [418, 207] on input "text" at bounding box center [442, 209] width 336 height 28
paste input "[PERSON_NAME]"
type input "[PERSON_NAME]"
click at [693, 198] on input "text" at bounding box center [796, 209] width 346 height 28
click at [644, 215] on input "text" at bounding box center [796, 209] width 346 height 28
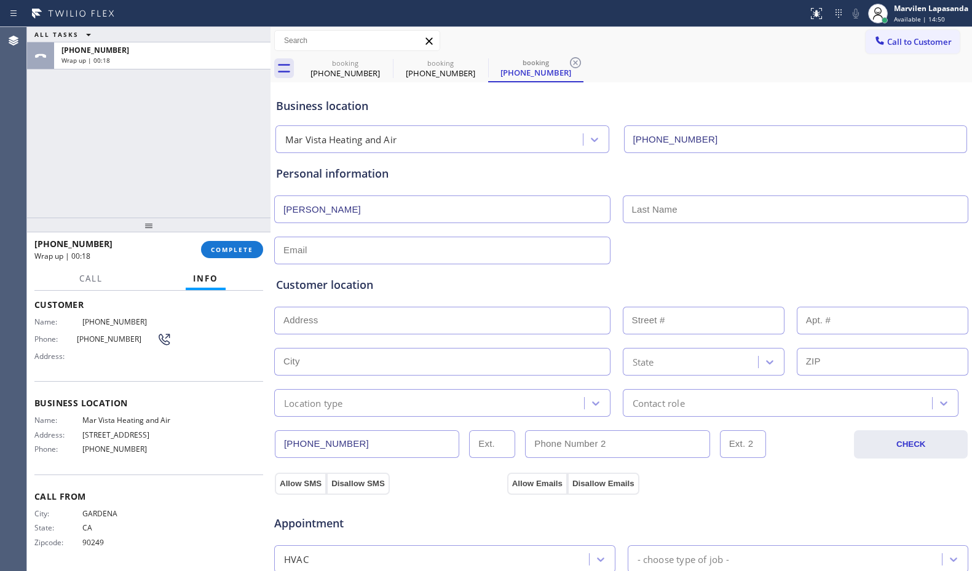
paste input "[PERSON_NAME]"
type input "[PERSON_NAME]"
click at [371, 253] on input "text" at bounding box center [442, 251] width 336 height 28
paste input "[PERSON_NAME][EMAIL_ADDRESS][PERSON_NAME][DOMAIN_NAME]"
type input "[PERSON_NAME][EMAIL_ADDRESS][PERSON_NAME][DOMAIN_NAME]"
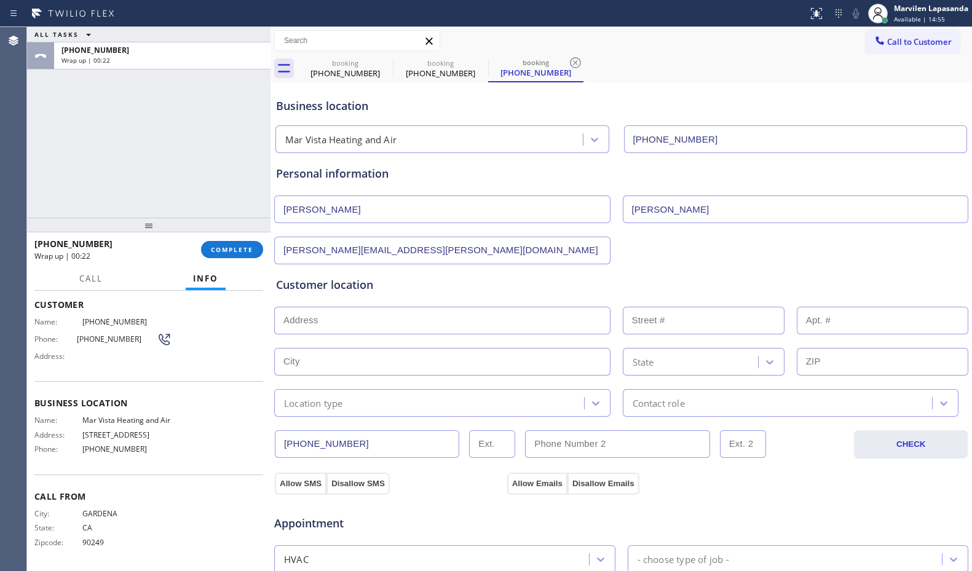
click at [361, 281] on div "Customer location" at bounding box center [621, 285] width 690 height 17
click at [324, 307] on input "text" at bounding box center [442, 321] width 336 height 28
paste input "[STREET_ADDRESS]"
type input "[STREET_ADDRESS]"
type input "703"
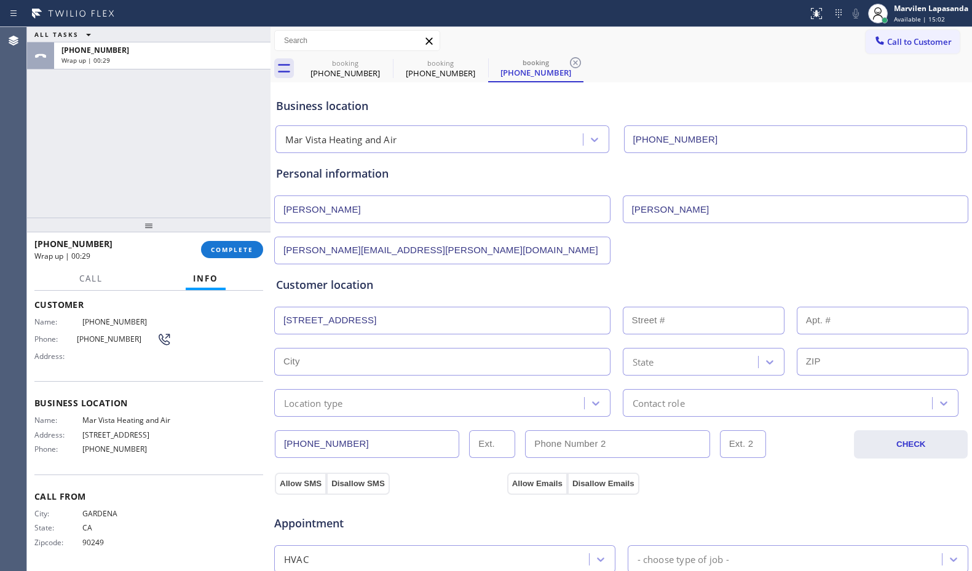
type input "[GEOGRAPHIC_DATA]"
type input "90049"
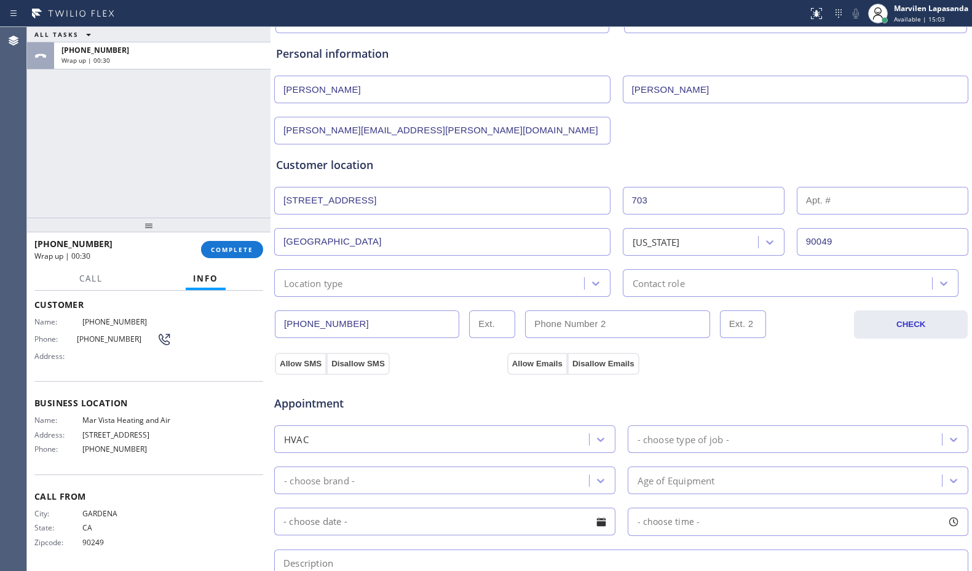
scroll to position [123, 0]
click at [329, 276] on div "Location type" at bounding box center [313, 280] width 59 height 14
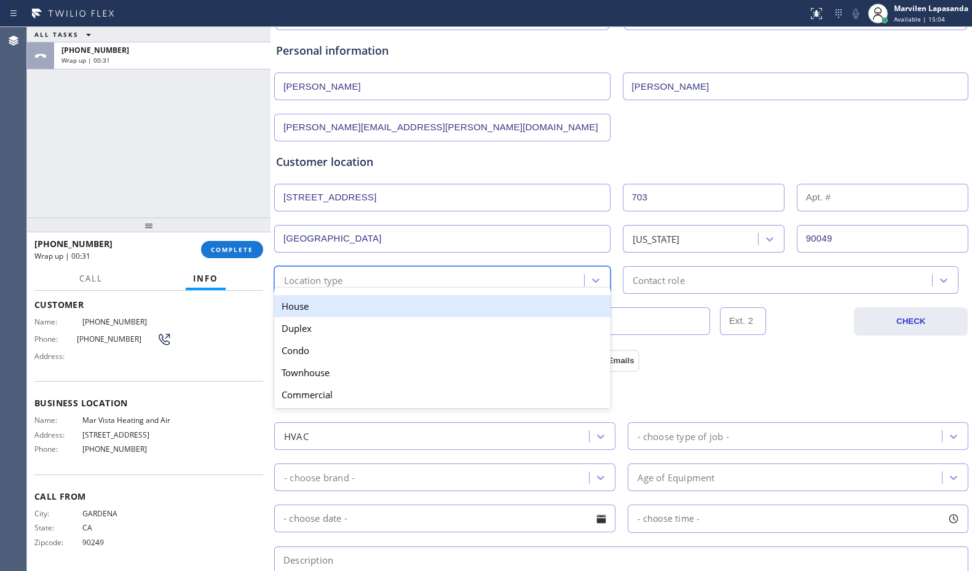
click at [317, 303] on div "House" at bounding box center [442, 306] width 336 height 22
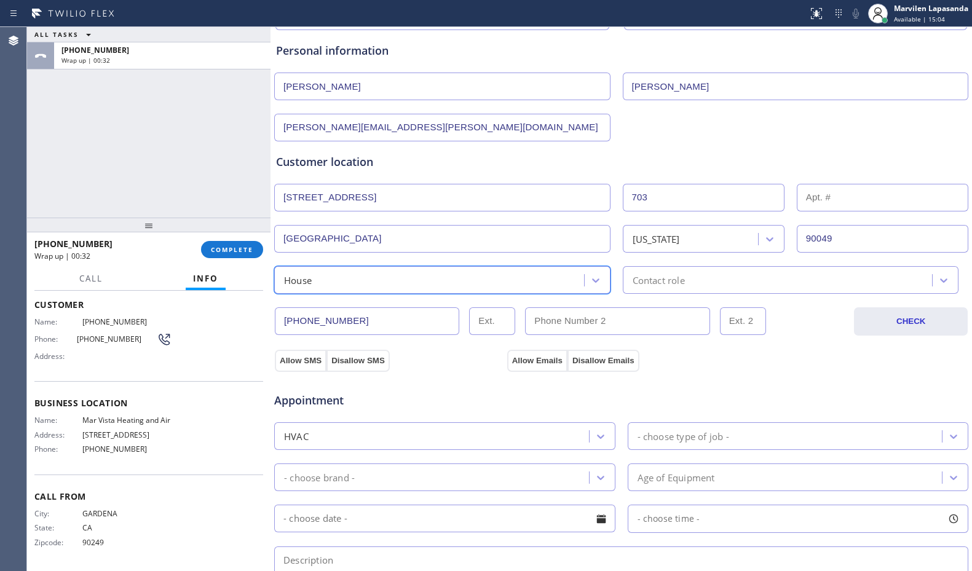
click at [642, 285] on div "Contact role" at bounding box center [658, 280] width 52 height 14
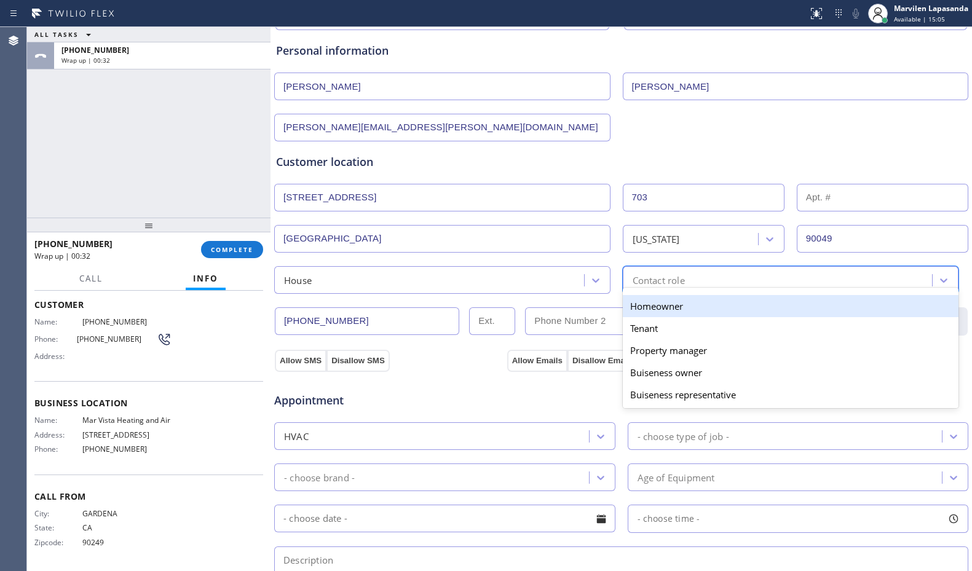
click at [647, 306] on div "Homeowner" at bounding box center [791, 306] width 336 height 22
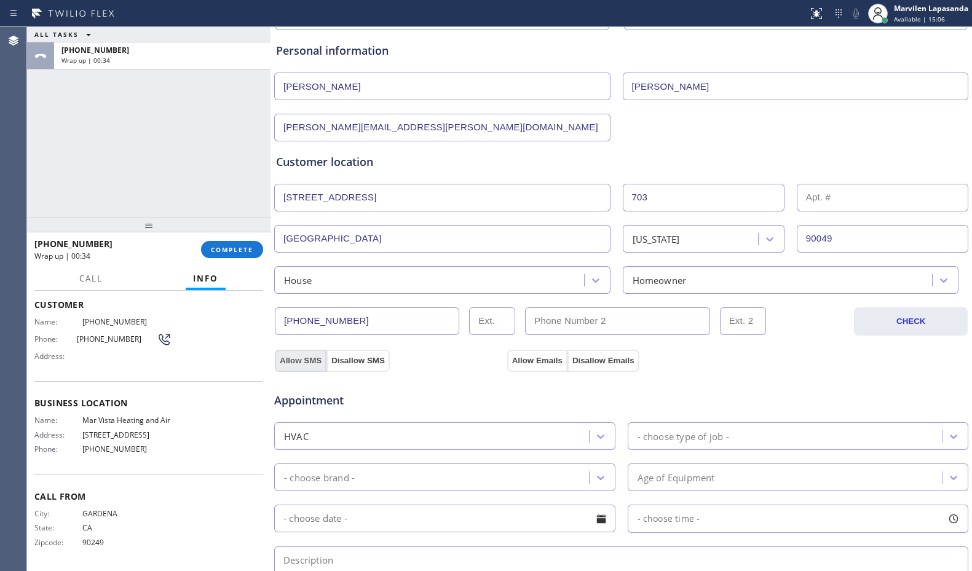
click at [292, 358] on button "Allow SMS" at bounding box center [301, 361] width 52 height 22
click at [529, 358] on button "Allow Emails" at bounding box center [537, 361] width 60 height 22
click at [438, 404] on span "Appointment" at bounding box center [389, 400] width 230 height 17
click at [648, 280] on div "Homeowner" at bounding box center [659, 280] width 54 height 14
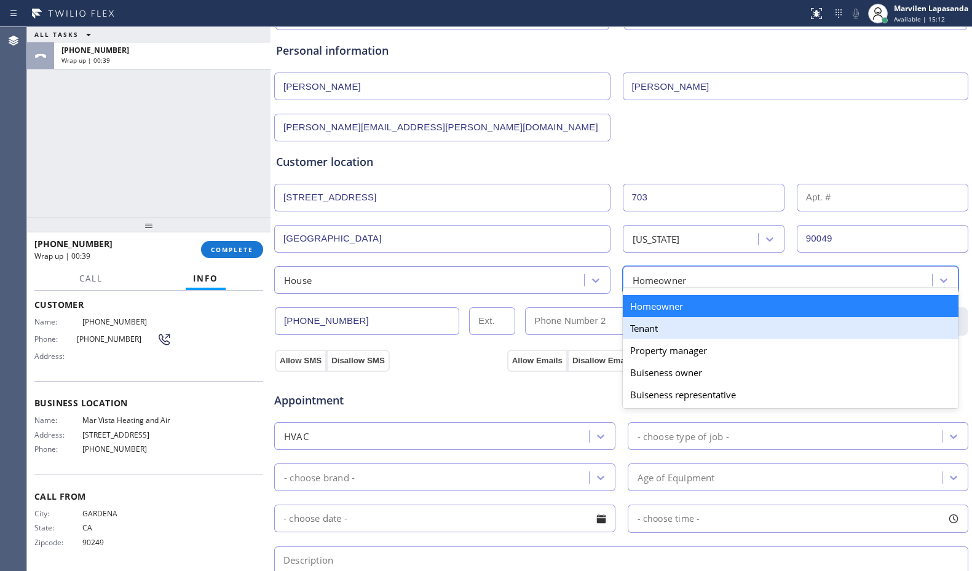
click at [648, 334] on div "Tenant" at bounding box center [791, 328] width 336 height 22
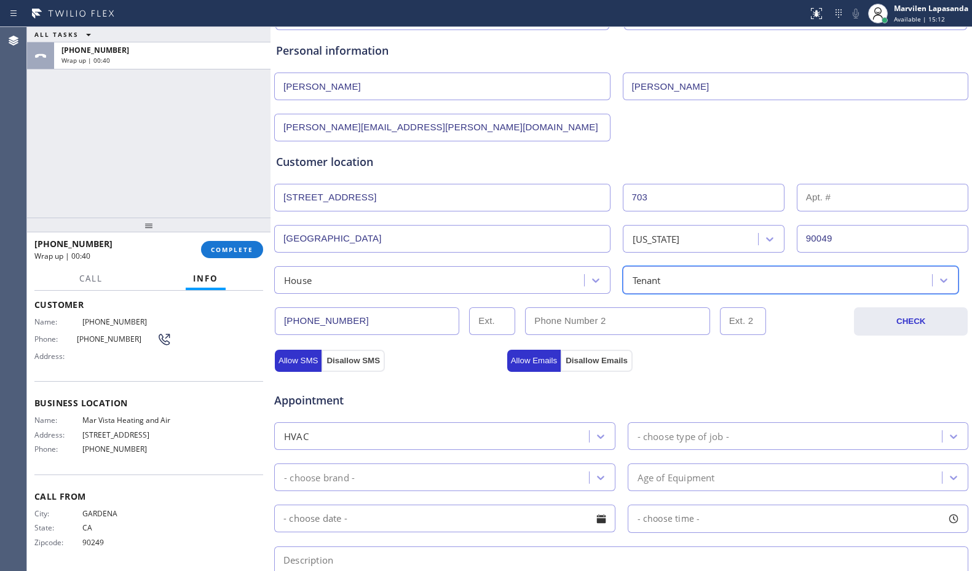
click at [457, 390] on div "Appointment" at bounding box center [389, 394] width 232 height 29
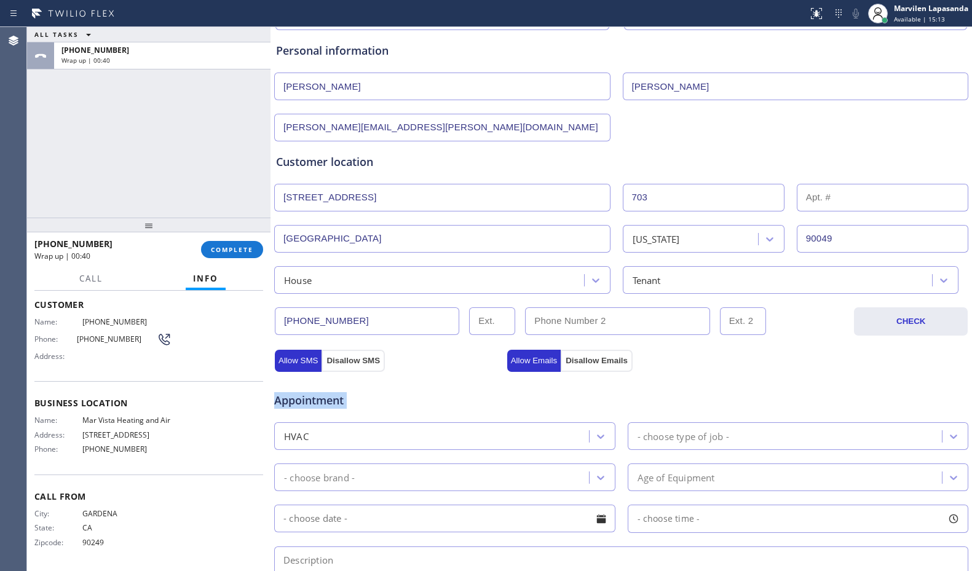
click at [457, 390] on div "Appointment" at bounding box center [389, 394] width 232 height 29
click at [449, 386] on div "Appointment" at bounding box center [389, 394] width 232 height 29
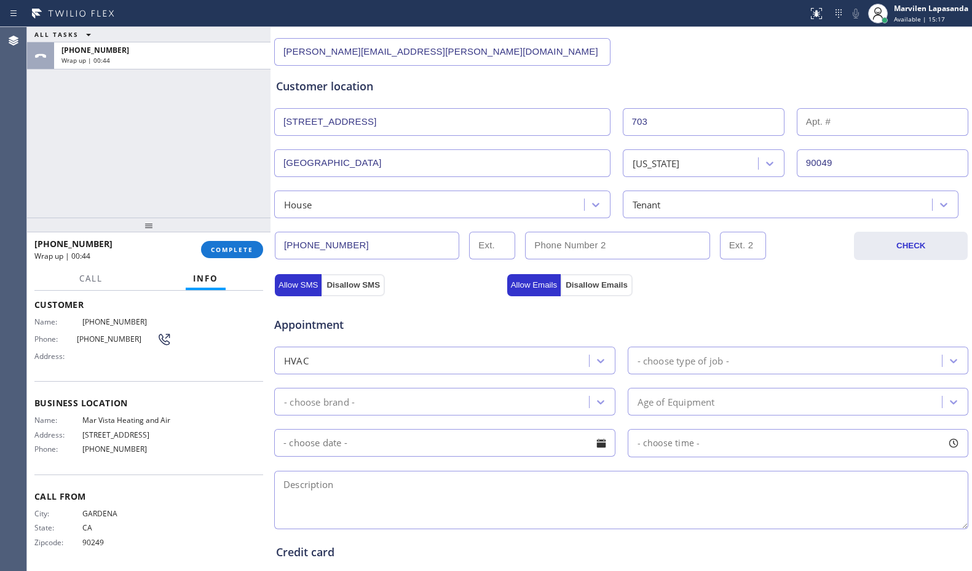
scroll to position [184, 0]
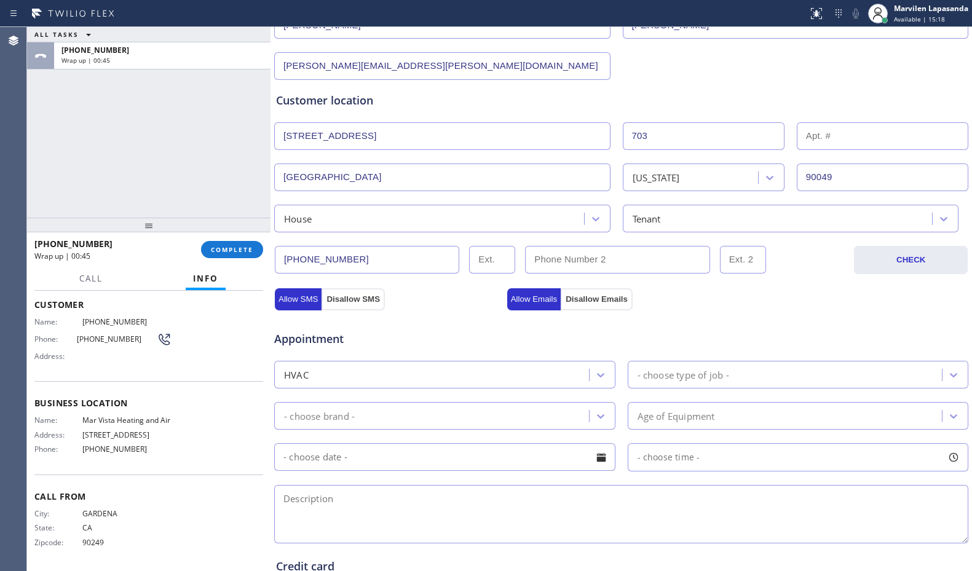
click at [94, 453] on span "[PHONE_NUMBER]" at bounding box center [127, 448] width 90 height 9
drag, startPoint x: 73, startPoint y: 328, endPoint x: 141, endPoint y: 333, distance: 68.4
click at [141, 333] on div "Phone: [PHONE_NUMBER]" at bounding box center [102, 339] width 137 height 15
click at [722, 52] on div "[PERSON_NAME][EMAIL_ADDRESS][PERSON_NAME][DOMAIN_NAME]" at bounding box center [621, 65] width 696 height 30
click at [722, 53] on div "[PERSON_NAME][EMAIL_ADDRESS][PERSON_NAME][DOMAIN_NAME]" at bounding box center [621, 65] width 696 height 30
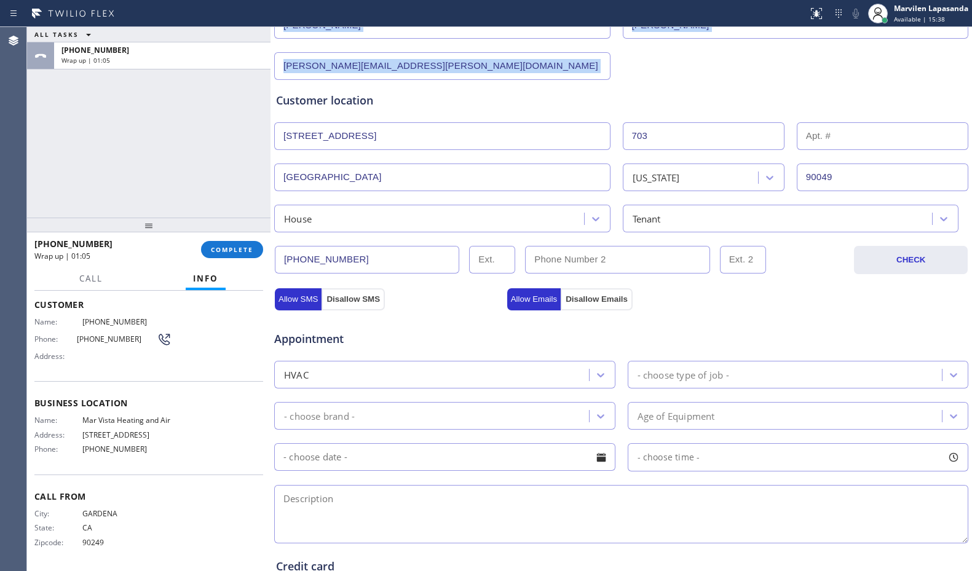
click at [722, 53] on div "[PERSON_NAME][EMAIL_ADDRESS][PERSON_NAME][DOMAIN_NAME]" at bounding box center [621, 65] width 696 height 30
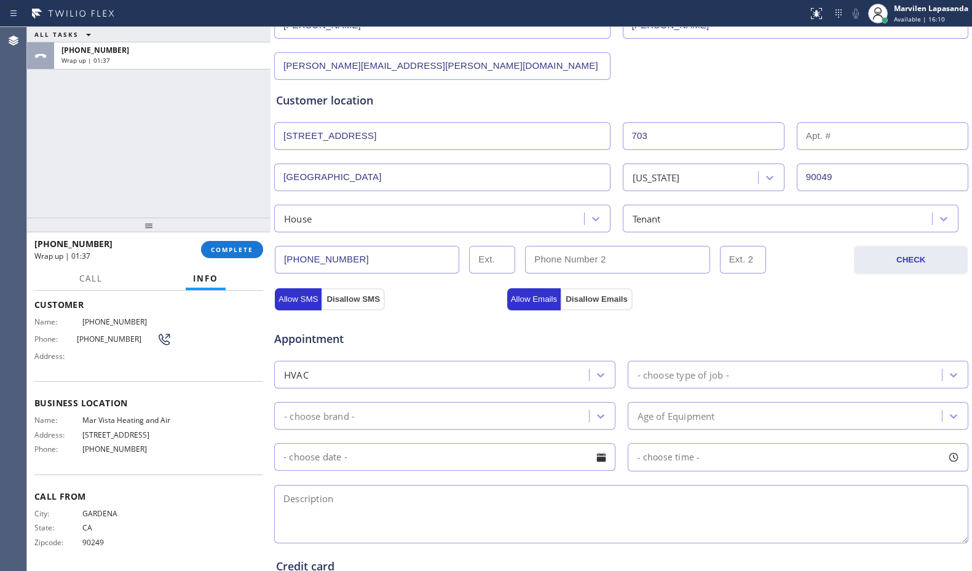
click at [688, 47] on div "Personal information [PERSON_NAME] [PERSON_NAME][EMAIL_ADDRESS][PERSON_NAME][DO…" at bounding box center [621, 30] width 690 height 99
click at [387, 312] on div "Appointment HVAC - choose type of job - - choose brand - Age of Equipment - cho…" at bounding box center [621, 428] width 695 height 236
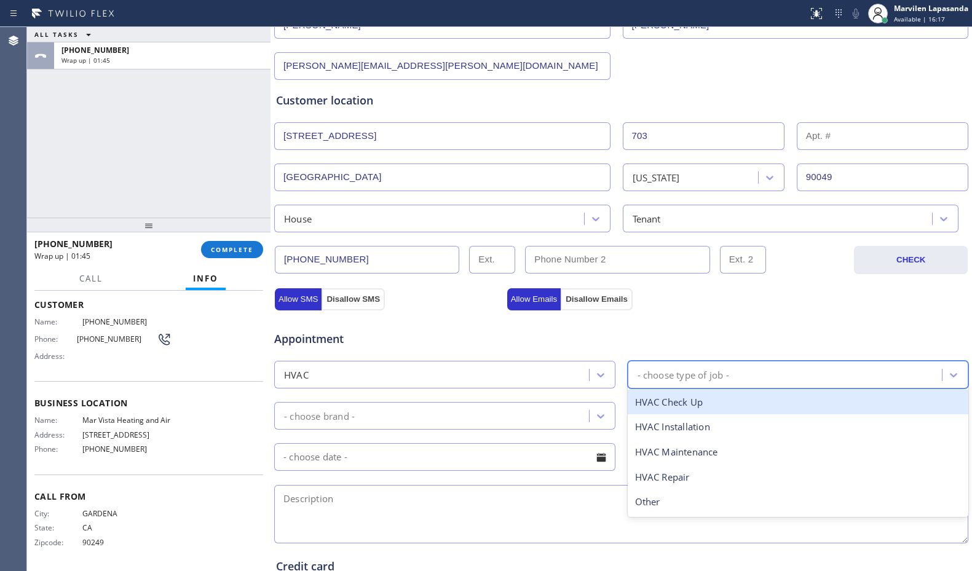
click at [643, 378] on div "- choose type of job -" at bounding box center [683, 375] width 92 height 14
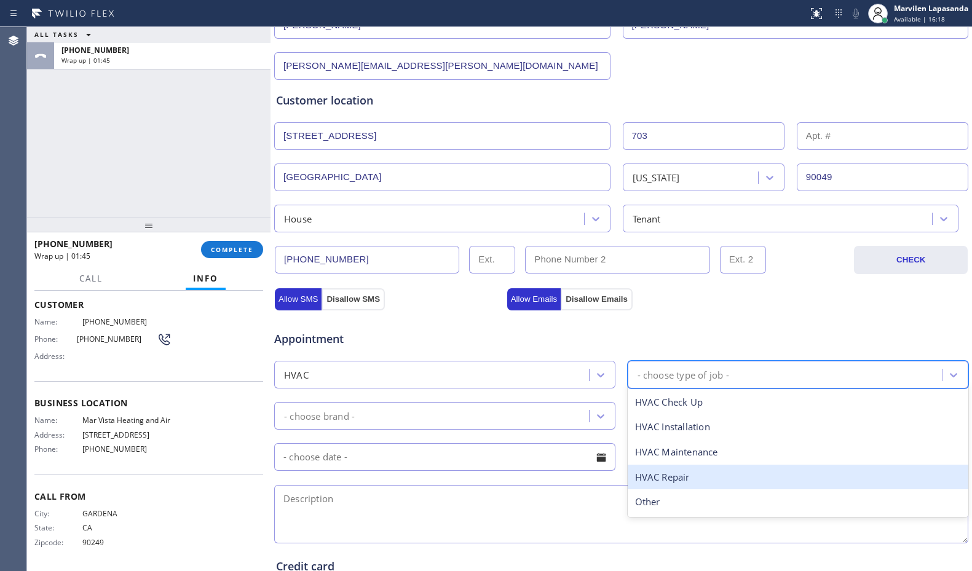
click at [666, 473] on div "HVAC Repair" at bounding box center [798, 477] width 341 height 25
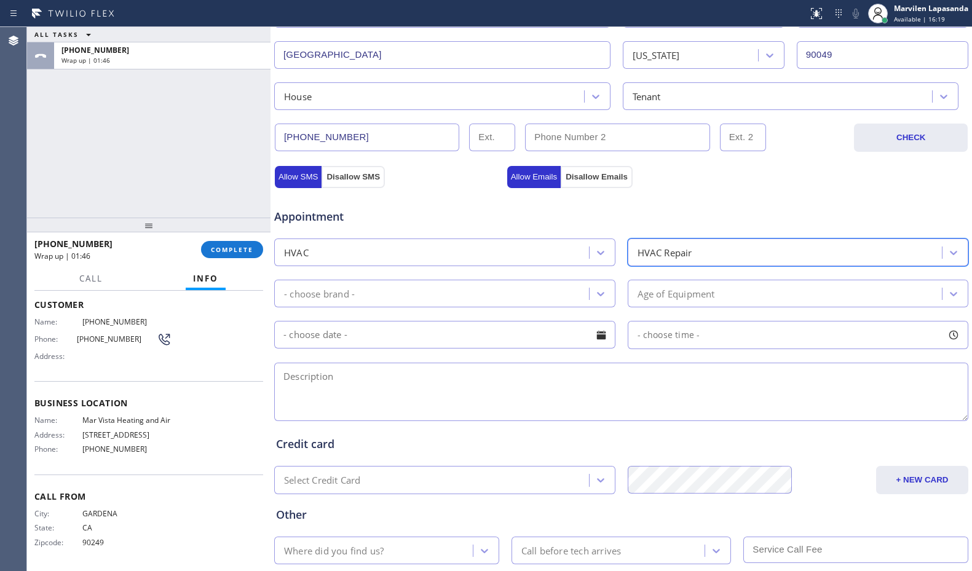
scroll to position [307, 0]
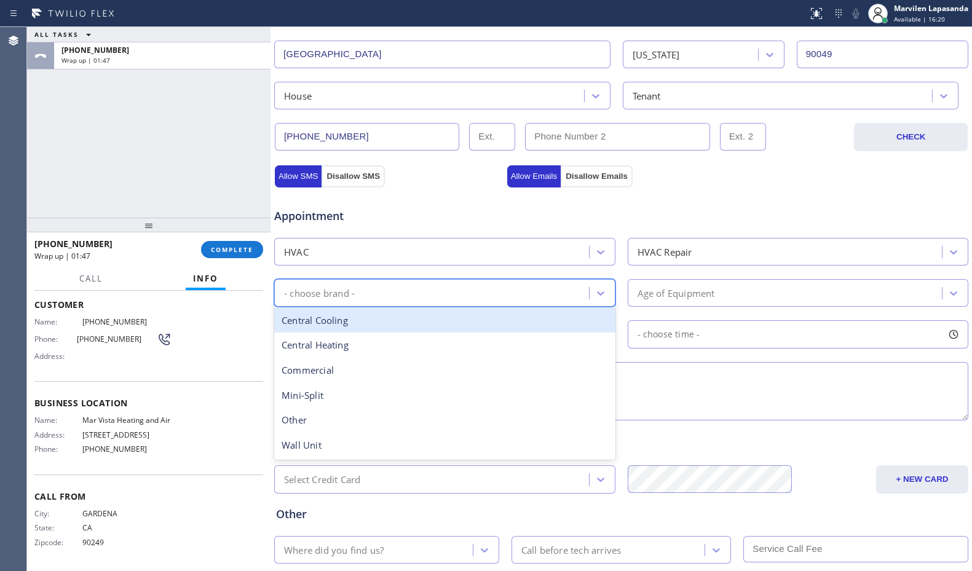
click at [345, 302] on div "- choose brand -" at bounding box center [433, 293] width 311 height 22
click at [343, 318] on div "Central Cooling" at bounding box center [444, 320] width 341 height 25
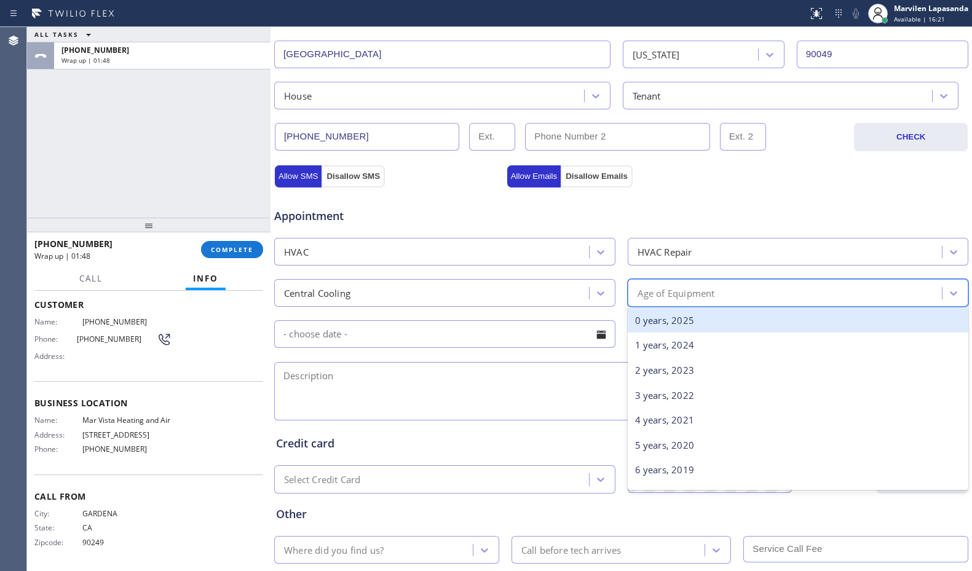
click at [667, 299] on div "Age of Equipment" at bounding box center [675, 293] width 77 height 14
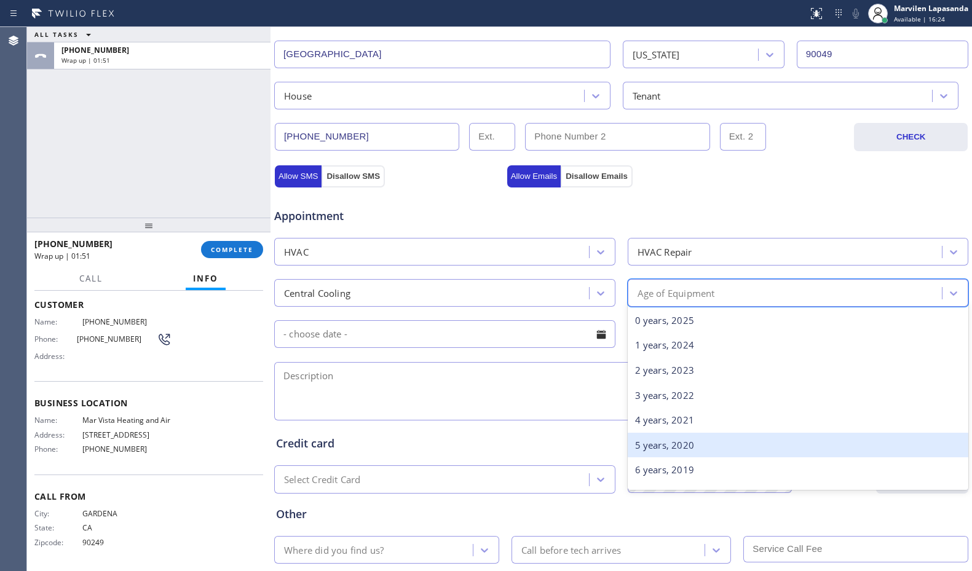
click at [645, 453] on div "5 years, 2020" at bounding box center [798, 445] width 341 height 25
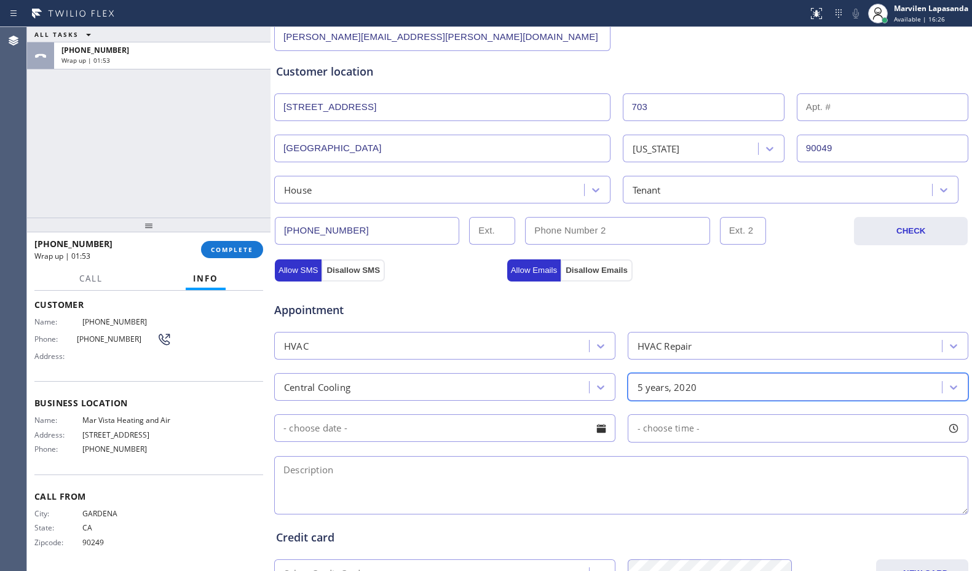
scroll to position [246, 0]
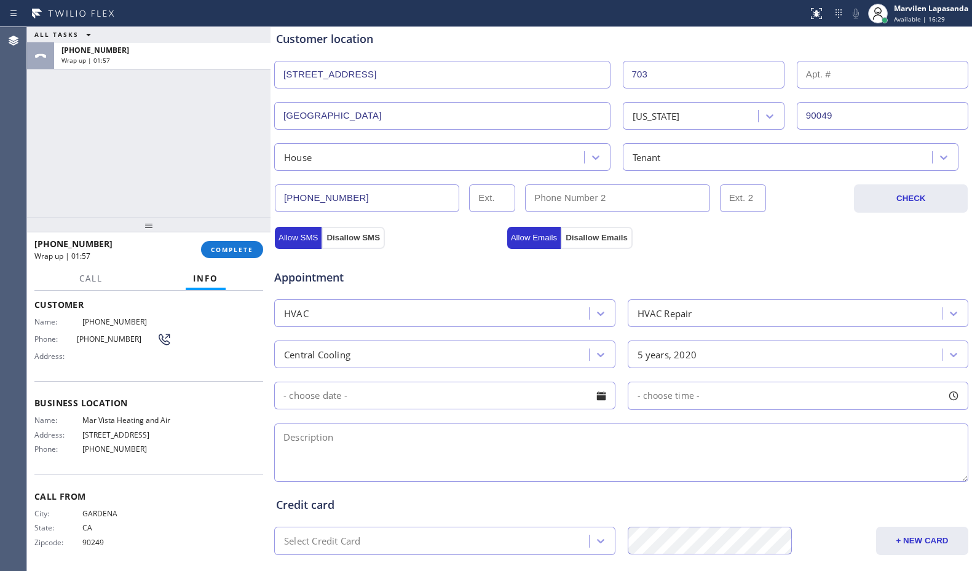
click at [664, 37] on div "Customer location" at bounding box center [621, 39] width 690 height 17
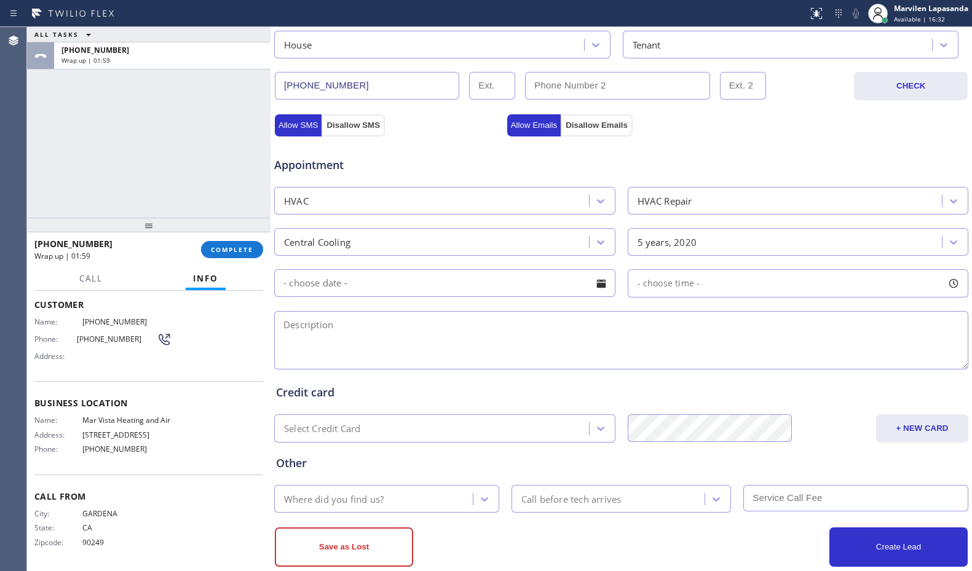
scroll to position [369, 0]
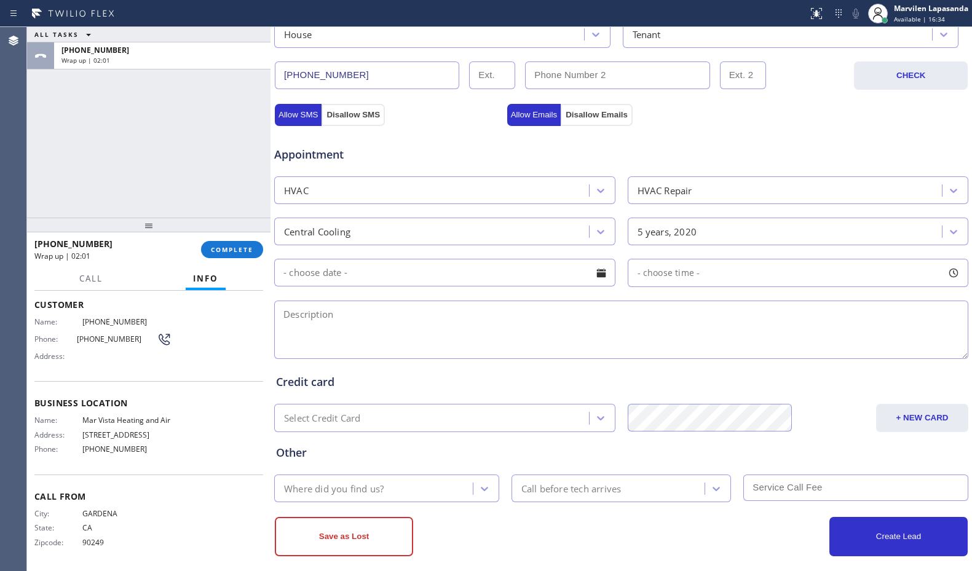
click at [595, 275] on div at bounding box center [601, 272] width 21 height 21
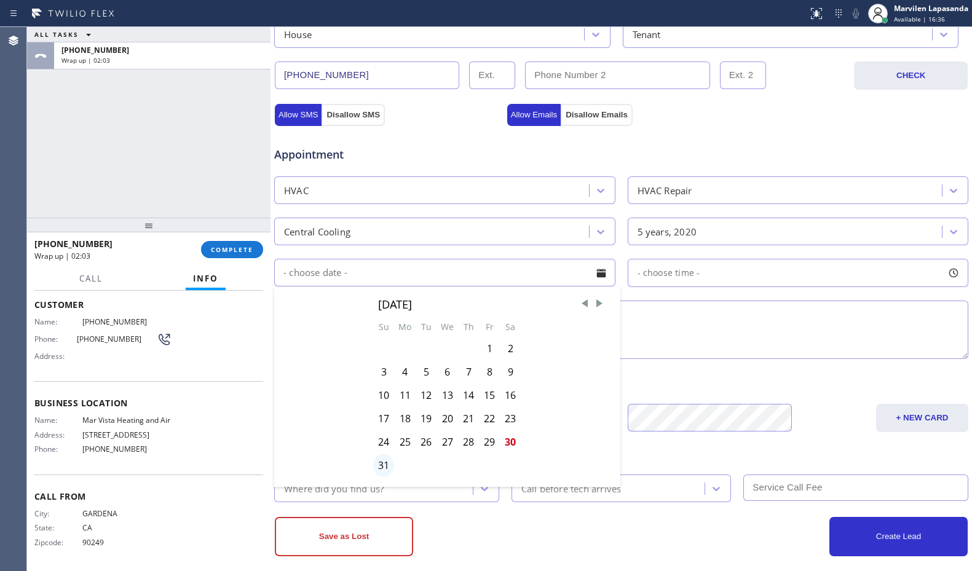
click at [377, 465] on div "31" at bounding box center [383, 465] width 21 height 23
type input "[DATE]"
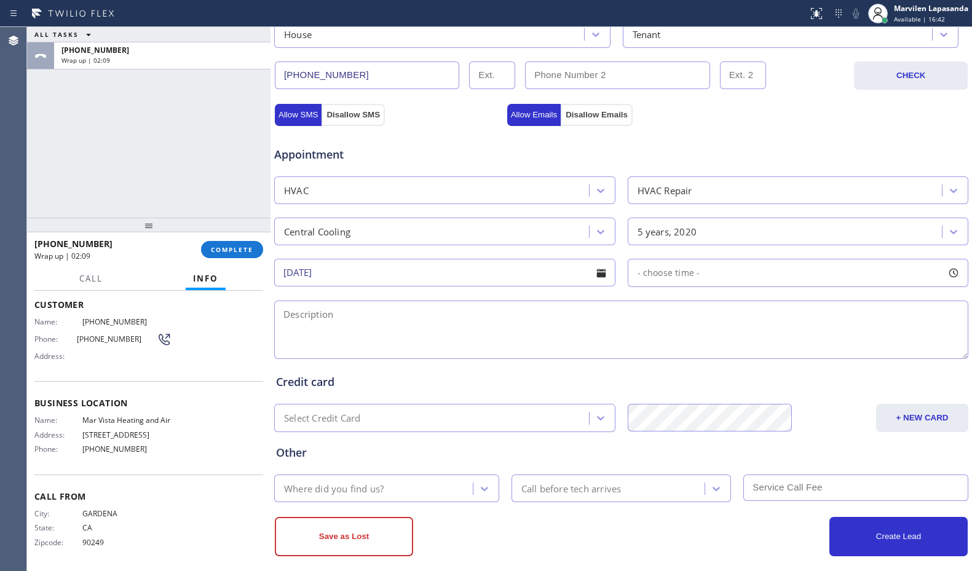
click at [943, 275] on div at bounding box center [953, 272] width 21 height 21
drag, startPoint x: 633, startPoint y: 345, endPoint x: 784, endPoint y: 348, distance: 151.2
click at [770, 348] on div at bounding box center [762, 348] width 15 height 26
drag, startPoint x: 782, startPoint y: 348, endPoint x: 806, endPoint y: 348, distance: 23.4
click at [806, 348] on div at bounding box center [811, 348] width 15 height 26
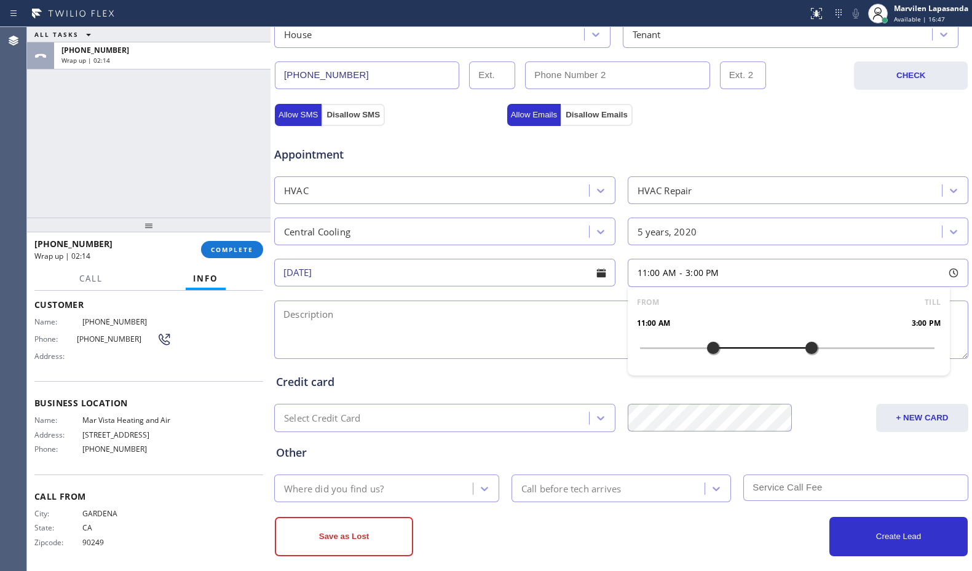
drag, startPoint x: 637, startPoint y: 349, endPoint x: 711, endPoint y: 353, distance: 73.8
click at [711, 353] on div at bounding box center [713, 348] width 15 height 26
click at [525, 337] on textarea at bounding box center [621, 330] width 694 height 58
click at [312, 333] on textarea at bounding box center [621, 330] width 694 height 58
paste textarea "11-3/ $69 SCF/ Central/ Ground-Accessible/ The fan outside keeps shutting off a…"
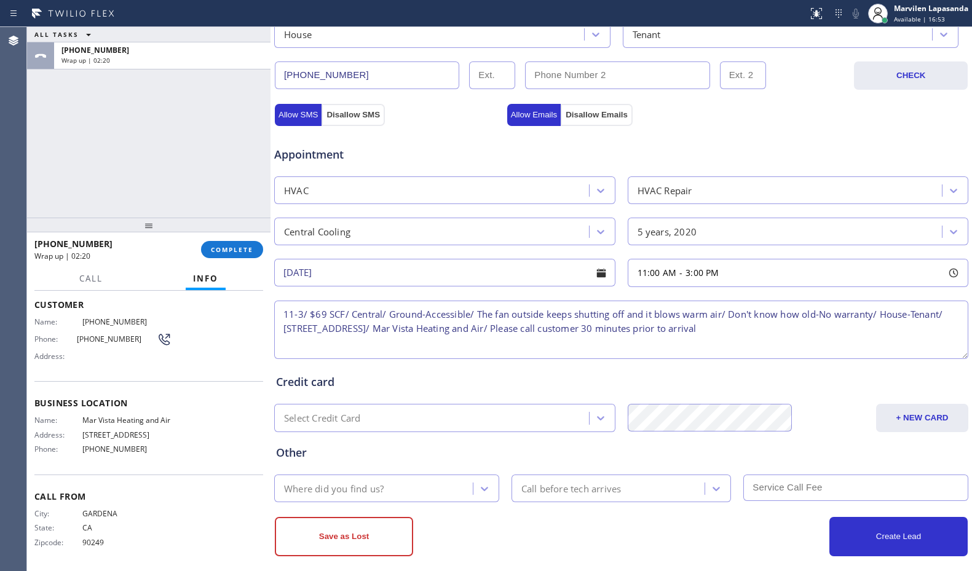
click at [293, 313] on textarea "11-3/ $69 SCF/ Central/ Ground-Accessible/ The fan outside keeps shutting off a…" at bounding box center [621, 330] width 694 height 58
click at [316, 313] on textarea "11-3/ $69 SCF/ Central/ Ground-Accessible/ The fan outside keeps shutting off a…" at bounding box center [621, 330] width 694 height 58
click at [347, 314] on textarea "11-3/ $69 SCF/ Central/ Ground-Accessible/ The fan outside keeps shutting off a…" at bounding box center [621, 330] width 694 height 58
click at [376, 314] on textarea "11-3/ $69 SCF/ Central/ Ground-Accessible/ The fan outside keeps shutting off a…" at bounding box center [621, 330] width 694 height 58
drag, startPoint x: 415, startPoint y: 313, endPoint x: 423, endPoint y: 313, distance: 7.4
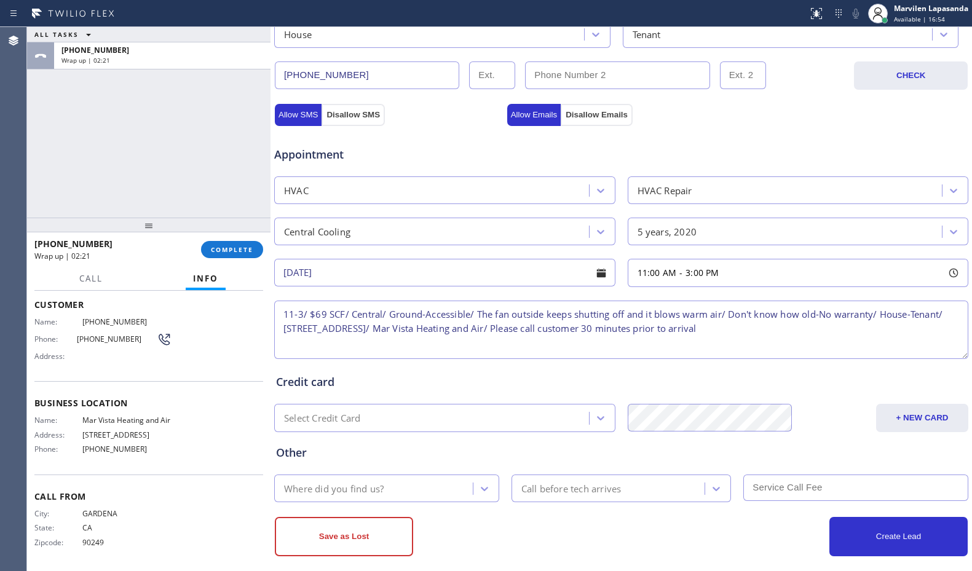
click at [416, 313] on textarea "11-3/ $69 SCF/ Central/ Ground-Accessible/ The fan outside keeps shutting off a…" at bounding box center [621, 330] width 694 height 58
drag, startPoint x: 465, startPoint y: 312, endPoint x: 489, endPoint y: 312, distance: 23.4
click at [471, 312] on textarea "11-3/ $69 SCF/ Central/ Ground-Accessible/ The fan outside keeps shutting off a…" at bounding box center [621, 330] width 694 height 58
click at [521, 311] on textarea "11-3/ $69 SCF/ Central/ Ground-Accessible/ The fan outside keeps shutting off a…" at bounding box center [621, 330] width 694 height 58
click at [585, 312] on textarea "11-3/ $69 SCF/ Central/ Ground-Accessible/ The fan outside keeps shutting off a…" at bounding box center [621, 330] width 694 height 58
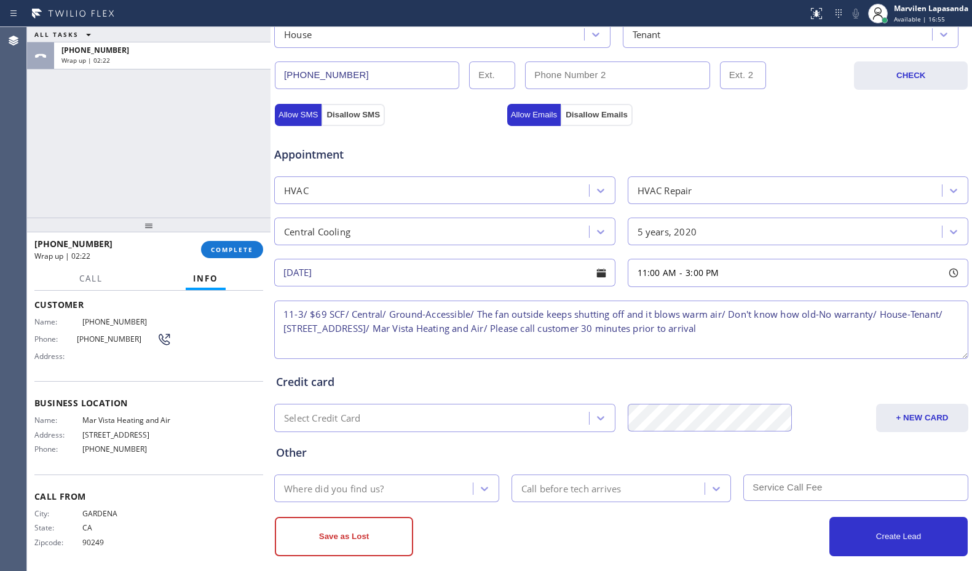
click at [627, 312] on textarea "11-3/ $69 SCF/ Central/ Ground-Accessible/ The fan outside keeps shutting off a…" at bounding box center [621, 330] width 694 height 58
click at [672, 313] on textarea "11-3/ $69 SCF/ Central/ Ground-Accessible/ The fan outside keeps shutting off a…" at bounding box center [621, 330] width 694 height 58
click at [714, 313] on textarea "11-3/ $69 SCF/ Central/ Ground-Accessible/ The fan outside keeps shutting off a…" at bounding box center [621, 330] width 694 height 58
click at [722, 313] on textarea "11-3/ $69 SCF/ Central/ Ground-Accessible/ The fan outside keeps shutting off a…" at bounding box center [621, 330] width 694 height 58
click at [777, 315] on textarea "11-3/ $69 SCF/ Central/ Ground-Accessible/ The fan outside keeps shutting off a…" at bounding box center [621, 330] width 694 height 58
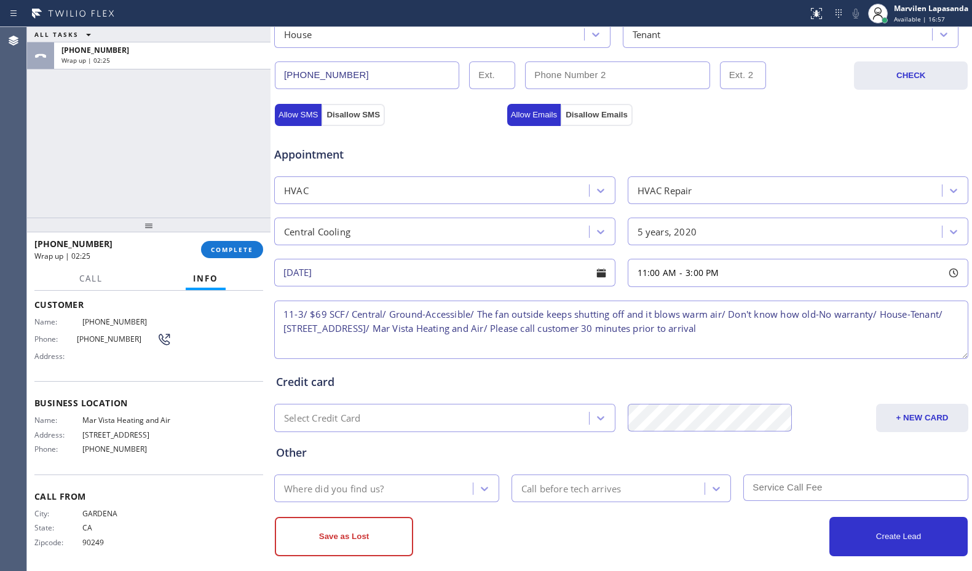
click at [832, 315] on textarea "11-3/ $69 SCF/ Central/ Ground-Accessible/ The fan outside keeps shutting off a…" at bounding box center [621, 330] width 694 height 58
click at [870, 317] on textarea "11-3/ $69 SCF/ Central/ Ground-Accessible/ The fan outside keeps shutting off a…" at bounding box center [621, 330] width 694 height 58
click at [873, 331] on textarea "11-3/ $69 SCF/ Central/ Ground-Accessible/ The fan outside keeps shutting off a…" at bounding box center [621, 330] width 694 height 58
type textarea "11-3/ $69 SCF/ Central/ Ground-Accessible/ The fan outside keeps shutting off a…"
click at [339, 505] on div "Save as Lost Create Lead" at bounding box center [621, 529] width 695 height 54
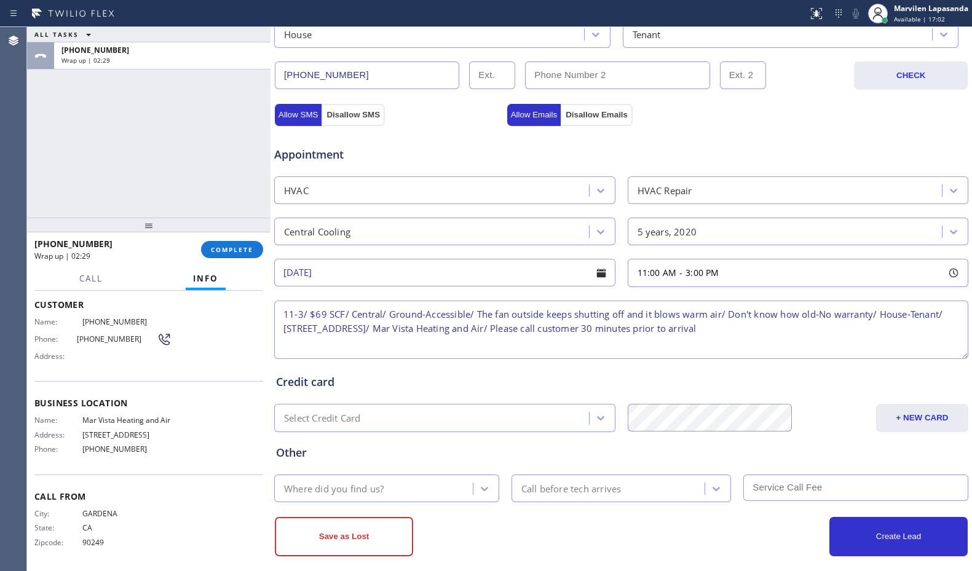
click at [337, 500] on div "Where did you find us?" at bounding box center [386, 488] width 225 height 28
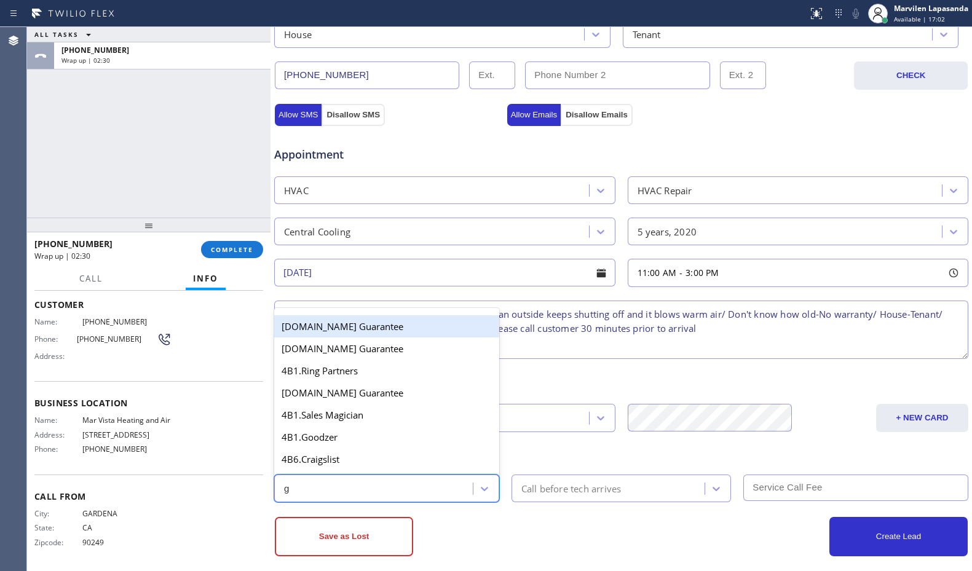
type input "go"
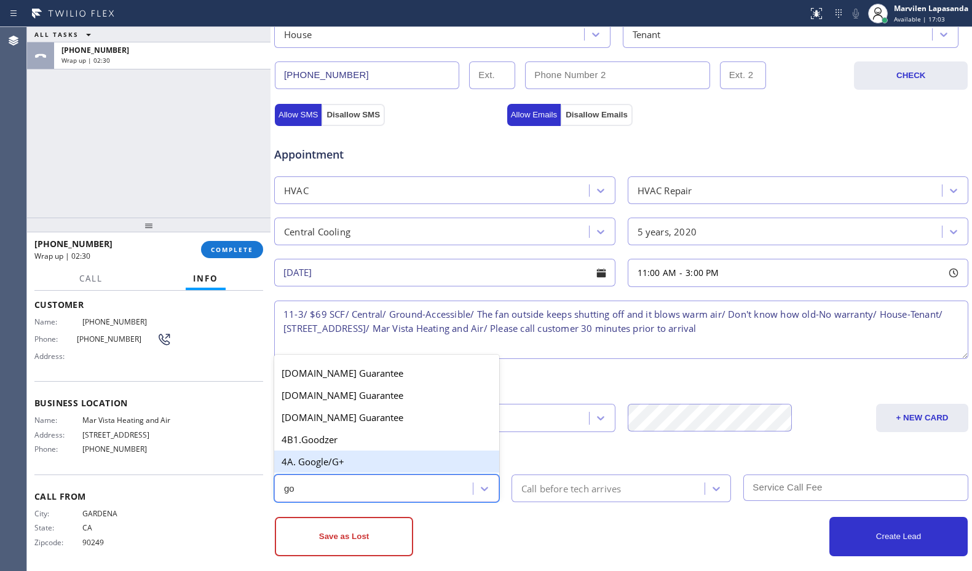
click at [333, 465] on div "4A. Google/G+" at bounding box center [386, 462] width 225 height 22
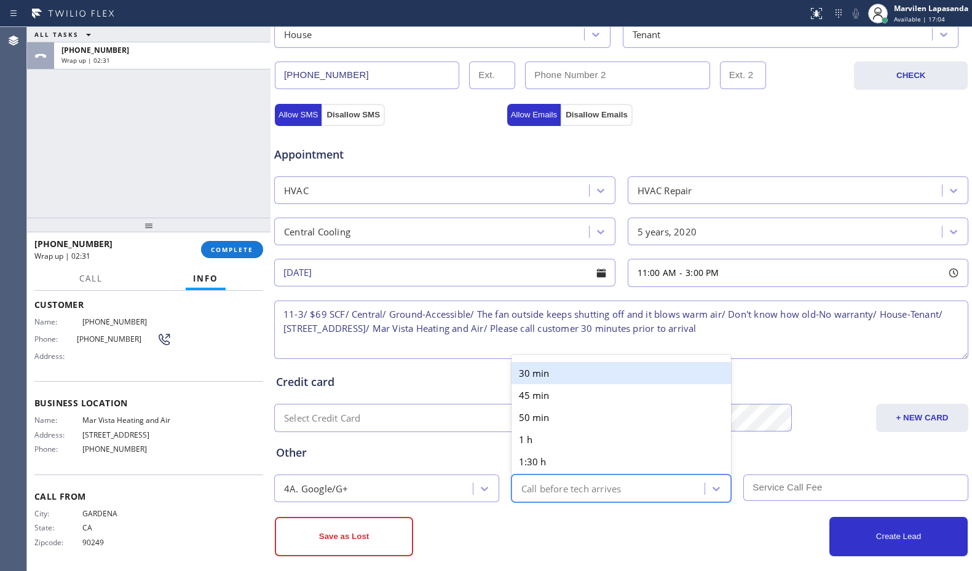
click at [572, 486] on div "Call before tech arrives" at bounding box center [571, 488] width 100 height 14
click at [550, 376] on div "30 min" at bounding box center [621, 373] width 220 height 22
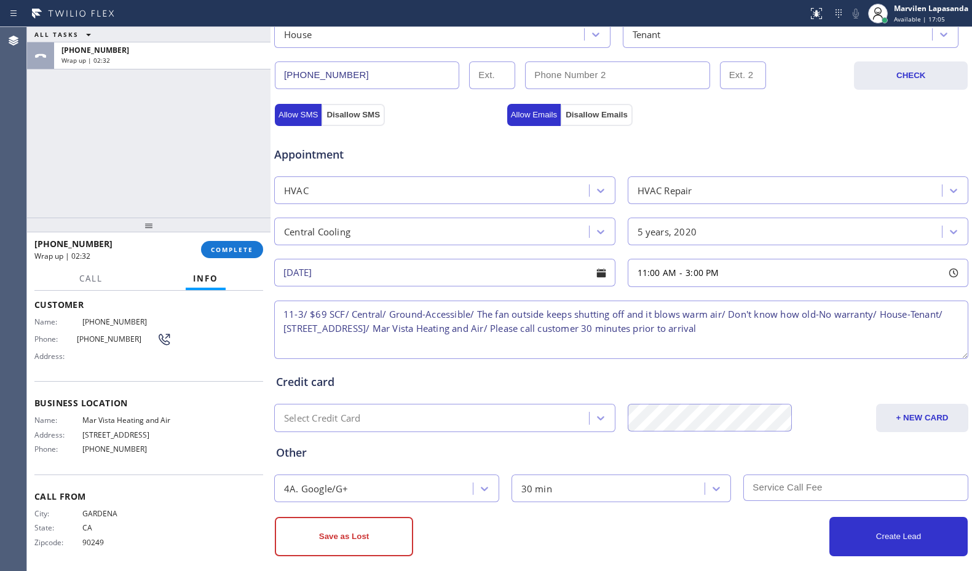
click at [818, 482] on input "text" at bounding box center [855, 487] width 225 height 26
type input "69"
click at [858, 532] on button "Create Lead" at bounding box center [898, 536] width 138 height 39
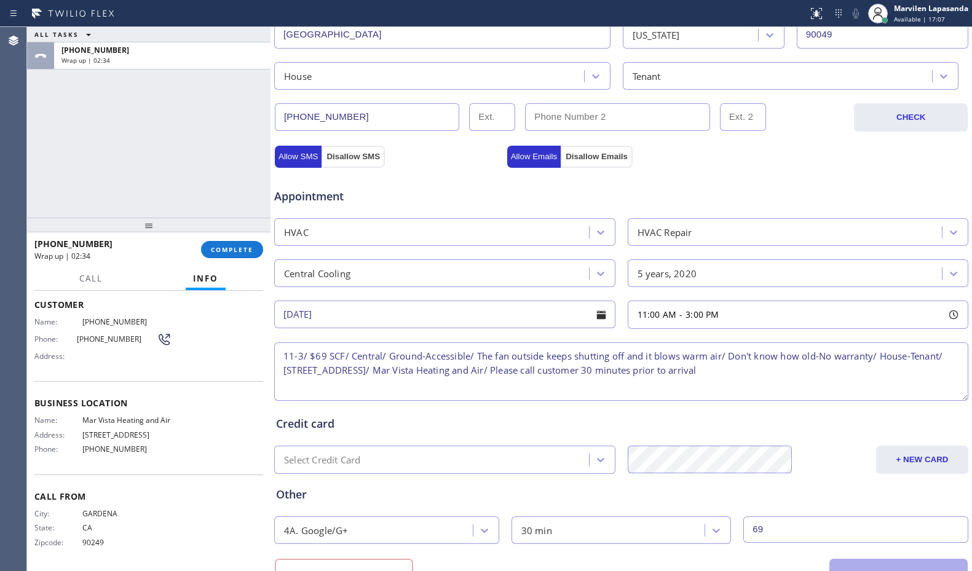
scroll to position [411, 0]
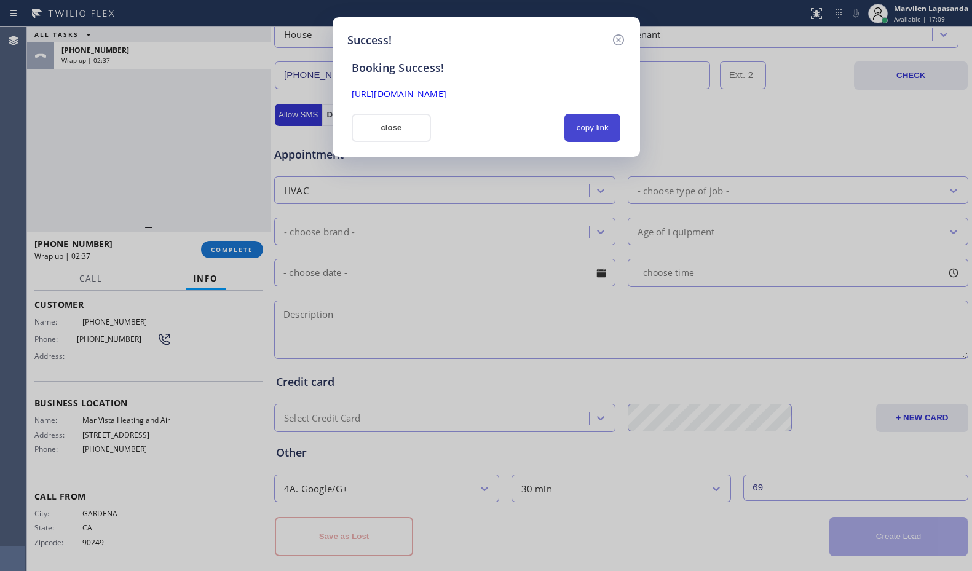
click at [585, 128] on button "copy link" at bounding box center [592, 128] width 57 height 28
click at [535, 100] on div "[URL][DOMAIN_NAME]" at bounding box center [486, 94] width 284 height 14
click at [446, 96] on link "[URL][DOMAIN_NAME]" at bounding box center [399, 94] width 95 height 12
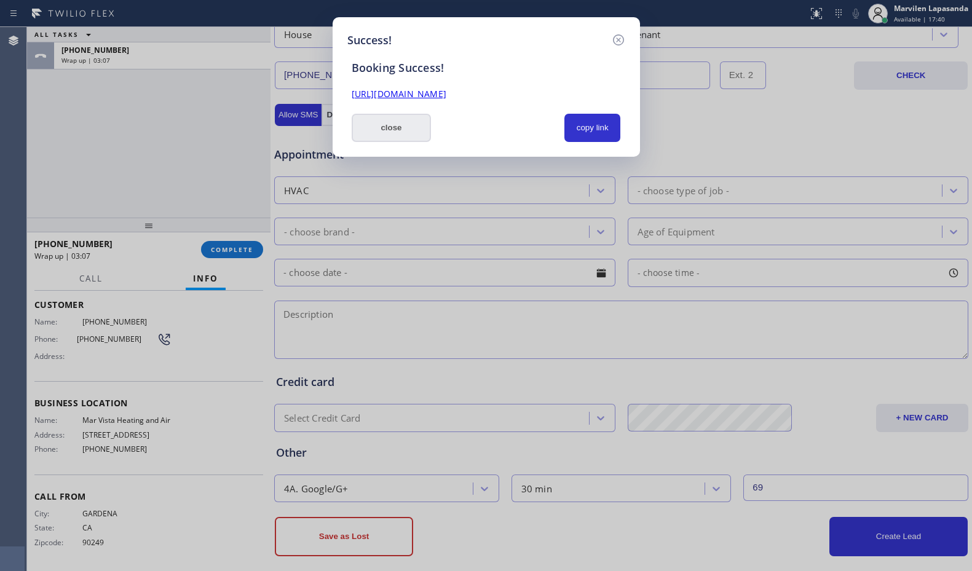
click at [388, 133] on button "close" at bounding box center [392, 128] width 80 height 28
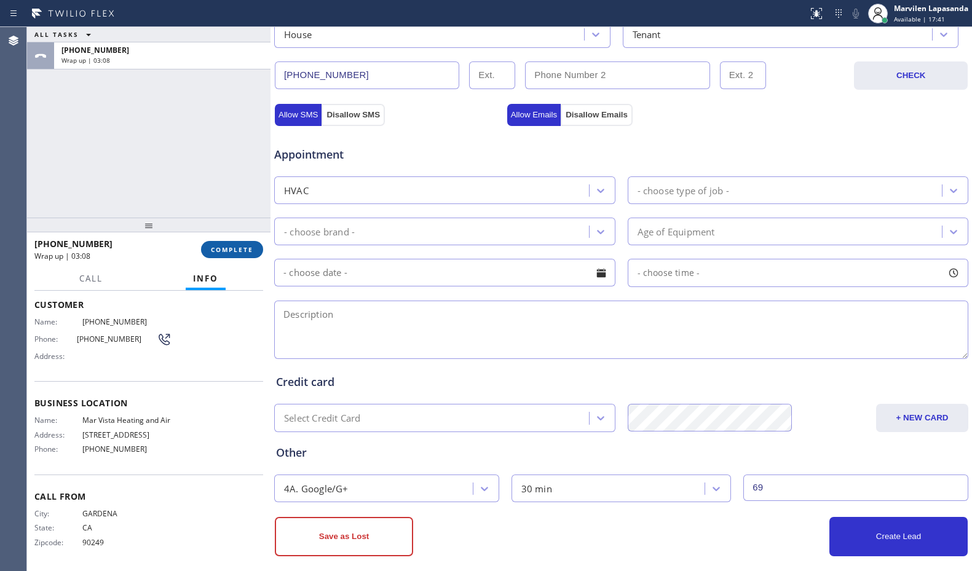
click at [243, 251] on span "COMPLETE" at bounding box center [232, 249] width 42 height 9
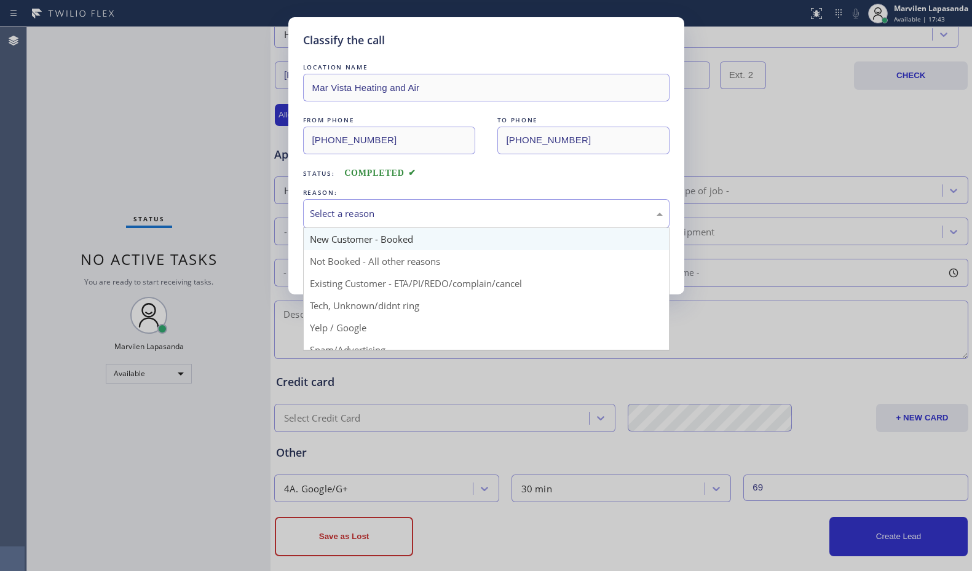
drag, startPoint x: 326, startPoint y: 223, endPoint x: 327, endPoint y: 242, distance: 18.5
click at [327, 228] on div "Select a reason New Customer - Booked Not Booked - All other reasons Existing C…" at bounding box center [486, 213] width 366 height 29
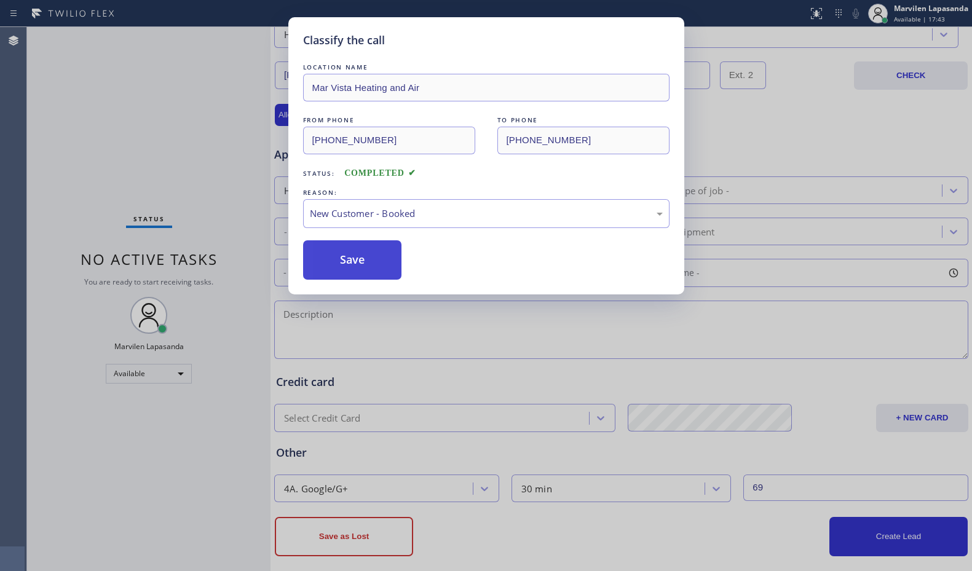
drag, startPoint x: 327, startPoint y: 242, endPoint x: 329, endPoint y: 254, distance: 12.4
click at [329, 261] on button "Save" at bounding box center [352, 259] width 99 height 39
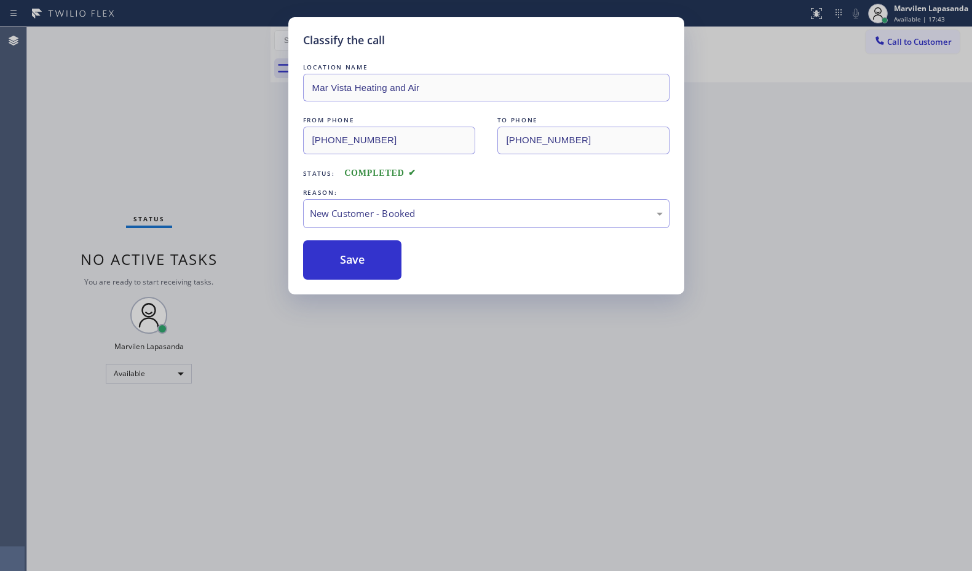
click at [226, 78] on div "Classify the call LOCATION NAME Mar Vista Heating and Air FROM PHONE [PHONE_NUM…" at bounding box center [486, 285] width 972 height 571
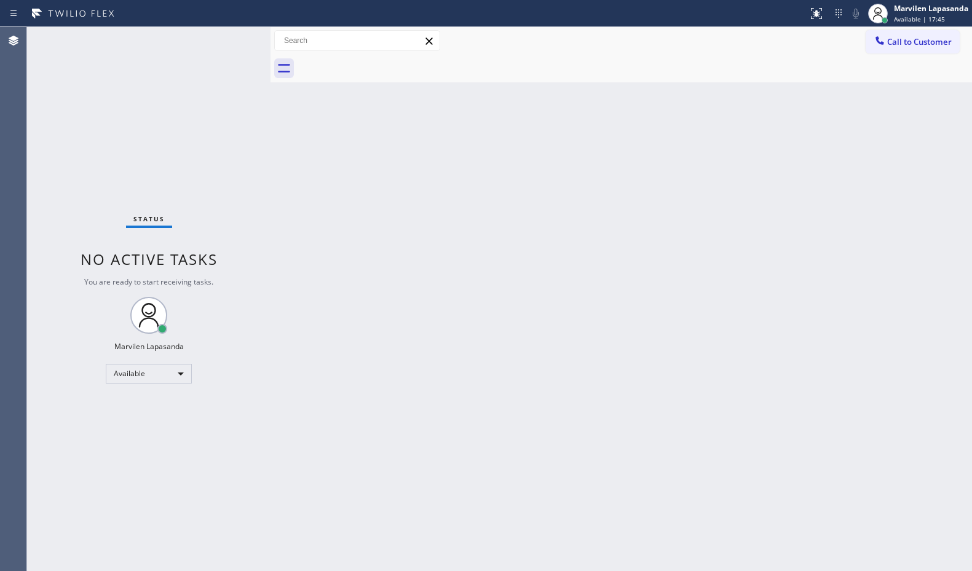
click at [228, 48] on div "Status No active tasks You are ready to start receiving tasks. Marvilen Lapasan…" at bounding box center [148, 299] width 243 height 544
click at [230, 37] on div "Status No active tasks You are ready to start receiving tasks. Marvilen Lapasan…" at bounding box center [148, 299] width 243 height 544
click at [847, 103] on div "Back to Dashboard Change Sender ID Customers Technicians Select a contact Outbo…" at bounding box center [620, 299] width 701 height 544
click at [232, 34] on div "Status No active tasks You are ready to start receiving tasks. Marvilen Lapasan…" at bounding box center [148, 299] width 243 height 544
drag, startPoint x: 776, startPoint y: 106, endPoint x: 969, endPoint y: 96, distance: 193.2
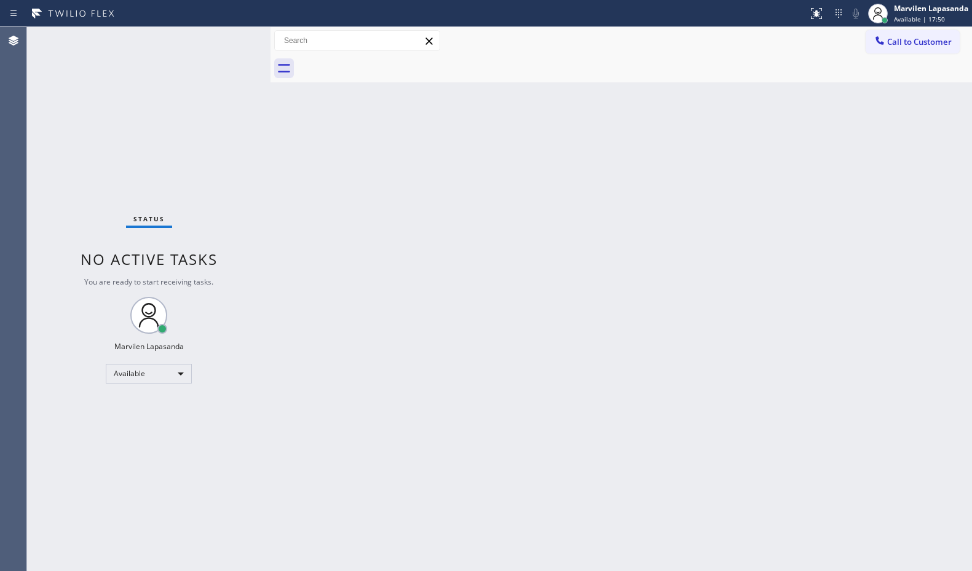
click at [786, 106] on div "Back to Dashboard Change Sender ID Customers Technicians Select a contact Outbo…" at bounding box center [620, 299] width 701 height 544
click at [699, 185] on div "Back to Dashboard Change Sender ID Customers Technicians Select a contact Outbo…" at bounding box center [620, 299] width 701 height 544
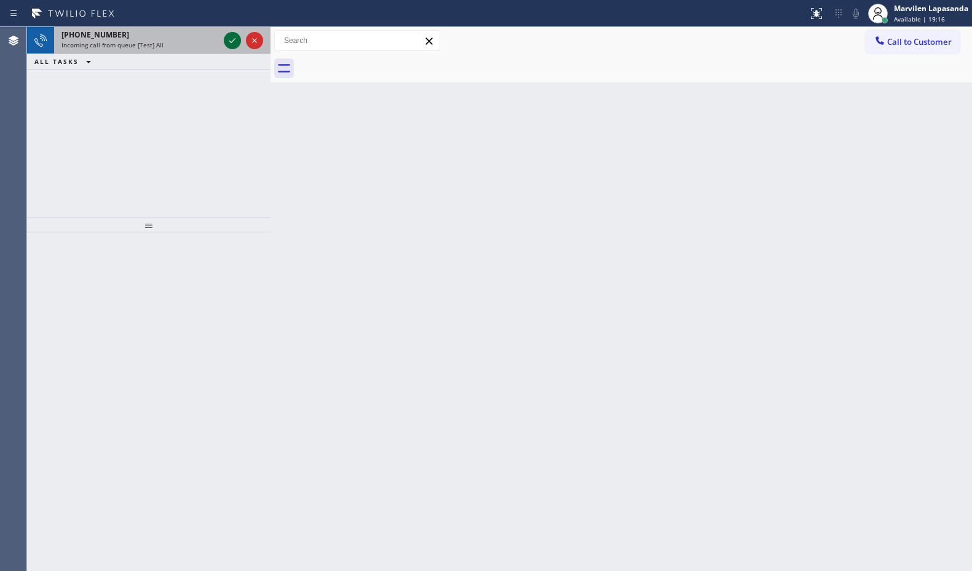
click at [234, 44] on icon at bounding box center [232, 40] width 15 height 15
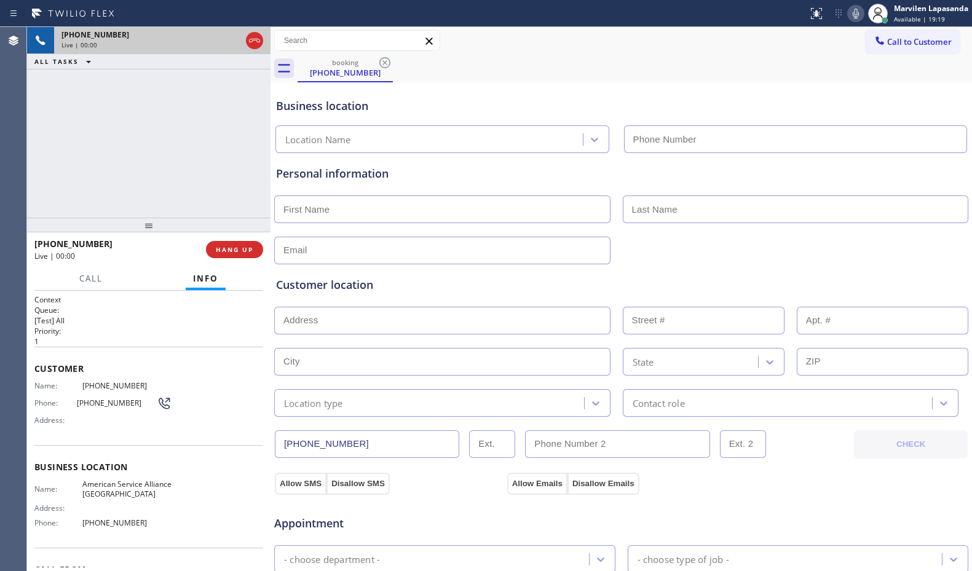
type input "[PHONE_NUMBER]"
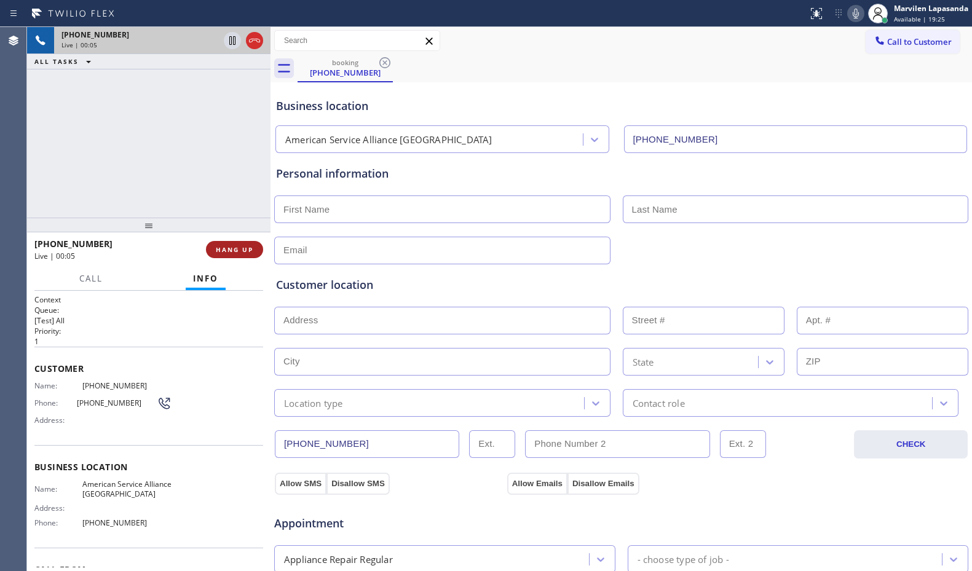
click at [219, 254] on button "HANG UP" at bounding box center [234, 249] width 57 height 17
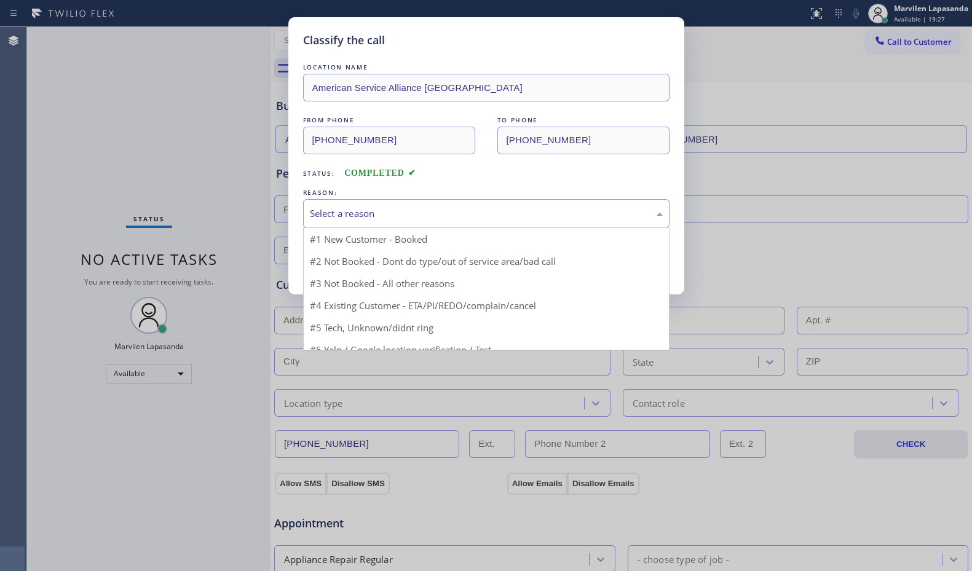
click at [335, 222] on div "Select a reason" at bounding box center [486, 213] width 366 height 29
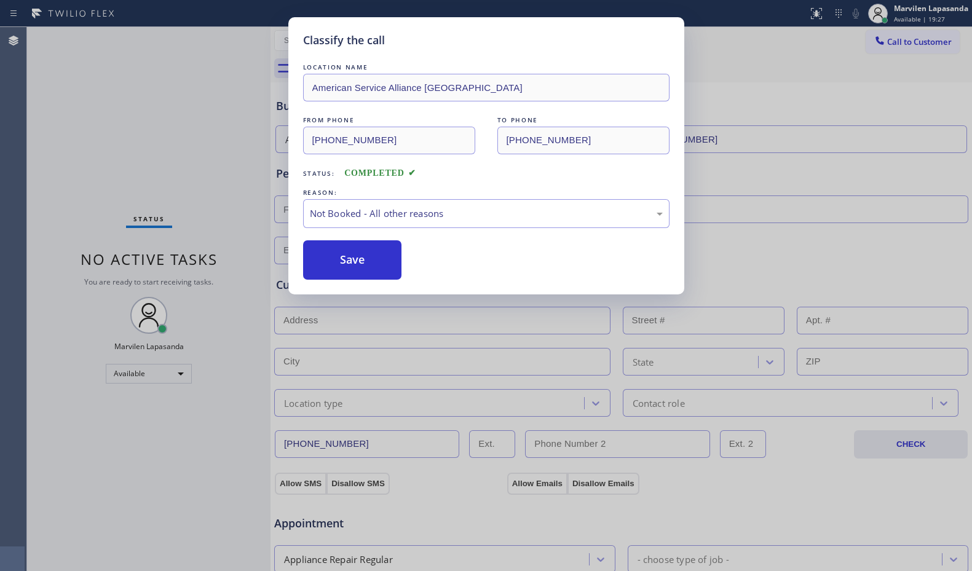
click at [331, 261] on button "Save" at bounding box center [352, 259] width 99 height 39
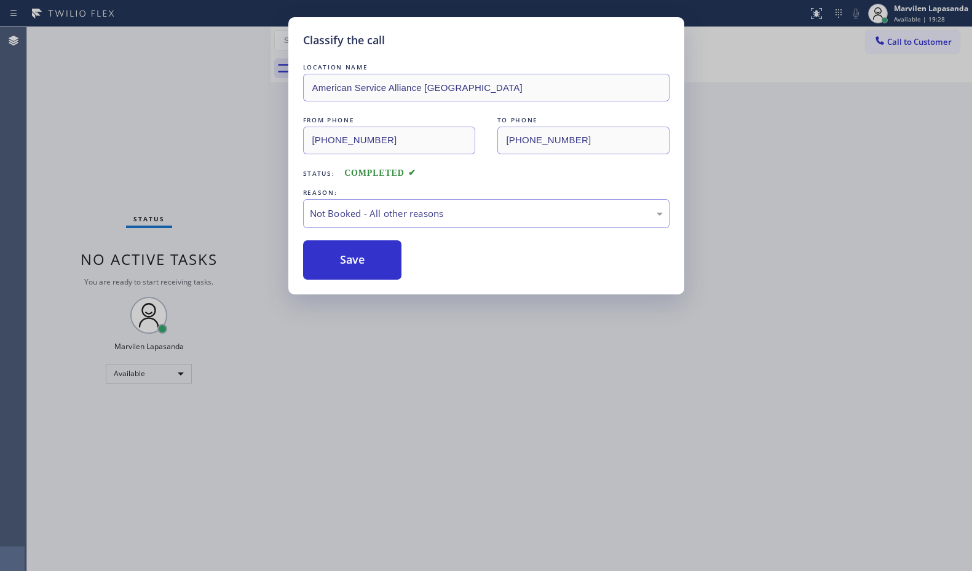
click at [331, 261] on button "Save" at bounding box center [352, 259] width 99 height 39
click at [240, 117] on div "Classify the call LOCATION NAME American Service Alliance Schaumburg FROM PHONE…" at bounding box center [486, 285] width 972 height 571
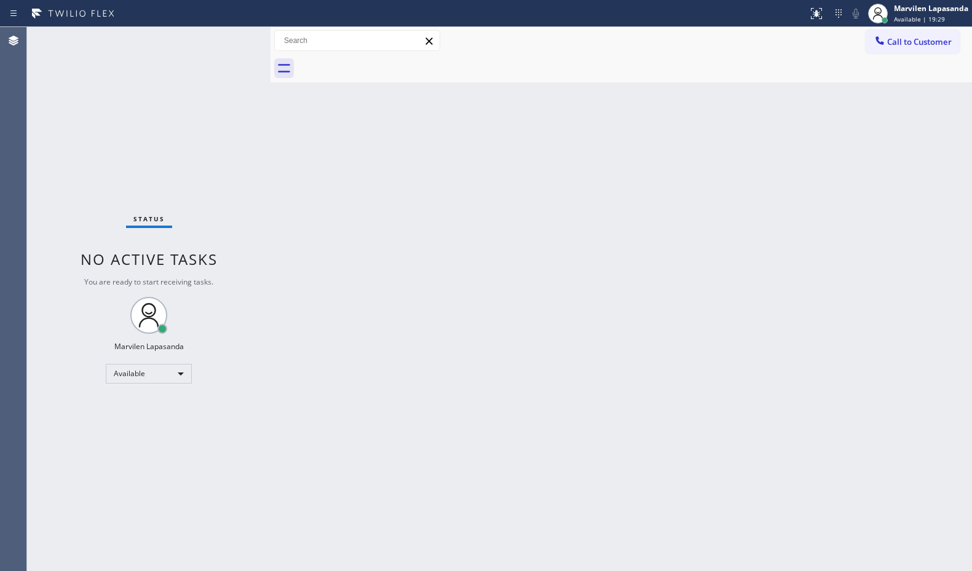
click at [234, 40] on div "Status No active tasks You are ready to start receiving tasks. Marvilen Lapasan…" at bounding box center [148, 299] width 243 height 544
click at [829, 111] on div "Back to Dashboard Change Sender ID Customers Technicians Select a contact Outbo…" at bounding box center [620, 299] width 701 height 544
click at [238, 39] on div "Status No active tasks You are ready to start receiving tasks. Marvilen Lapasan…" at bounding box center [148, 299] width 243 height 544
click at [232, 39] on div "Status No active tasks You are ready to start receiving tasks. Marvilen Lapasan…" at bounding box center [148, 299] width 243 height 544
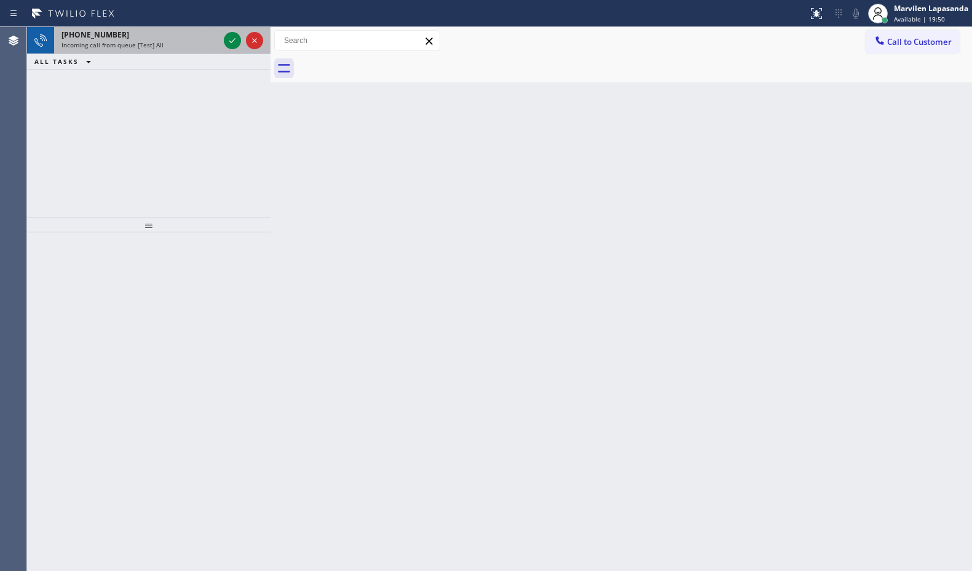
click at [186, 36] on div "[PHONE_NUMBER]" at bounding box center [139, 35] width 157 height 10
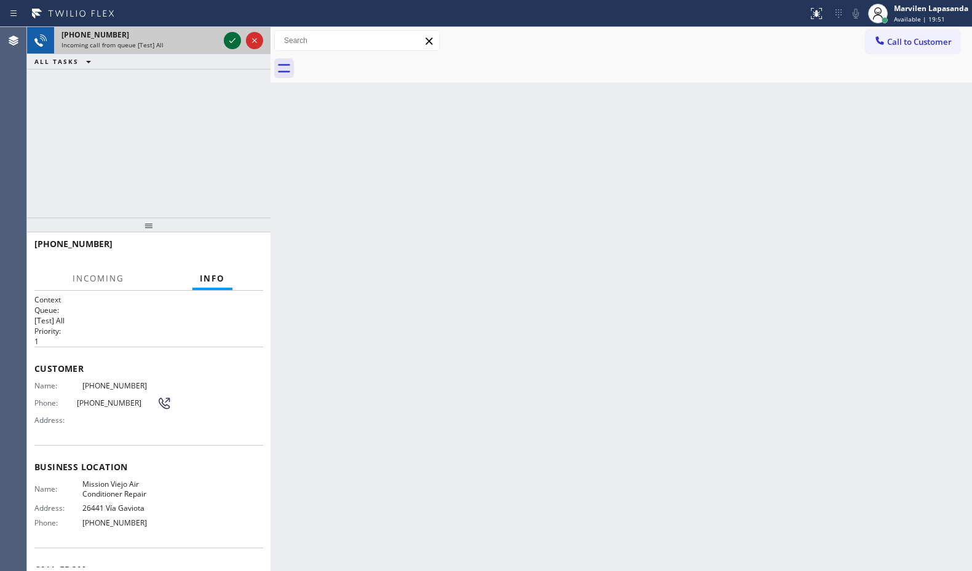
click at [233, 39] on icon at bounding box center [232, 40] width 15 height 15
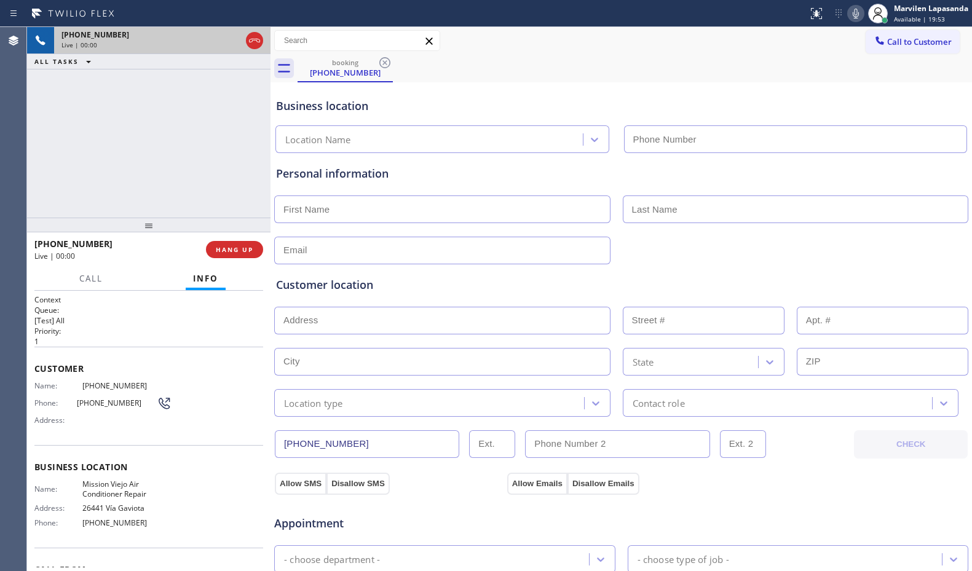
type input "[PHONE_NUMBER]"
click at [85, 459] on div "Business location Name: [GEOGRAPHIC_DATA] Air Conditioner Repair Address: [GEOG…" at bounding box center [148, 496] width 229 height 103
click at [73, 417] on span "Address:" at bounding box center [58, 419] width 48 height 9
click at [68, 409] on div "Phone: [PHONE_NUMBER]" at bounding box center [102, 403] width 137 height 15
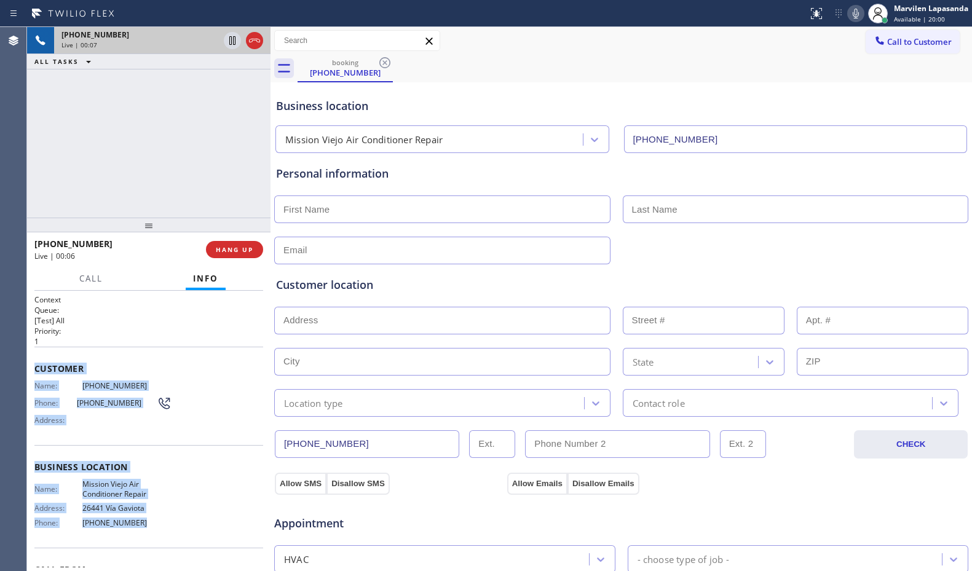
drag, startPoint x: 32, startPoint y: 364, endPoint x: 140, endPoint y: 522, distance: 191.1
click at [140, 522] on div "Context Queue: [Test] All Priority: 1 Customer Name: [PHONE_NUMBER] Phone: [PHO…" at bounding box center [148, 431] width 243 height 280
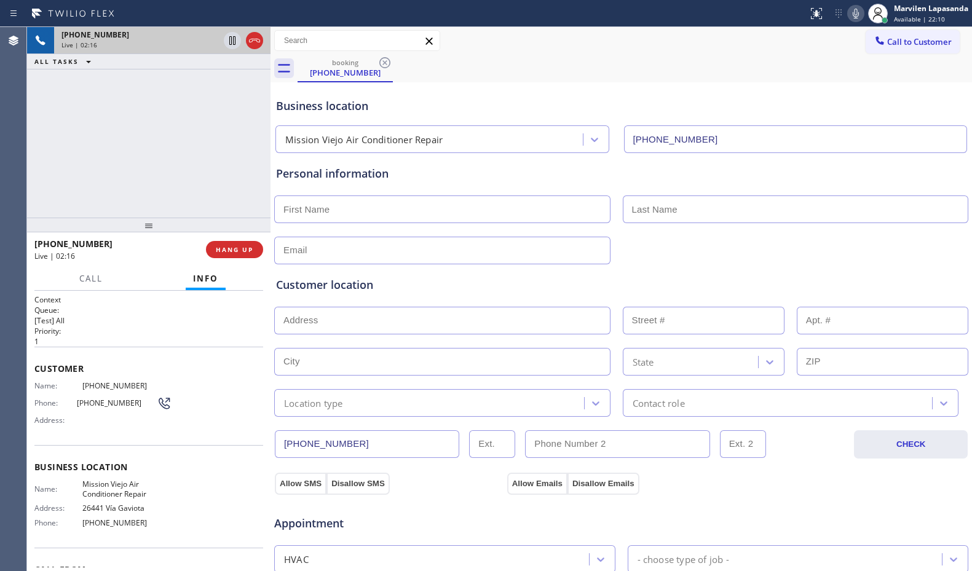
click at [181, 90] on div "[PHONE_NUMBER] Live | 02:16 ALL TASKS ALL TASKS ACTIVE TASKS TASKS IN WRAP UP" at bounding box center [148, 122] width 243 height 191
click at [227, 44] on icon at bounding box center [232, 40] width 15 height 15
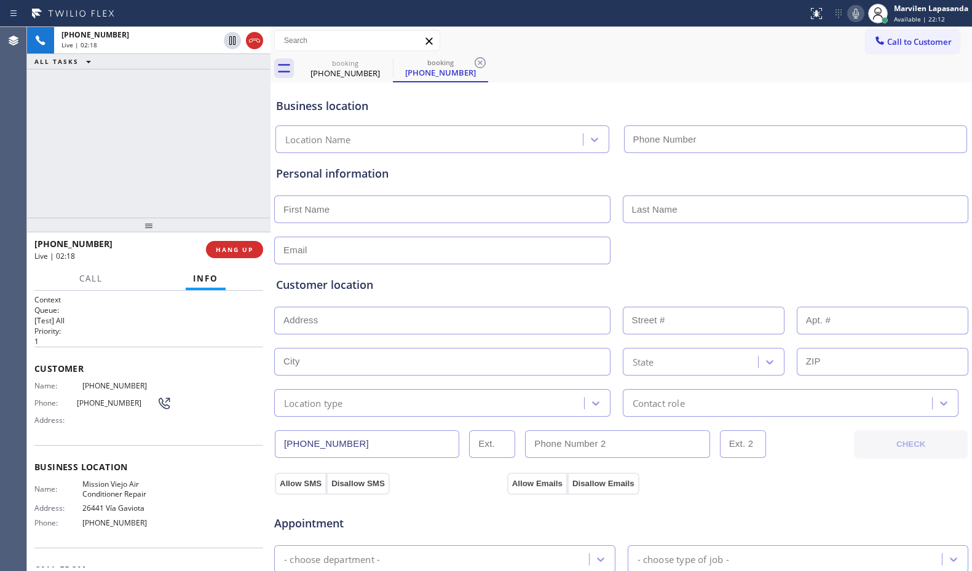
type input "[PHONE_NUMBER]"
click at [852, 16] on icon at bounding box center [855, 13] width 15 height 15
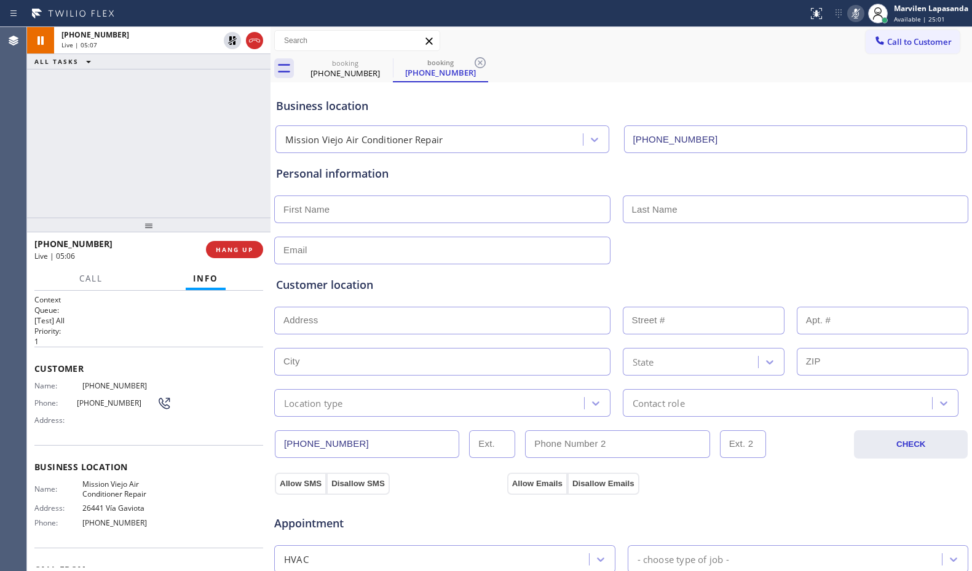
click at [794, 76] on div "booking [PHONE_NUMBER] booking [PHONE_NUMBER]" at bounding box center [634, 69] width 674 height 28
click at [857, 19] on icon at bounding box center [855, 13] width 15 height 15
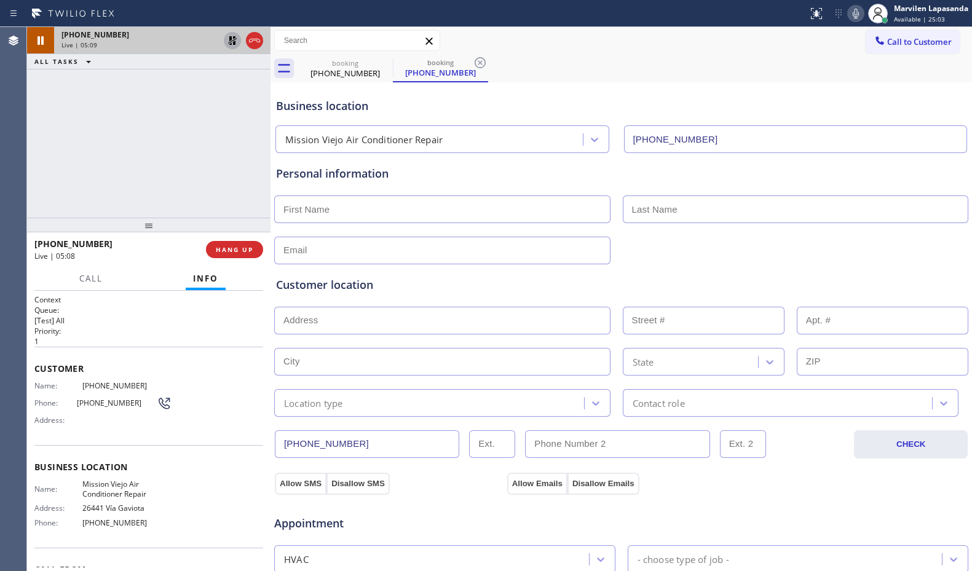
click at [235, 40] on icon at bounding box center [232, 40] width 15 height 15
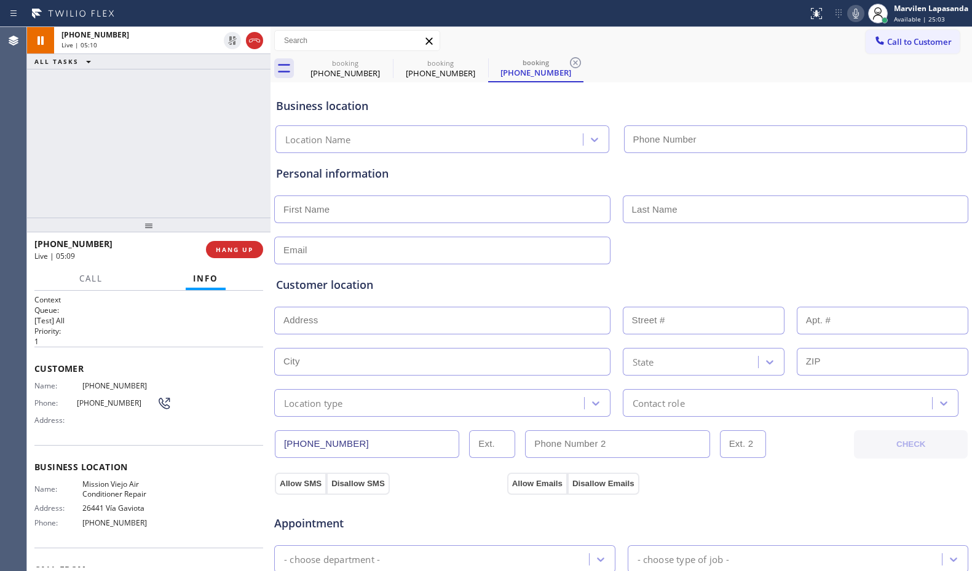
type input "[PHONE_NUMBER]"
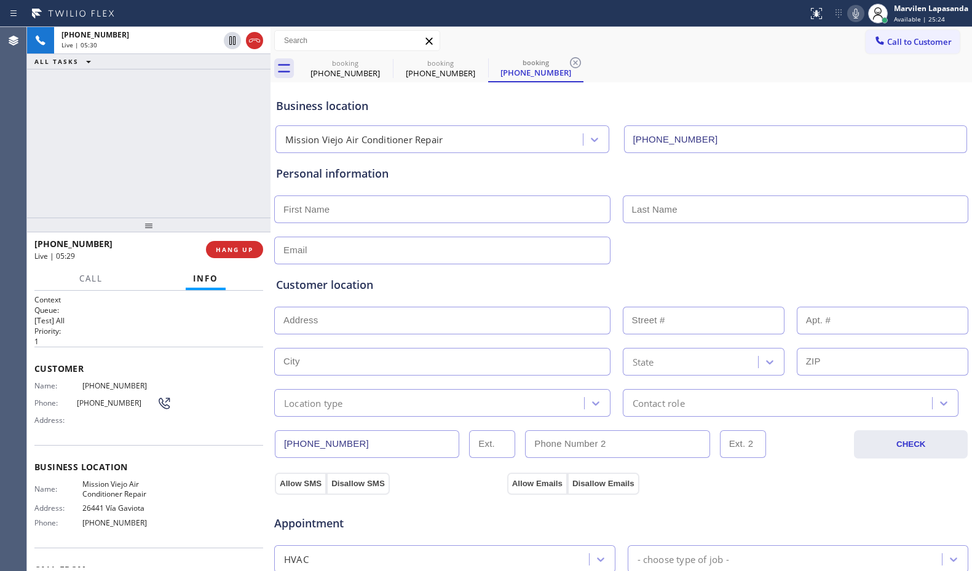
click at [371, 218] on input "text" at bounding box center [442, 209] width 336 height 28
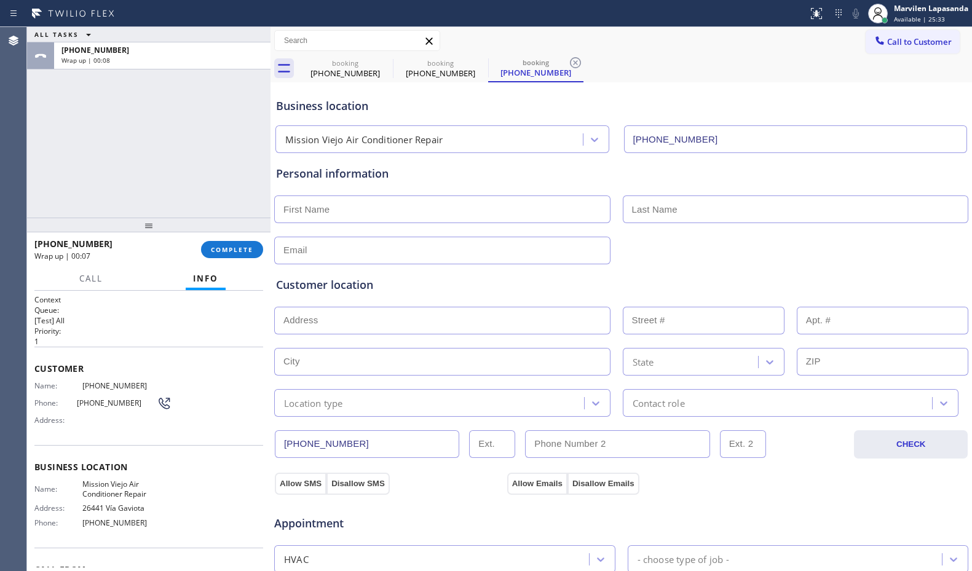
click at [664, 41] on div "Call to Customer Outbound call Location Appliance Wolf Repairs & Services Your …" at bounding box center [620, 41] width 701 height 22
click at [366, 213] on input "text" at bounding box center [442, 209] width 336 height 28
type input "[PERSON_NAME]"
type input "..."
type input "[EMAIL_ADDRESS][DOMAIN_NAME]"
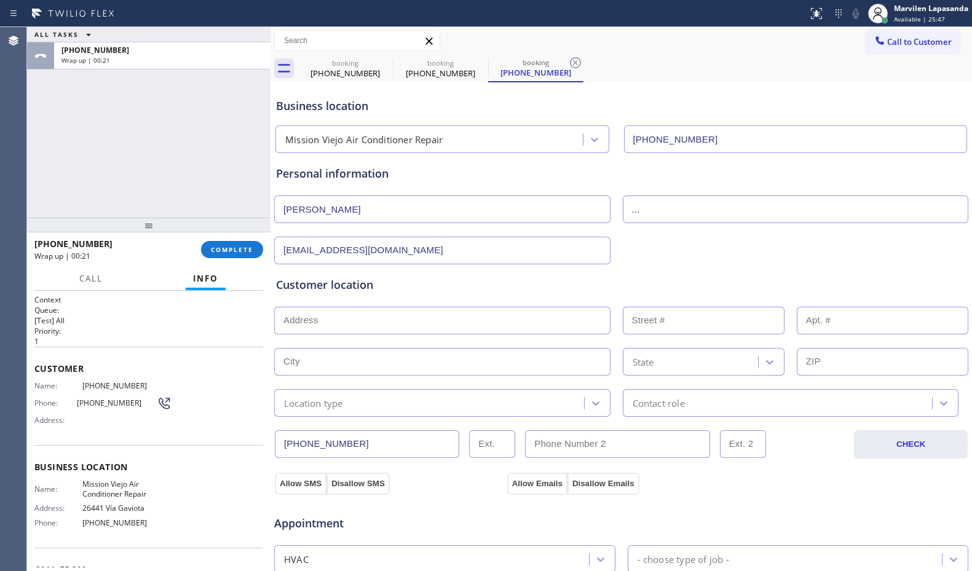
click at [336, 330] on input "text" at bounding box center [442, 321] width 336 height 28
paste input "23326 [GEOGRAPHIC_DATA], [GEOGRAPHIC_DATA]"
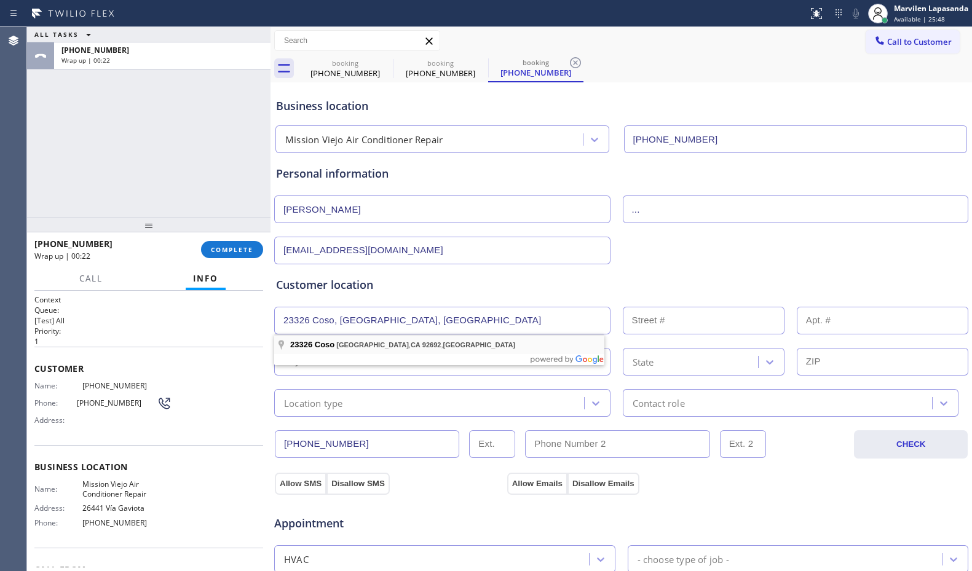
type input "23326 Coso"
type input "23326"
type input "[GEOGRAPHIC_DATA]"
type input "92692"
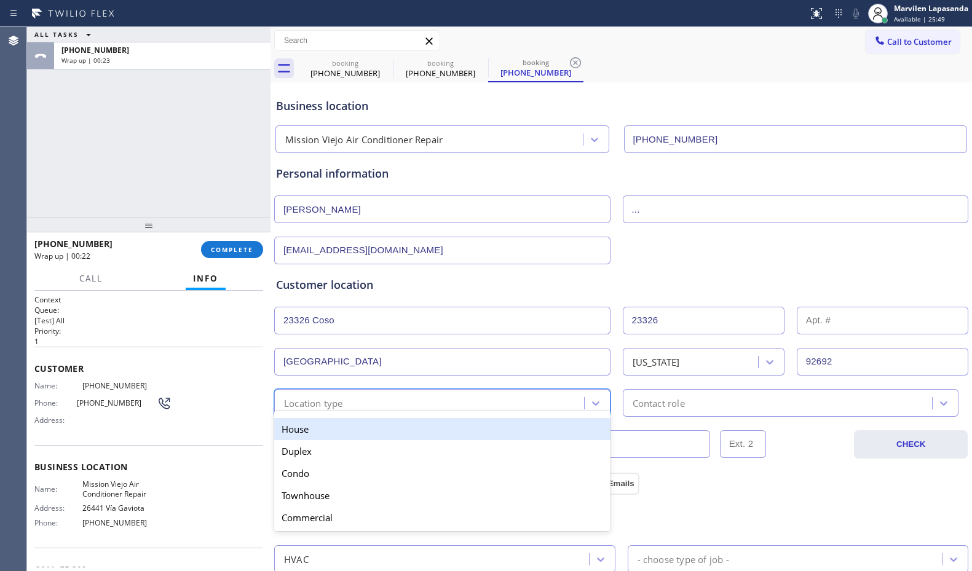
click at [331, 401] on div "Location type" at bounding box center [313, 403] width 59 height 14
click at [331, 428] on div "House" at bounding box center [442, 429] width 336 height 22
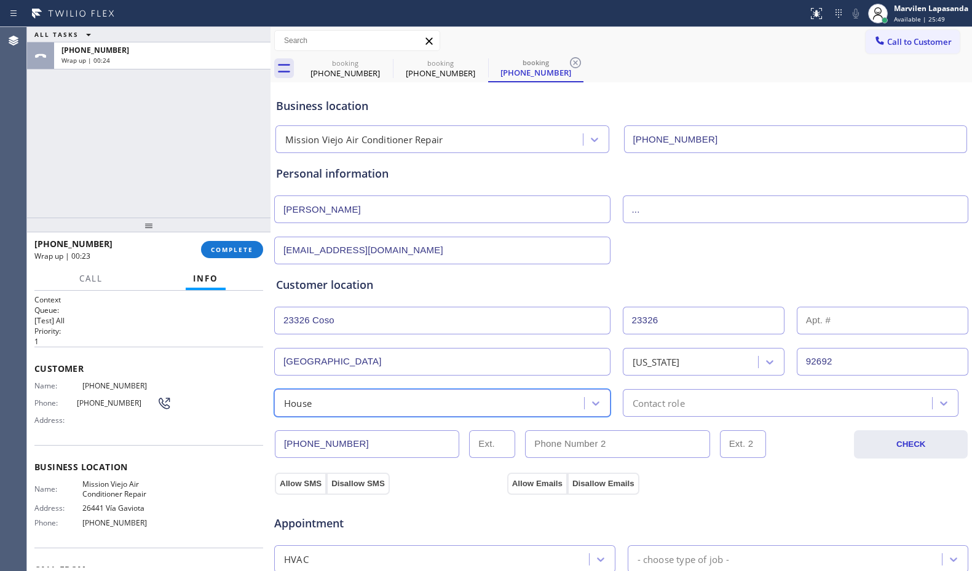
drag, startPoint x: 329, startPoint y: 390, endPoint x: 330, endPoint y: 397, distance: 6.8
click at [330, 394] on div "House" at bounding box center [442, 403] width 336 height 28
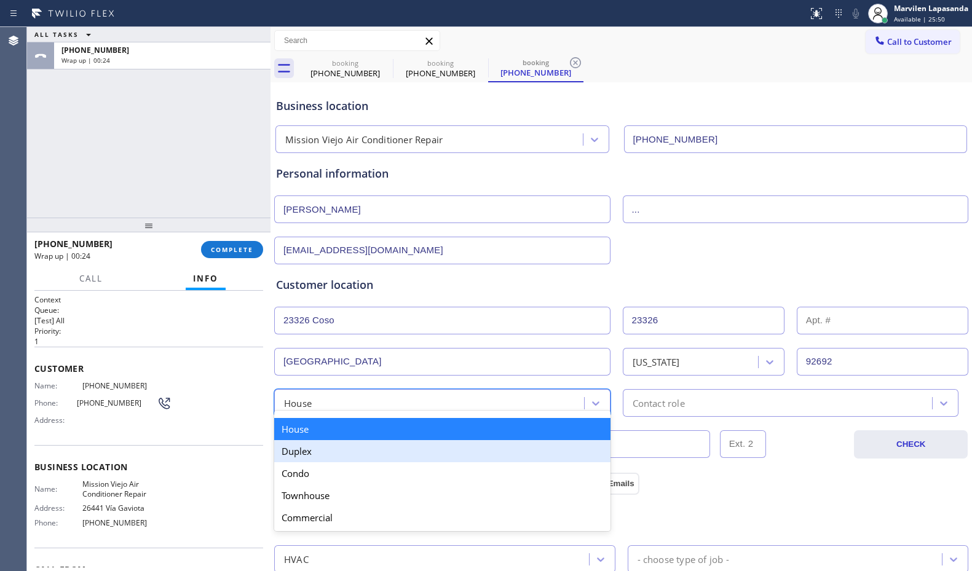
drag, startPoint x: 316, startPoint y: 470, endPoint x: 333, endPoint y: 471, distance: 16.6
click at [326, 471] on div "Condo" at bounding box center [442, 473] width 336 height 22
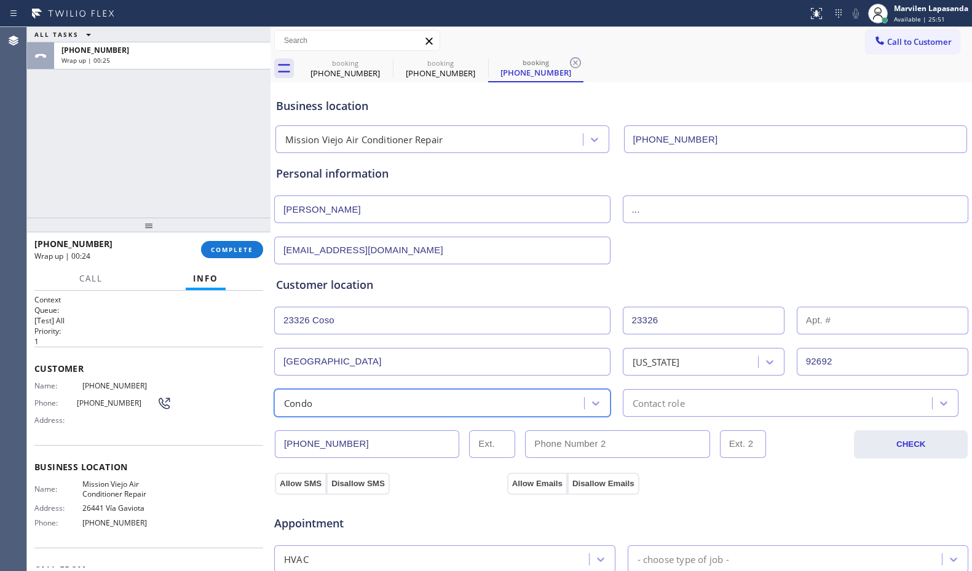
click at [689, 417] on div "[PHONE_NUMBER] CHECK" at bounding box center [621, 438] width 695 height 42
click at [679, 409] on div "Contact role" at bounding box center [658, 403] width 52 height 14
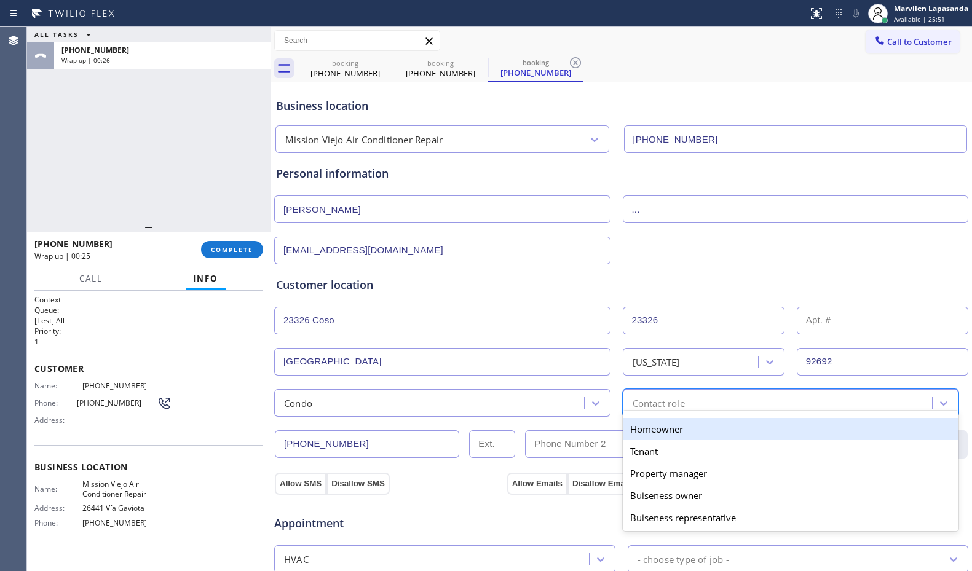
click at [661, 431] on div "Homeowner" at bounding box center [791, 429] width 336 height 22
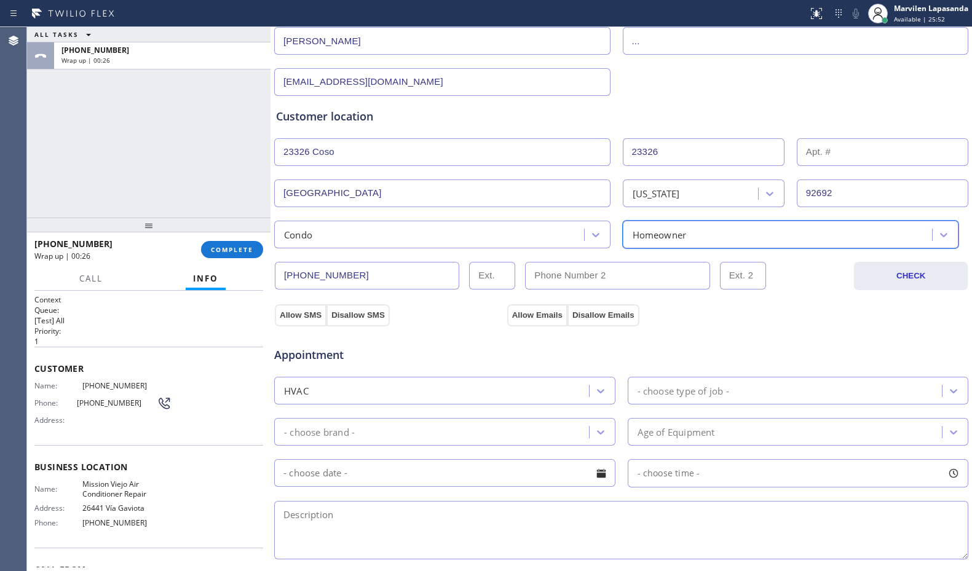
scroll to position [184, 0]
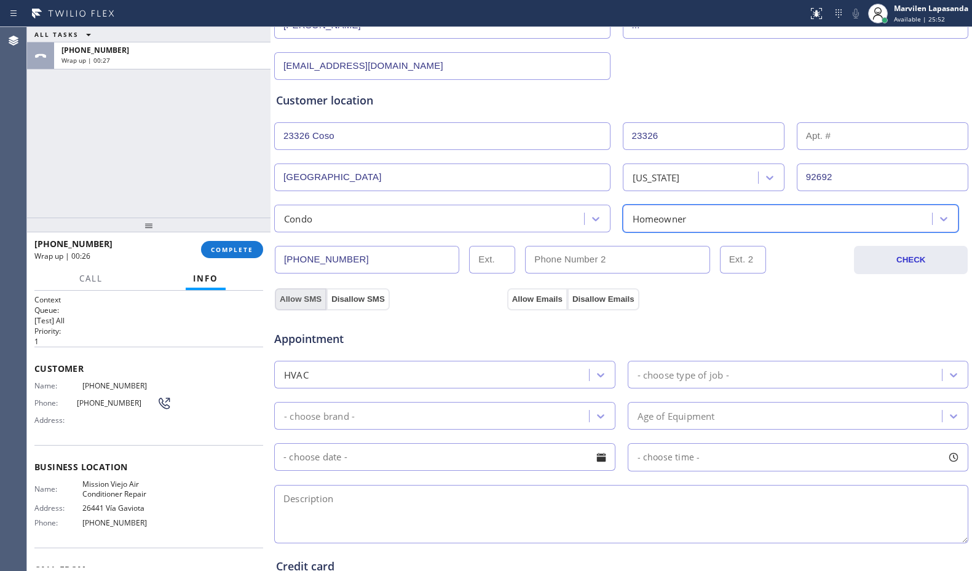
click at [304, 302] on button "Allow SMS" at bounding box center [301, 299] width 52 height 22
click at [530, 303] on button "Allow Emails" at bounding box center [537, 299] width 60 height 22
click at [530, 304] on button "Allow Emails" at bounding box center [537, 299] width 60 height 22
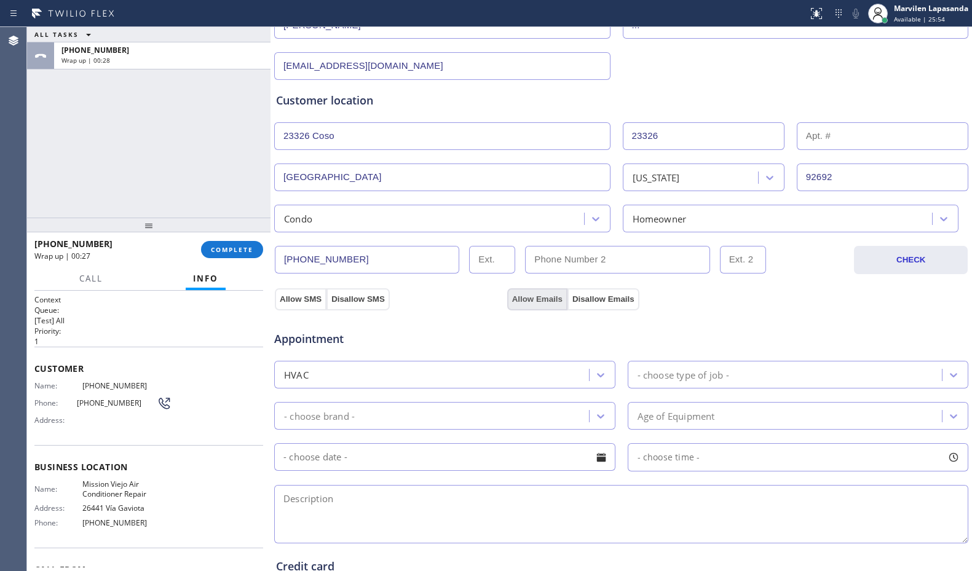
click at [530, 304] on button "Allow Emails" at bounding box center [537, 299] width 60 height 22
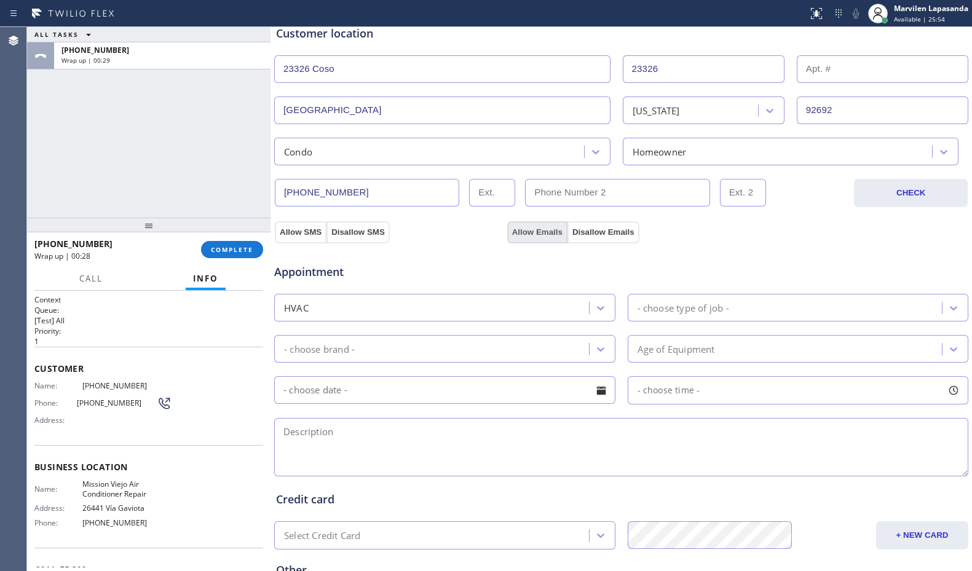
scroll to position [369, 0]
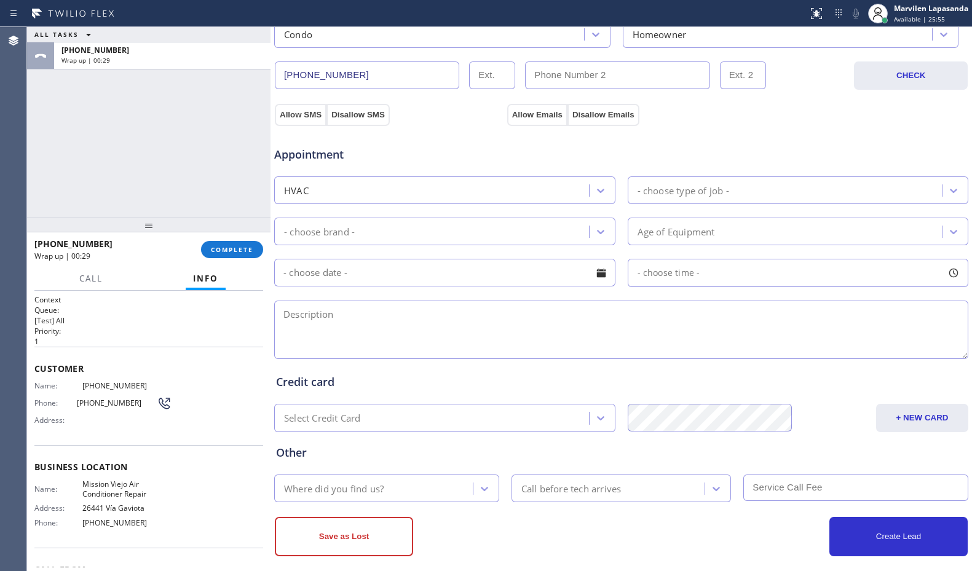
click at [682, 187] on div "- choose type of job -" at bounding box center [683, 190] width 92 height 14
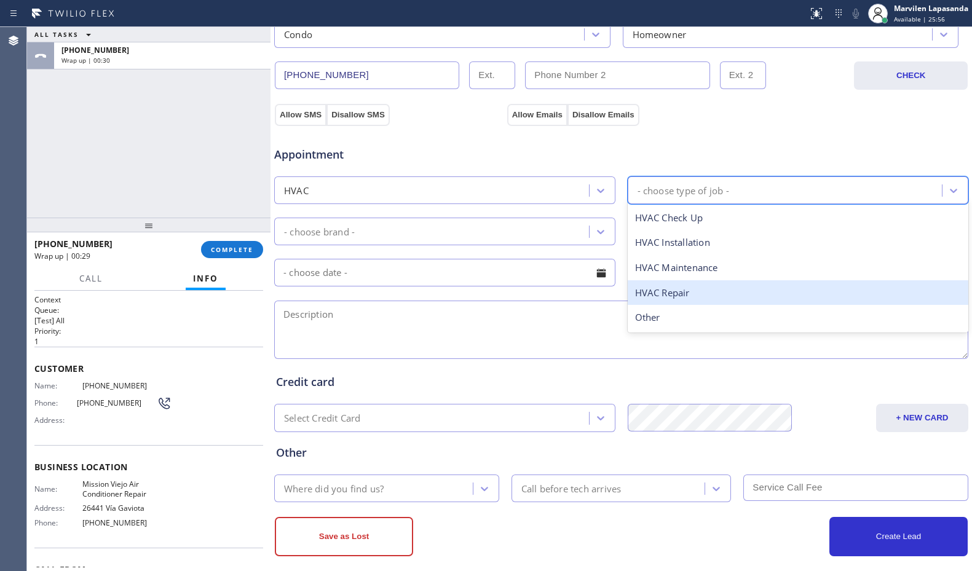
click at [672, 289] on div "HVAC Repair" at bounding box center [798, 292] width 341 height 25
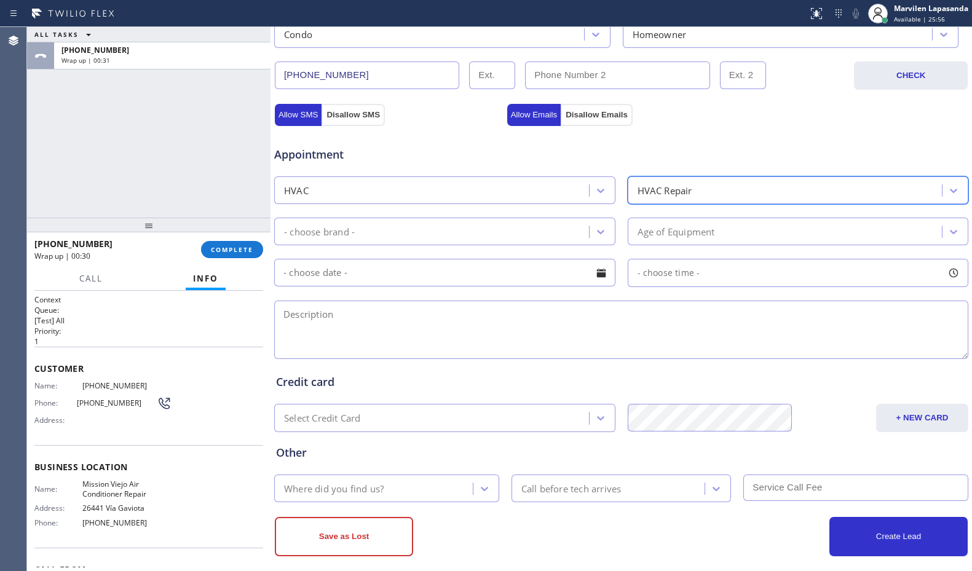
click at [433, 241] on div "- choose brand -" at bounding box center [433, 232] width 311 height 22
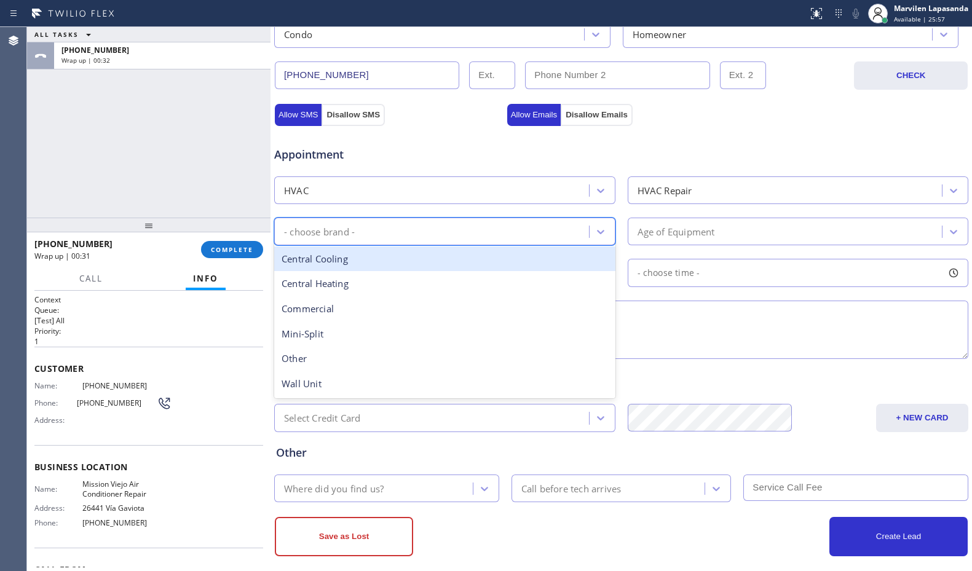
drag, startPoint x: 345, startPoint y: 258, endPoint x: 427, endPoint y: 261, distance: 82.4
click at [345, 258] on div "Central Cooling" at bounding box center [444, 258] width 341 height 25
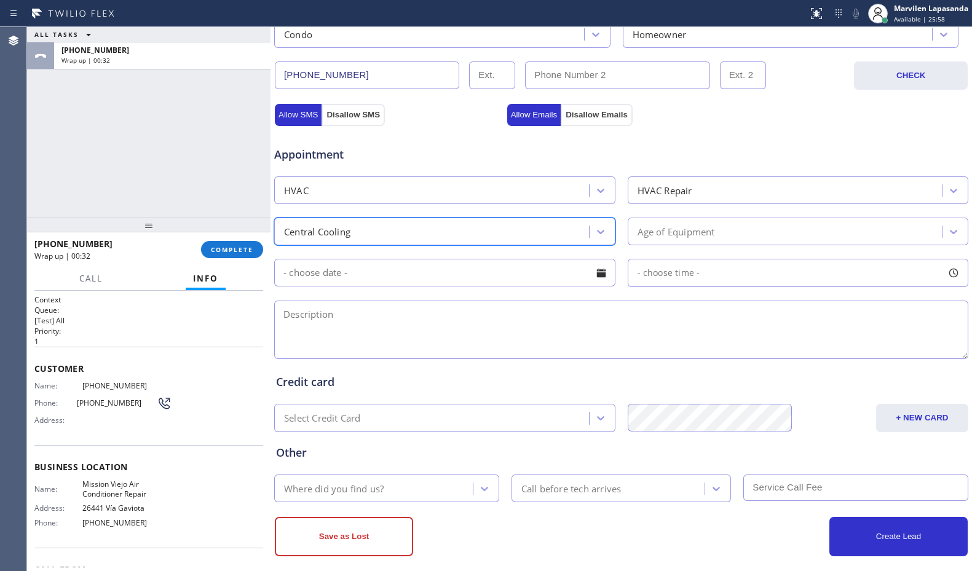
click at [663, 241] on div "Age of Equipment" at bounding box center [786, 232] width 311 height 22
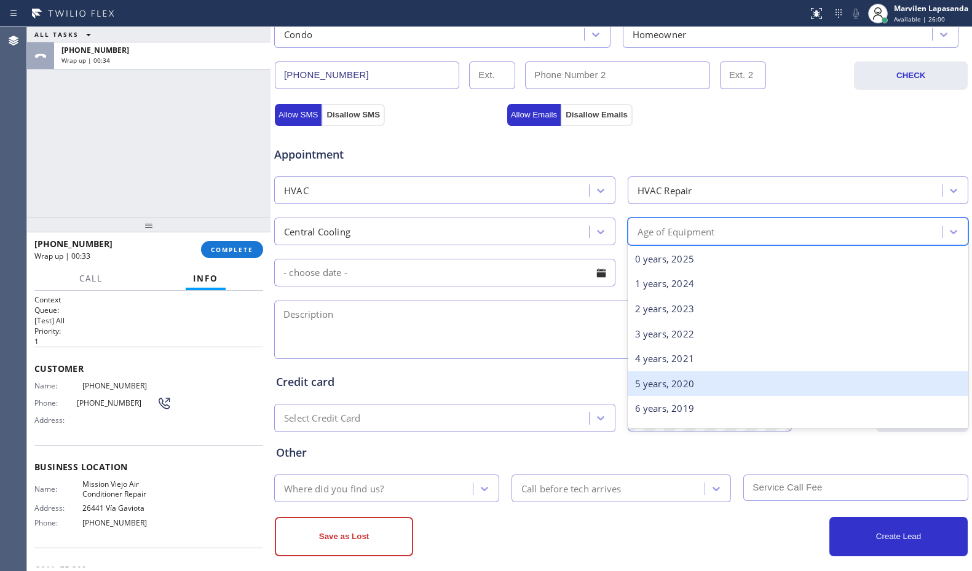
click at [654, 389] on div "5 years, 2020" at bounding box center [798, 383] width 341 height 25
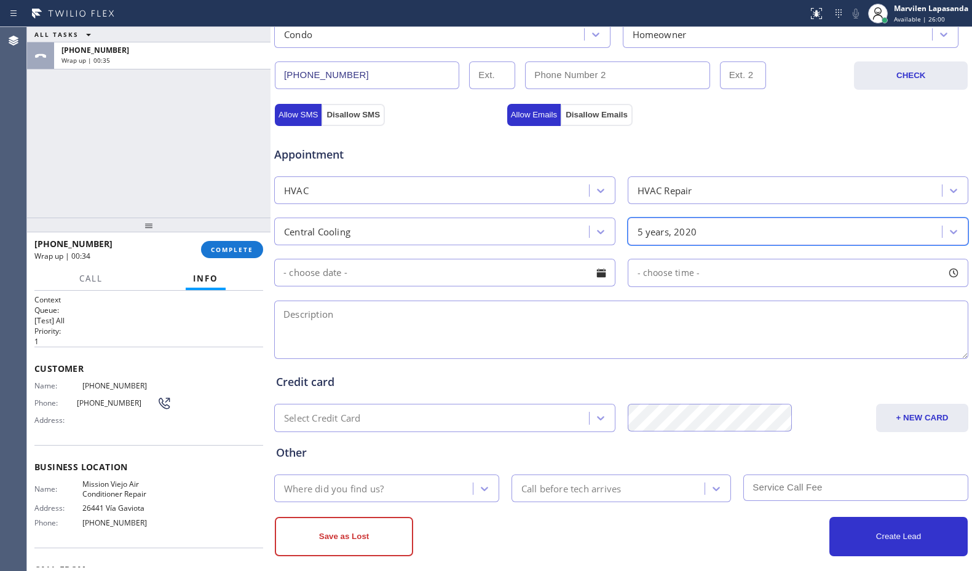
click at [593, 351] on textarea at bounding box center [621, 330] width 694 height 58
click at [415, 318] on textarea at bounding box center [621, 330] width 694 height 58
paste textarea "Central/ Might be at the rooftop (She don't know)/ It suddenly shut off. It is …"
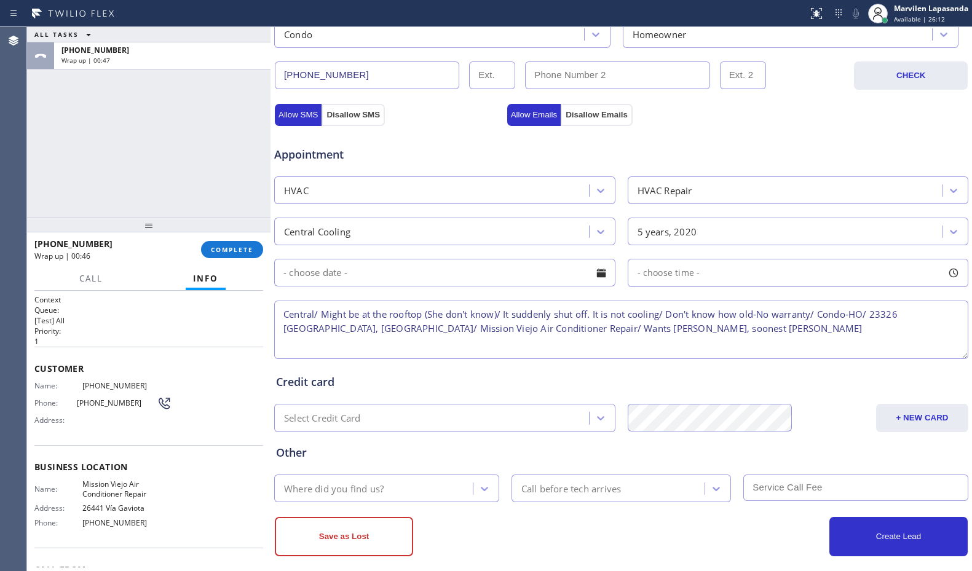
type textarea "Central/ Might be at the rooftop (She don't know)/ It suddenly shut off. It is …"
click at [338, 492] on div "Where did you find us?" at bounding box center [334, 488] width 100 height 14
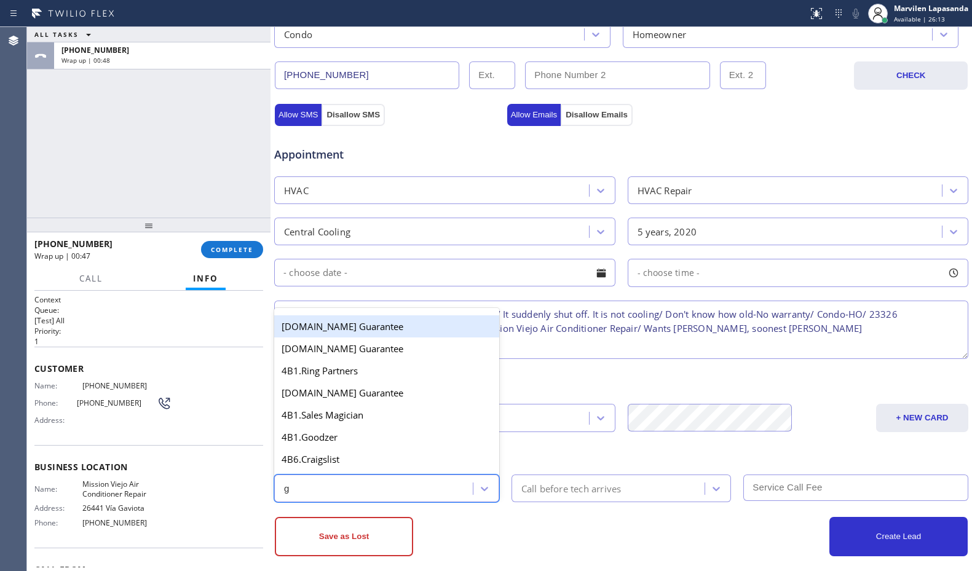
type input "go"
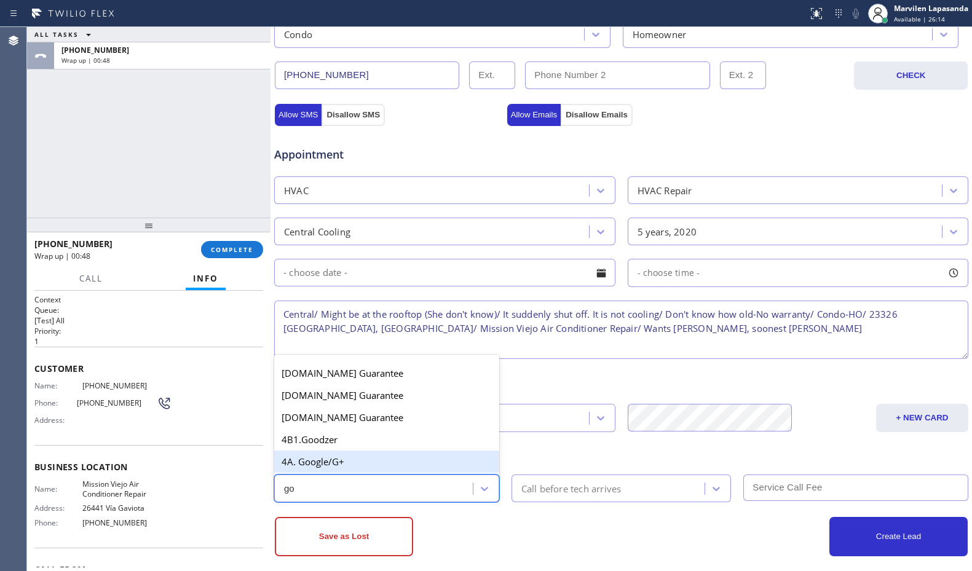
click at [331, 468] on div "4A. Google/G+" at bounding box center [386, 462] width 225 height 22
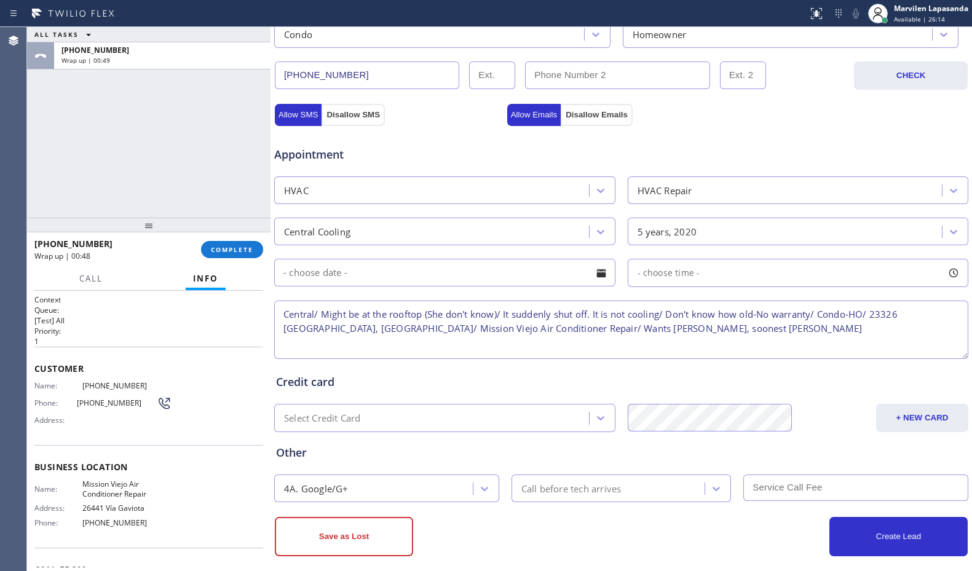
click at [502, 545] on div "Save as Lost" at bounding box center [448, 536] width 347 height 39
click at [376, 538] on button "Save as Lost" at bounding box center [344, 536] width 138 height 39
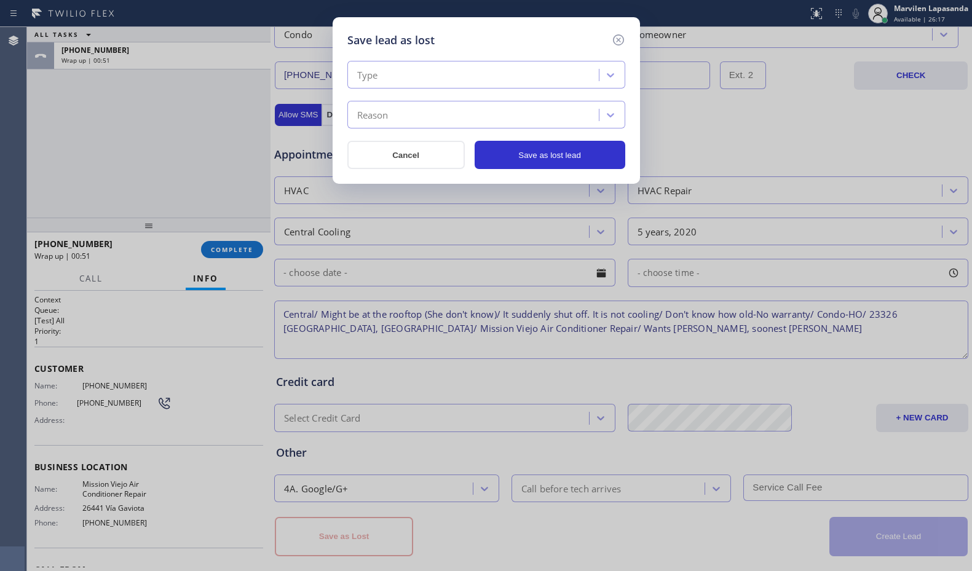
click at [402, 75] on div "Type" at bounding box center [475, 76] width 248 height 22
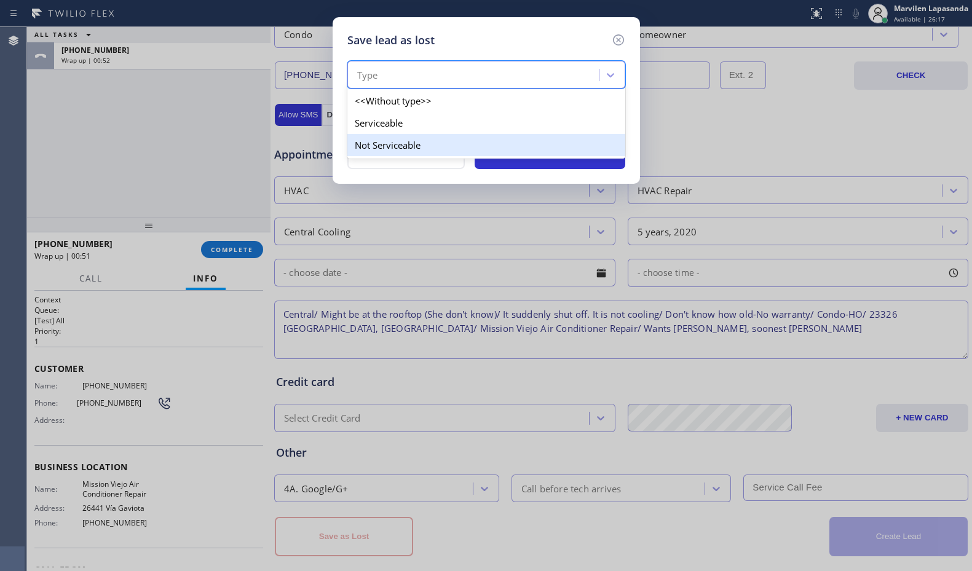
click at [390, 140] on div "Not Serviceable" at bounding box center [486, 145] width 278 height 22
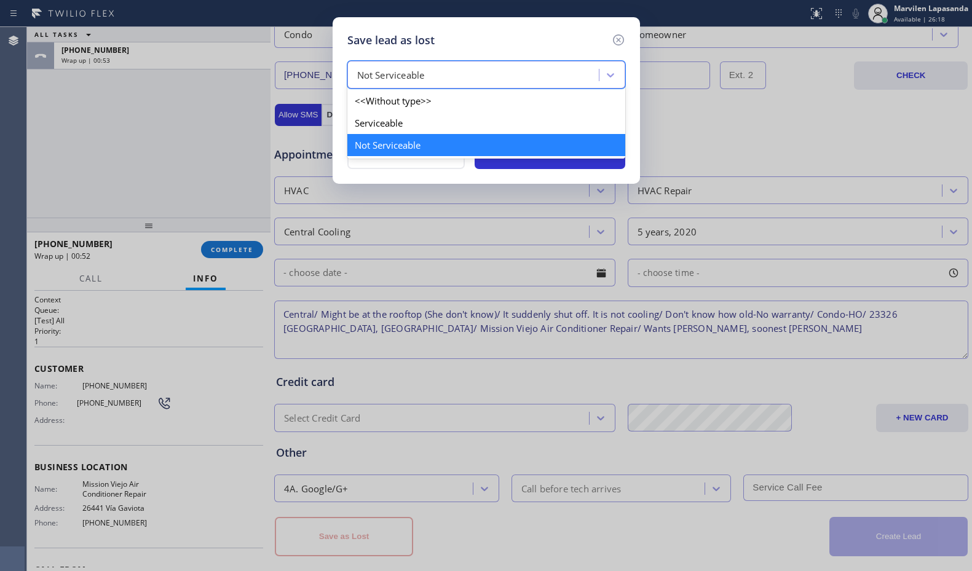
click at [387, 79] on div "Not Serviceable" at bounding box center [391, 75] width 68 height 14
click at [385, 121] on div "Serviceable" at bounding box center [486, 123] width 278 height 22
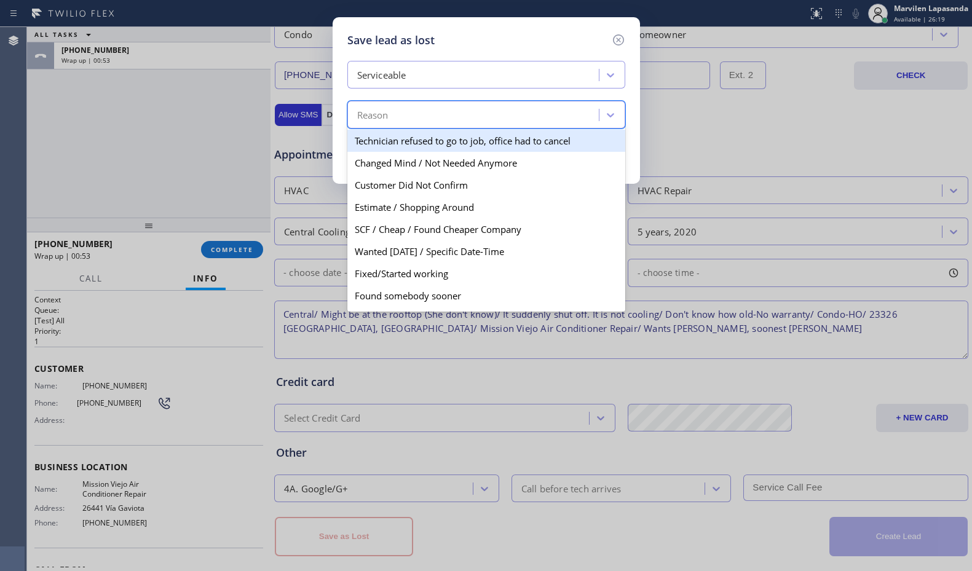
click at [380, 108] on div "Reason" at bounding box center [372, 115] width 31 height 14
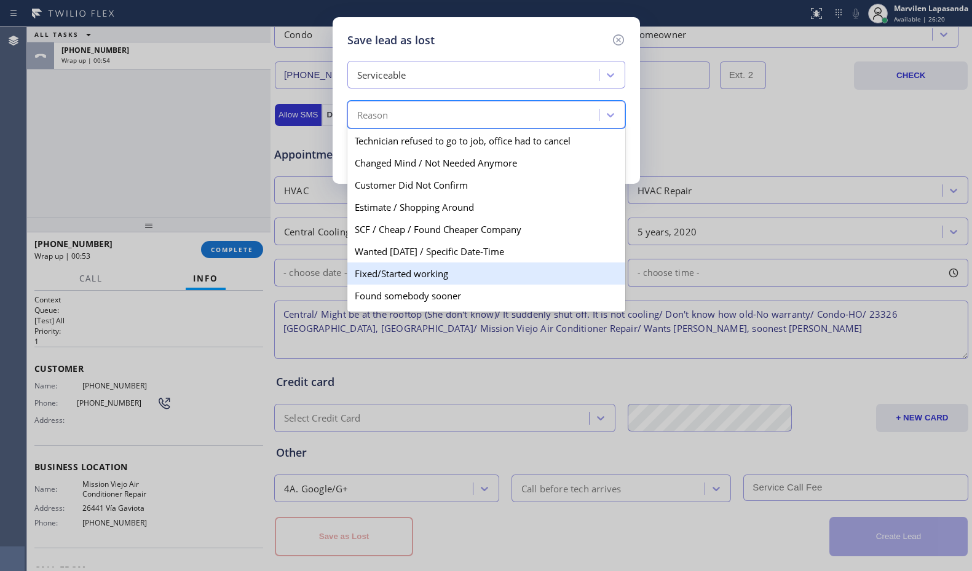
scroll to position [64, 0]
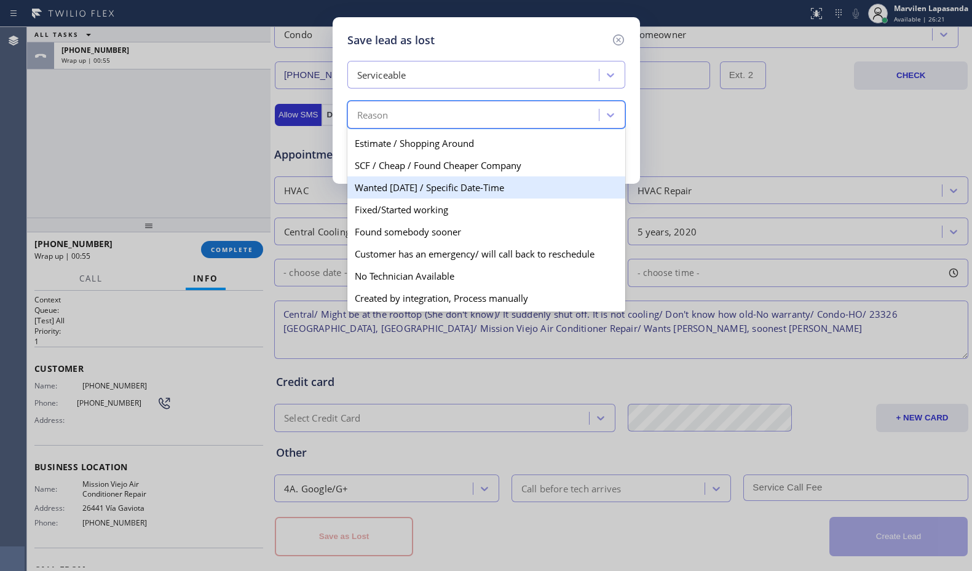
click at [412, 191] on div "Wanted [DATE] / Specific Date-Time" at bounding box center [486, 187] width 278 height 22
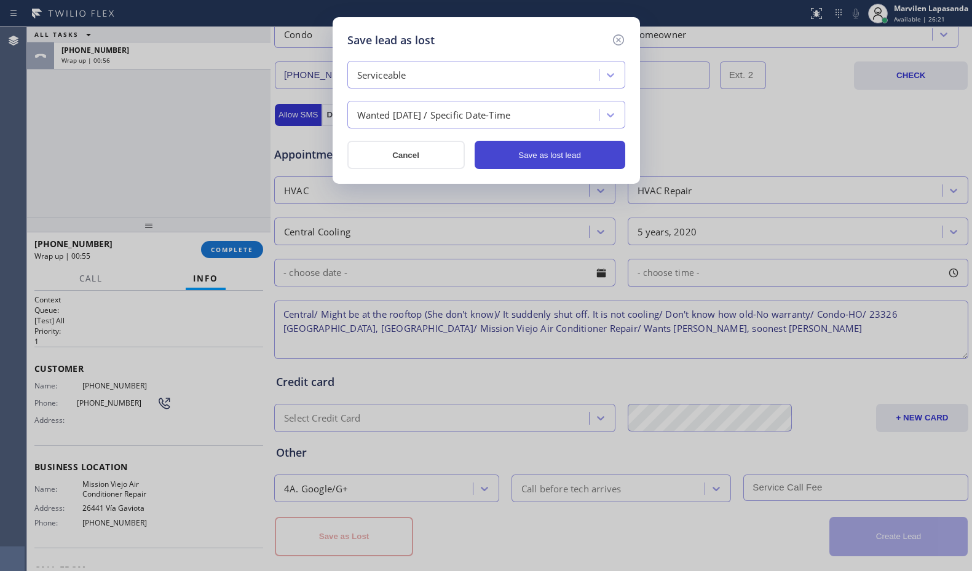
click at [591, 157] on button "Save as lost lead" at bounding box center [549, 155] width 151 height 28
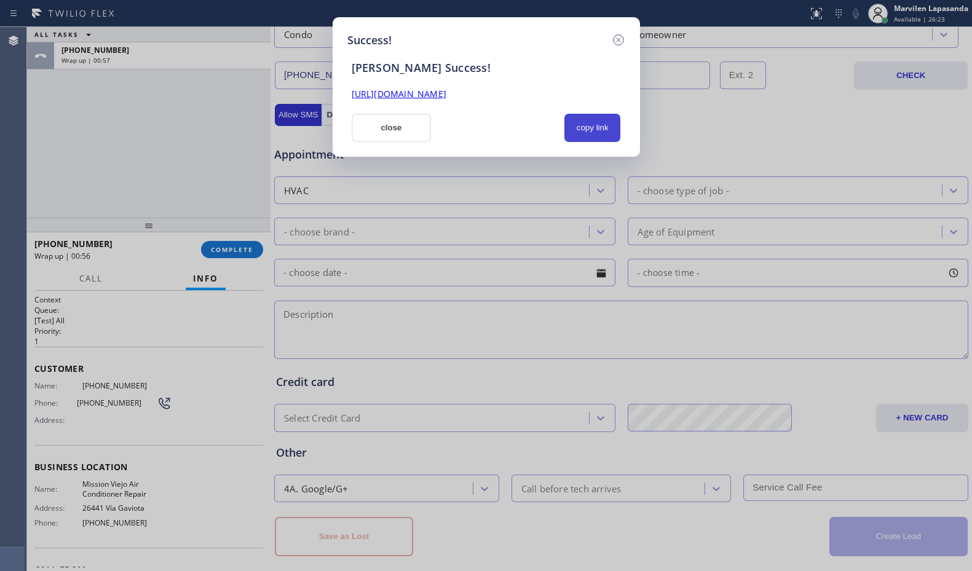
click at [597, 127] on button "copy link" at bounding box center [592, 128] width 57 height 28
click at [375, 132] on button "close" at bounding box center [392, 128] width 80 height 28
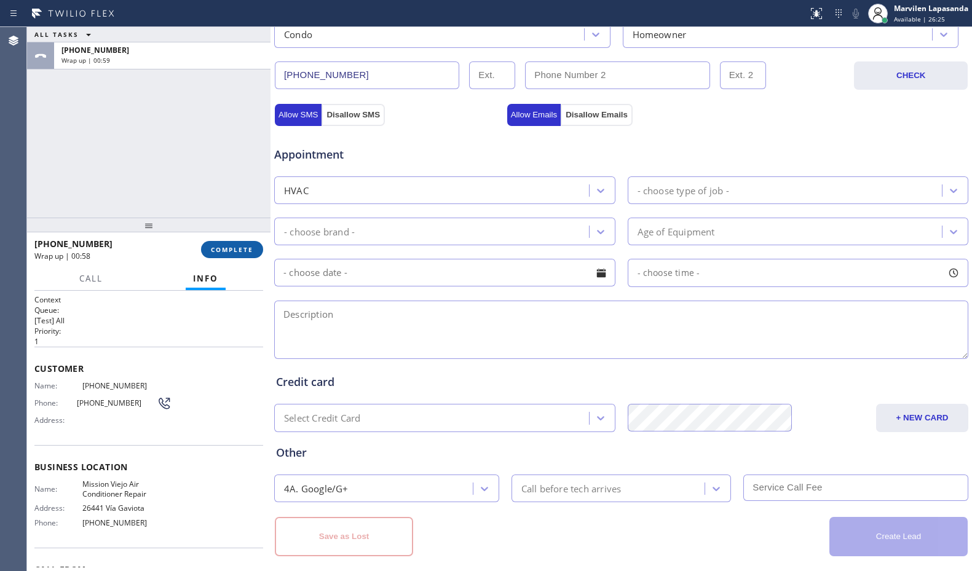
click at [236, 244] on button "COMPLETE" at bounding box center [232, 249] width 62 height 17
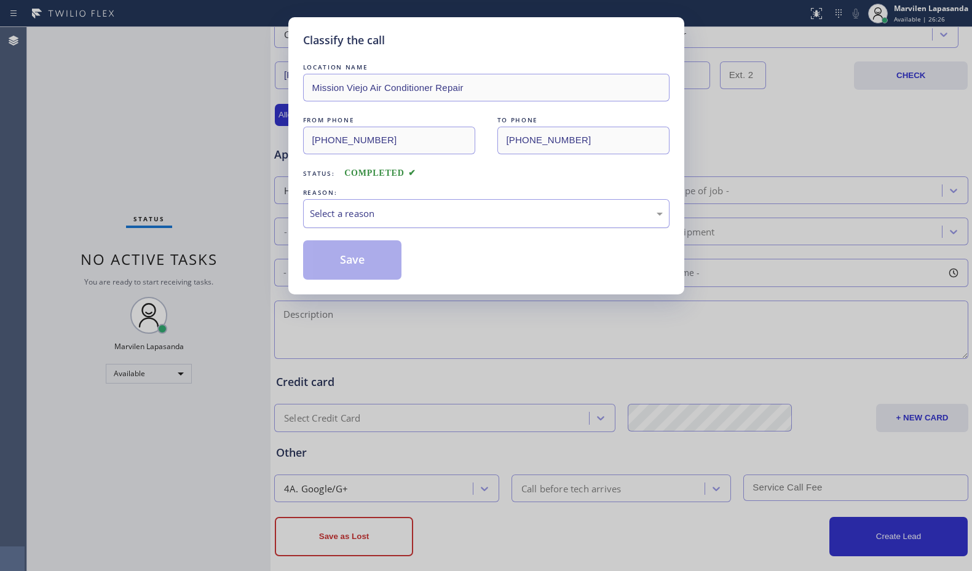
click at [348, 216] on div "Select a reason" at bounding box center [486, 214] width 353 height 14
click at [344, 258] on button "Save" at bounding box center [352, 259] width 99 height 39
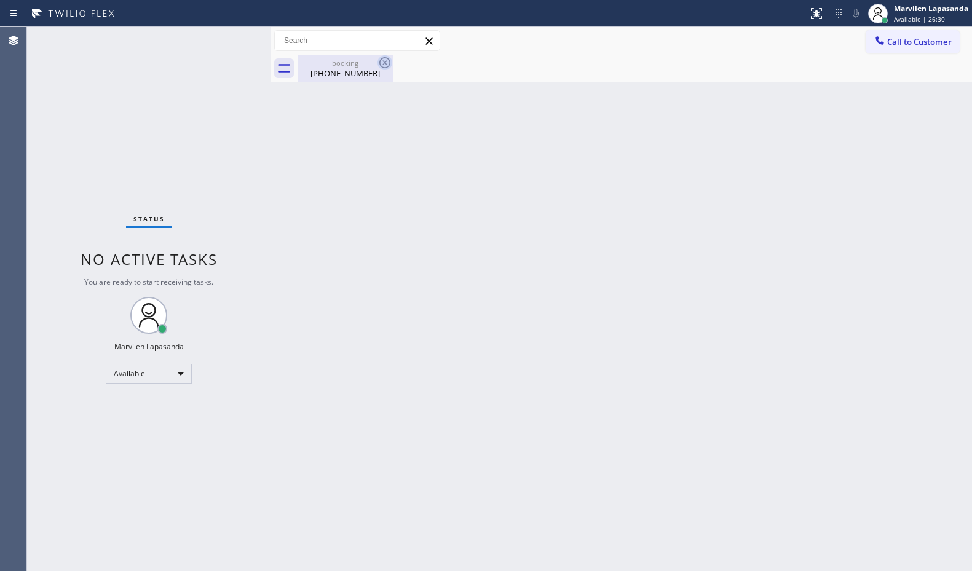
click at [387, 63] on icon at bounding box center [384, 62] width 15 height 15
click at [358, 69] on div "[PHONE_NUMBER]" at bounding box center [345, 73] width 93 height 11
drag, startPoint x: 843, startPoint y: 167, endPoint x: 968, endPoint y: 179, distance: 126.0
click at [864, 170] on div "Back to Dashboard Change Sender ID Customers Technicians Select a contact Outbo…" at bounding box center [620, 299] width 701 height 544
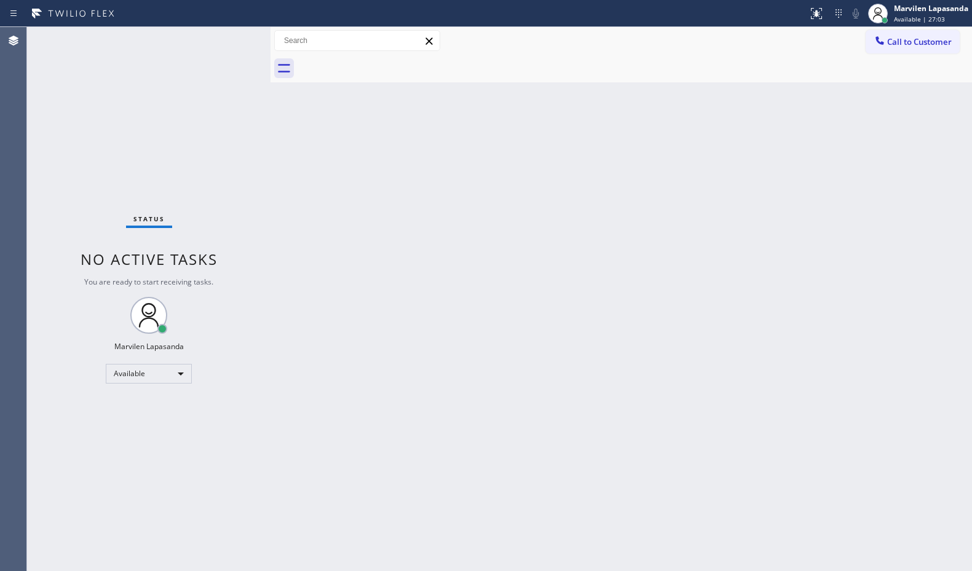
click at [524, 30] on div "Call to Customer Outbound call Location Appliance Wolf Repairs & Services Your …" at bounding box center [620, 41] width 701 height 22
click at [538, 172] on div "Back to Dashboard Change Sender ID Customers Technicians Select a contact Outbo…" at bounding box center [620, 299] width 701 height 544
click at [230, 40] on div "Status No active tasks You are ready to start receiving tasks. Marvilen Lapasan…" at bounding box center [148, 299] width 243 height 544
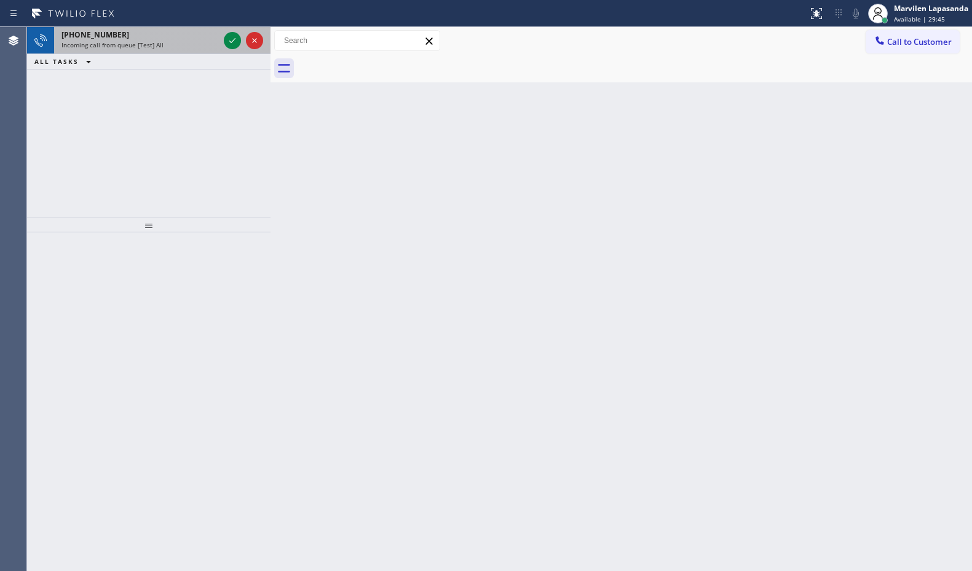
click at [186, 44] on div "Incoming call from queue [Test] All" at bounding box center [139, 45] width 157 height 9
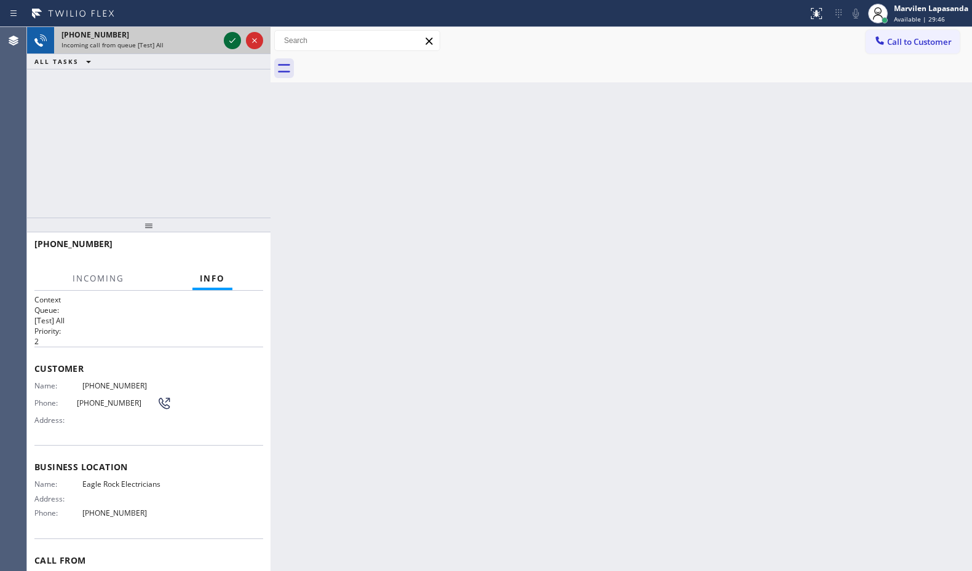
click at [234, 44] on icon at bounding box center [232, 40] width 15 height 15
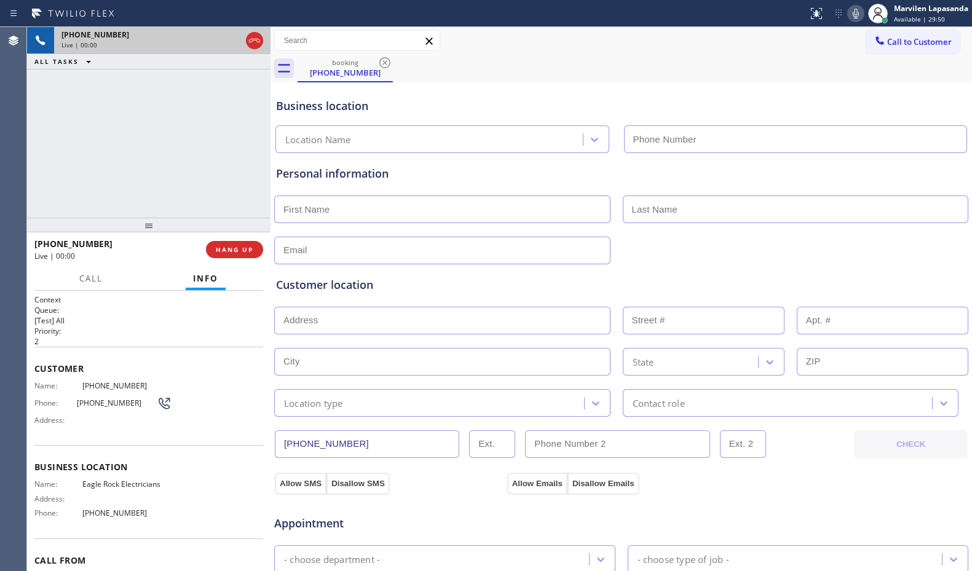
type input "[PHONE_NUMBER]"
click at [53, 169] on div "[PHONE_NUMBER] Live | 00:14 ALL TASKS ALL TASKS ACTIVE TASKS TASKS IN WRAP UP" at bounding box center [148, 122] width 243 height 191
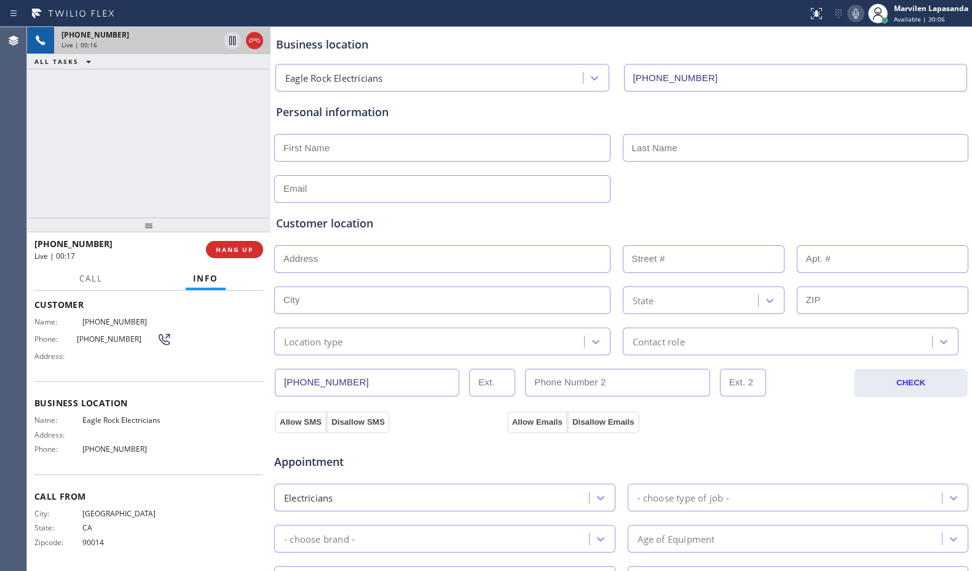
scroll to position [2, 0]
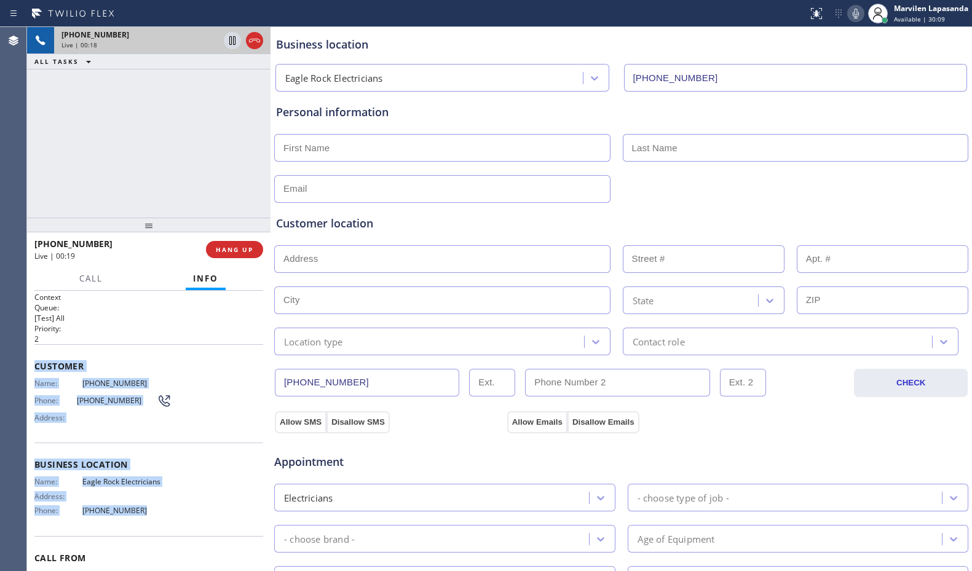
drag, startPoint x: 31, startPoint y: 361, endPoint x: 157, endPoint y: 516, distance: 200.1
click at [157, 516] on div "Context Queue: [Test] All Priority: 2 Customer Name: [PHONE_NUMBER] Phone: [PHO…" at bounding box center [148, 431] width 243 height 280
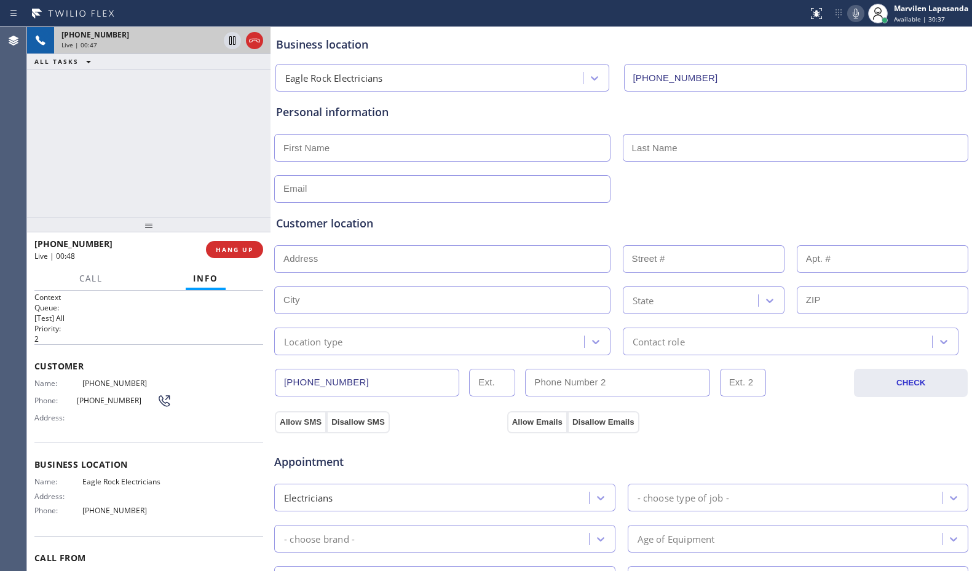
click at [129, 117] on div "[PHONE_NUMBER] Live | 00:47 ALL TASKS ALL TASKS ACTIVE TASKS TASKS IN WRAP UP" at bounding box center [148, 122] width 243 height 191
click at [227, 42] on icon at bounding box center [232, 40] width 15 height 15
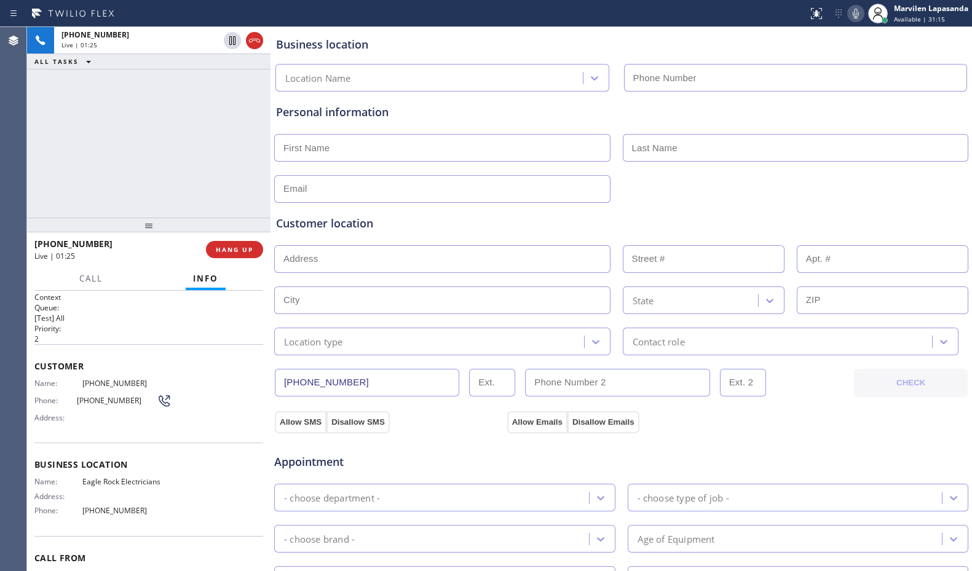
type input "[PHONE_NUMBER]"
click at [854, 18] on icon at bounding box center [855, 13] width 15 height 15
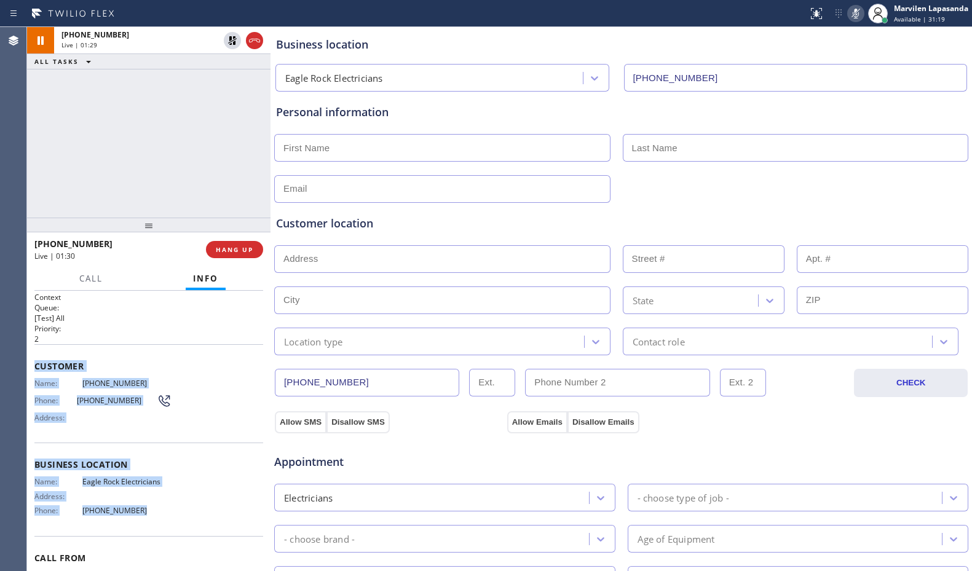
drag, startPoint x: 36, startPoint y: 361, endPoint x: 157, endPoint y: 508, distance: 190.4
click at [157, 508] on div "Context Queue: [Test] All Priority: 2 Customer Name: [PHONE_NUMBER] Phone: [PHO…" at bounding box center [148, 460] width 229 height 337
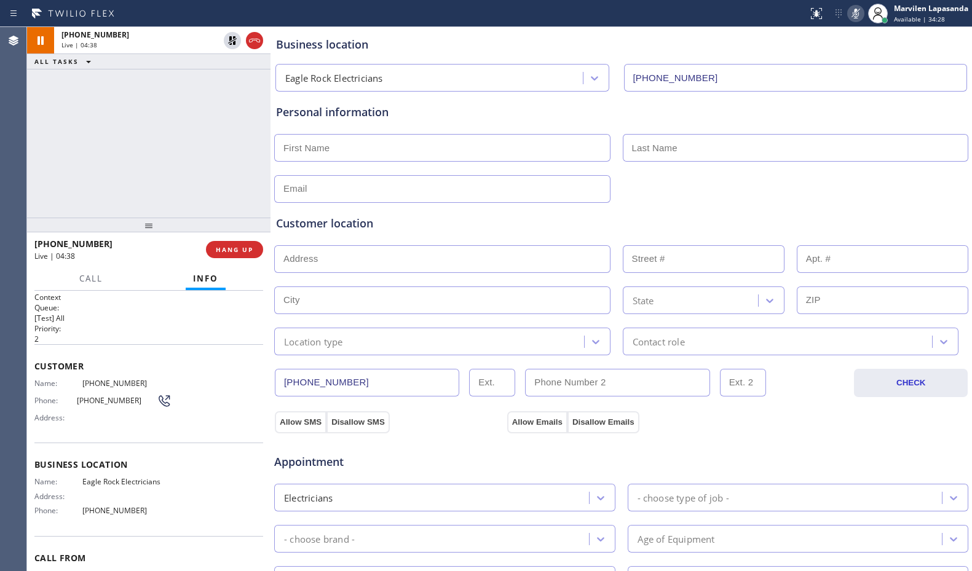
click at [565, 28] on div "Business location Eagle Rock Electricians [PHONE_NUMBER]" at bounding box center [621, 58] width 695 height 68
click at [854, 17] on icon at bounding box center [855, 13] width 15 height 15
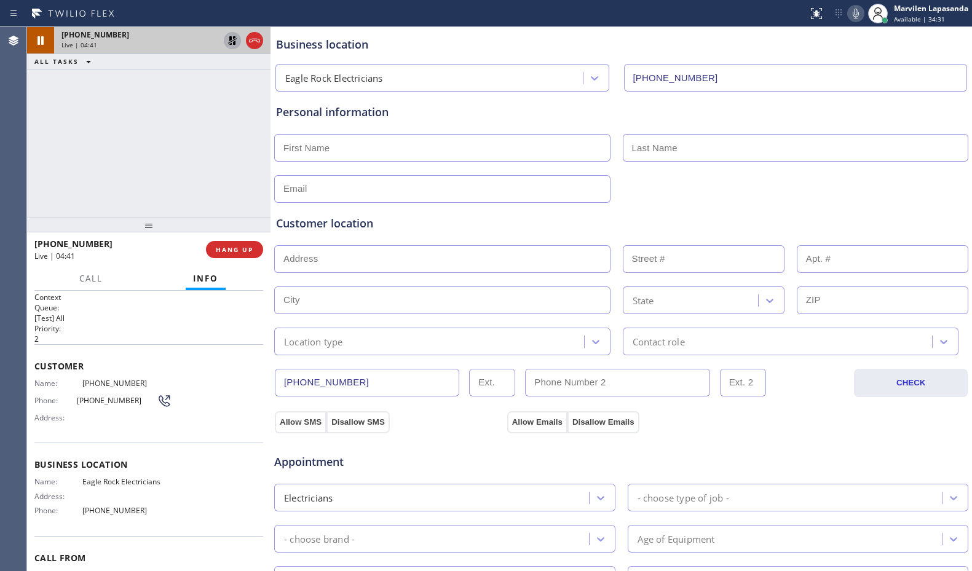
click at [234, 40] on icon at bounding box center [232, 40] width 9 height 9
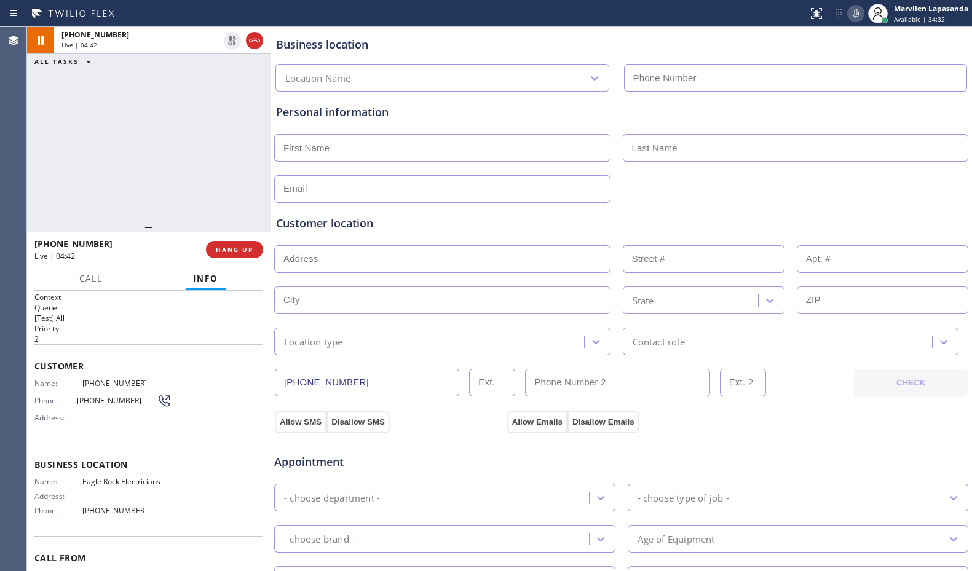
type input "[PHONE_NUMBER]"
click at [202, 364] on span "Customer" at bounding box center [148, 366] width 229 height 12
click at [185, 364] on span "Customer" at bounding box center [148, 366] width 229 height 12
click at [566, 40] on div "Business location" at bounding box center [621, 44] width 690 height 17
click at [428, 116] on div "Personal information" at bounding box center [621, 112] width 690 height 17
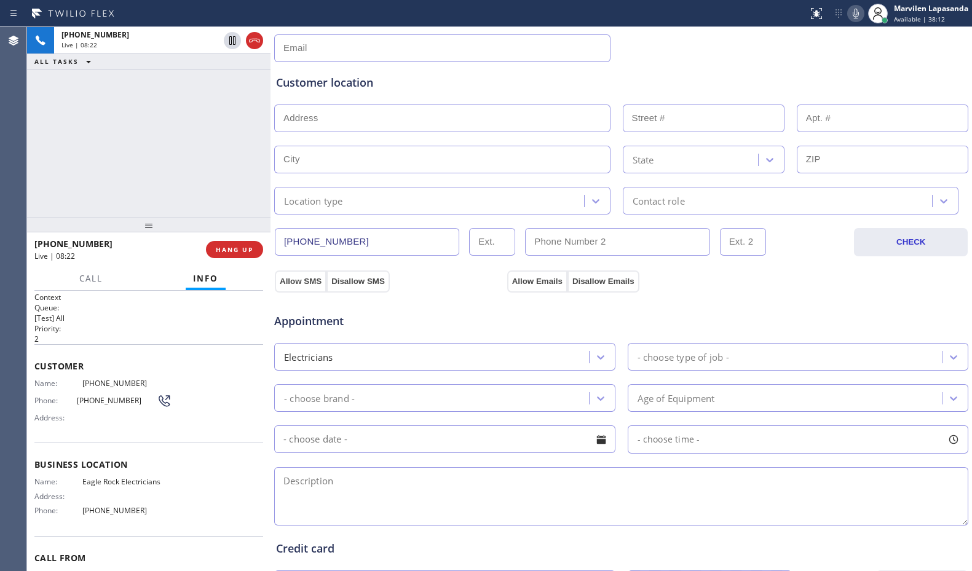
scroll to position [246, 0]
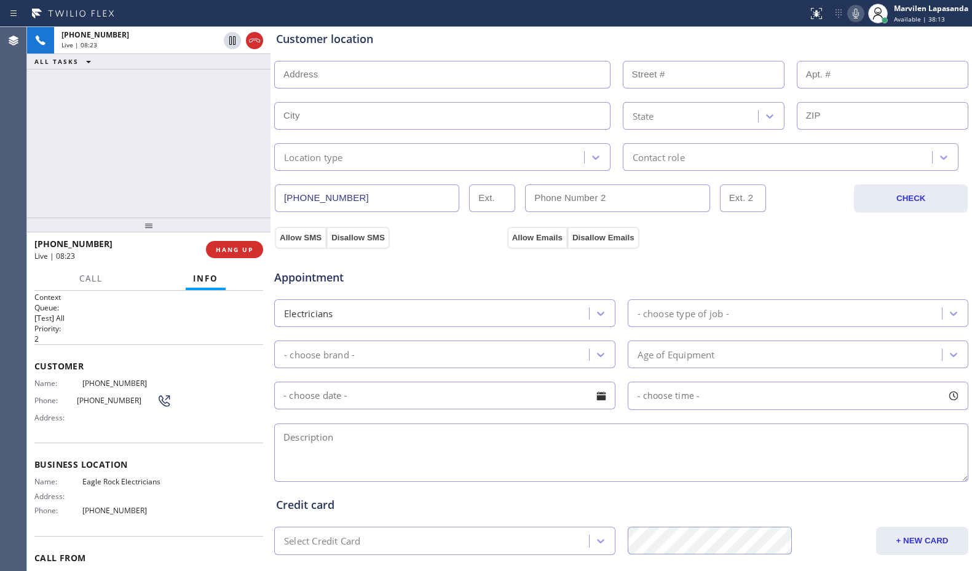
click at [357, 459] on textarea at bounding box center [621, 452] width 694 height 58
paste textarea "4-7/ $60 SCF+TS/ Wants someone to check the electrical connection for the AC to…"
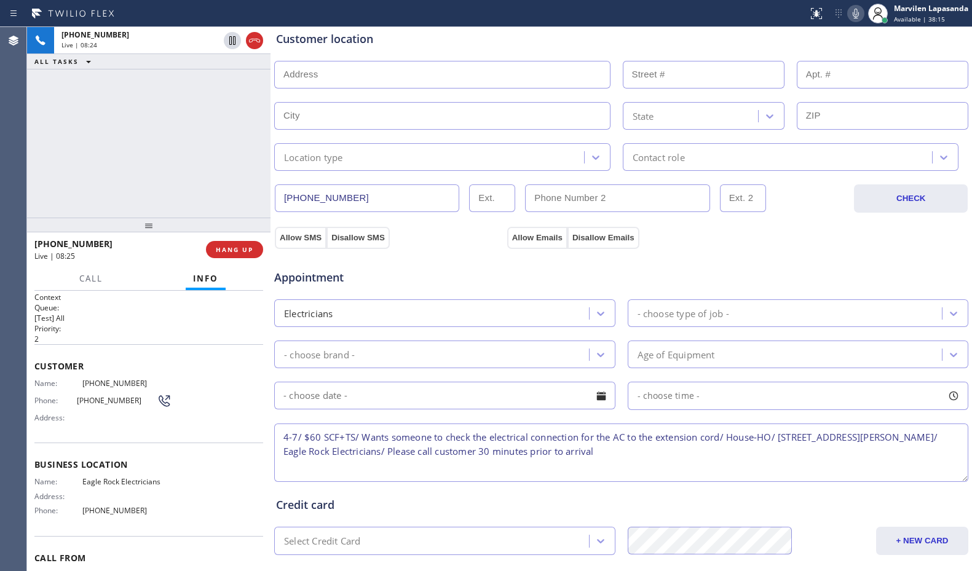
click at [302, 435] on textarea "4-7/ $60 SCF+TS/ Wants someone to check the electrical connection for the AC to…" at bounding box center [621, 452] width 694 height 58
click at [283, 436] on textarea "4-7/ $60 SCF+TS/ Wants someone to check the electrical connection for the AC to…" at bounding box center [621, 452] width 694 height 58
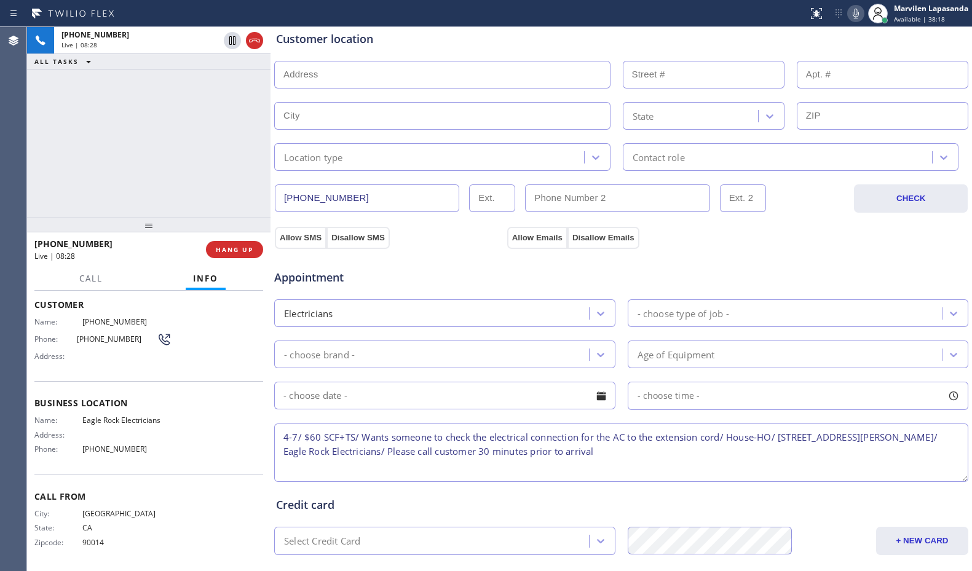
type textarea "4-7/ $60 SCF+TS/ Wants someone to check the electrical connection for the AC to…"
click at [263, 140] on div "[PHONE_NUMBER] Live | 08:41 ALL TASKS ALL TASKS ACTIVE TASKS TASKS IN WRAP UP" at bounding box center [148, 122] width 243 height 191
click at [862, 12] on icon at bounding box center [855, 13] width 15 height 15
click at [234, 192] on div "[PHONE_NUMBER] Live | 08:43 ALL TASKS ALL TASKS ACTIVE TASKS TASKS IN WRAP UP" at bounding box center [148, 122] width 243 height 191
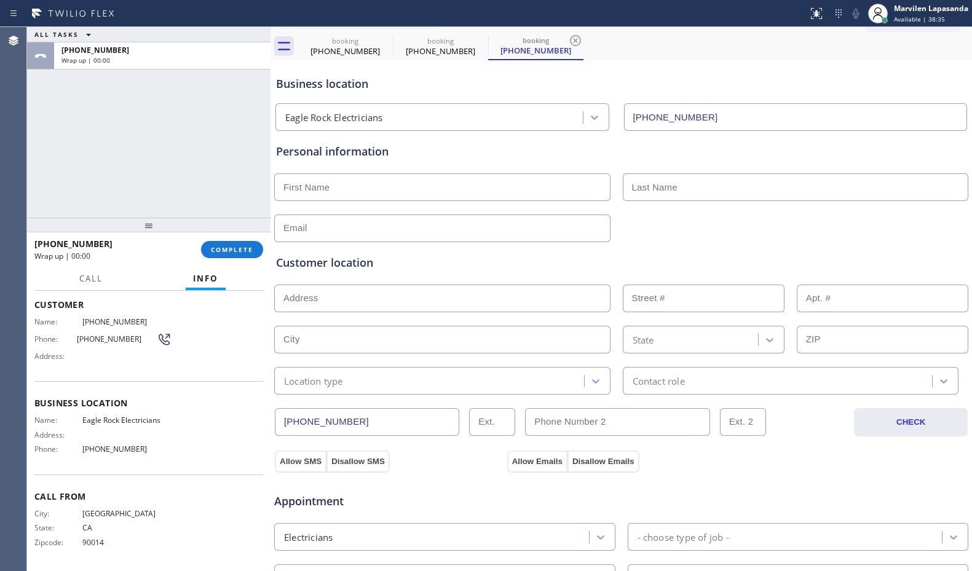
scroll to position [0, 0]
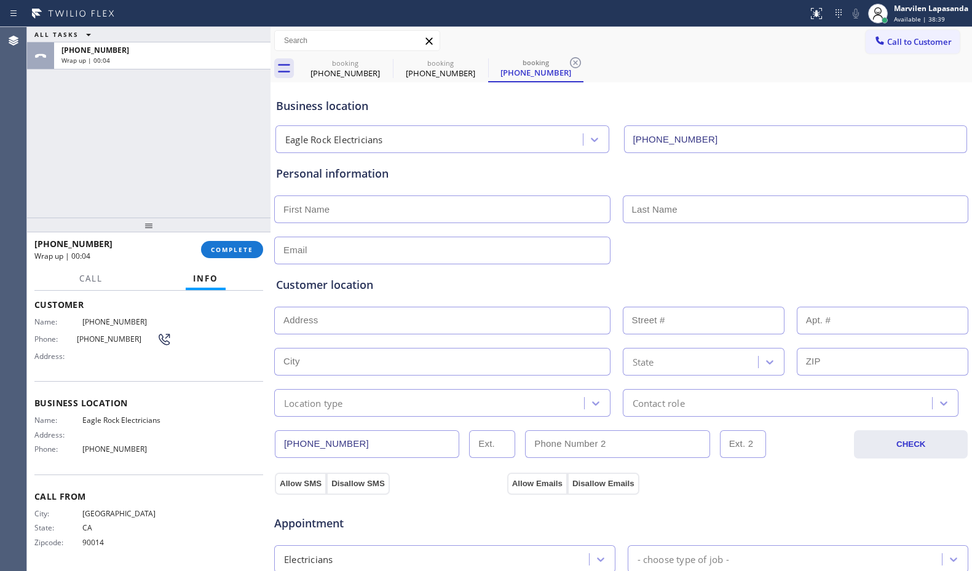
click at [297, 210] on input "text" at bounding box center [442, 209] width 336 height 28
paste input "[PERSON_NAME]"
type input "[PERSON_NAME]"
click at [689, 208] on input "text" at bounding box center [796, 209] width 346 height 28
click at [654, 202] on input "text" at bounding box center [796, 209] width 346 height 28
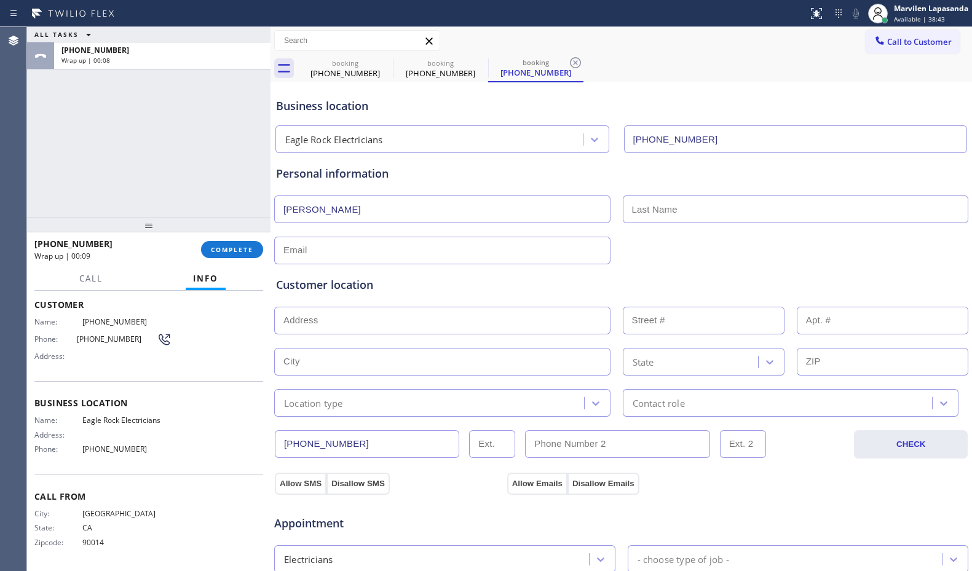
paste input "Quadra"
type input "Quadra"
click at [320, 255] on input "text" at bounding box center [442, 251] width 336 height 28
paste input "[EMAIL_ADDRESS][DOMAIN_NAME]"
type input "[EMAIL_ADDRESS][DOMAIN_NAME]"
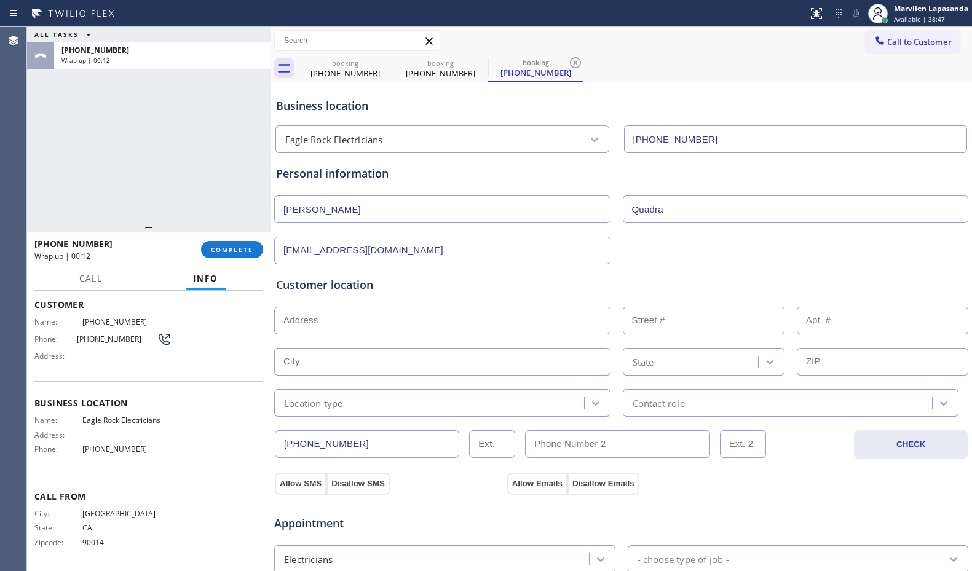
click at [347, 289] on div "Customer location" at bounding box center [621, 285] width 690 height 17
click at [353, 325] on input "text" at bounding box center [442, 321] width 336 height 28
paste input "[STREET_ADDRESS][PERSON_NAME]"
type input "[STREET_ADDRESS][PERSON_NAME]"
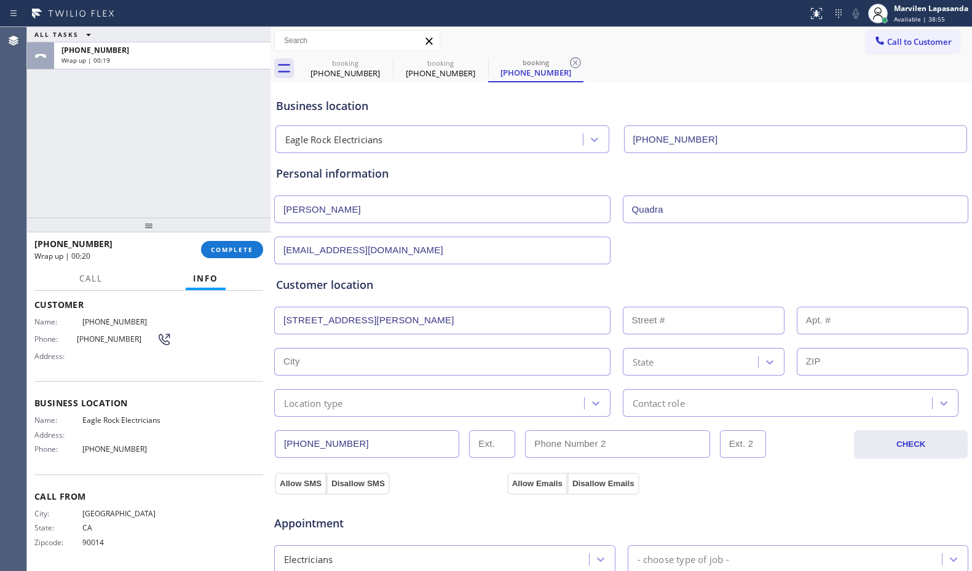
type input "2345"
type input "[GEOGRAPHIC_DATA]"
type input "90041"
click at [323, 406] on div "Location type" at bounding box center [313, 403] width 59 height 14
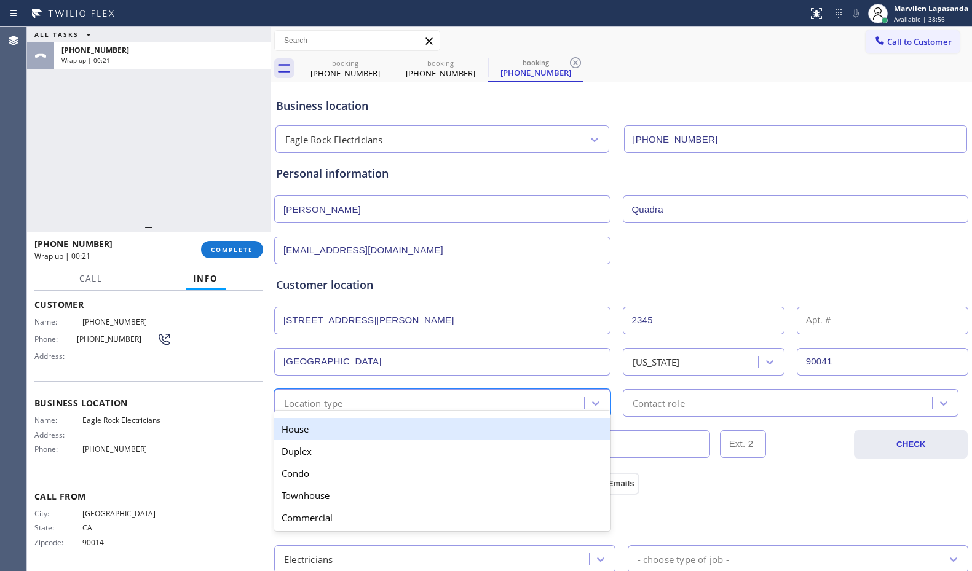
click at [318, 426] on div "House" at bounding box center [442, 429] width 336 height 22
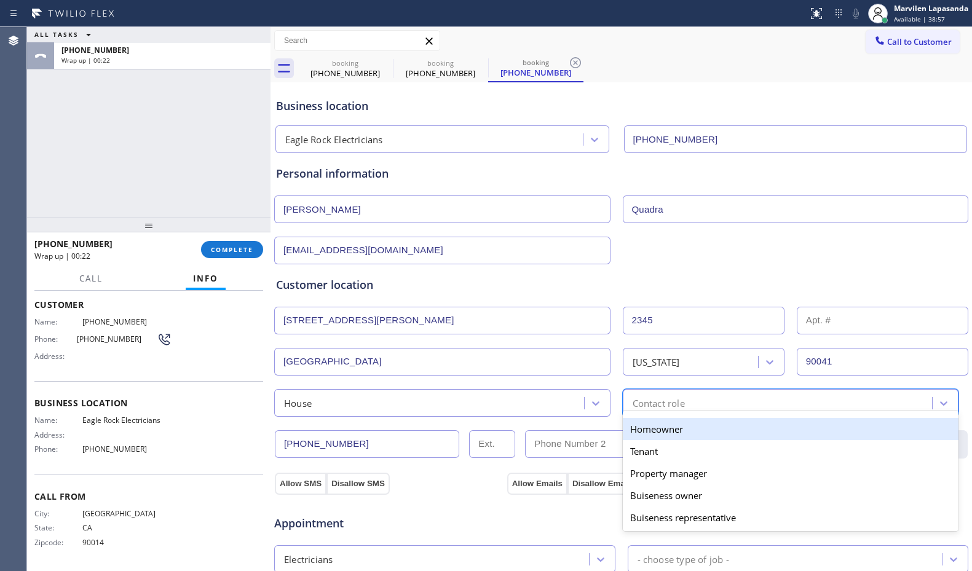
click at [645, 409] on div "Contact role" at bounding box center [658, 403] width 52 height 14
click at [641, 432] on div "Homeowner" at bounding box center [791, 429] width 336 height 22
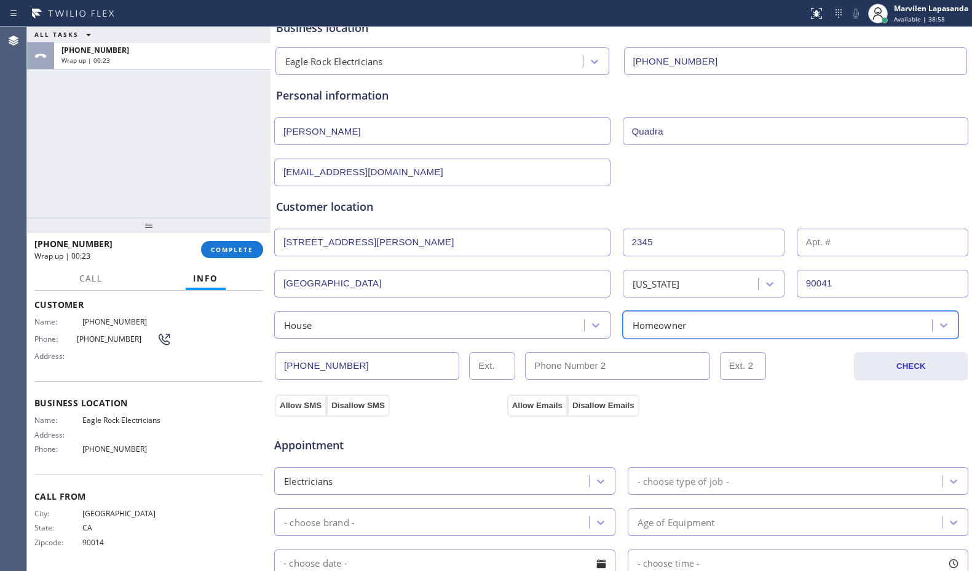
scroll to position [184, 0]
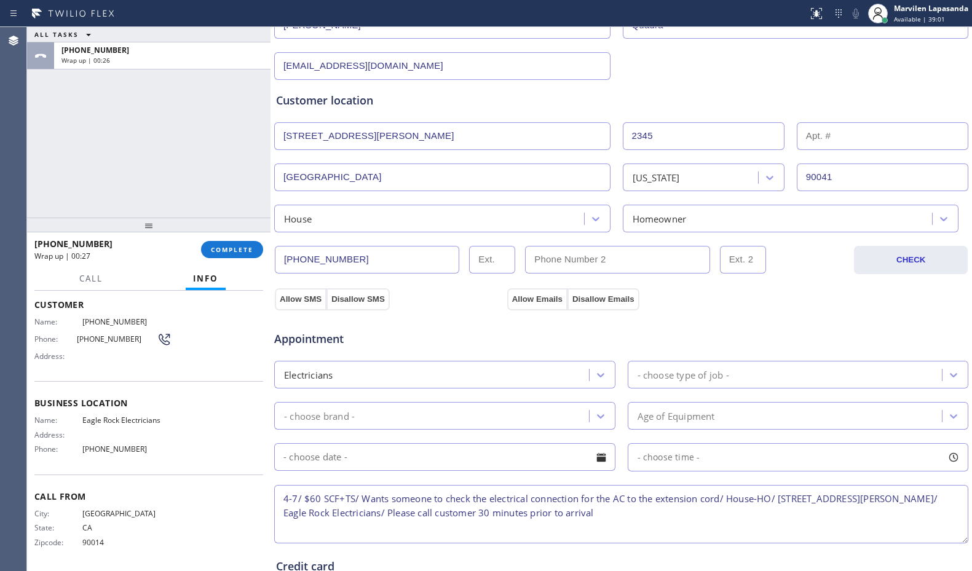
click at [554, 256] on input "text" at bounding box center [617, 260] width 184 height 28
paste input "213) 448-7174"
type input "[PHONE_NUMBER]"
click at [286, 302] on button "Allow SMS" at bounding box center [301, 299] width 52 height 22
click at [523, 296] on button "Allow Emails" at bounding box center [537, 299] width 60 height 22
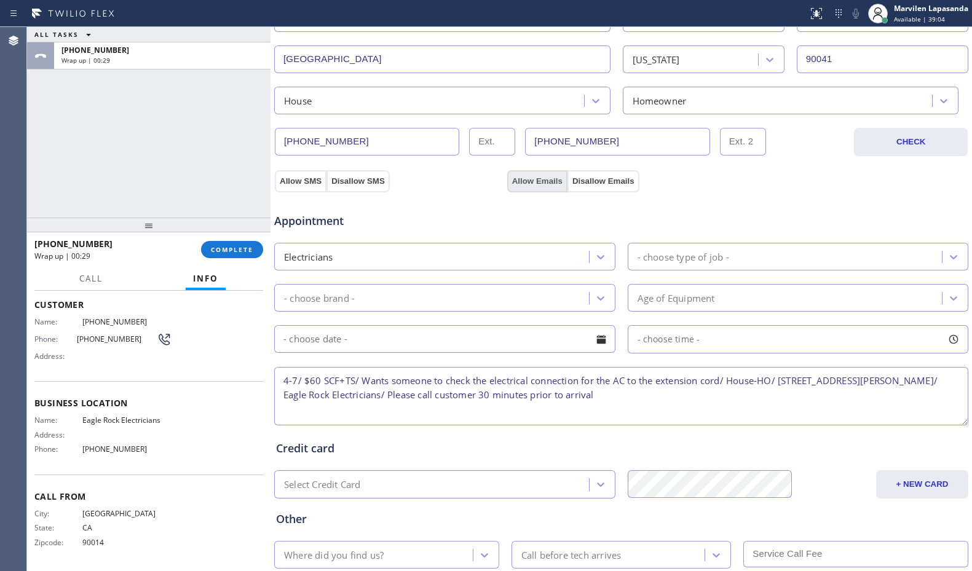
scroll to position [307, 0]
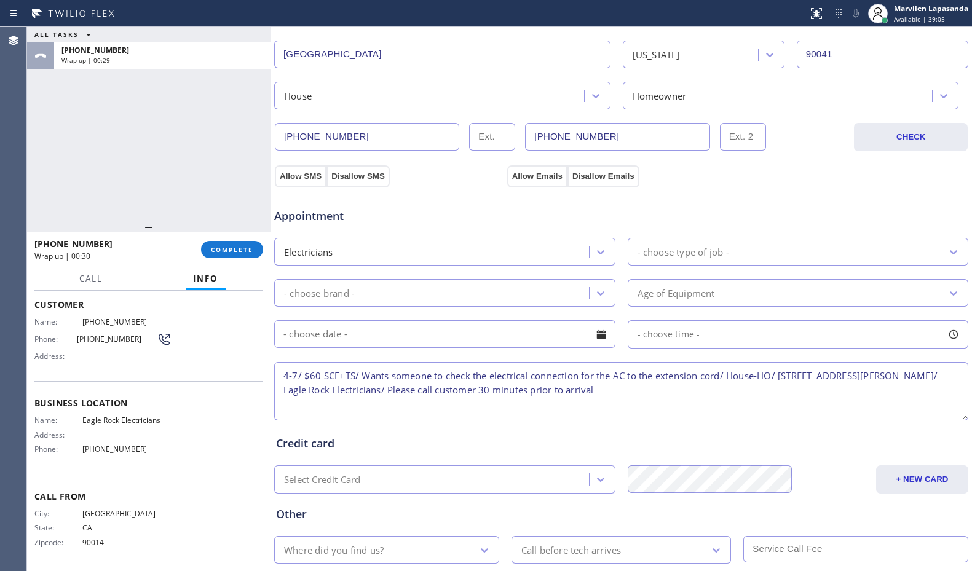
click at [674, 250] on div "- choose type of job -" at bounding box center [683, 252] width 92 height 14
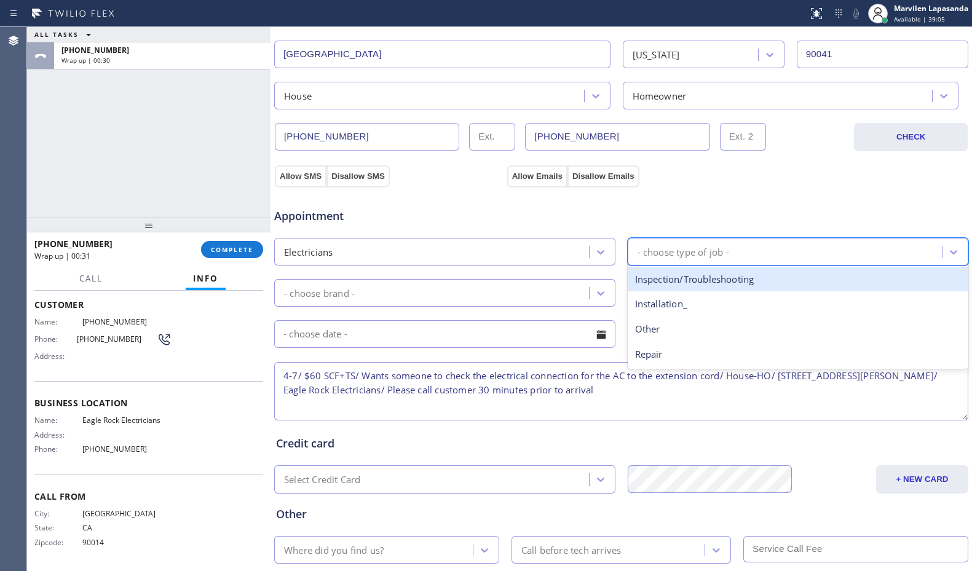
click at [668, 281] on div "Inspection/Troubleshooting" at bounding box center [798, 279] width 341 height 25
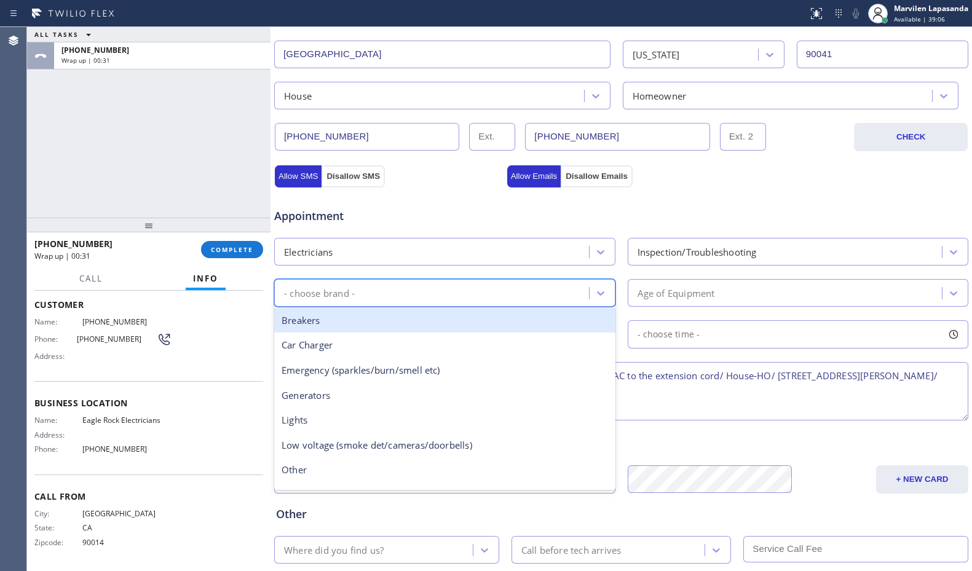
click at [394, 294] on div "- choose brand -" at bounding box center [433, 293] width 311 height 22
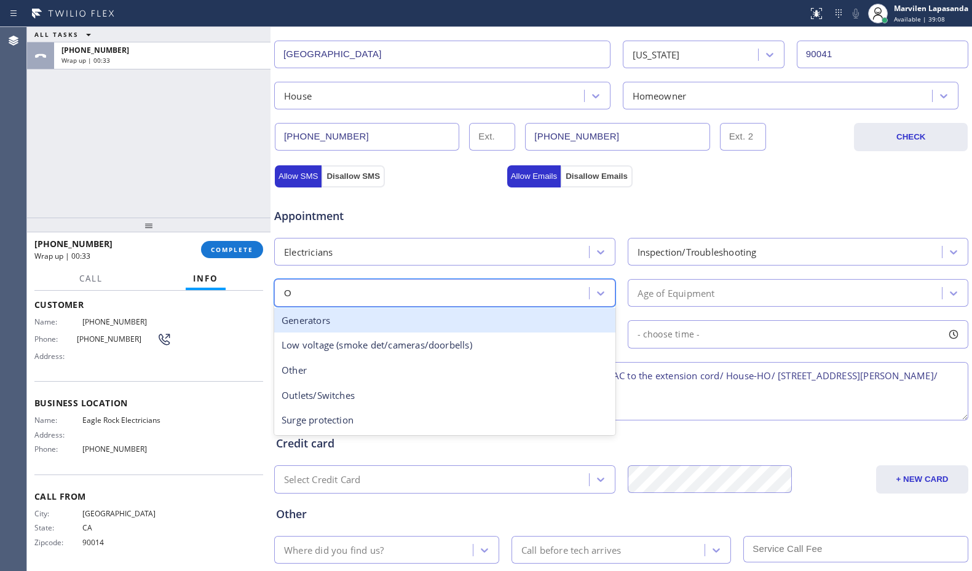
type input "OT"
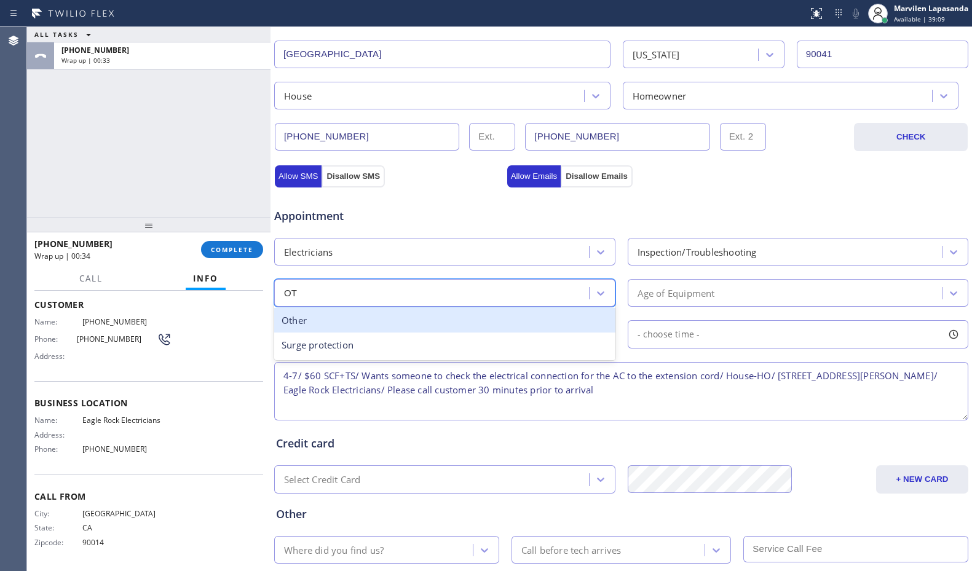
click at [373, 319] on div "Other" at bounding box center [444, 320] width 341 height 25
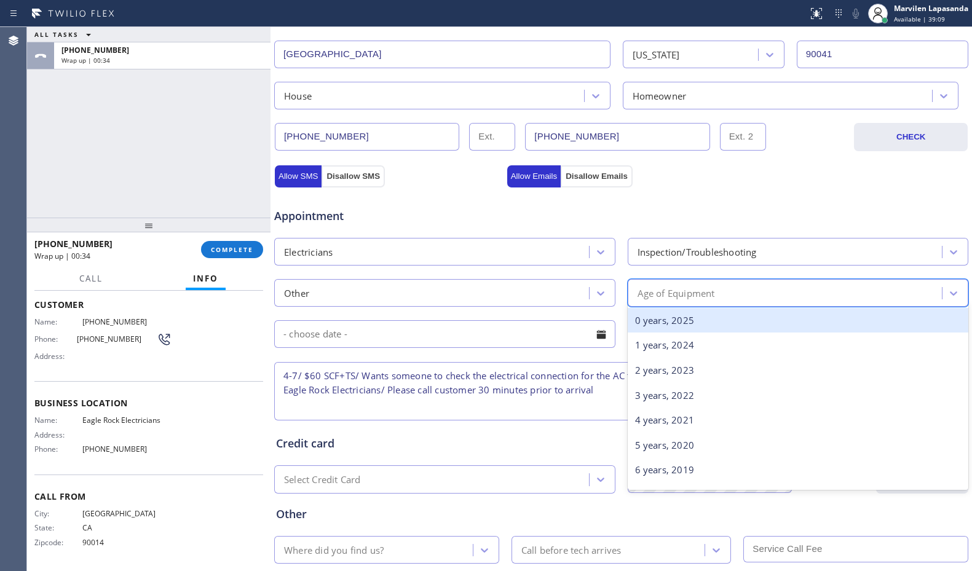
click at [717, 293] on div "Age of Equipment" at bounding box center [786, 293] width 311 height 22
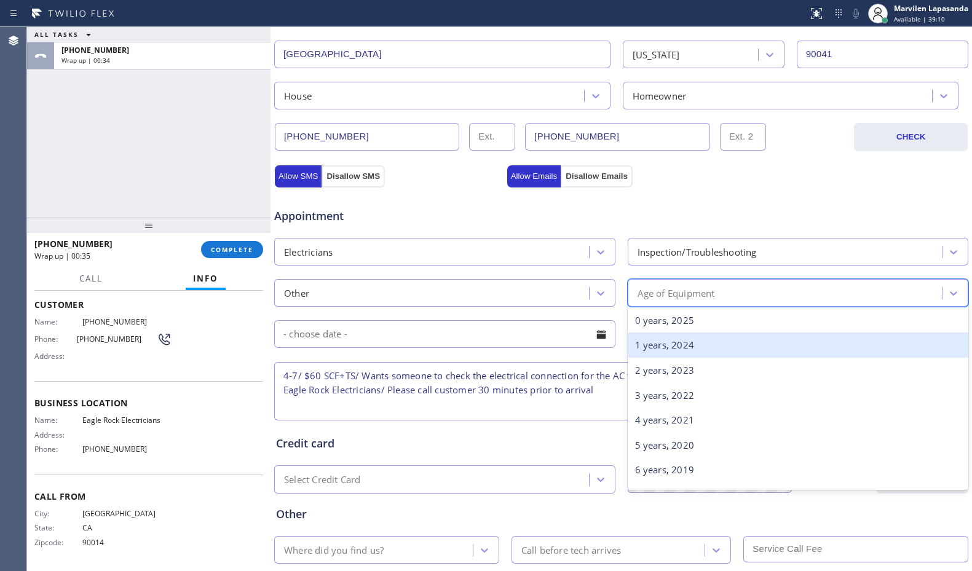
click at [685, 337] on div "1 years, 2024" at bounding box center [798, 345] width 341 height 25
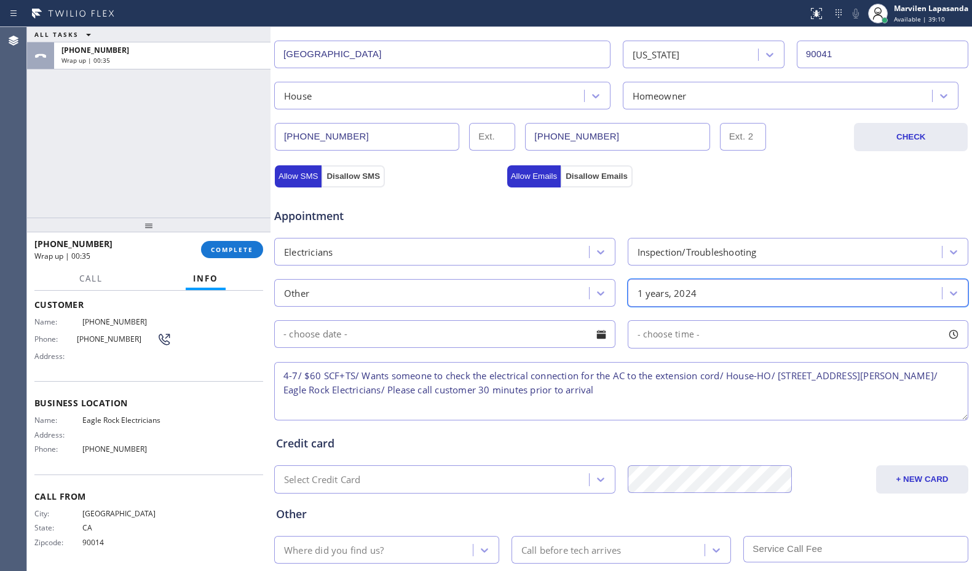
click at [597, 334] on div at bounding box center [601, 334] width 21 height 21
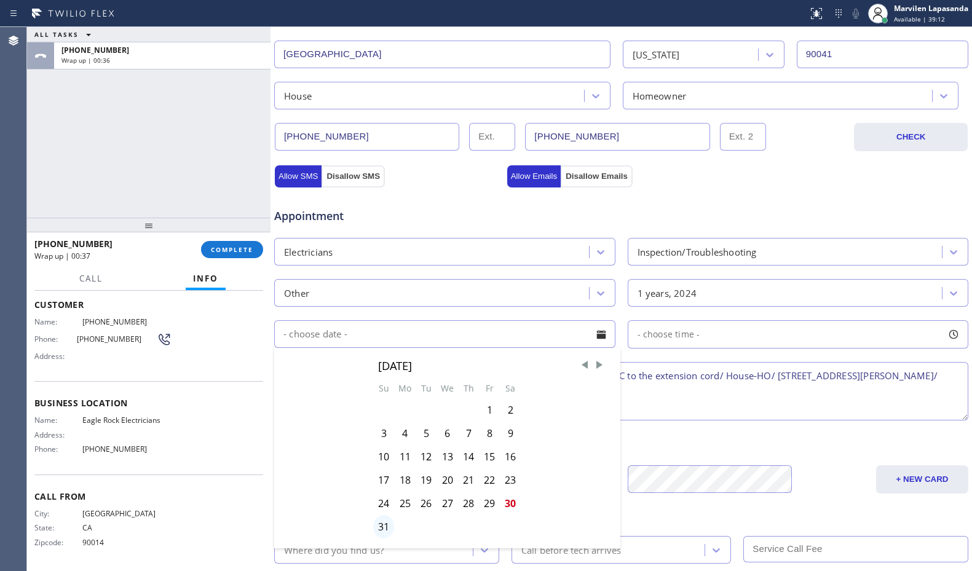
click at [376, 530] on div "31" at bounding box center [383, 526] width 21 height 23
type input "[DATE]"
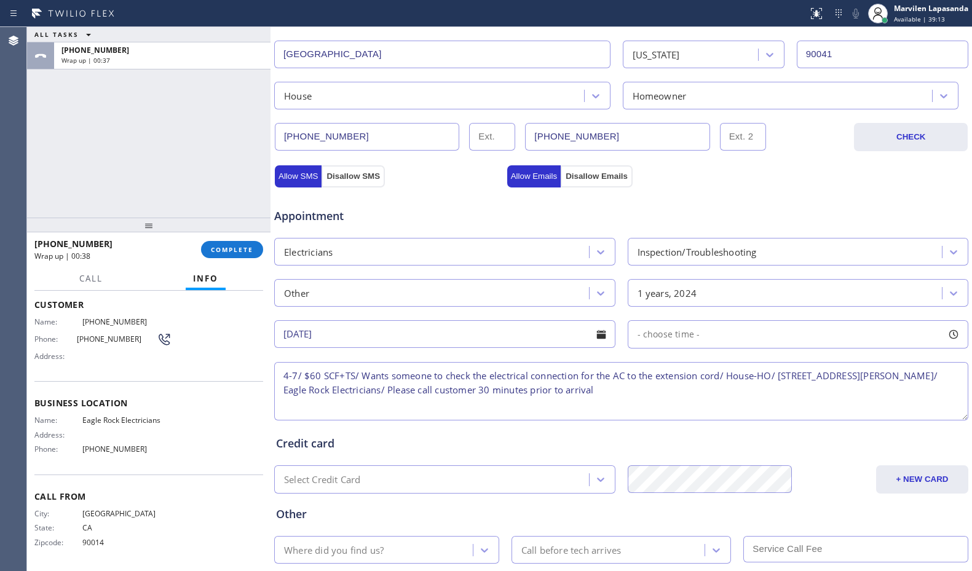
drag, startPoint x: 945, startPoint y: 336, endPoint x: 910, endPoint y: 342, distance: 35.6
click at [944, 337] on div at bounding box center [953, 334] width 21 height 21
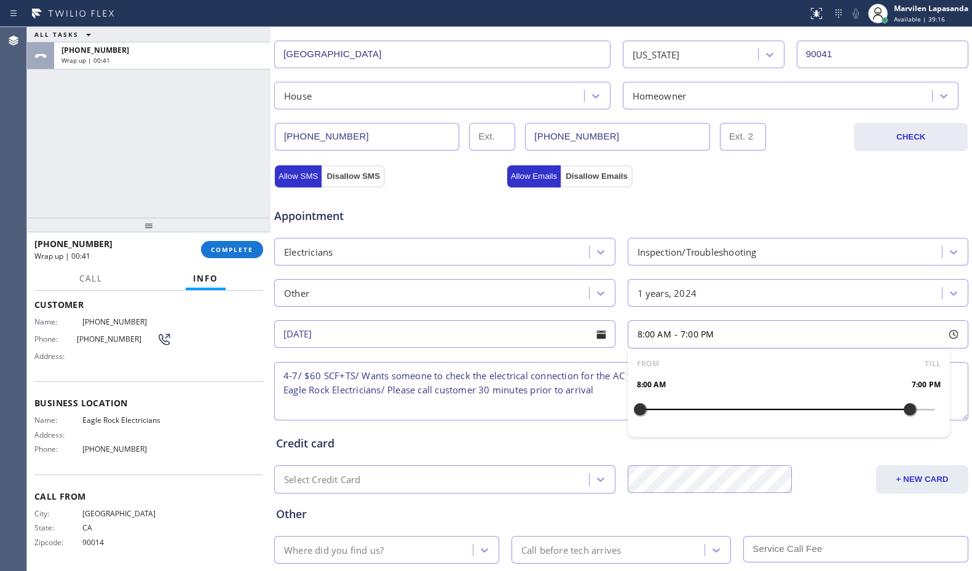
drag, startPoint x: 639, startPoint y: 410, endPoint x: 902, endPoint y: 414, distance: 263.7
click at [902, 414] on div at bounding box center [909, 409] width 15 height 26
drag, startPoint x: 636, startPoint y: 410, endPoint x: 827, endPoint y: 415, distance: 191.2
click at [829, 415] on div at bounding box center [836, 409] width 15 height 26
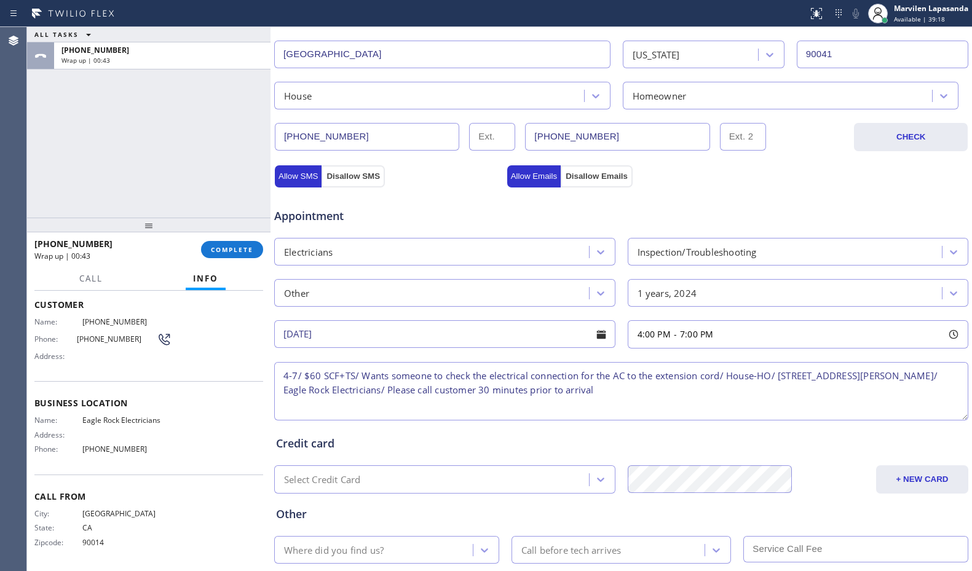
click at [452, 435] on div "Credit card" at bounding box center [621, 443] width 690 height 17
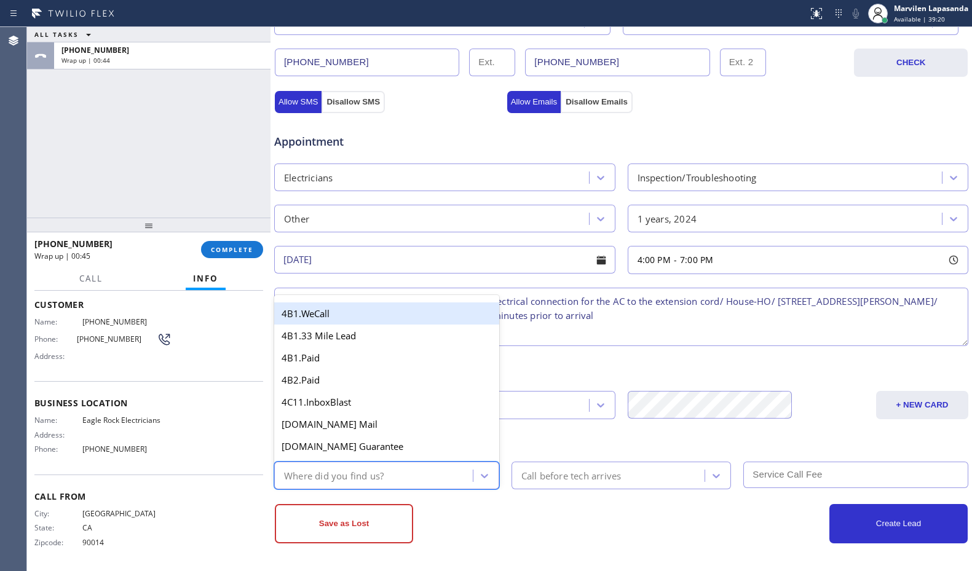
click at [310, 473] on div "Where did you find us?" at bounding box center [334, 475] width 100 height 14
type input "GO"
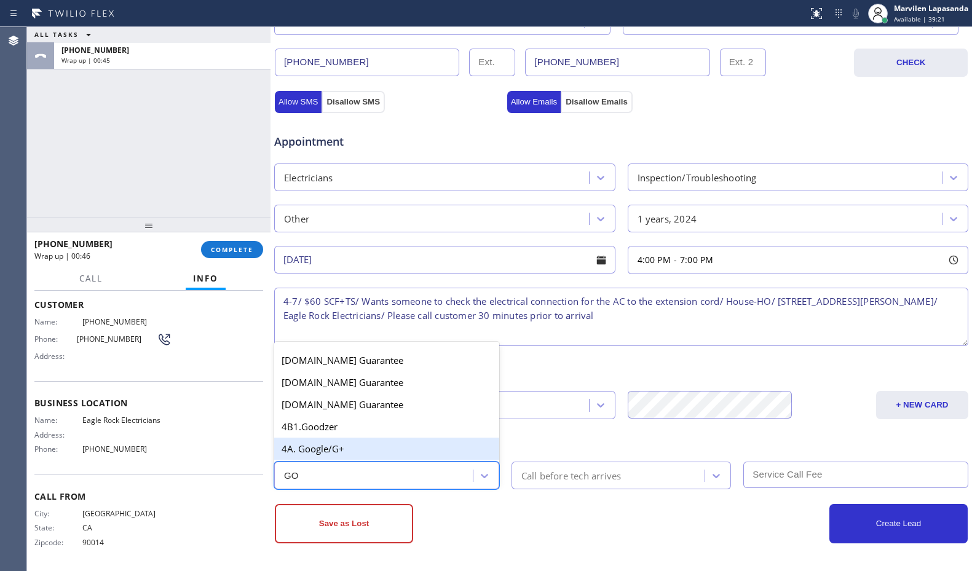
click at [318, 439] on div "4A. Google/G+" at bounding box center [386, 449] width 225 height 22
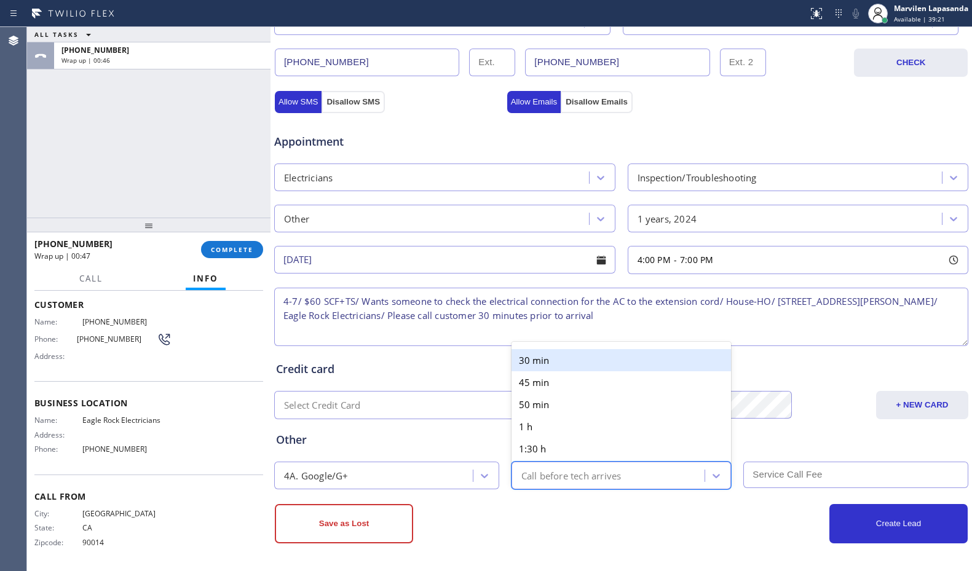
click at [535, 476] on div "Call before tech arrives" at bounding box center [571, 475] width 100 height 14
click at [540, 361] on div "30 min" at bounding box center [621, 360] width 220 height 22
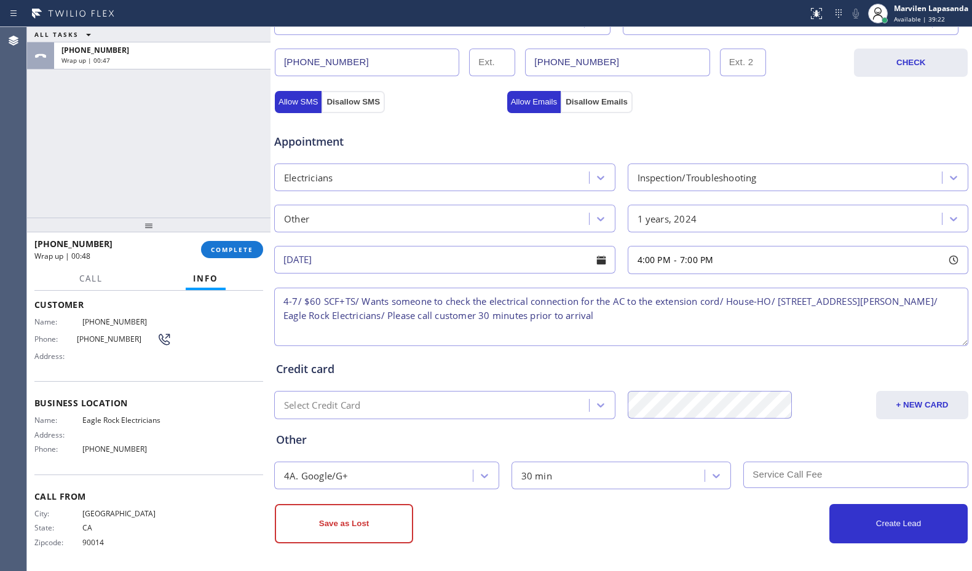
click at [846, 488] on div at bounding box center [853, 476] width 232 height 28
click at [850, 476] on input "text" at bounding box center [855, 475] width 225 height 26
type input "60"
click at [290, 301] on textarea "4-7/ $60 SCF+TS/ Wants someone to check the electrical connection for the AC to…" at bounding box center [621, 317] width 694 height 58
click at [316, 302] on textarea "4-7/ $60 SCF+TS/ Wants someone to check the electrical connection for the AC to…" at bounding box center [621, 317] width 694 height 58
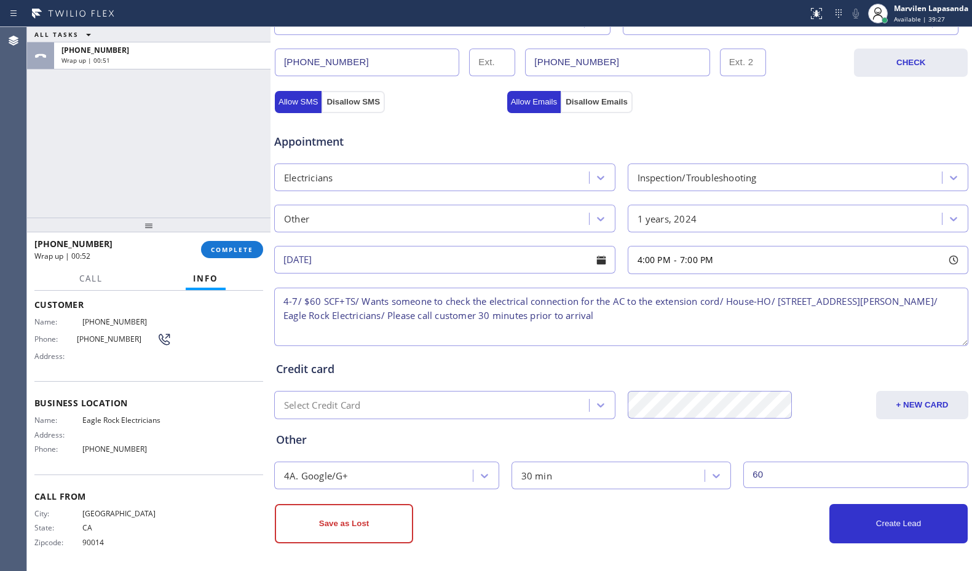
click at [369, 302] on textarea "4-7/ $60 SCF+TS/ Wants someone to check the electrical connection for the AC to…" at bounding box center [621, 317] width 694 height 58
click at [395, 296] on textarea "4-7/ $60 SCF+TS/ Wants someone to check the electrical connection for the AC to…" at bounding box center [621, 317] width 694 height 58
click at [442, 297] on textarea "4-7/ $60 SCF+TS/ Wants someone to check the electrical connection for the AC to…" at bounding box center [621, 317] width 694 height 58
click at [533, 297] on textarea "4-7/ $60 SCF+TS/ Wants someone to check the electrical connection for the AC to…" at bounding box center [621, 317] width 694 height 58
click at [638, 302] on textarea "4-7/ $60 SCF+TS/ Wants someone to check the electrical connection for the AC to…" at bounding box center [621, 317] width 694 height 58
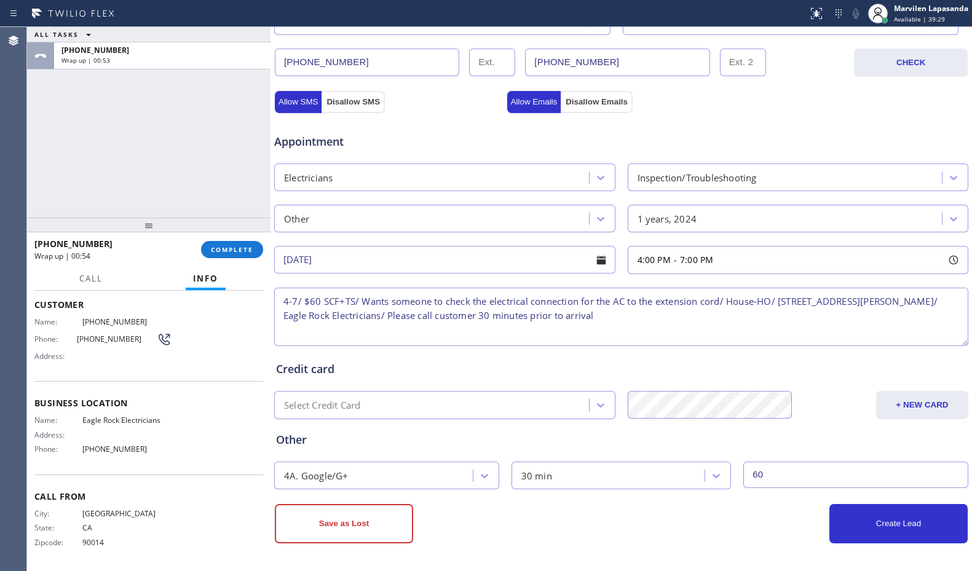
click at [691, 307] on textarea "4-7/ $60 SCF+TS/ Wants someone to check the electrical connection for the AC to…" at bounding box center [621, 317] width 694 height 58
click at [736, 301] on textarea "4-7/ $60 SCF+TS/ Wants someone to check the electrical connection for the AC to…" at bounding box center [621, 317] width 694 height 58
click at [771, 297] on textarea "4-7/ $60 SCF+TS/ Wants someone to check the electrical connection for the AC to…" at bounding box center [621, 317] width 694 height 58
click at [821, 297] on textarea "4-7/ $60 SCF+TS/ Wants someone to check the electrical connection for the AC to…" at bounding box center [621, 317] width 694 height 58
click at [798, 304] on textarea "4-7/ $60 SCF+TS/ Wants someone to check the electrical connection for the AC to…" at bounding box center [621, 317] width 694 height 58
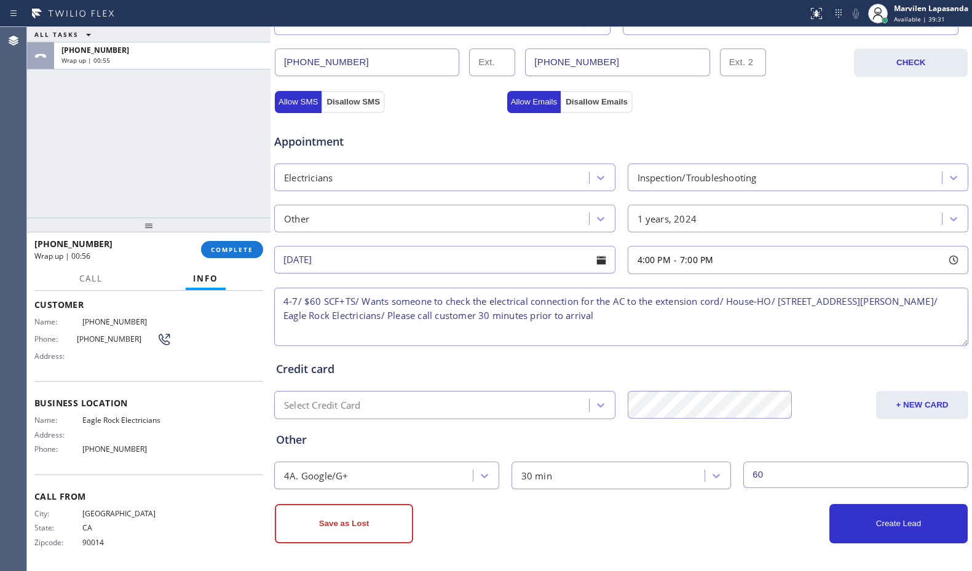
click at [825, 303] on textarea "4-7/ $60 SCF+TS/ Wants someone to check the electrical connection for the AC to…" at bounding box center [621, 317] width 694 height 58
click at [828, 302] on textarea "4-7/ $60 SCF+TS/ Wants someone to check the electrical connection for the AC to…" at bounding box center [621, 317] width 694 height 58
click at [865, 299] on textarea "4-7/ $60 SCF+TS/ Wants someone to check the electrical connection for the AC to…" at bounding box center [621, 317] width 694 height 58
click at [855, 519] on button "Create Lead" at bounding box center [898, 523] width 138 height 39
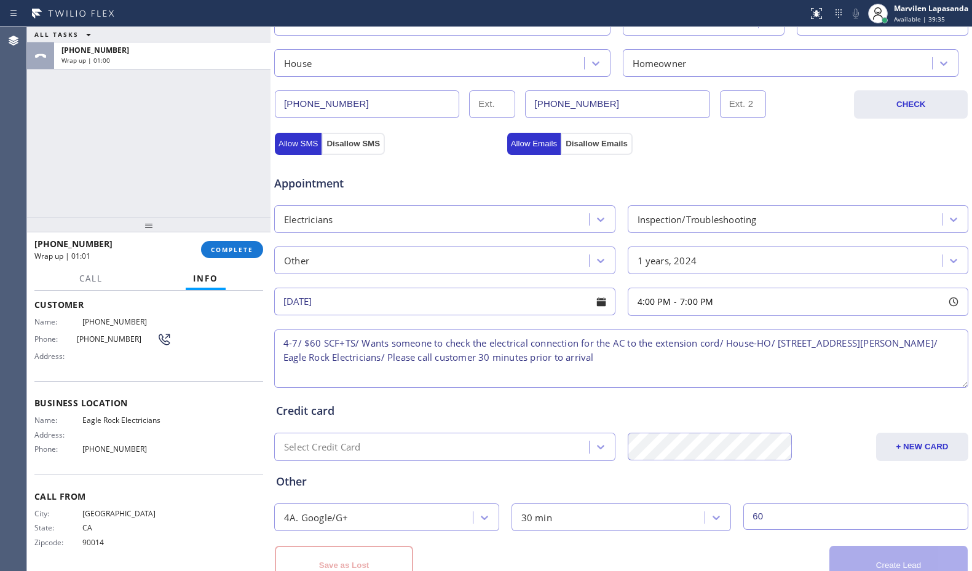
scroll to position [423, 0]
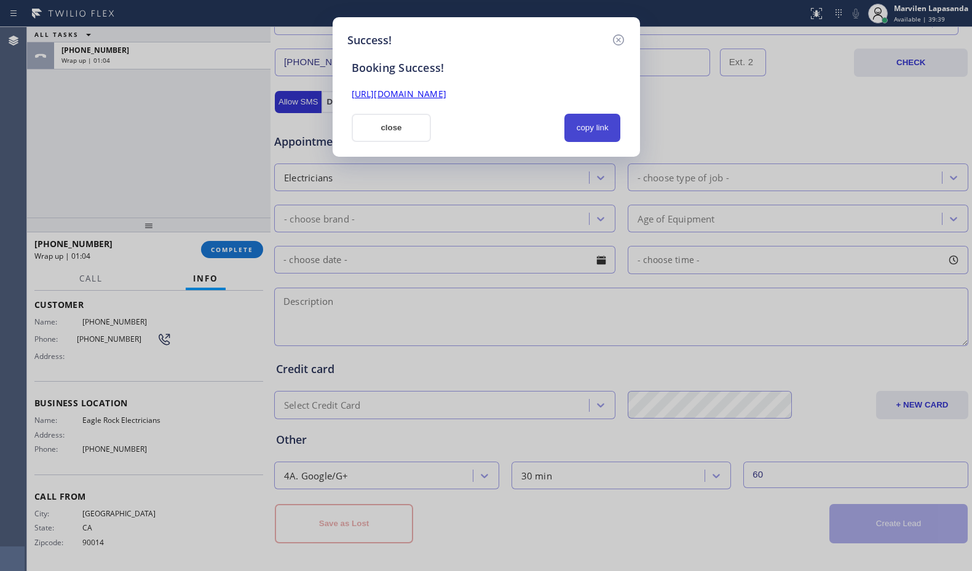
click at [595, 133] on button "copy link" at bounding box center [592, 128] width 57 height 28
click at [564, 101] on div "Booking Success! [URL][DOMAIN_NAME] close copied!" at bounding box center [486, 95] width 278 height 93
click at [446, 98] on link "[URL][DOMAIN_NAME]" at bounding box center [399, 94] width 95 height 12
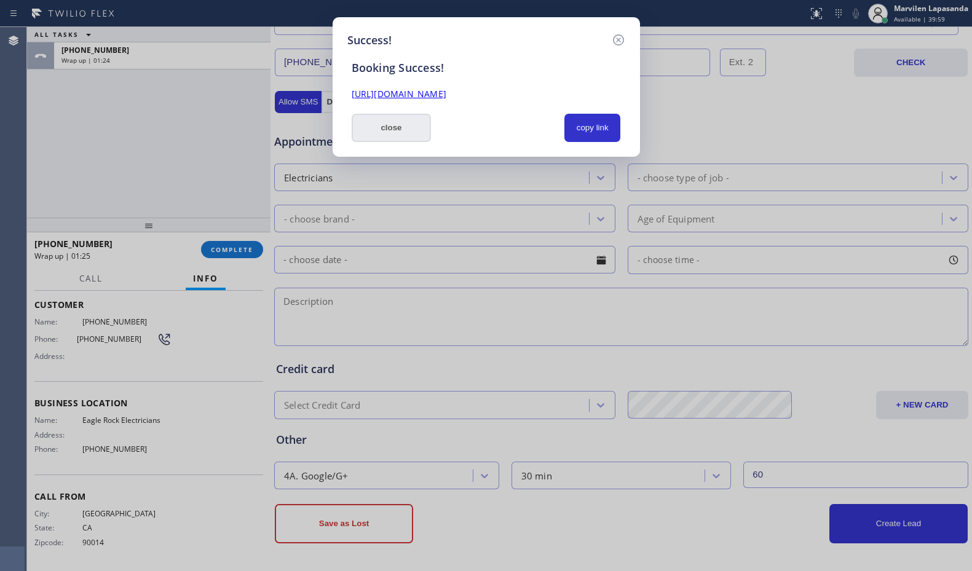
click at [377, 124] on button "close" at bounding box center [392, 128] width 80 height 28
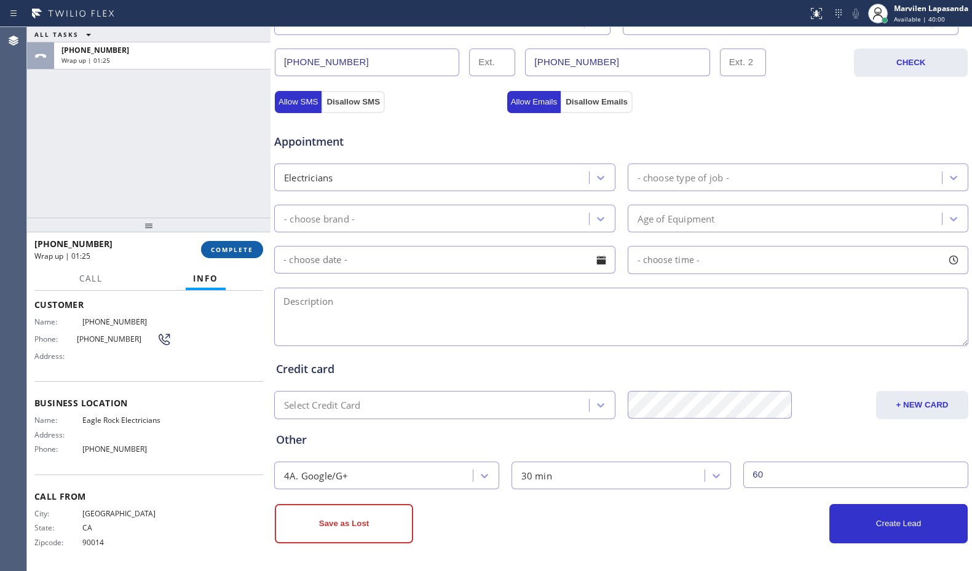
click at [217, 248] on span "COMPLETE" at bounding box center [232, 249] width 42 height 9
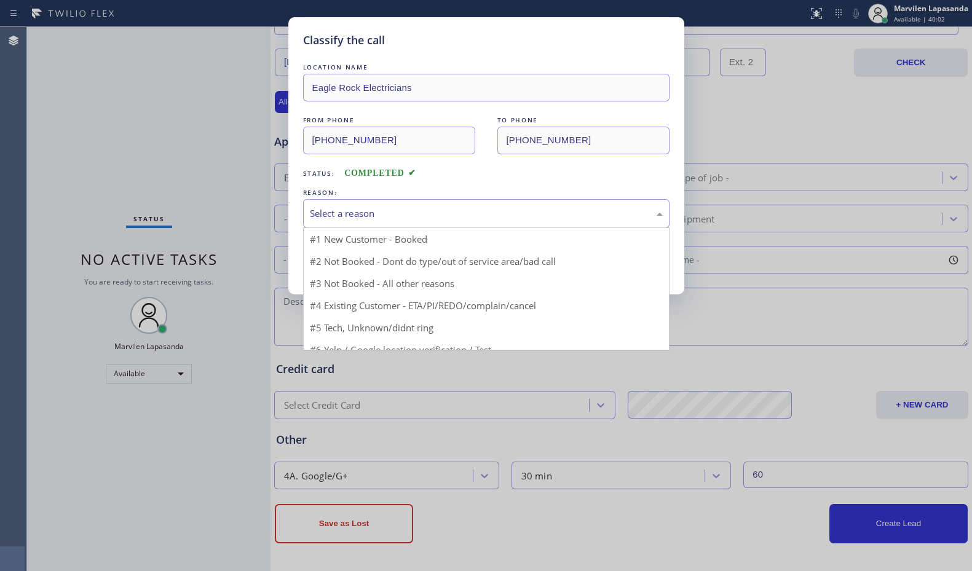
click at [329, 223] on div "Select a reason" at bounding box center [486, 213] width 366 height 29
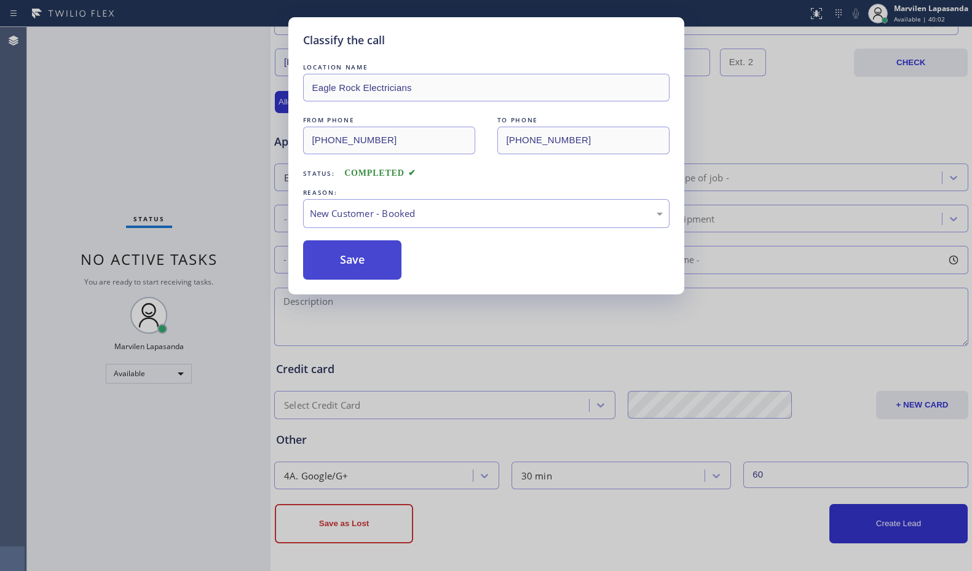
click at [328, 262] on button "Save" at bounding box center [352, 259] width 99 height 39
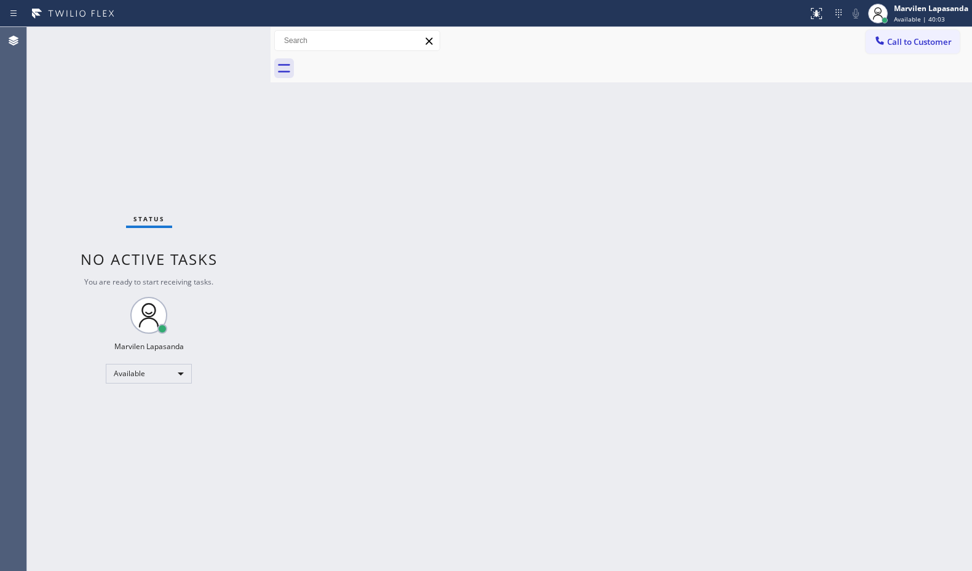
click at [231, 38] on div "Status No active tasks You are ready to start receiving tasks. Marvilen Lapasan…" at bounding box center [148, 299] width 243 height 544
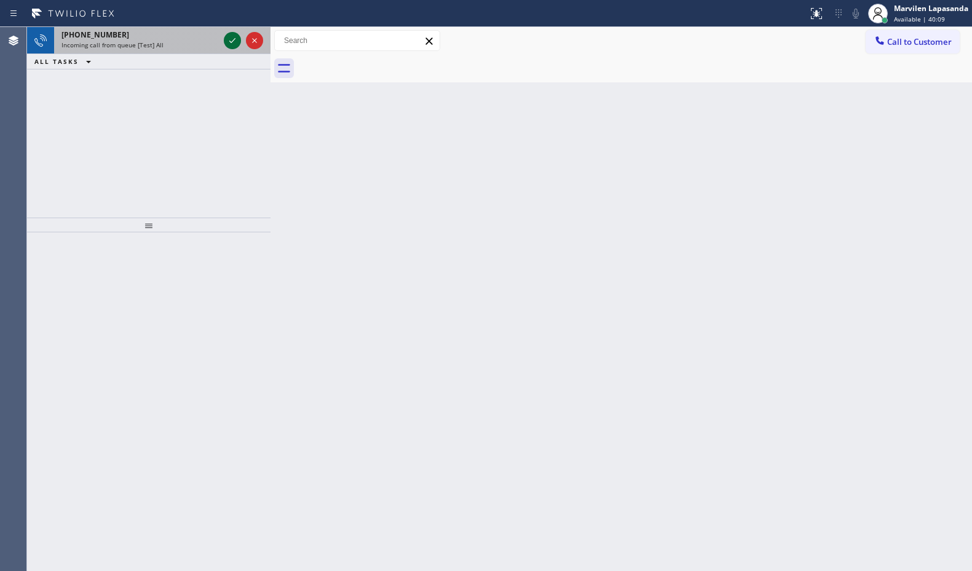
click at [236, 39] on icon at bounding box center [232, 40] width 15 height 15
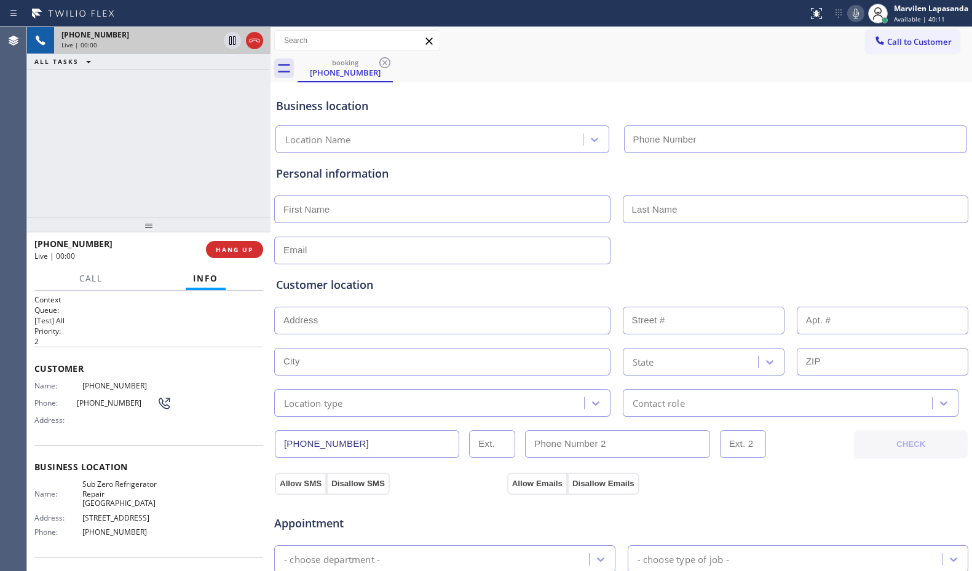
type input "[PHONE_NUMBER]"
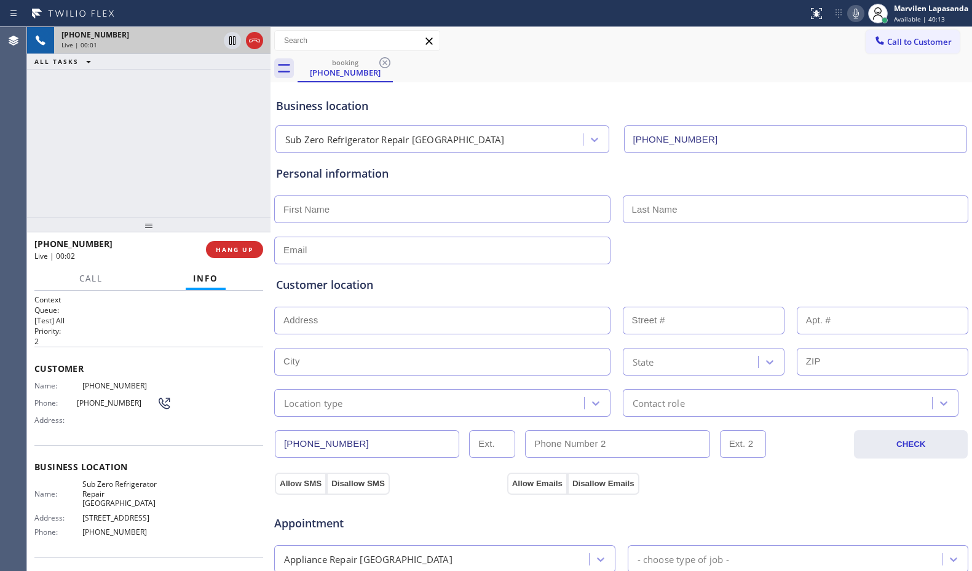
click at [60, 393] on div "Name: [PHONE_NUMBER] Phone: [PHONE_NUMBER] Address:" at bounding box center [102, 405] width 137 height 49
click at [58, 392] on div "Name: [PHONE_NUMBER] Phone: [PHONE_NUMBER] Address:" at bounding box center [102, 405] width 137 height 49
click at [52, 392] on div "Name: [PHONE_NUMBER] Phone: [PHONE_NUMBER] Address:" at bounding box center [102, 405] width 137 height 49
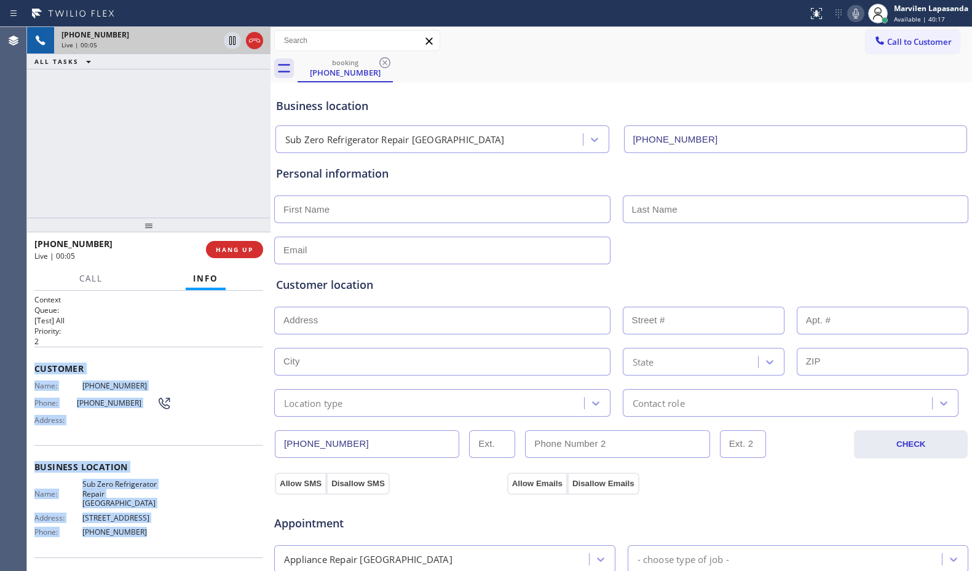
drag, startPoint x: 34, startPoint y: 366, endPoint x: 144, endPoint y: 521, distance: 189.5
click at [144, 521] on div "Context Queue: [Test] All Priority: 2 Customer Name: [PHONE_NUMBER] Phone: [PHO…" at bounding box center [148, 472] width 229 height 356
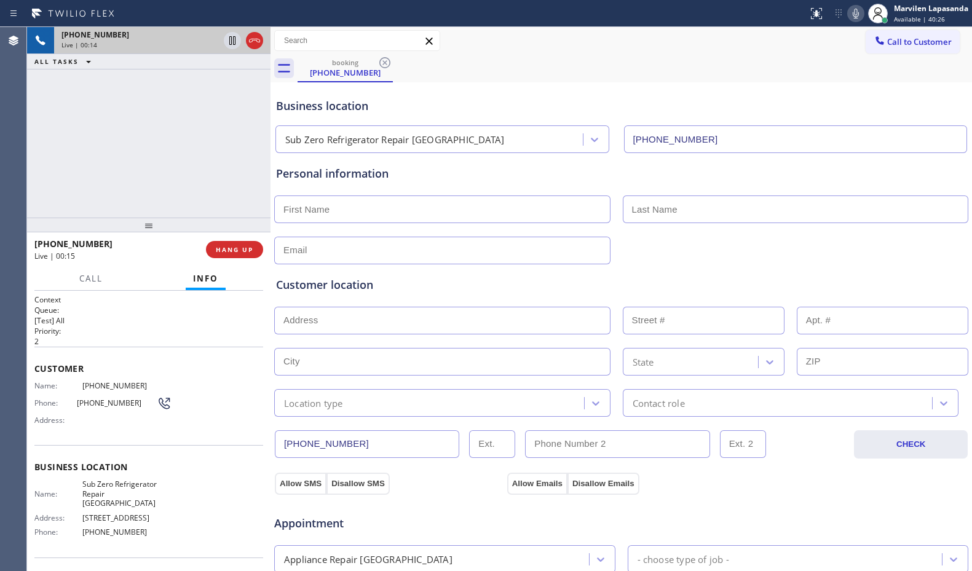
click at [71, 187] on div "[PHONE_NUMBER] Live | 00:14 ALL TASKS ALL TASKS ACTIVE TASKS TASKS IN WRAP UP" at bounding box center [148, 122] width 243 height 191
click at [124, 156] on div "[PHONE_NUMBER] Live | 01:13 ALL TASKS ALL TASKS ACTIVE TASKS TASKS IN WRAP UP" at bounding box center [148, 122] width 243 height 191
click at [712, 92] on div "Business location Sub Zero Refrigerator Repair [GEOGRAPHIC_DATA] [PHONE_NUMBER]" at bounding box center [621, 119] width 695 height 68
click at [821, 64] on div "booking [PHONE_NUMBER]" at bounding box center [634, 69] width 674 height 28
click at [856, 15] on icon at bounding box center [855, 13] width 15 height 15
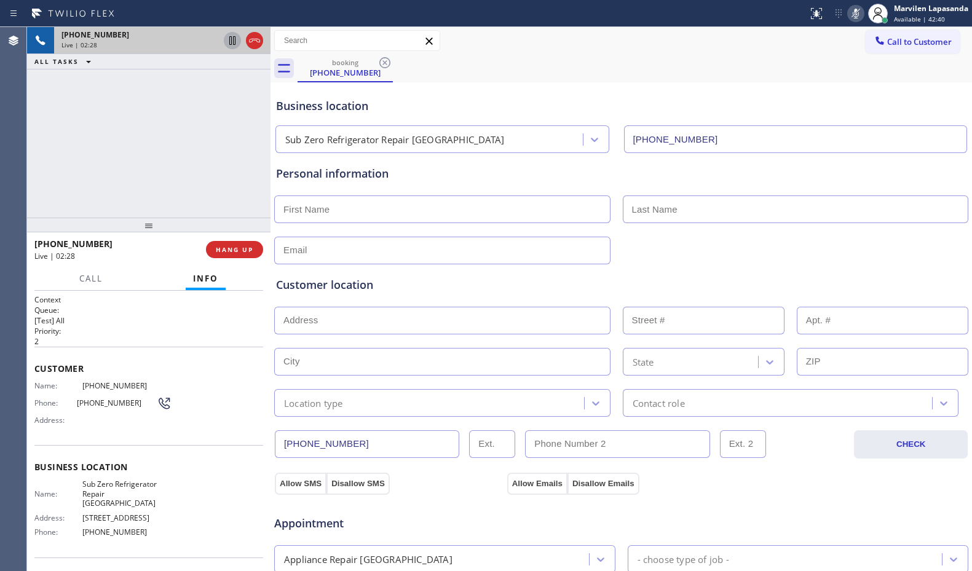
click at [232, 41] on icon at bounding box center [232, 40] width 6 height 9
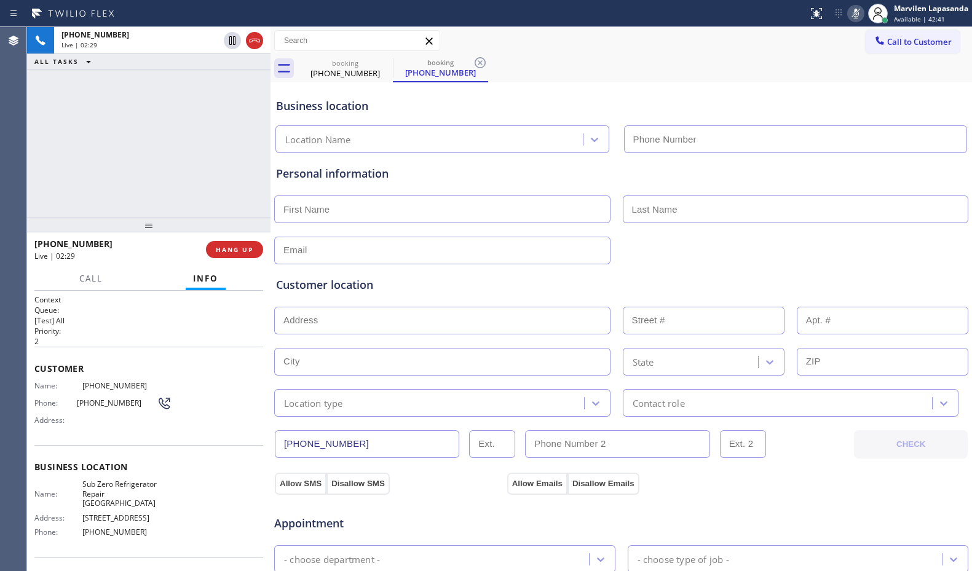
type input "[PHONE_NUMBER]"
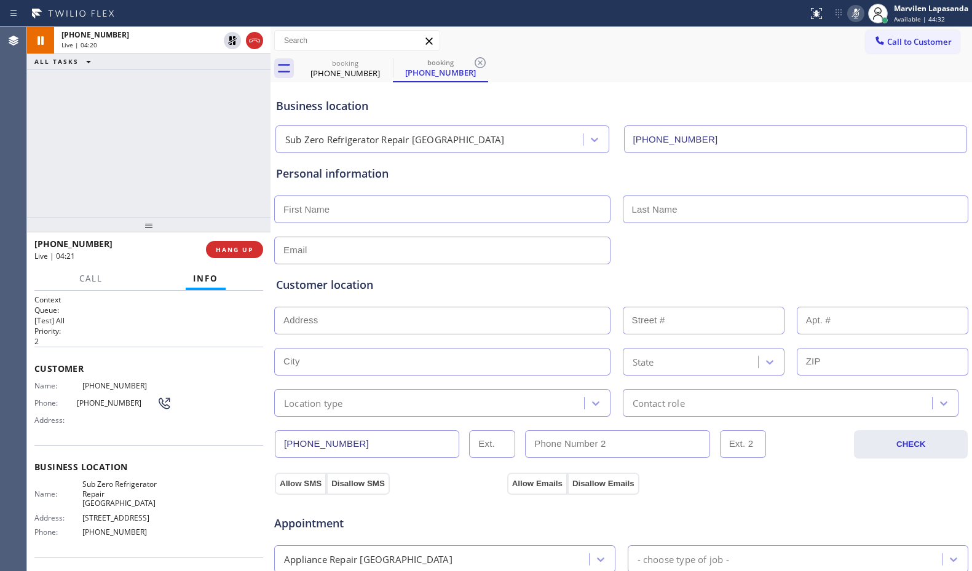
click at [167, 173] on div "[PHONE_NUMBER] Live | 04:20 ALL TASKS ALL TASKS ACTIVE TASKS TASKS IN WRAP UP" at bounding box center [148, 122] width 243 height 191
click at [615, 42] on div "Call to Customer Outbound call Location Appliance Wolf Repairs & Services Your …" at bounding box center [620, 41] width 701 height 22
drag, startPoint x: 233, startPoint y: 43, endPoint x: 288, endPoint y: 1, distance: 69.3
click at [233, 43] on icon at bounding box center [232, 40] width 9 height 9
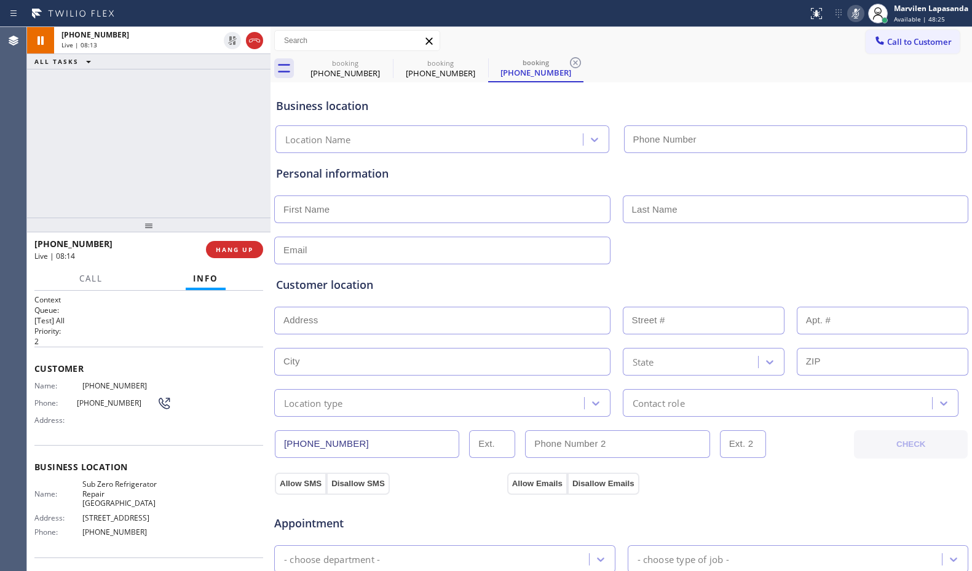
type input "[PHONE_NUMBER]"
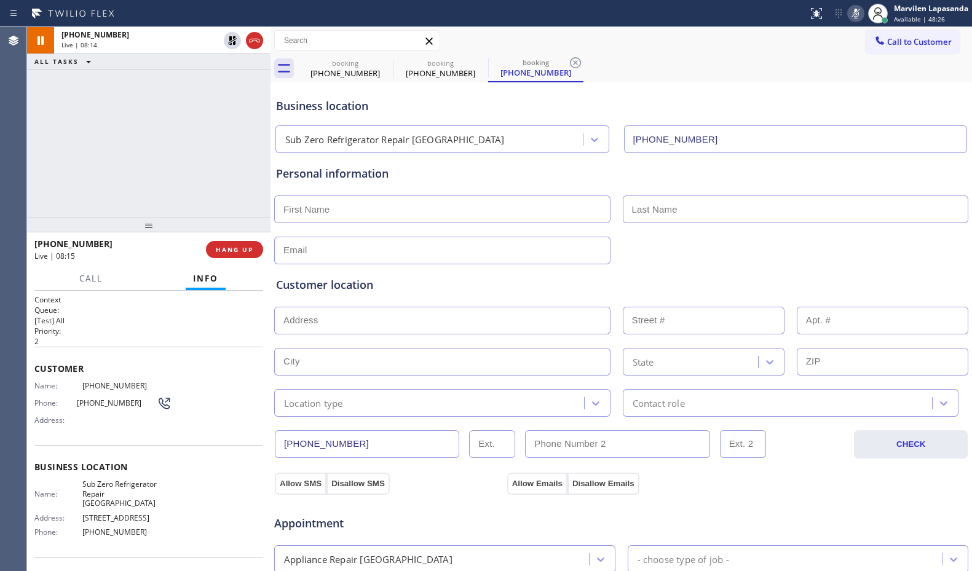
click at [854, 14] on rect at bounding box center [855, 12] width 9 height 9
click at [199, 333] on h2 "Priority:" at bounding box center [148, 331] width 229 height 10
click at [183, 336] on p "2" at bounding box center [148, 341] width 229 height 10
click at [199, 344] on p "2" at bounding box center [148, 341] width 229 height 10
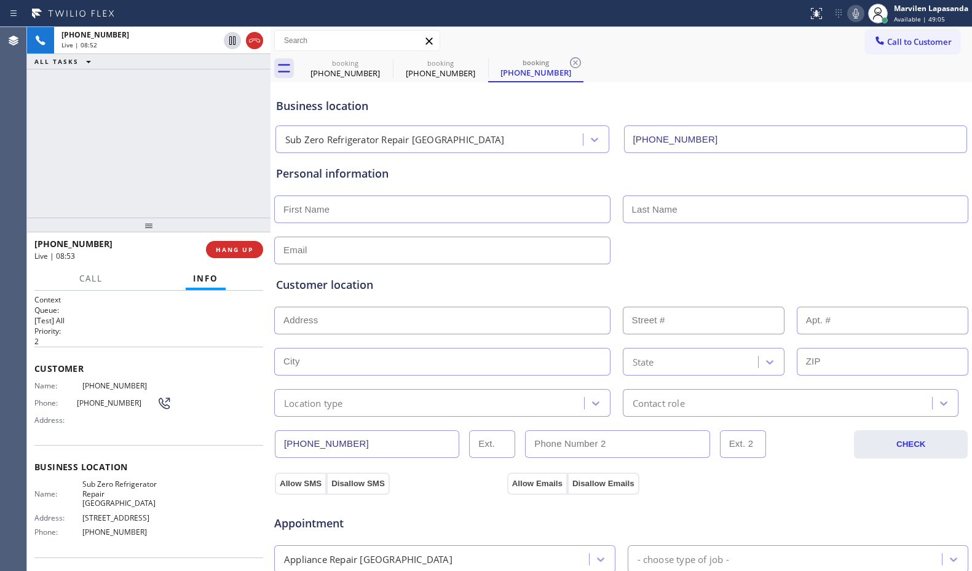
click at [248, 168] on div "[PHONE_NUMBER] Live | 08:52 ALL TASKS ALL TASKS ACTIVE TASKS TASKS IN WRAP UP" at bounding box center [148, 122] width 243 height 191
click at [248, 168] on div "[PHONE_NUMBER] Live | 08:53 ALL TASKS ALL TASKS ACTIVE TASKS TASKS IN WRAP UP" at bounding box center [148, 122] width 243 height 191
click at [258, 170] on div "[PHONE_NUMBER] Live | 08:54 ALL TASKS ALL TASKS ACTIVE TASKS TASKS IN WRAP UP" at bounding box center [148, 122] width 243 height 191
click at [256, 173] on div "[PHONE_NUMBER] Live | 08:55 ALL TASKS ALL TASKS ACTIVE TASKS TASKS IN WRAP UP" at bounding box center [148, 122] width 243 height 191
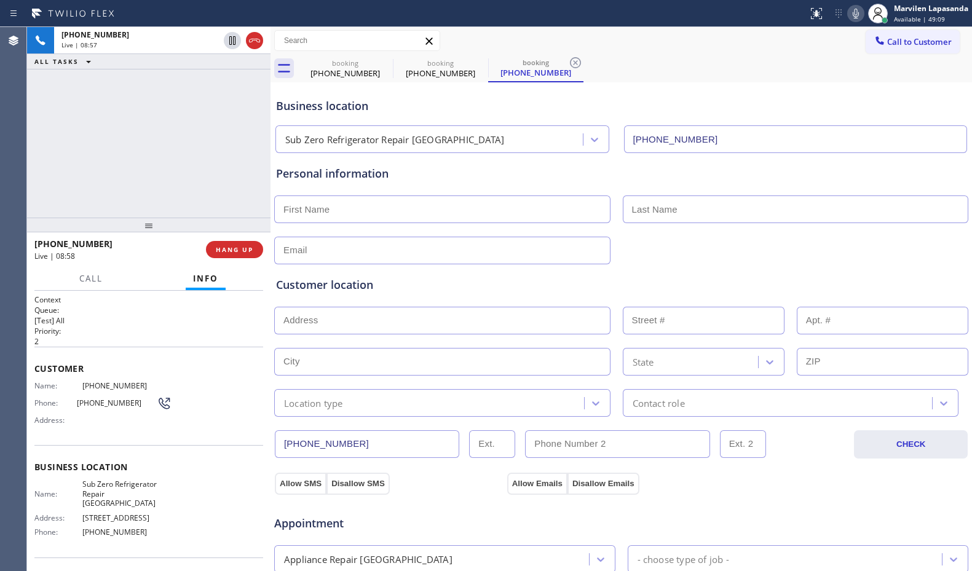
click at [256, 170] on div "[PHONE_NUMBER] Live | 08:57 ALL TASKS ALL TASKS ACTIVE TASKS TASKS IN WRAP UP" at bounding box center [148, 122] width 243 height 191
click at [256, 170] on div "[PHONE_NUMBER] Live | 08:58 ALL TASKS ALL TASKS ACTIVE TASKS TASKS IN WRAP UP" at bounding box center [148, 122] width 243 height 191
click at [253, 170] on div "[PHONE_NUMBER] Live | 08:59 ALL TASKS ALL TASKS ACTIVE TASKS TASKS IN WRAP UP" at bounding box center [148, 122] width 243 height 191
click at [253, 170] on div "[PHONE_NUMBER] Live | 09:00 ALL TASKS ALL TASKS ACTIVE TASKS TASKS IN WRAP UP" at bounding box center [148, 122] width 243 height 191
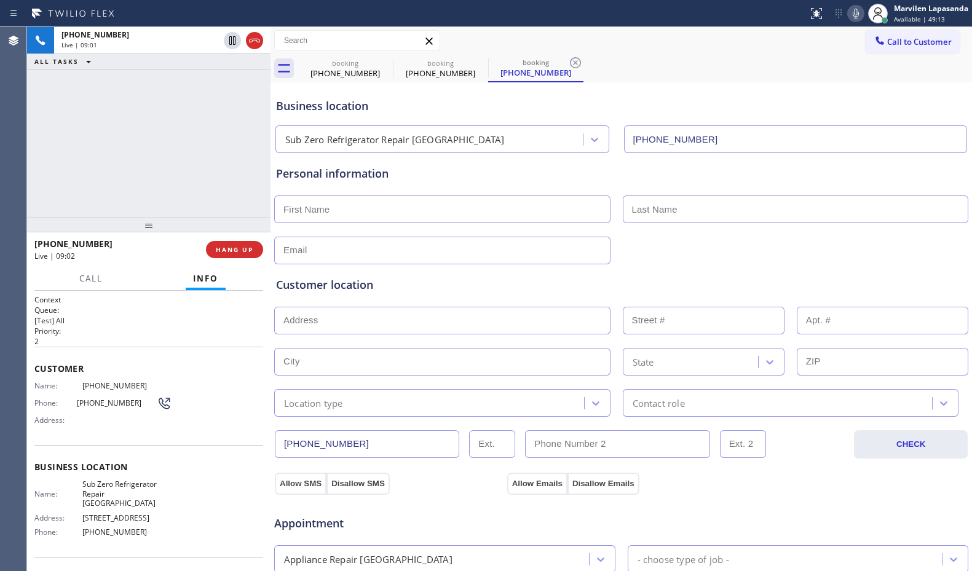
click at [248, 170] on div "[PHONE_NUMBER] Live | 09:01 ALL TASKS ALL TASKS ACTIVE TASKS TASKS IN WRAP UP" at bounding box center [148, 122] width 243 height 191
click at [248, 170] on div "[PHONE_NUMBER] Live | 09:02 ALL TASKS ALL TASKS ACTIVE TASKS TASKS IN WRAP UP" at bounding box center [148, 122] width 243 height 191
click at [248, 170] on div "[PHONE_NUMBER] Live | 09:03 ALL TASKS ALL TASKS ACTIVE TASKS TASKS IN WRAP UP" at bounding box center [148, 122] width 243 height 191
click at [248, 170] on div "[PHONE_NUMBER] Live | 09:04 ALL TASKS ALL TASKS ACTIVE TASKS TASKS IN WRAP UP" at bounding box center [148, 122] width 243 height 191
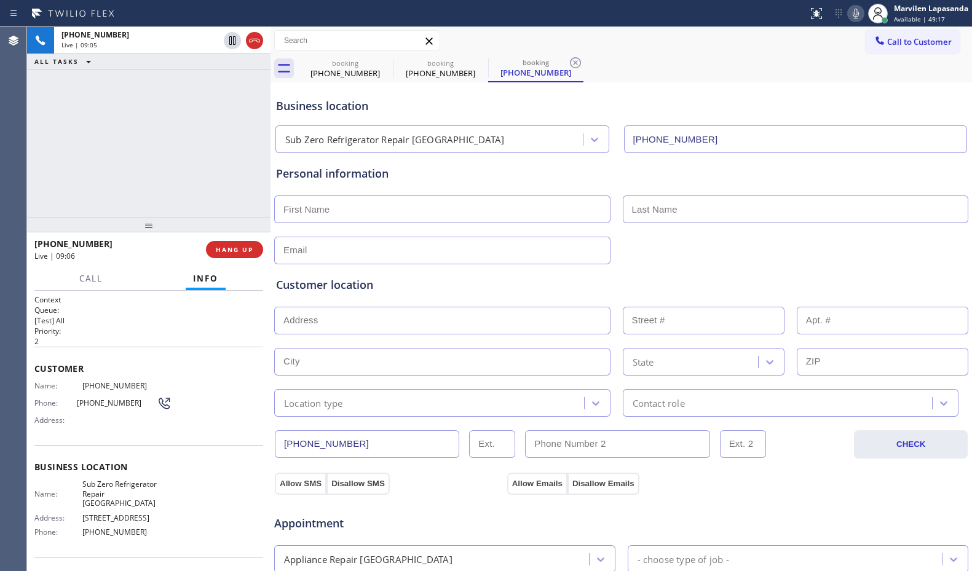
click at [248, 170] on div "[PHONE_NUMBER] Live | 09:05 ALL TASKS ALL TASKS ACTIVE TASKS TASKS IN WRAP UP" at bounding box center [148, 122] width 243 height 191
click at [248, 170] on div "[PHONE_NUMBER] Live | 09:06 ALL TASKS ALL TASKS ACTIVE TASKS TASKS IN WRAP UP" at bounding box center [148, 122] width 243 height 191
click at [248, 170] on div "[PHONE_NUMBER] Live | 09:08 ALL TASKS ALL TASKS ACTIVE TASKS TASKS IN WRAP UP" at bounding box center [148, 122] width 243 height 191
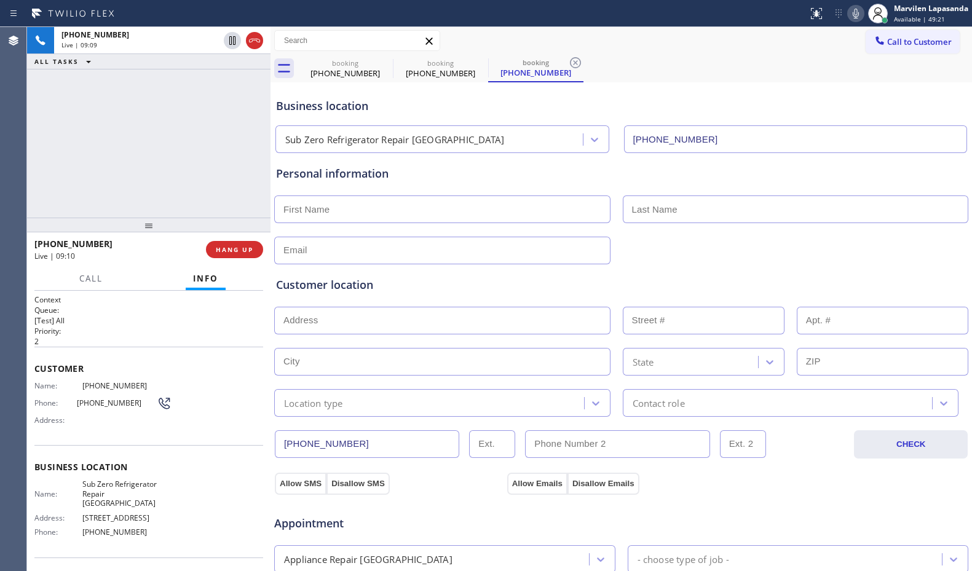
click at [248, 170] on div "[PHONE_NUMBER] Live | 09:09 ALL TASKS ALL TASKS ACTIVE TASKS TASKS IN WRAP UP" at bounding box center [148, 122] width 243 height 191
click at [248, 170] on div "[PHONE_NUMBER] Live | 09:10 ALL TASKS ALL TASKS ACTIVE TASKS TASKS IN WRAP UP" at bounding box center [148, 122] width 243 height 191
click at [250, 170] on div "[PHONE_NUMBER] Live | 09:11 ALL TASKS ALL TASKS ACTIVE TASKS TASKS IN WRAP UP" at bounding box center [148, 122] width 243 height 191
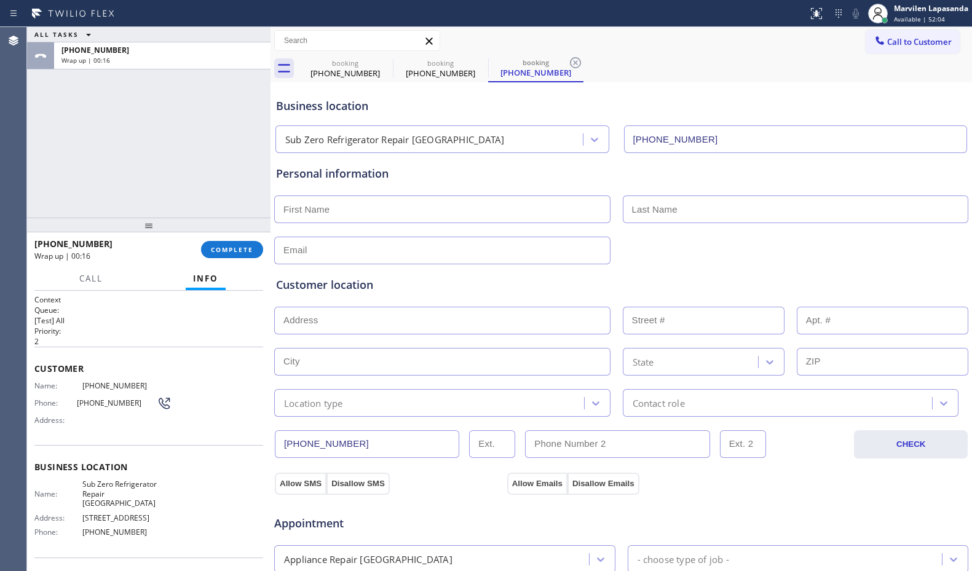
click at [333, 206] on input "text" at bounding box center [442, 209] width 336 height 28
paste input "[PERSON_NAME]"
type input "[PERSON_NAME]"
click at [698, 212] on input "text" at bounding box center [796, 209] width 346 height 28
click at [658, 211] on input "text" at bounding box center [796, 209] width 346 height 28
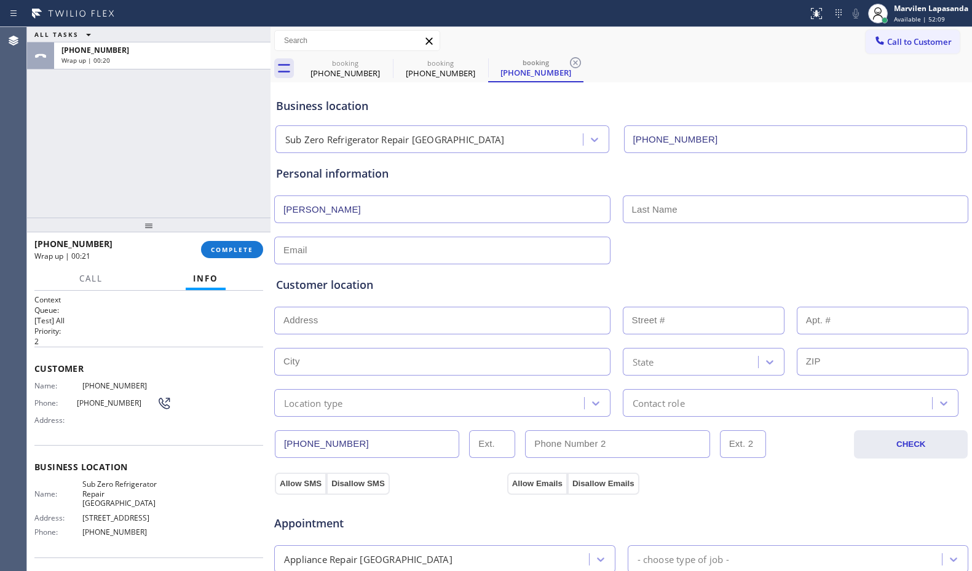
paste input "Young"
type input "Young"
click at [363, 254] on input "text" at bounding box center [442, 251] width 336 height 28
paste input "[EMAIL_ADDRESS][DOMAIN_NAME]"
type input "[EMAIL_ADDRESS][DOMAIN_NAME]"
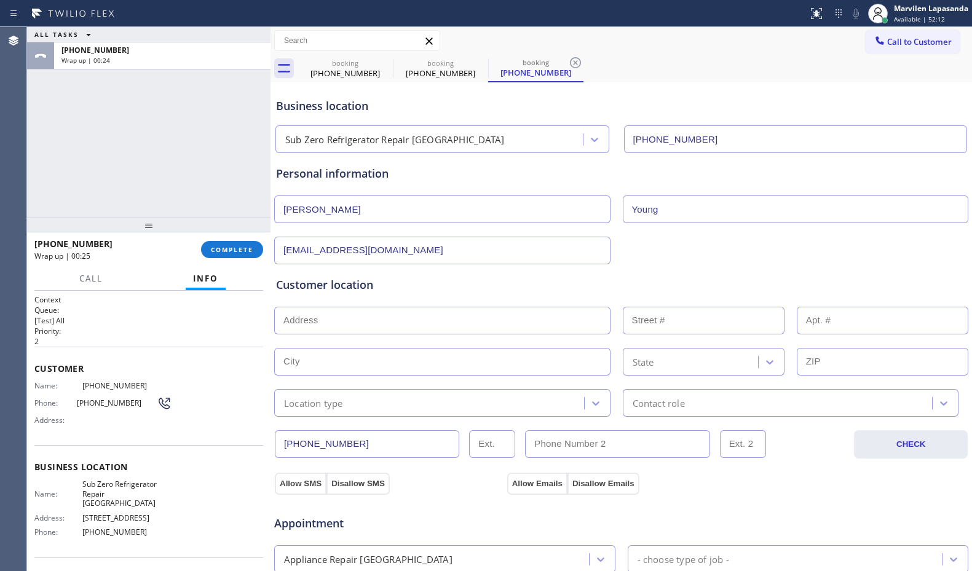
click at [701, 258] on div "[EMAIL_ADDRESS][DOMAIN_NAME]" at bounding box center [621, 249] width 696 height 30
click at [358, 326] on input "text" at bounding box center [442, 321] width 336 height 28
paste input "[STREET_ADDRESS]"
type input "[STREET_ADDRESS]"
type input "4246"
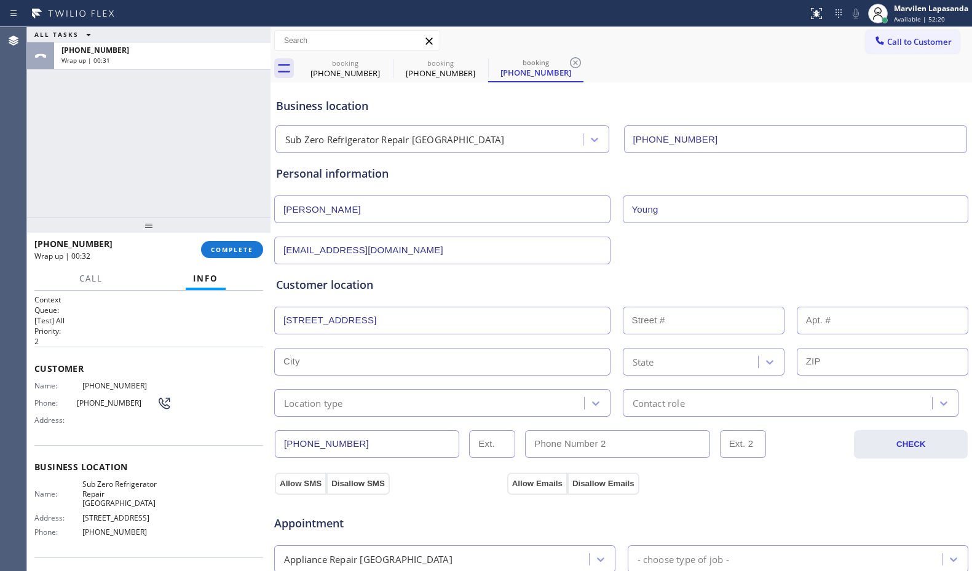
type input "[GEOGRAPHIC_DATA]"
type input "60641"
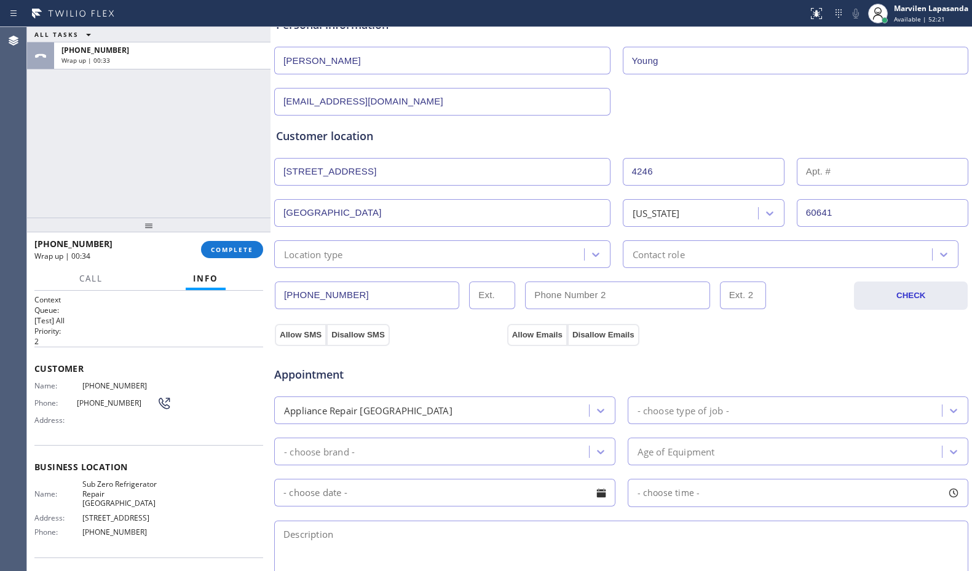
scroll to position [184, 0]
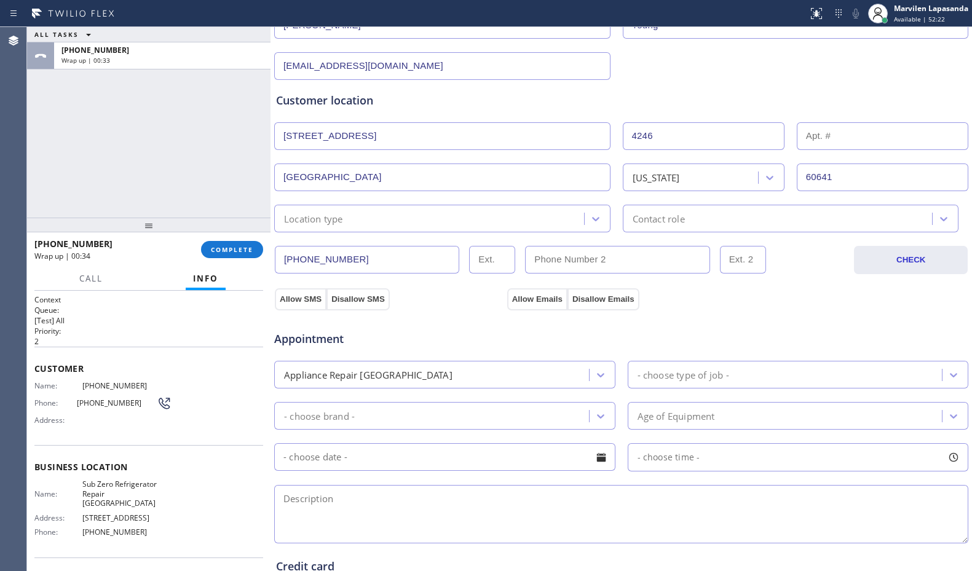
click at [314, 222] on div "Location type" at bounding box center [313, 218] width 59 height 14
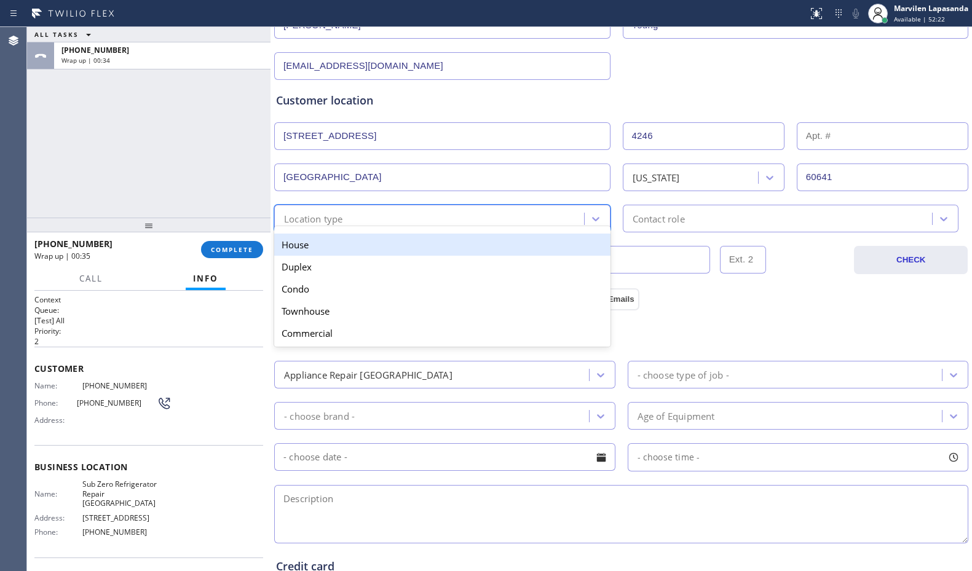
click at [314, 245] on div "House" at bounding box center [442, 245] width 336 height 22
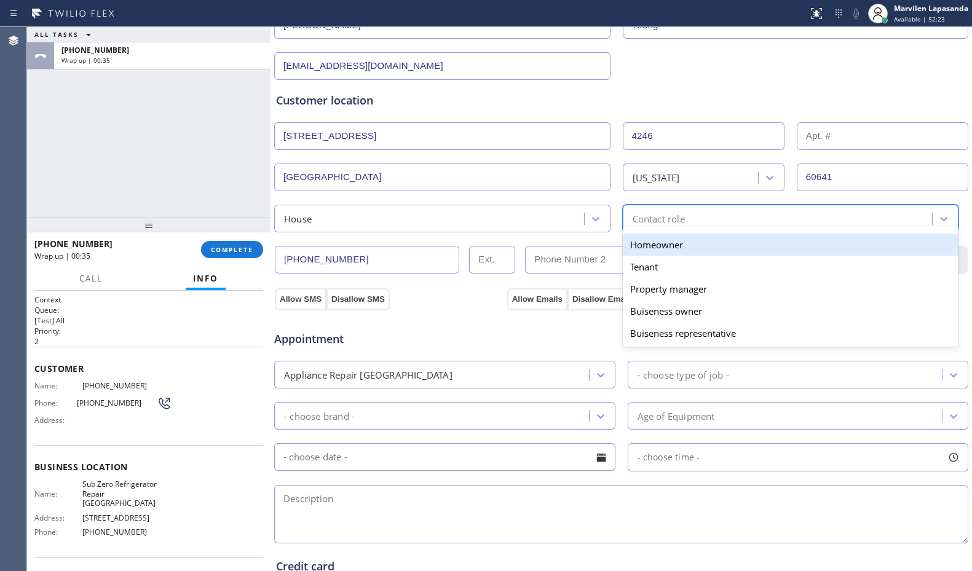
click at [658, 219] on div "Contact role" at bounding box center [658, 218] width 52 height 14
click at [658, 244] on div "Homeowner" at bounding box center [791, 245] width 336 height 22
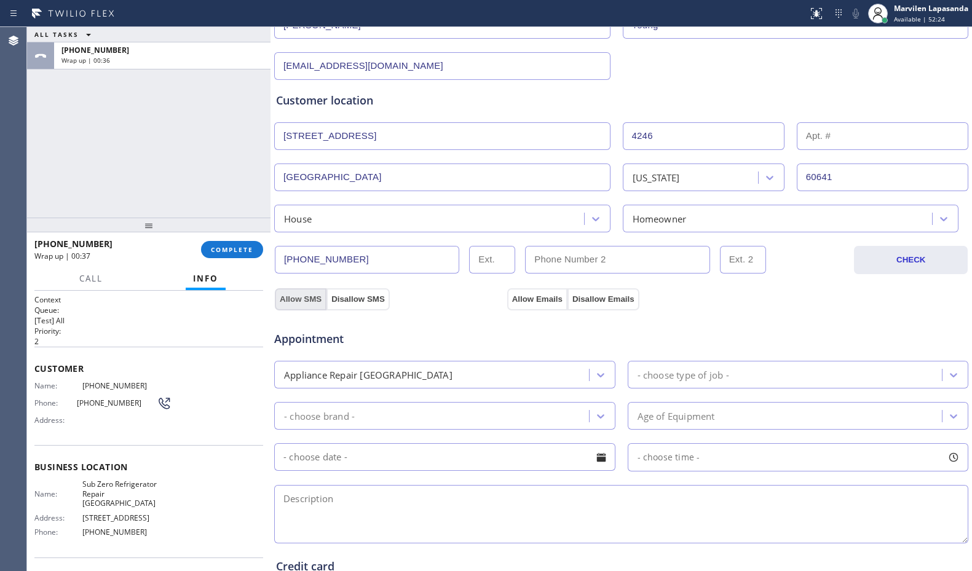
click at [316, 297] on button "Allow SMS" at bounding box center [301, 299] width 52 height 22
click at [537, 302] on button "Allow Emails" at bounding box center [537, 299] width 60 height 22
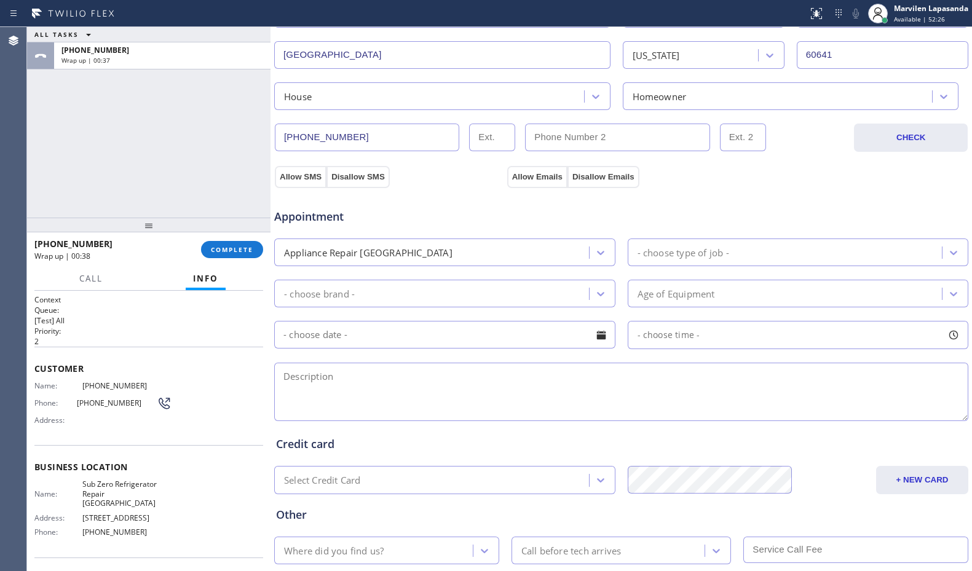
scroll to position [307, 0]
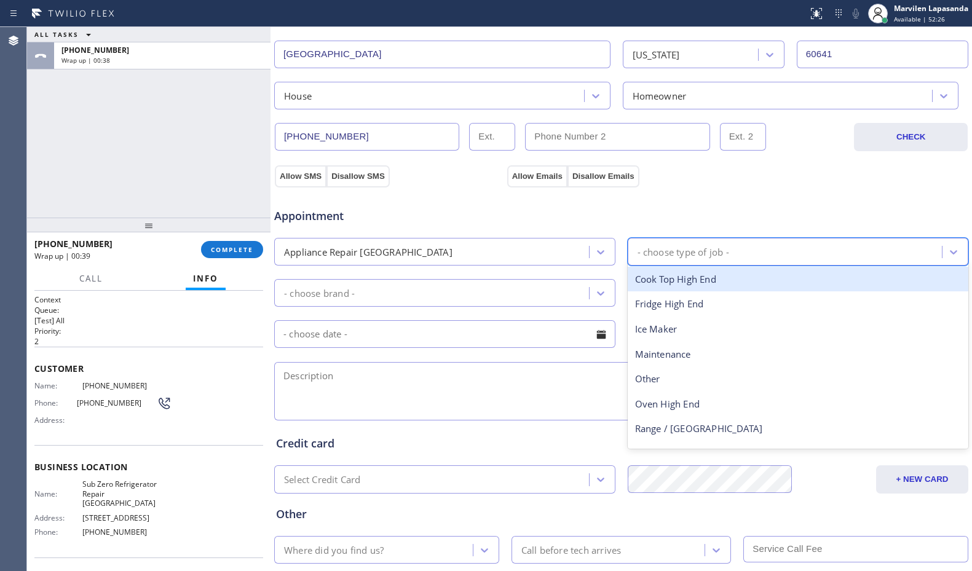
click at [671, 257] on div "- choose type of job -" at bounding box center [683, 252] width 92 height 14
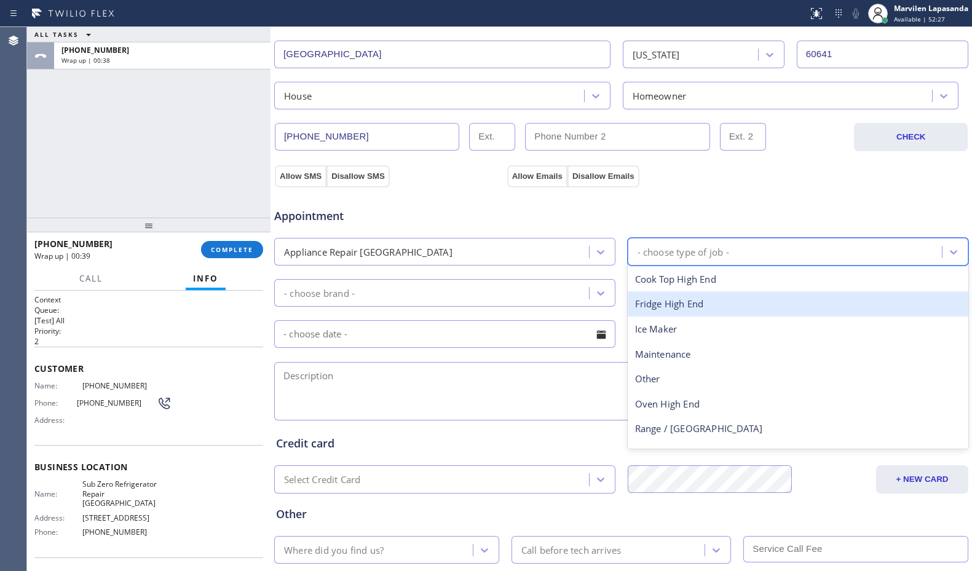
click at [663, 299] on div "Fridge High End" at bounding box center [798, 303] width 341 height 25
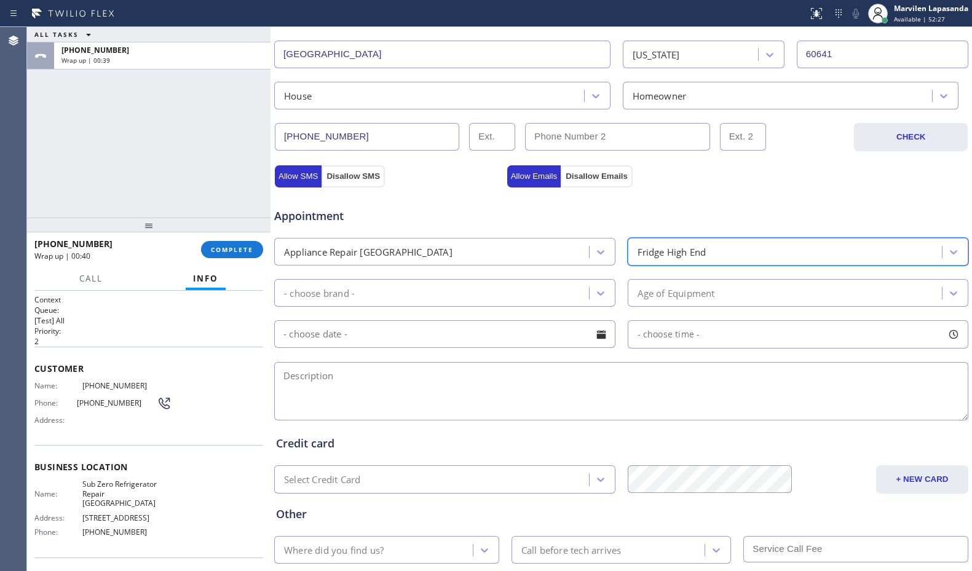
click at [383, 293] on div "- choose brand -" at bounding box center [433, 293] width 311 height 22
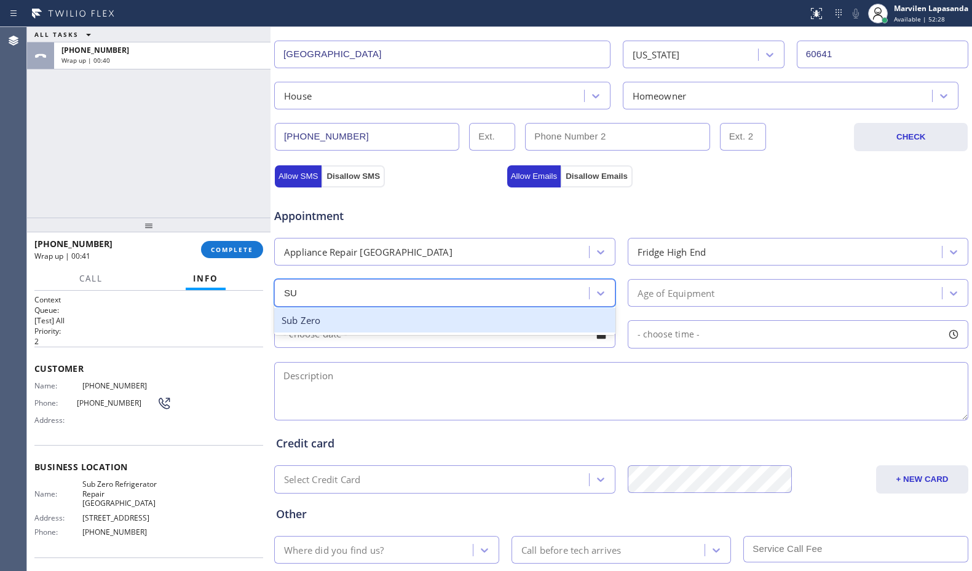
type input "SUB"
click at [338, 323] on div "Sub Zero" at bounding box center [444, 320] width 341 height 25
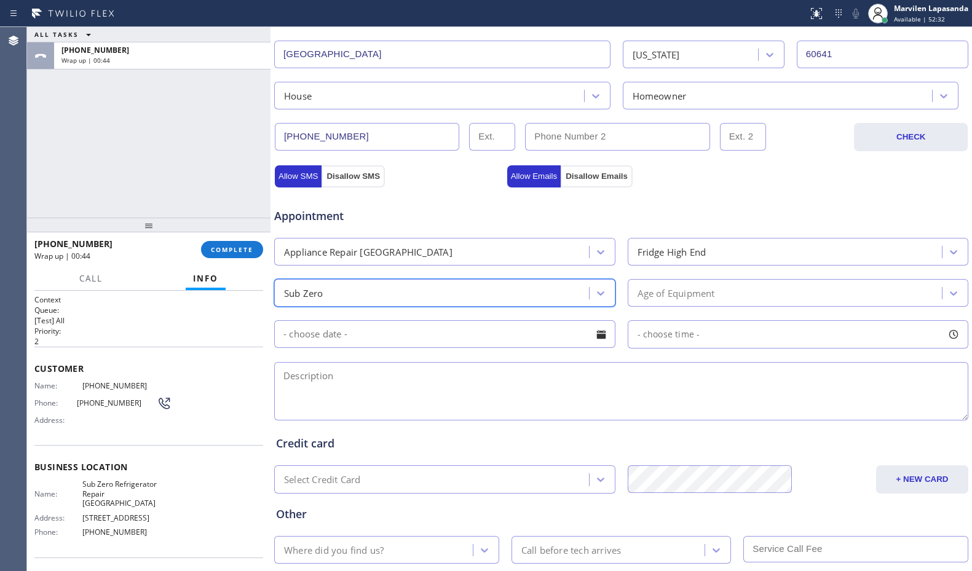
click at [641, 294] on div "Age of Equipment" at bounding box center [675, 293] width 77 height 14
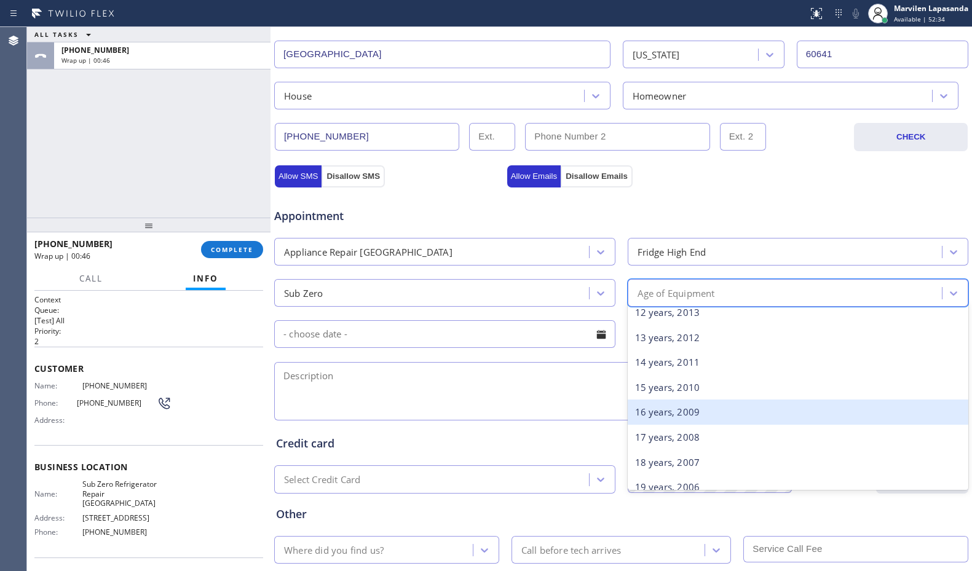
click at [654, 407] on div "16 years, 2009" at bounding box center [798, 412] width 341 height 25
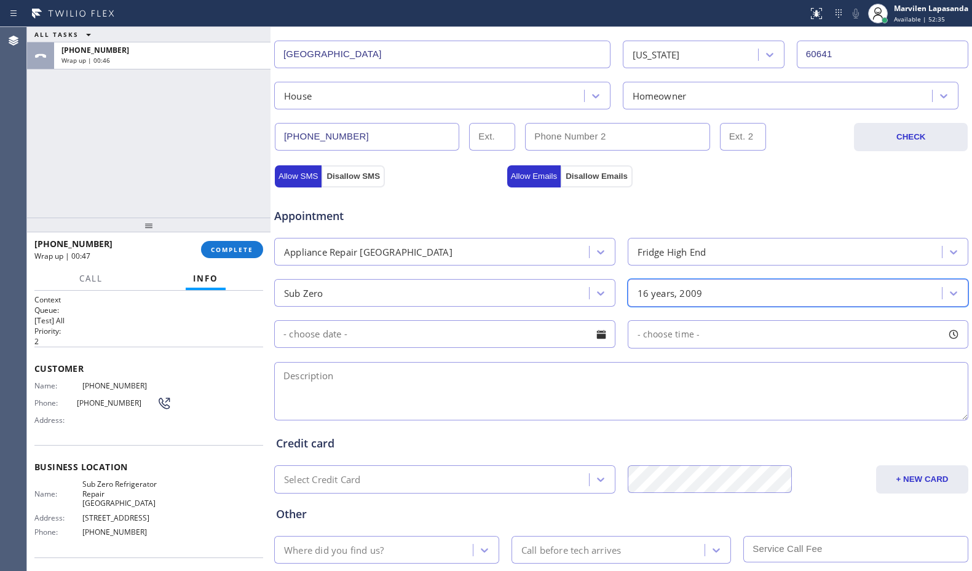
click at [598, 334] on div at bounding box center [601, 334] width 21 height 21
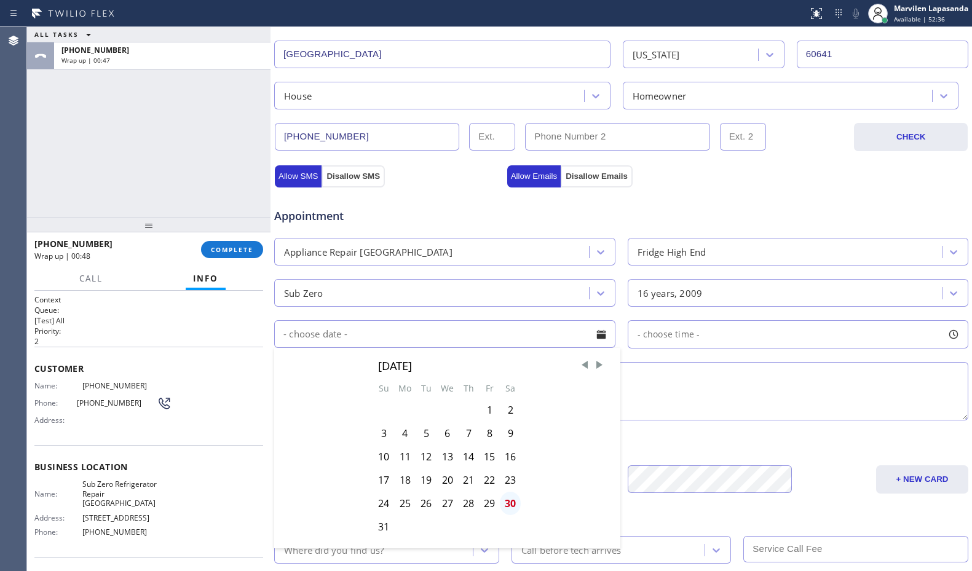
click at [504, 504] on div "30" at bounding box center [510, 503] width 21 height 23
type input "[DATE]"
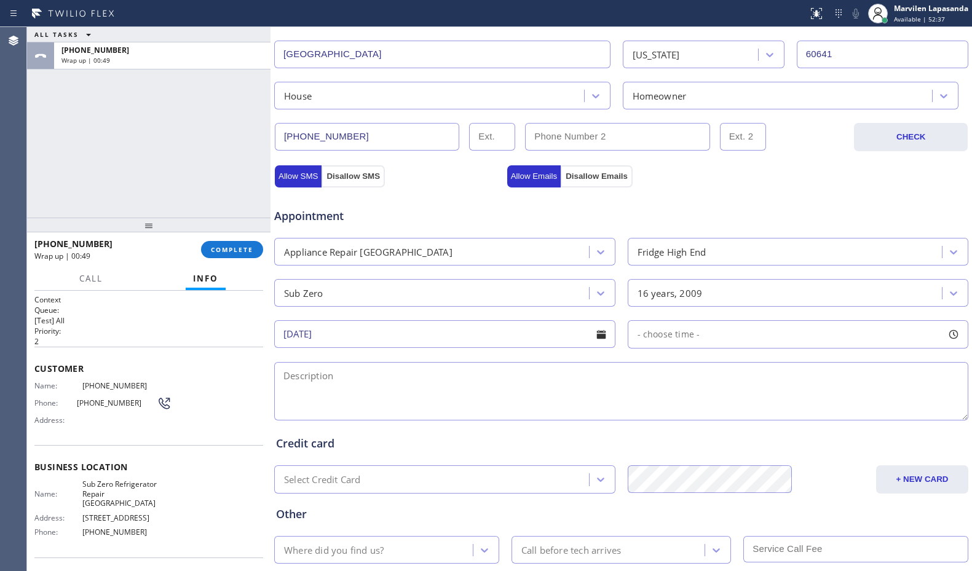
click at [945, 336] on div at bounding box center [953, 334] width 21 height 21
drag, startPoint x: 632, startPoint y: 409, endPoint x: 934, endPoint y: 411, distance: 302.4
click at [934, 411] on div "FROM TILL 8:00 AM 8:00 PM" at bounding box center [789, 392] width 323 height 89
drag, startPoint x: 631, startPoint y: 411, endPoint x: 879, endPoint y: 414, distance: 247.7
click at [879, 414] on div at bounding box center [885, 409] width 15 height 26
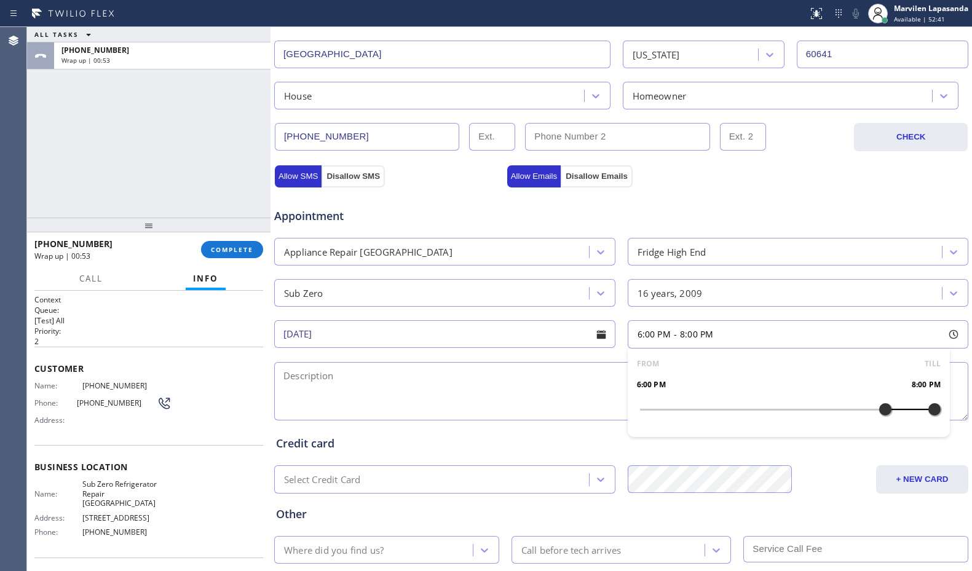
click at [529, 396] on textarea at bounding box center [621, 391] width 694 height 58
click at [350, 397] on textarea at bounding box center [621, 391] width 694 height 58
paste textarea "6-8/ $75 SCF/ Sub Zero/ Fridge/ 40-91 error code for freezer part and then 40ec…"
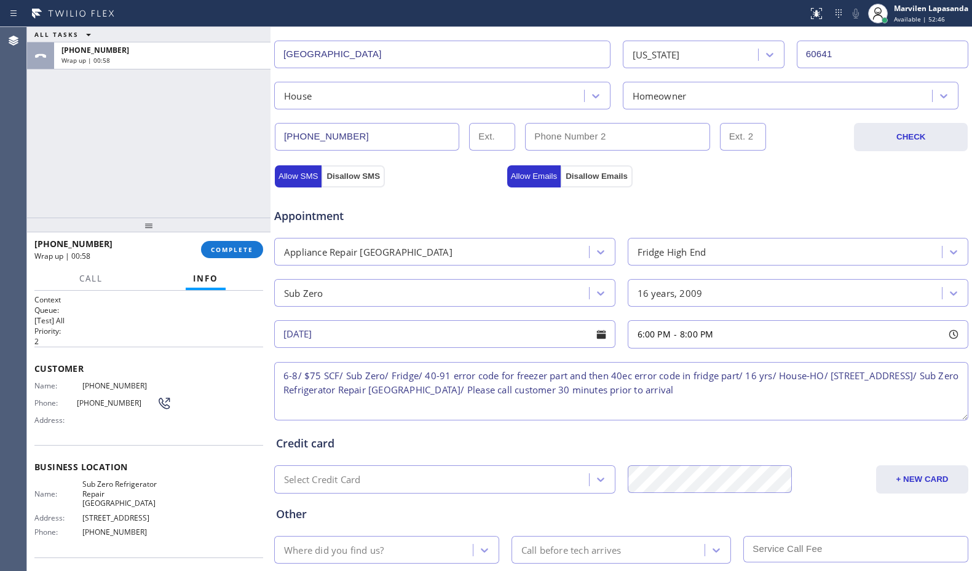
click at [287, 376] on textarea "6-8/ $75 SCF/ Sub Zero/ Fridge/ 40-91 error code for freezer part and then 40ec…" at bounding box center [621, 391] width 694 height 58
click at [305, 373] on textarea "6-8/ $75 SCF/ Sub Zero/ Fridge/ 40-91 error code for freezer part and then 40ec…" at bounding box center [621, 391] width 694 height 58
click at [329, 374] on textarea "6-8/ $75 SCF/ Sub Zero/ Fridge/ 40-91 error code for freezer part and then 40ec…" at bounding box center [621, 391] width 694 height 58
click at [377, 378] on textarea "6-8/ $75 SCF/ Sub Zero/ Fridge/ 40-91 error code for freezer part and then 40ec…" at bounding box center [621, 391] width 694 height 58
click at [417, 375] on textarea "6-8/ $75 SCF/ Sub Zero/ Fridge/ 40-91 error code for freezer part and then 40ec…" at bounding box center [621, 391] width 694 height 58
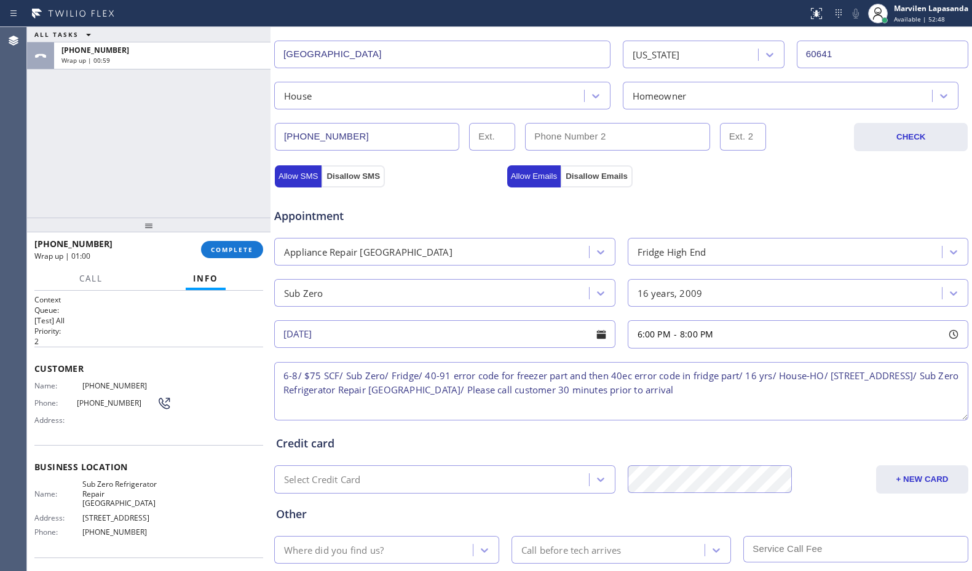
click at [460, 370] on textarea "6-8/ $75 SCF/ Sub Zero/ Fridge/ 40-91 error code for freezer part and then 40ec…" at bounding box center [621, 391] width 694 height 58
click at [526, 370] on textarea "6-8/ $75 SCF/ Sub Zero/ Fridge/ 40-91 error code for freezer part and then 40ec…" at bounding box center [621, 391] width 694 height 58
click at [594, 372] on textarea "6-8/ $75 SCF/ Sub Zero/ Fridge/ 40-91 error code for freezer part and then 40ec…" at bounding box center [621, 391] width 694 height 58
click at [659, 369] on textarea "6-8/ $75 SCF/ Sub Zero/ Fridge/ 40-91 error code for freezer part and then 40ec…" at bounding box center [621, 391] width 694 height 58
click at [740, 368] on textarea "6-8/ $75 SCF/ Sub Zero/ Fridge/ 40-91 error code for freezer part and then 40ec…" at bounding box center [621, 391] width 694 height 58
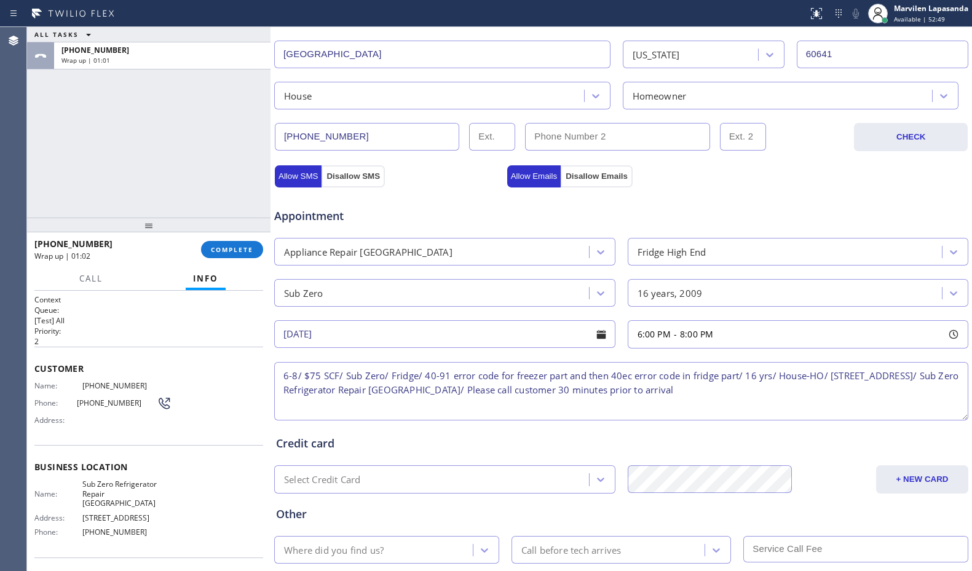
click at [789, 372] on textarea "6-8/ $75 SCF/ Sub Zero/ Fridge/ 40-91 error code for freezer part and then 40ec…" at bounding box center [621, 391] width 694 height 58
click at [836, 372] on textarea "6-8/ $75 SCF/ Sub Zero/ Fridge/ 40-91 error code for freezer part and then 40ec…" at bounding box center [621, 391] width 694 height 58
click at [914, 376] on textarea "6-8/ $75 SCF/ Sub Zero/ Fridge/ 40-91 error code for freezer part and then 40ec…" at bounding box center [621, 391] width 694 height 58
click at [876, 383] on textarea "6-8/ $75 SCF/ Sub Zero/ Fridge/ 40-91 error code for freezer part and then 40ec…" at bounding box center [621, 391] width 694 height 58
click at [787, 390] on textarea "6-8/ $75 SCF/ Sub Zero/ Fridge/ 40-91 error code for freezer part and then 40ec…" at bounding box center [621, 391] width 694 height 58
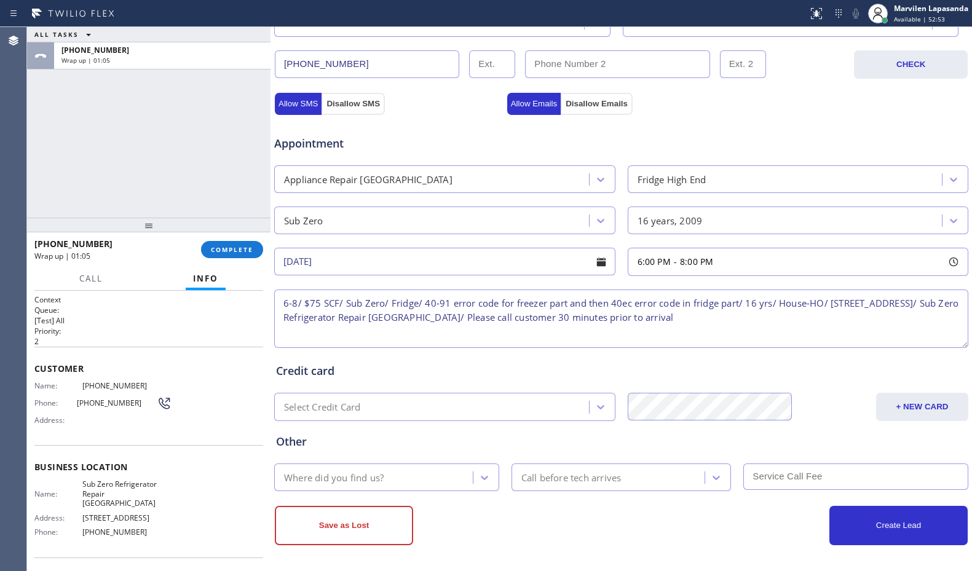
scroll to position [382, 0]
type textarea "6-8/ $75 SCF/ Sub Zero/ Fridge/ 40-91 error code for freezer part and then 40ec…"
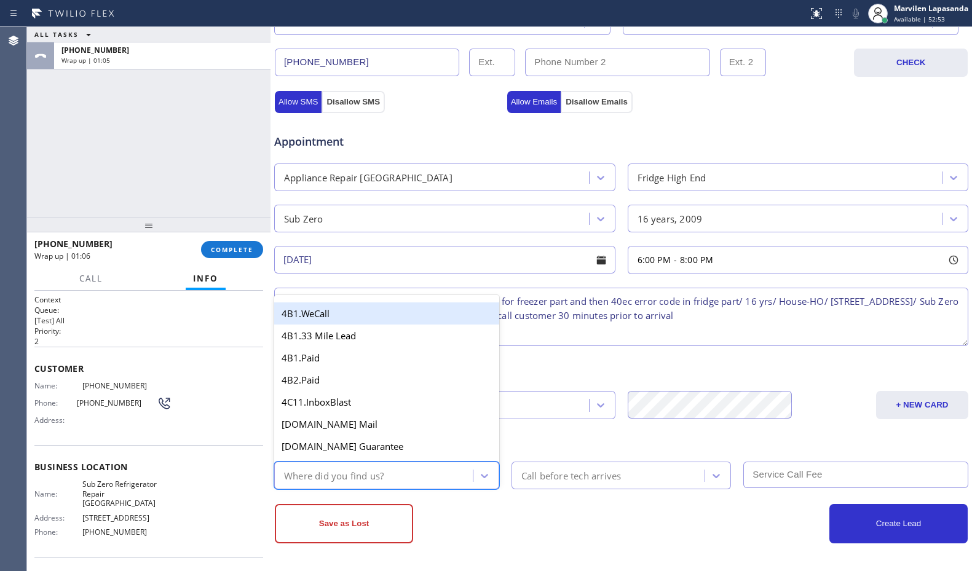
click at [333, 483] on div "Where did you find us?" at bounding box center [375, 476] width 195 height 22
type input "GO"
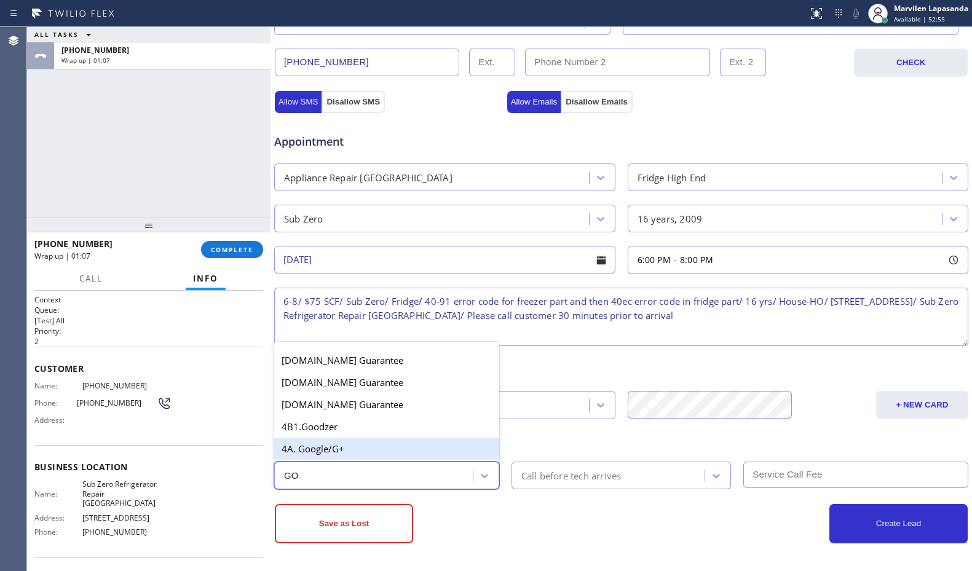
click at [331, 452] on div "4A. Google/G+" at bounding box center [386, 449] width 225 height 22
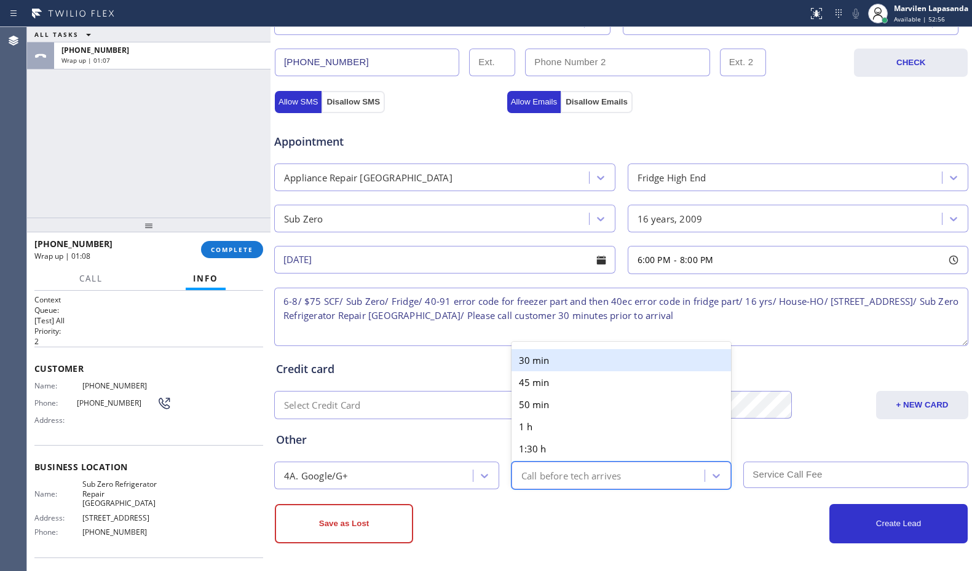
click at [558, 480] on div "Call before tech arrives" at bounding box center [571, 475] width 100 height 14
click at [537, 361] on div "30 min" at bounding box center [621, 360] width 220 height 22
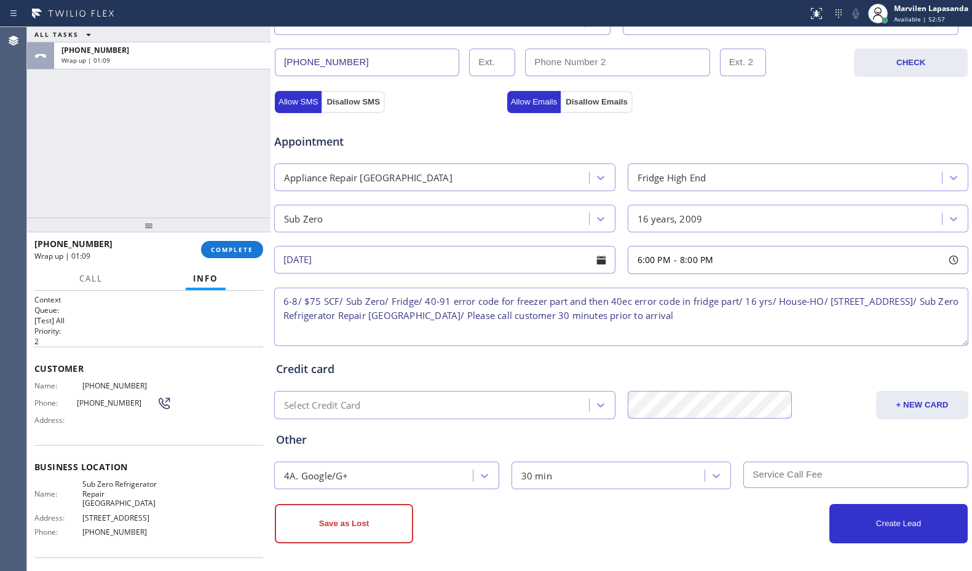
click at [805, 474] on input "text" at bounding box center [855, 475] width 225 height 26
click at [750, 541] on div "Create Lead" at bounding box center [794, 523] width 347 height 39
click at [691, 550] on div "Business location Sub Zero Refrigerator Repair [GEOGRAPHIC_DATA] [PHONE_NUMBER]…" at bounding box center [620, 136] width 701 height 870
click at [870, 529] on button "Create Lead" at bounding box center [898, 523] width 138 height 39
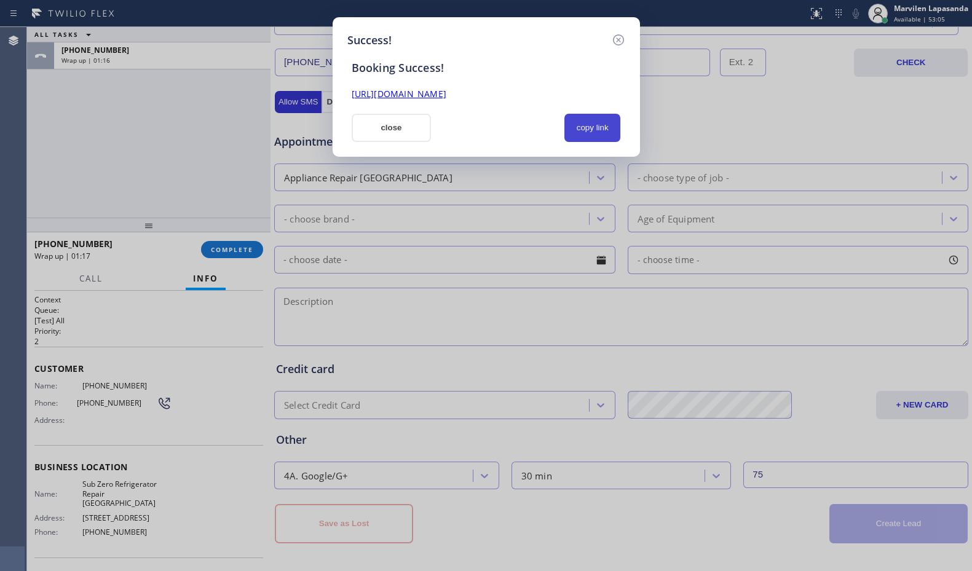
click at [589, 134] on button "copy link" at bounding box center [592, 128] width 57 height 28
click at [446, 92] on link "[URL][DOMAIN_NAME]" at bounding box center [399, 94] width 95 height 12
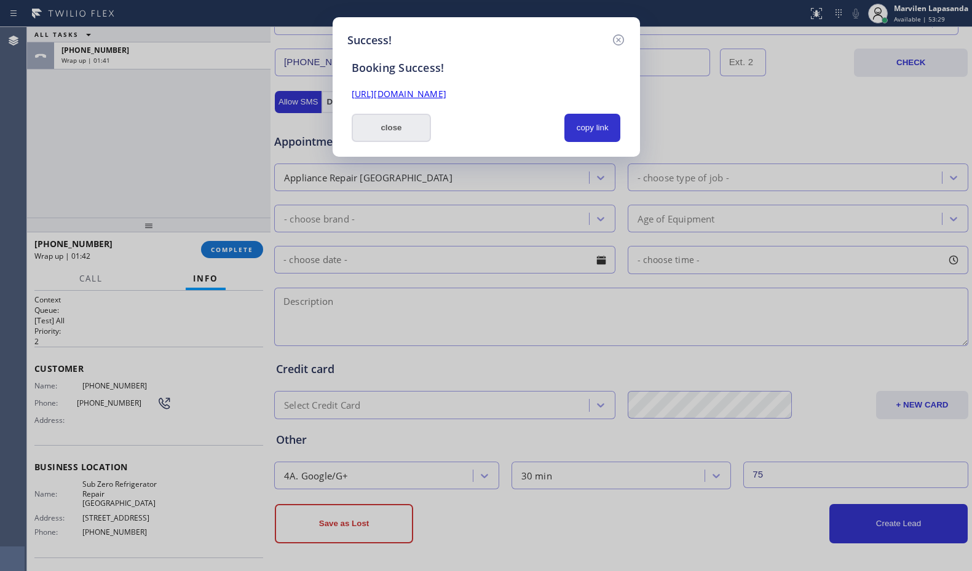
click at [389, 122] on button "close" at bounding box center [392, 128] width 80 height 28
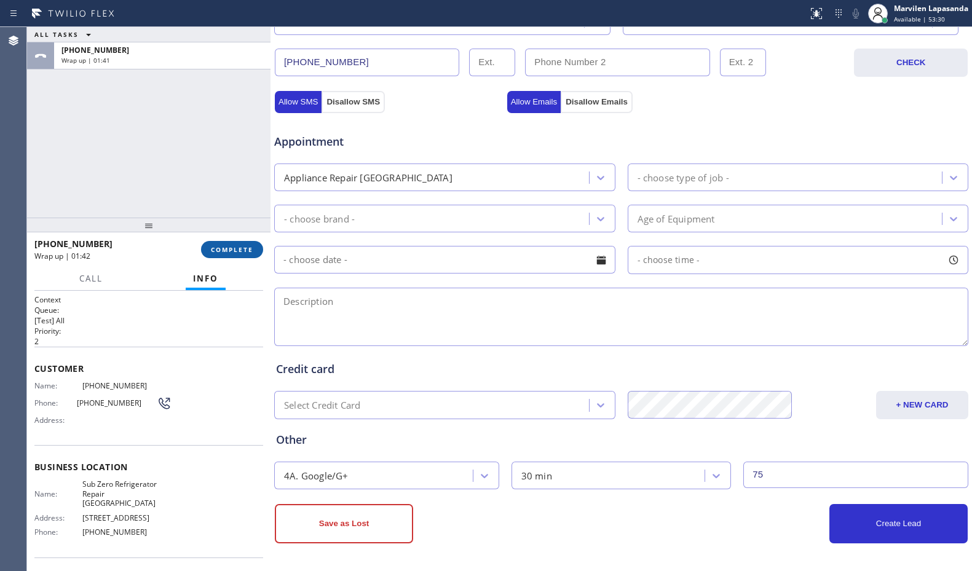
click at [224, 246] on span "COMPLETE" at bounding box center [232, 249] width 42 height 9
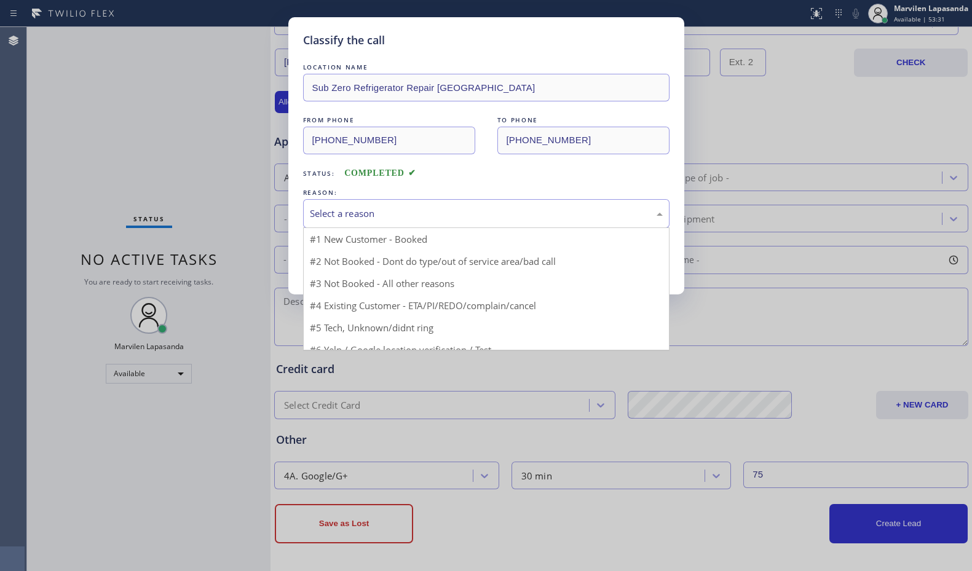
click at [326, 219] on div "Select a reason" at bounding box center [486, 214] width 353 height 14
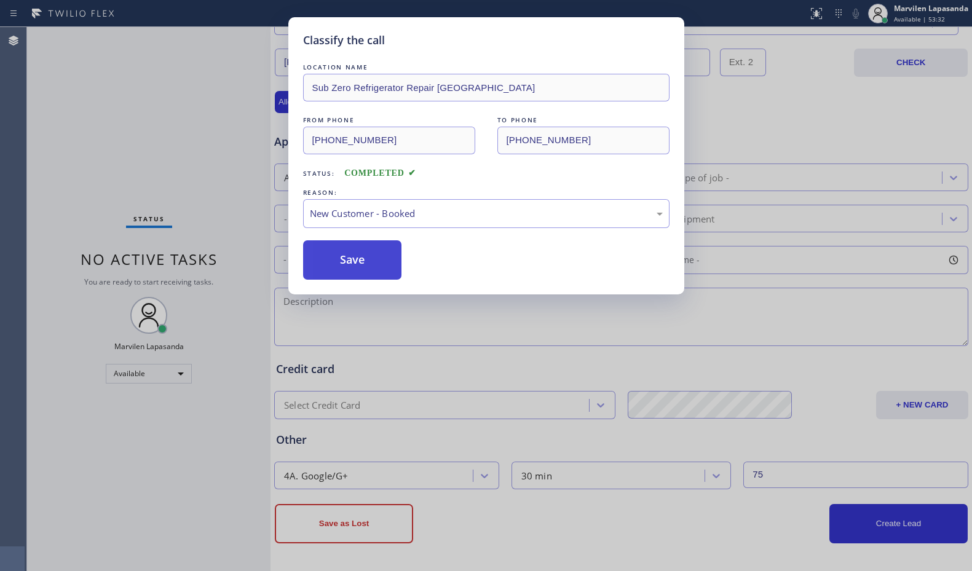
click at [336, 259] on button "Save" at bounding box center [352, 259] width 99 height 39
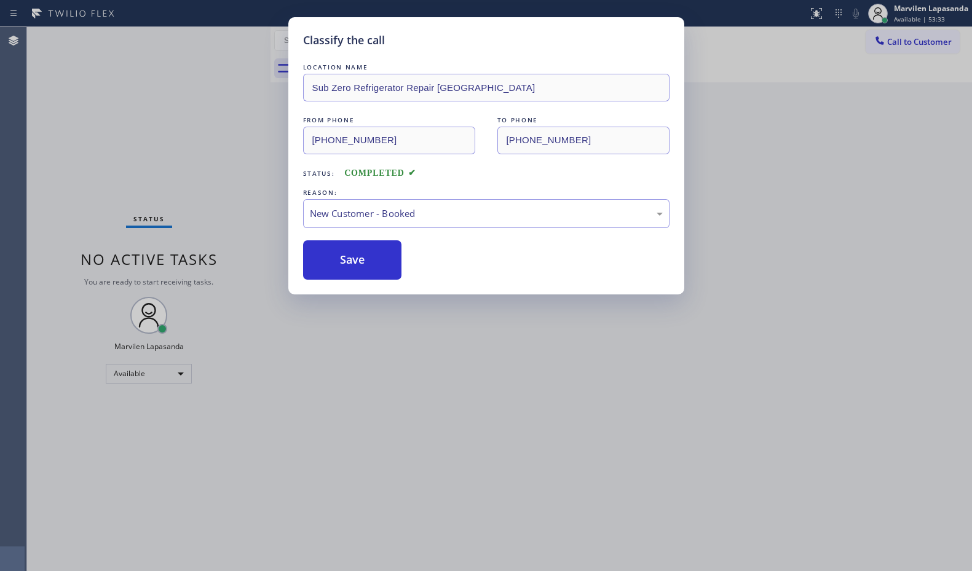
click at [905, 113] on div "Back to Dashboard Change Sender ID Customers Technicians Select a contact Outbo…" at bounding box center [620, 299] width 701 height 544
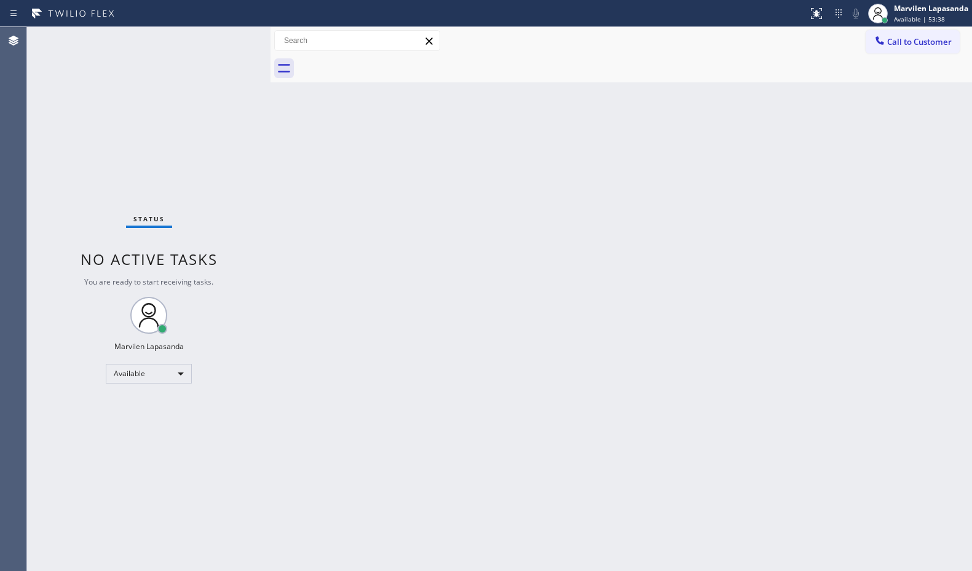
click at [292, 98] on div "Back to Dashboard Change Sender ID Customers Technicians Select a contact Outbo…" at bounding box center [620, 299] width 701 height 544
click at [234, 36] on div "Status No active tasks You are ready to start receiving tasks. Marvilen Lapasan…" at bounding box center [148, 299] width 243 height 544
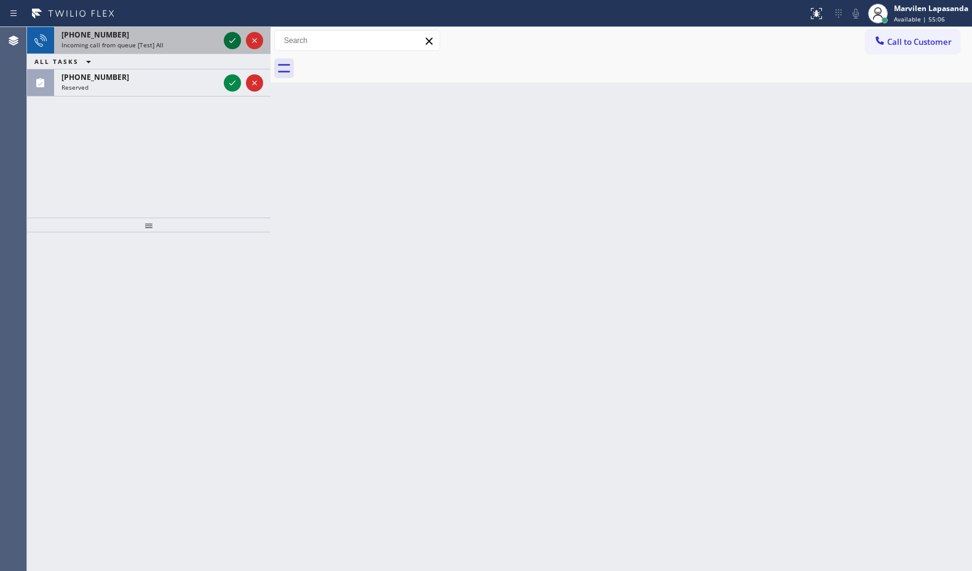
click at [238, 37] on icon at bounding box center [232, 40] width 15 height 15
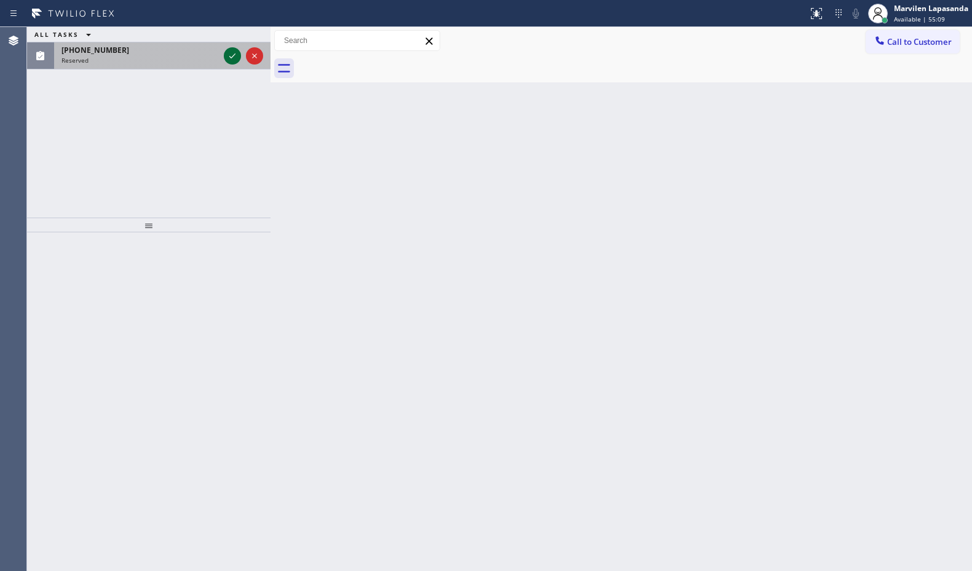
click at [233, 52] on icon at bounding box center [232, 56] width 15 height 15
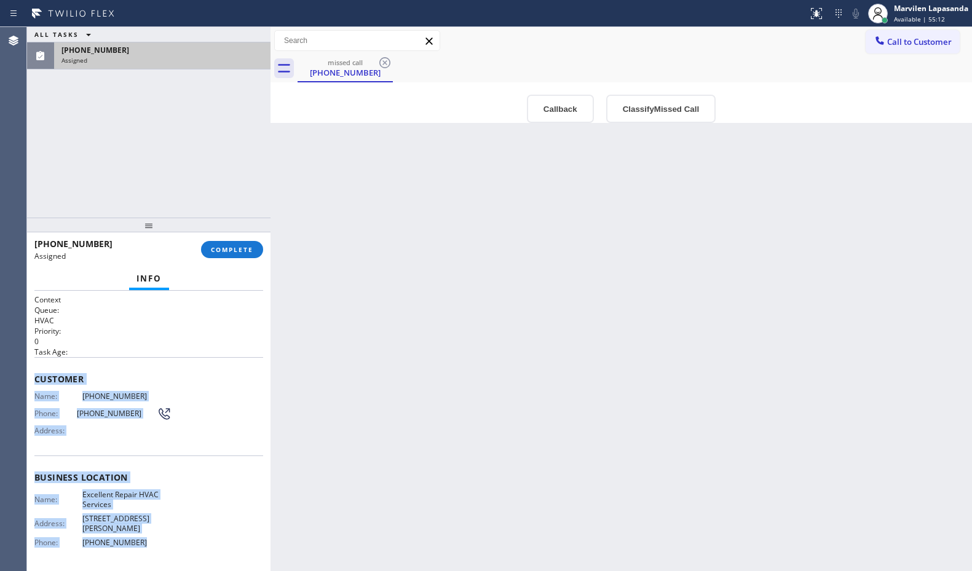
drag, startPoint x: 35, startPoint y: 374, endPoint x: 144, endPoint y: 540, distance: 197.9
click at [144, 540] on div "Context Queue: HVAC Priority: 0 Task Age: Customer Name: [PHONE_NUMBER] Phone: …" at bounding box center [148, 477] width 229 height 366
click at [227, 249] on span "COMPLETE" at bounding box center [232, 249] width 42 height 9
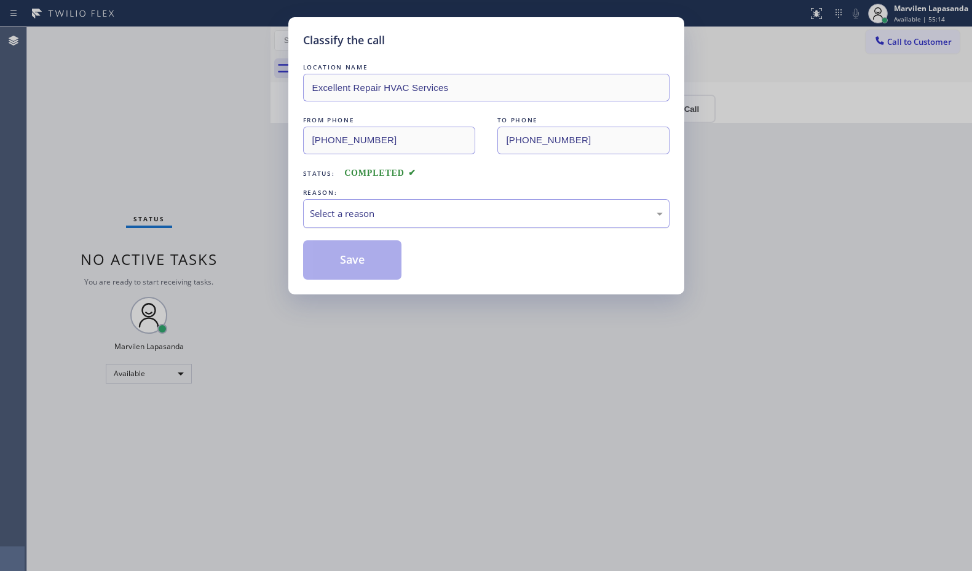
click at [353, 222] on div "Select a reason" at bounding box center [486, 213] width 366 height 29
click at [347, 267] on button "Save" at bounding box center [352, 259] width 99 height 39
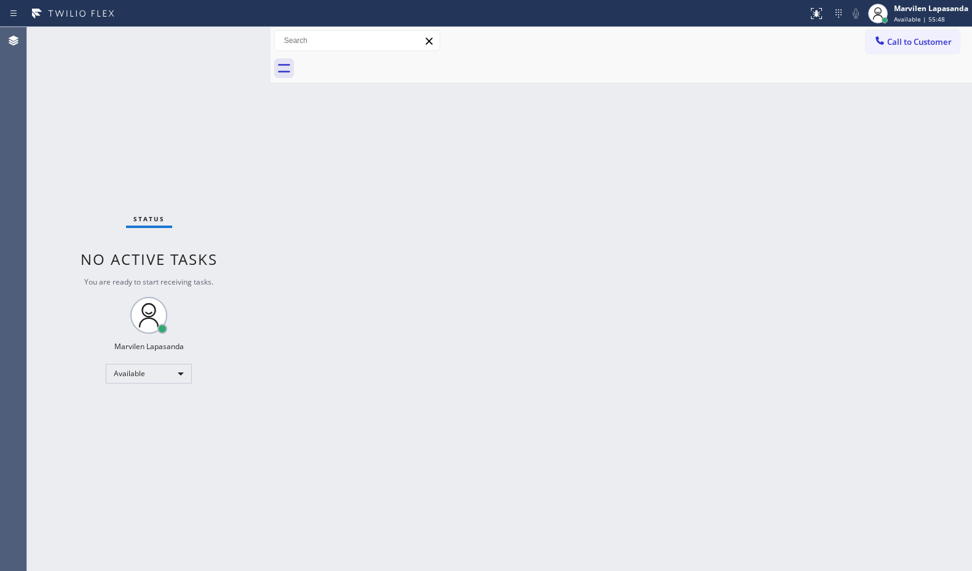
click at [535, 52] on div "Call to Customer Outbound call Location Appliance Wolf Repairs & Services Your …" at bounding box center [620, 41] width 701 height 28
click at [820, 248] on div "Back to Dashboard Change Sender ID Customers Technicians Select a contact Outbo…" at bounding box center [620, 299] width 701 height 544
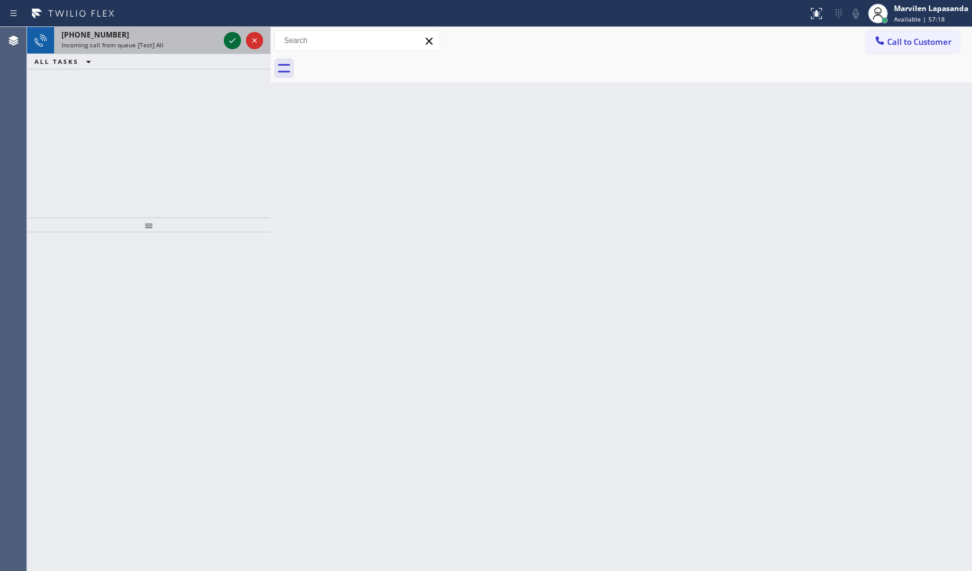
click at [229, 42] on icon at bounding box center [232, 40] width 15 height 15
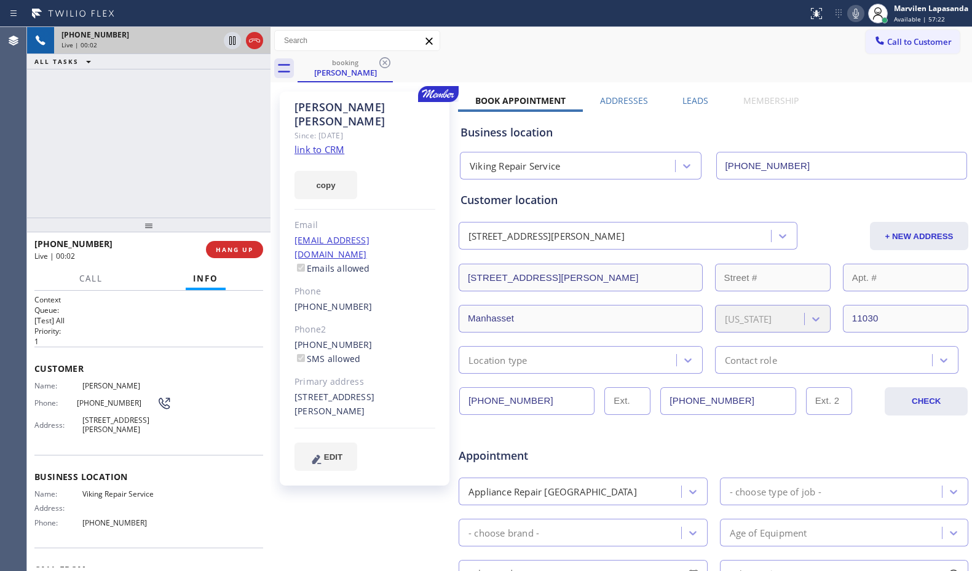
click at [182, 132] on div "[PHONE_NUMBER] Live | 00:02 ALL TASKS ALL TASKS ACTIVE TASKS TASKS IN WRAP UP" at bounding box center [148, 122] width 243 height 191
click at [318, 143] on link "link to CRM" at bounding box center [319, 149] width 50 height 12
click at [852, 18] on icon at bounding box center [855, 13] width 15 height 15
drag, startPoint x: 230, startPoint y: 98, endPoint x: 230, endPoint y: 58, distance: 40.0
click at [230, 97] on div "[PHONE_NUMBER] Live | 00:30 ALL TASKS ALL TASKS ACTIVE TASKS TASKS IN WRAP UP" at bounding box center [148, 122] width 243 height 191
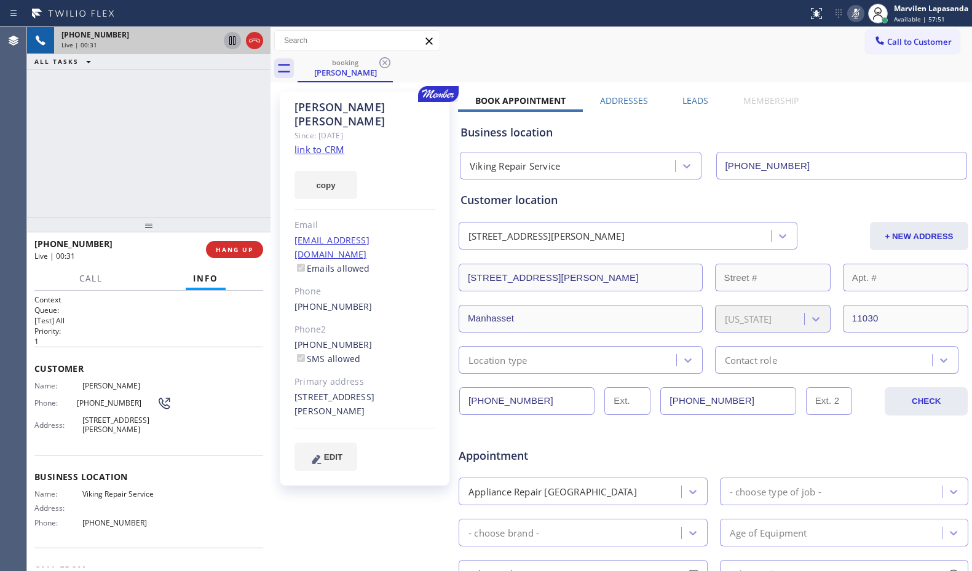
click at [232, 45] on icon at bounding box center [232, 40] width 15 height 15
click at [859, 14] on icon at bounding box center [855, 13] width 15 height 15
click at [230, 41] on icon at bounding box center [232, 40] width 9 height 9
click at [224, 140] on div "[PHONE_NUMBER] Live | 03:04 ALL TASKS ALL TASKS ACTIVE TASKS TASKS IN WRAP UP" at bounding box center [148, 122] width 243 height 191
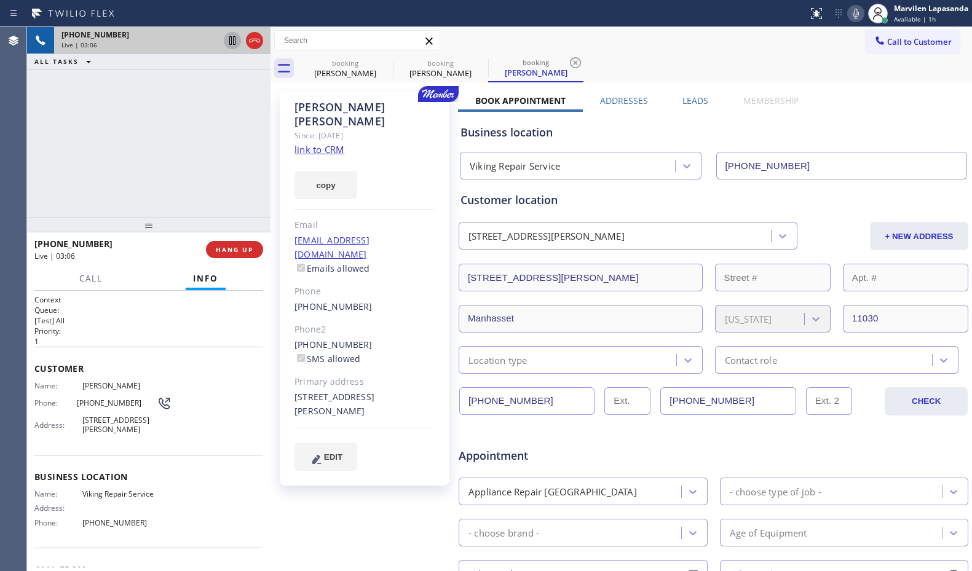
click at [275, 181] on div "[PERSON_NAME] Since: [DATE] link to CRM copy Email [EMAIL_ADDRESS][DOMAIN_NAME]…" at bounding box center [366, 483] width 184 height 797
click at [275, 176] on div "[PERSON_NAME] Since: [DATE] link to CRM copy Email [EMAIL_ADDRESS][DOMAIN_NAME]…" at bounding box center [366, 483] width 184 height 797
click at [270, 195] on div at bounding box center [270, 299] width 0 height 544
click at [270, 194] on div at bounding box center [270, 299] width 0 height 544
click at [283, 194] on div "[PERSON_NAME] Since: [DATE] link to CRM copy Email [EMAIL_ADDRESS][DOMAIN_NAME]…" at bounding box center [365, 289] width 170 height 394
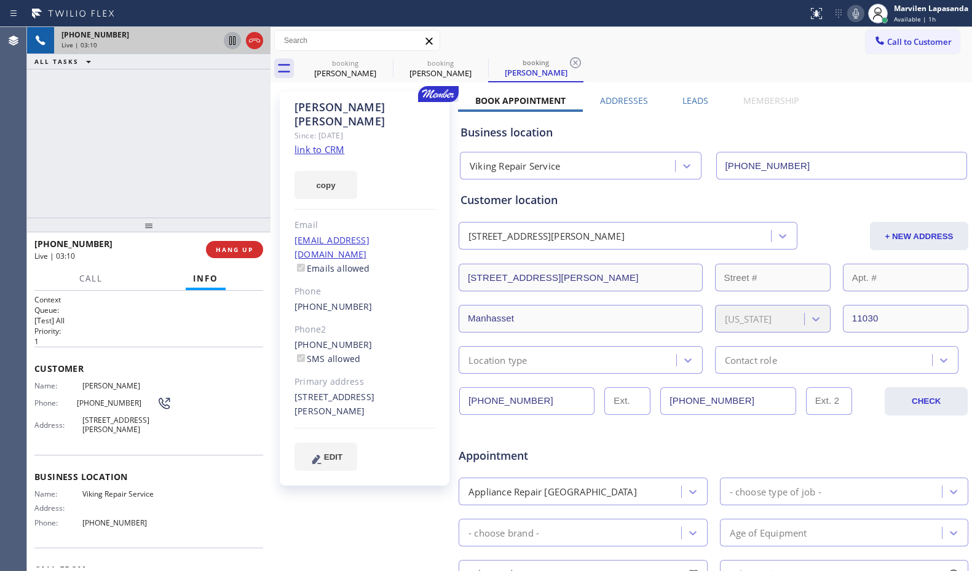
click at [274, 194] on div "[PERSON_NAME] Since: [DATE] link to CRM copy Email [EMAIL_ADDRESS][DOMAIN_NAME]…" at bounding box center [366, 483] width 184 height 797
click at [283, 194] on div "[PERSON_NAME] Since: [DATE] link to CRM copy Email [EMAIL_ADDRESS][DOMAIN_NAME]…" at bounding box center [365, 289] width 170 height 394
click at [261, 194] on div "[PHONE_NUMBER] Live | 03:12 ALL TASKS ALL TASKS ACTIVE TASKS TASKS IN WRAP UP" at bounding box center [148, 122] width 243 height 191
click at [278, 195] on div "[PERSON_NAME] Since: [DATE] link to CRM copy Email [EMAIL_ADDRESS][DOMAIN_NAME]…" at bounding box center [366, 483] width 184 height 797
click at [275, 197] on div "[PERSON_NAME] Since: [DATE] link to CRM copy Email [EMAIL_ADDRESS][DOMAIN_NAME]…" at bounding box center [366, 483] width 184 height 797
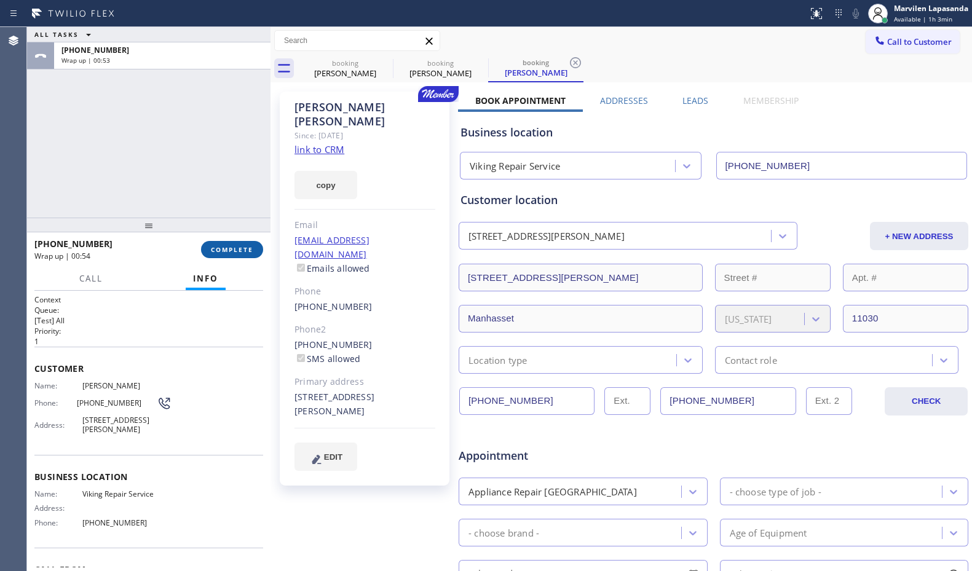
click at [214, 250] on span "COMPLETE" at bounding box center [232, 249] width 42 height 9
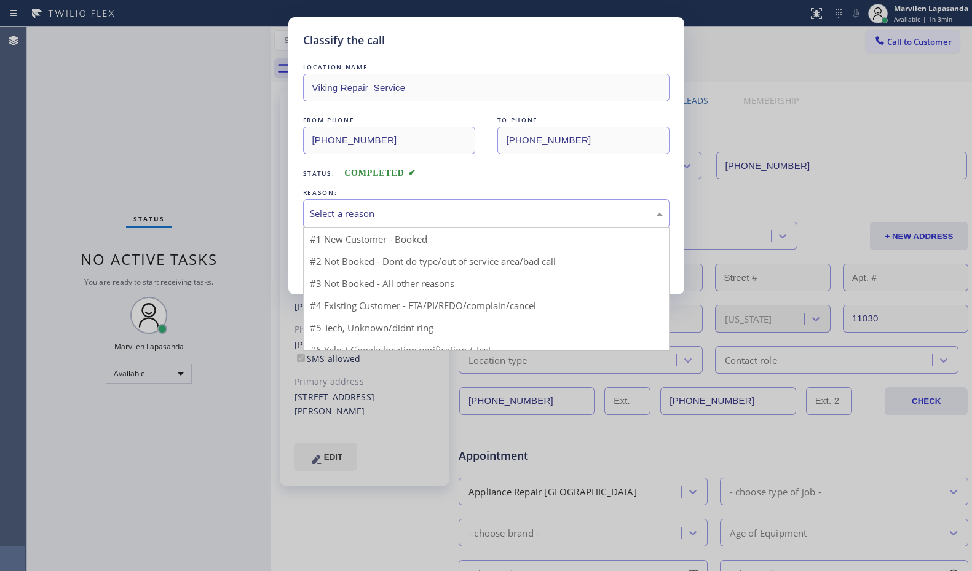
click at [332, 218] on div "Select a reason" at bounding box center [486, 214] width 353 height 14
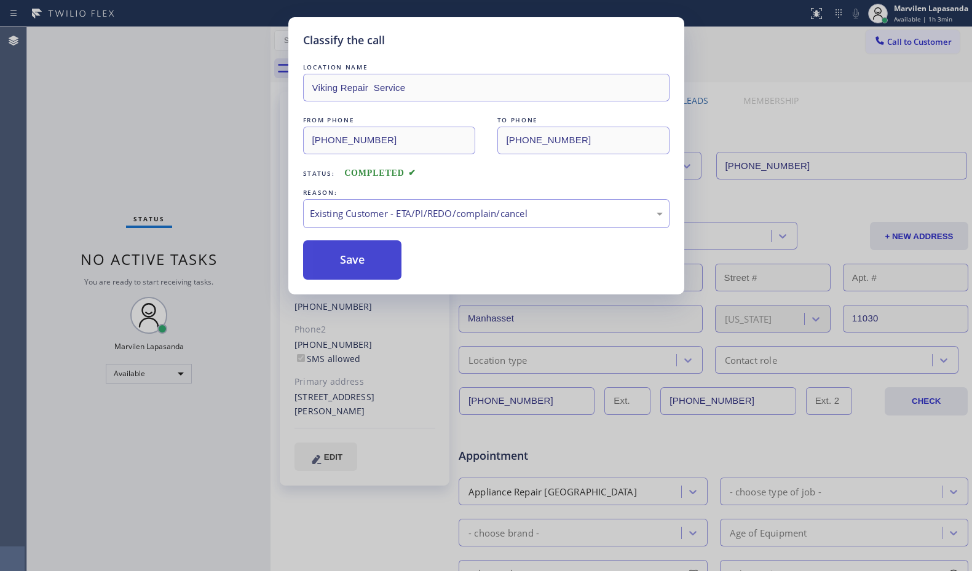
click at [329, 262] on button "Save" at bounding box center [352, 259] width 99 height 39
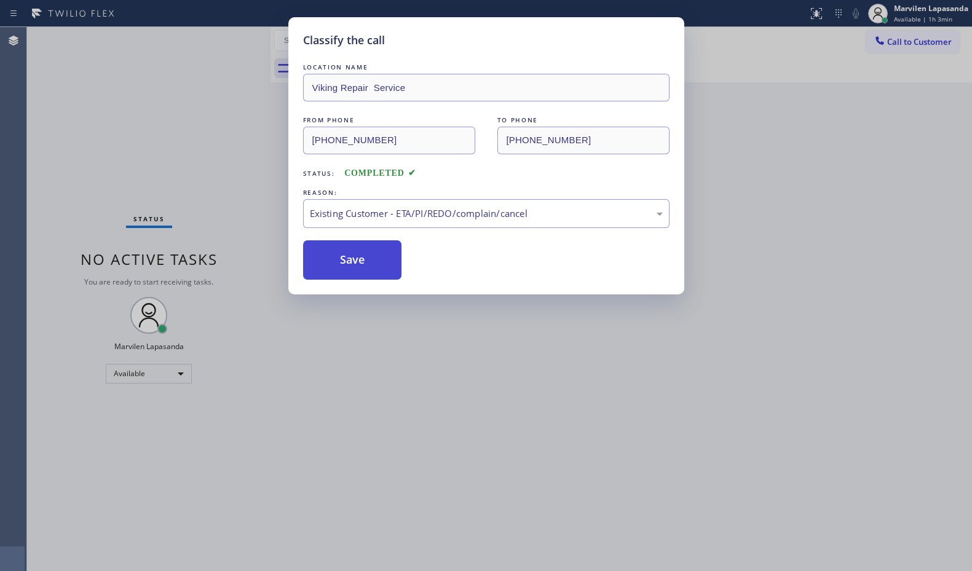
click at [329, 262] on button "Save" at bounding box center [352, 259] width 99 height 39
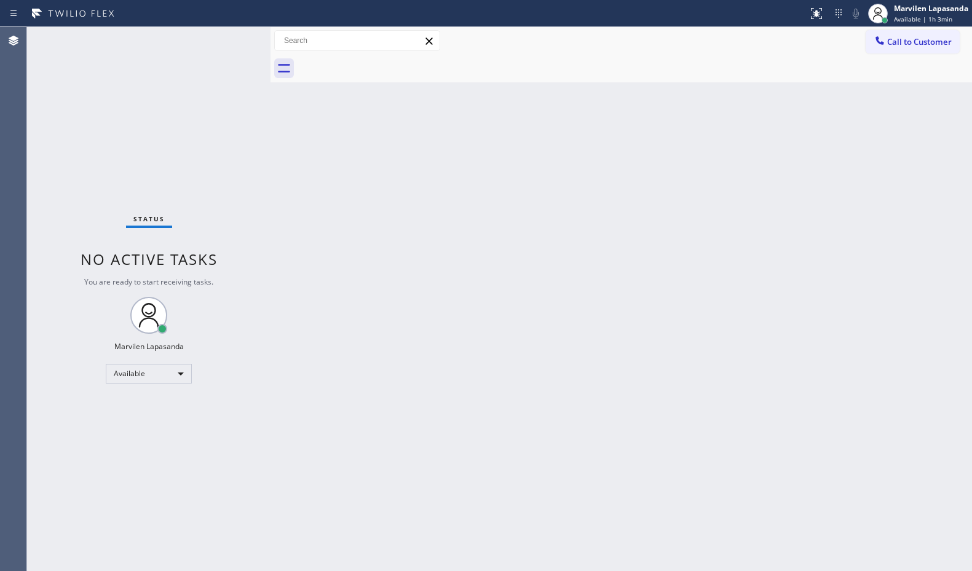
click at [230, 39] on div "Status No active tasks You are ready to start receiving tasks. Marvilen Lapasan…" at bounding box center [148, 299] width 243 height 544
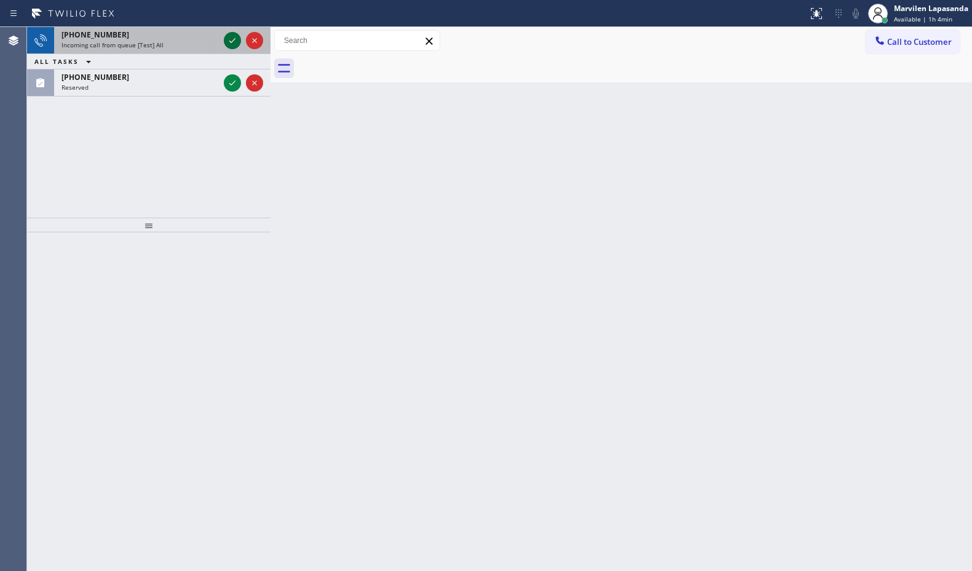
click at [230, 39] on icon at bounding box center [232, 40] width 15 height 15
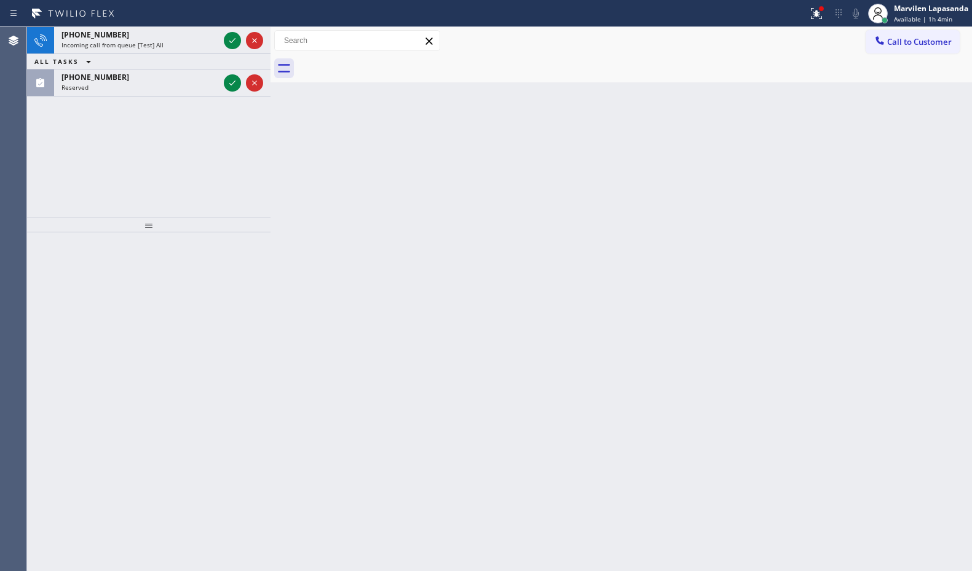
click at [230, 39] on icon at bounding box center [232, 40] width 15 height 15
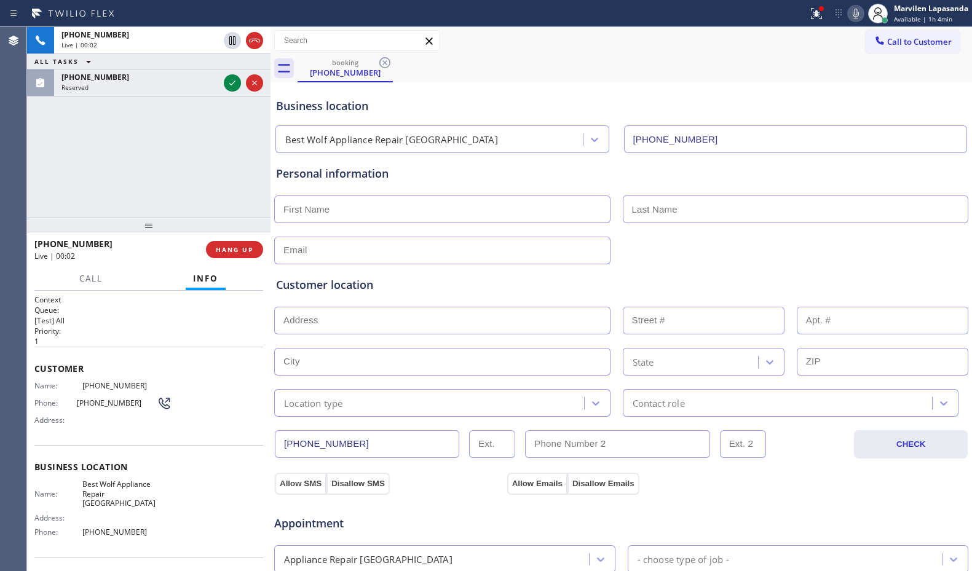
click at [81, 472] on span "Business location" at bounding box center [148, 467] width 229 height 12
click at [73, 450] on div "Business location Name: Best Wolf Appliance Repair [GEOGRAPHIC_DATA] Address: P…" at bounding box center [148, 501] width 229 height 112
click at [98, 183] on div "[PHONE_NUMBER] Live | 00:04 ALL TASKS ALL TASKS ACTIVE TASKS TASKS IN WRAP UP […" at bounding box center [148, 122] width 243 height 191
click at [224, 174] on div "[PHONE_NUMBER] Live | 00:22 ALL TASKS ALL TASKS ACTIVE TASKS TASKS IN WRAP UP […" at bounding box center [148, 122] width 243 height 191
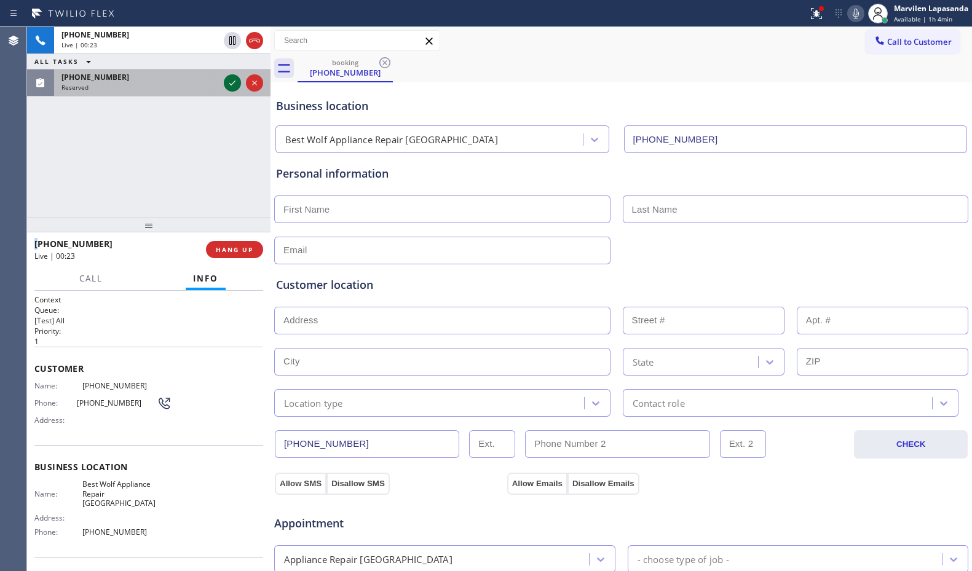
click at [234, 85] on icon at bounding box center [232, 83] width 15 height 15
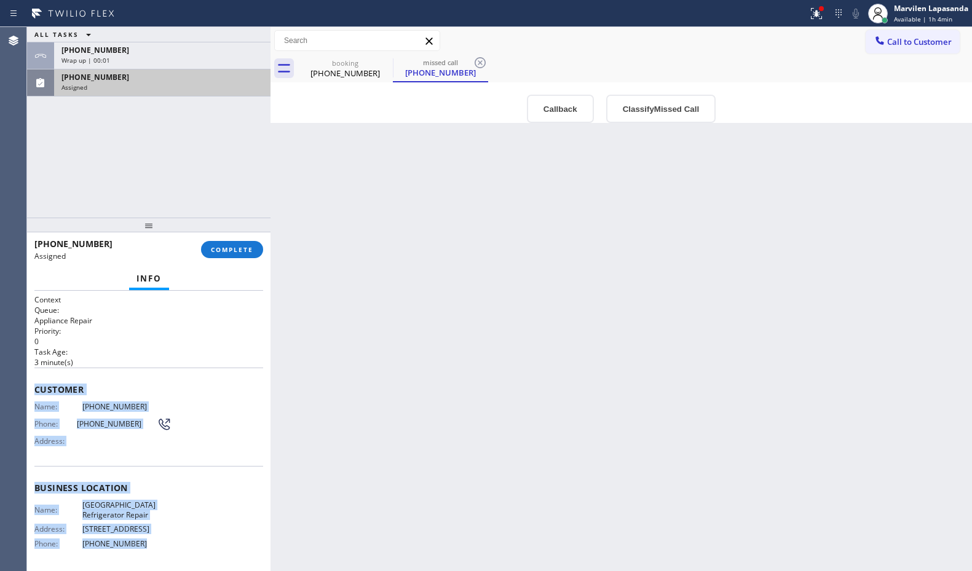
drag, startPoint x: 53, startPoint y: 412, endPoint x: 151, endPoint y: 540, distance: 160.4
click at [151, 540] on div "Context Queue: Appliance Repair Priority: 0 Task Age: [DEMOGRAPHIC_DATA] minute…" at bounding box center [148, 431] width 243 height 280
click at [230, 250] on span "COMPLETE" at bounding box center [232, 249] width 42 height 9
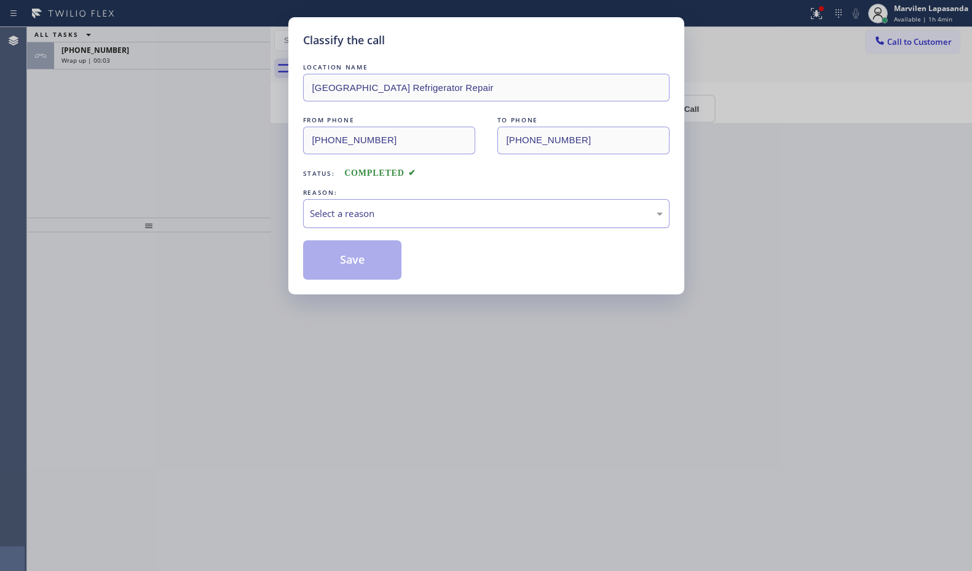
click at [350, 218] on div "Select a reason" at bounding box center [486, 214] width 353 height 14
click at [341, 268] on button "Save" at bounding box center [352, 259] width 99 height 39
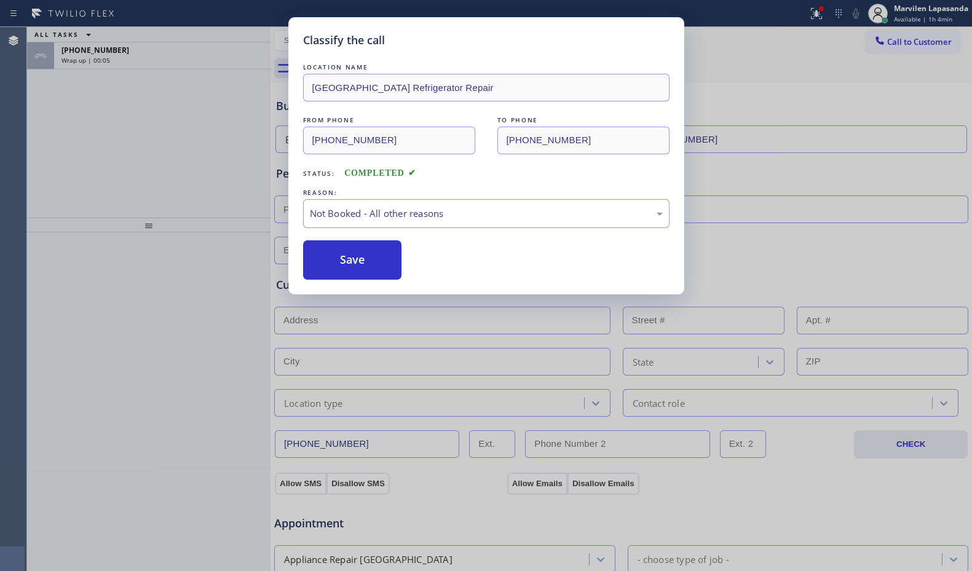
click at [164, 196] on div "Classify the call LOCATION NAME [GEOGRAPHIC_DATA] Refrigerator Repair FROM PHON…" at bounding box center [486, 285] width 972 height 571
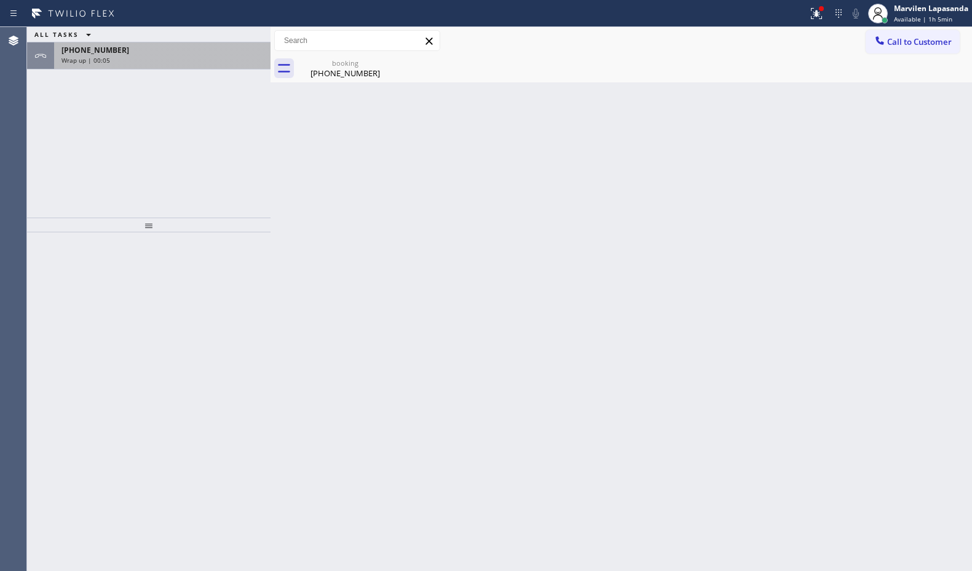
click at [144, 61] on div "Wrap up | 00:05" at bounding box center [162, 60] width 202 height 9
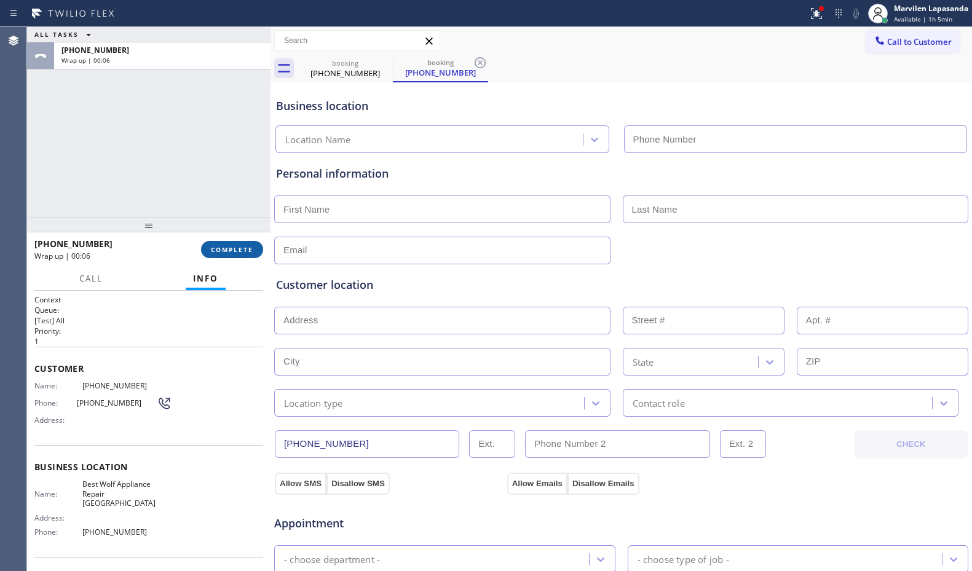
click at [235, 249] on span "COMPLETE" at bounding box center [232, 249] width 42 height 9
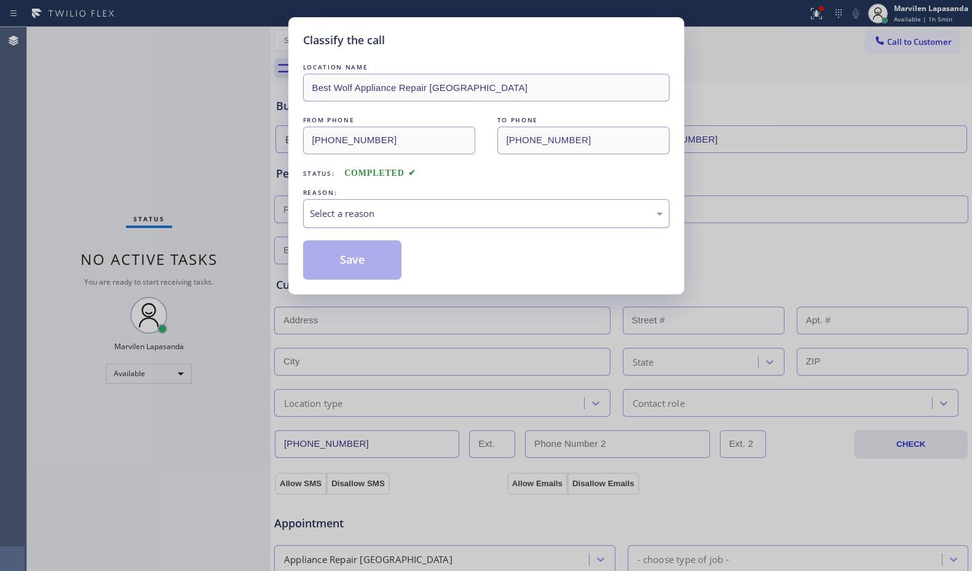
click at [360, 211] on div "Select a reason" at bounding box center [486, 214] width 353 height 14
click at [352, 251] on button "Save" at bounding box center [352, 259] width 99 height 39
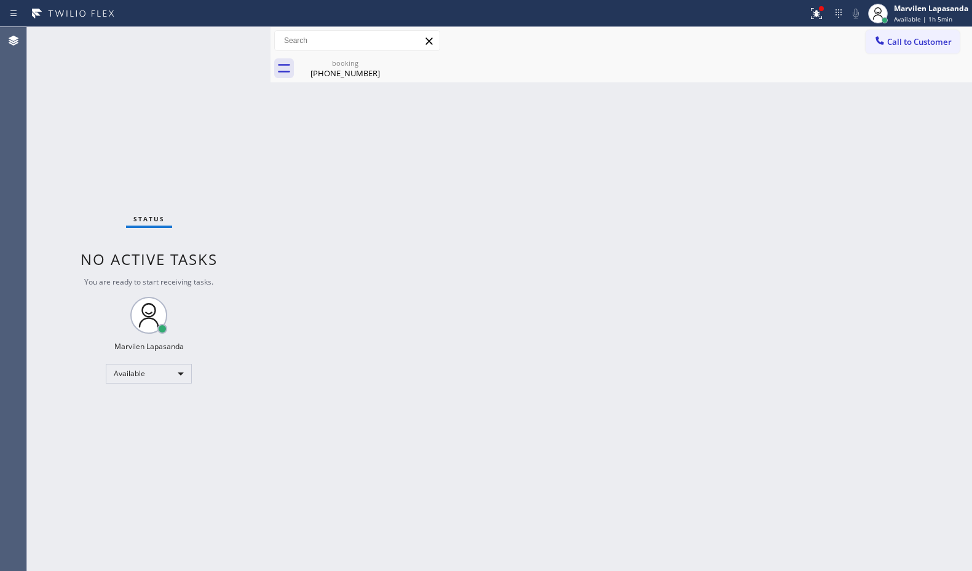
click at [224, 59] on div "Status No active tasks You are ready to start receiving tasks. Marvilen Lapasan…" at bounding box center [148, 299] width 243 height 544
click at [381, 63] on icon at bounding box center [384, 62] width 15 height 15
click at [358, 64] on div "booking" at bounding box center [345, 62] width 93 height 9
click at [358, 64] on div at bounding box center [634, 69] width 674 height 28
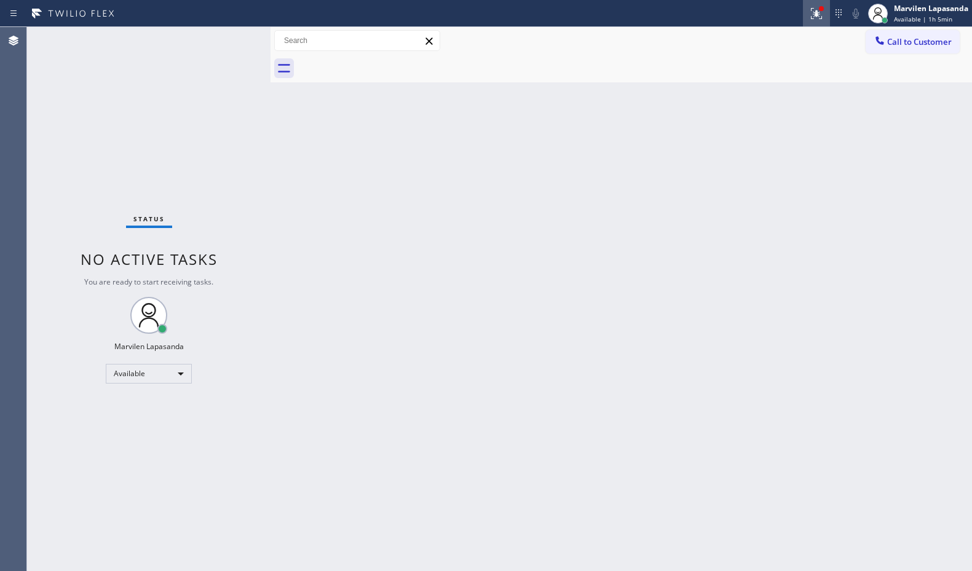
click at [805, 18] on div at bounding box center [816, 13] width 27 height 15
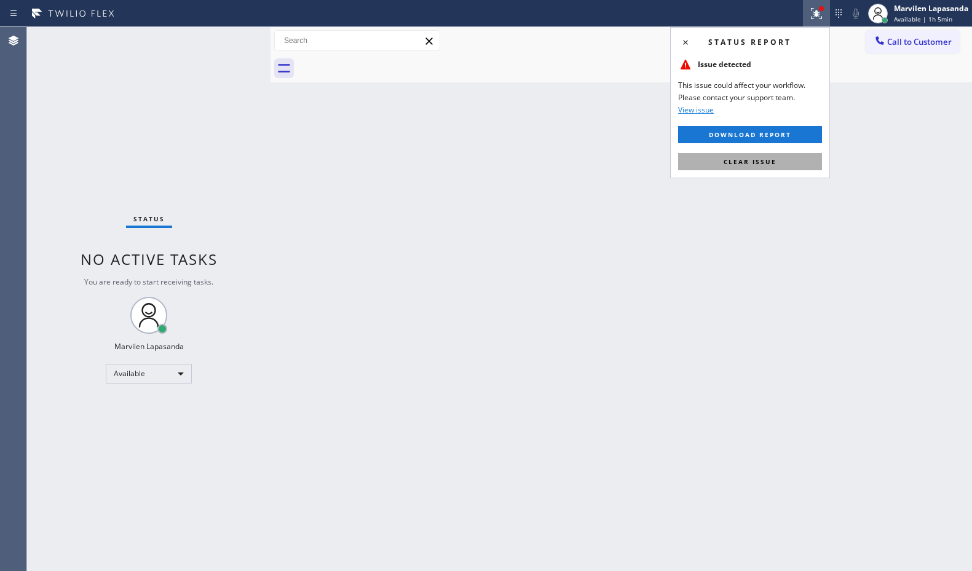
click at [770, 158] on span "Clear issue" at bounding box center [749, 161] width 53 height 9
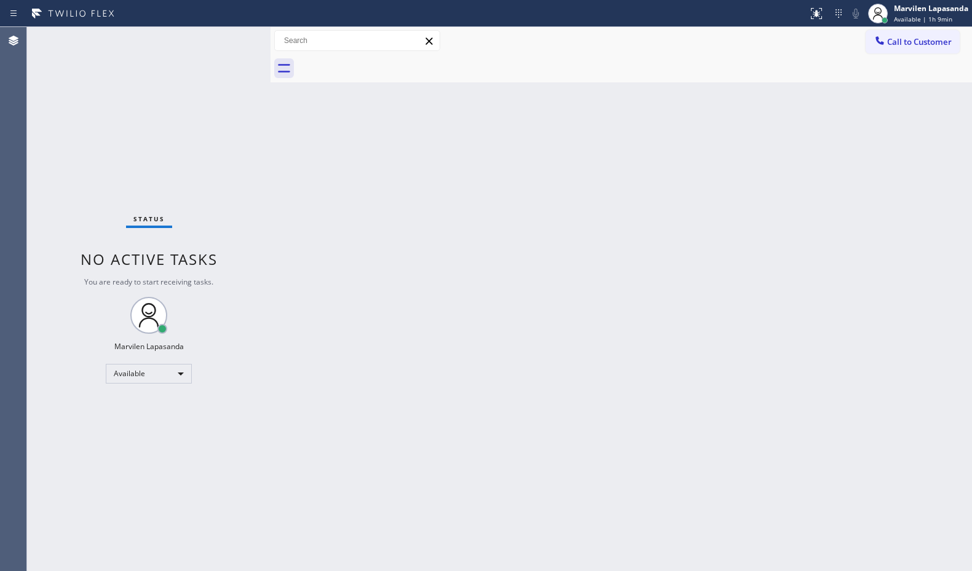
click at [222, 44] on div "Status No active tasks You are ready to start receiving tasks. Marvilen Lapasan…" at bounding box center [148, 299] width 243 height 544
click at [232, 41] on div "Status No active tasks You are ready to start receiving tasks. Marvilen Lapasan…" at bounding box center [148, 299] width 243 height 544
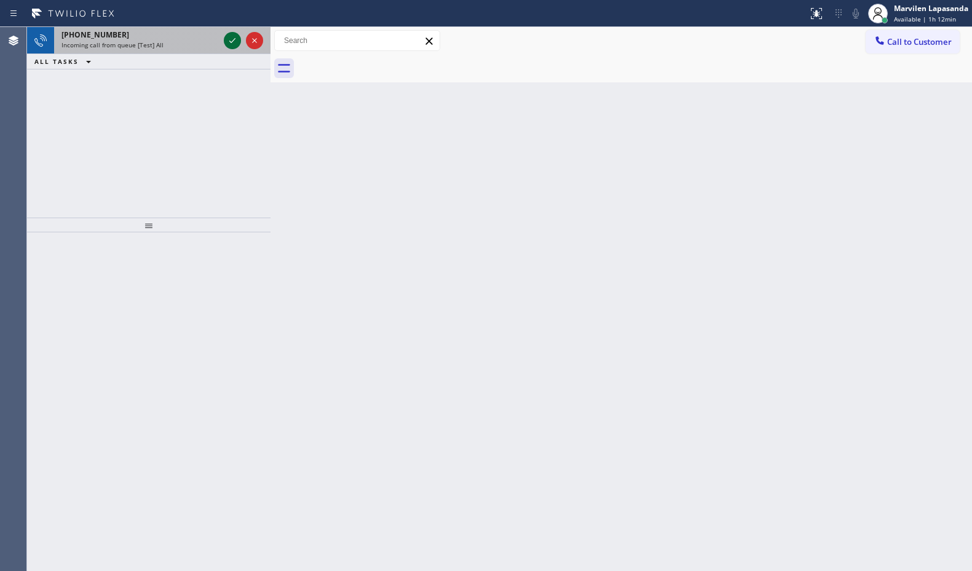
click at [232, 41] on icon at bounding box center [232, 40] width 6 height 5
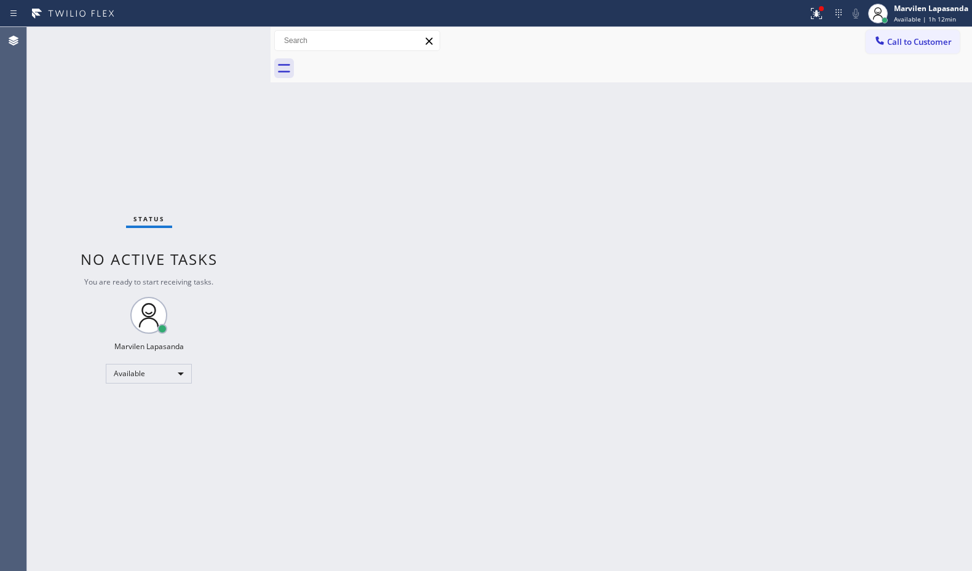
click at [232, 41] on div "Status No active tasks You are ready to start receiving tasks. Marvilen Lapasan…" at bounding box center [148, 299] width 243 height 544
click at [568, 47] on div "Call to Customer Outbound call Location Appliance Wolf Repairs & Services Your …" at bounding box center [620, 41] width 701 height 22
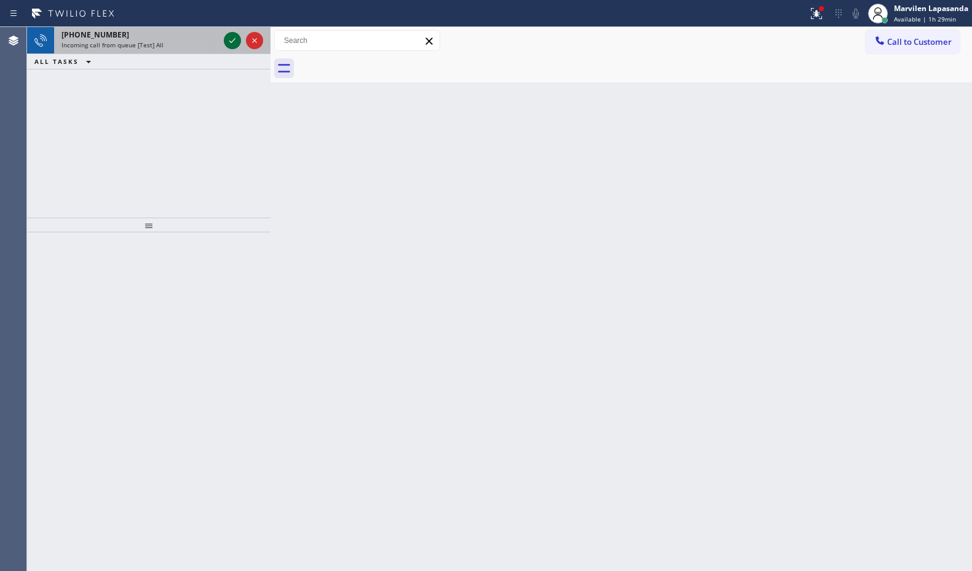
click at [227, 39] on icon at bounding box center [232, 40] width 15 height 15
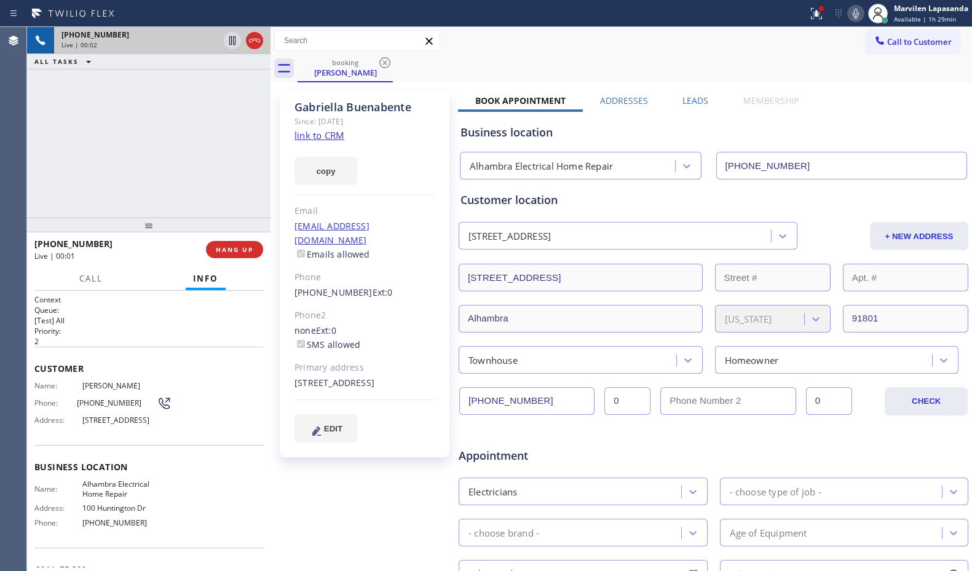
click at [168, 171] on div "[PHONE_NUMBER] Live | 00:02 ALL TASKS ALL TASKS ACTIVE TASKS TASKS IN WRAP UP" at bounding box center [148, 122] width 243 height 191
click at [299, 141] on link "link to CRM" at bounding box center [319, 135] width 50 height 12
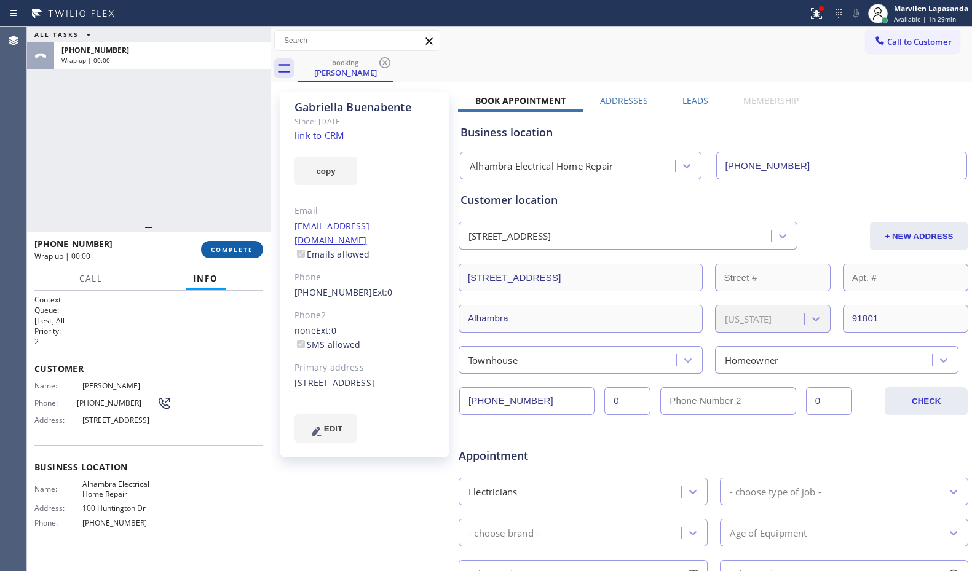
click at [232, 256] on button "COMPLETE" at bounding box center [232, 249] width 62 height 17
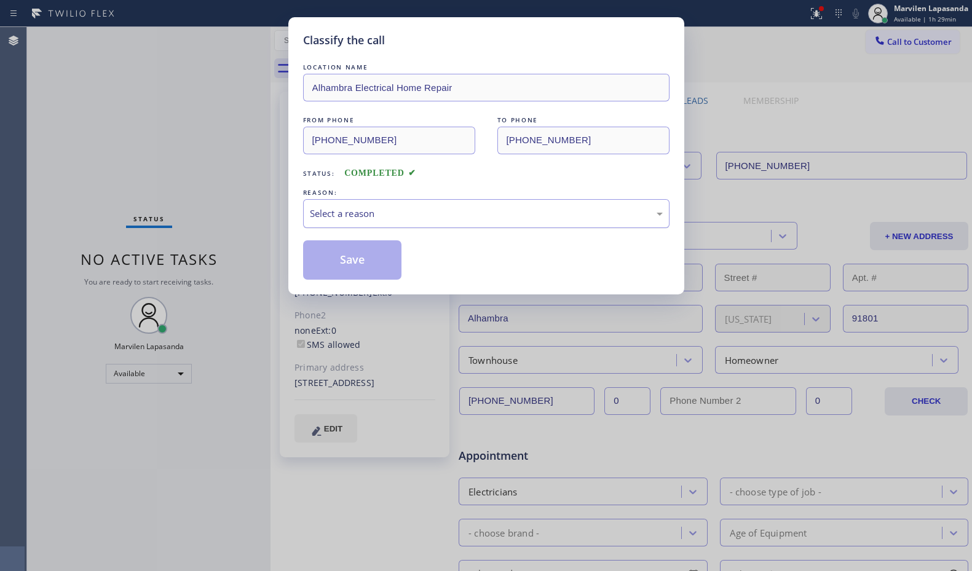
click at [342, 215] on div "Select a reason" at bounding box center [486, 214] width 353 height 14
click at [339, 267] on button "Save" at bounding box center [352, 259] width 99 height 39
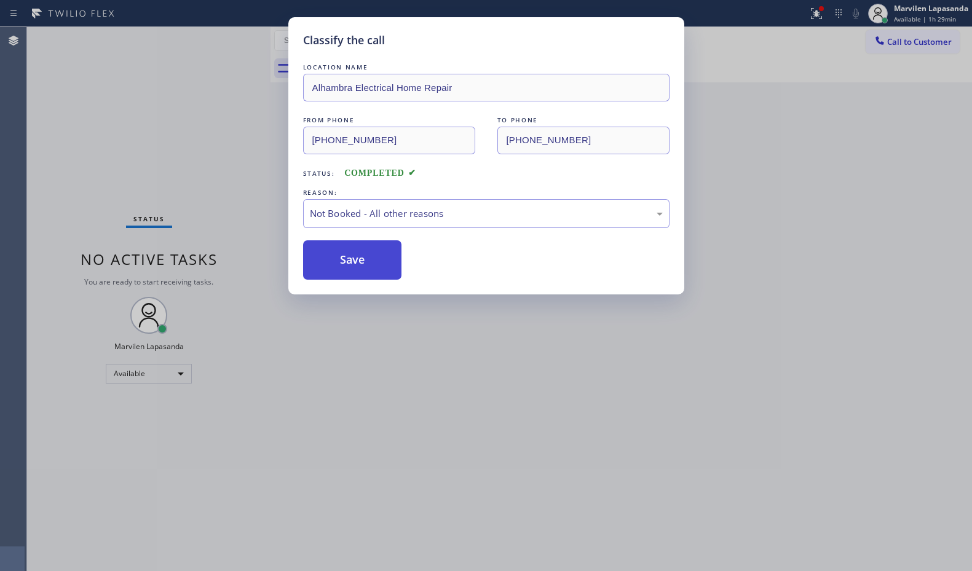
click at [339, 267] on button "Save" at bounding box center [352, 259] width 99 height 39
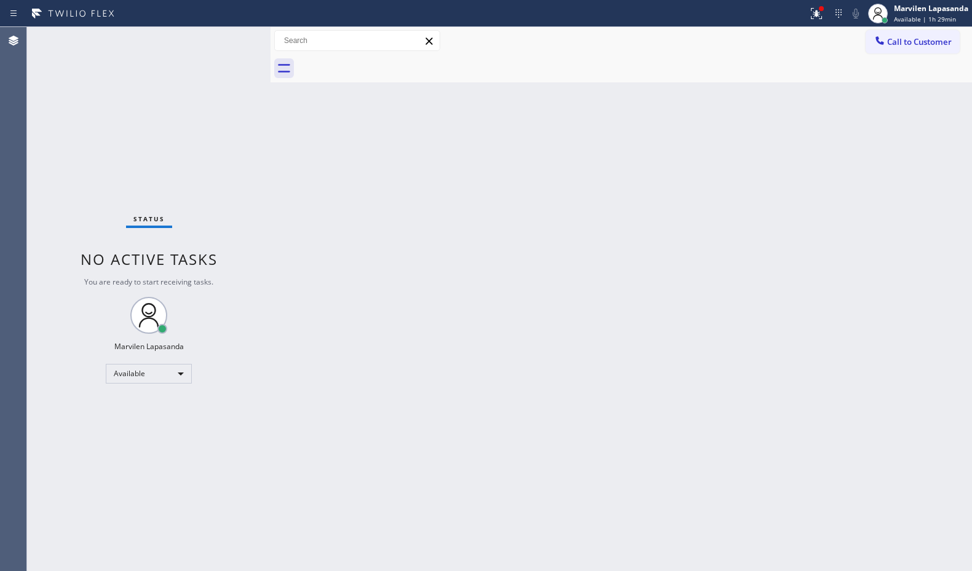
click at [232, 38] on div "Status No active tasks You are ready to start receiving tasks. Marvilen Lapasan…" at bounding box center [148, 299] width 243 height 544
click at [232, 39] on div "Status No active tasks You are ready to start receiving tasks. Marvilen Lapasan…" at bounding box center [148, 299] width 243 height 544
click at [804, 137] on div "Back to Dashboard Change Sender ID Customers Technicians Select a contact Outbo…" at bounding box center [620, 299] width 701 height 544
click at [836, 124] on div "Back to Dashboard Change Sender ID Customers Technicians Select a contact Outbo…" at bounding box center [620, 299] width 701 height 544
click at [845, 124] on div "Back to Dashboard Change Sender ID Customers Technicians Select a contact Outbo…" at bounding box center [620, 299] width 701 height 544
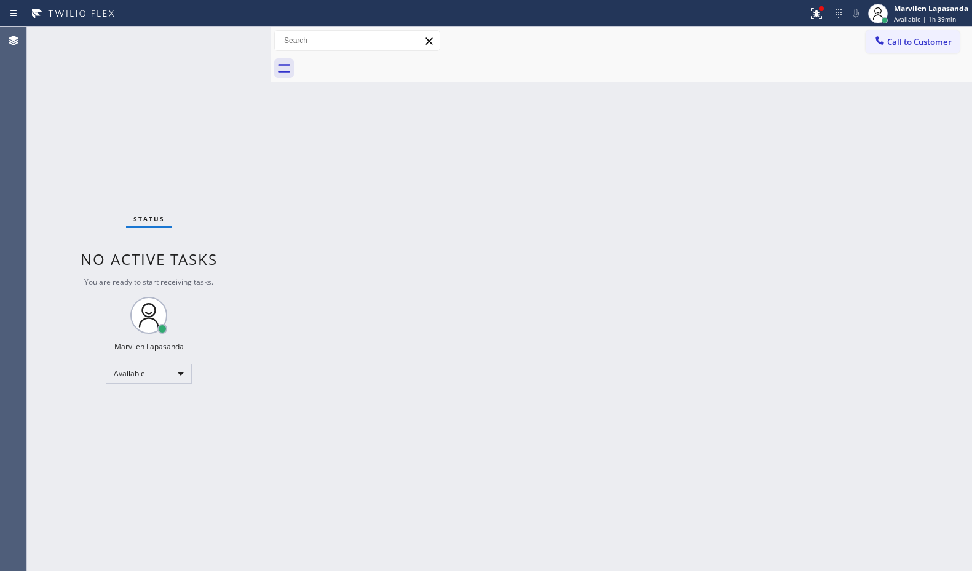
click at [832, 218] on div "Back to Dashboard Change Sender ID Customers Technicians Select a contact Outbo…" at bounding box center [620, 299] width 701 height 544
click at [962, 215] on div "Back to Dashboard Change Sender ID Customers Technicians Select a contact Outbo…" at bounding box center [620, 299] width 701 height 544
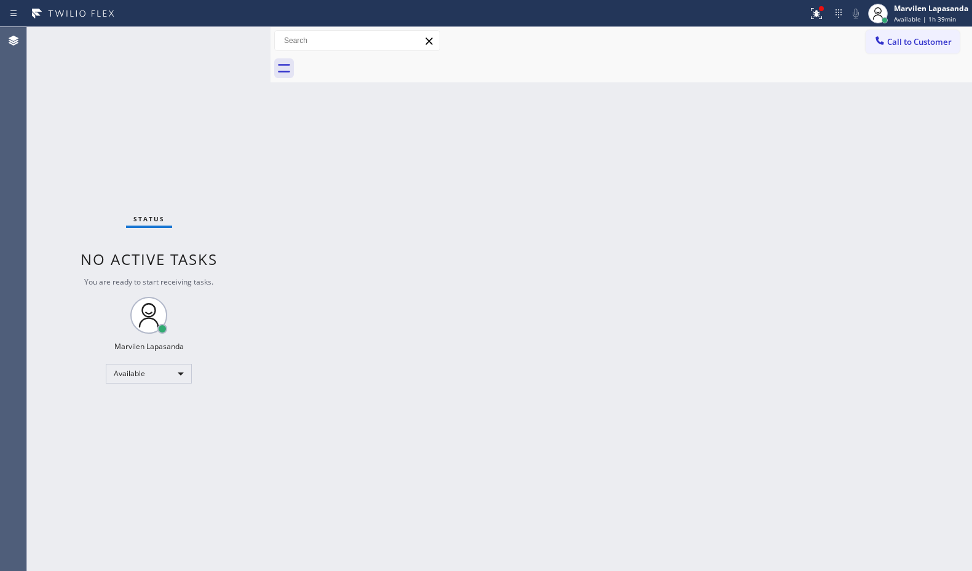
click at [947, 217] on div "Back to Dashboard Change Sender ID Customers Technicians Select a contact Outbo…" at bounding box center [620, 299] width 701 height 544
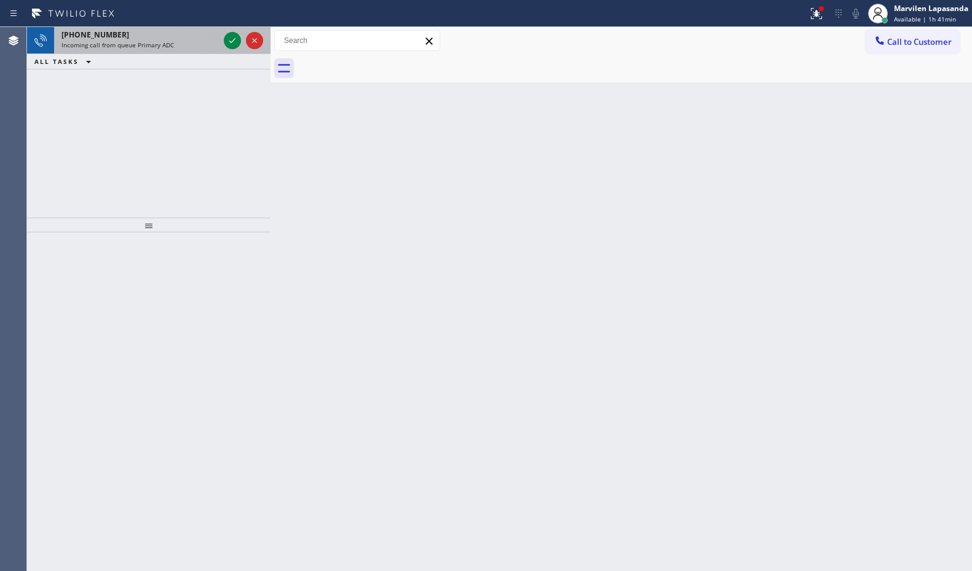
drag, startPoint x: 174, startPoint y: 44, endPoint x: 208, endPoint y: 41, distance: 33.9
click at [176, 43] on div "Incoming call from queue Primary ADC" at bounding box center [139, 45] width 157 height 9
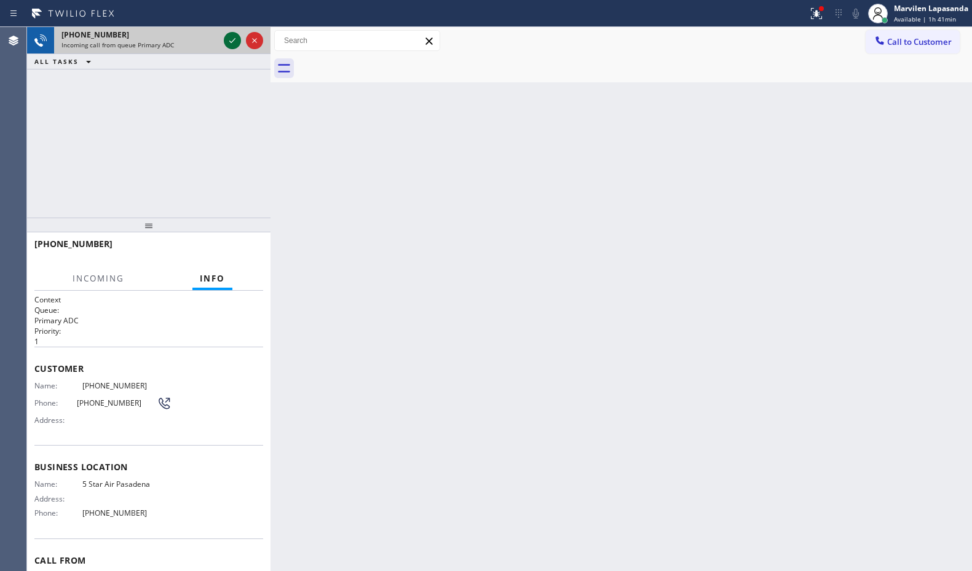
click at [229, 40] on icon at bounding box center [232, 40] width 15 height 15
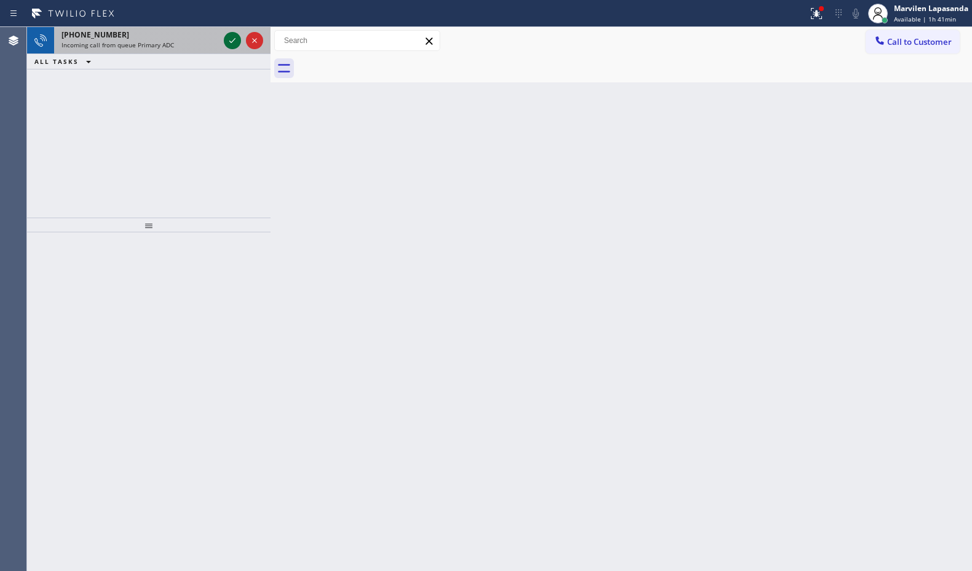
click at [229, 40] on icon at bounding box center [232, 40] width 15 height 15
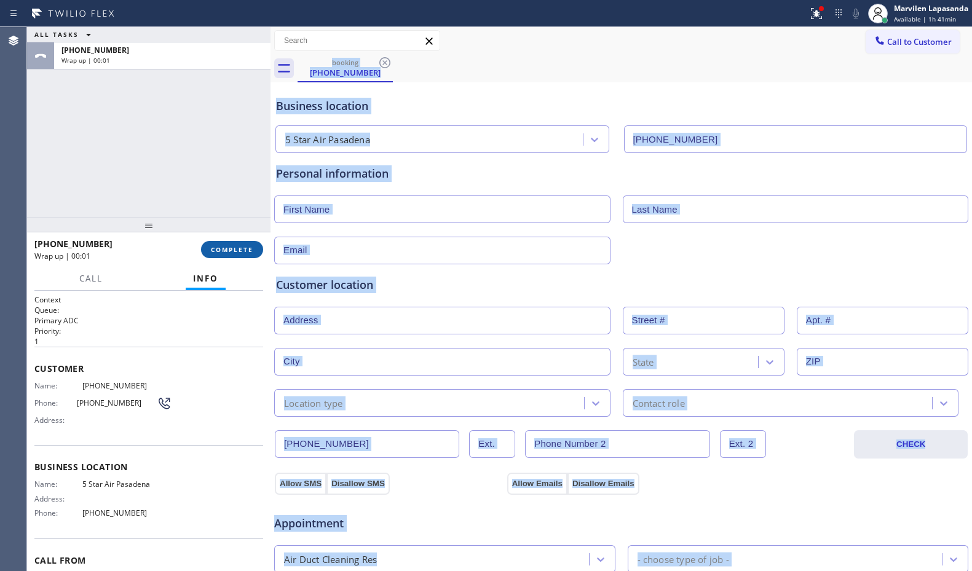
click at [228, 247] on span "COMPLETE" at bounding box center [232, 249] width 42 height 9
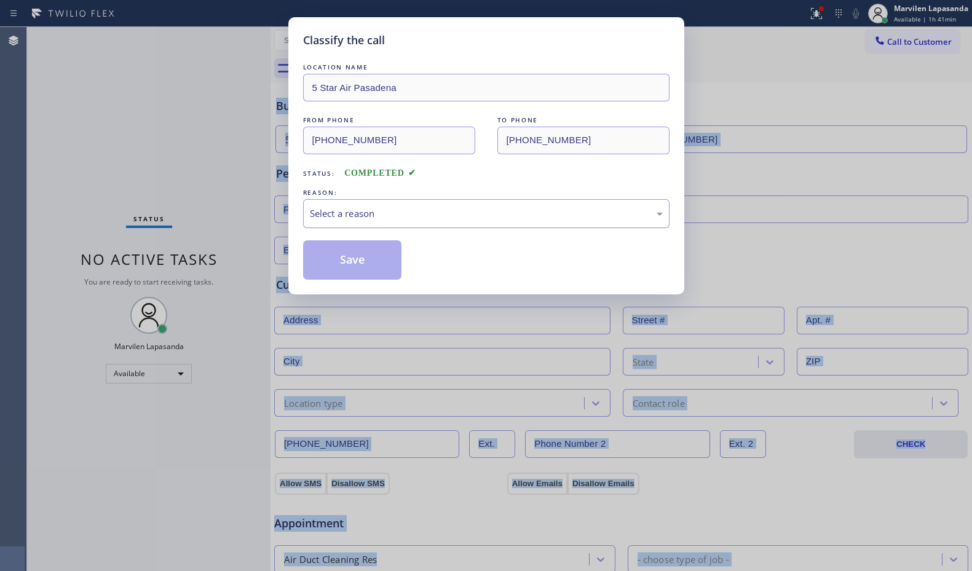
click at [376, 215] on div "Select a reason" at bounding box center [486, 214] width 353 height 14
click at [370, 263] on button "Save" at bounding box center [352, 259] width 99 height 39
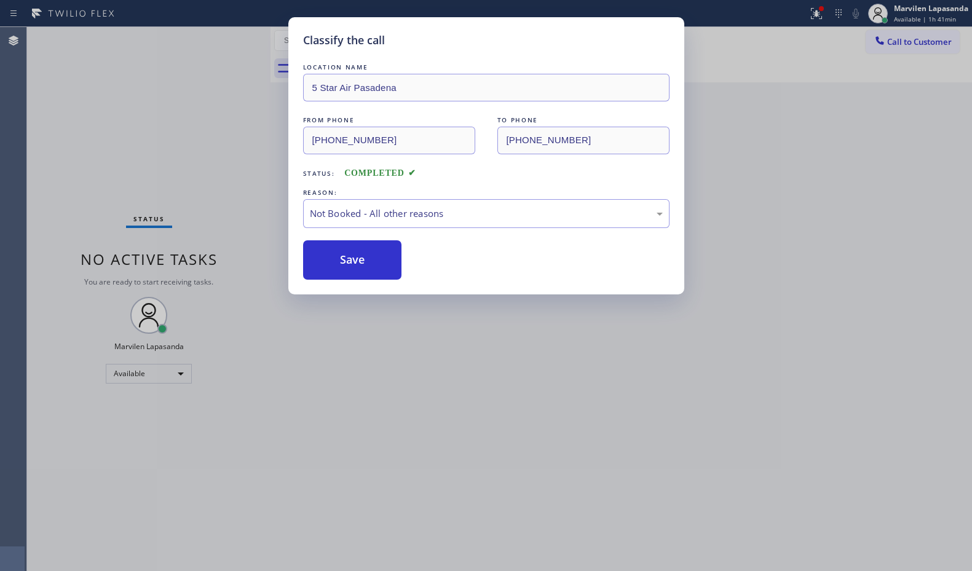
click at [370, 263] on button "Save" at bounding box center [352, 259] width 99 height 39
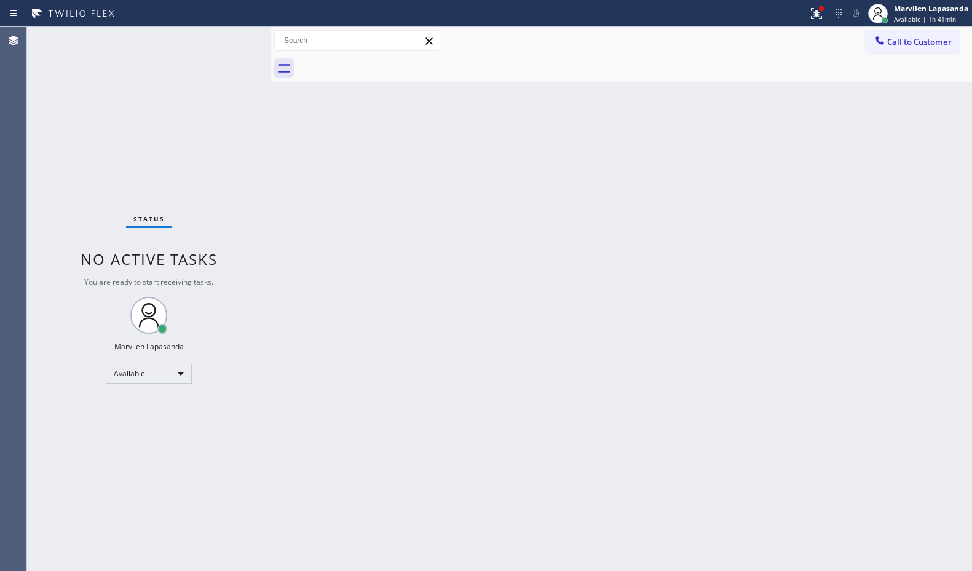
click at [235, 36] on div "Status No active tasks You are ready to start receiving tasks. Marvilen Lapasan…" at bounding box center [148, 299] width 243 height 544
click at [824, 12] on div at bounding box center [816, 13] width 27 height 15
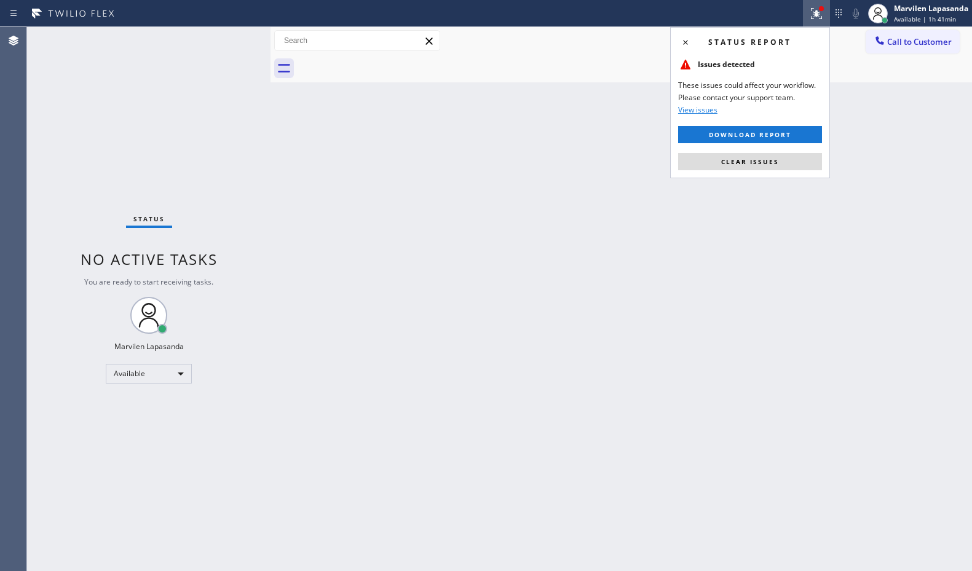
click at [754, 171] on div "Status report Issues detected These issues could affect your workflow. Please c…" at bounding box center [750, 102] width 160 height 151
click at [753, 159] on span "Clear issues" at bounding box center [750, 161] width 58 height 9
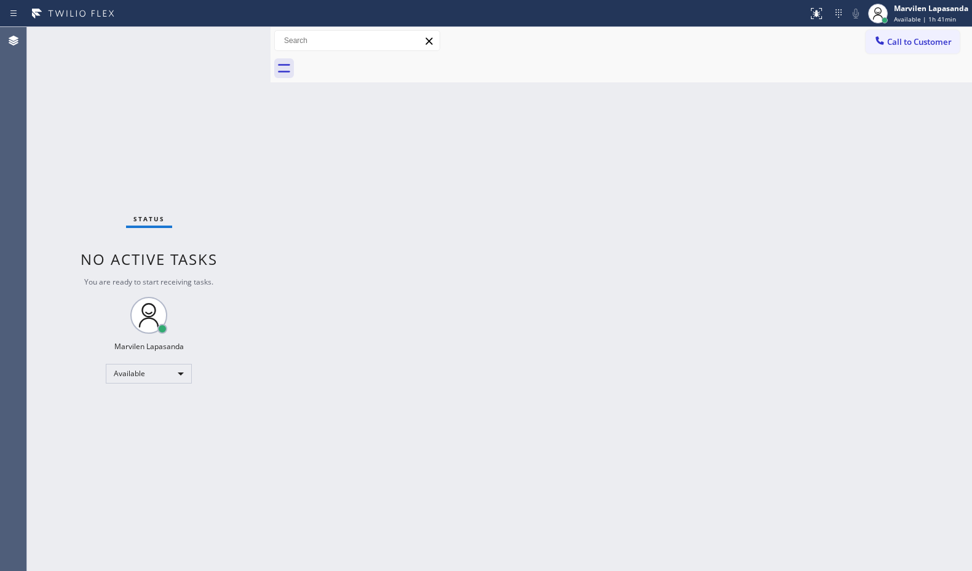
click at [752, 159] on div "Back to Dashboard Change Sender ID Customers Technicians Select a contact Outbo…" at bounding box center [620, 299] width 701 height 544
click at [913, 195] on div "Back to Dashboard Change Sender ID Customers Technicians Select a contact Outbo…" at bounding box center [620, 299] width 701 height 544
click at [234, 57] on div "Status No active tasks You are ready to start receiving tasks. Marvilen Lapasan…" at bounding box center [148, 299] width 243 height 544
click at [231, 42] on div "Status No active tasks You are ready to start receiving tasks. Marvilen Lapasan…" at bounding box center [148, 299] width 243 height 544
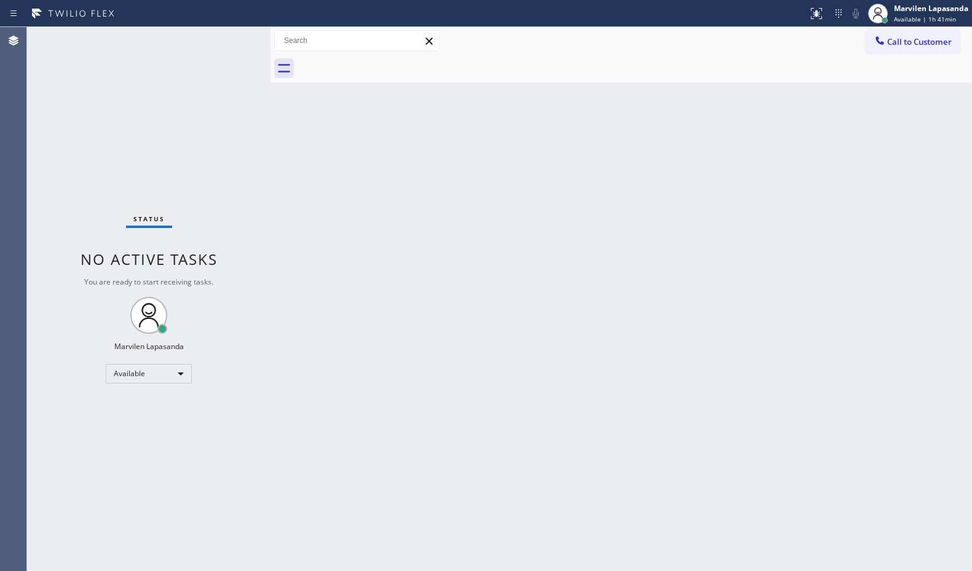
click at [231, 42] on div "Status No active tasks You are ready to start receiving tasks. Marvilen Lapasan…" at bounding box center [148, 299] width 243 height 544
click at [210, 43] on div "Status No active tasks You are ready to start receiving tasks. Marvilen Lapasan…" at bounding box center [148, 299] width 243 height 544
click at [230, 35] on div "Status No active tasks You are ready to start receiving tasks. Marvilen Lapasan…" at bounding box center [148, 299] width 243 height 544
click at [230, 37] on div "Status No active tasks You are ready to start receiving tasks. Marvilen Lapasan…" at bounding box center [148, 299] width 243 height 544
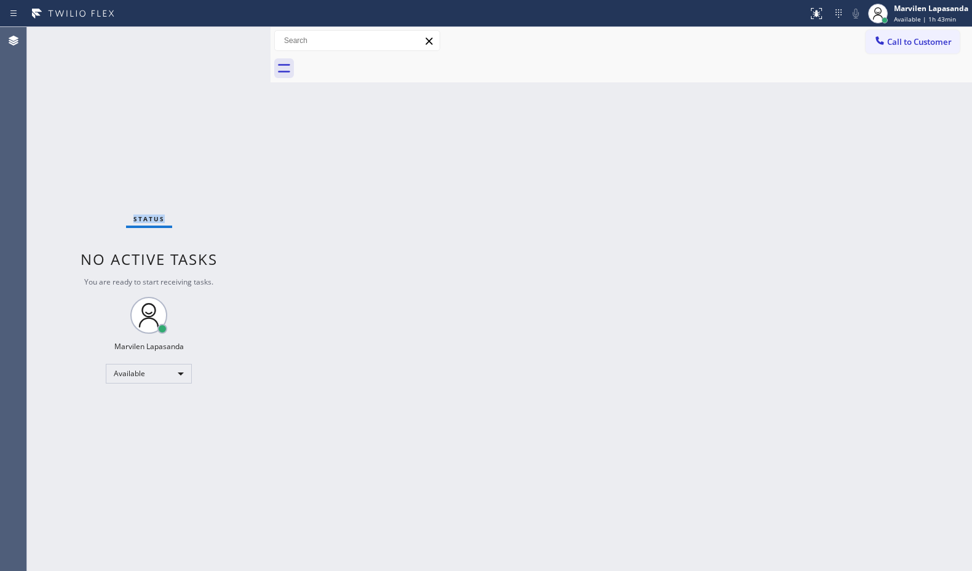
click at [230, 37] on div "Status No active tasks You are ready to start receiving tasks. Marvilen Lapasan…" at bounding box center [148, 299] width 243 height 544
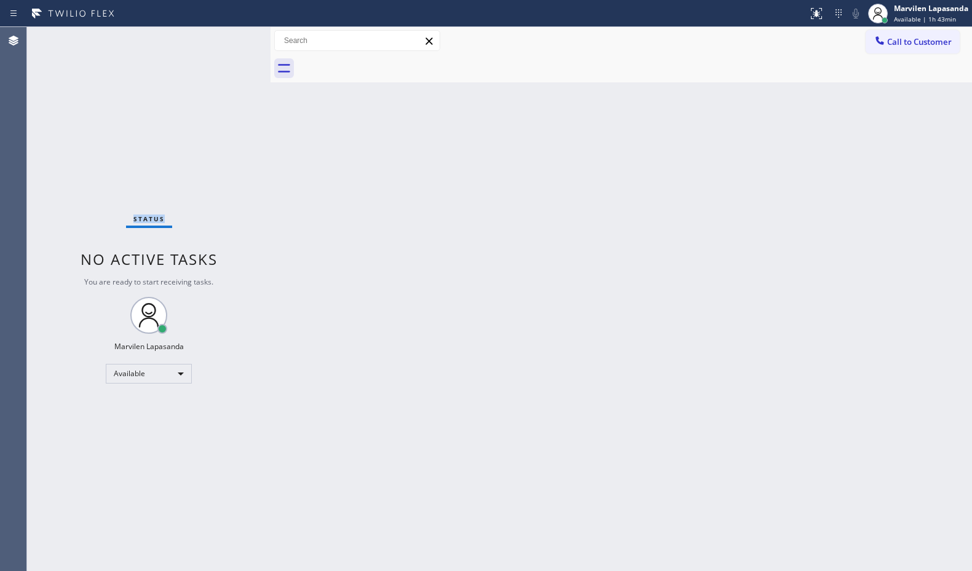
click at [230, 37] on div "Status No active tasks You are ready to start receiving tasks. Marvilen Lapasan…" at bounding box center [148, 299] width 243 height 544
click at [234, 52] on div "Status No active tasks You are ready to start receiving tasks. Marvilen Lapasan…" at bounding box center [148, 299] width 243 height 544
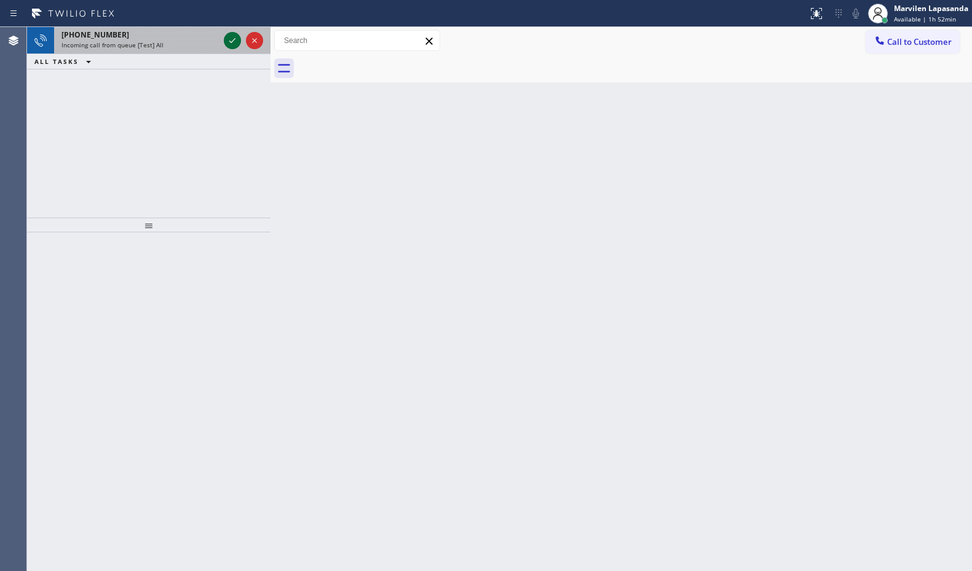
click at [231, 44] on icon at bounding box center [232, 40] width 15 height 15
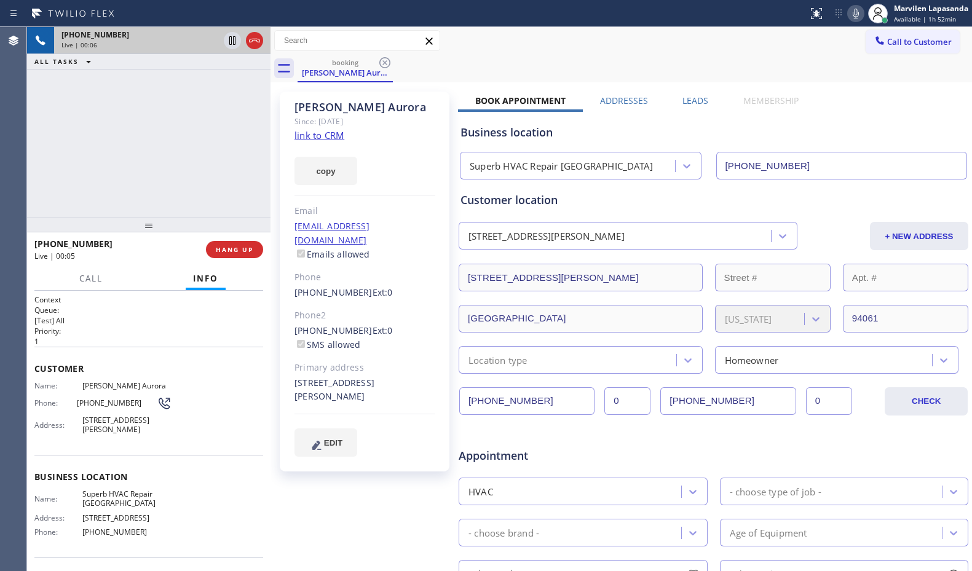
click at [327, 135] on link "link to CRM" at bounding box center [319, 135] width 50 height 12
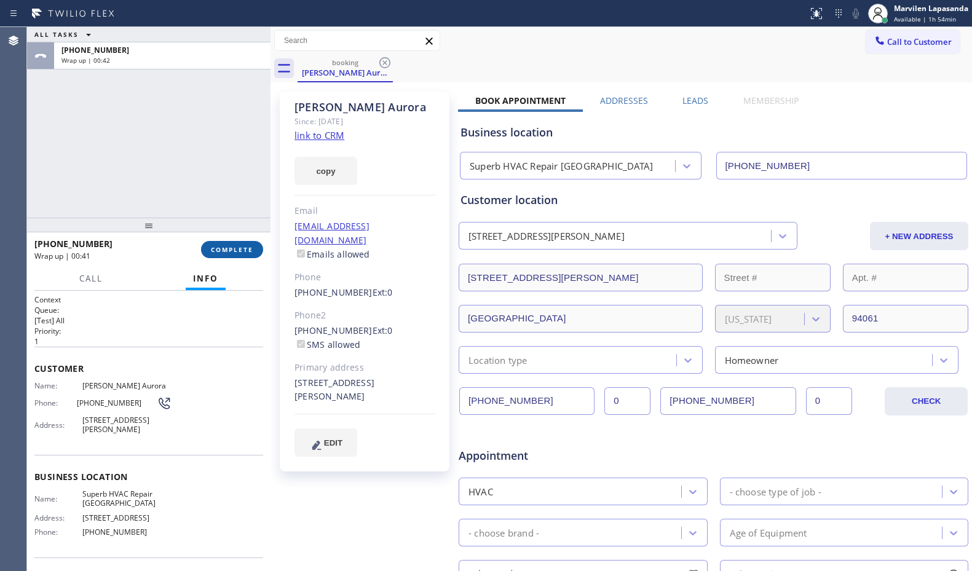
click at [219, 253] on span "COMPLETE" at bounding box center [232, 249] width 42 height 9
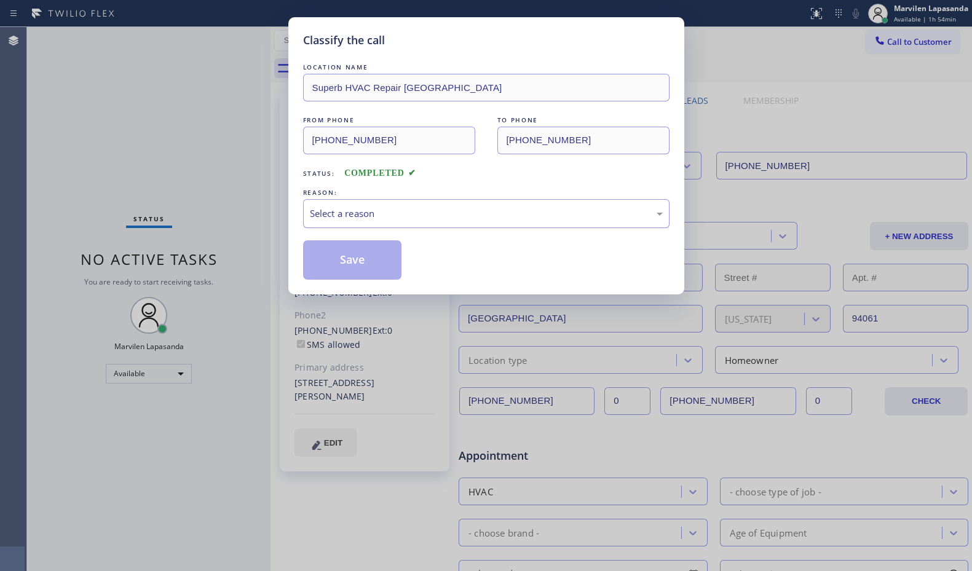
click at [339, 218] on div "Select a reason" at bounding box center [486, 214] width 353 height 14
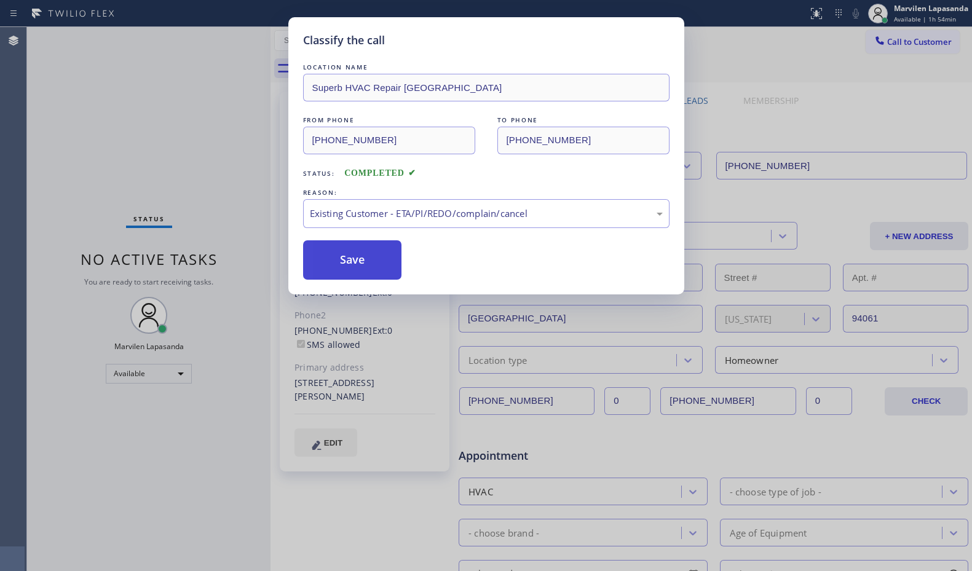
click at [339, 269] on button "Save" at bounding box center [352, 259] width 99 height 39
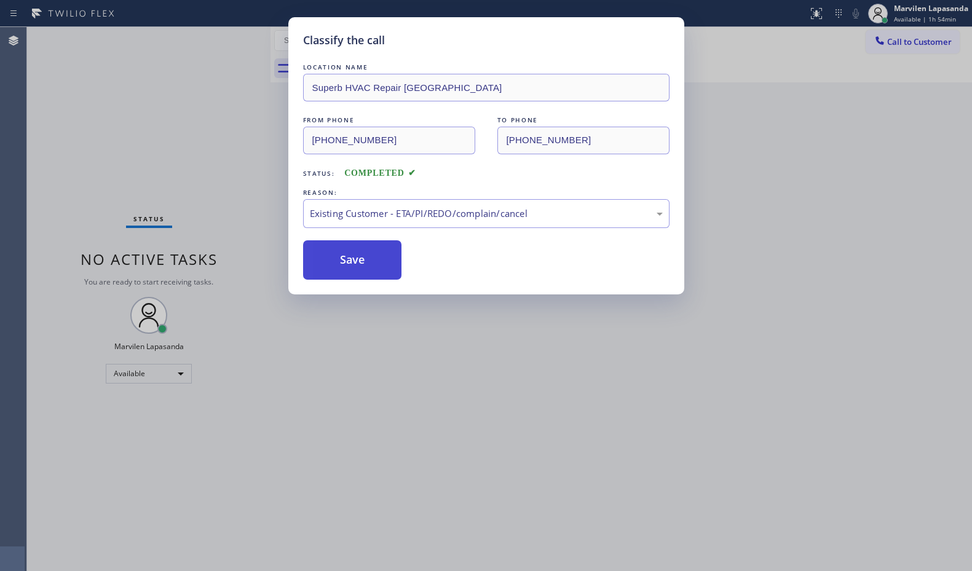
click at [339, 269] on button "Save" at bounding box center [352, 259] width 99 height 39
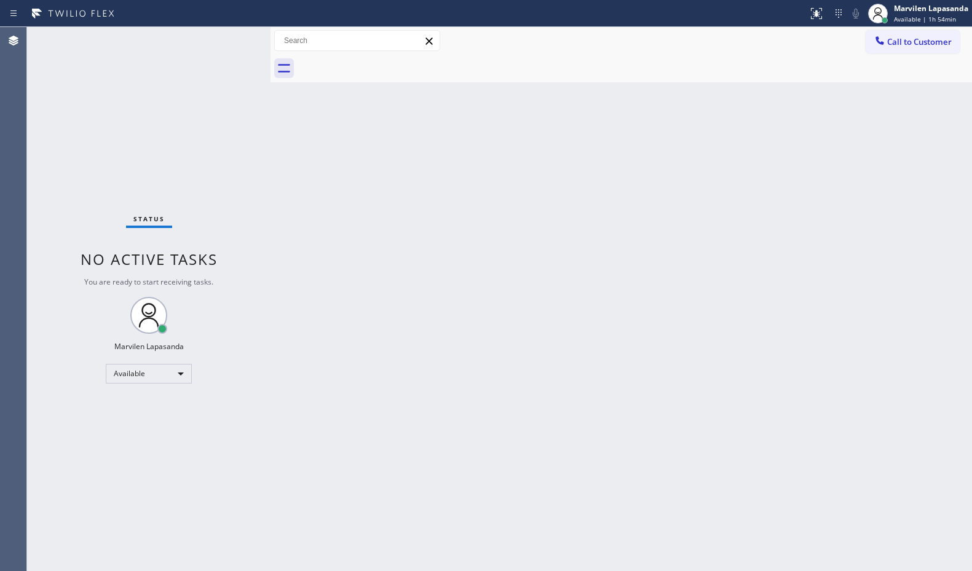
click at [230, 39] on div "Status No active tasks You are ready to start receiving tasks. Marvilen Lapasan…" at bounding box center [148, 299] width 243 height 544
click at [930, 25] on div "Marvilen Lapasanda Available | 1h 56min" at bounding box center [918, 13] width 108 height 27
click at [886, 55] on button "Offline" at bounding box center [910, 50] width 123 height 16
click at [919, 22] on span "Available | 1h 56min" at bounding box center [925, 19] width 62 height 9
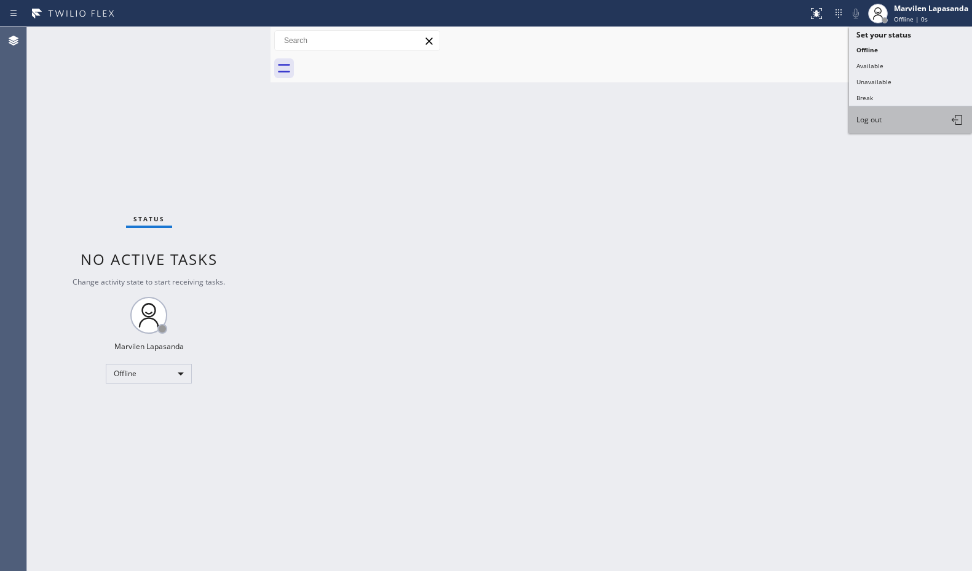
click at [892, 123] on button "Log out" at bounding box center [910, 119] width 123 height 27
